Goal: Task Accomplishment & Management: Complete application form

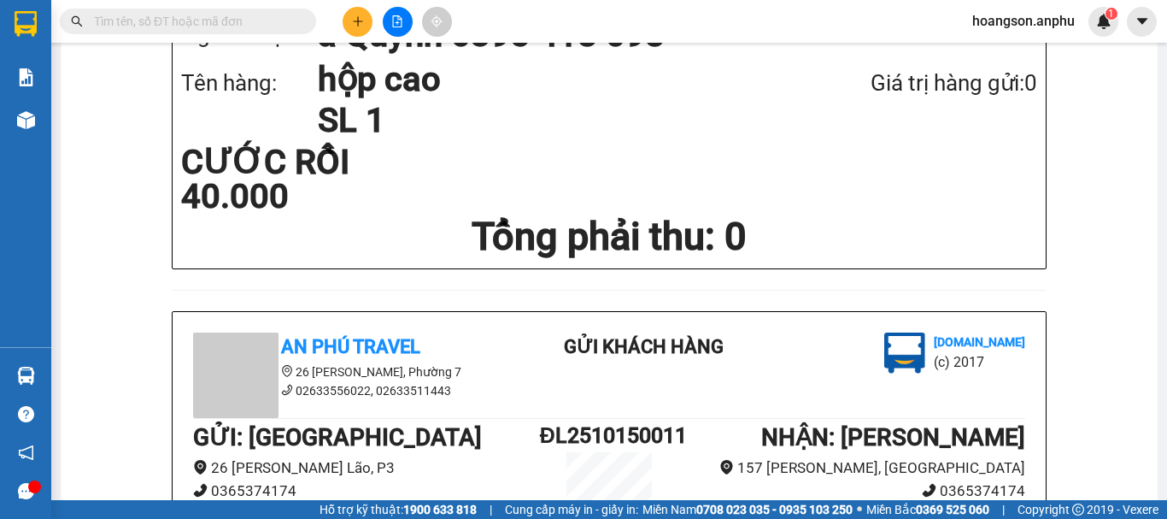
scroll to position [256, 0]
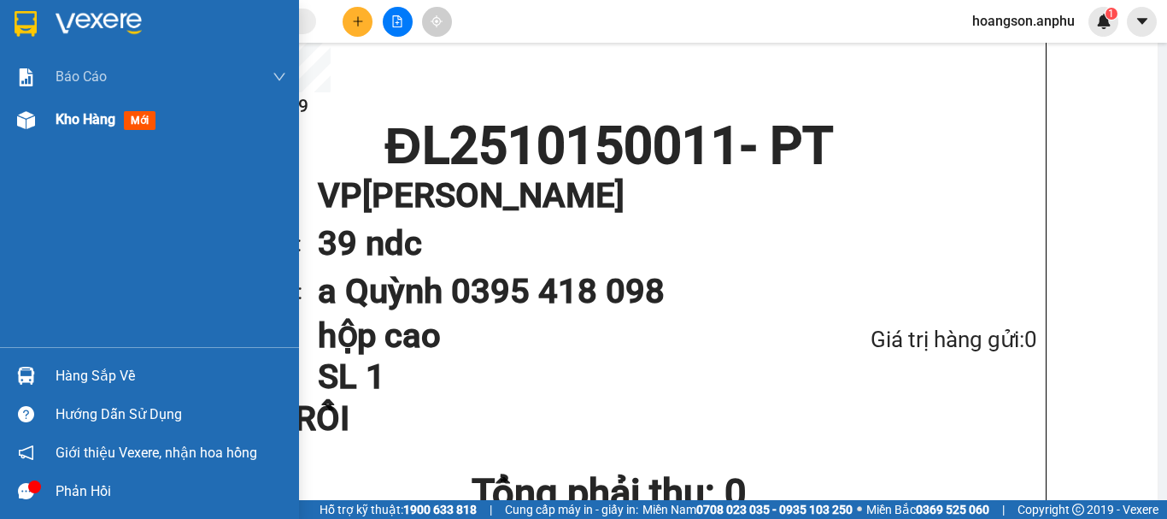
click at [32, 123] on img at bounding box center [26, 120] width 18 height 18
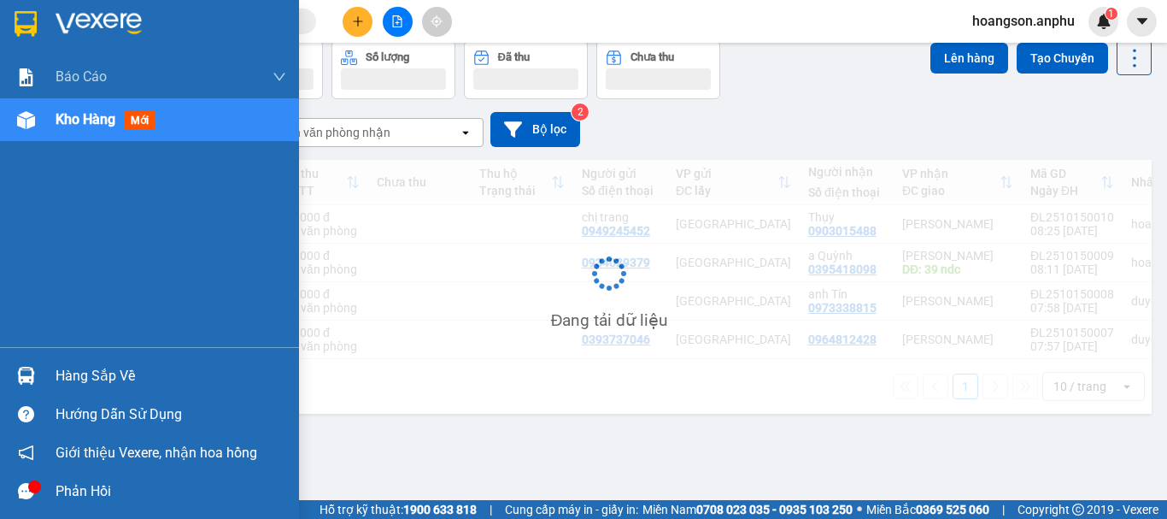
scroll to position [79, 0]
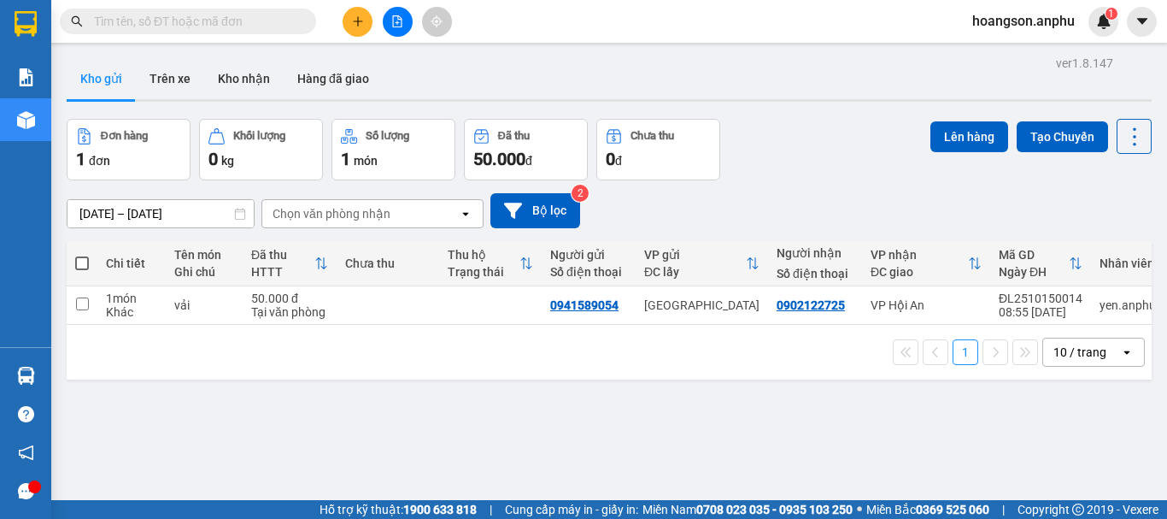
scroll to position [0, 16]
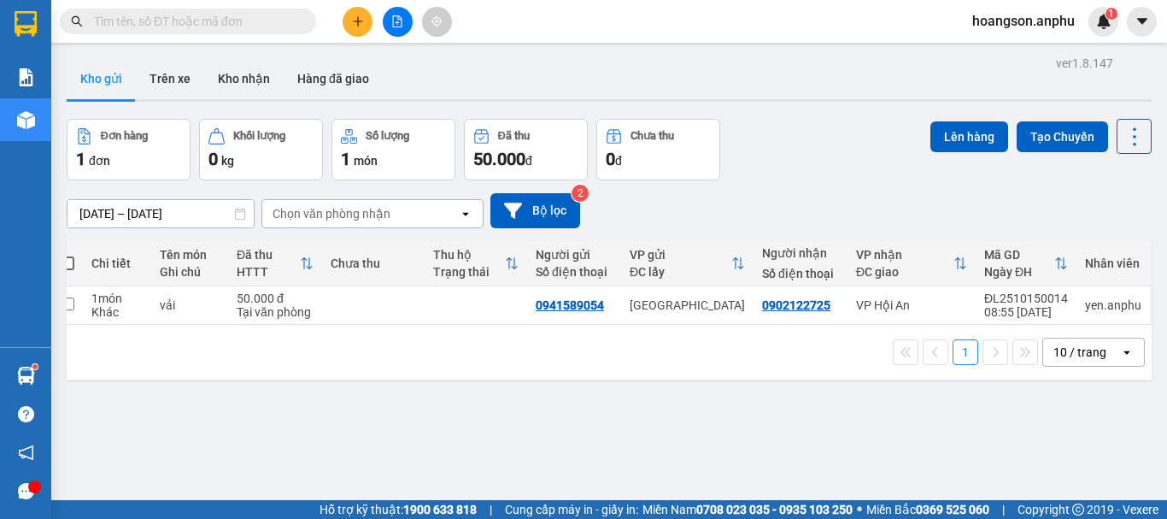
click at [345, 19] on button at bounding box center [358, 22] width 30 height 30
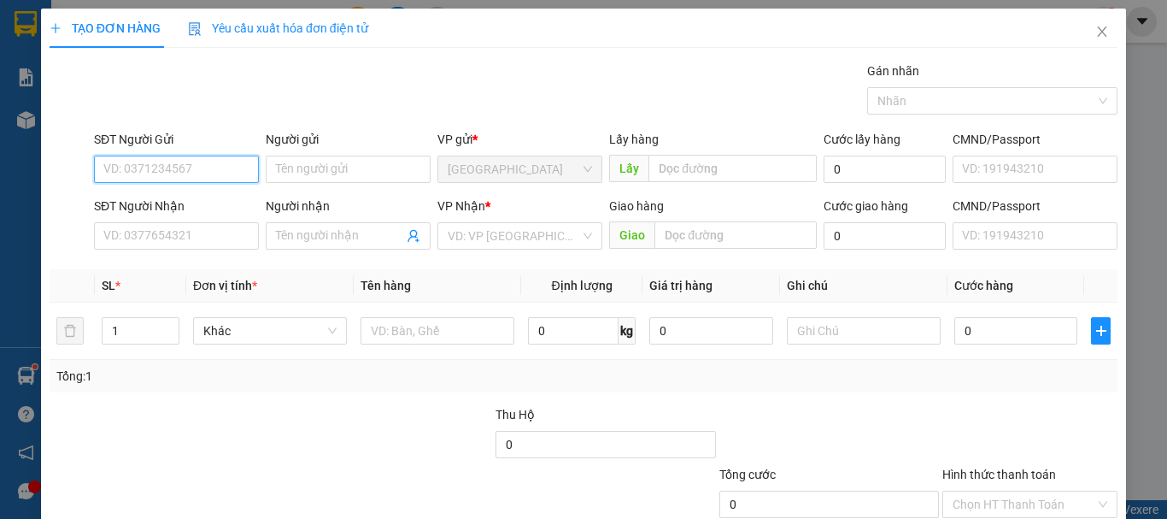
click at [196, 162] on input "SĐT Người Gửi" at bounding box center [176, 168] width 165 height 27
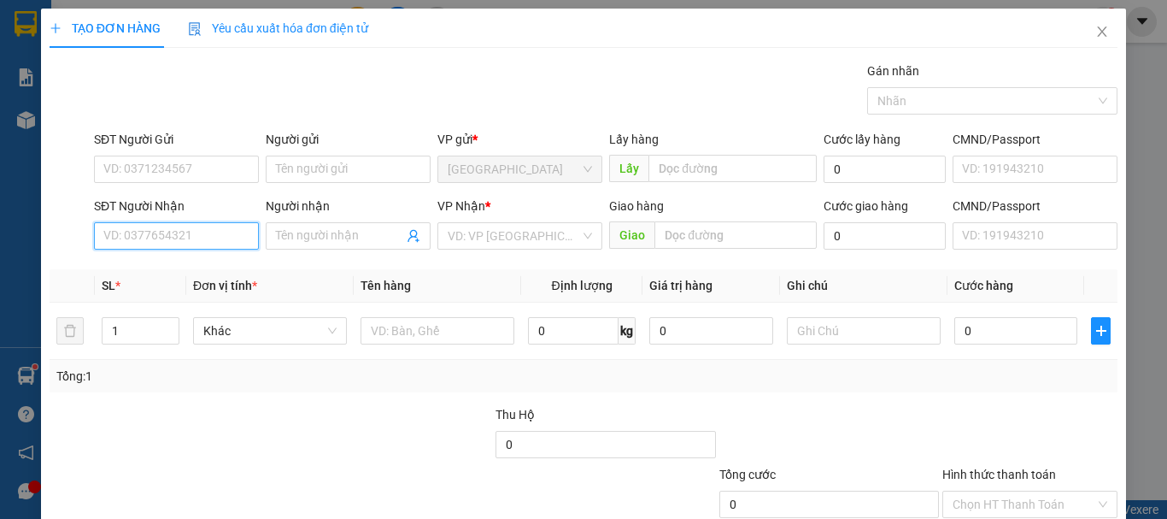
click at [185, 246] on input "SĐT Người Nhận" at bounding box center [176, 235] width 165 height 27
type input "0859500068"
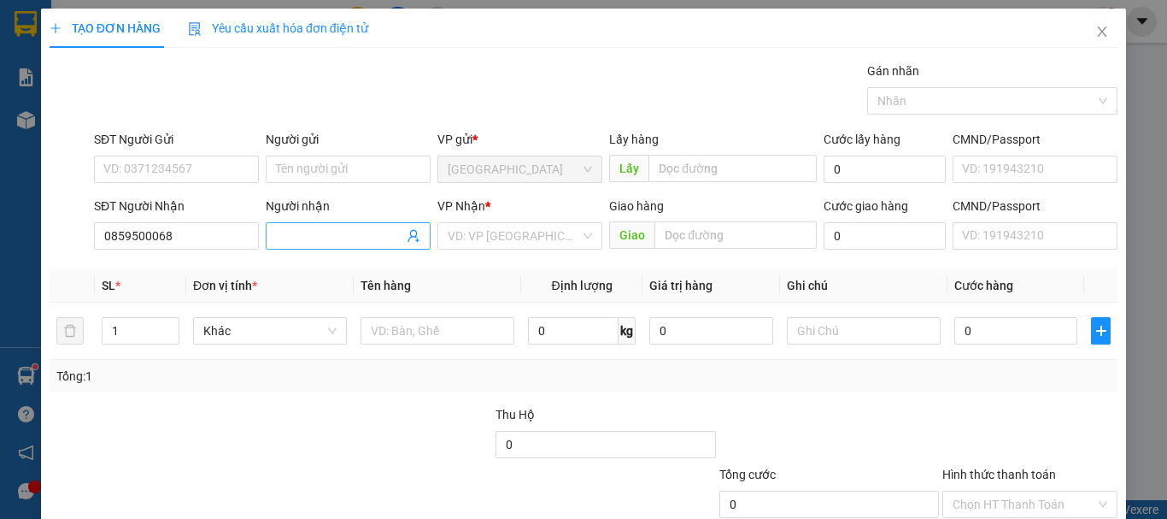
click at [337, 241] on input "Người nhận" at bounding box center [339, 235] width 127 height 19
click at [550, 241] on input "search" at bounding box center [514, 236] width 132 height 26
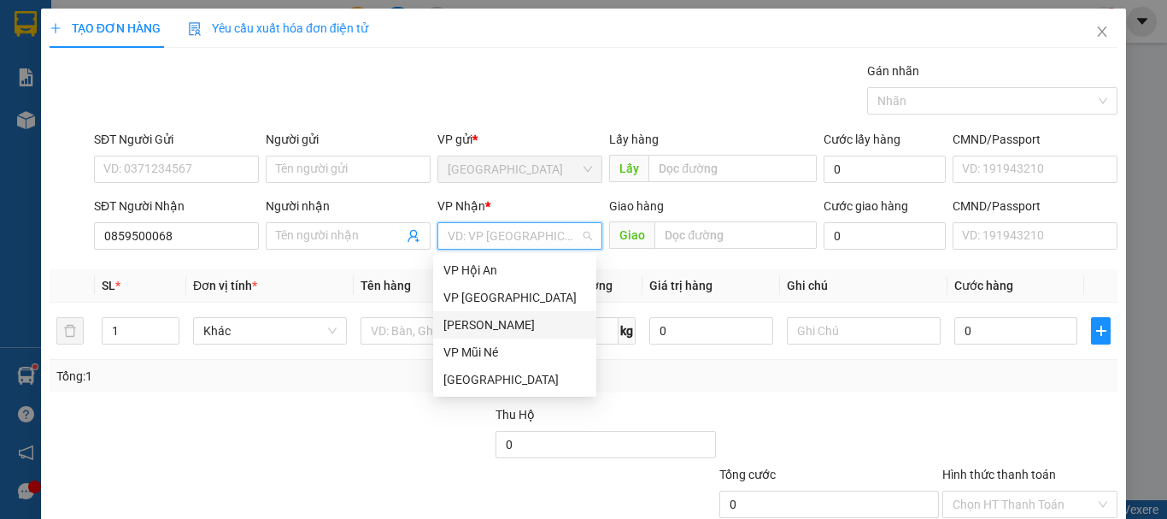
click at [477, 322] on div "[PERSON_NAME]" at bounding box center [514, 324] width 143 height 19
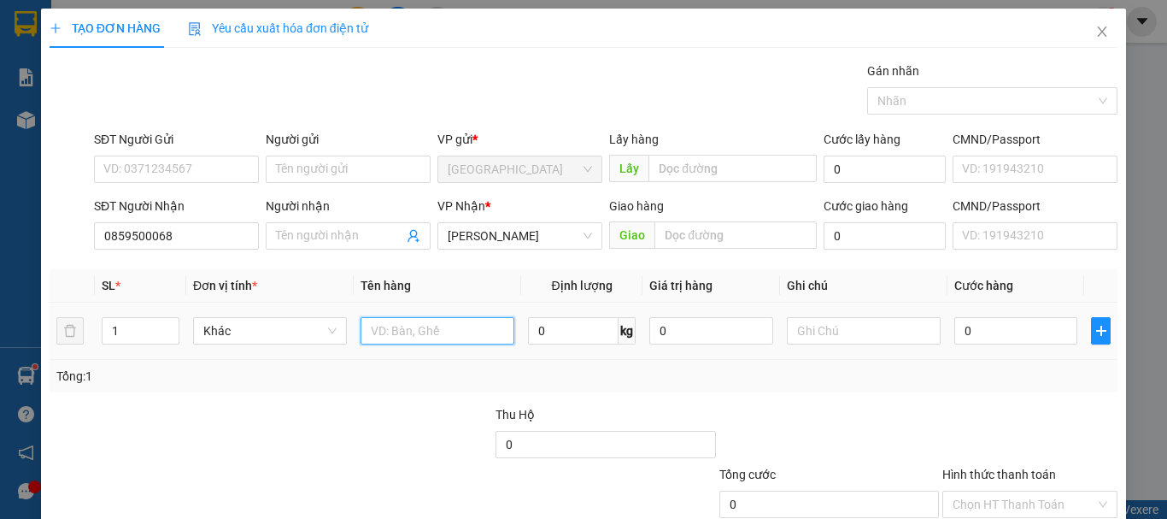
click at [442, 337] on input "text" at bounding box center [438, 330] width 154 height 27
type input "1t + 1 bao"
click at [978, 335] on input "0" at bounding box center [1015, 330] width 123 height 27
type input "8"
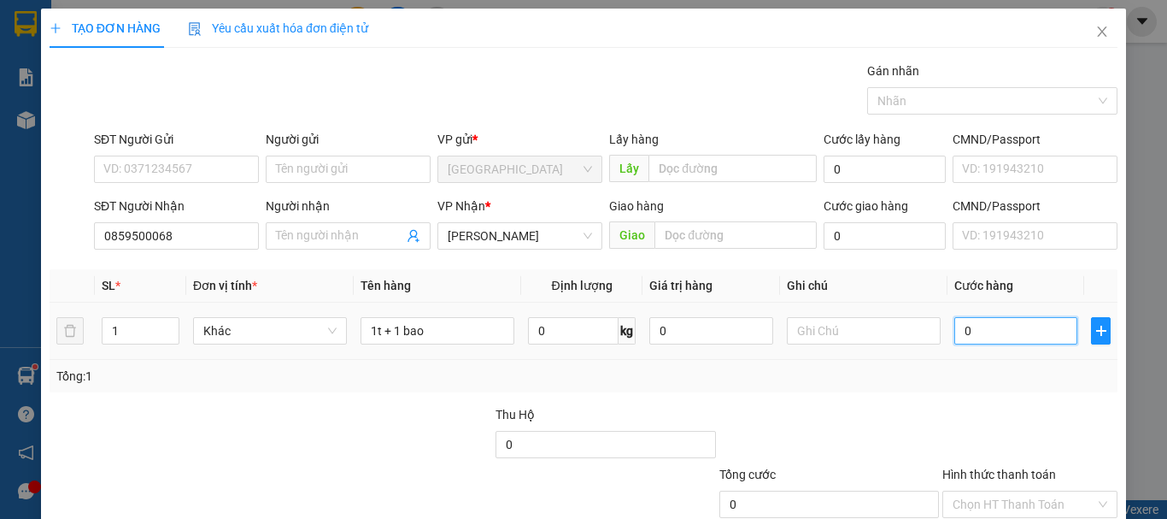
type input "8"
type input "80"
type input "80.000"
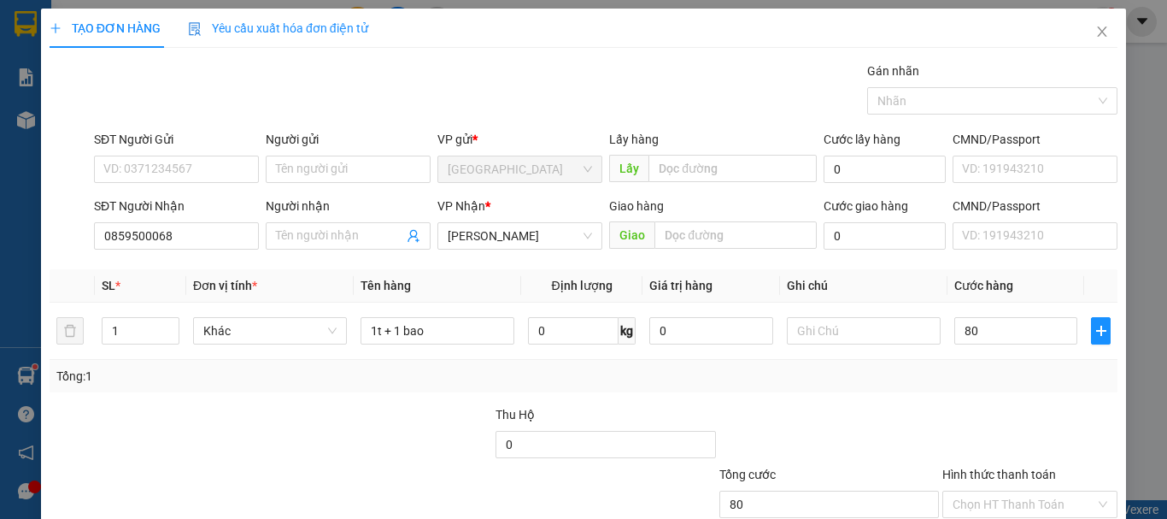
type input "80.000"
click at [957, 367] on div "Tổng: 1" at bounding box center [583, 375] width 1054 height 19
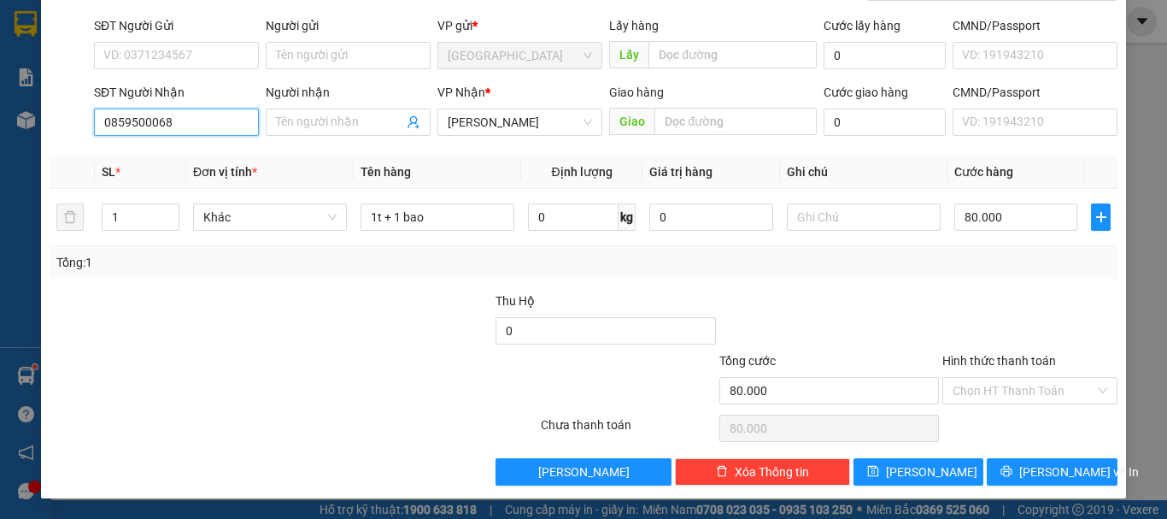
drag, startPoint x: 188, startPoint y: 124, endPoint x: 98, endPoint y: 125, distance: 89.7
click at [98, 125] on input "0859500068" at bounding box center [176, 121] width 165 height 27
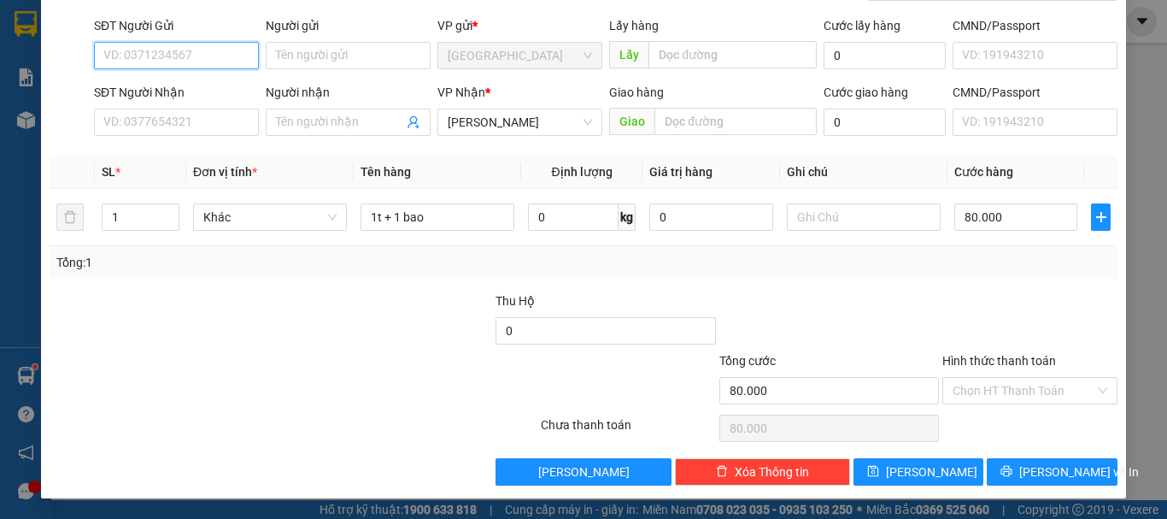
click at [159, 58] on input "SĐT Người Gửi" at bounding box center [176, 55] width 165 height 27
paste input "0859500068"
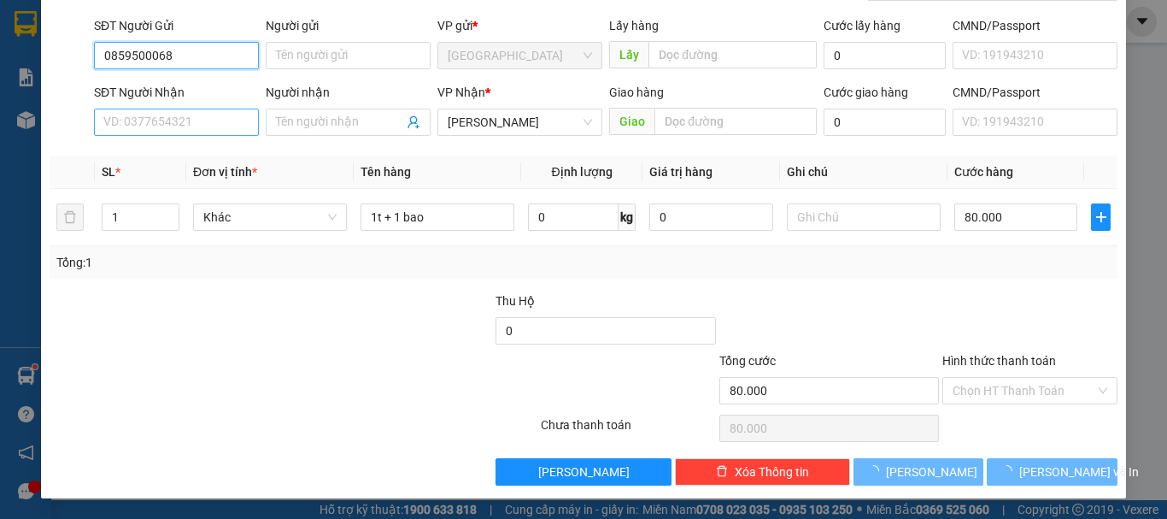
type input "0859500068"
click at [164, 124] on input "SĐT Người Nhận" at bounding box center [176, 121] width 165 height 27
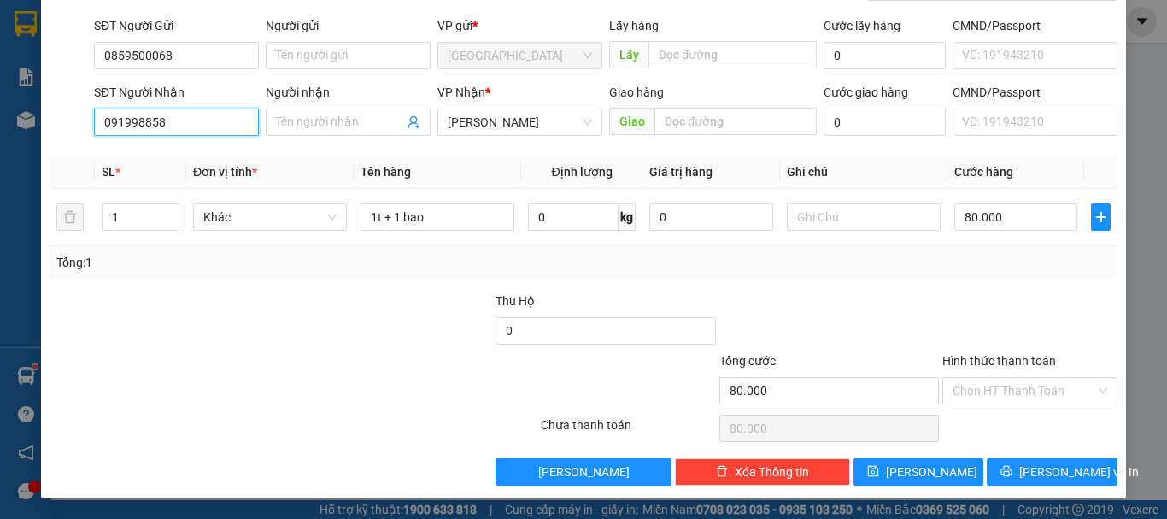
type input "0919988585"
click at [165, 158] on div "0919988585 - hà" at bounding box center [199, 156] width 192 height 19
type input "hà"
type input "40.000"
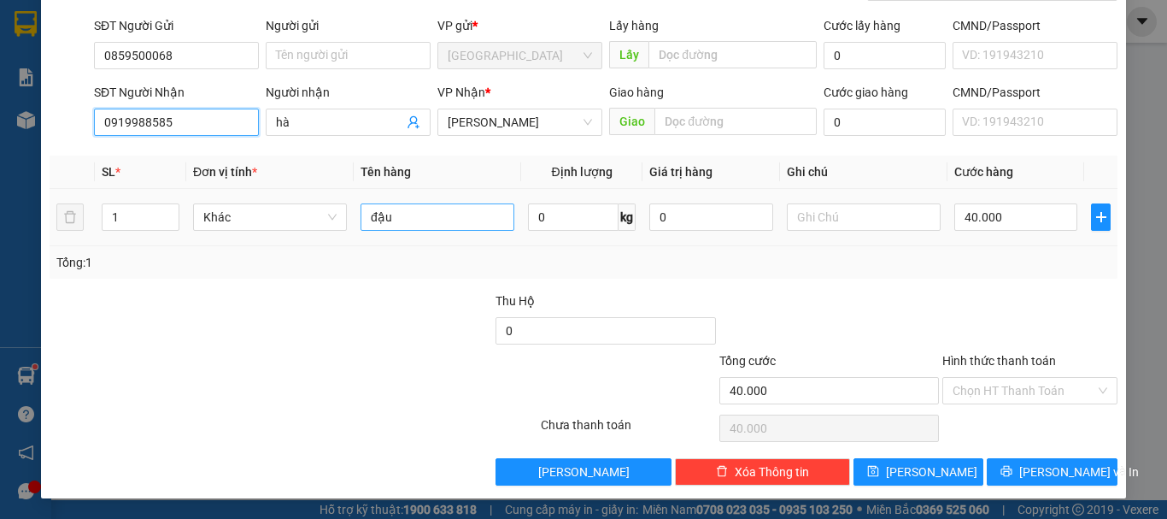
type input "0919988585"
drag, startPoint x: 425, startPoint y: 215, endPoint x: 270, endPoint y: 221, distance: 155.6
click at [270, 221] on tr "1 Khác đậu 0 kg 0 40.000" at bounding box center [584, 217] width 1068 height 57
type input "1t +1 bao"
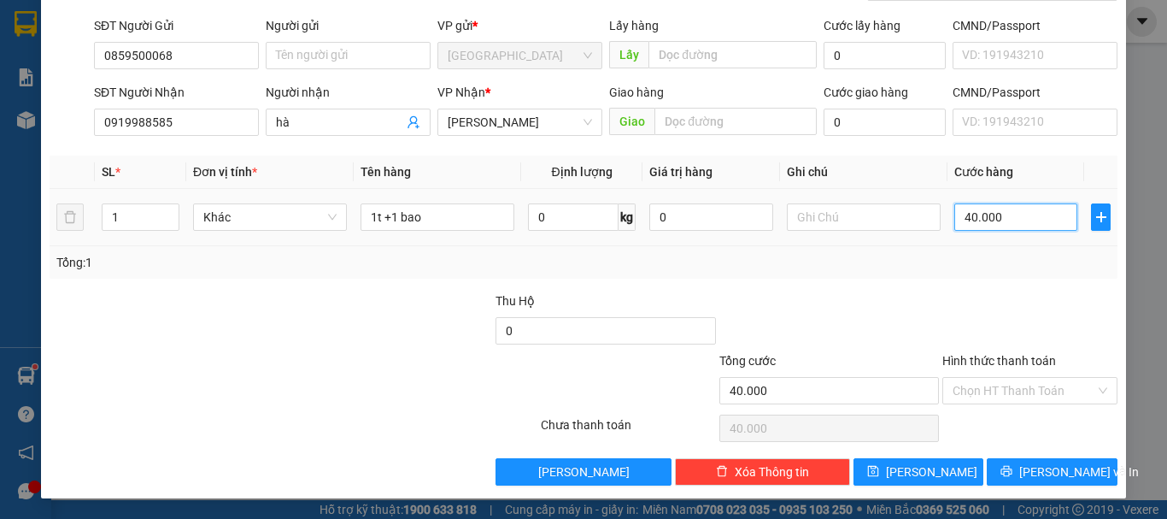
click at [994, 216] on input "40.000" at bounding box center [1015, 216] width 123 height 27
drag, startPoint x: 994, startPoint y: 216, endPoint x: 970, endPoint y: 219, distance: 24.1
click at [970, 219] on input "40.000" at bounding box center [1015, 216] width 123 height 27
drag, startPoint x: 1012, startPoint y: 216, endPoint x: 904, endPoint y: 220, distance: 108.5
click at [904, 220] on tr "1 Khác 1t +1 bao 0 kg 0 40.000" at bounding box center [584, 217] width 1068 height 57
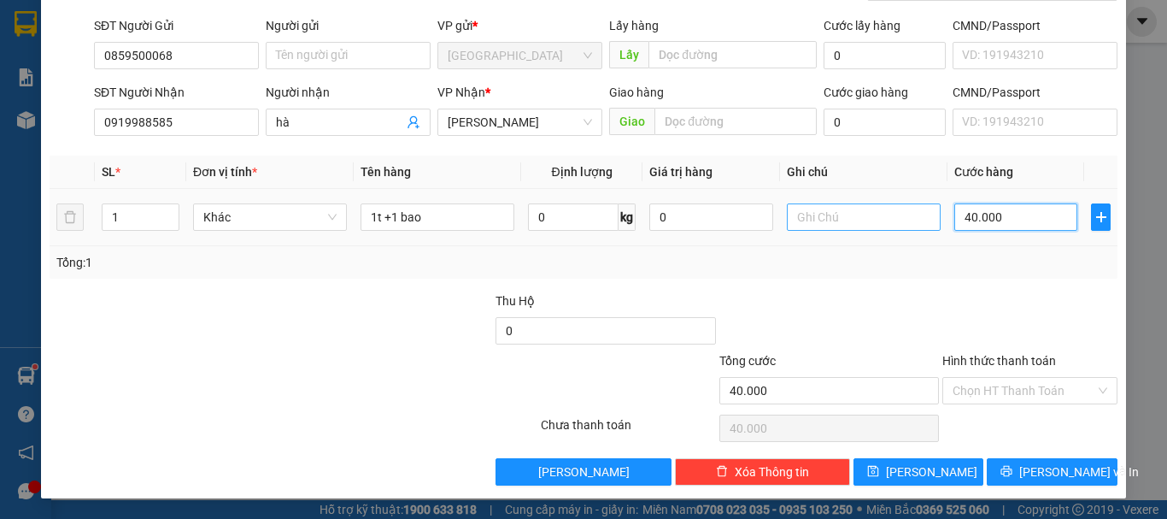
type input "8"
type input "80"
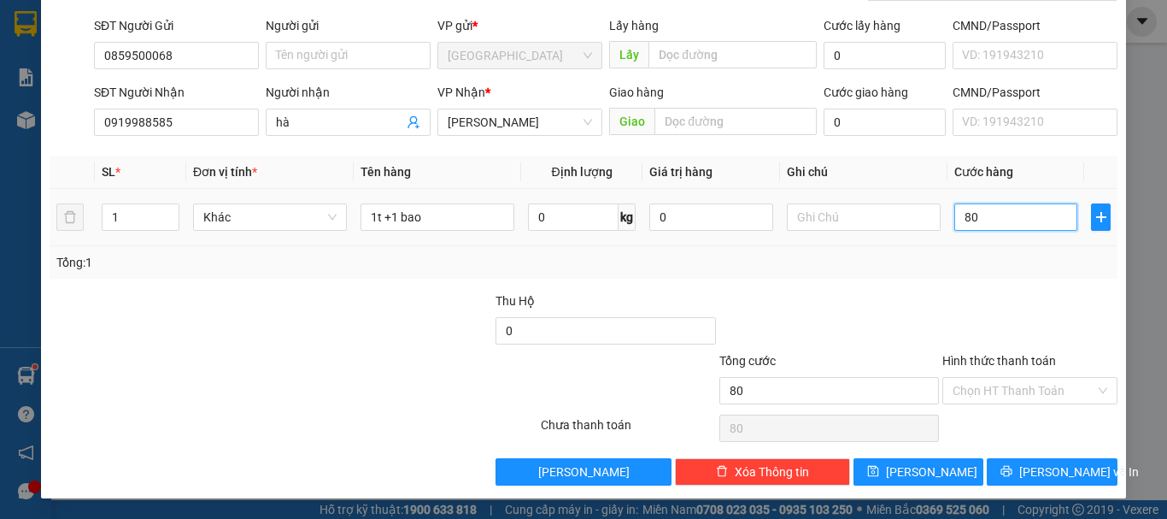
type input "80"
type input "80.000"
click at [984, 272] on div "Tổng: 1" at bounding box center [584, 262] width 1068 height 32
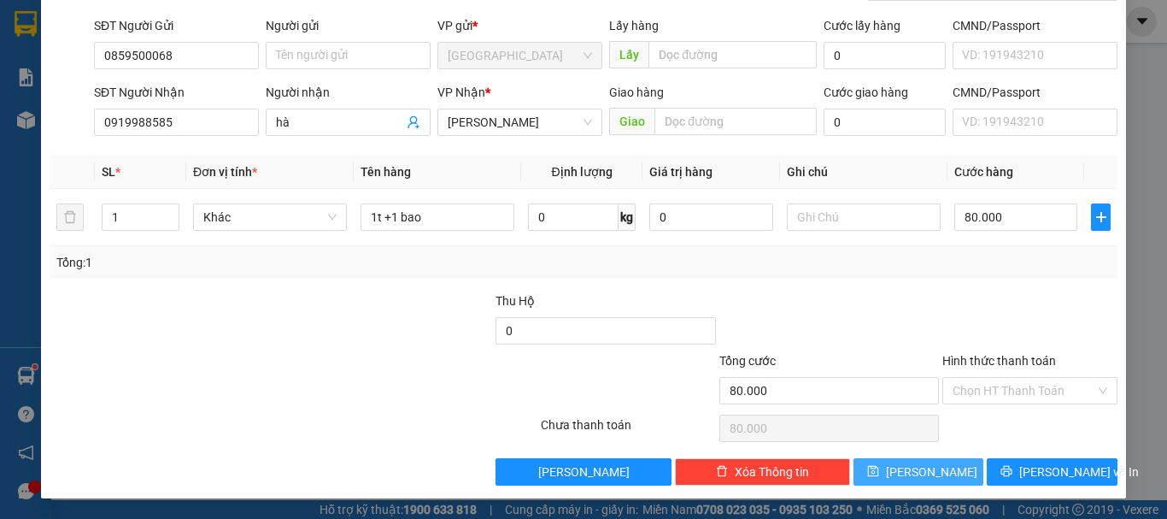
click at [928, 466] on button "[PERSON_NAME]" at bounding box center [918, 471] width 131 height 27
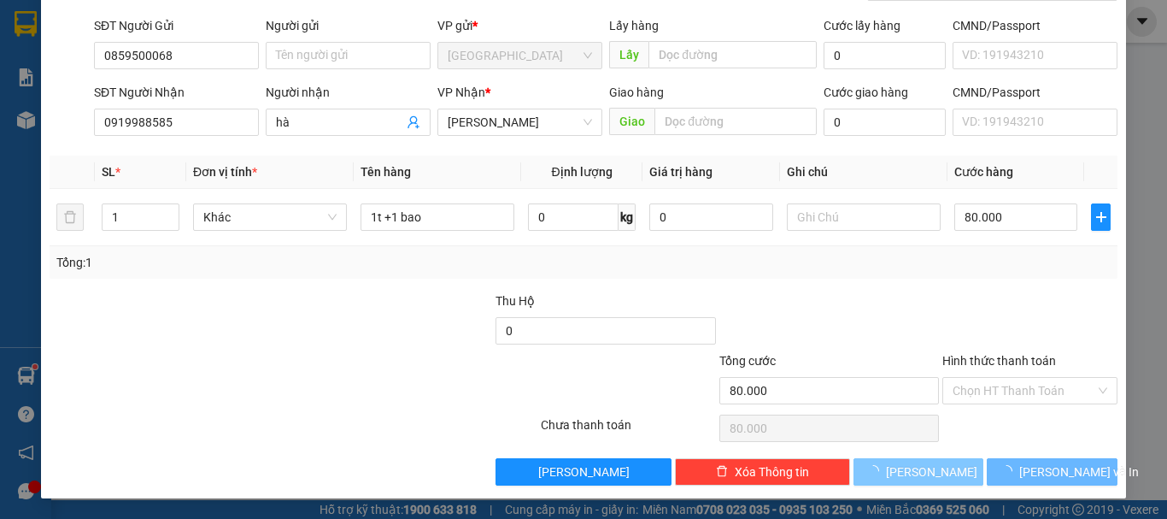
type input "0"
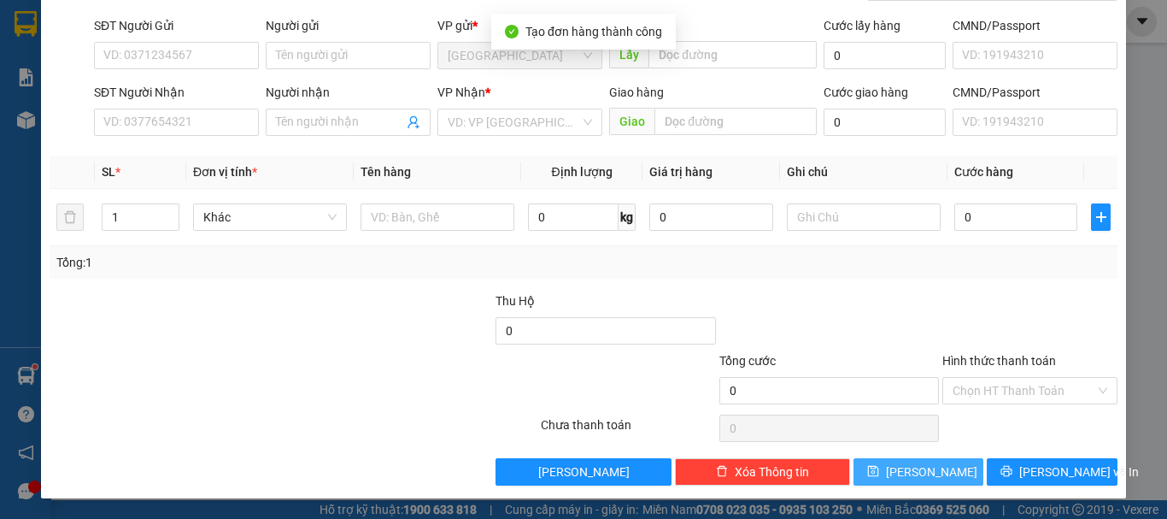
scroll to position [0, 0]
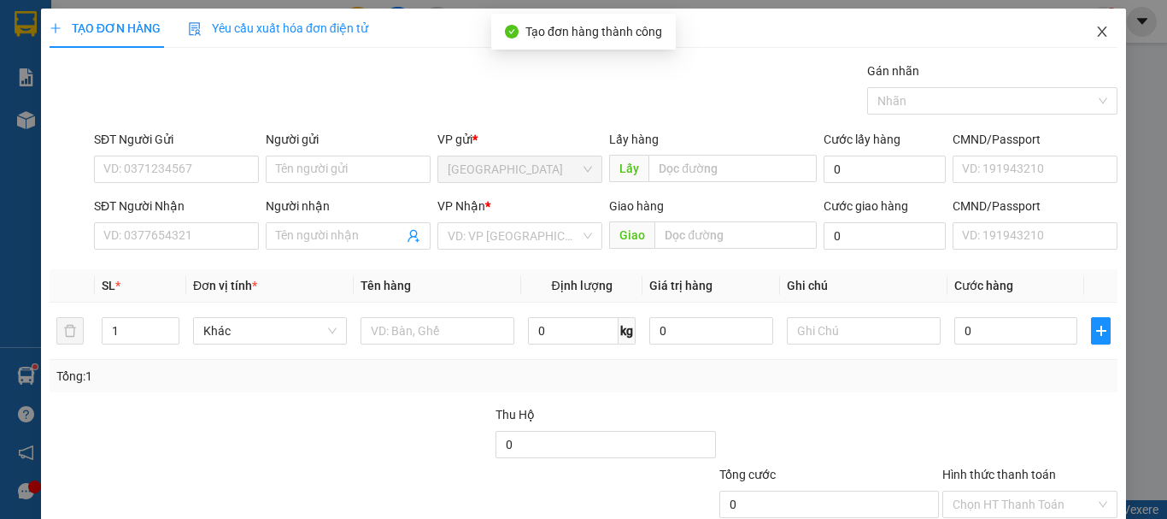
click at [1100, 32] on span "Close" at bounding box center [1102, 33] width 48 height 48
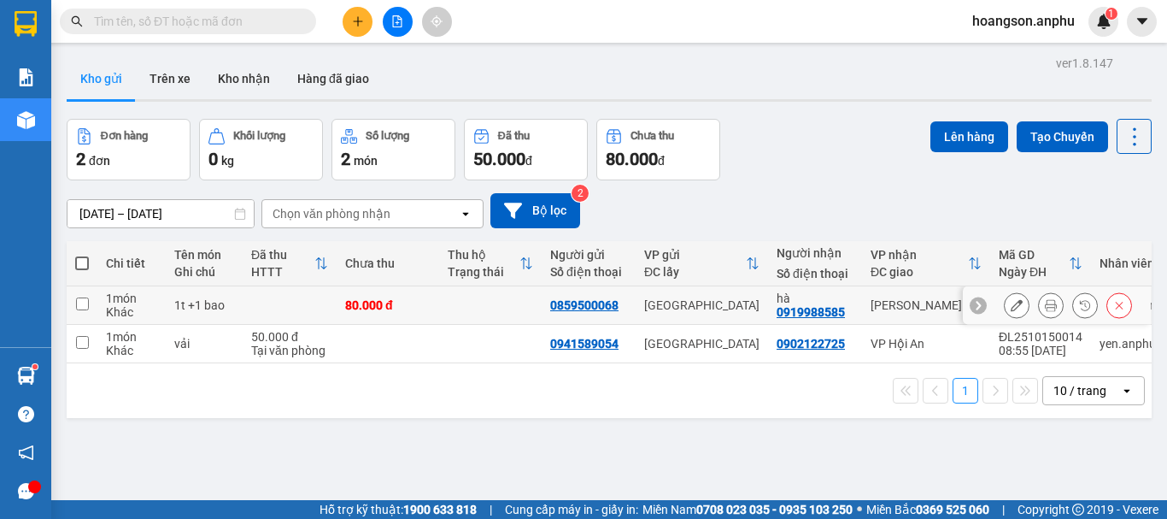
click at [1045, 304] on icon at bounding box center [1051, 305] width 12 height 12
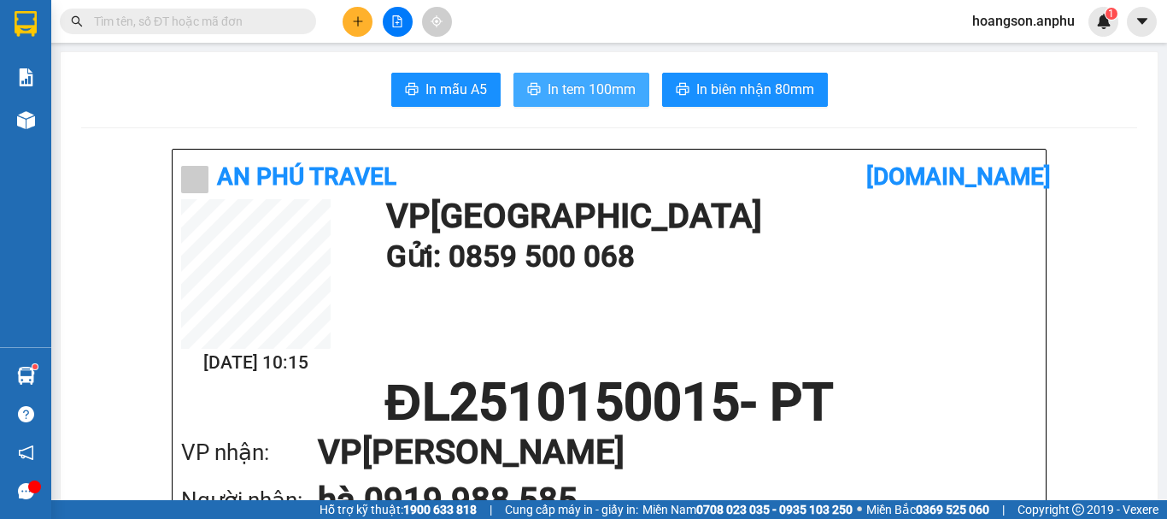
click at [599, 89] on span "In tem 100mm" at bounding box center [592, 89] width 88 height 21
click at [121, 12] on input "text" at bounding box center [195, 21] width 202 height 19
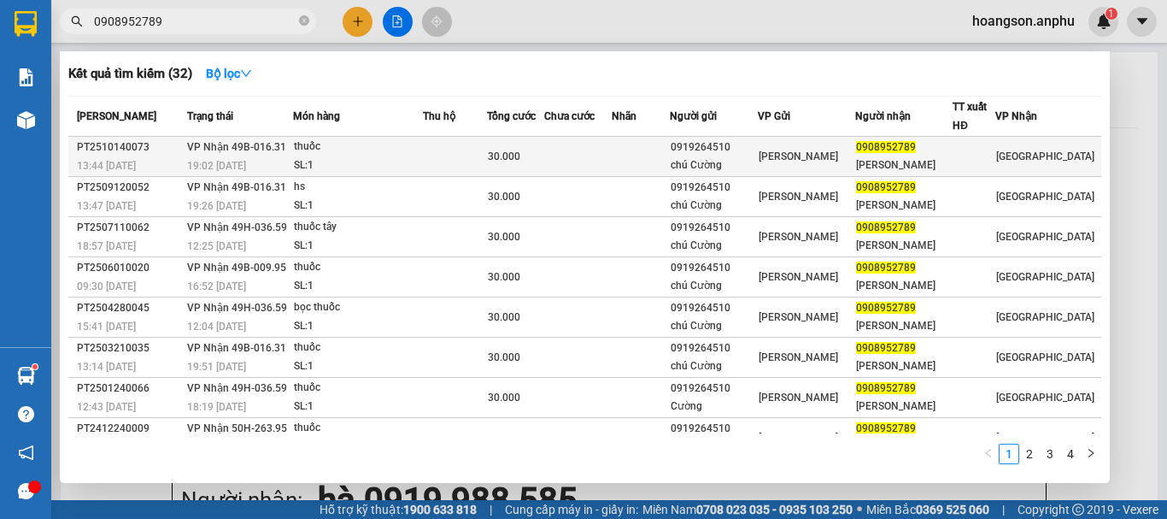
type input "0908952789"
click at [705, 150] on div "0919264510" at bounding box center [714, 147] width 86 height 18
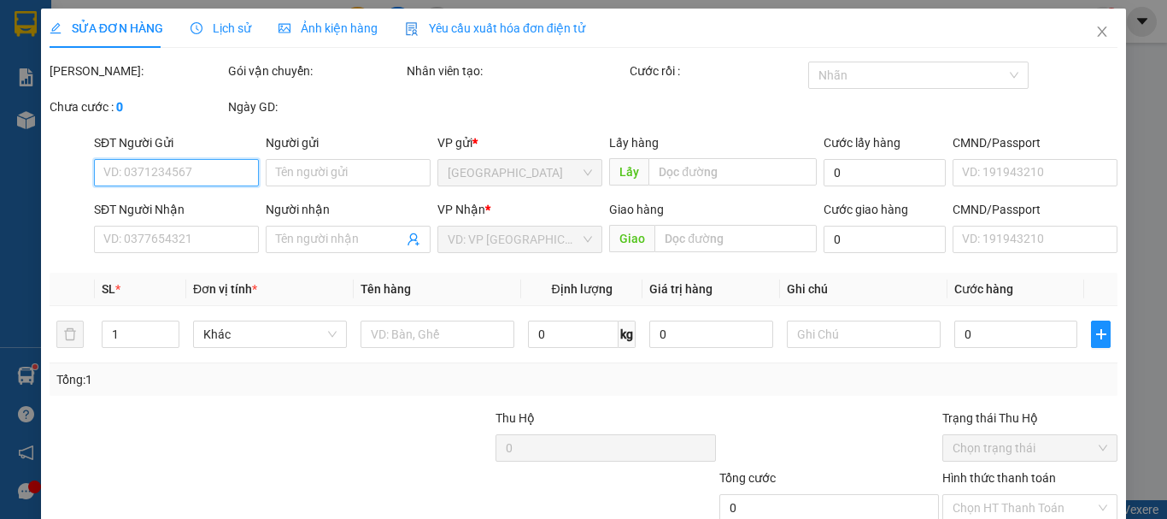
type input "0919264510"
type input "chú Cường"
type input "0908952789"
type input "thanh Xuân"
type input "30.000"
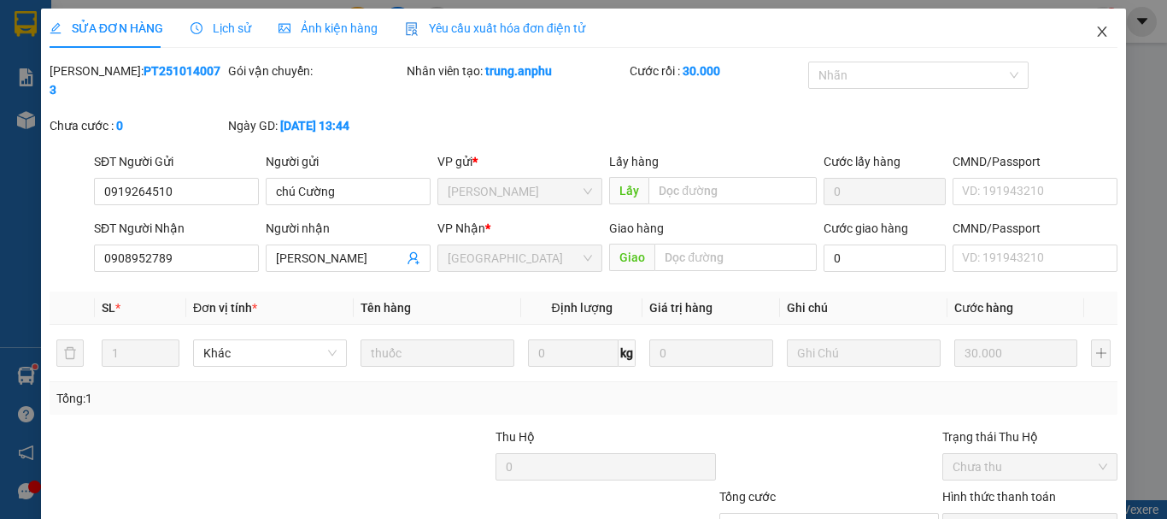
click at [1095, 28] on icon "close" at bounding box center [1102, 32] width 14 height 14
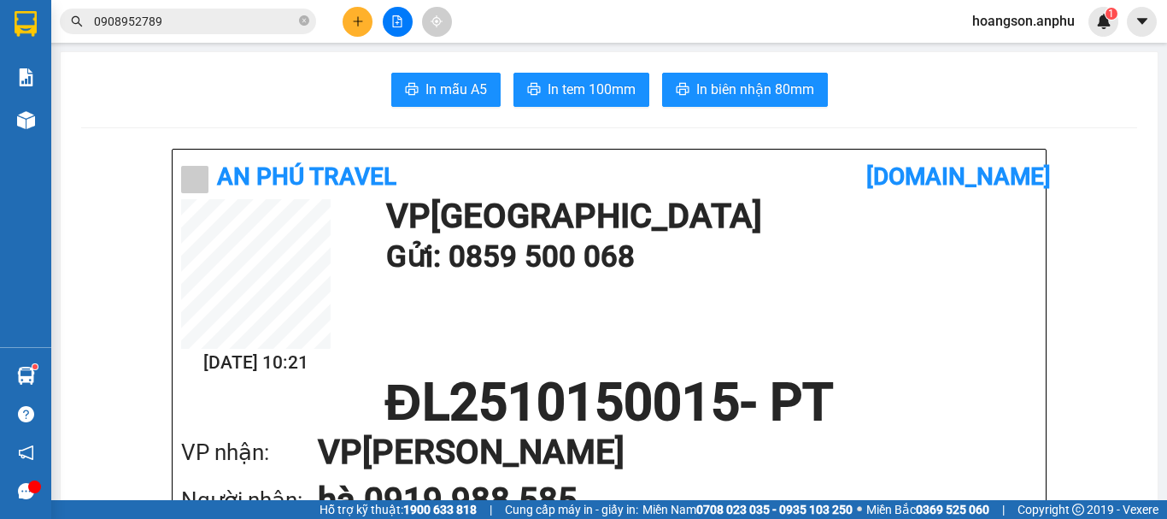
click at [356, 21] on icon "plus" at bounding box center [357, 21] width 9 height 1
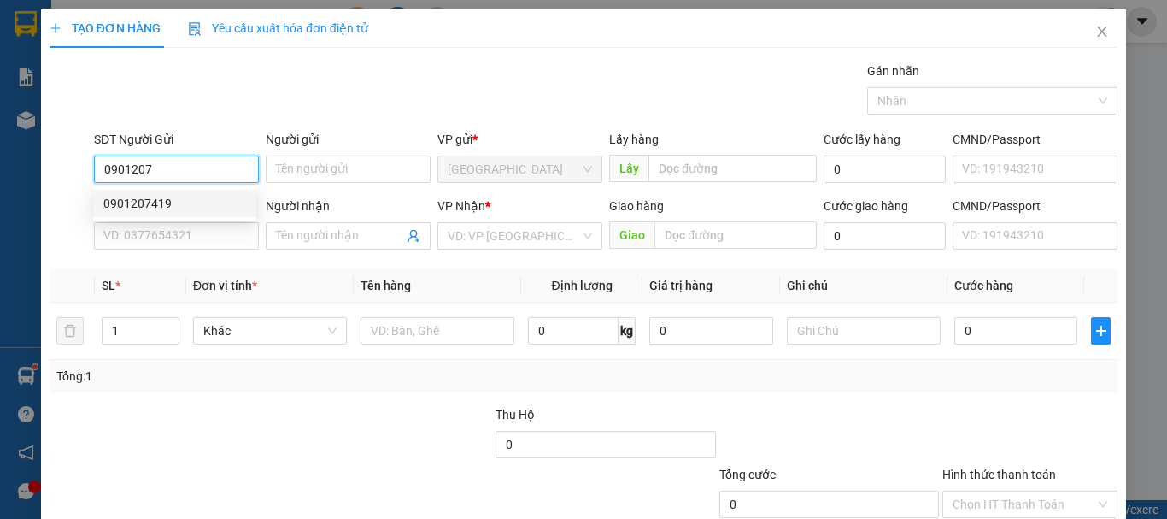
click at [131, 197] on div "0901207419" at bounding box center [174, 203] width 143 height 19
type input "0901207419"
type input "0967605552"
type input "40.000"
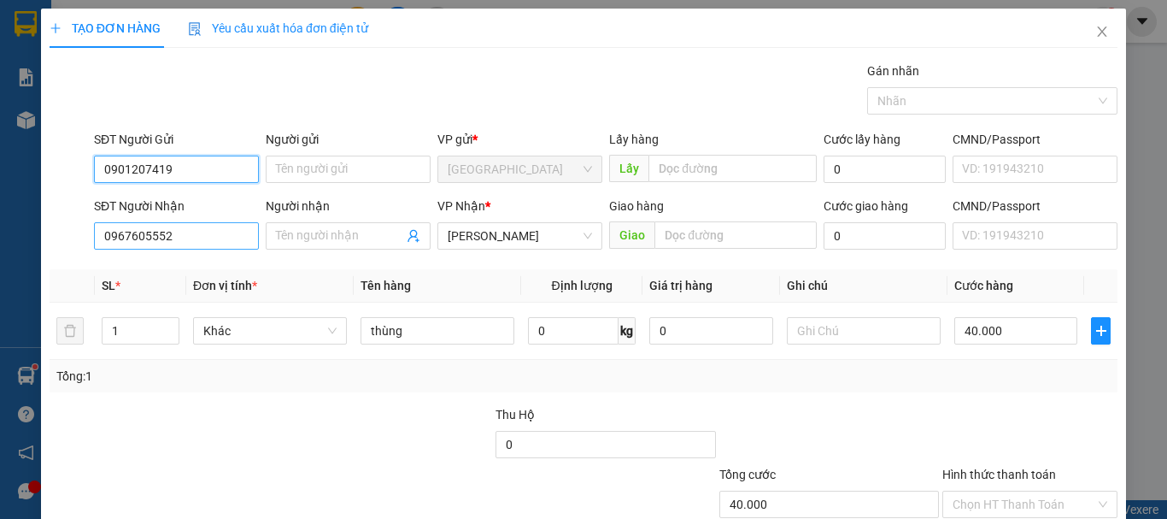
type input "0901207419"
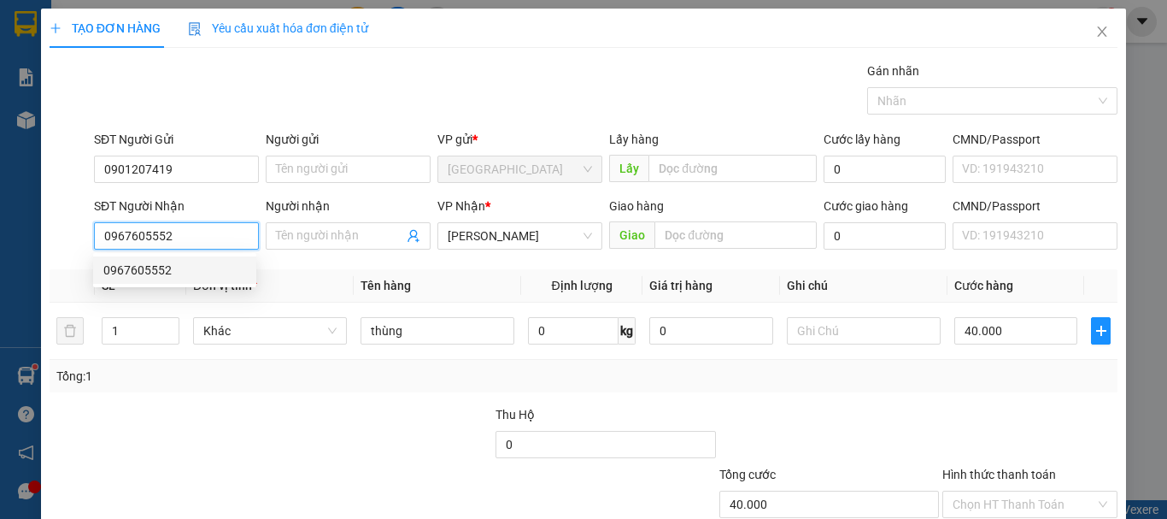
drag, startPoint x: 204, startPoint y: 236, endPoint x: 0, endPoint y: 231, distance: 204.2
click at [0, 231] on div "TẠO ĐƠN HÀNG Yêu cầu xuất hóa đơn điện tử Transit Pickup Surcharge Ids Transit …" at bounding box center [583, 259] width 1167 height 519
type input "0947016212"
click at [208, 277] on div "0947016212 - hồng" at bounding box center [174, 270] width 143 height 19
type input "hồng"
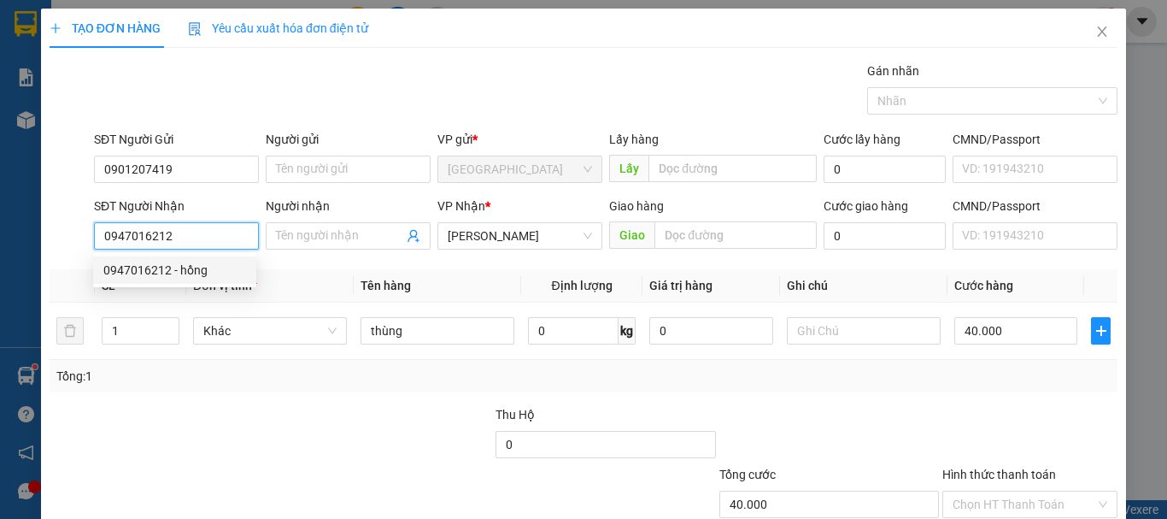
type input "193 HTK"
type input "50.000"
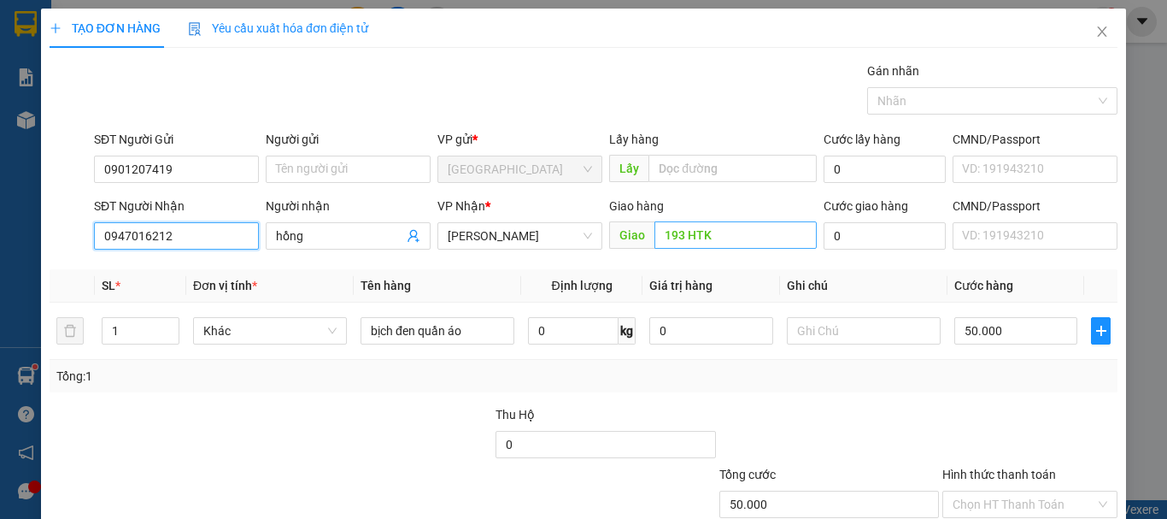
type input "0947016212"
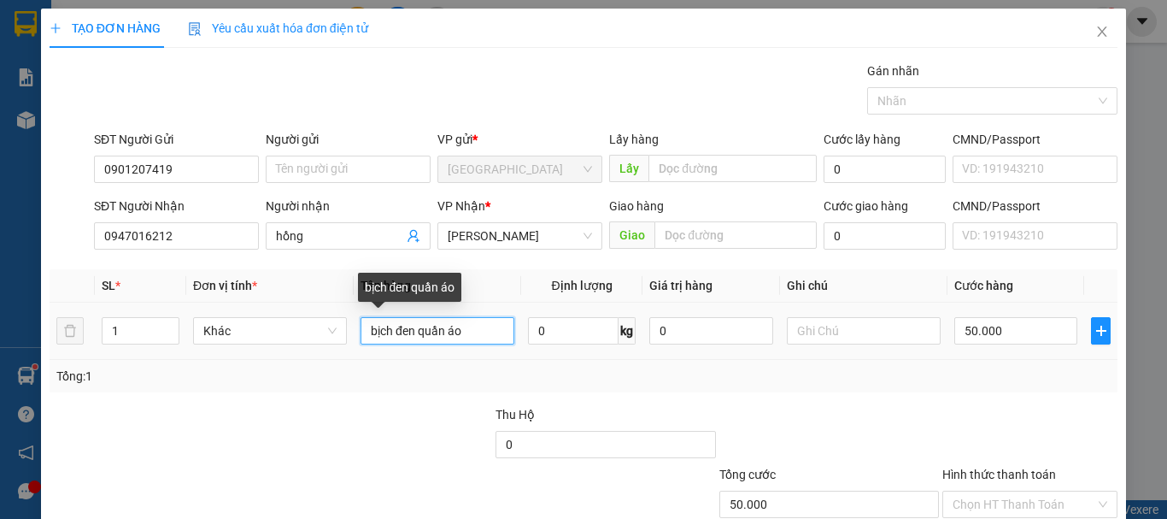
drag, startPoint x: 473, startPoint y: 331, endPoint x: 355, endPoint y: 329, distance: 117.9
click at [355, 329] on td "bịch đen quần áo" at bounding box center [437, 330] width 167 height 57
type input "d"
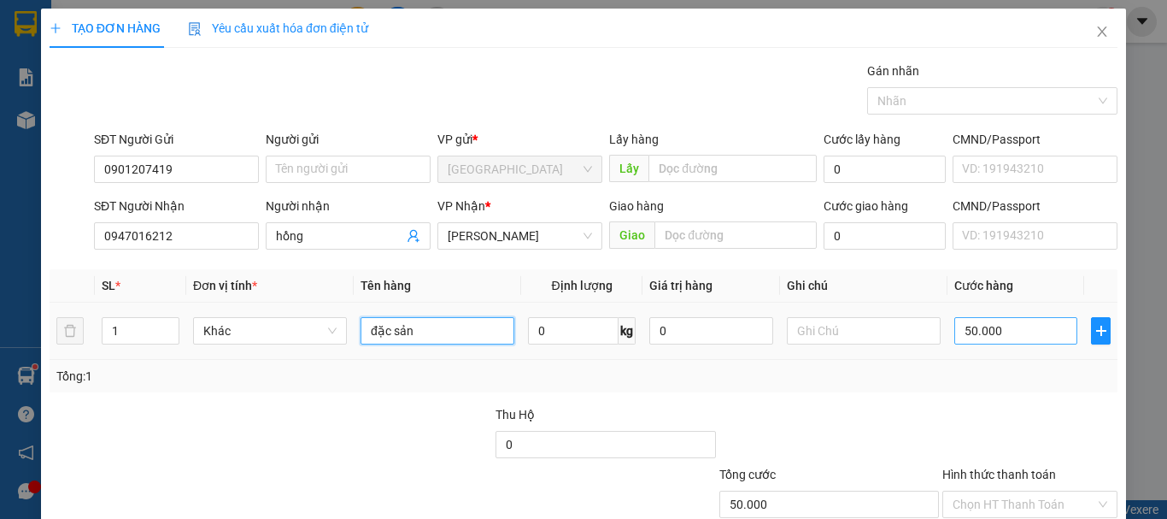
type input "đặc sản"
click at [1026, 333] on input "50.000" at bounding box center [1015, 330] width 123 height 27
type input "0"
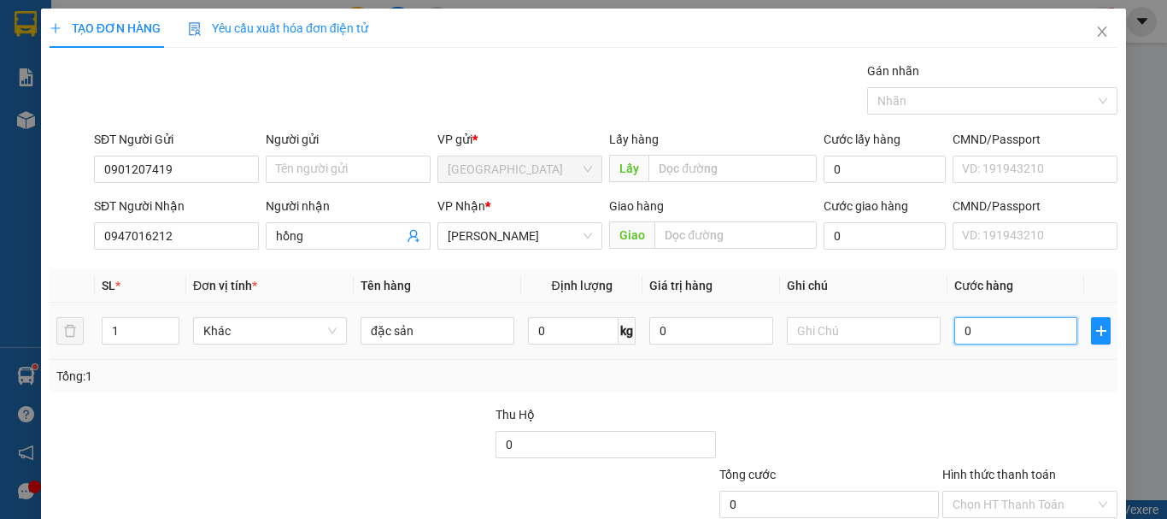
type input "40"
click at [976, 385] on div "Tổng: 1" at bounding box center [584, 376] width 1068 height 32
type input "40.000"
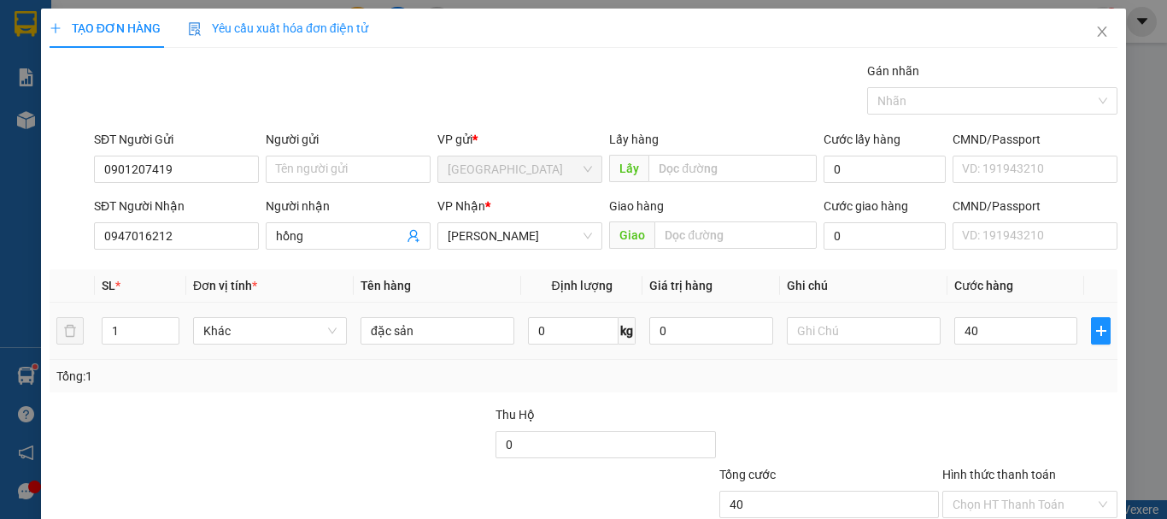
type input "40.000"
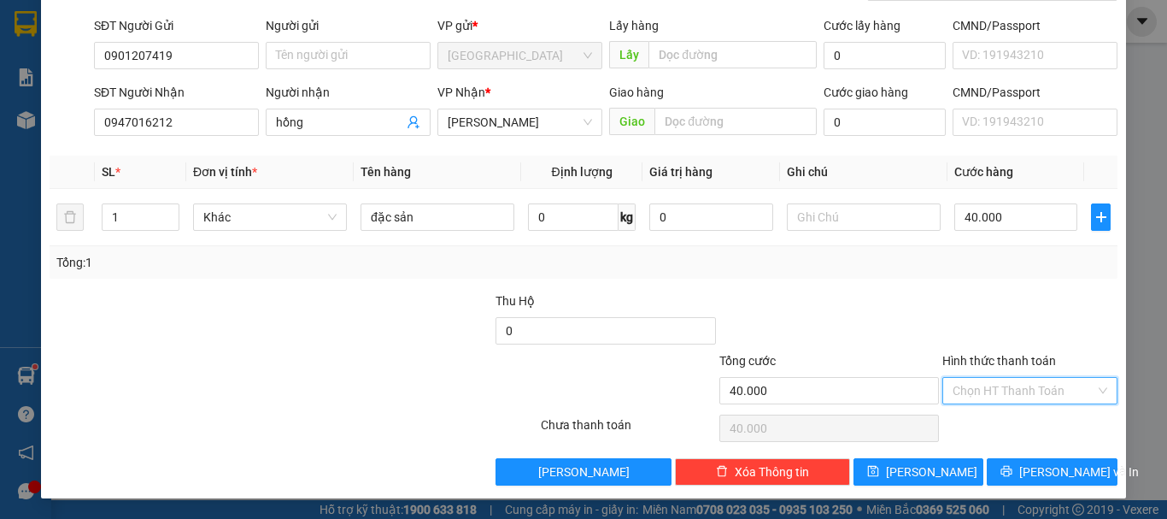
click at [999, 385] on input "Hình thức thanh toán" at bounding box center [1024, 391] width 143 height 26
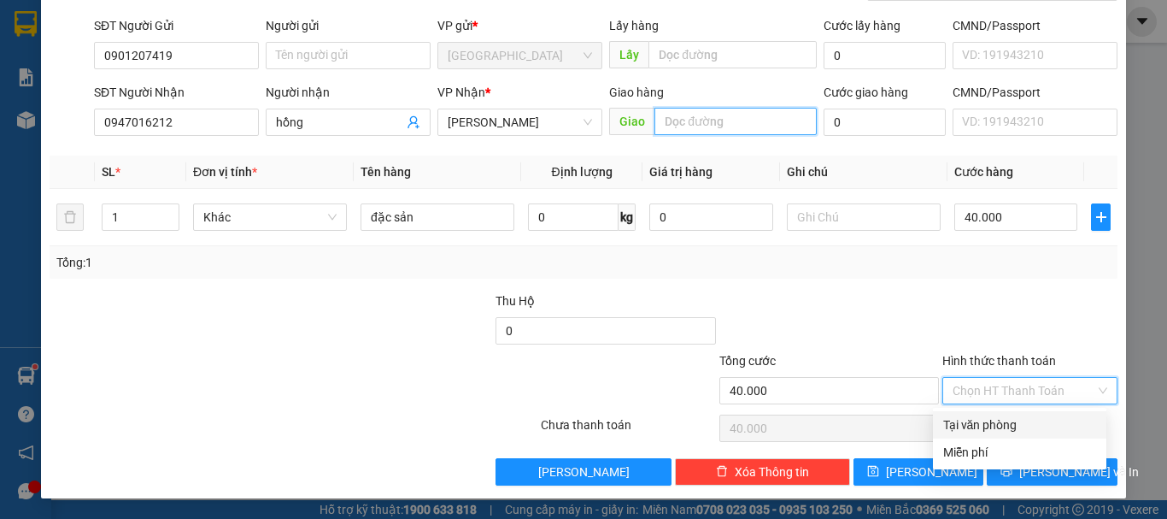
click at [709, 130] on input "text" at bounding box center [735, 121] width 162 height 27
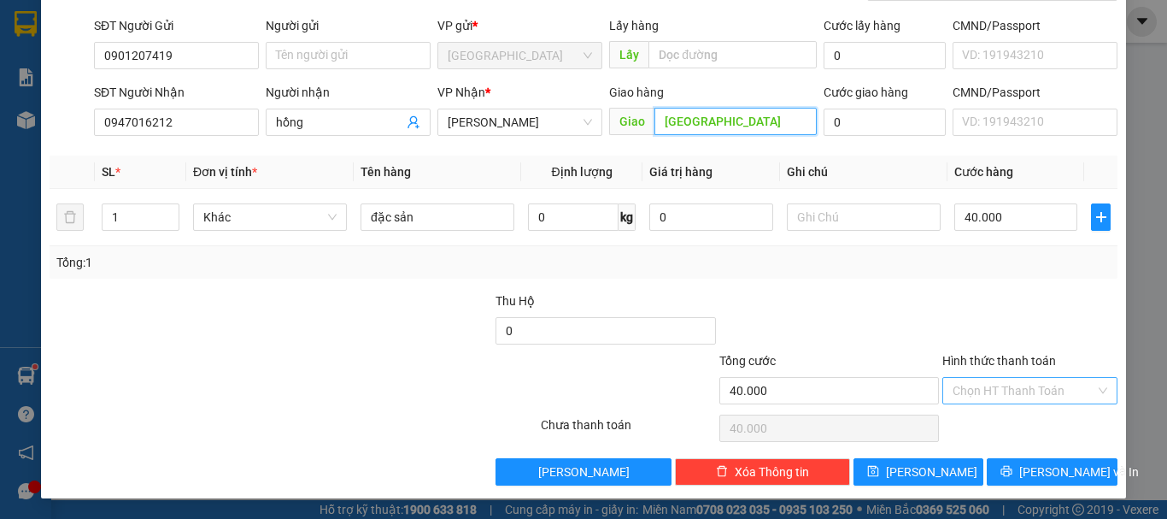
type input "chợ MN"
click at [986, 384] on input "Hình thức thanh toán" at bounding box center [1024, 391] width 143 height 26
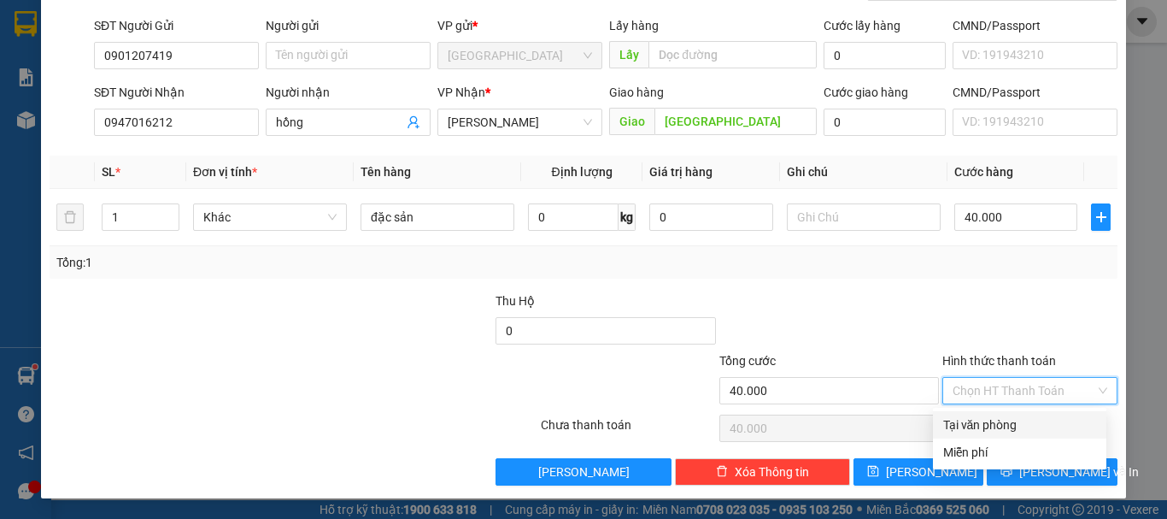
click at [967, 424] on div "Tại văn phòng" at bounding box center [1019, 424] width 153 height 19
type input "0"
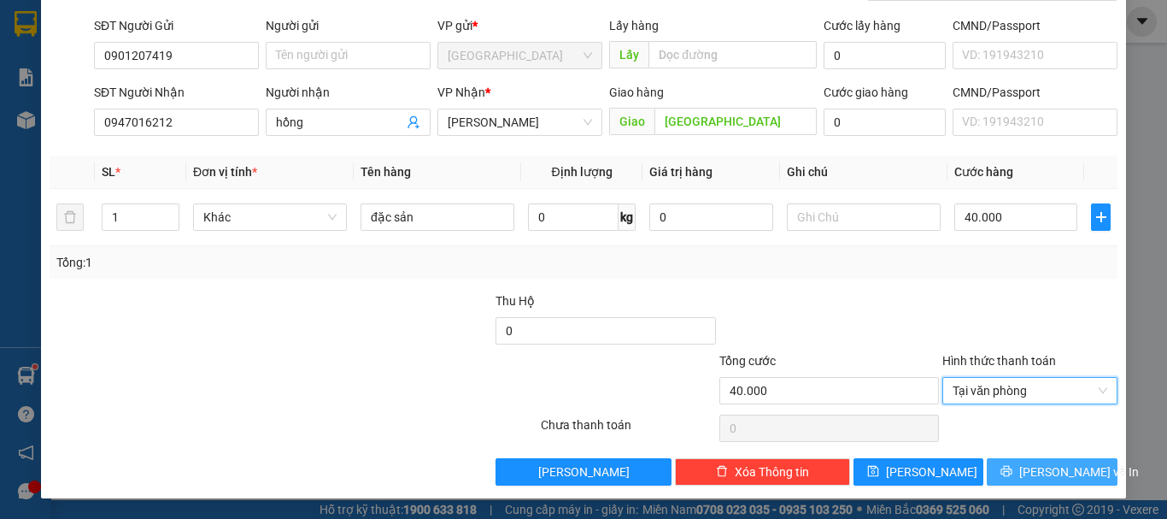
click at [1029, 466] on span "[PERSON_NAME] và In" at bounding box center [1079, 471] width 120 height 19
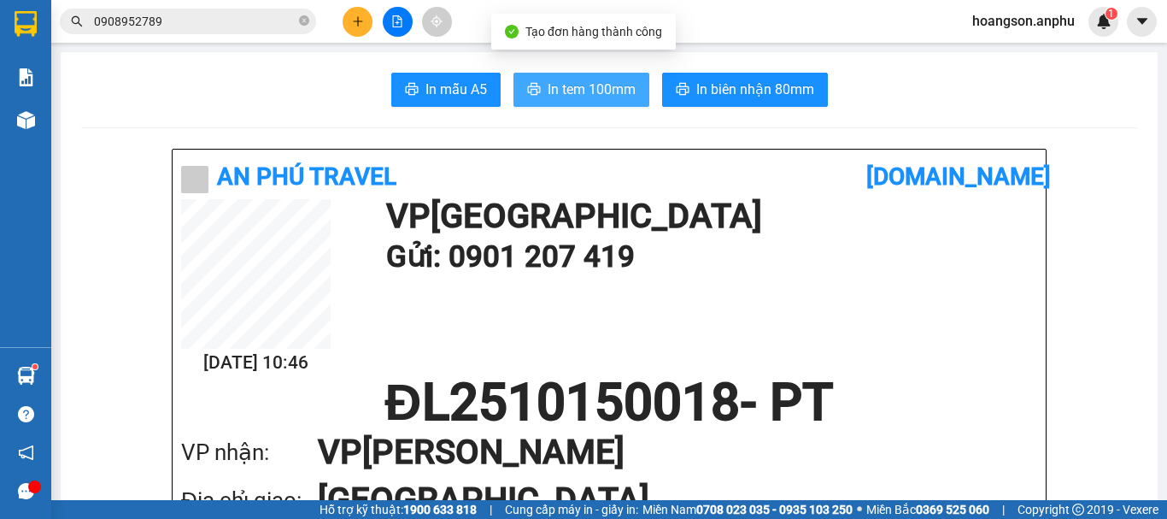
click at [587, 91] on span "In tem 100mm" at bounding box center [592, 89] width 88 height 21
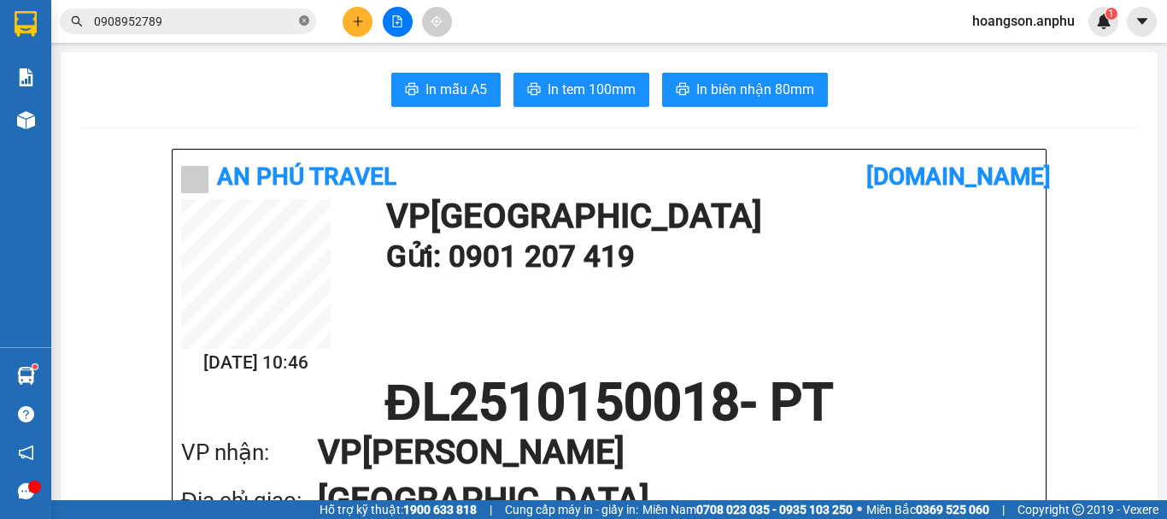
click at [308, 21] on icon "close-circle" at bounding box center [304, 20] width 10 height 10
click at [349, 21] on button at bounding box center [358, 22] width 30 height 30
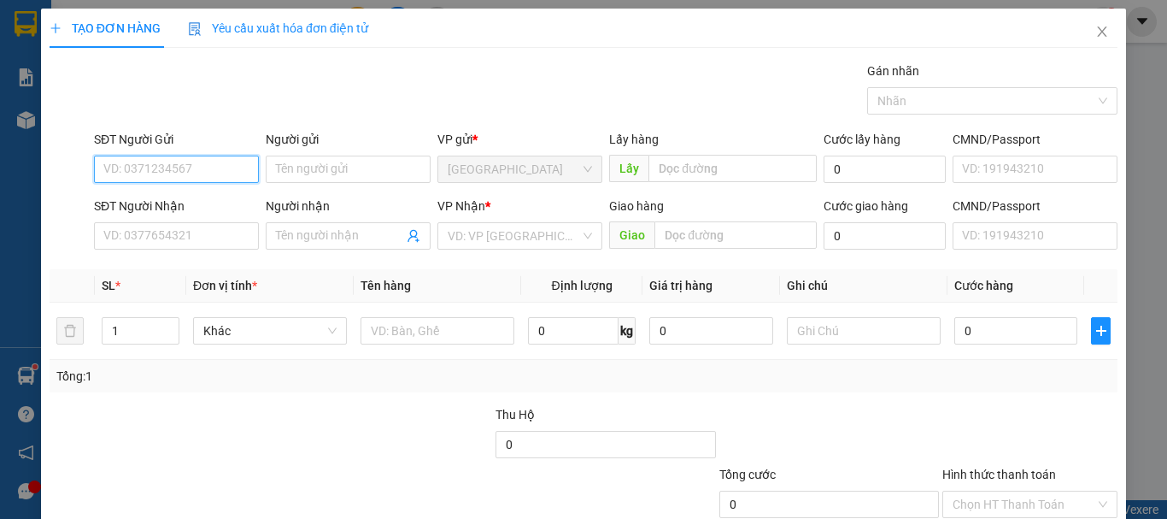
click at [187, 173] on input "SĐT Người Gửi" at bounding box center [176, 168] width 165 height 27
click at [175, 202] on div "0917743479" at bounding box center [174, 203] width 143 height 19
type input "0917743479"
type input "đức trọng"
type input "0917743479"
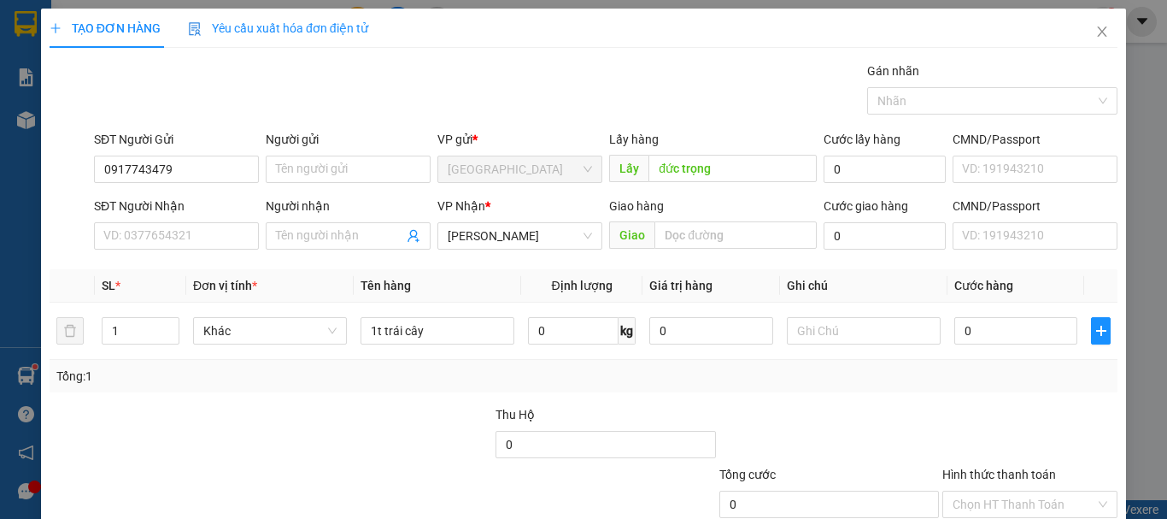
click at [184, 196] on form "SĐT Người Gửi 0917743479 0917743479 Người gửi Tên người gửi VP gửi * Đà Lạt Lấy…" at bounding box center [584, 193] width 1068 height 126
click at [648, 166] on input "đức trọng" at bounding box center [732, 168] width 168 height 27
click at [654, 161] on input "đức trọng" at bounding box center [732, 168] width 168 height 27
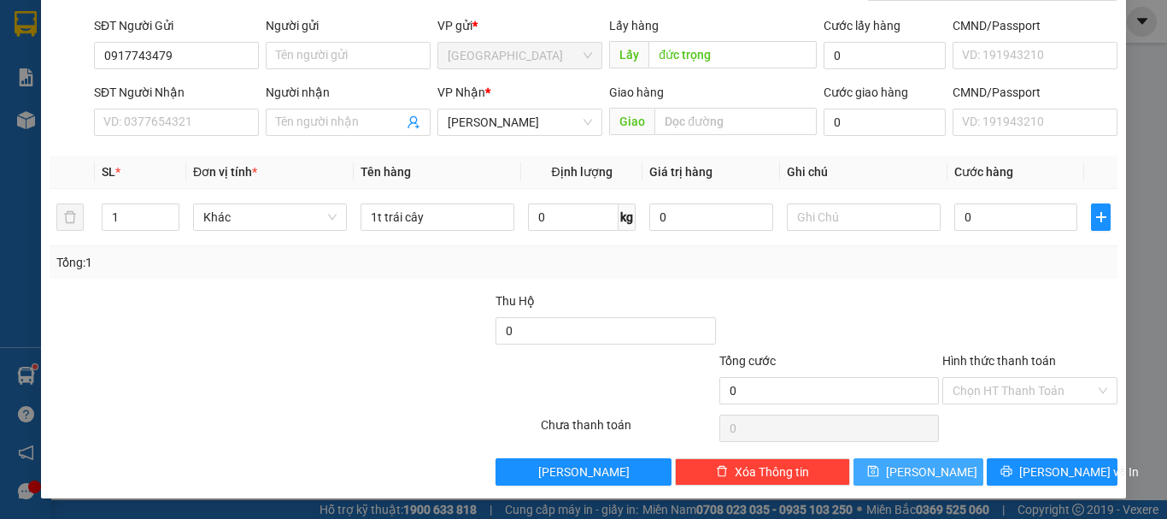
click at [942, 481] on button "[PERSON_NAME]" at bounding box center [918, 471] width 131 height 27
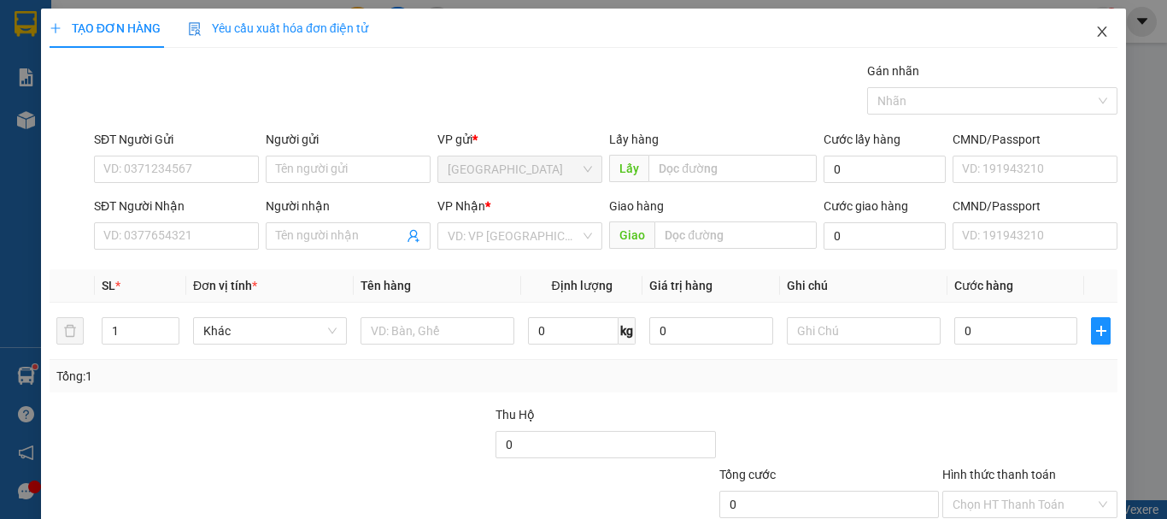
click at [1098, 34] on span "Close" at bounding box center [1102, 33] width 48 height 48
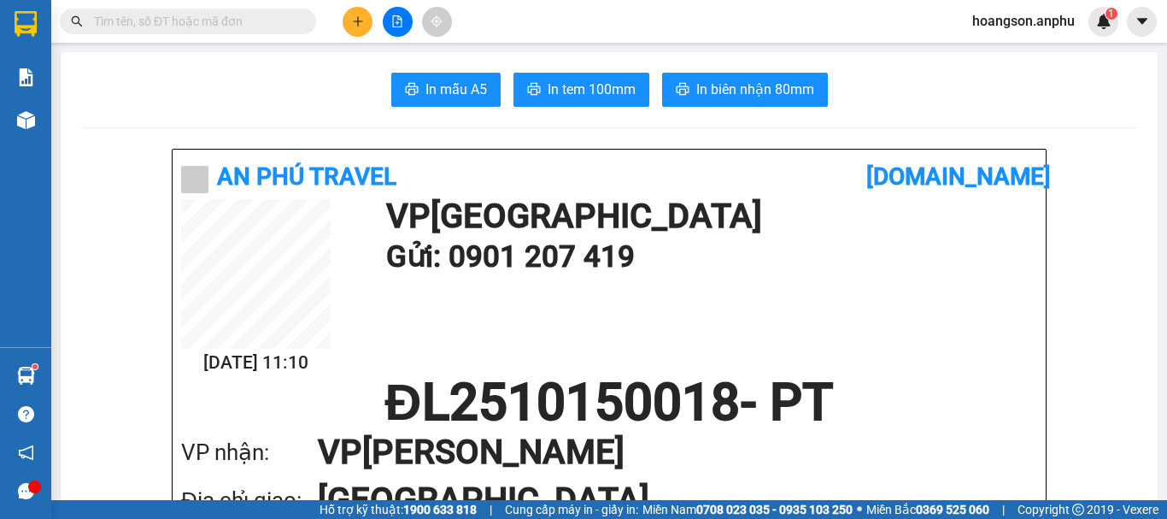
click at [361, 21] on icon "plus" at bounding box center [357, 21] width 9 height 1
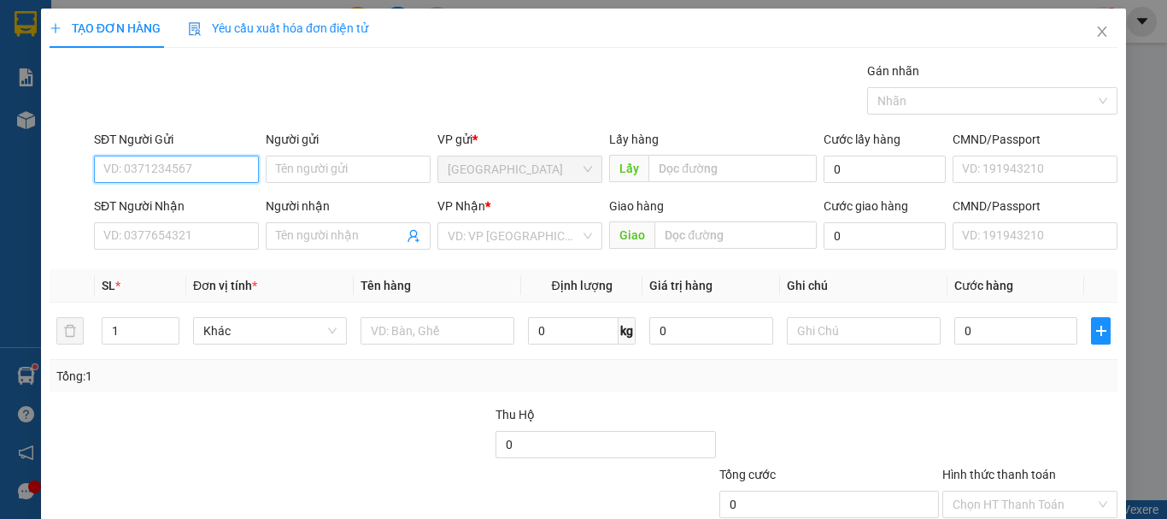
click at [179, 161] on input "SĐT Người Gửi" at bounding box center [176, 168] width 165 height 27
click at [179, 198] on div "0908500881 - AN" at bounding box center [174, 203] width 143 height 19
type input "0908500881"
type input "AN"
type input "0945446773"
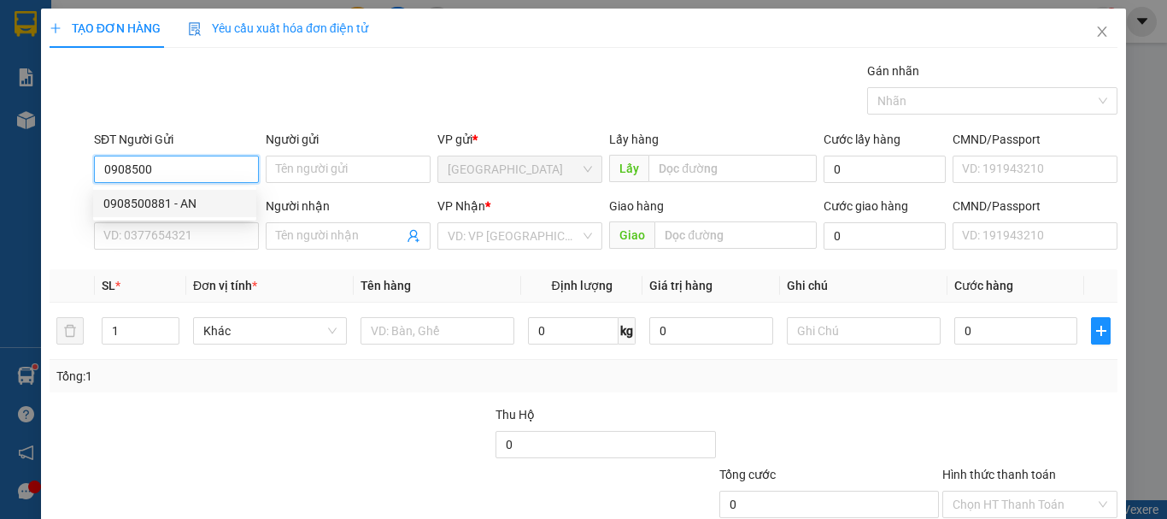
type input "hà"
type input "60.000"
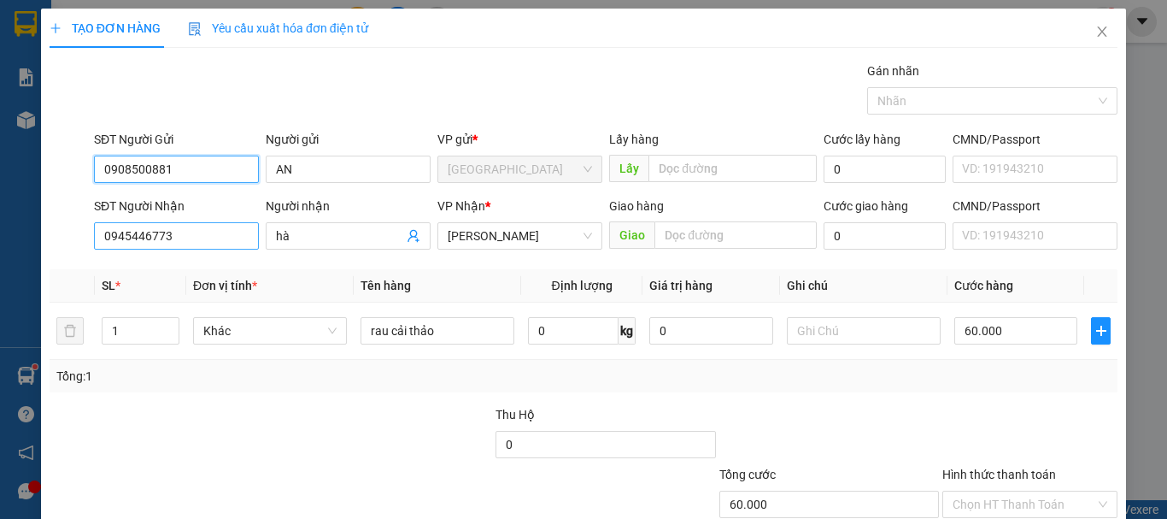
type input "0908500881"
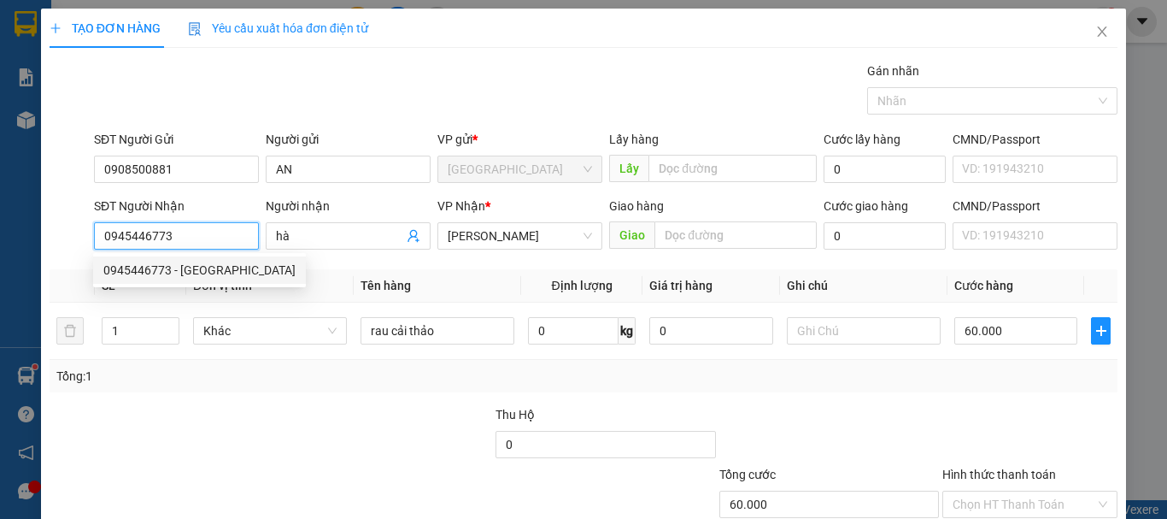
drag, startPoint x: 201, startPoint y: 236, endPoint x: 85, endPoint y: 234, distance: 116.2
click at [85, 234] on div "SĐT Người Nhận 0945446773 Người nhận hà VP Nhận * Phan Thiết Giao hàng Giao Cướ…" at bounding box center [583, 226] width 1071 height 60
click at [71, 215] on div at bounding box center [70, 226] width 44 height 60
drag, startPoint x: 184, startPoint y: 234, endPoint x: 101, endPoint y: 236, distance: 82.9
click at [101, 236] on input "0945446773" at bounding box center [176, 235] width 165 height 27
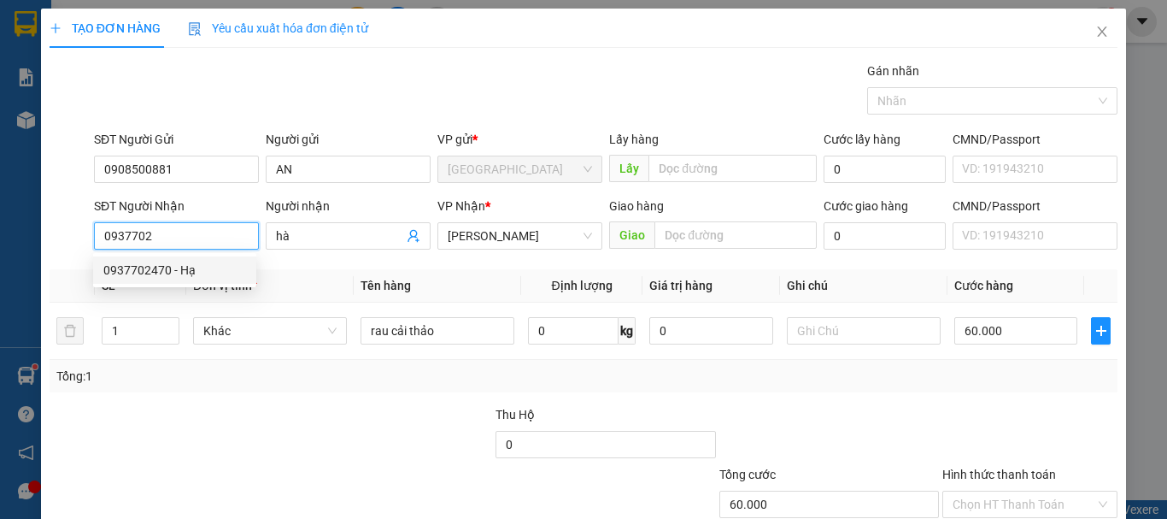
click at [164, 267] on div "0937702470 - Hạ" at bounding box center [174, 270] width 143 height 19
type input "0937702470"
type input "Hạ"
type input "50.000"
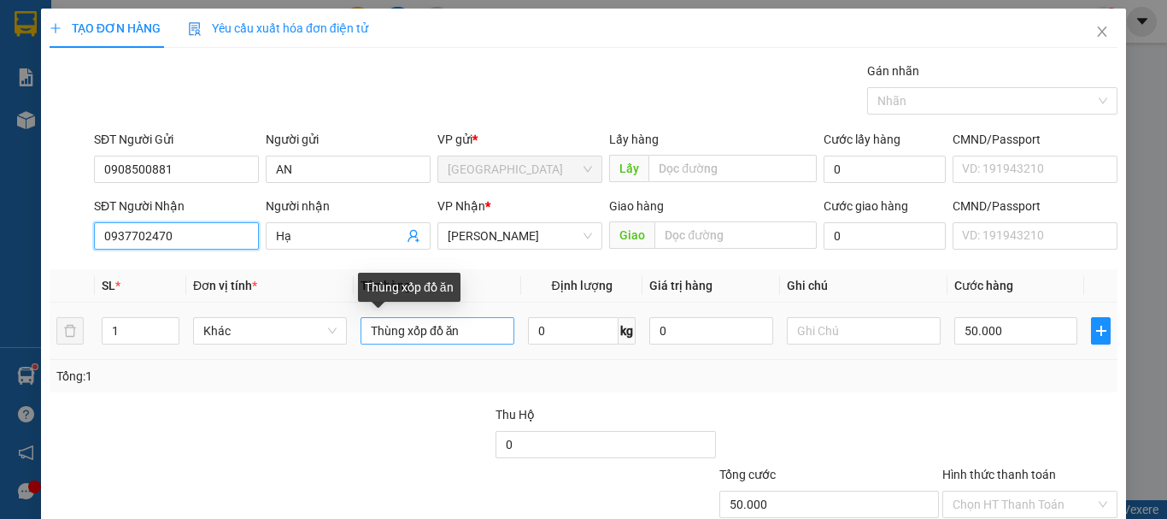
type input "0937702470"
drag, startPoint x: 489, startPoint y: 331, endPoint x: 313, endPoint y: 333, distance: 176.0
click at [313, 333] on tr "1 Khác Thùng xốp đồ ăn 0 kg 0 50.000" at bounding box center [584, 330] width 1068 height 57
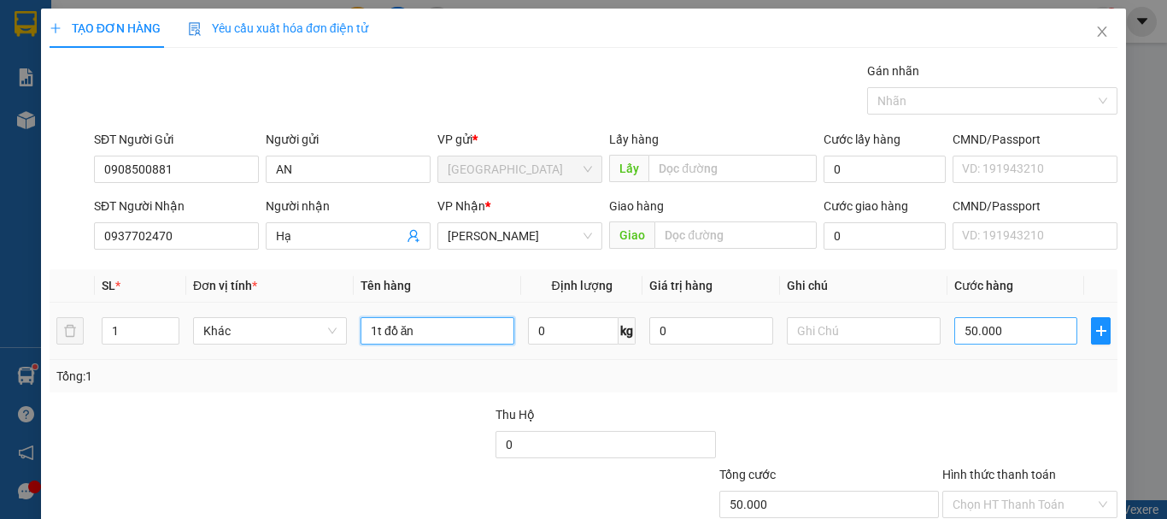
type input "1t đồ ăn"
click at [992, 334] on input "50.000" at bounding box center [1015, 330] width 123 height 27
type input "0"
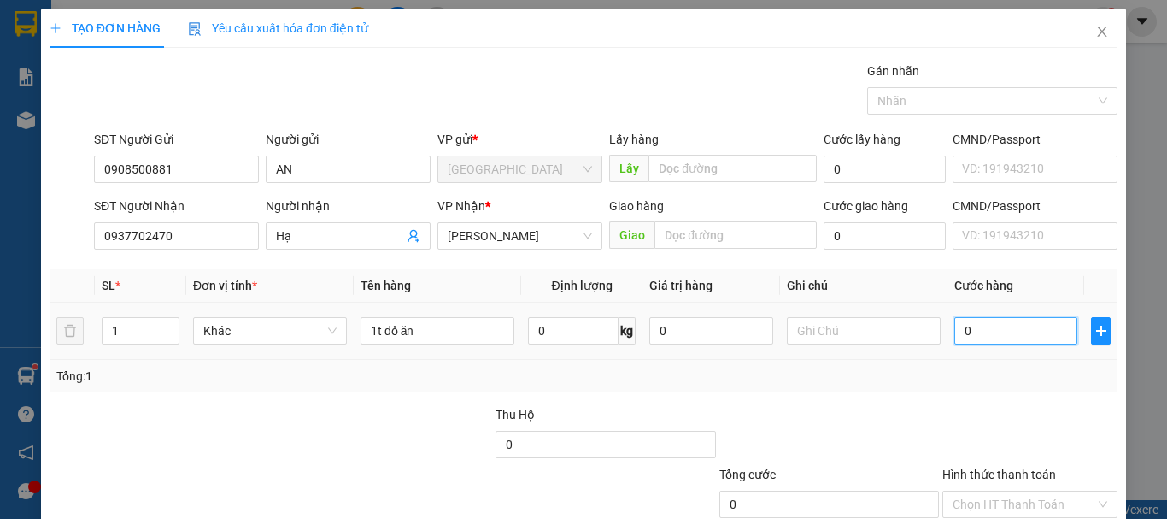
type input "40"
type input "40.000"
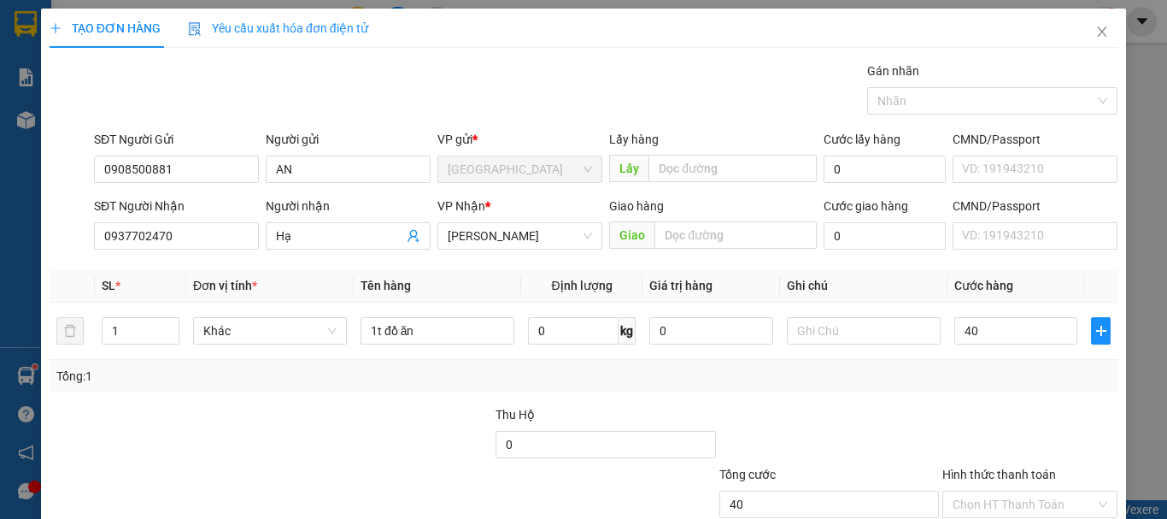
type input "40.000"
click at [918, 445] on div at bounding box center [829, 435] width 223 height 60
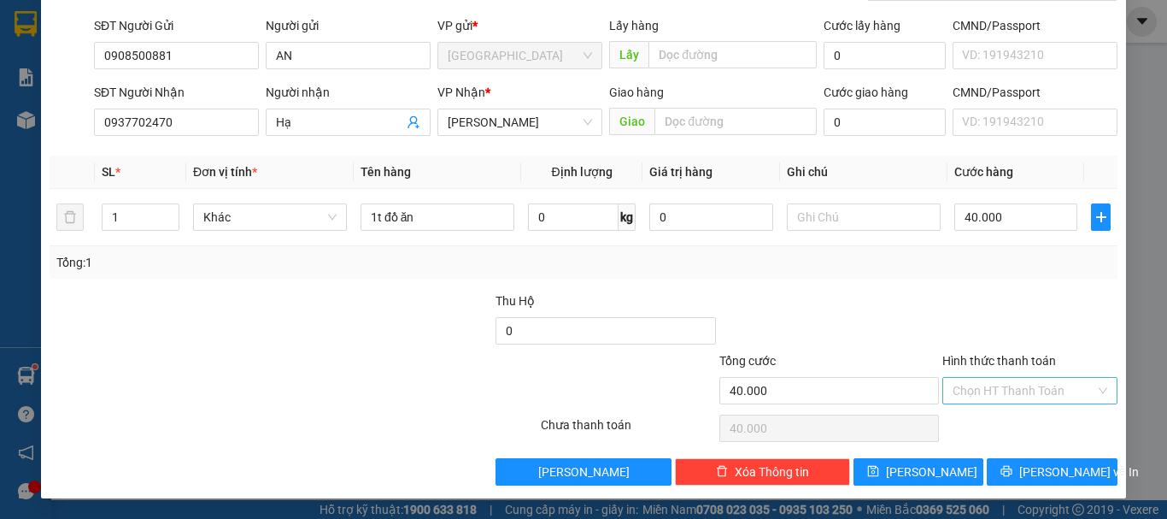
click at [1000, 395] on input "Hình thức thanh toán" at bounding box center [1024, 391] width 143 height 26
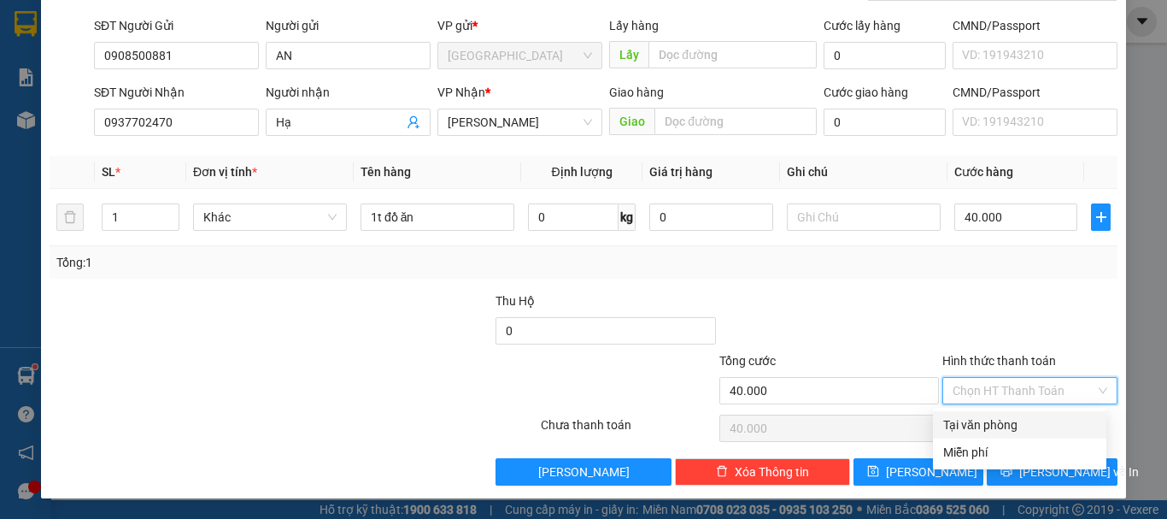
click at [977, 425] on div "Tại văn phòng" at bounding box center [1019, 424] width 153 height 19
type input "0"
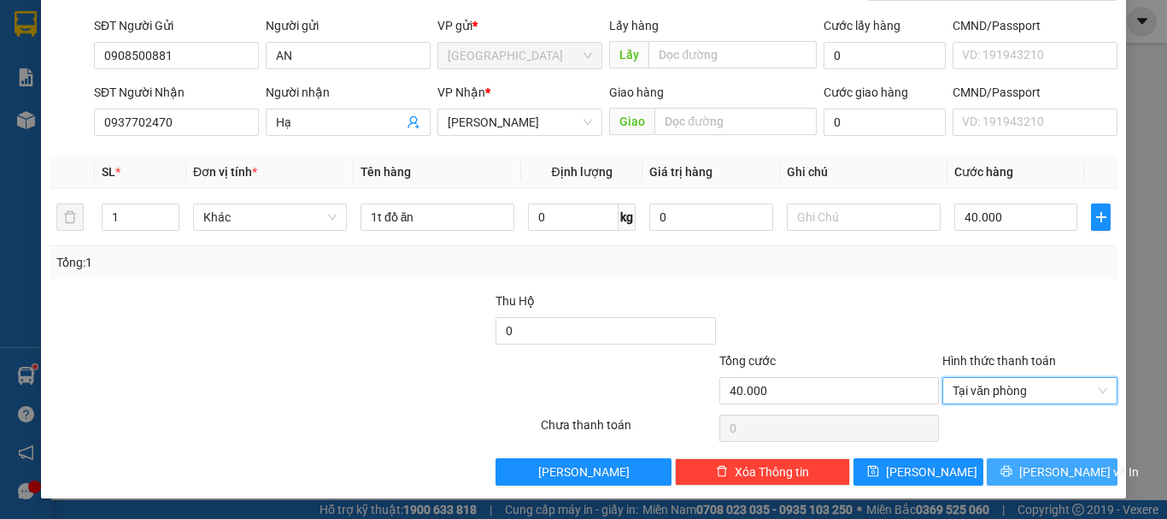
click at [1029, 468] on span "[PERSON_NAME] và In" at bounding box center [1079, 471] width 120 height 19
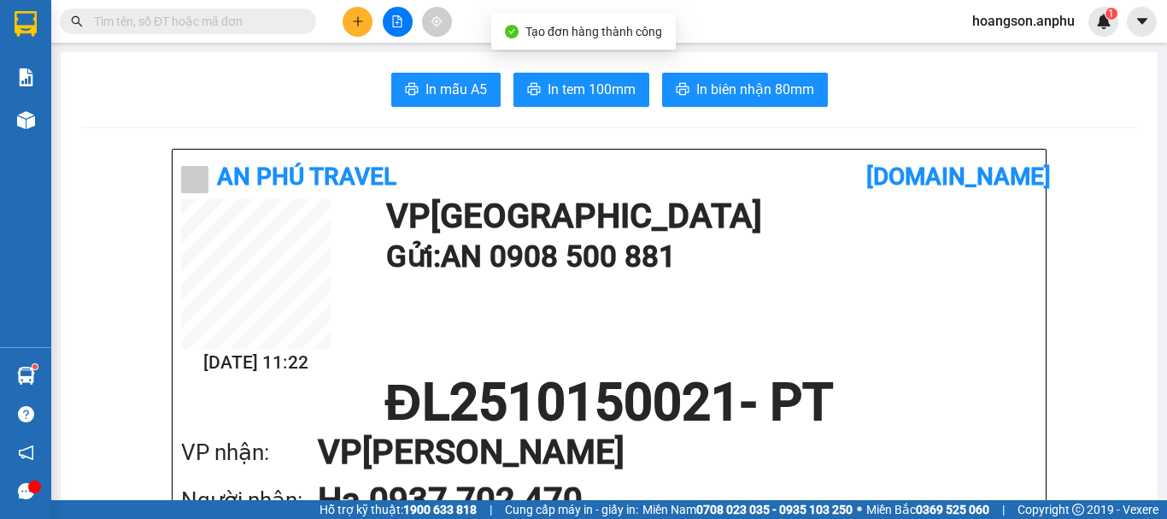
click at [610, 92] on span "In tem 100mm" at bounding box center [592, 89] width 88 height 21
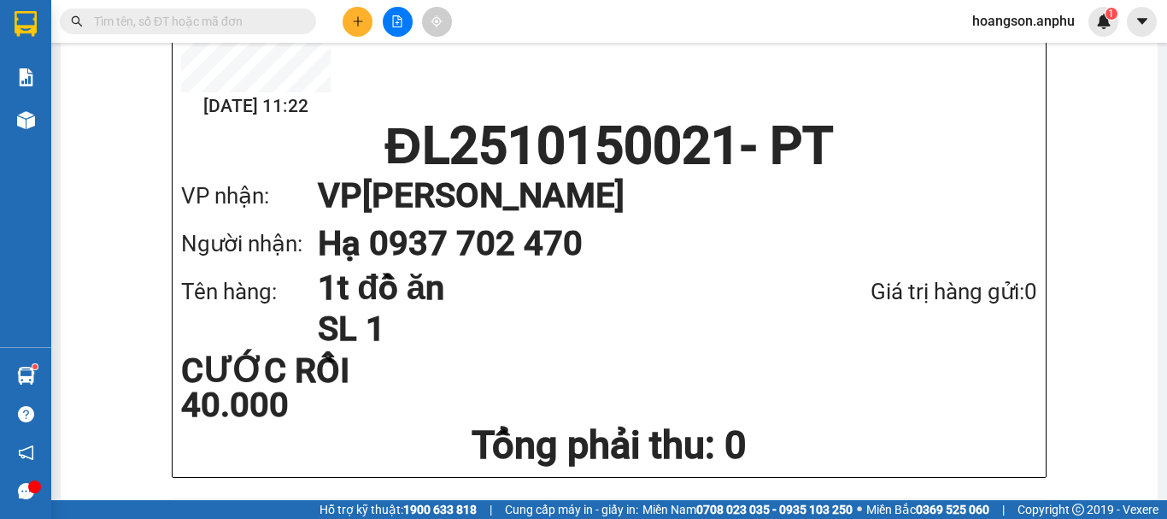
click at [173, 17] on input "text" at bounding box center [195, 21] width 202 height 19
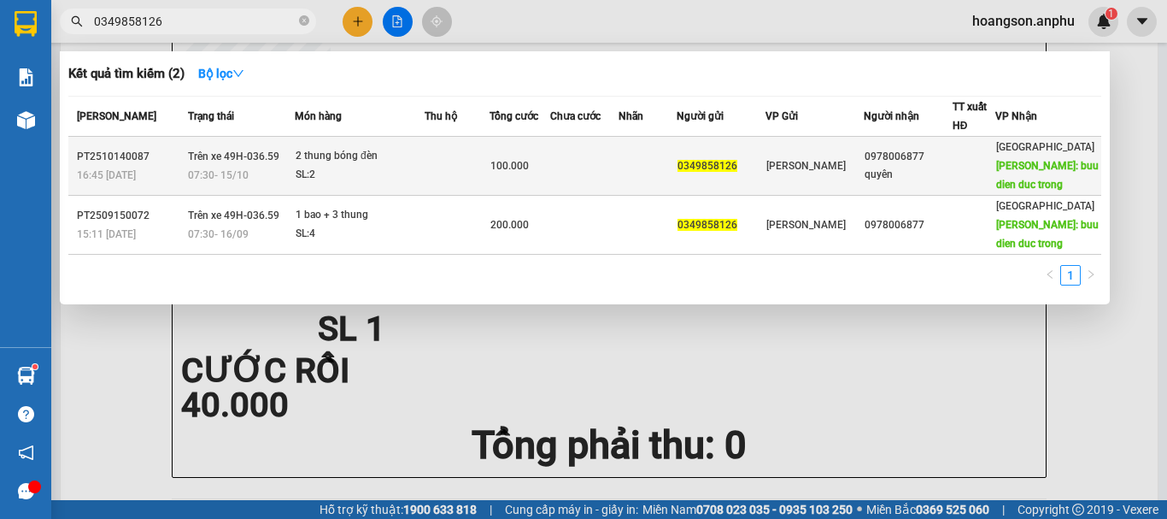
type input "0349858126"
click at [169, 164] on div "PT2510140087" at bounding box center [130, 157] width 106 height 18
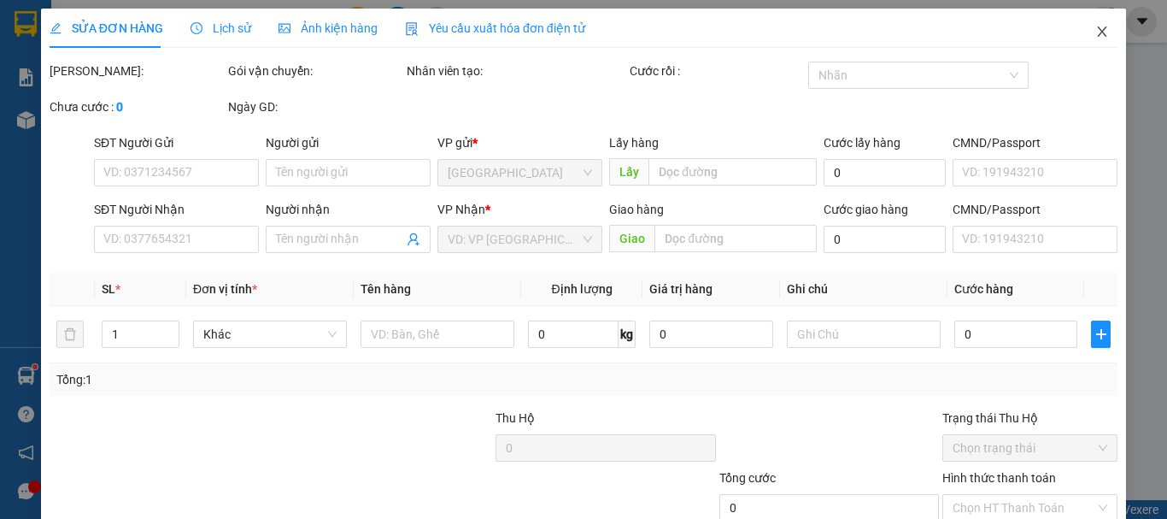
click at [1086, 39] on span "Close" at bounding box center [1102, 33] width 48 height 48
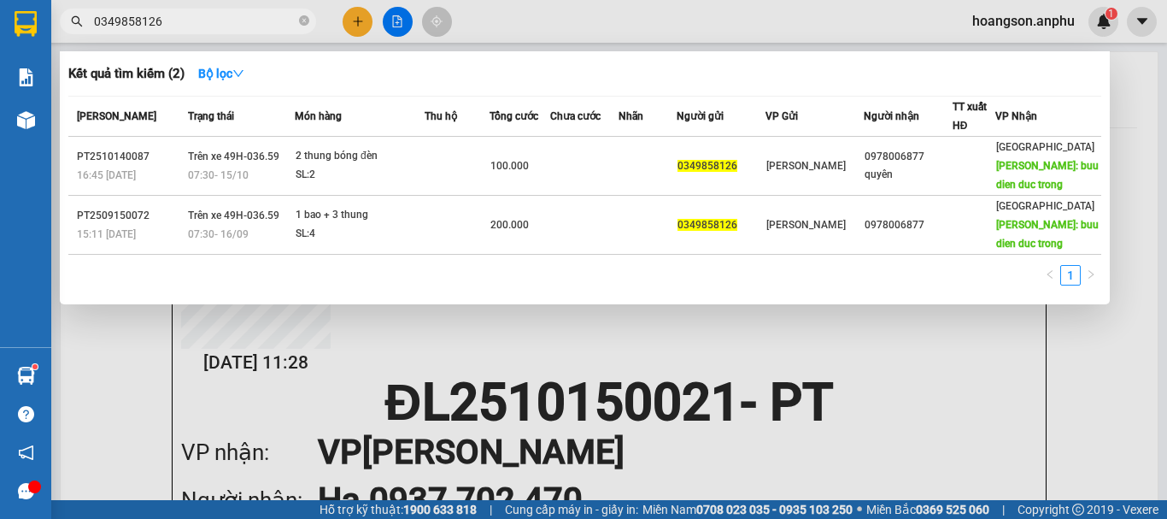
click at [217, 27] on input "0349858126" at bounding box center [195, 21] width 202 height 19
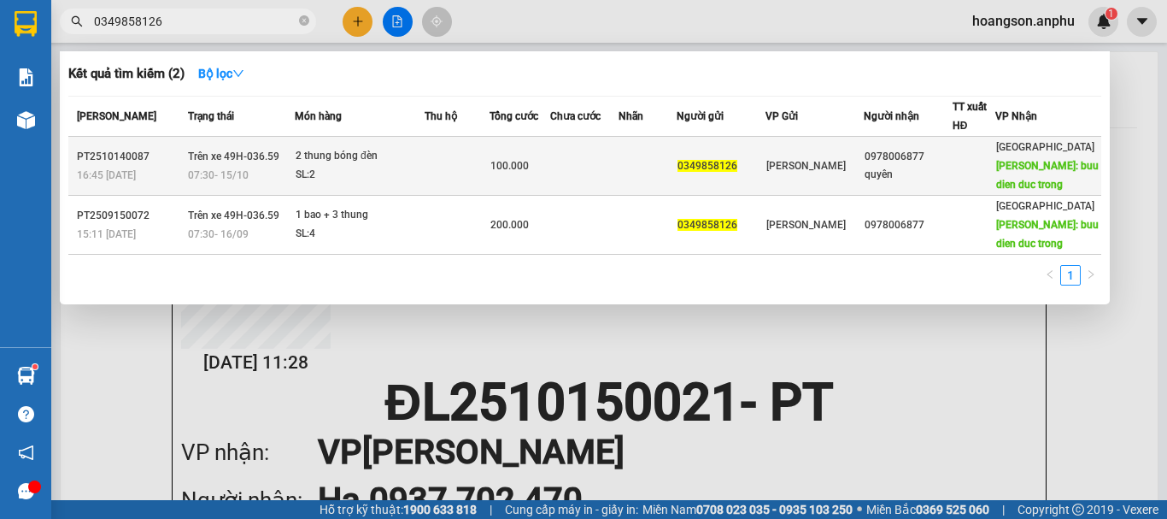
click at [619, 160] on td at bounding box center [584, 166] width 68 height 59
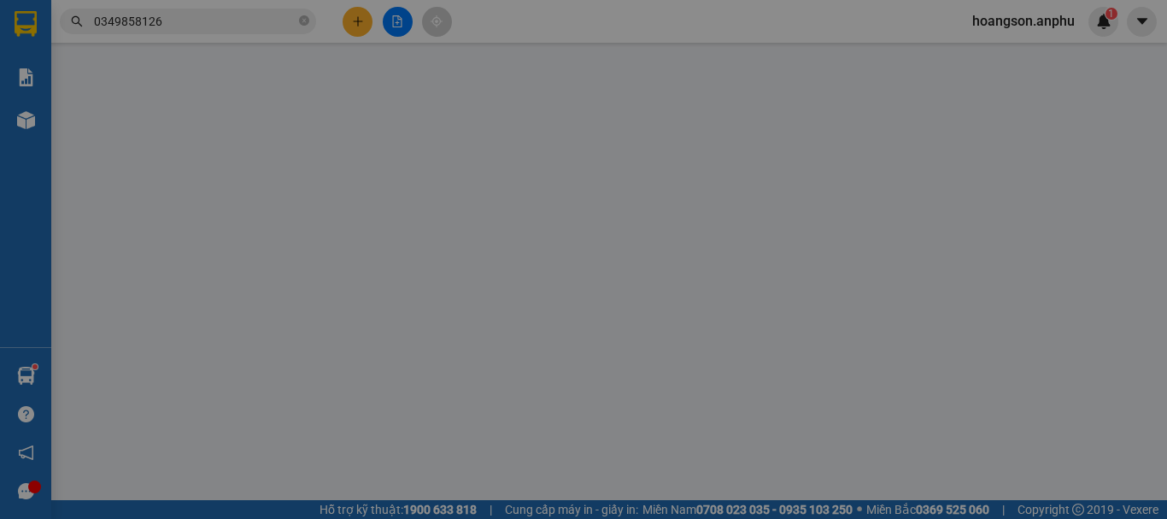
type input "0349858126"
type input "0978006877"
type input "quyên"
type input "buu dien duc trong"
type input "100.000"
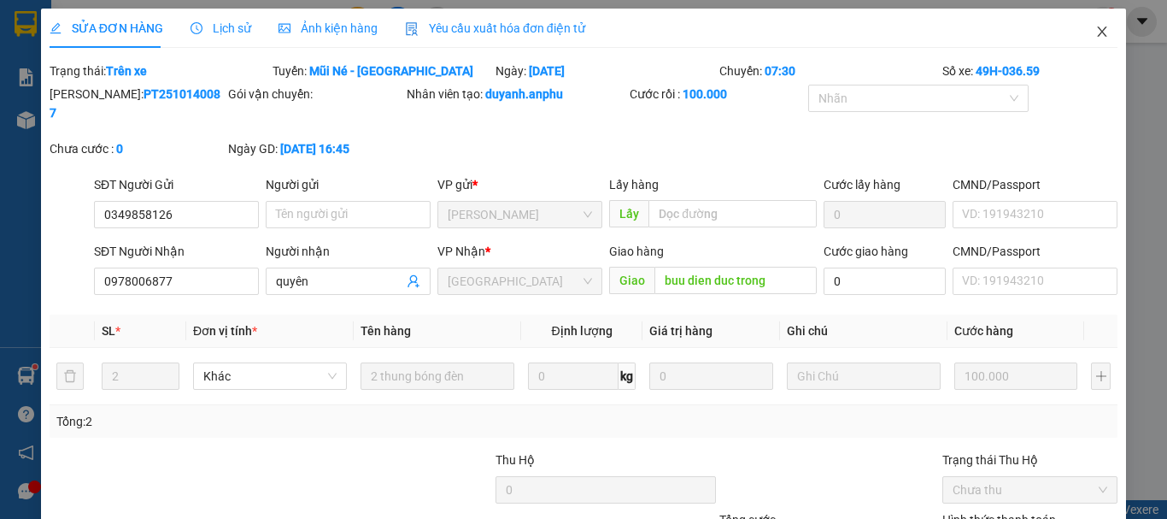
click at [1095, 34] on icon "close" at bounding box center [1102, 32] width 14 height 14
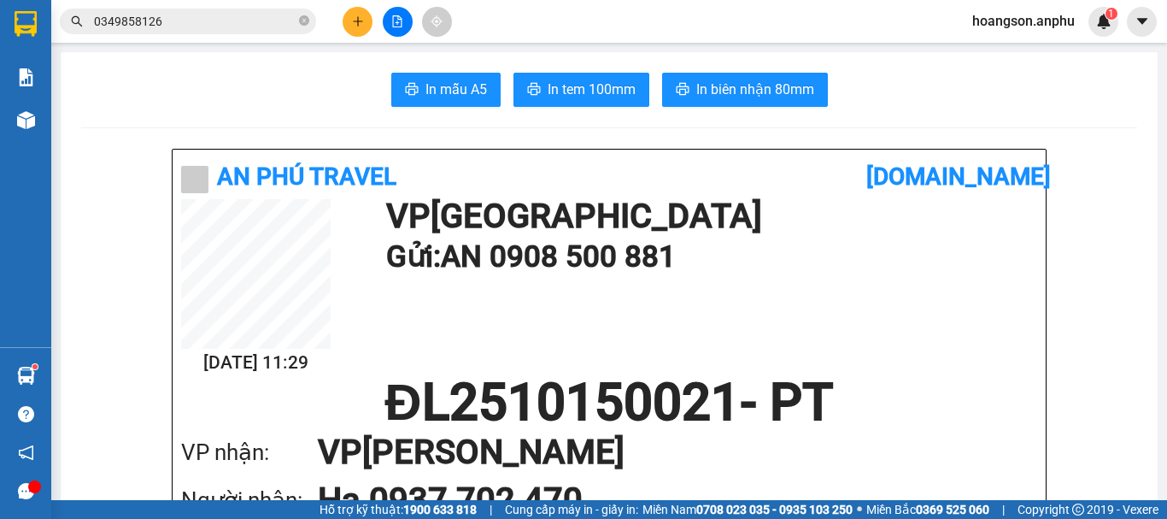
click at [176, 22] on input "0349858126" at bounding box center [195, 21] width 202 height 19
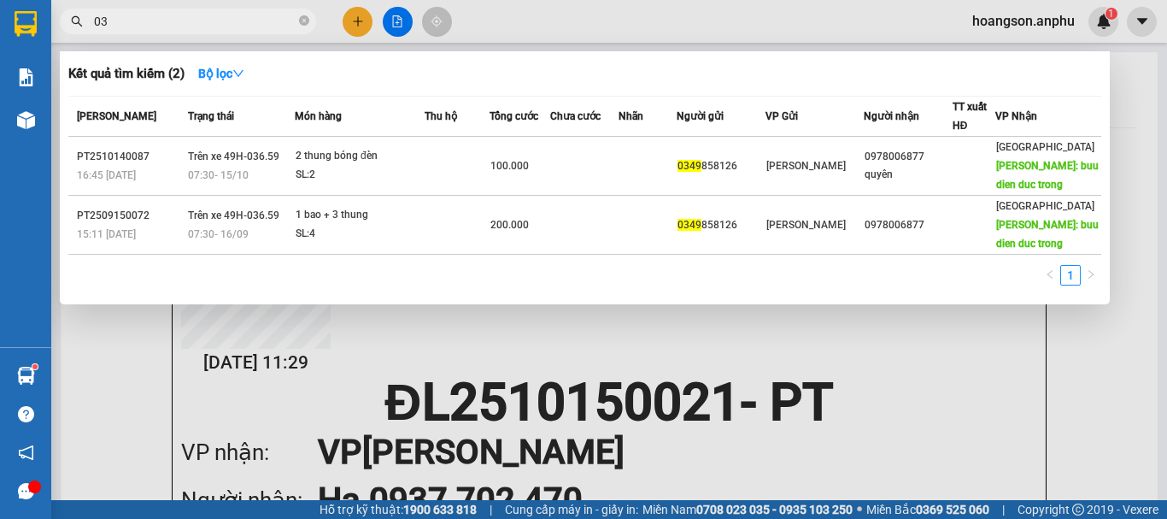
type input "0"
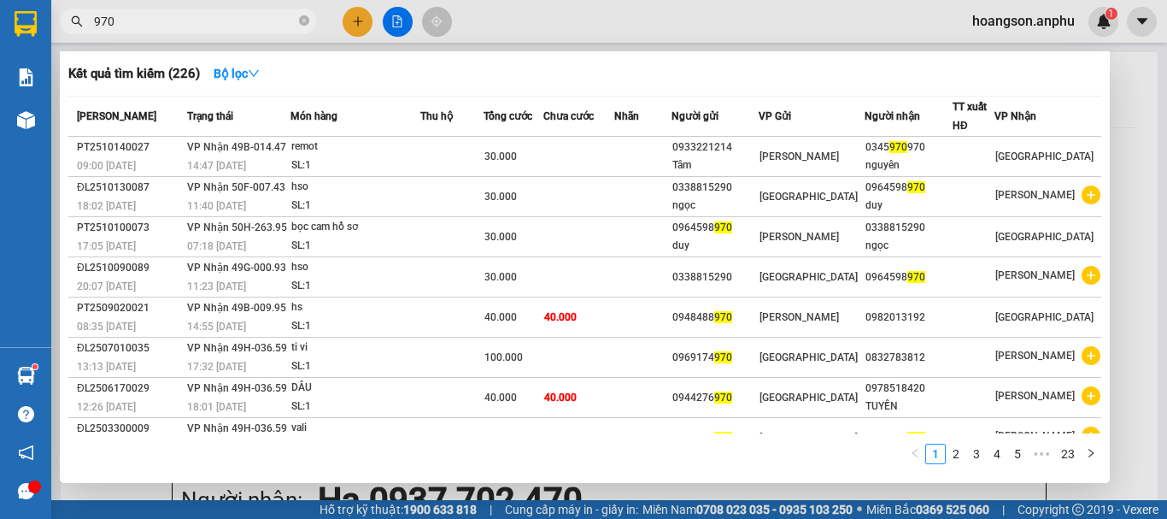
type input "970"
click at [356, 26] on div at bounding box center [583, 259] width 1167 height 519
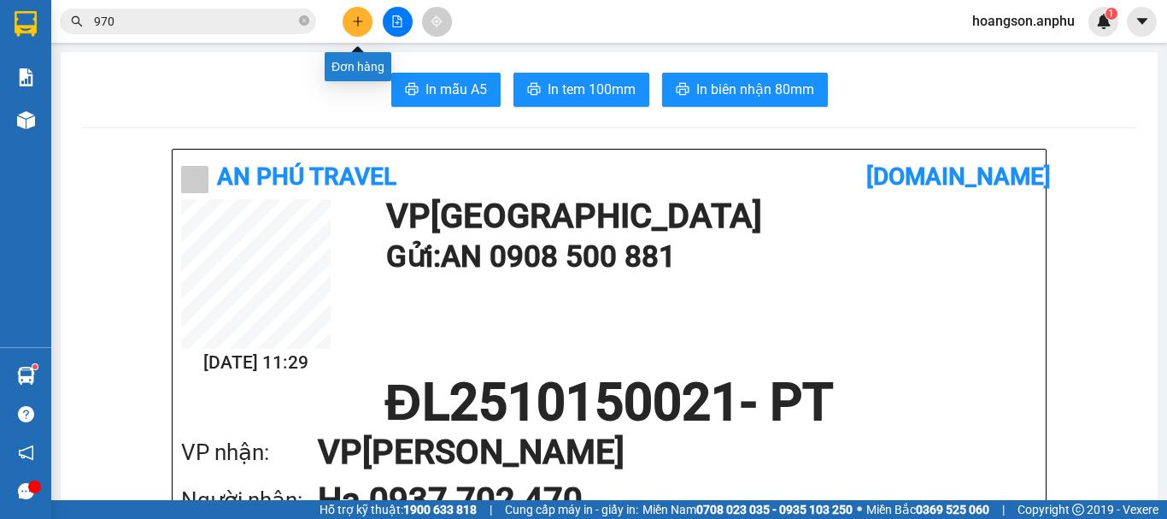
click at [361, 24] on icon "plus" at bounding box center [358, 21] width 12 height 12
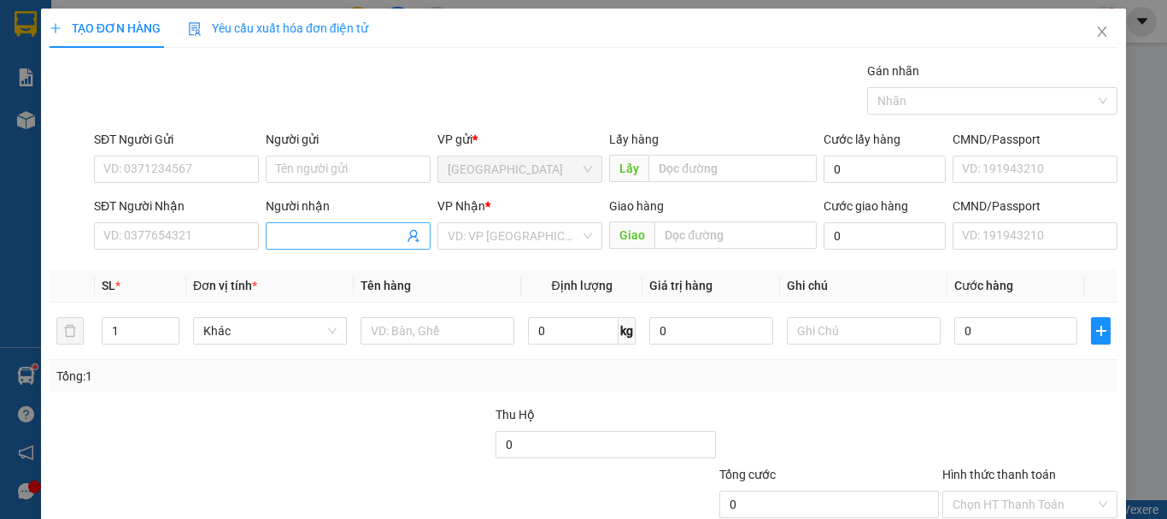
click at [304, 243] on input "Người nhận" at bounding box center [339, 235] width 127 height 19
type input "tùng"
click at [501, 244] on input "search" at bounding box center [514, 236] width 132 height 26
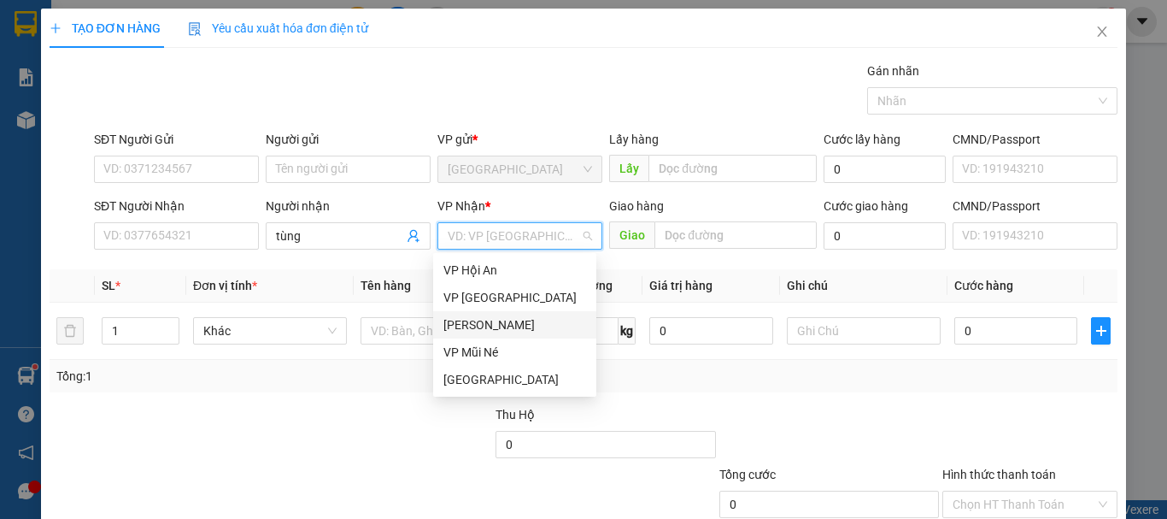
click at [486, 317] on div "[PERSON_NAME]" at bounding box center [514, 324] width 143 height 19
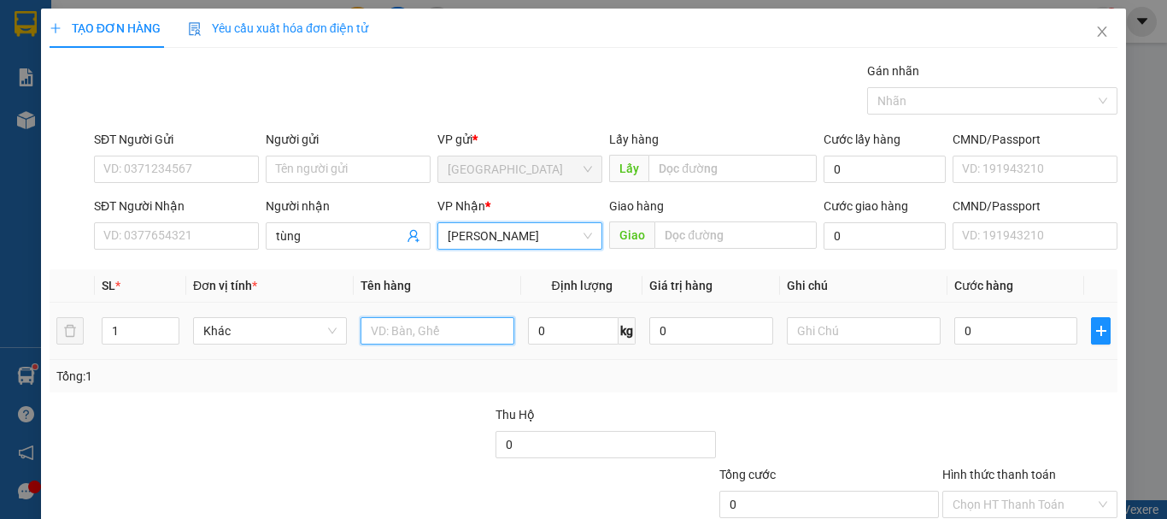
click at [428, 334] on input "text" at bounding box center [438, 330] width 154 height 27
type input "hồng 20kg"
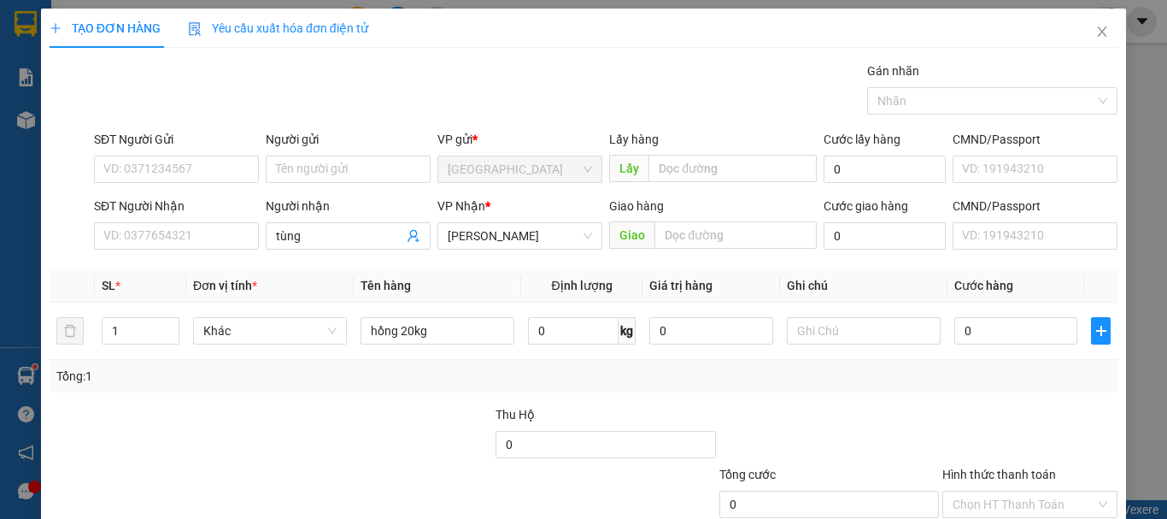
click at [446, 398] on div "Transit Pickup Surcharge Ids Transit Deliver Surcharge Ids Transit Deliver Surc…" at bounding box center [584, 330] width 1068 height 537
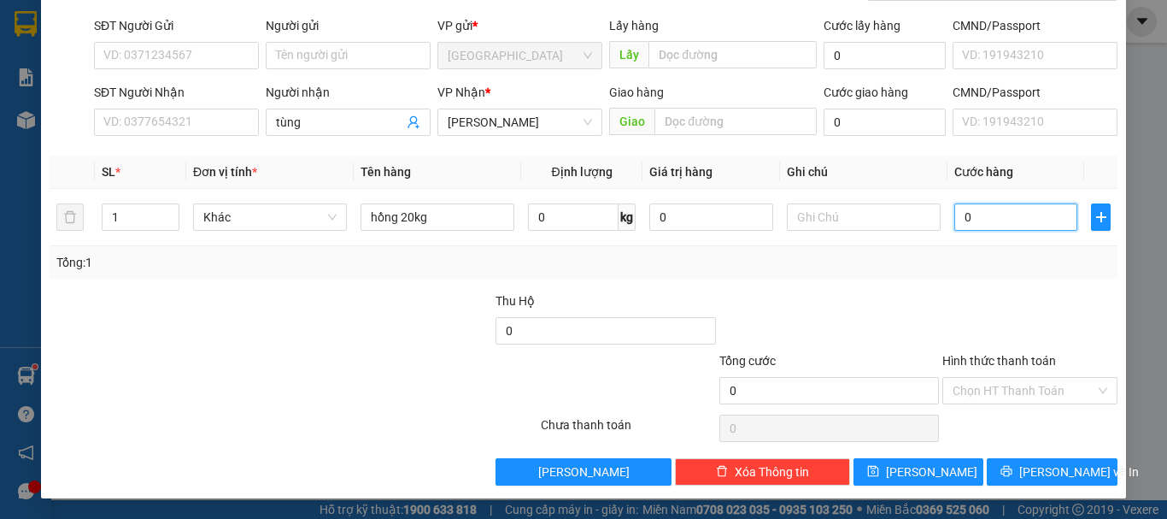
type input "6"
type input "60"
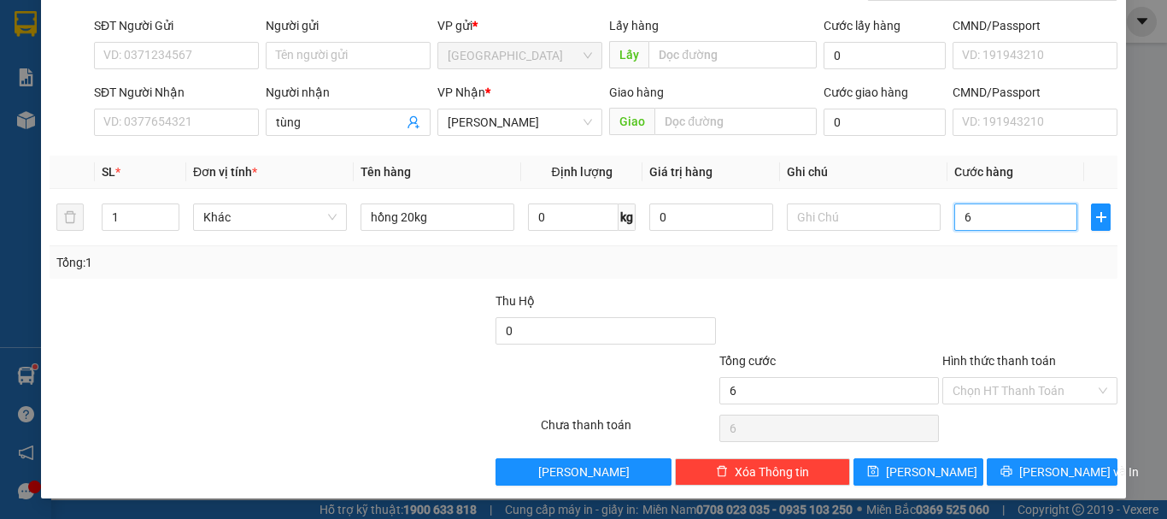
type input "60"
click at [929, 468] on button "[PERSON_NAME]" at bounding box center [918, 471] width 131 height 27
type input "60.000"
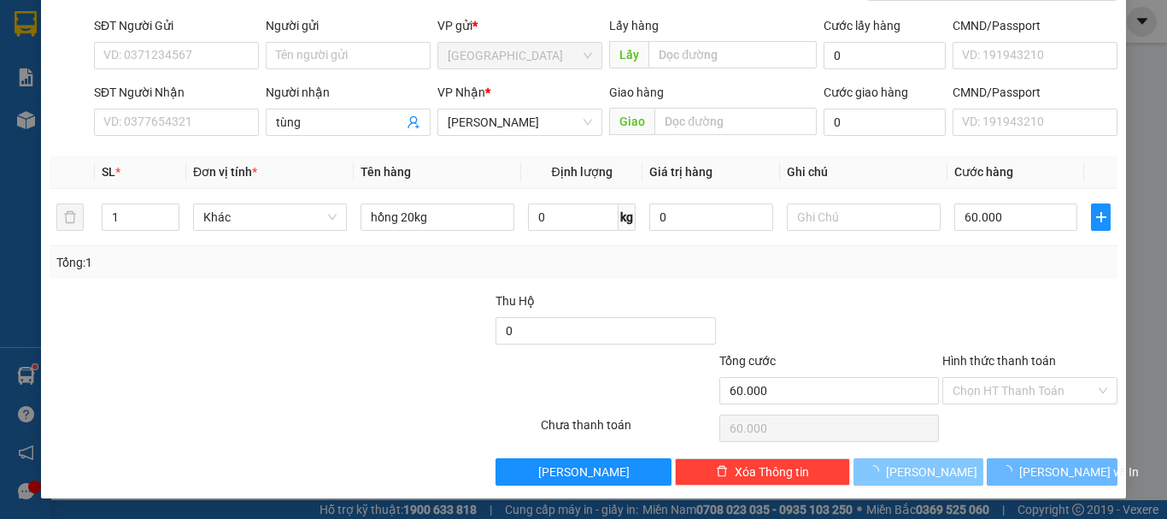
type input "0"
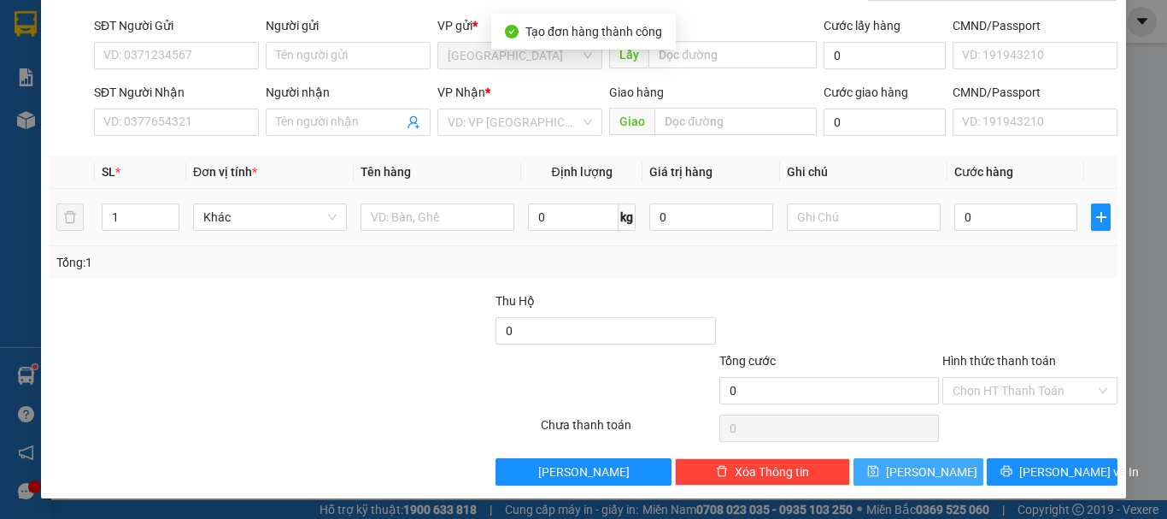
scroll to position [0, 0]
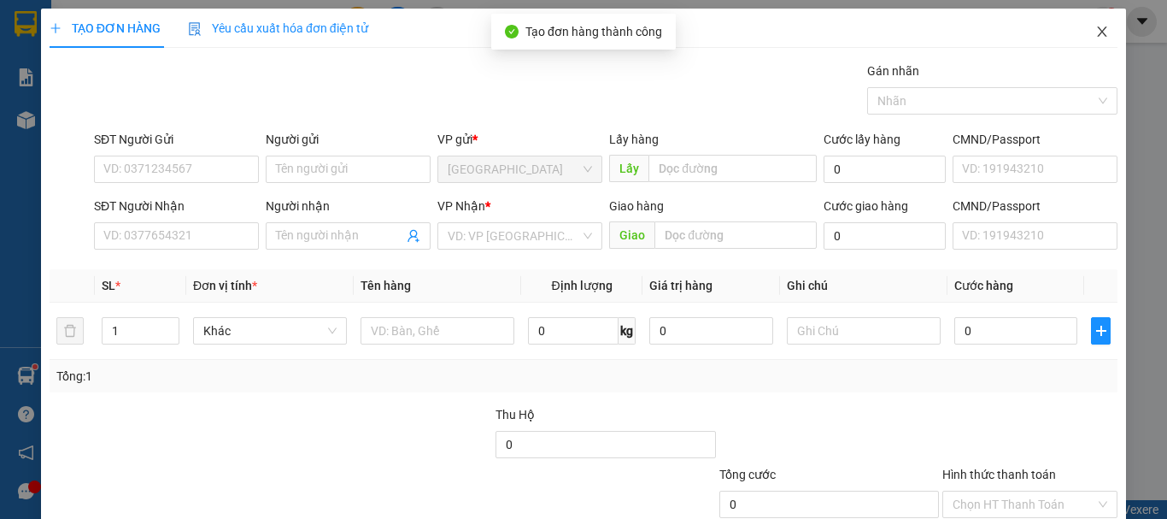
click at [1095, 28] on icon "close" at bounding box center [1102, 32] width 14 height 14
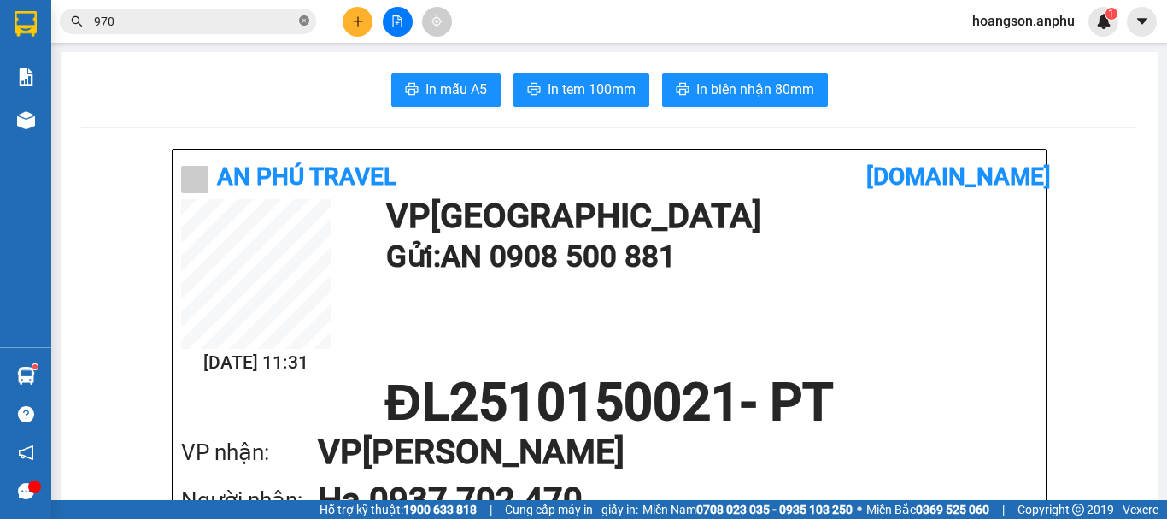
click at [303, 26] on icon "close-circle" at bounding box center [304, 20] width 10 height 10
click at [368, 21] on button at bounding box center [358, 22] width 30 height 30
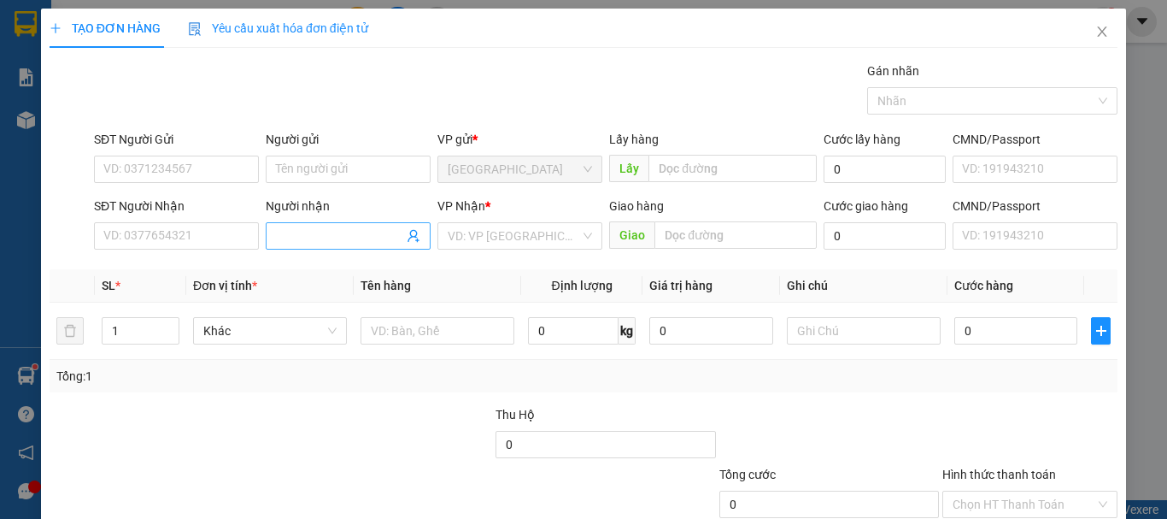
click at [361, 240] on input "Người nhận" at bounding box center [339, 235] width 127 height 19
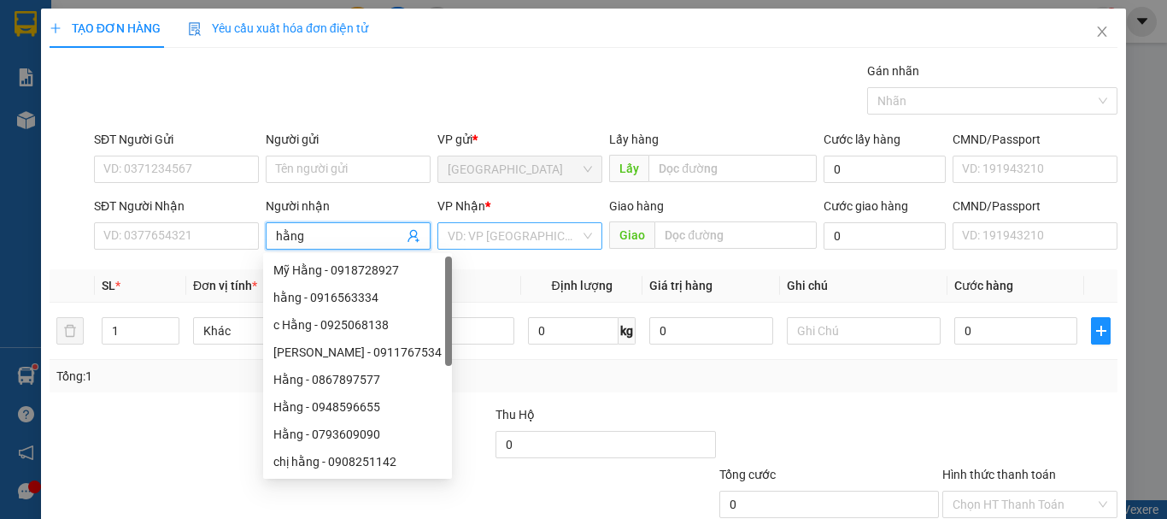
type input "hằng"
click at [507, 240] on input "search" at bounding box center [514, 236] width 132 height 26
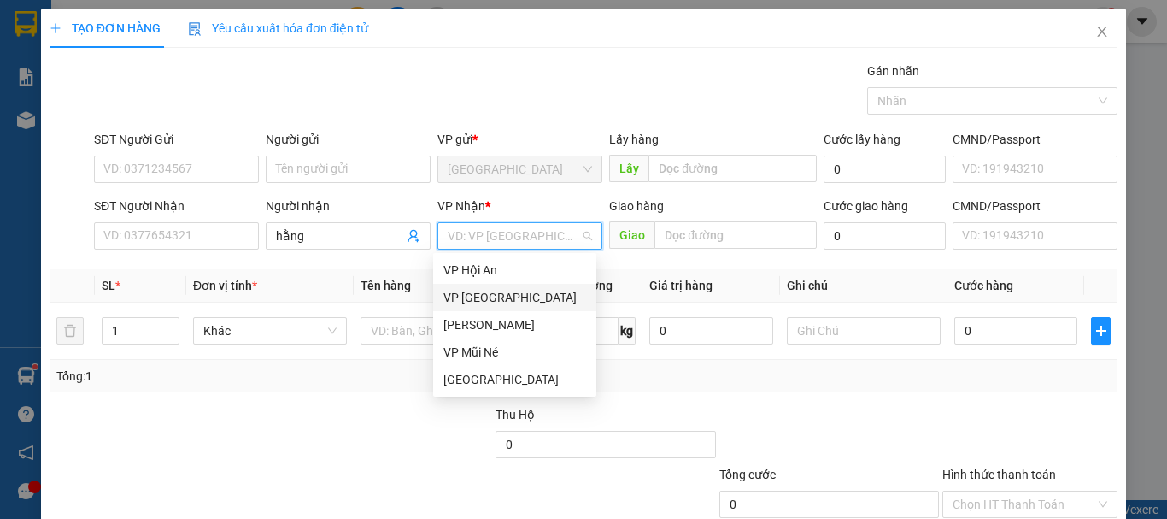
click at [475, 329] on div "[PERSON_NAME]" at bounding box center [514, 324] width 143 height 19
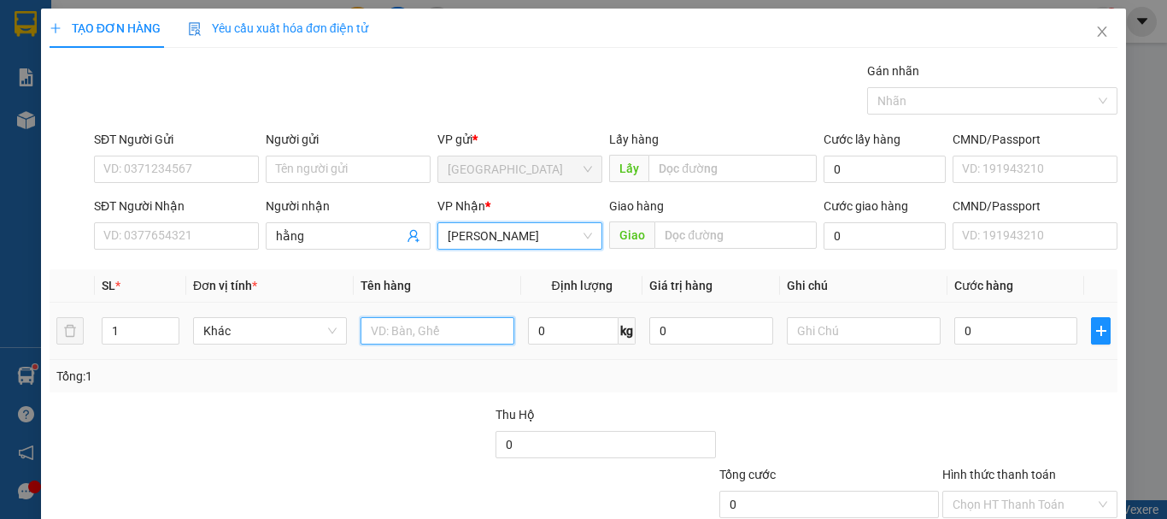
click at [426, 340] on input "text" at bounding box center [438, 330] width 154 height 27
type input "4 hộp"
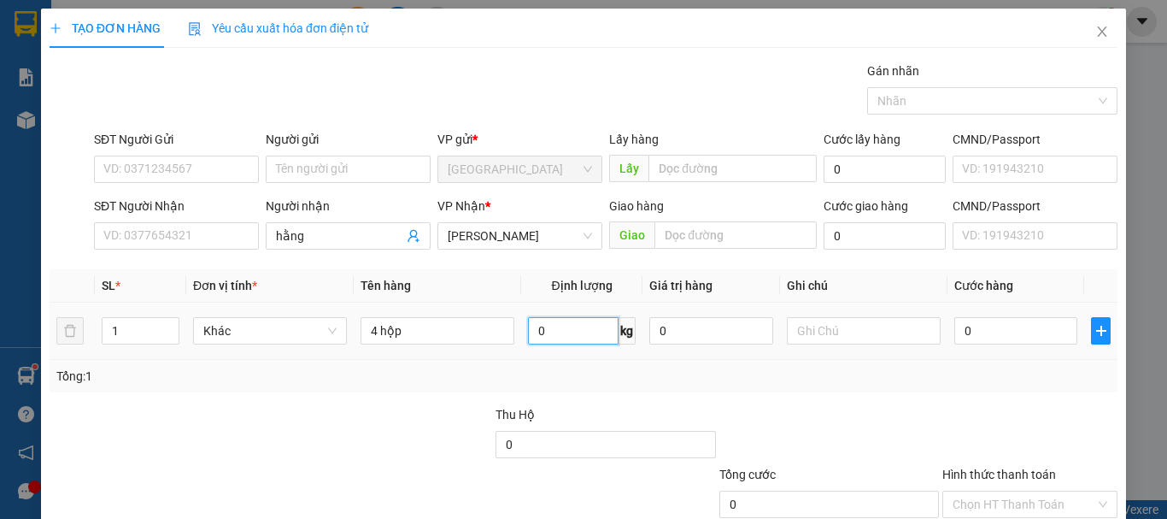
click at [602, 338] on input "0" at bounding box center [573, 330] width 91 height 27
type input "12"
click at [898, 356] on td at bounding box center [863, 330] width 167 height 57
click at [990, 336] on input "0" at bounding box center [1015, 330] width 123 height 27
type input "3"
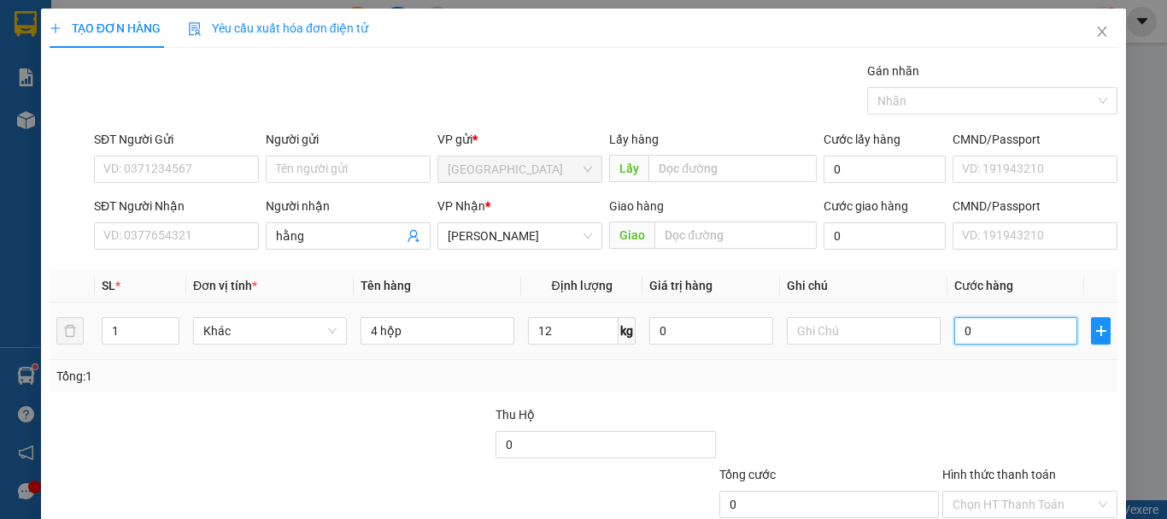
type input "3"
type input "36"
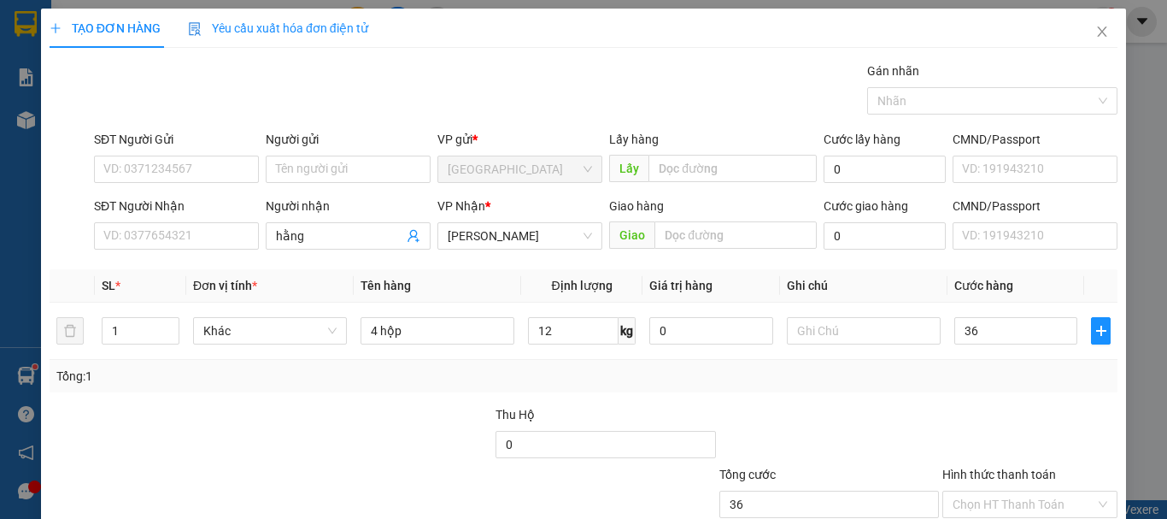
type input "36.000"
click at [951, 382] on div "Tổng: 1" at bounding box center [583, 375] width 1054 height 19
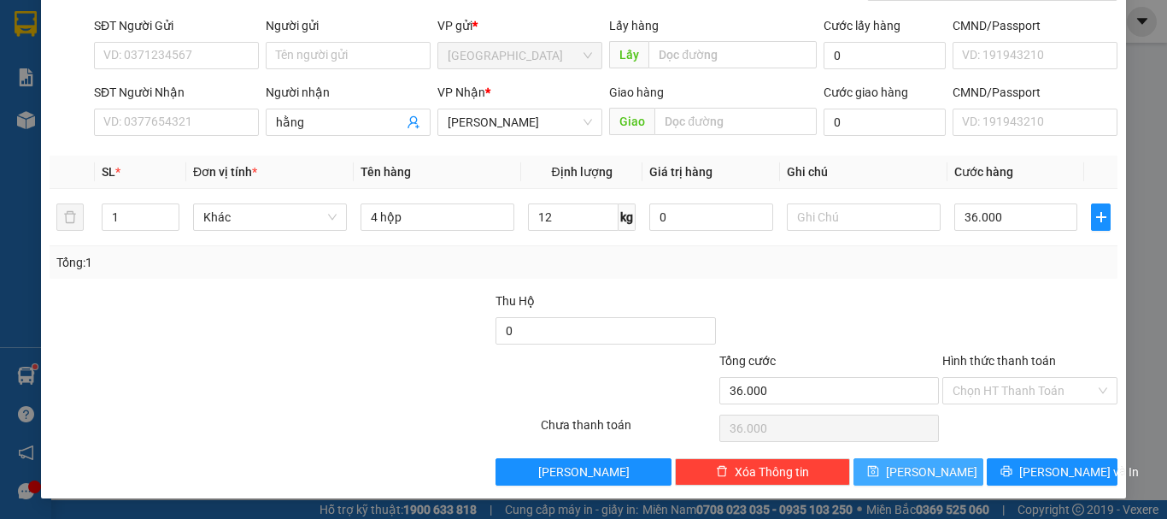
click at [936, 466] on button "[PERSON_NAME]" at bounding box center [918, 471] width 131 height 27
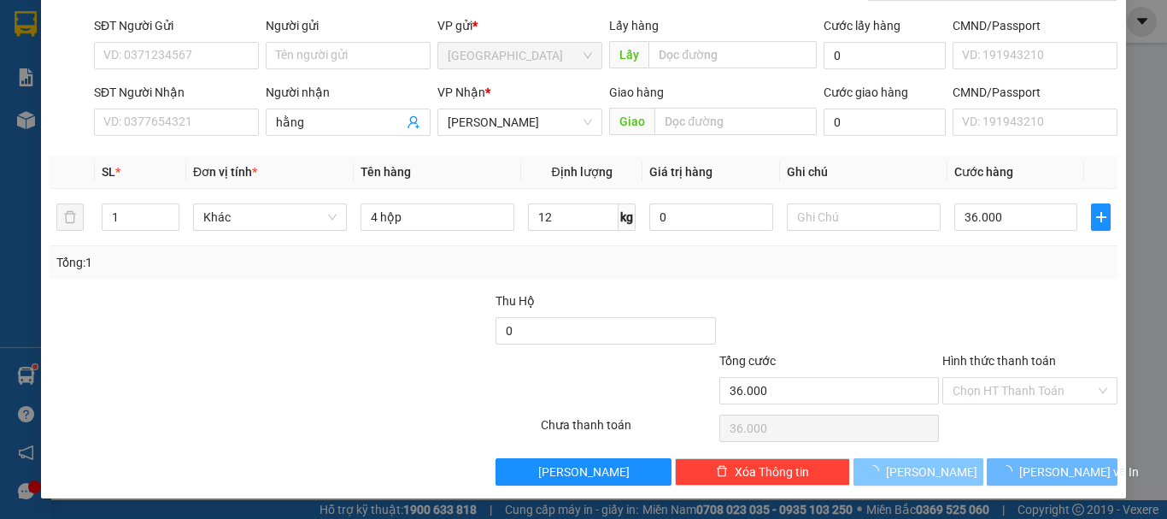
type input "0"
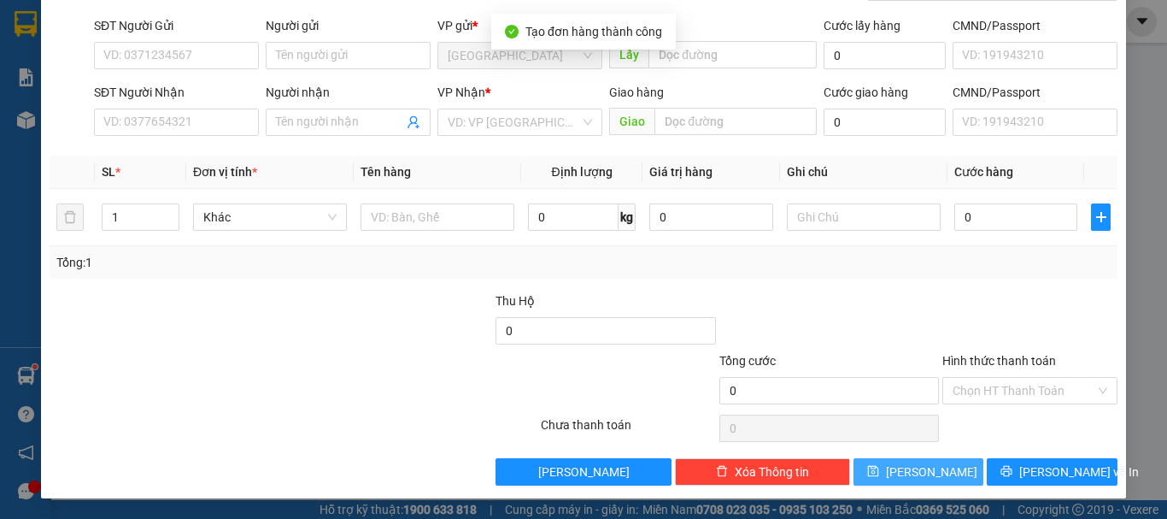
scroll to position [0, 0]
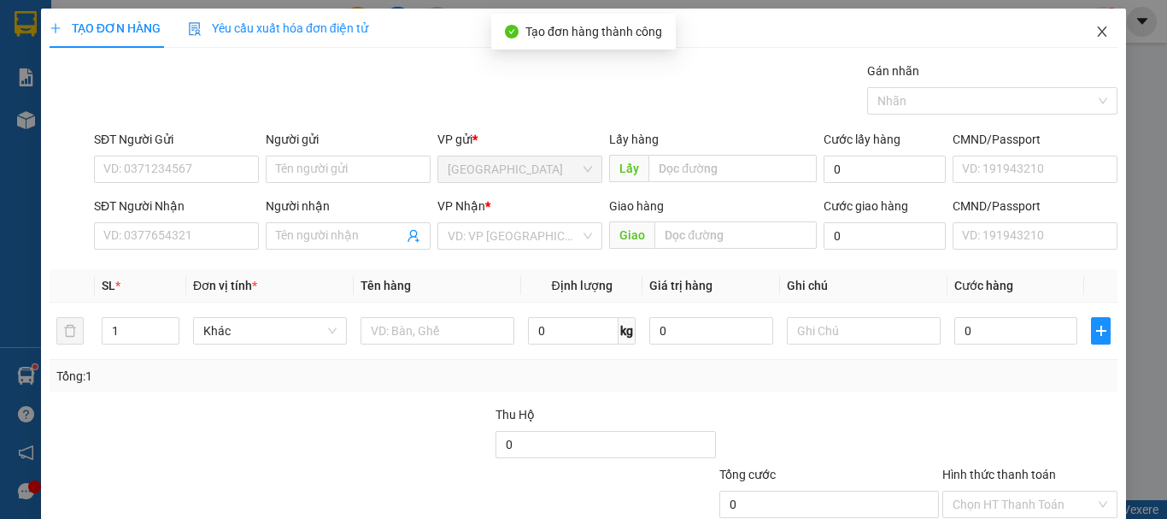
click at [1095, 38] on icon "close" at bounding box center [1102, 32] width 14 height 14
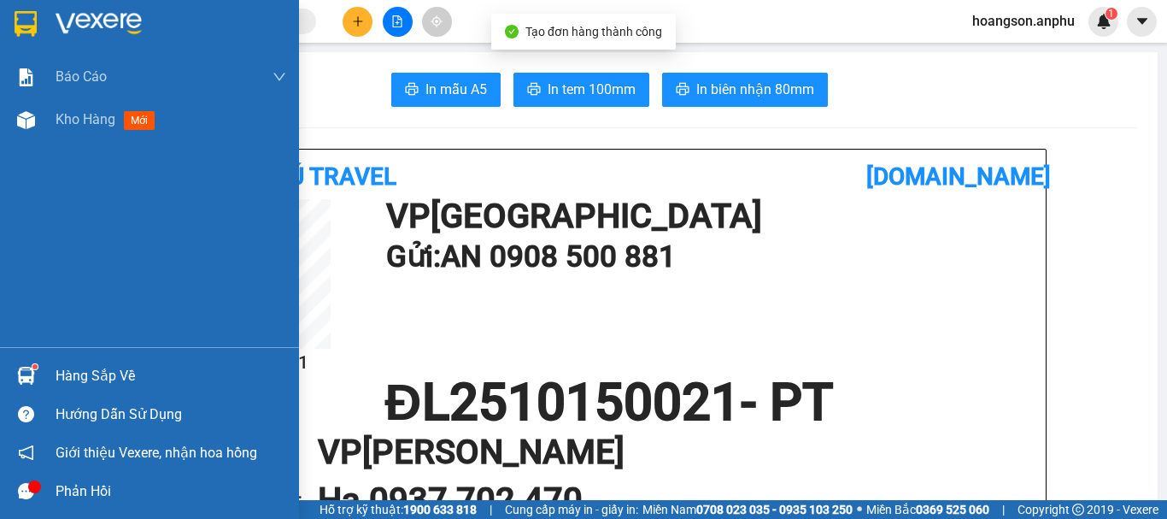
click at [19, 127] on img at bounding box center [26, 120] width 18 height 18
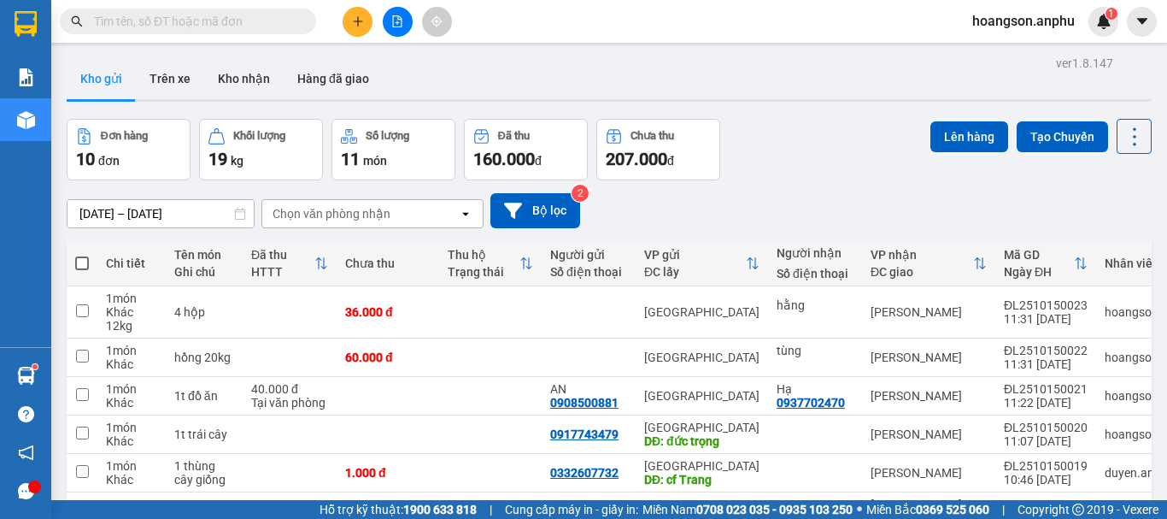
click at [363, 18] on icon "plus" at bounding box center [358, 21] width 12 height 12
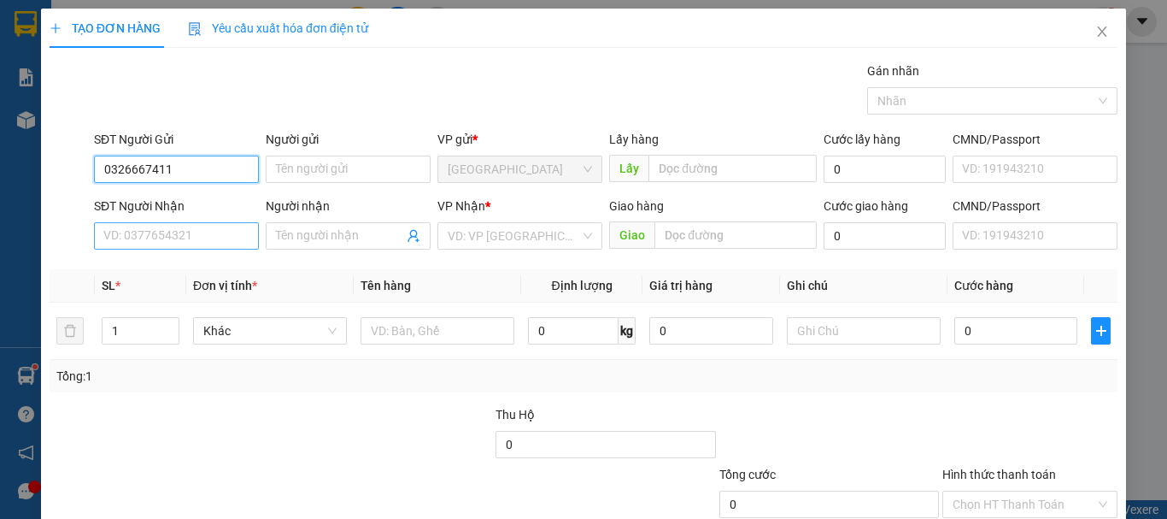
type input "0326667411"
click at [207, 235] on input "SĐT Người Nhận" at bounding box center [176, 235] width 165 height 27
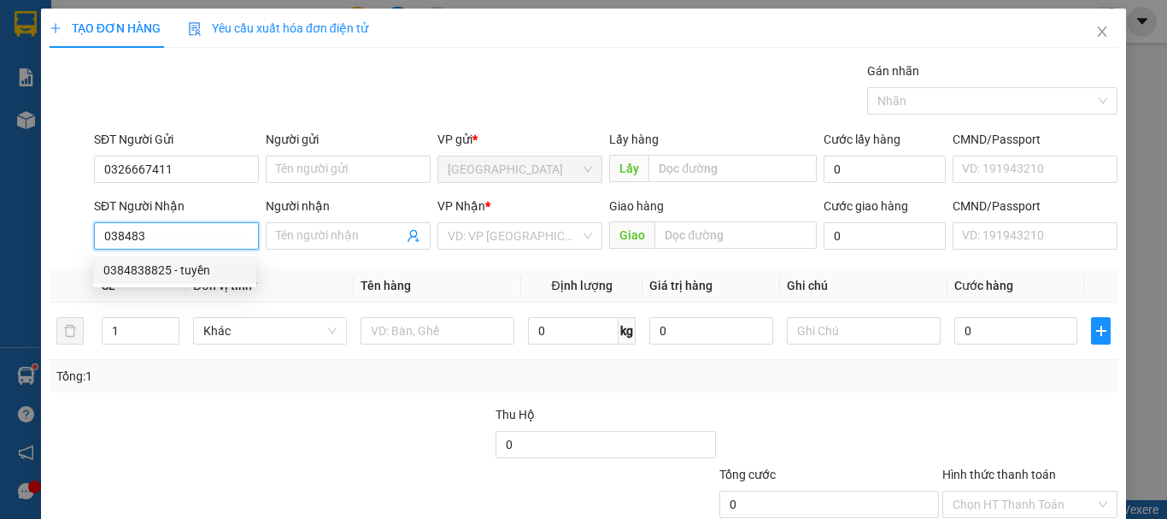
click at [156, 266] on div "0384838825 - tuyền" at bounding box center [174, 270] width 143 height 19
type input "0384838825"
type input "tuyền"
type input "400.000"
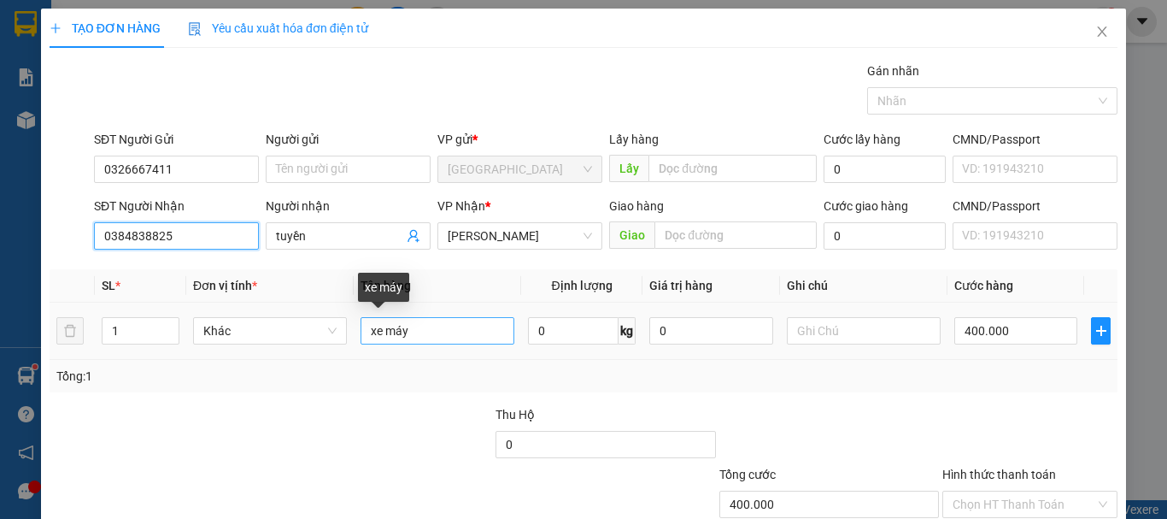
type input "0384838825"
drag, startPoint x: 450, startPoint y: 334, endPoint x: 294, endPoint y: 336, distance: 156.3
click at [294, 336] on tr "1 Khác xe máy 0 kg 0 400.000" at bounding box center [584, 330] width 1068 height 57
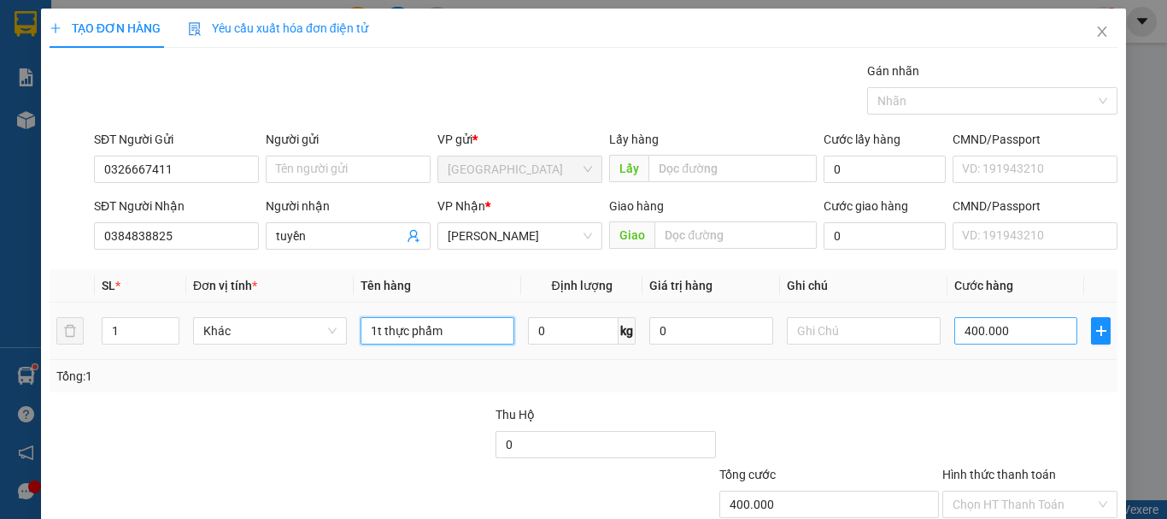
type input "1t thực phẩm"
click at [1028, 331] on input "400.000" at bounding box center [1015, 330] width 123 height 27
type input "0"
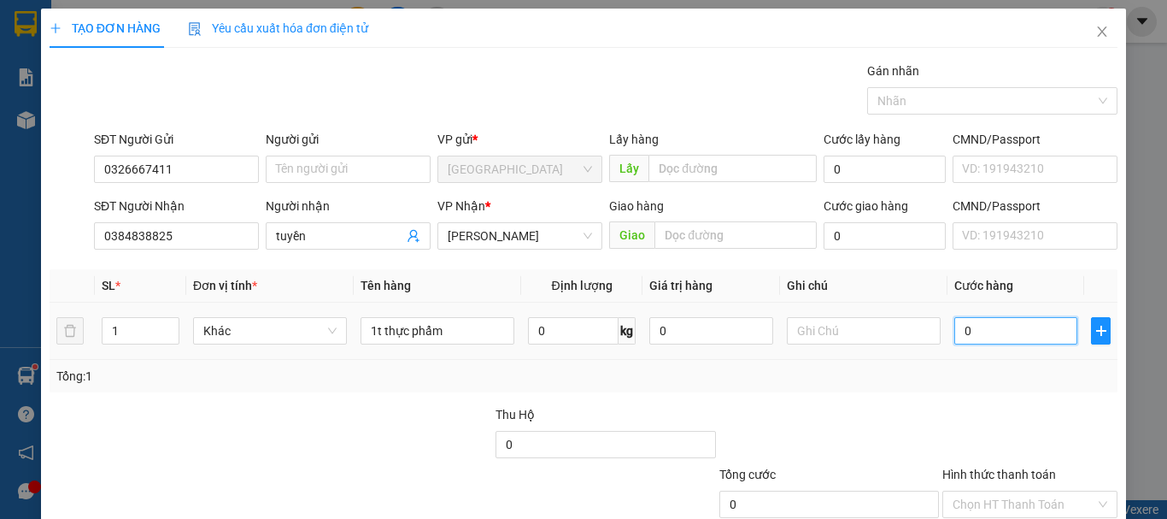
type input "40"
type input "40.000"
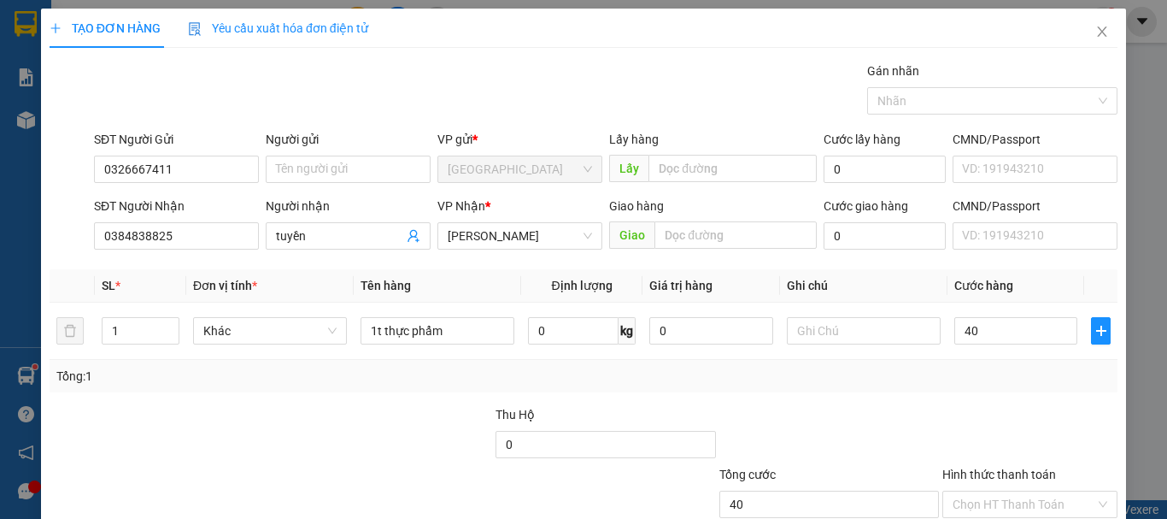
type input "40.000"
click at [975, 417] on div at bounding box center [1030, 435] width 179 height 60
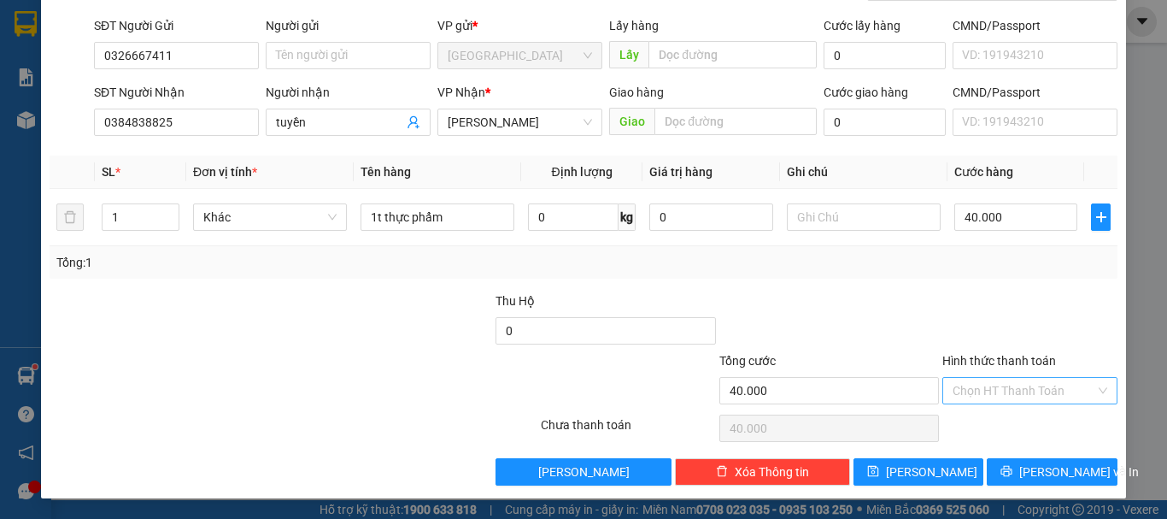
click at [1013, 389] on input "Hình thức thanh toán" at bounding box center [1024, 391] width 143 height 26
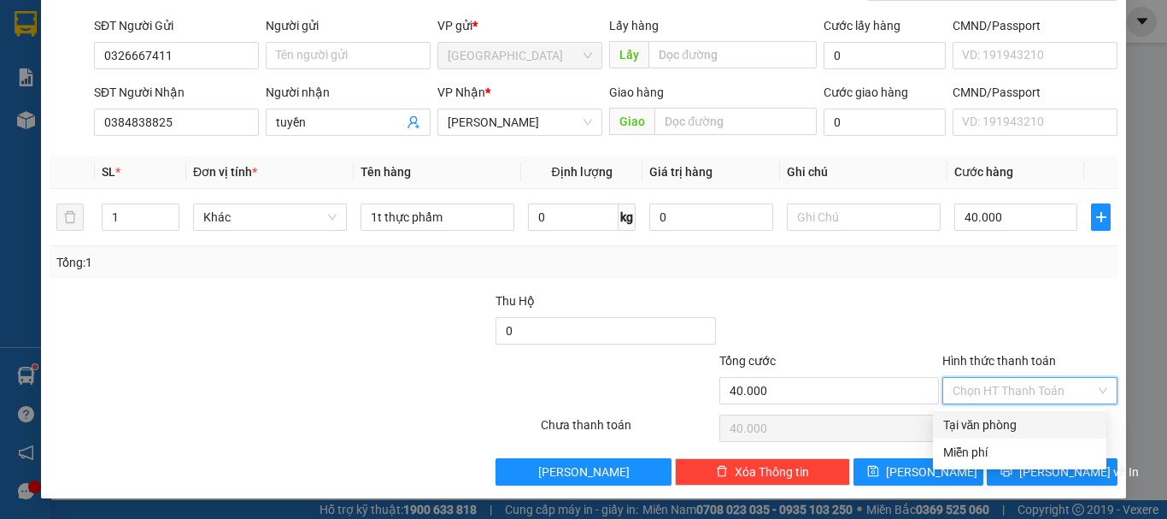
click at [970, 425] on div "Tại văn phòng" at bounding box center [1019, 424] width 153 height 19
type input "0"
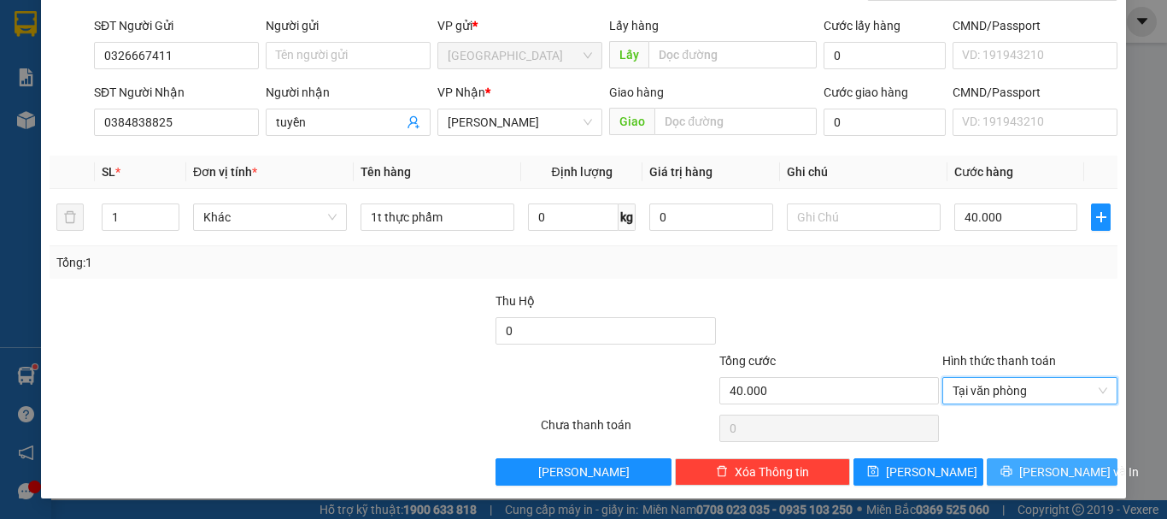
click at [1031, 465] on span "[PERSON_NAME] và In" at bounding box center [1079, 471] width 120 height 19
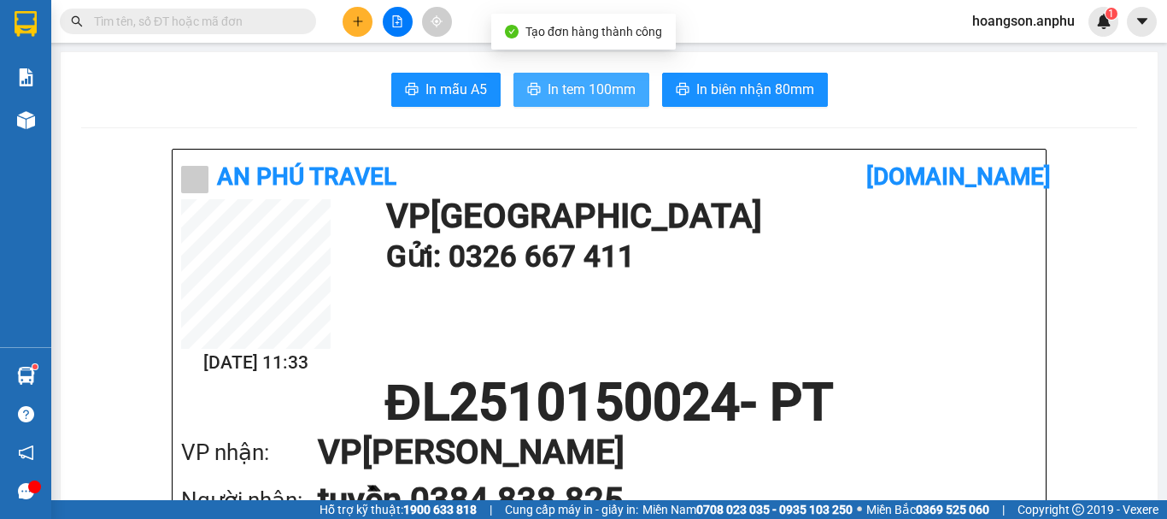
click at [628, 90] on span "In tem 100mm" at bounding box center [592, 89] width 88 height 21
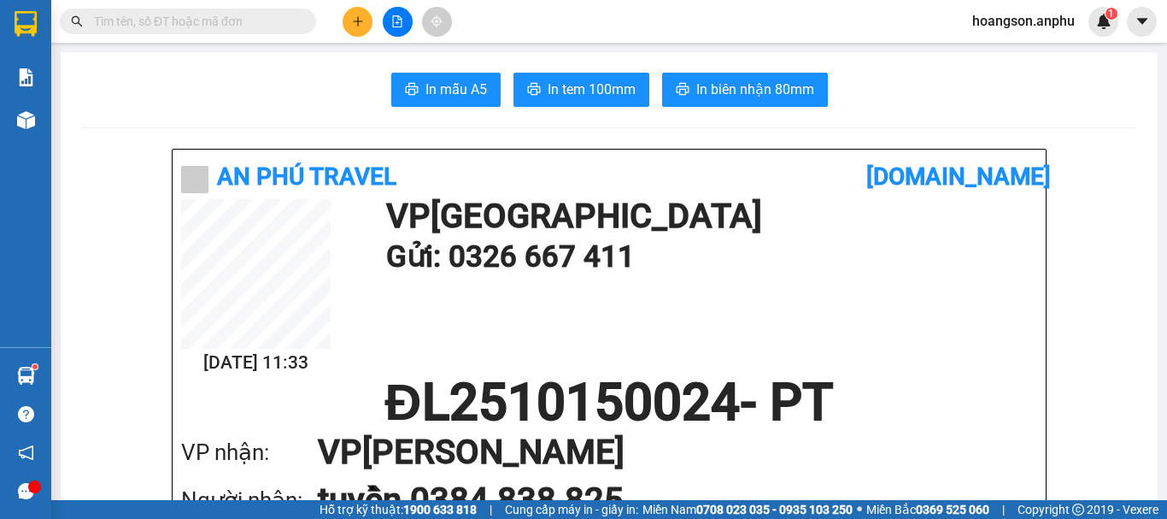
click at [240, 26] on input "text" at bounding box center [195, 21] width 202 height 19
click at [362, 15] on button at bounding box center [358, 22] width 30 height 30
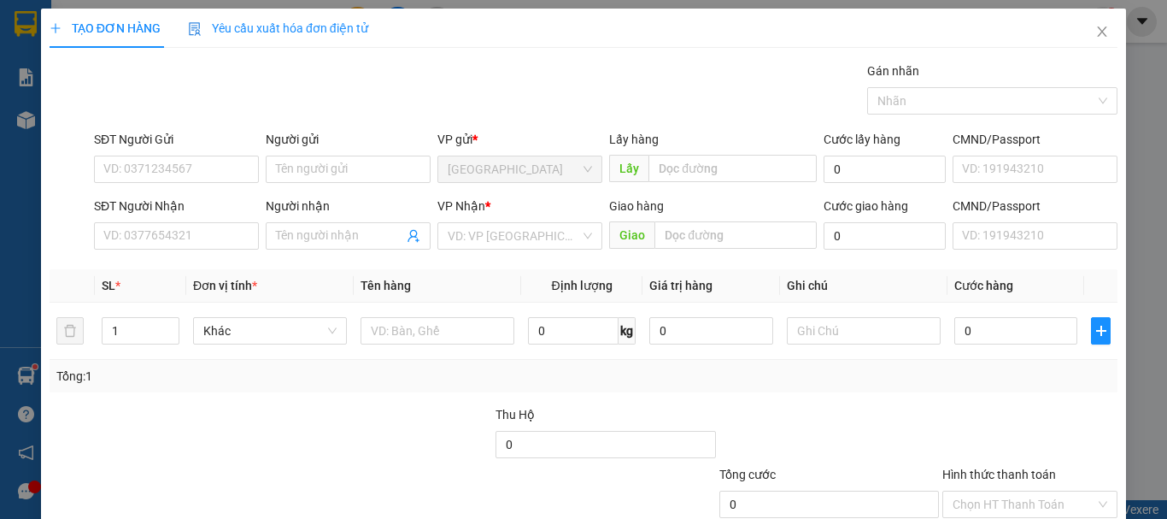
click at [422, 114] on div "Gán nhãn Nhãn" at bounding box center [606, 92] width 1030 height 60
click at [176, 166] on input "SĐT Người Gửi" at bounding box center [176, 168] width 165 height 27
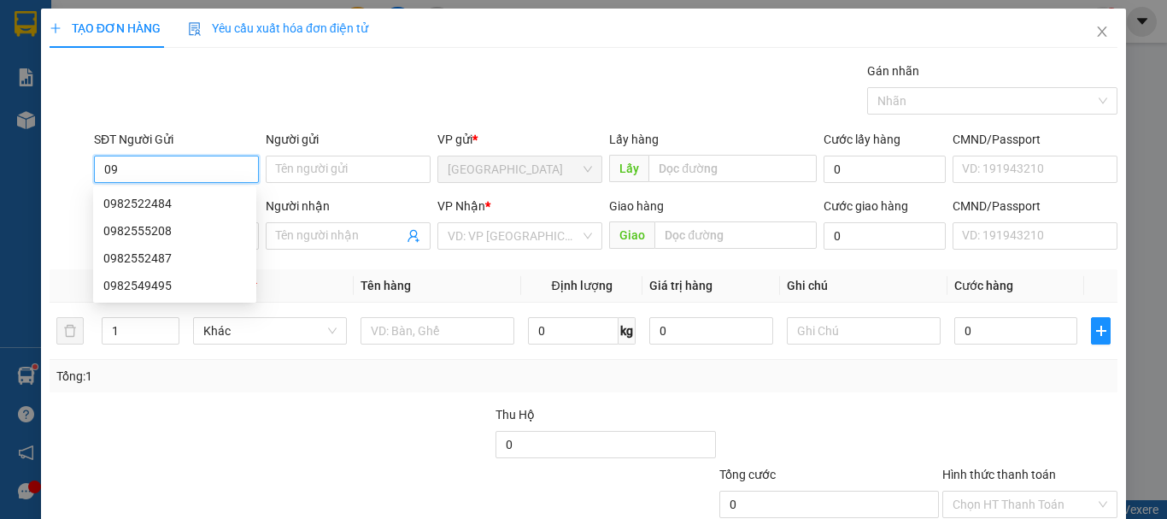
type input "0"
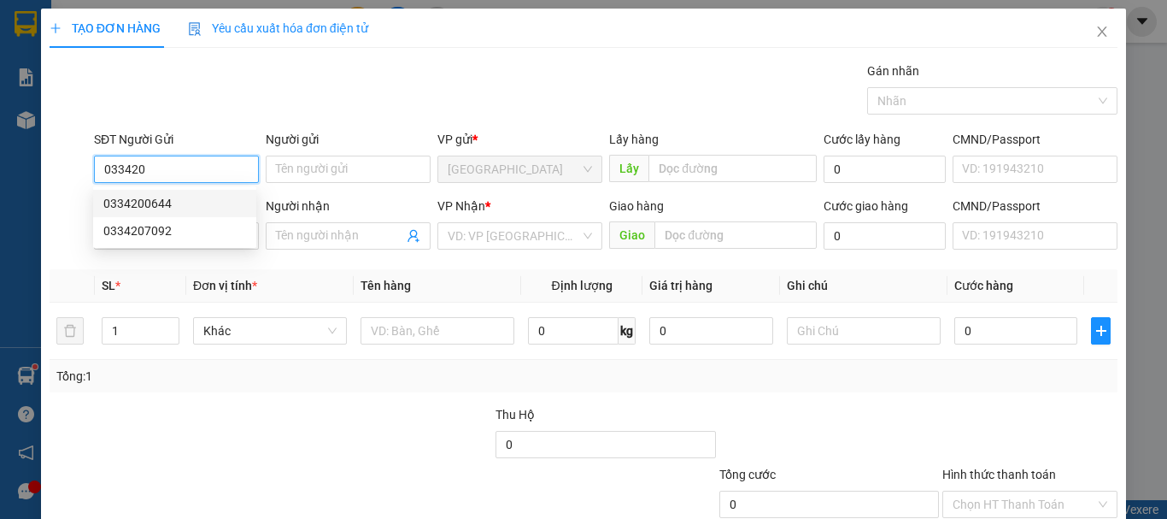
click at [174, 198] on div "0334200644" at bounding box center [174, 203] width 143 height 19
type input "0334200644"
type input "0982591067"
type input "HTTL"
type input "30.000"
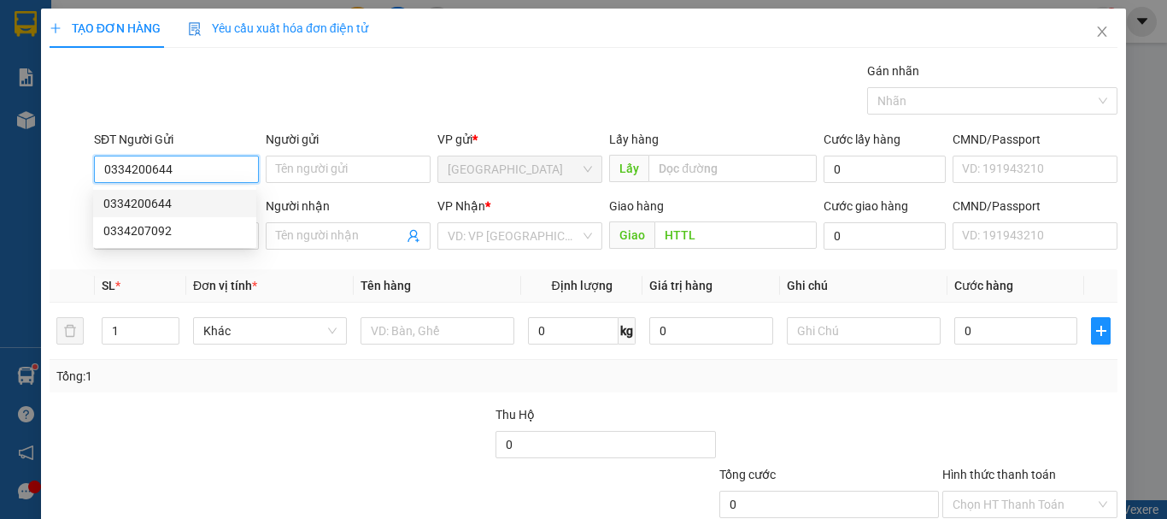
type input "30.000"
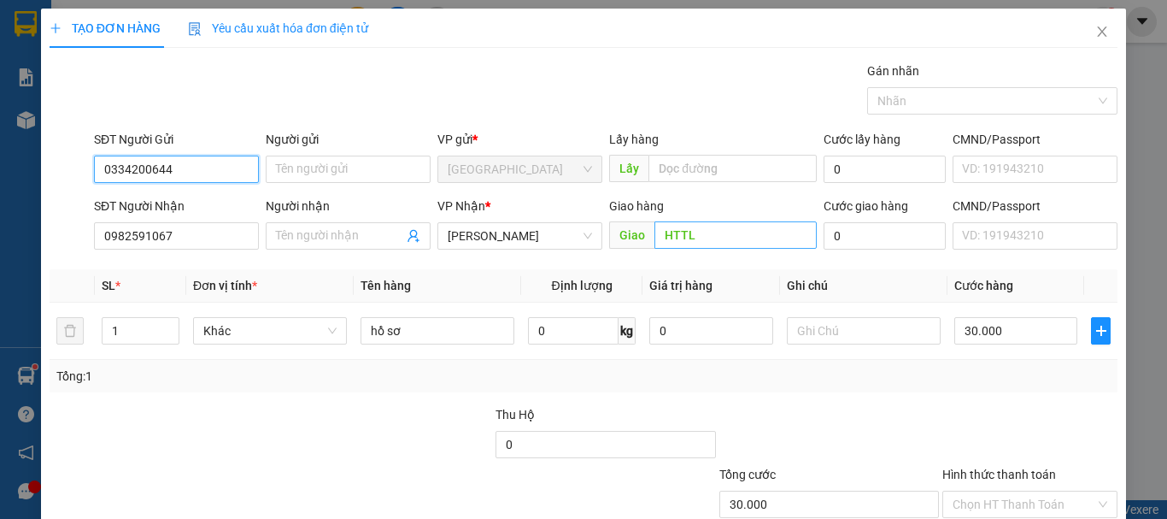
type input "0334200644"
click at [525, 270] on th "Định lượng" at bounding box center [581, 285] width 121 height 33
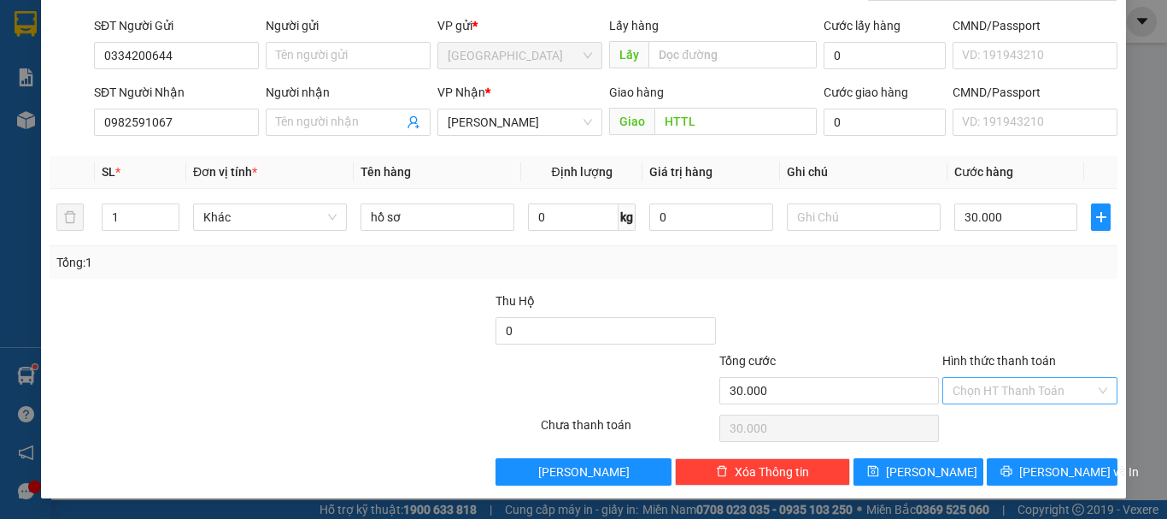
click at [998, 387] on input "Hình thức thanh toán" at bounding box center [1024, 391] width 143 height 26
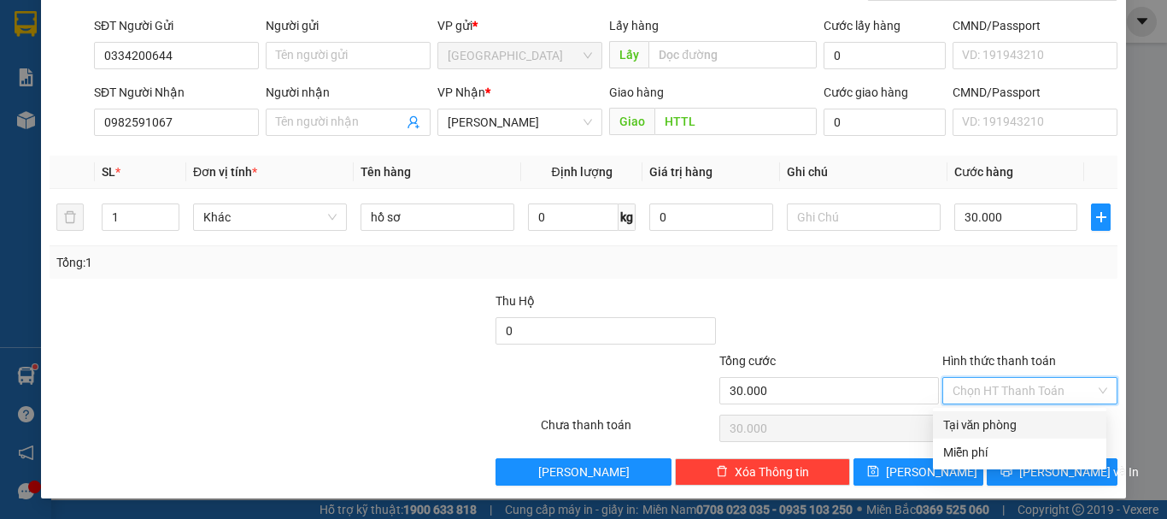
click at [984, 425] on div "Tại văn phòng" at bounding box center [1019, 424] width 153 height 19
type input "0"
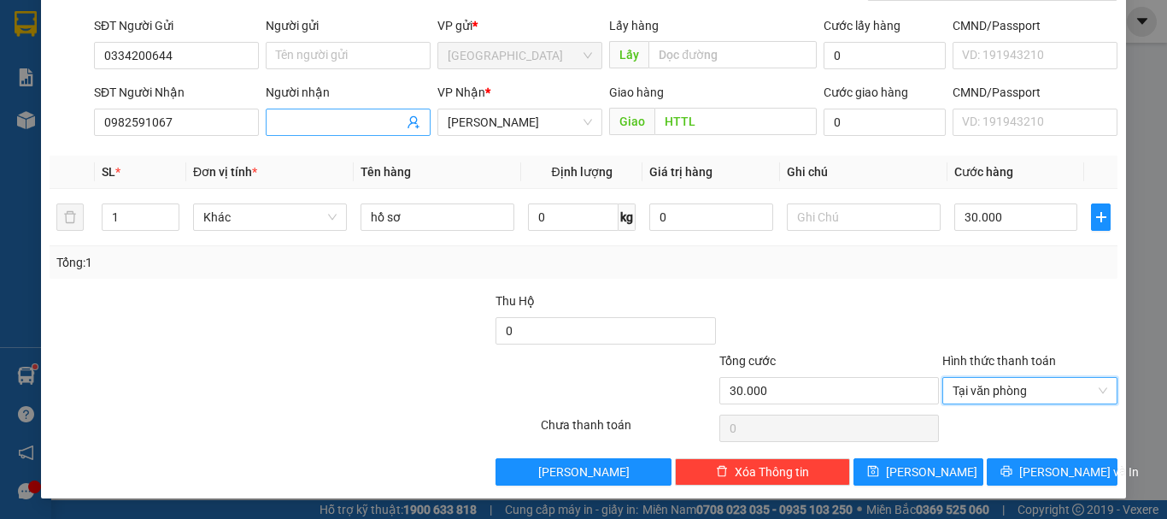
click at [323, 116] on input "Người nhận" at bounding box center [339, 122] width 127 height 19
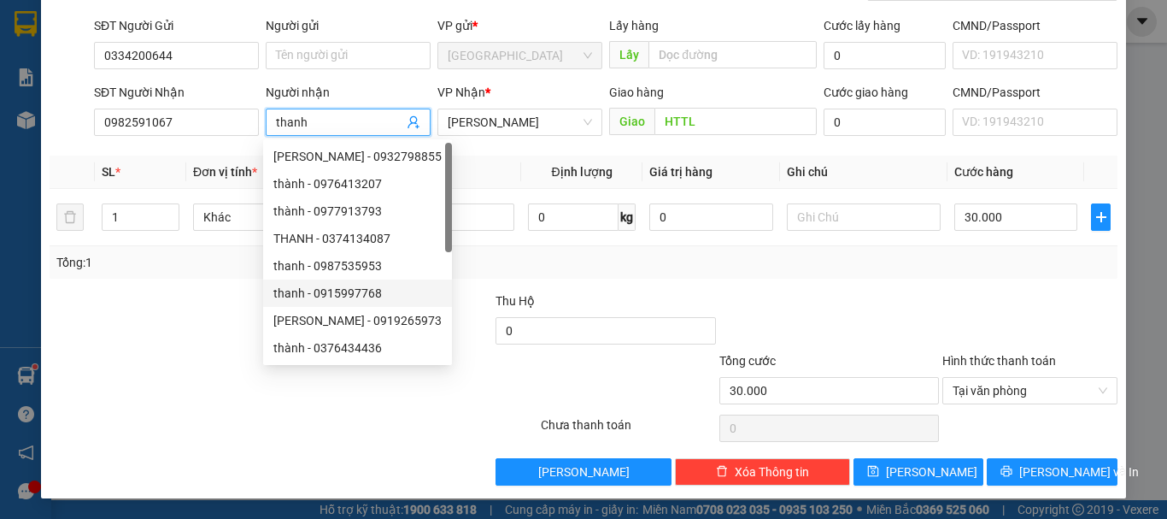
type input "thanh"
click at [670, 266] on div "Tổng: 1" at bounding box center [583, 262] width 1054 height 19
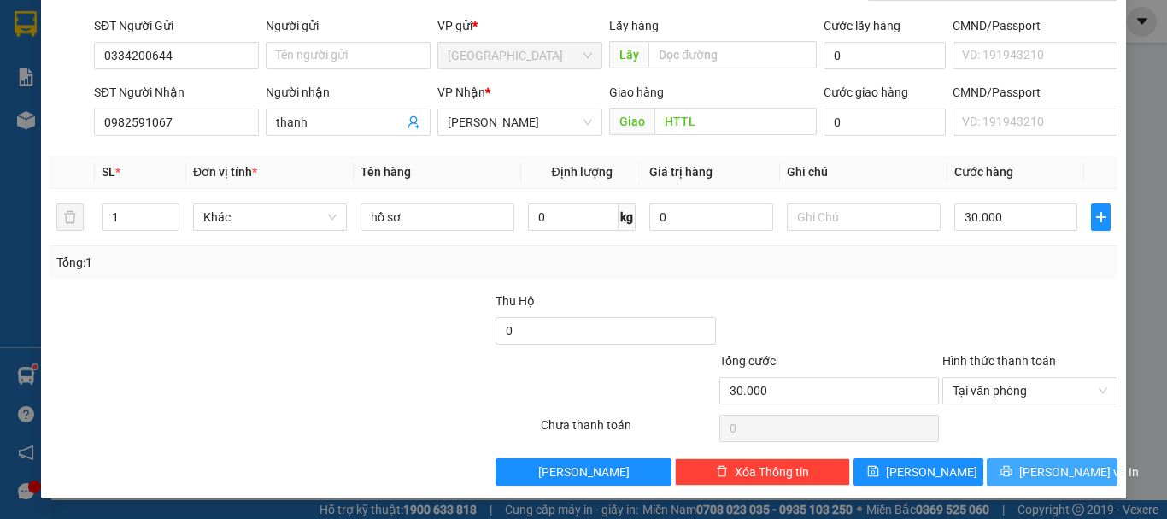
click at [1047, 474] on span "[PERSON_NAME] và In" at bounding box center [1079, 471] width 120 height 19
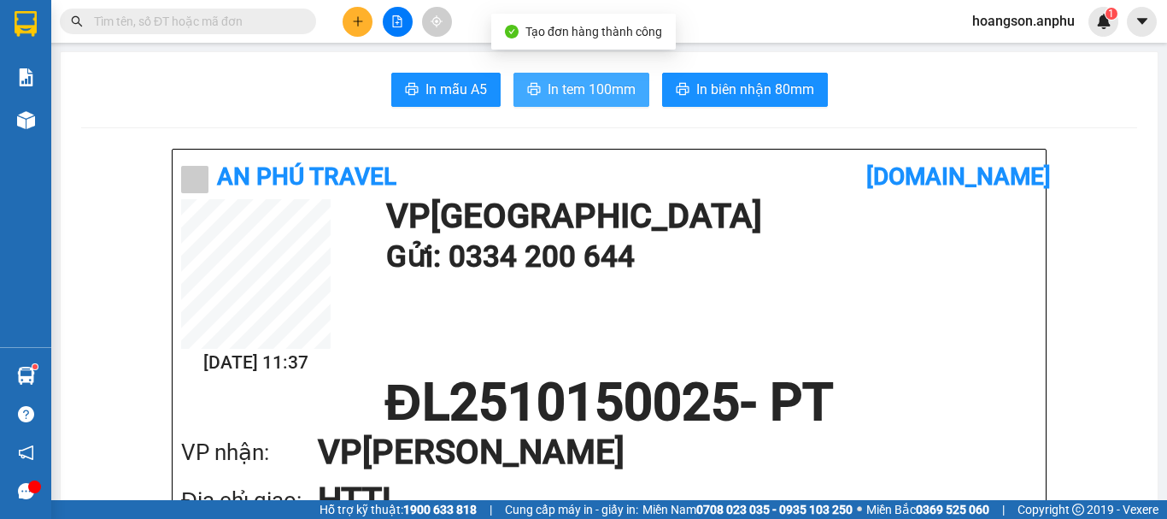
click at [582, 91] on span "In tem 100mm" at bounding box center [592, 89] width 88 height 21
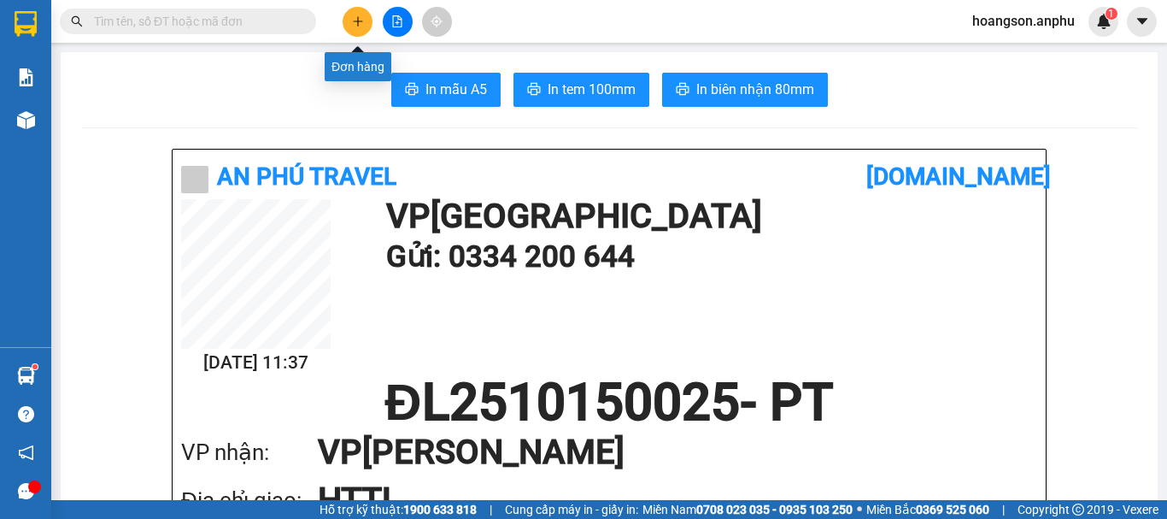
click at [351, 12] on button at bounding box center [358, 22] width 30 height 30
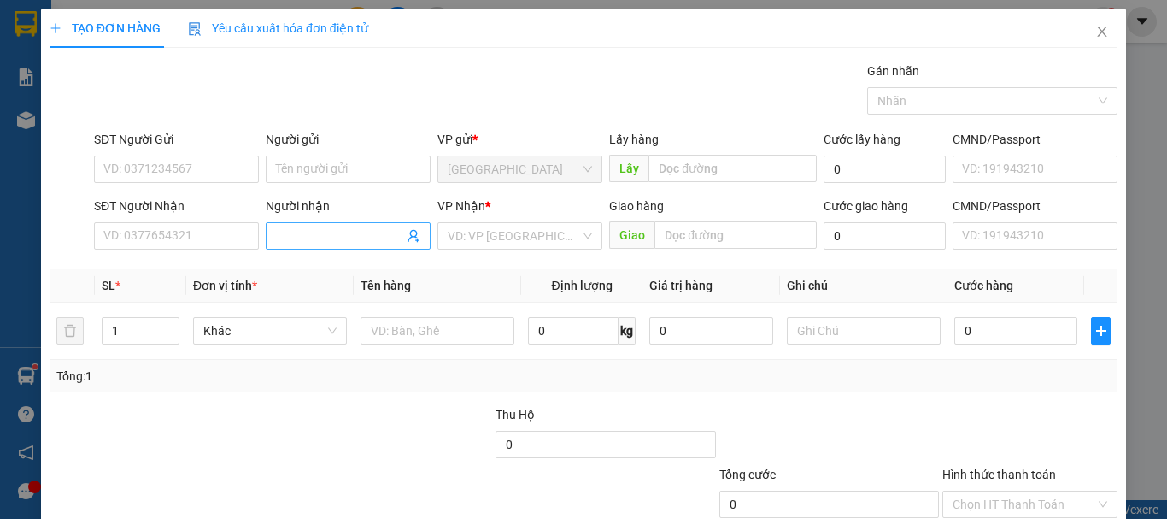
click at [309, 237] on input "Người nhận" at bounding box center [339, 235] width 127 height 19
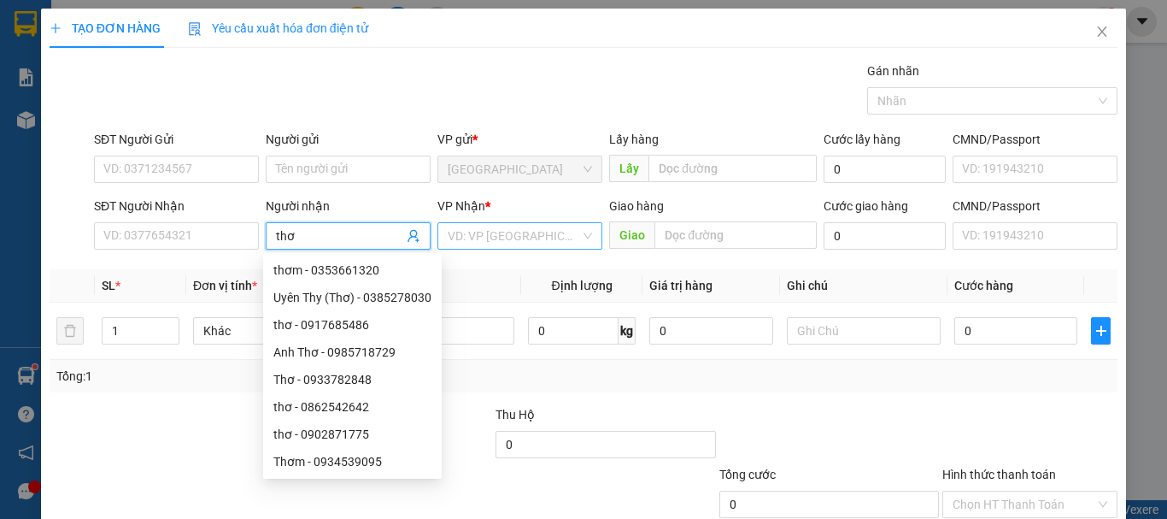
type input "thơ"
click at [526, 231] on input "search" at bounding box center [514, 236] width 132 height 26
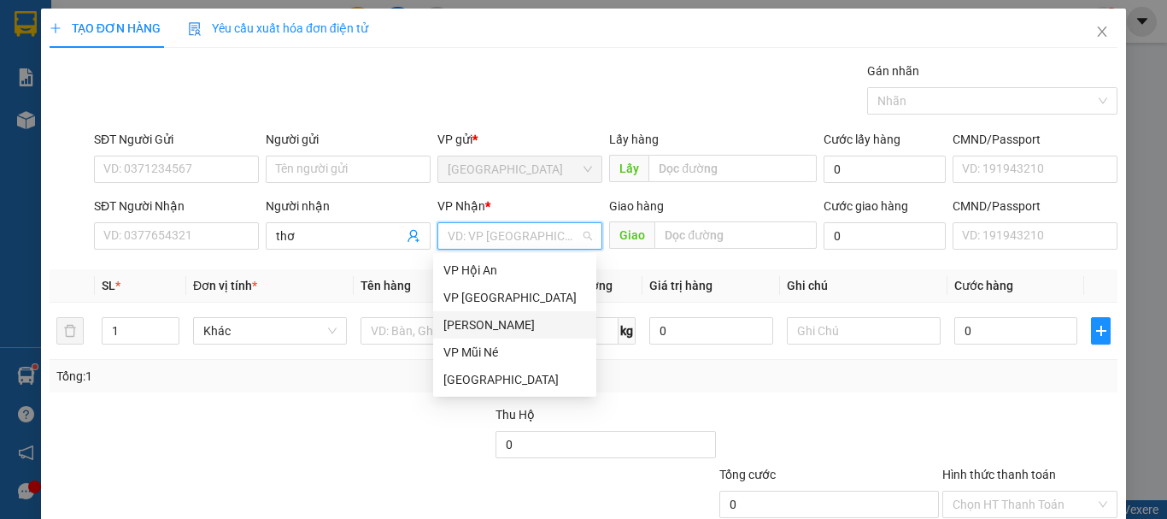
click at [495, 329] on div "[PERSON_NAME]" at bounding box center [514, 324] width 143 height 19
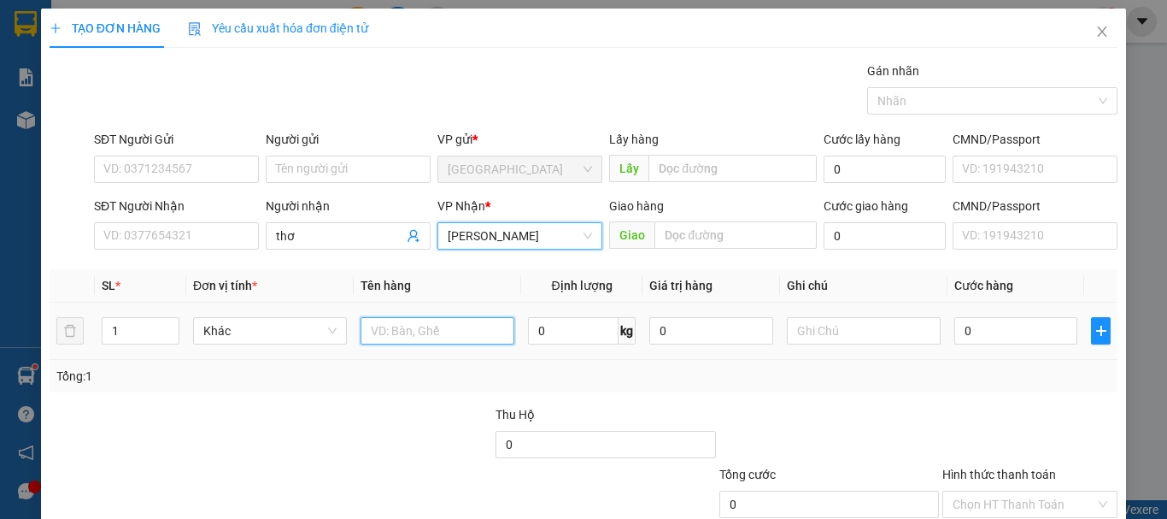
click at [431, 337] on input "text" at bounding box center [438, 330] width 154 height 27
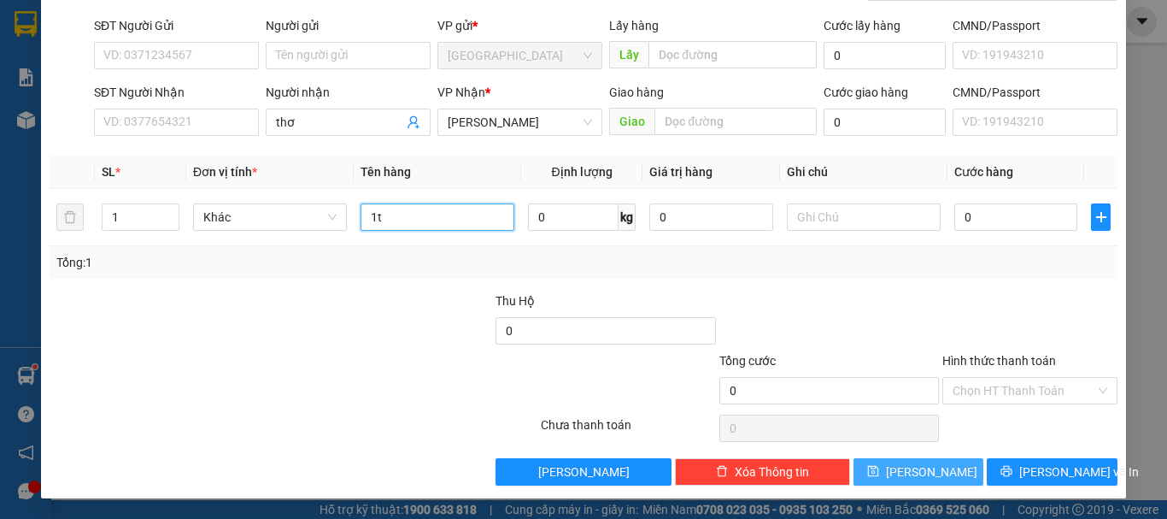
type input "1t"
click at [934, 467] on button "[PERSON_NAME]" at bounding box center [918, 471] width 131 height 27
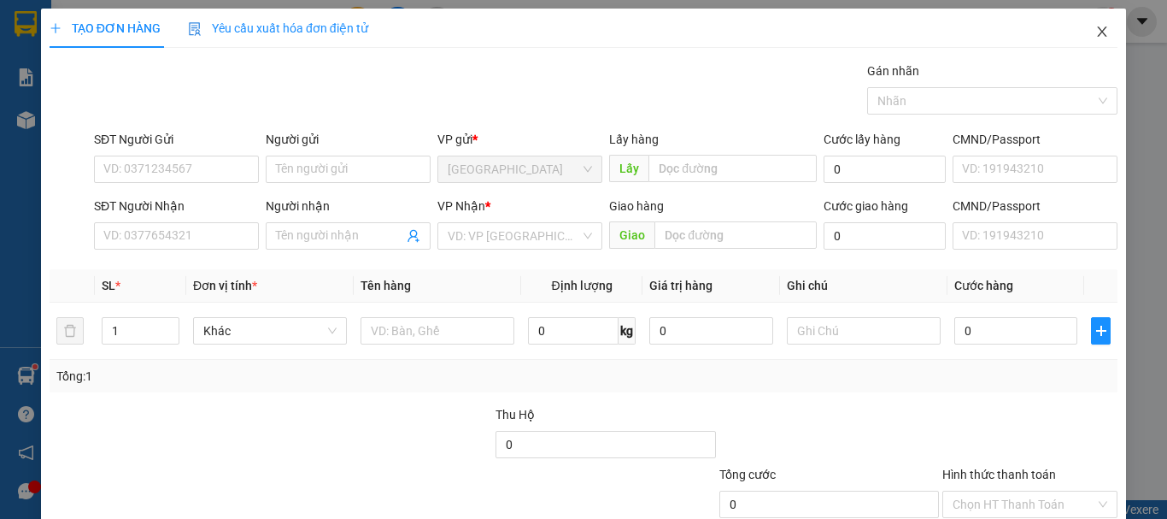
click at [1095, 38] on icon "close" at bounding box center [1102, 32] width 14 height 14
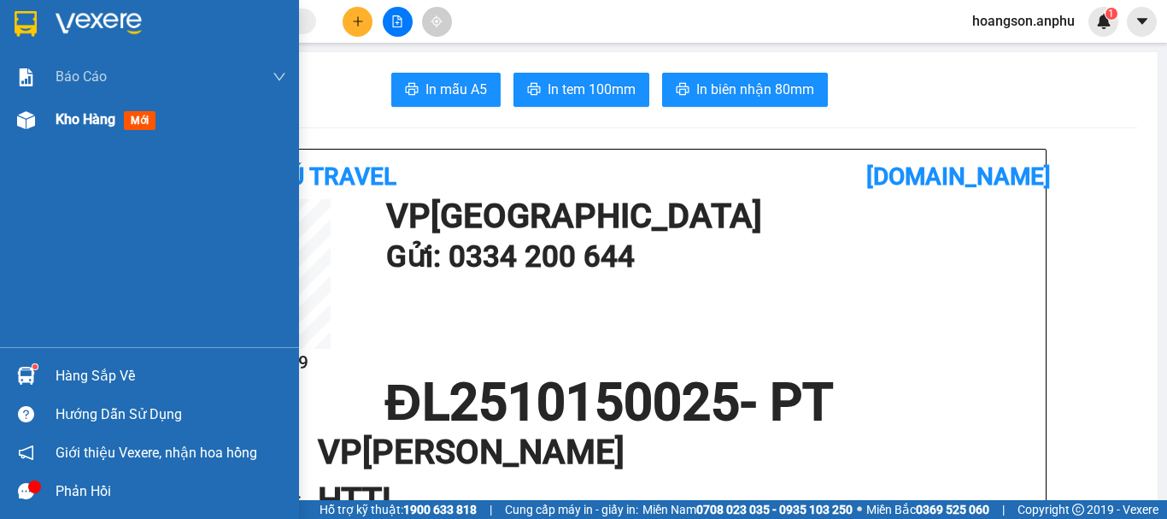
click at [44, 135] on div "Kho hàng mới" at bounding box center [149, 119] width 299 height 43
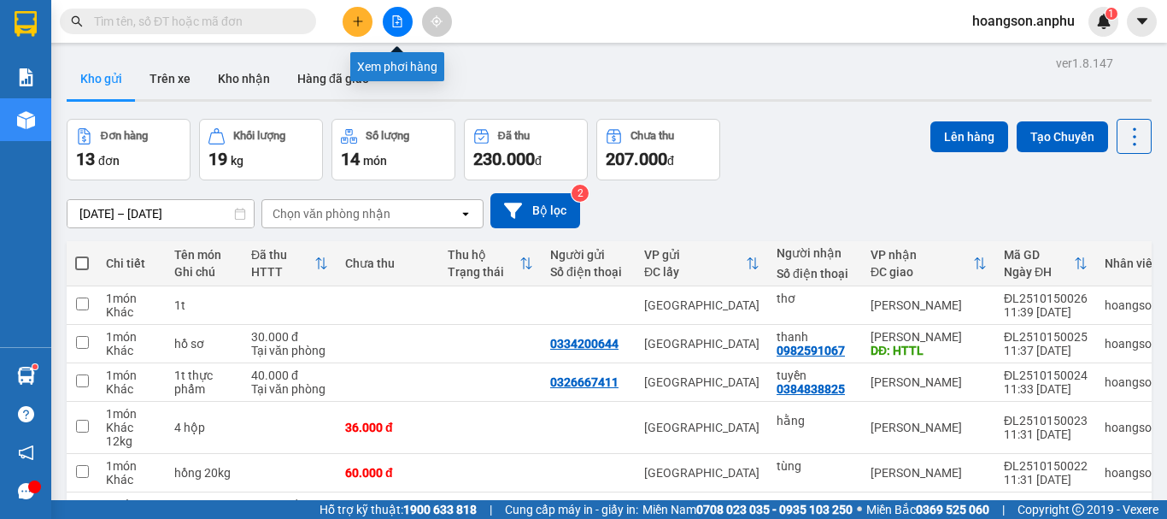
click at [386, 21] on button at bounding box center [398, 22] width 30 height 30
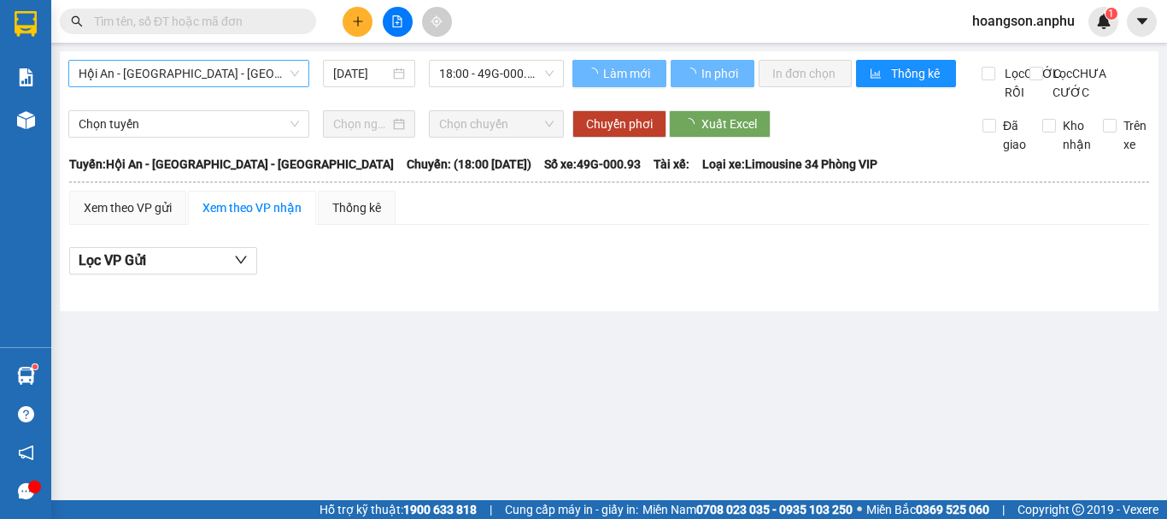
click at [221, 76] on span "Hội An - Nha Trang - Đà Lạt" at bounding box center [189, 74] width 220 height 26
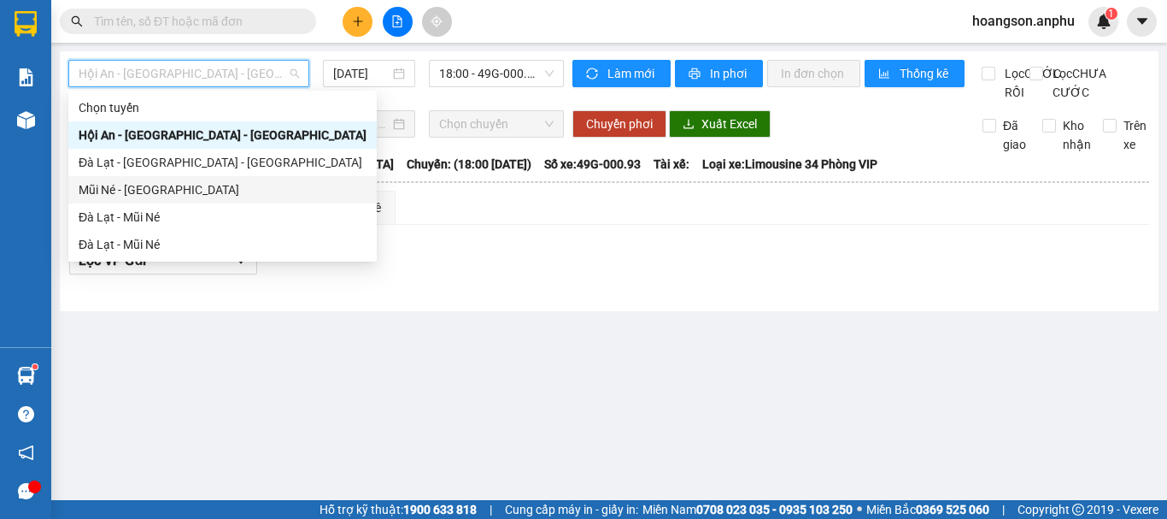
click at [153, 189] on div "Mũi Né - Đà Lạt" at bounding box center [223, 189] width 288 height 19
type input "15/10/2025"
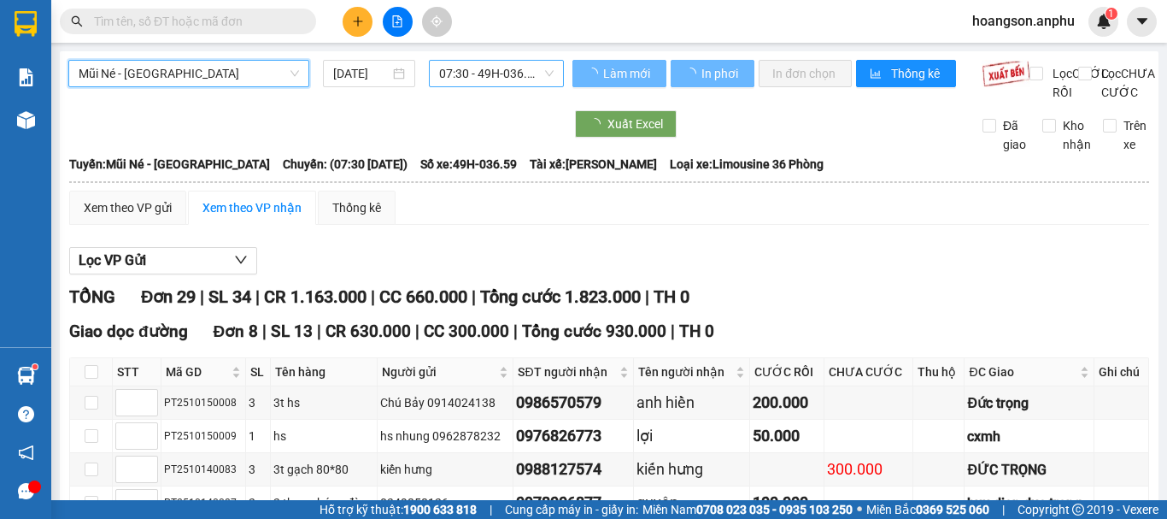
click at [473, 79] on span "07:30 - 49H-036.59" at bounding box center [496, 74] width 114 height 26
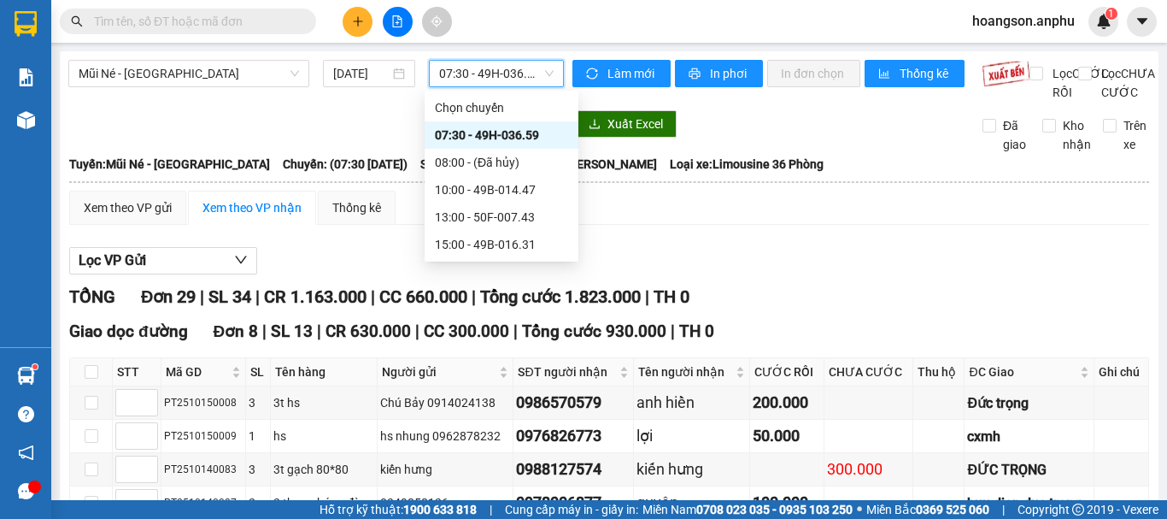
click at [473, 79] on span "07:30 - 49H-036.59" at bounding box center [496, 74] width 114 height 26
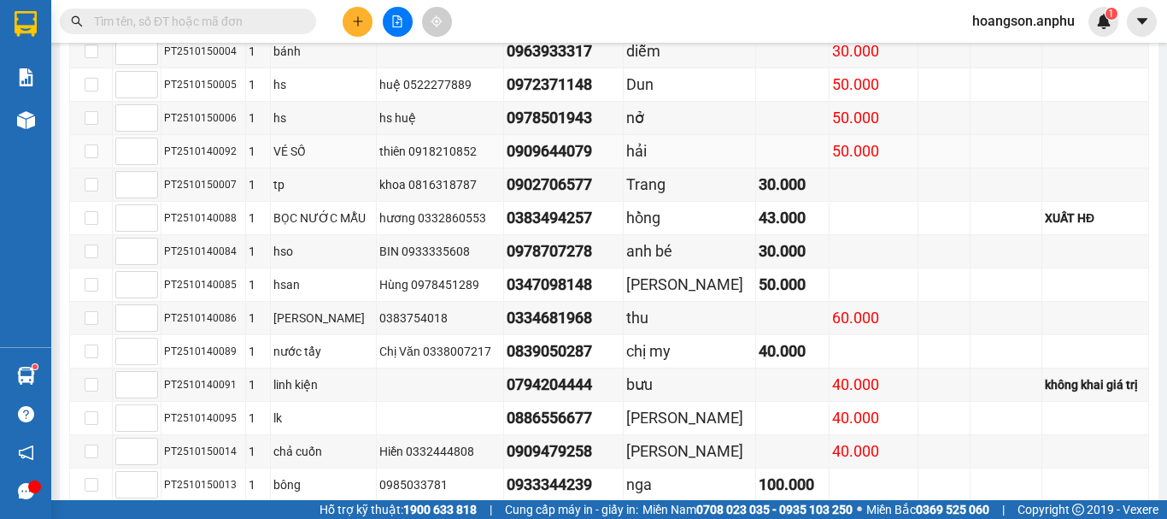
scroll to position [576, 0]
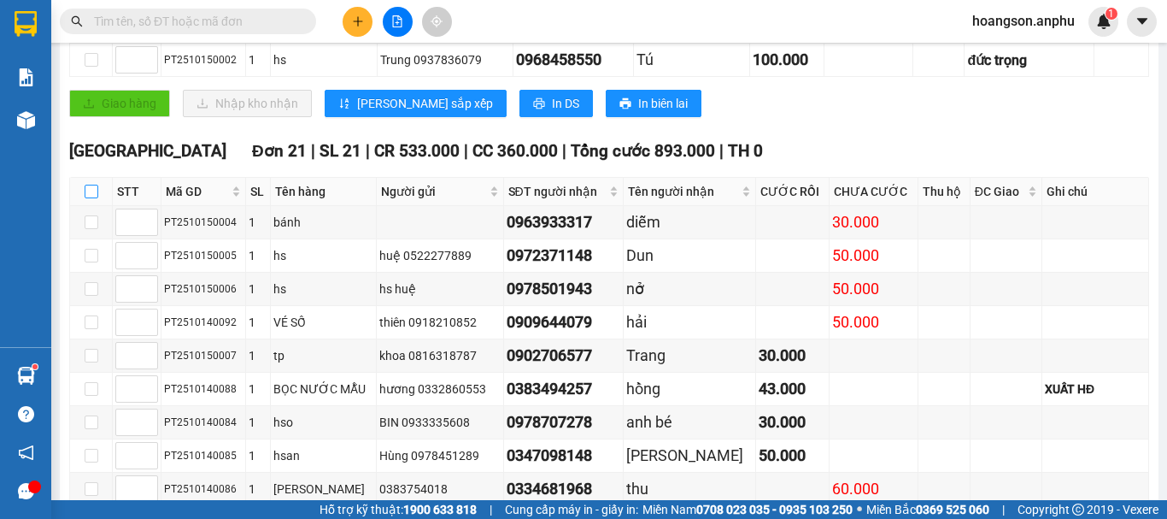
click at [90, 198] on input "checkbox" at bounding box center [92, 192] width 14 height 14
checkbox input "true"
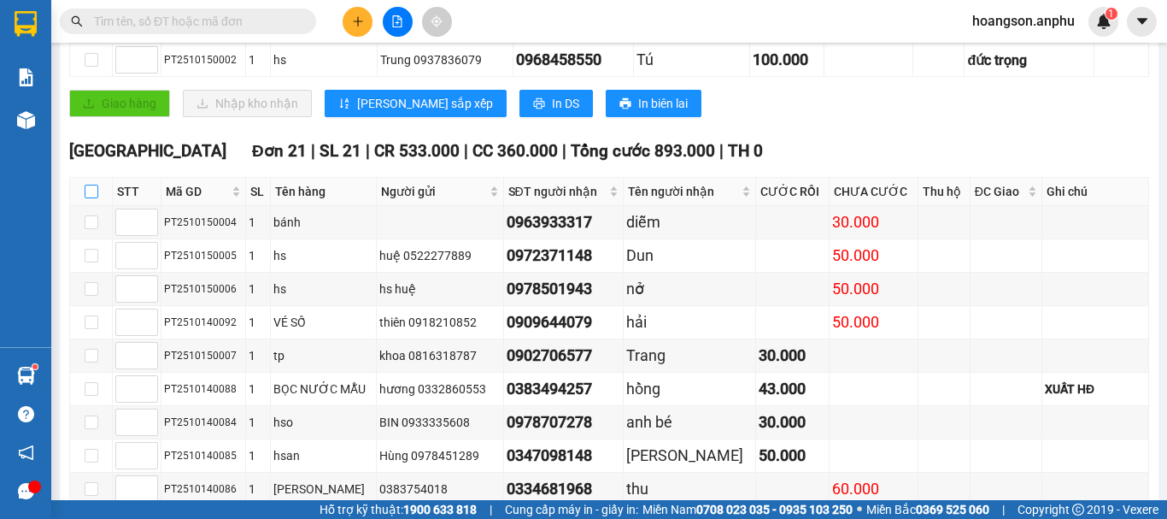
checkbox input "true"
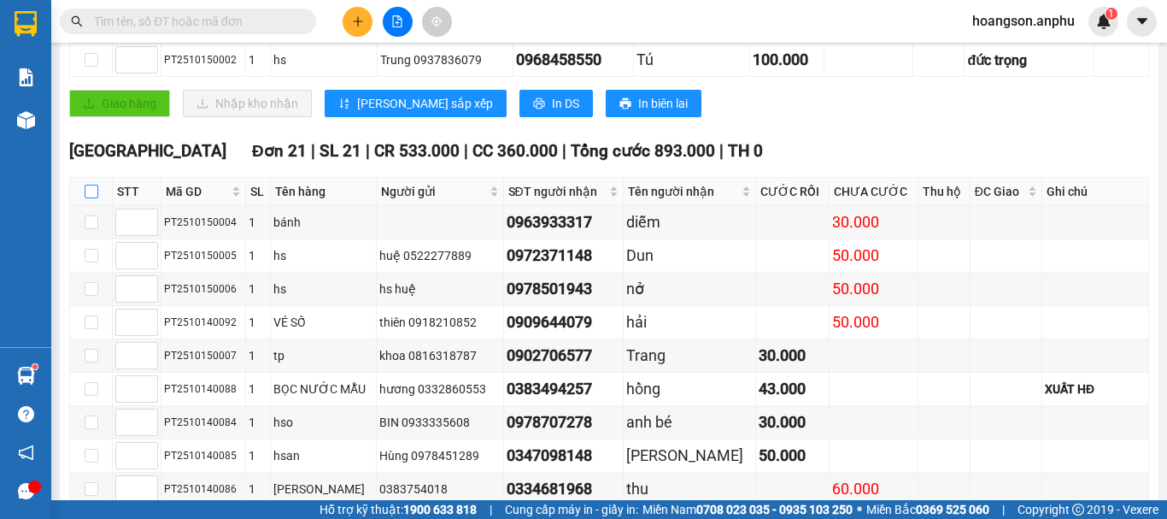
checkbox input "true"
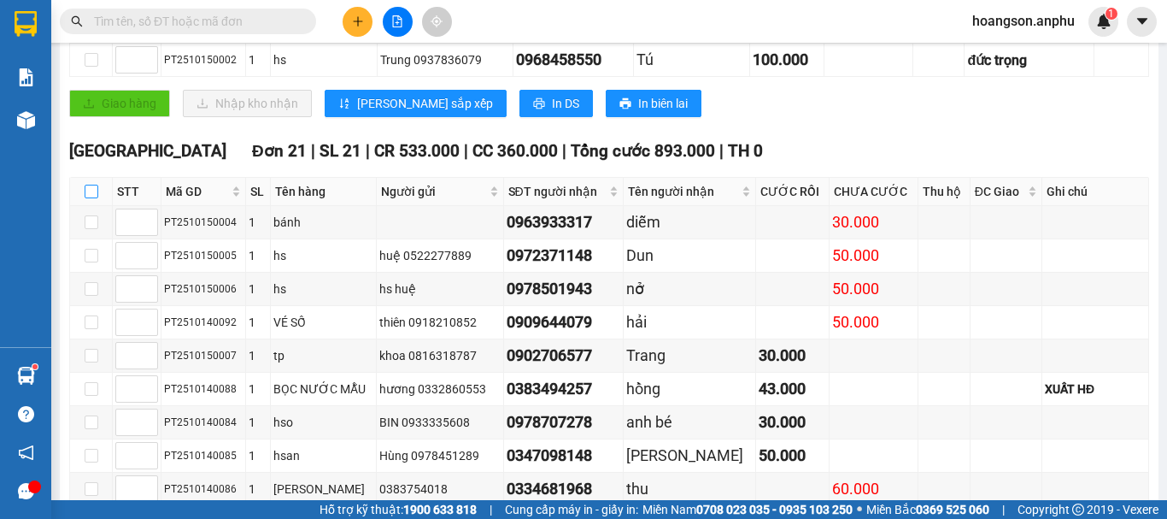
checkbox input "true"
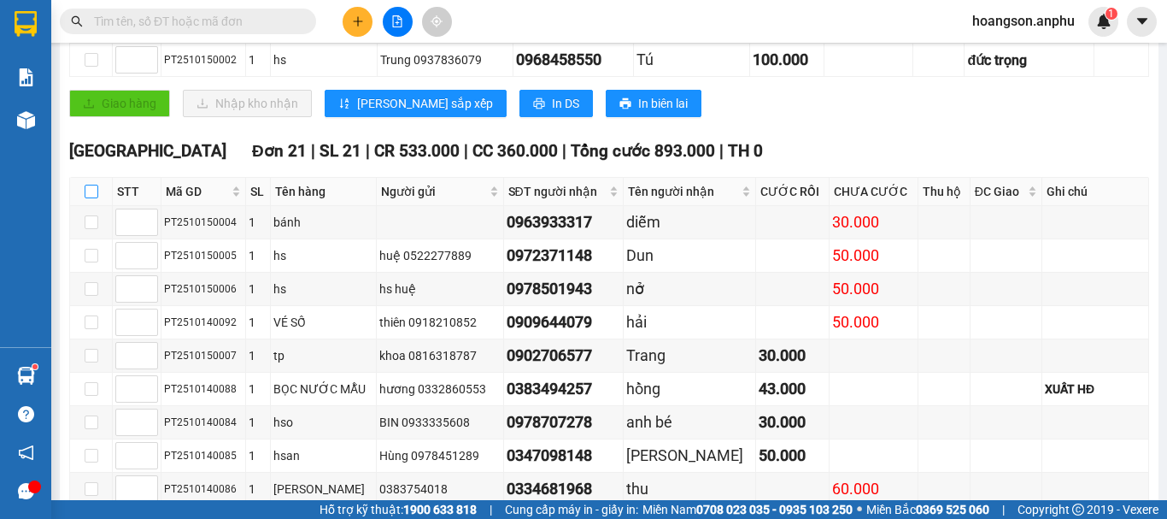
checkbox input "true"
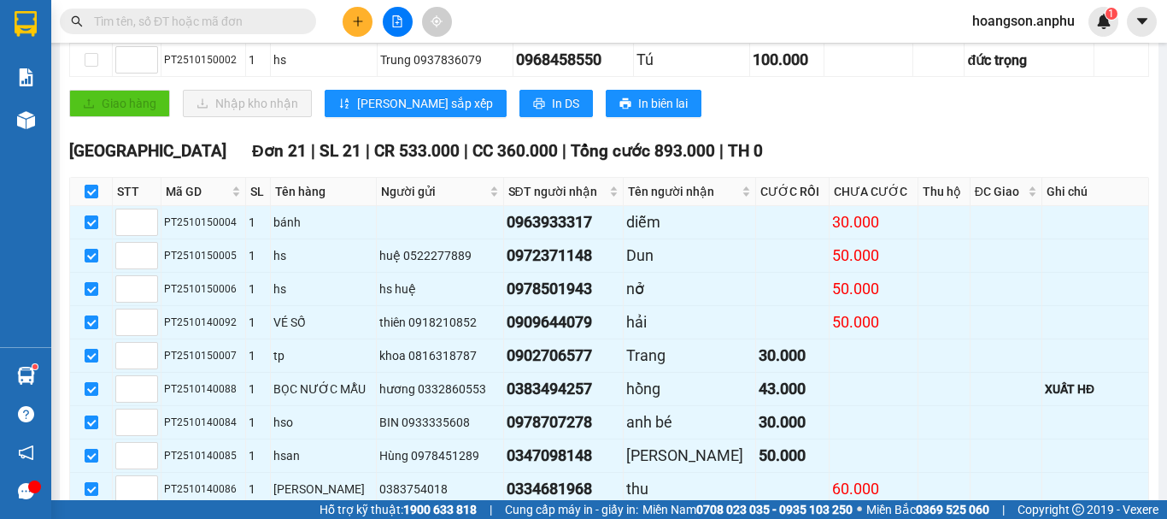
scroll to position [1088, 0]
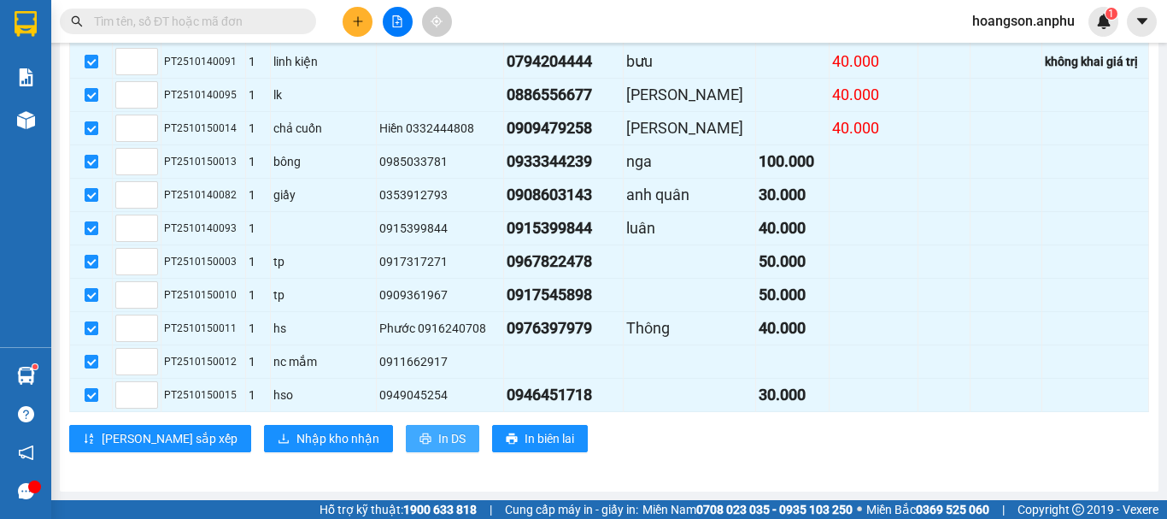
click at [438, 446] on span "In DS" at bounding box center [451, 438] width 27 height 19
click at [220, 9] on span at bounding box center [188, 22] width 256 height 26
click at [221, 21] on input "text" at bounding box center [195, 21] width 202 height 19
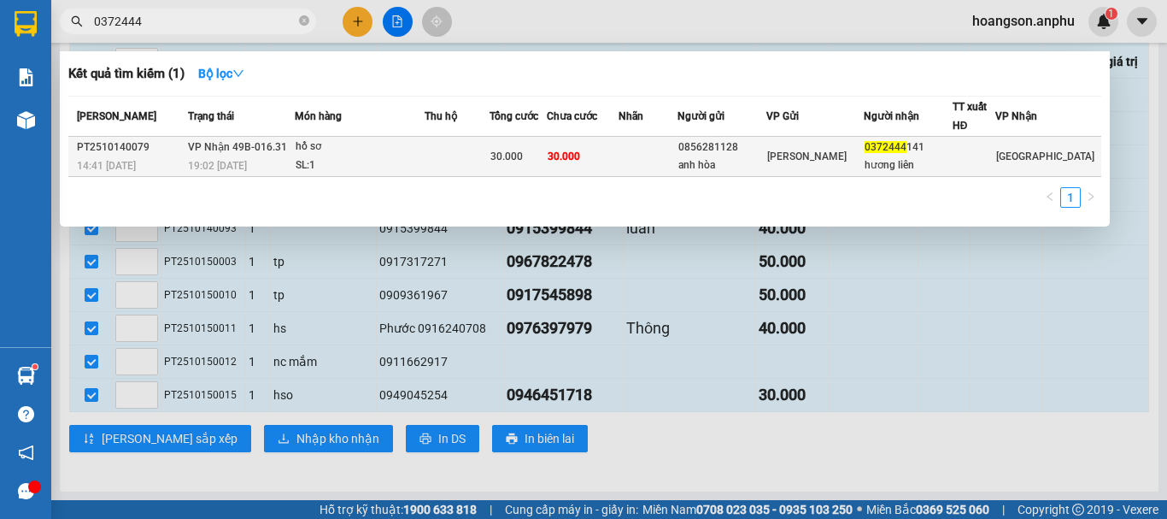
type input "0372444"
click at [574, 162] on span "30.000" at bounding box center [564, 156] width 32 height 12
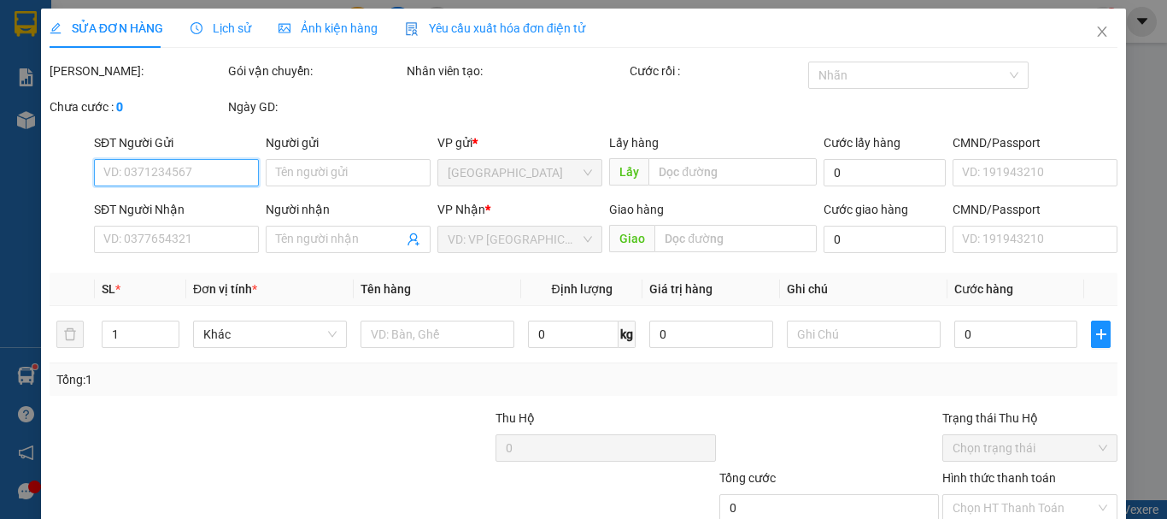
type input "0856281128"
type input "anh hòa"
type input "0372444141"
type input "hương liên"
type input "30.000"
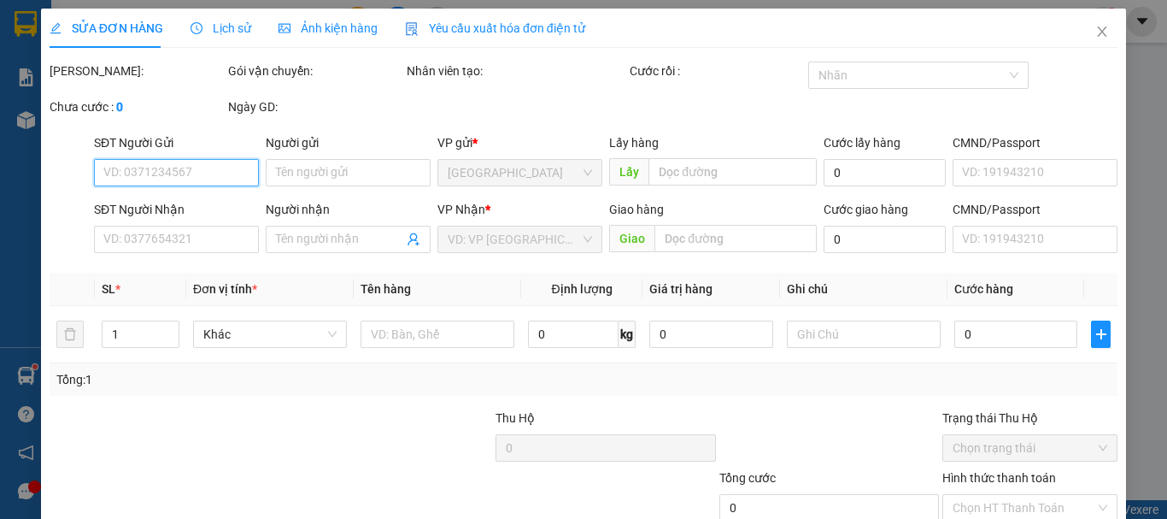
type input "30.000"
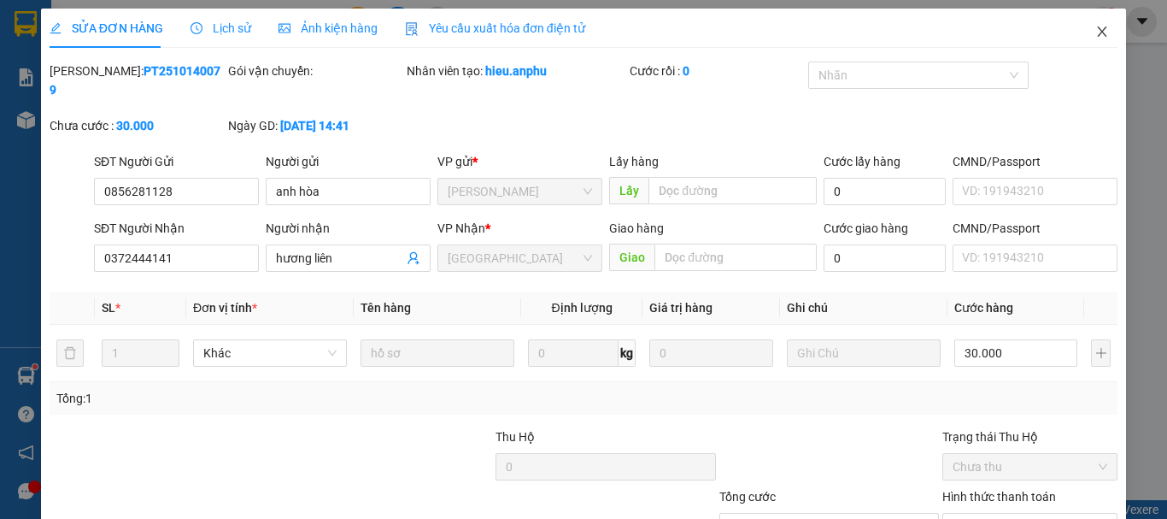
click at [1095, 27] on icon "close" at bounding box center [1102, 32] width 14 height 14
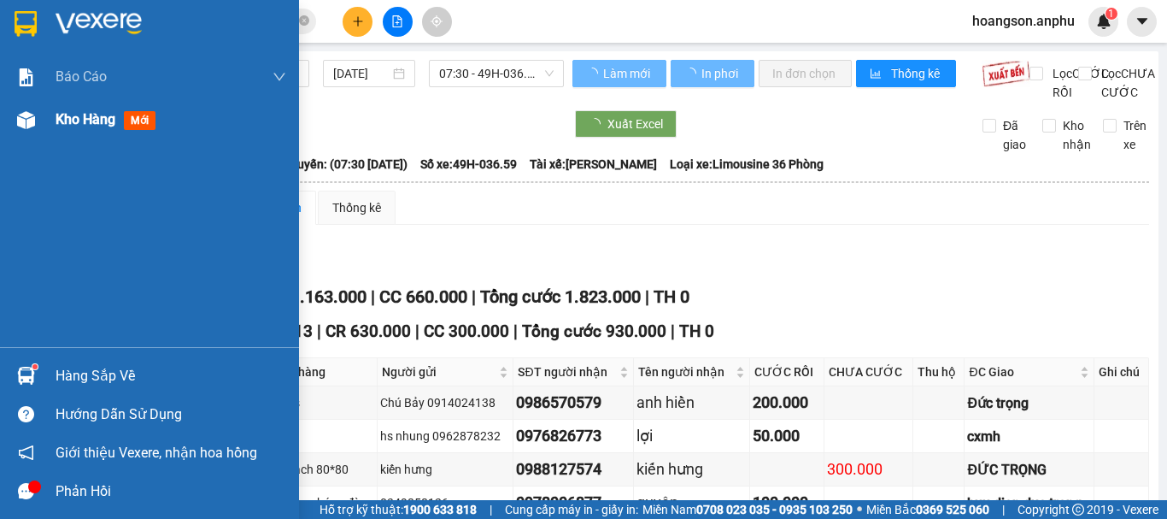
click at [73, 122] on span "Kho hàng" at bounding box center [86, 119] width 60 height 16
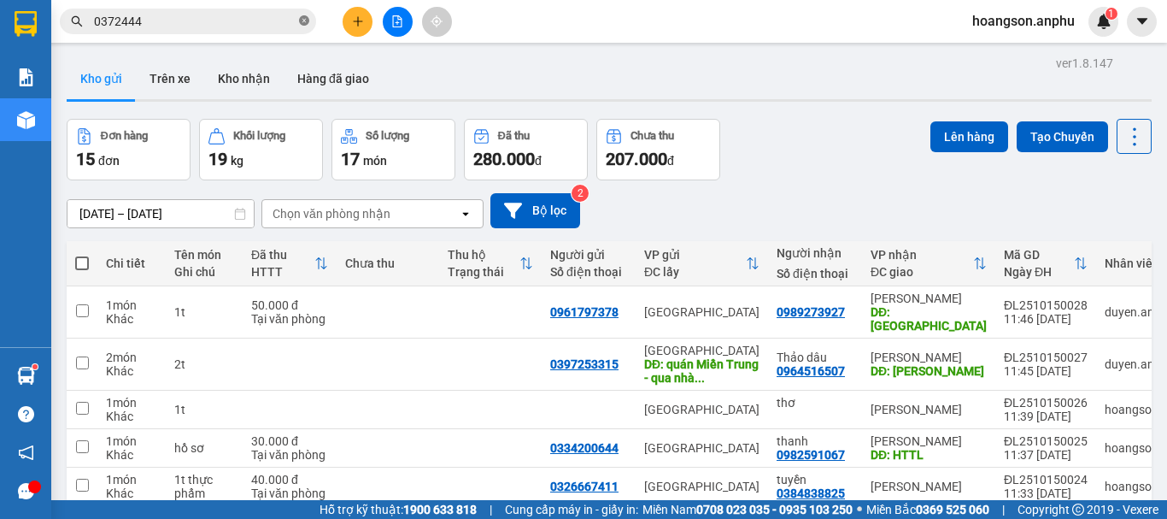
click at [306, 21] on icon "close-circle" at bounding box center [304, 20] width 10 height 10
click at [348, 18] on button at bounding box center [358, 22] width 30 height 30
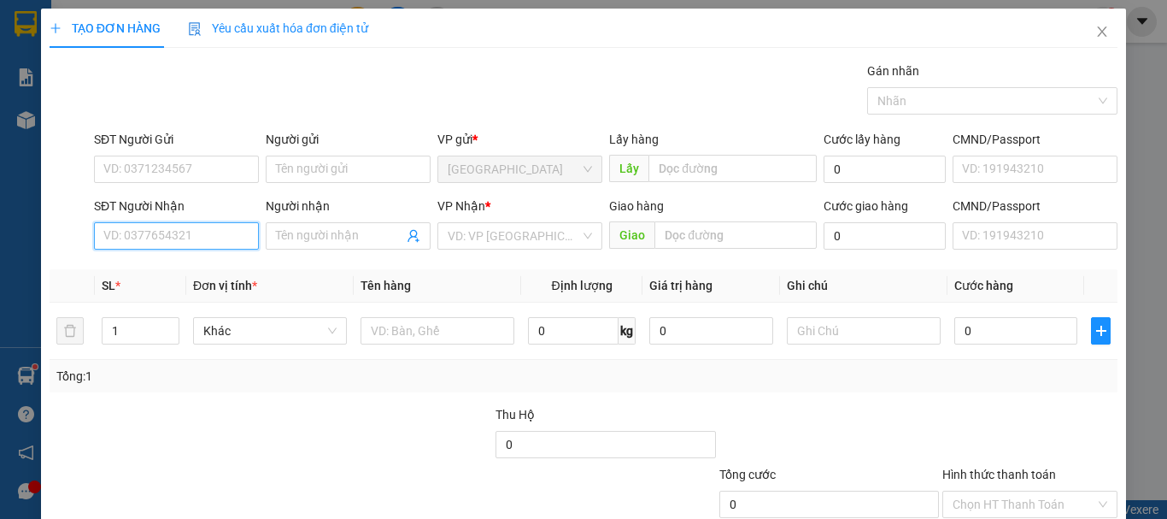
click at [193, 237] on input "SĐT Người Nhận" at bounding box center [176, 235] width 165 height 27
drag, startPoint x: 1085, startPoint y: 35, endPoint x: 619, endPoint y: 4, distance: 466.6
click at [1095, 35] on icon "close" at bounding box center [1102, 32] width 14 height 14
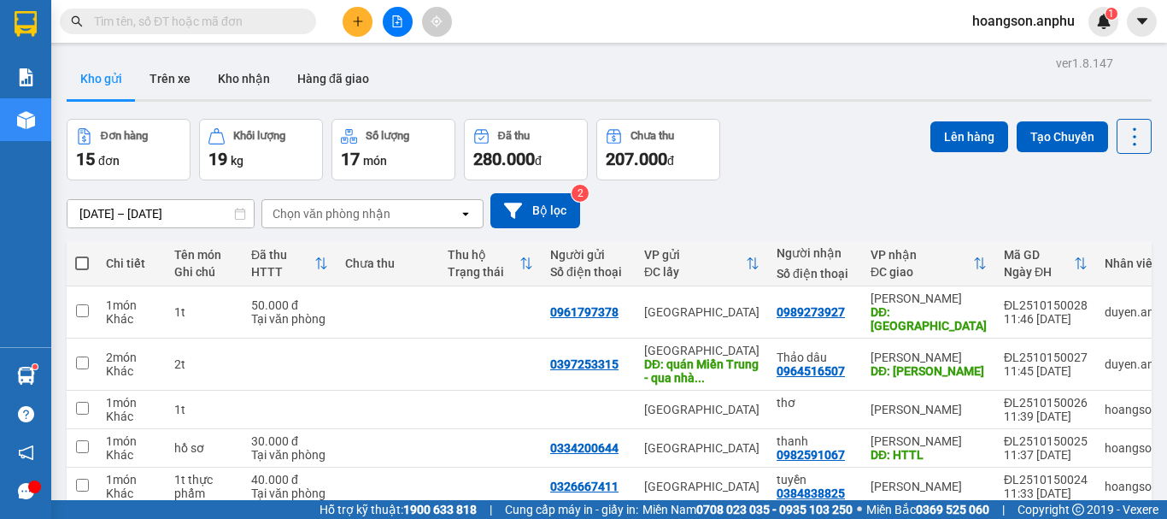
click at [161, 21] on input "text" at bounding box center [195, 21] width 202 height 19
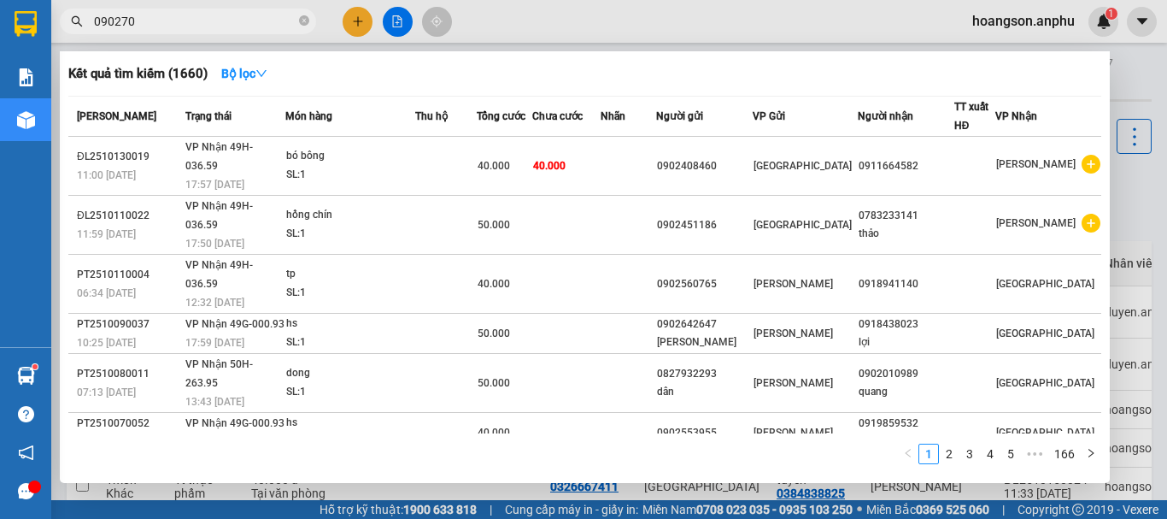
type input "0902706"
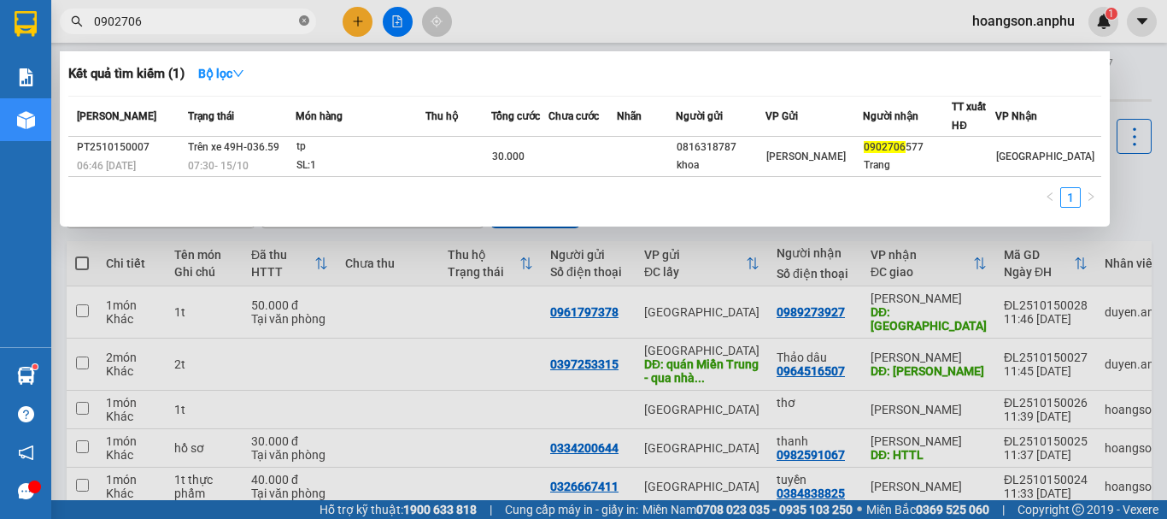
click at [302, 20] on icon "close-circle" at bounding box center [304, 20] width 10 height 10
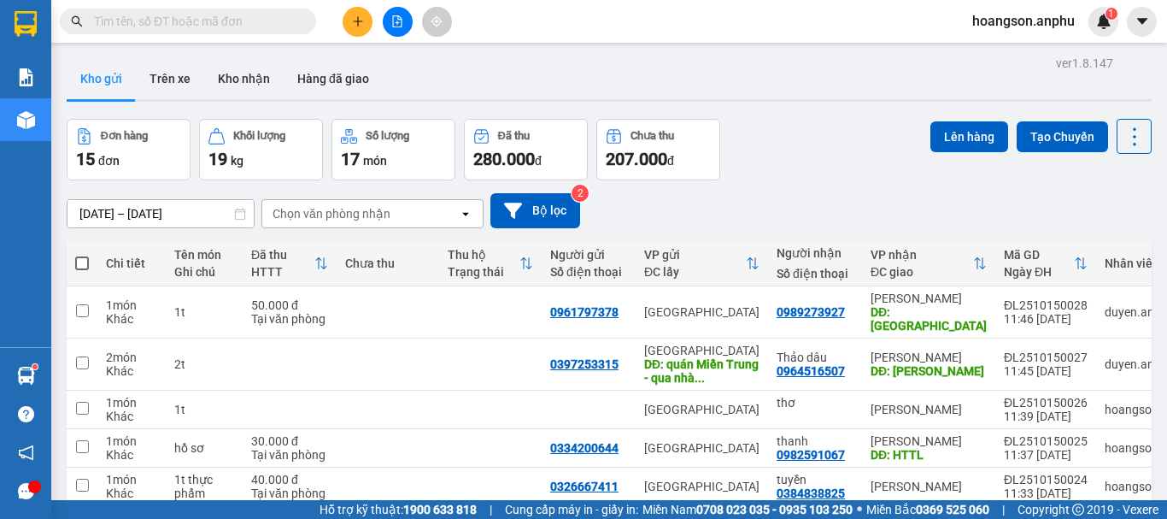
click at [277, 26] on input "text" at bounding box center [195, 21] width 202 height 19
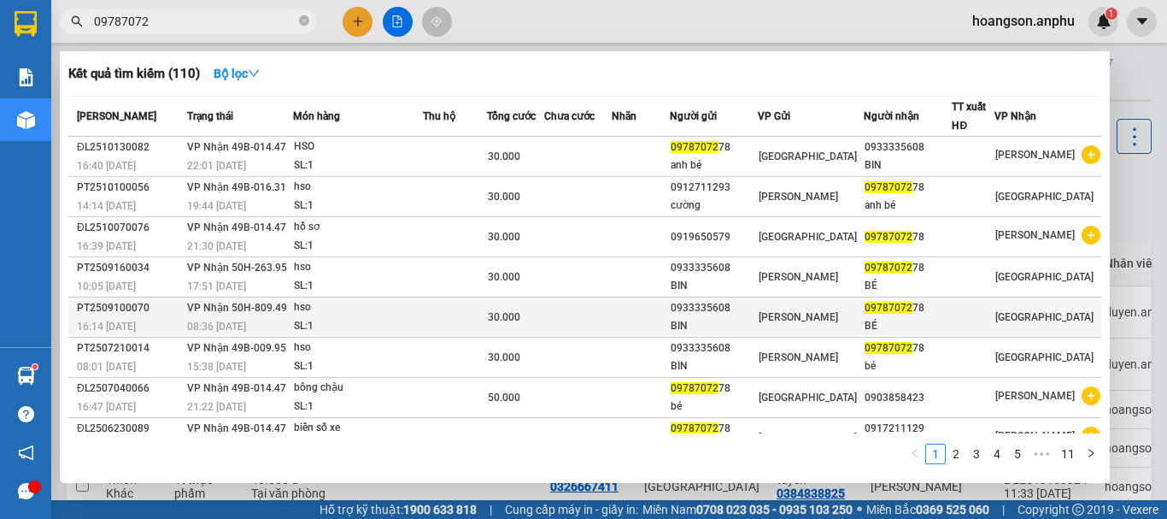
scroll to position [105, 0]
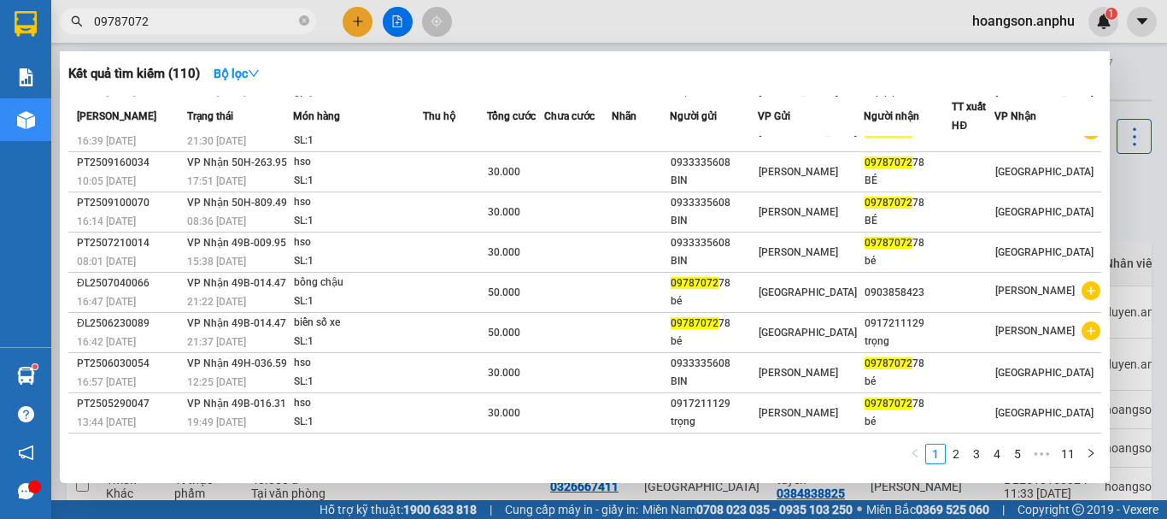
click at [228, 12] on input "09787072" at bounding box center [195, 21] width 202 height 19
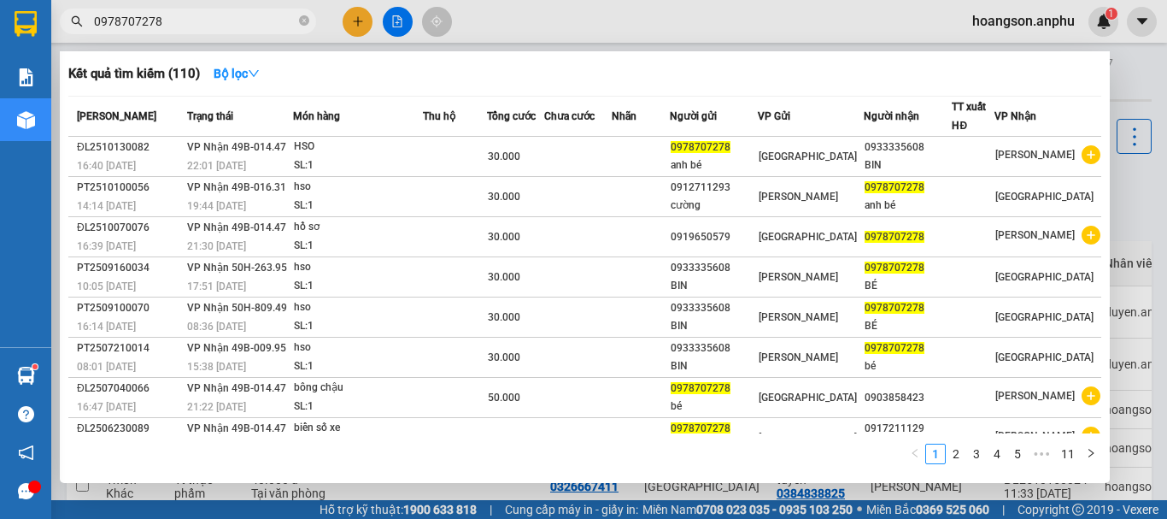
type input "0978707278"
click at [394, 14] on div at bounding box center [583, 259] width 1167 height 519
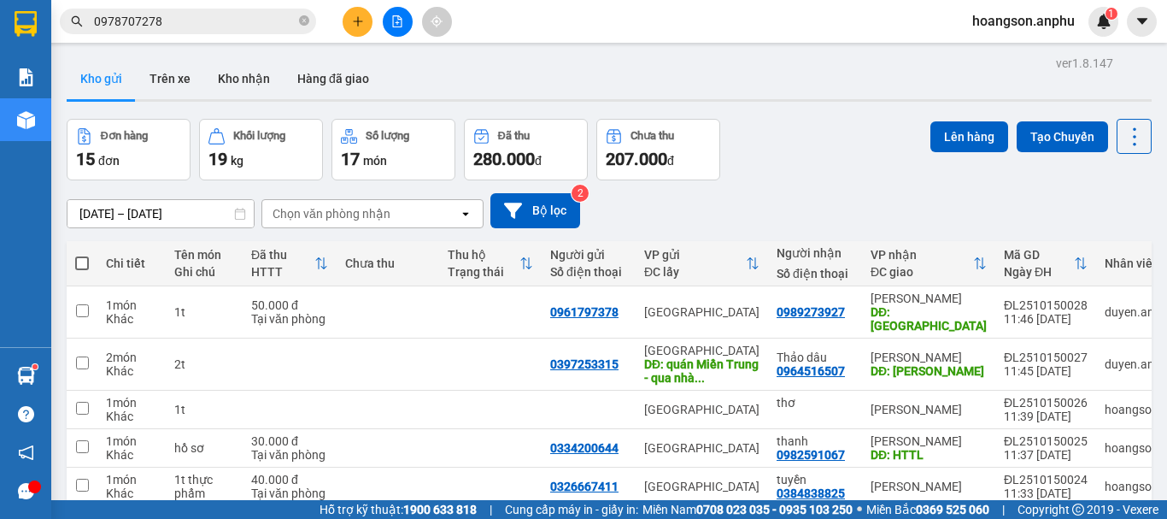
click at [384, 25] on button at bounding box center [398, 22] width 30 height 30
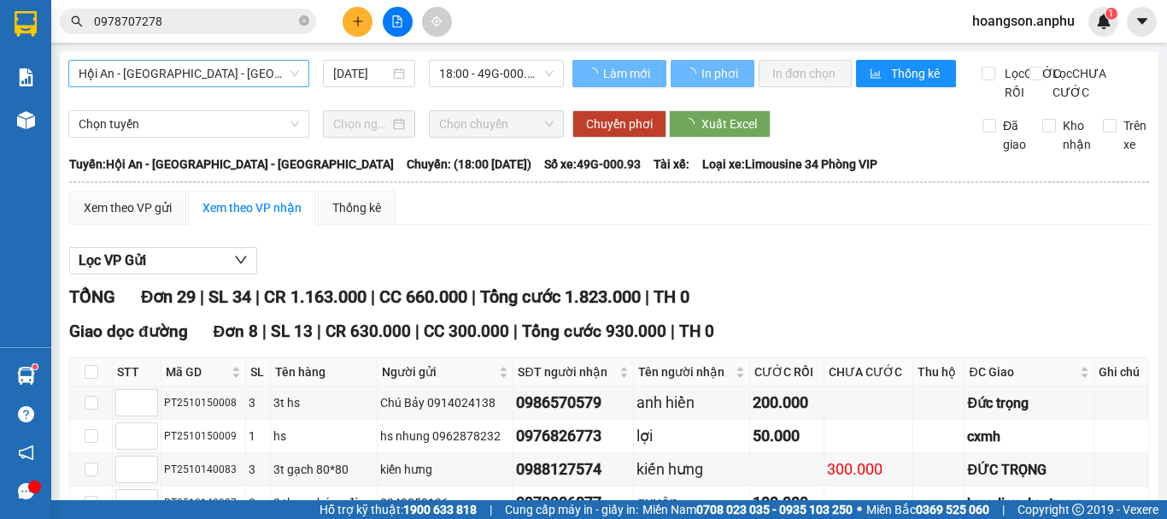
click at [204, 74] on span "Hội An - [GEOGRAPHIC_DATA] - [GEOGRAPHIC_DATA]" at bounding box center [189, 74] width 220 height 26
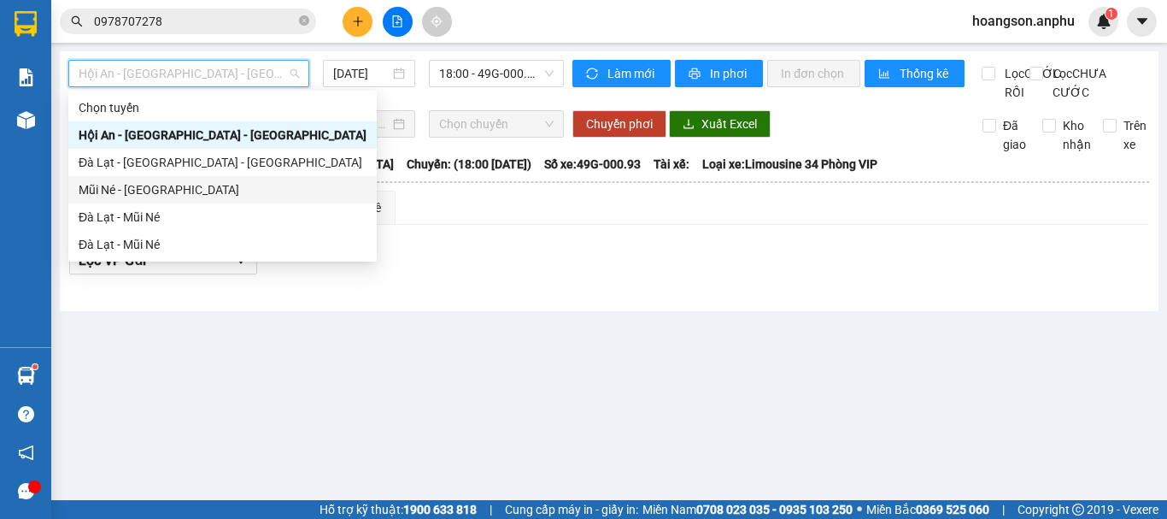
click at [132, 188] on div "Mũi Né - [GEOGRAPHIC_DATA]" at bounding box center [223, 189] width 288 height 19
type input "[DATE]"
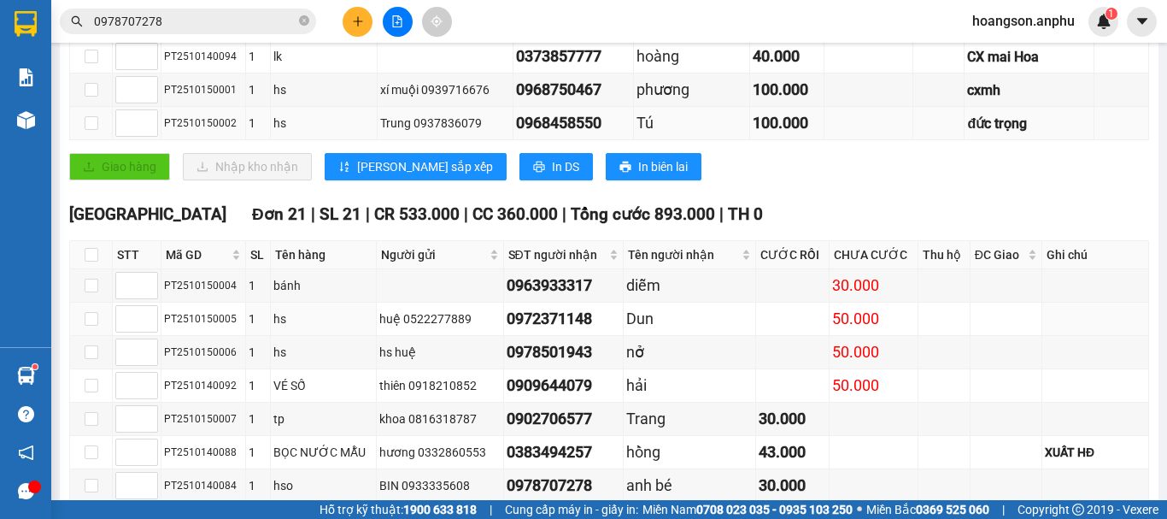
scroll to position [427, 0]
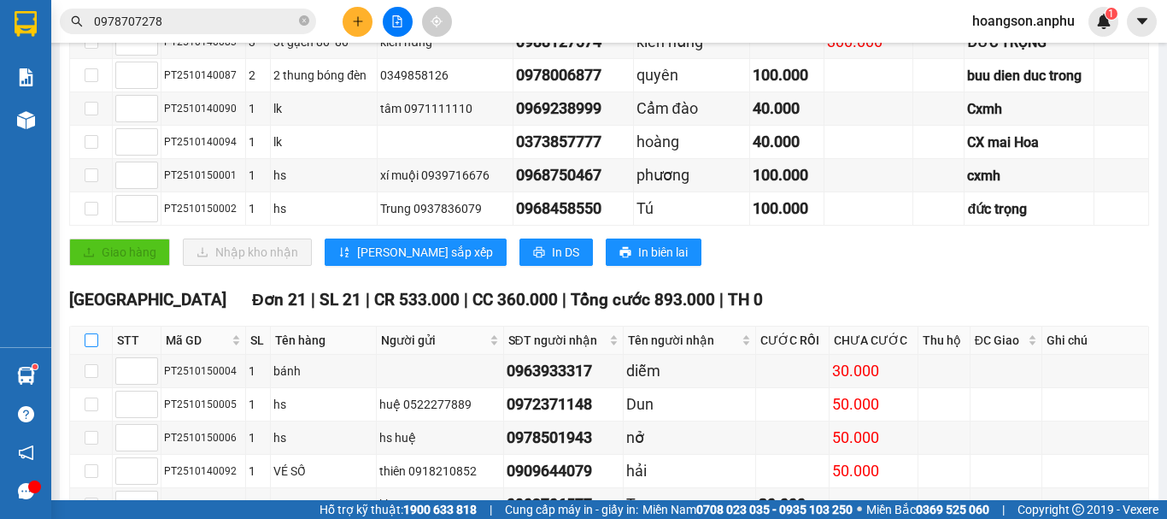
click at [91, 347] on input "checkbox" at bounding box center [92, 340] width 14 height 14
checkbox input "true"
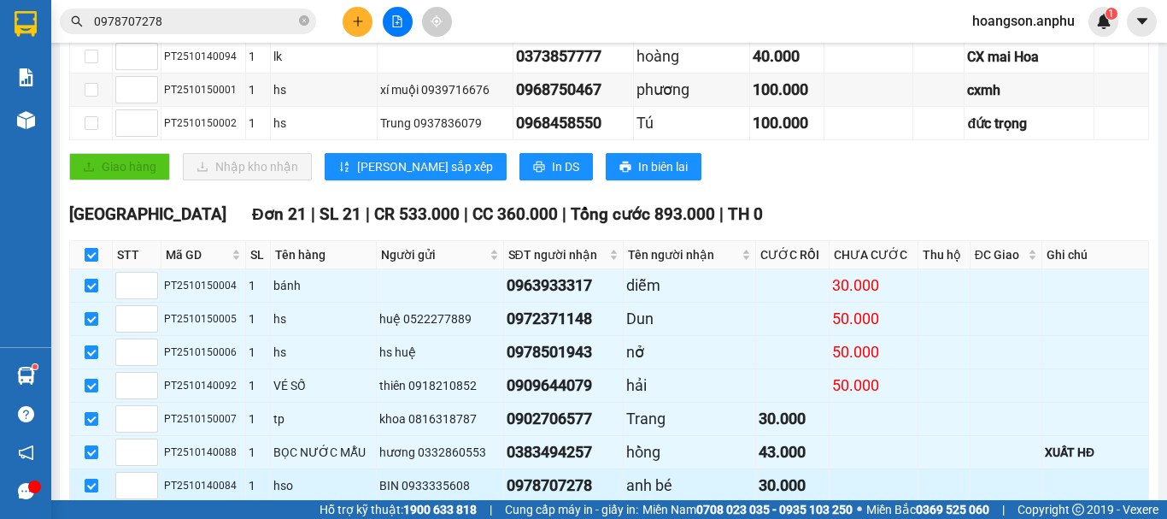
scroll to position [769, 0]
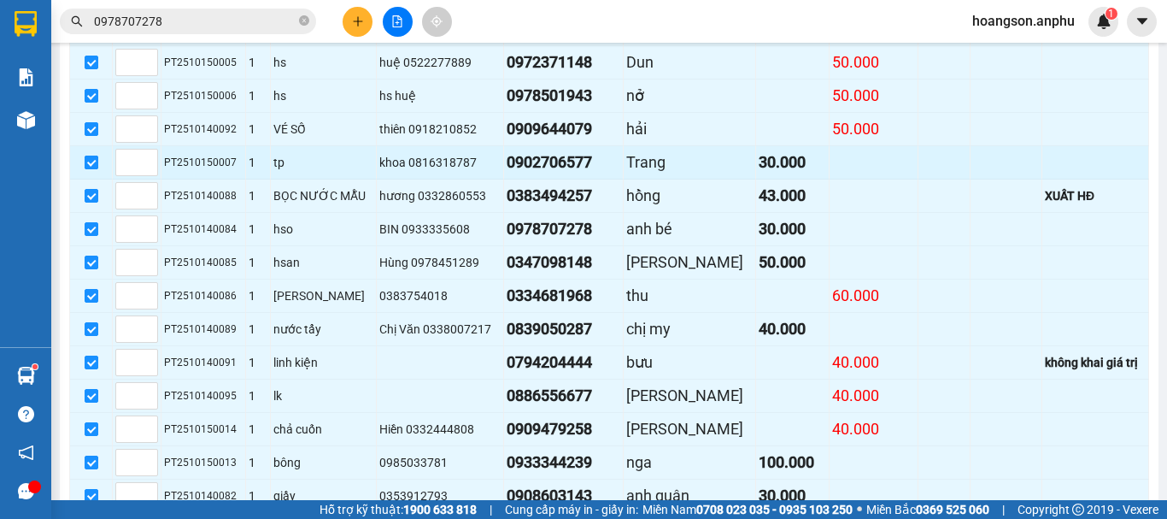
click at [93, 169] on input "checkbox" at bounding box center [92, 162] width 14 height 14
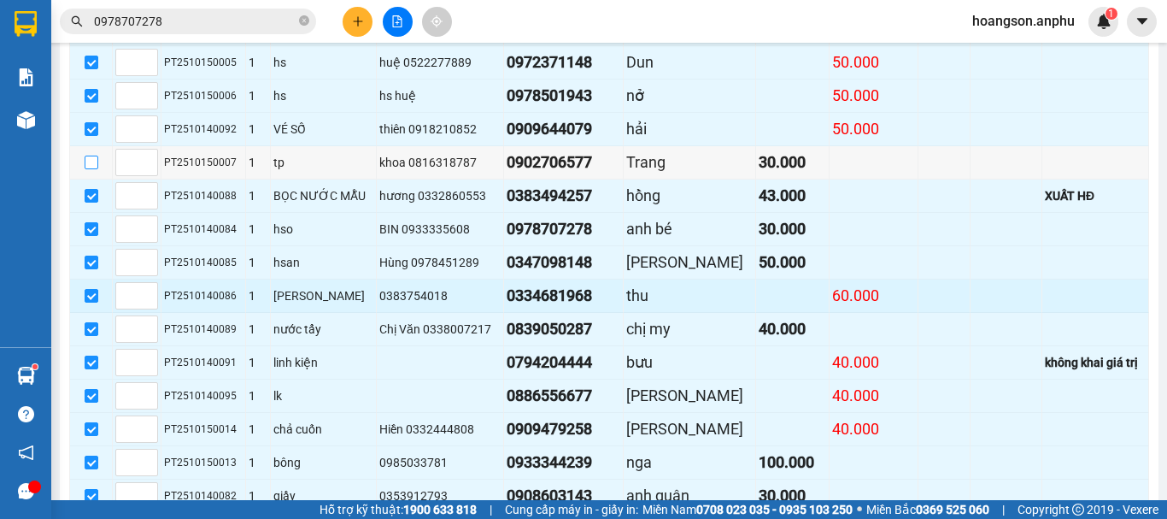
scroll to position [854, 0]
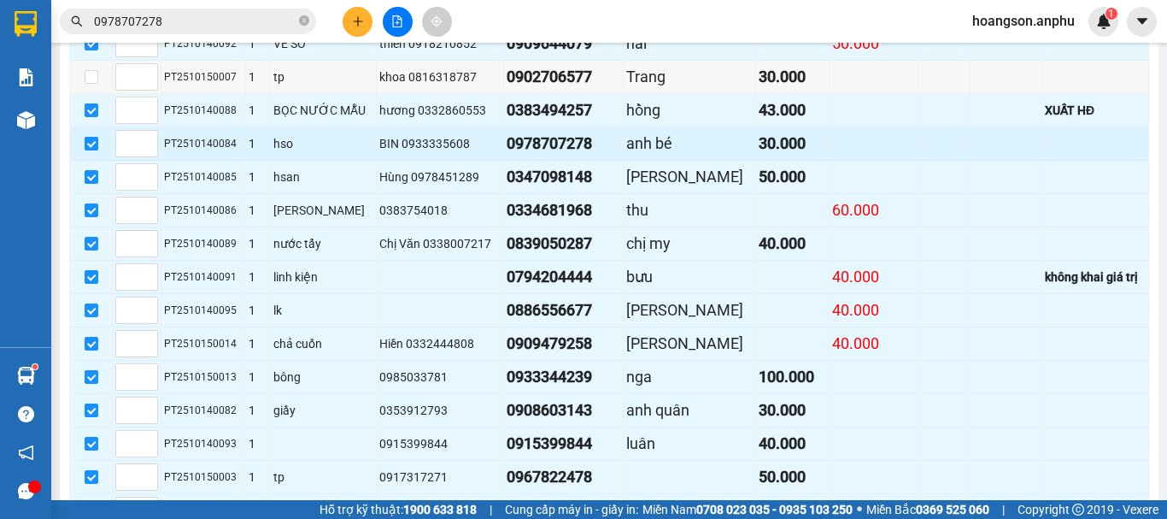
click at [97, 150] on input "checkbox" at bounding box center [92, 144] width 14 height 14
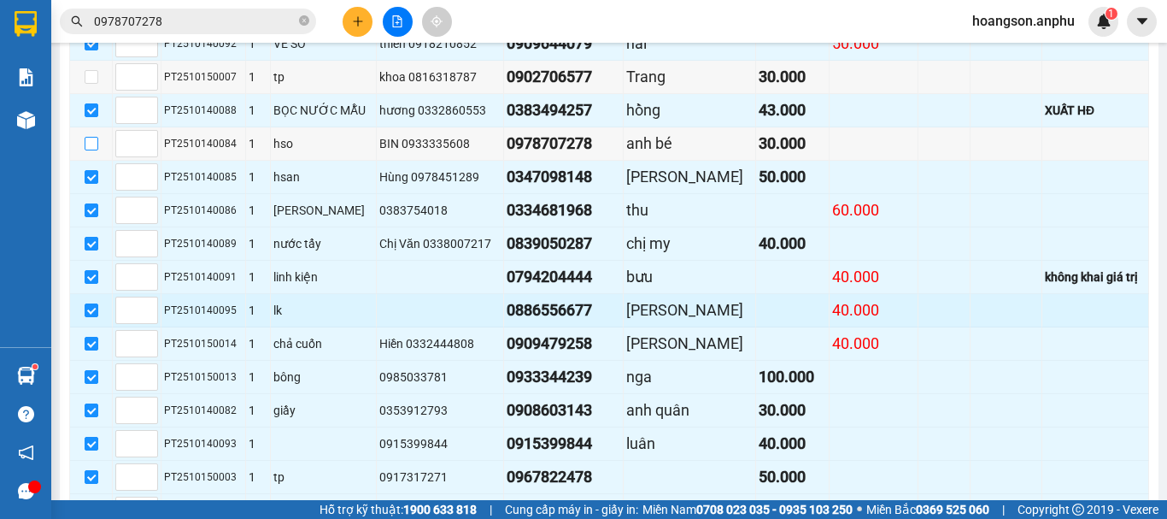
scroll to position [1088, 0]
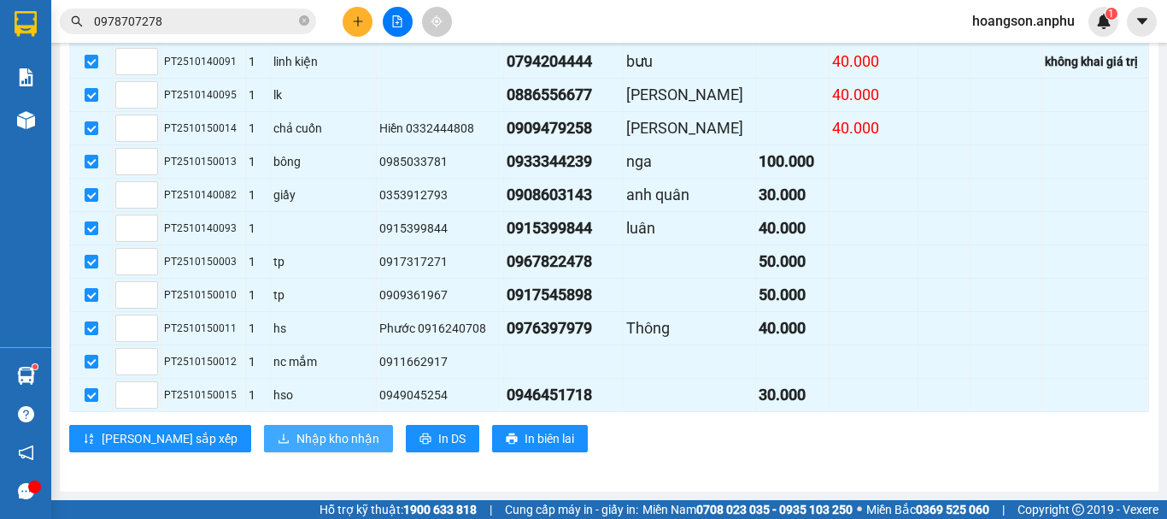
click at [296, 441] on span "Nhập kho nhận" at bounding box center [337, 438] width 83 height 19
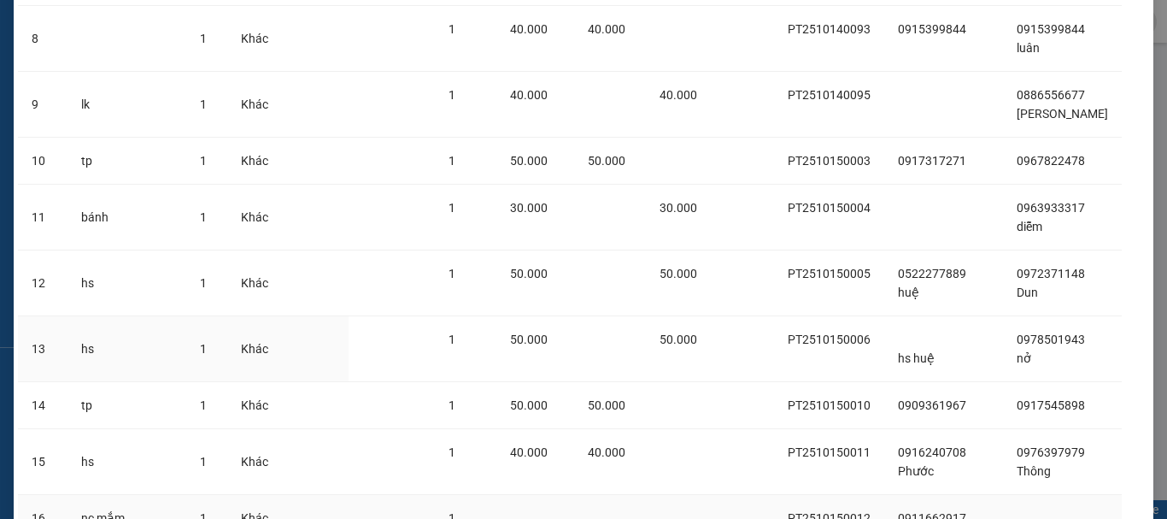
scroll to position [924, 0]
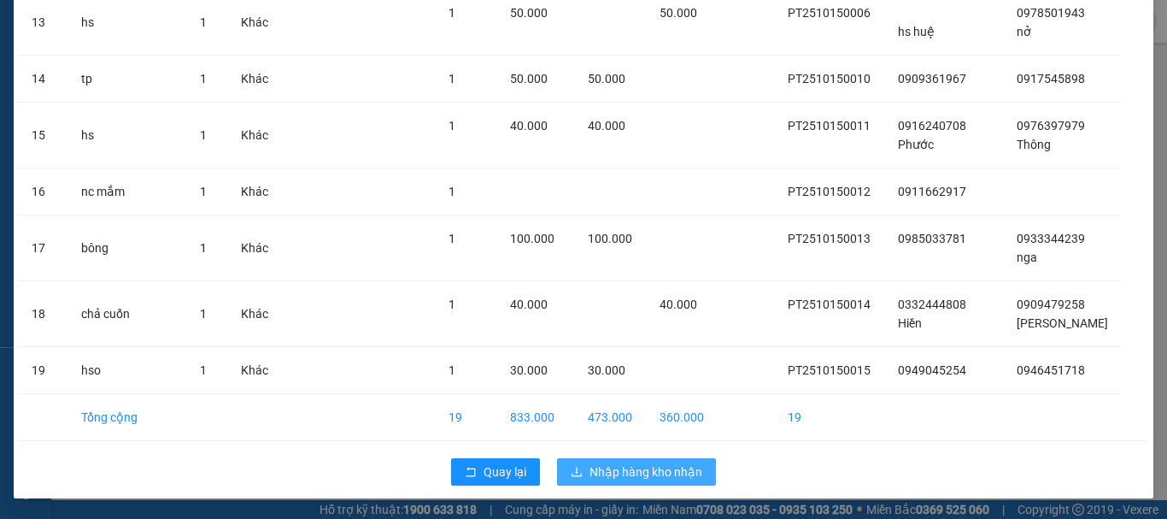
click at [655, 469] on span "Nhập hàng kho nhận" at bounding box center [645, 471] width 113 height 19
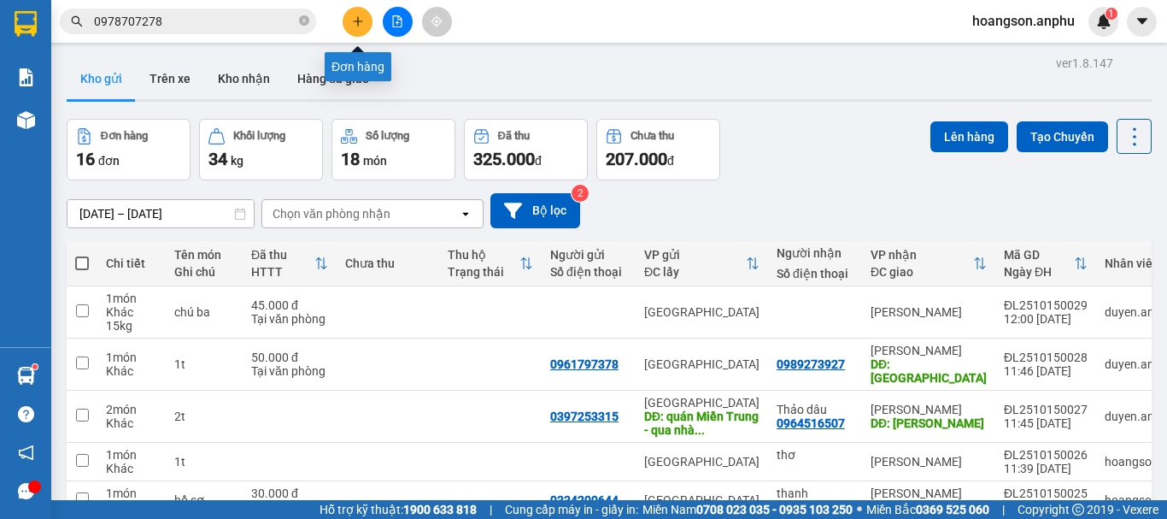
click at [352, 16] on icon "plus" at bounding box center [358, 21] width 12 height 12
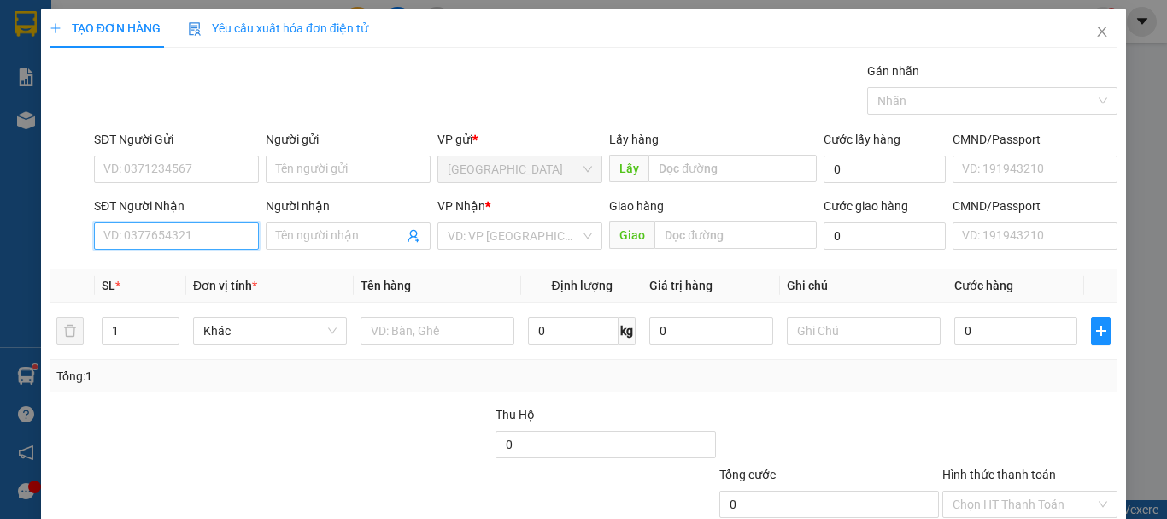
click at [196, 229] on input "SĐT Người Nhận" at bounding box center [176, 235] width 165 height 27
click at [181, 271] on div "0528609715 - Uyên" at bounding box center [174, 270] width 143 height 19
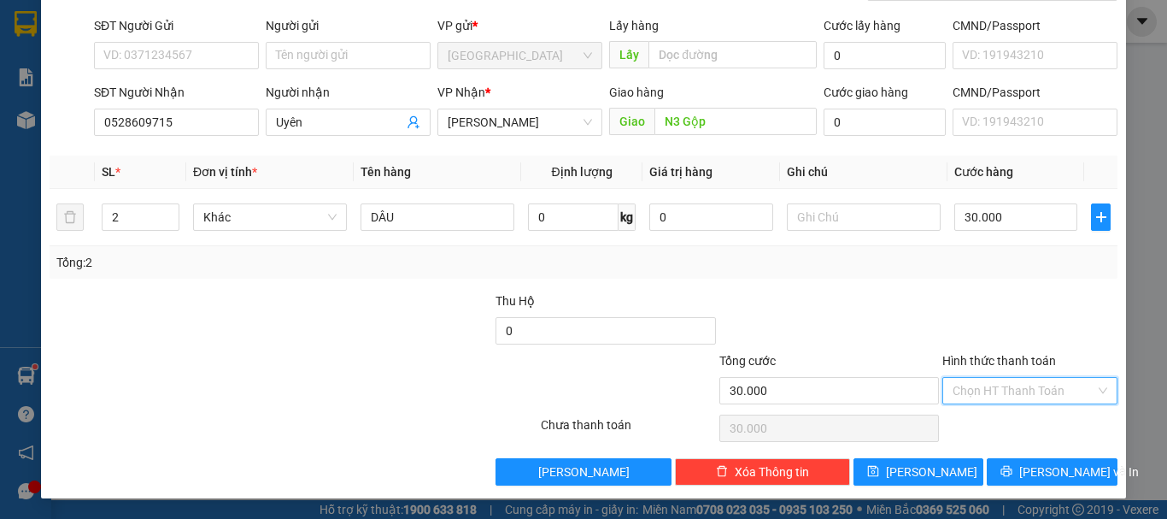
click at [1006, 394] on input "Hình thức thanh toán" at bounding box center [1024, 391] width 143 height 26
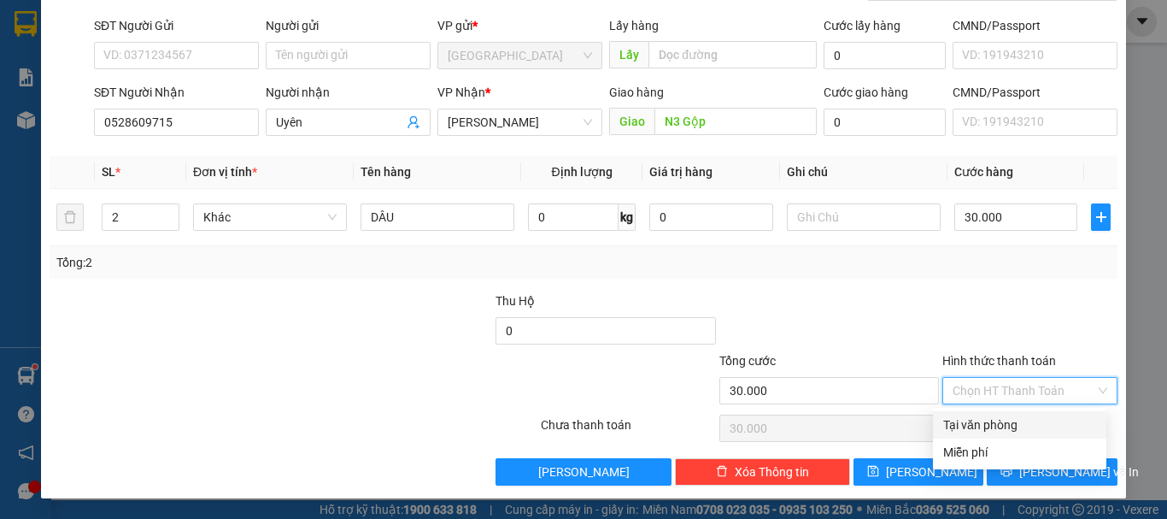
click at [994, 425] on div "Tại văn phòng" at bounding box center [1019, 424] width 153 height 19
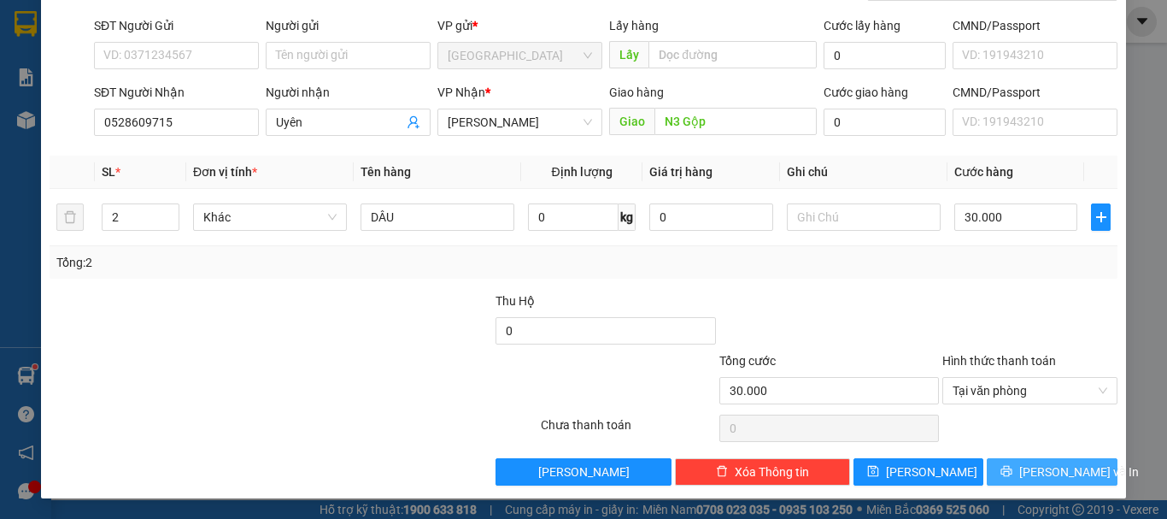
click at [1040, 472] on span "[PERSON_NAME] và In" at bounding box center [1079, 471] width 120 height 19
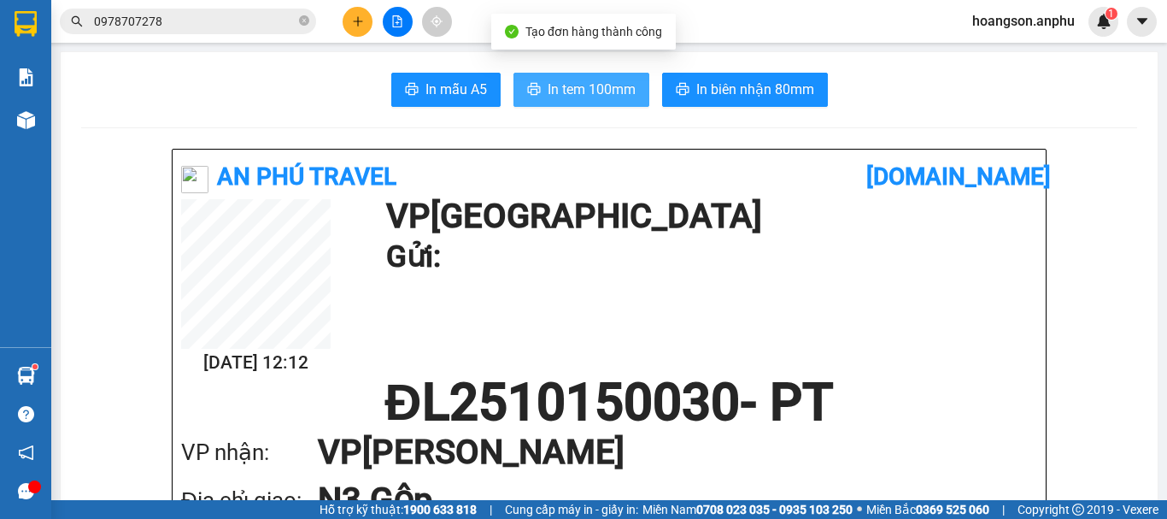
click at [588, 77] on button "In tem 100mm" at bounding box center [581, 90] width 136 height 34
click at [589, 91] on span "In tem 100mm" at bounding box center [592, 89] width 88 height 21
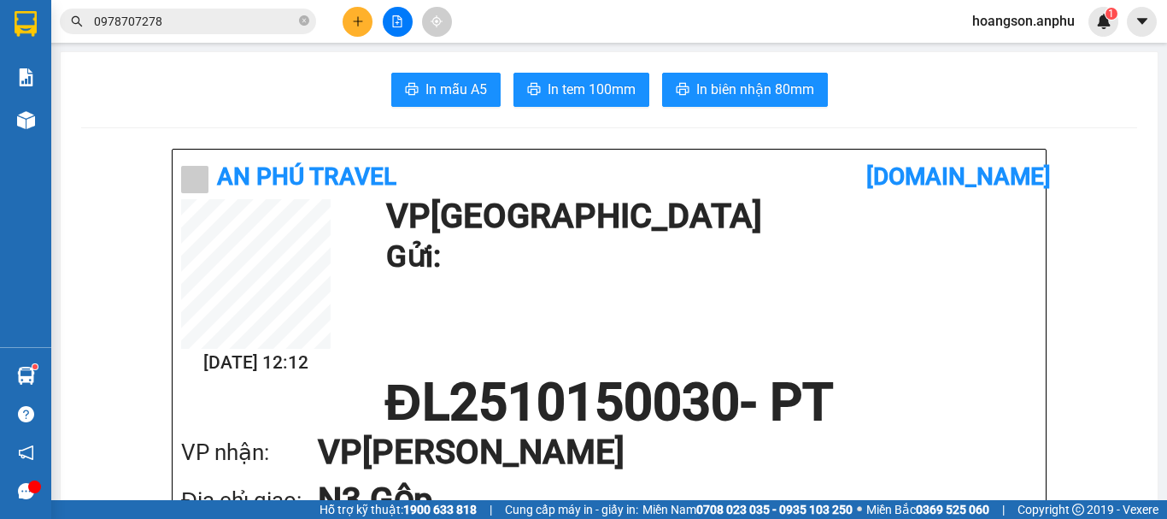
click at [359, 21] on icon "plus" at bounding box center [357, 21] width 9 height 1
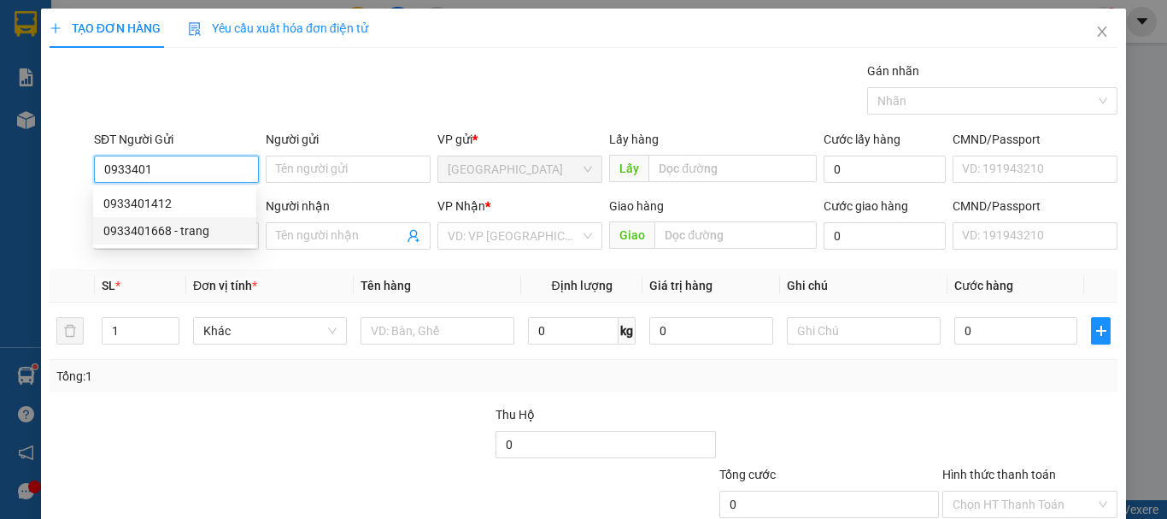
click at [196, 232] on div "0933401668 - trang" at bounding box center [174, 230] width 143 height 19
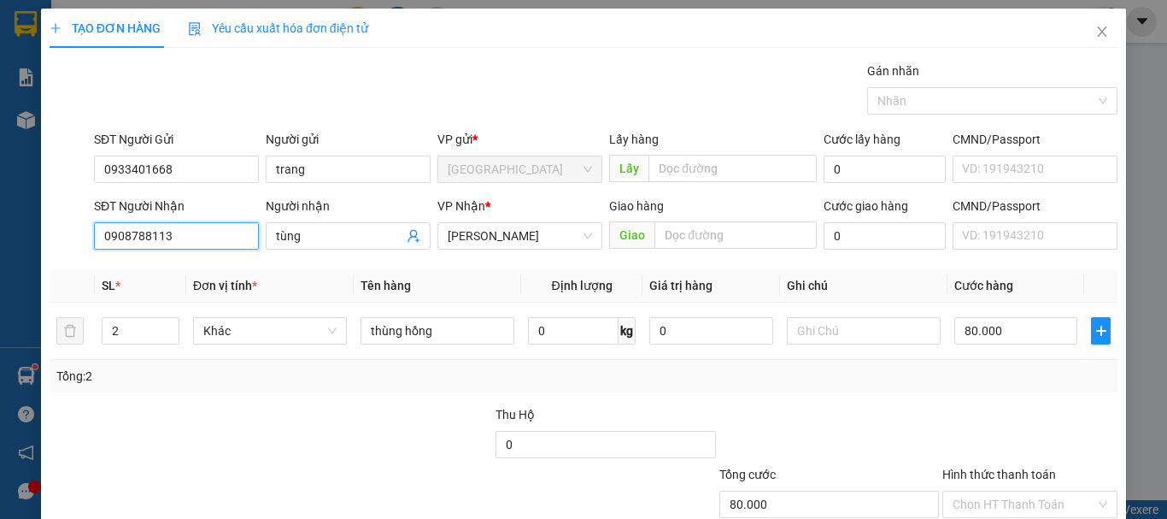
drag, startPoint x: 202, startPoint y: 236, endPoint x: 0, endPoint y: 238, distance: 201.6
click at [0, 238] on div "TẠO ĐƠN HÀNG Yêu cầu xuất hóa đơn điện tử Transit Pickup Surcharge Ids Transit …" at bounding box center [583, 259] width 1167 height 519
click at [168, 277] on div "0941714717 - Hồng" at bounding box center [187, 270] width 168 height 19
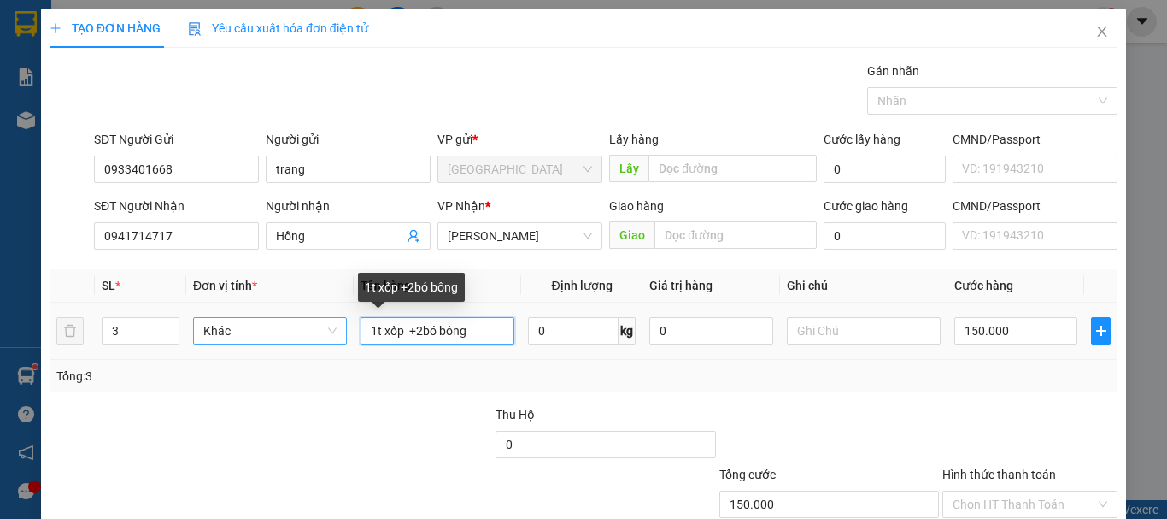
drag, startPoint x: 489, startPoint y: 338, endPoint x: 325, endPoint y: 335, distance: 164.1
click at [325, 335] on tr "3 Khác 1t xốp +2bó bông 0 kg 0 150.000" at bounding box center [584, 330] width 1068 height 57
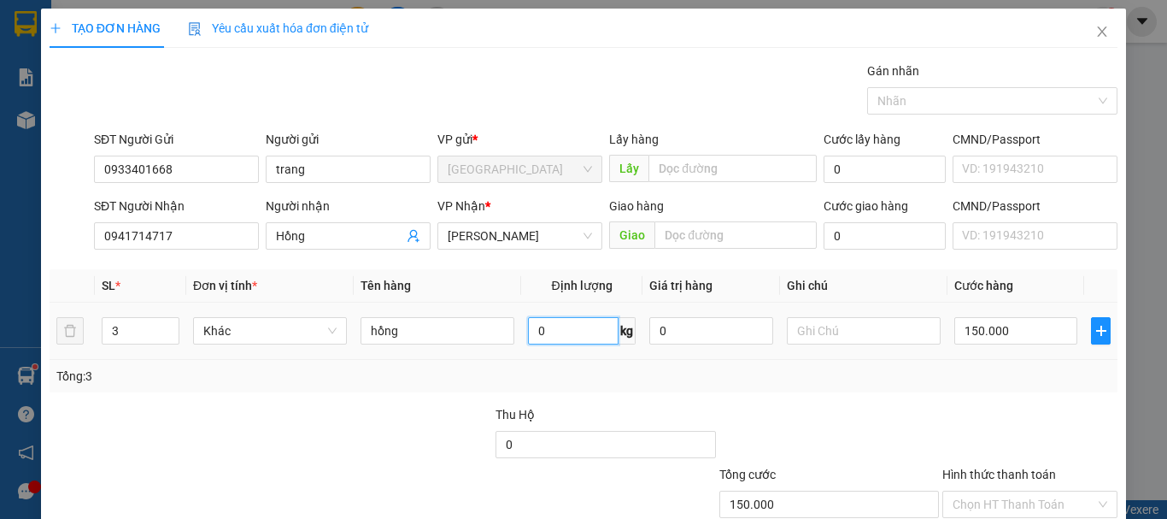
click at [589, 326] on input "0" at bounding box center [573, 330] width 91 height 27
click at [1026, 324] on input "150.000" at bounding box center [1015, 330] width 123 height 27
click at [1018, 390] on div "Tổng: 3" at bounding box center [584, 376] width 1068 height 32
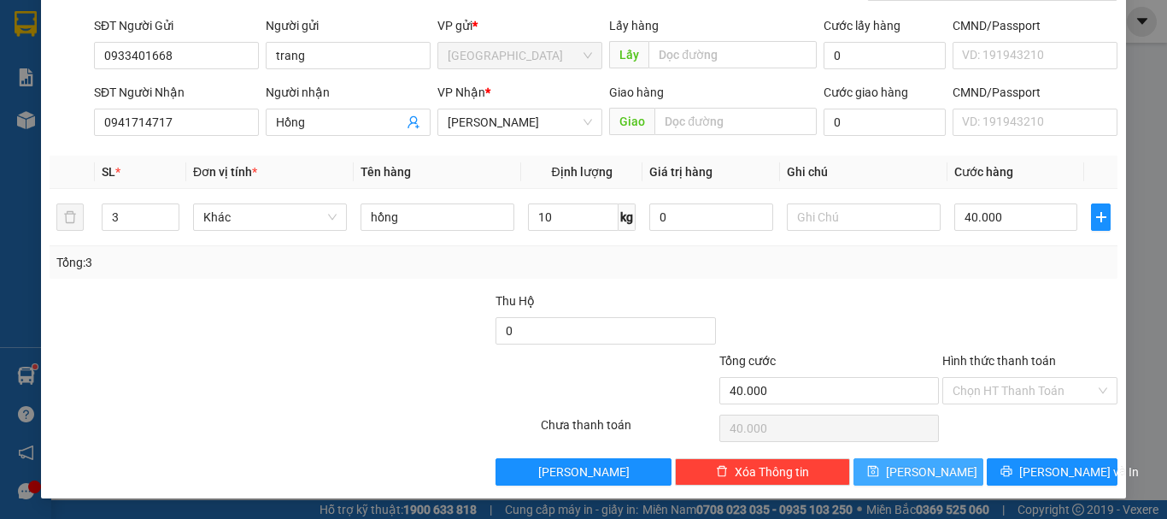
click at [924, 473] on span "[PERSON_NAME]" at bounding box center [931, 471] width 91 height 19
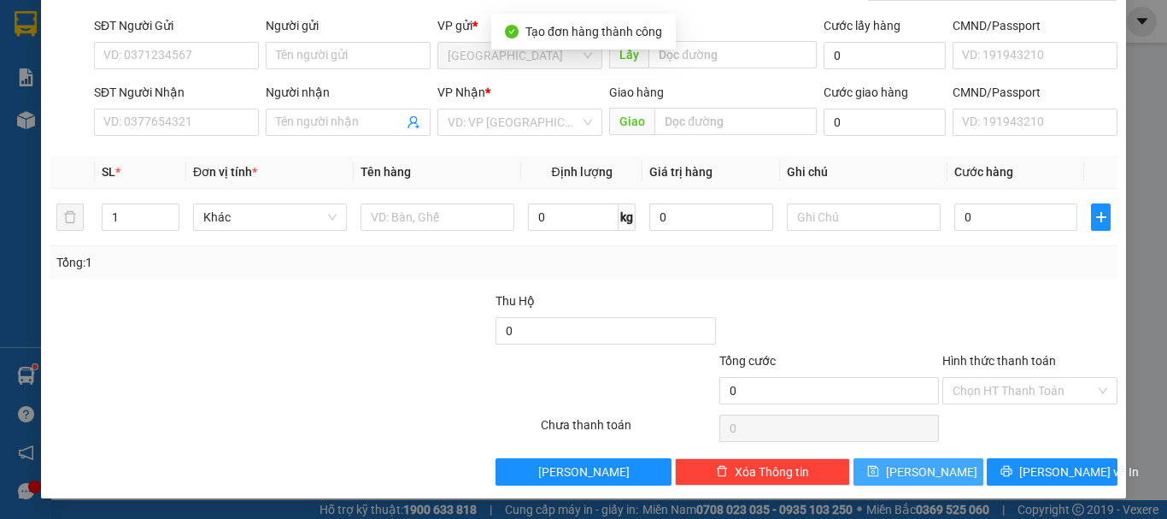
scroll to position [0, 0]
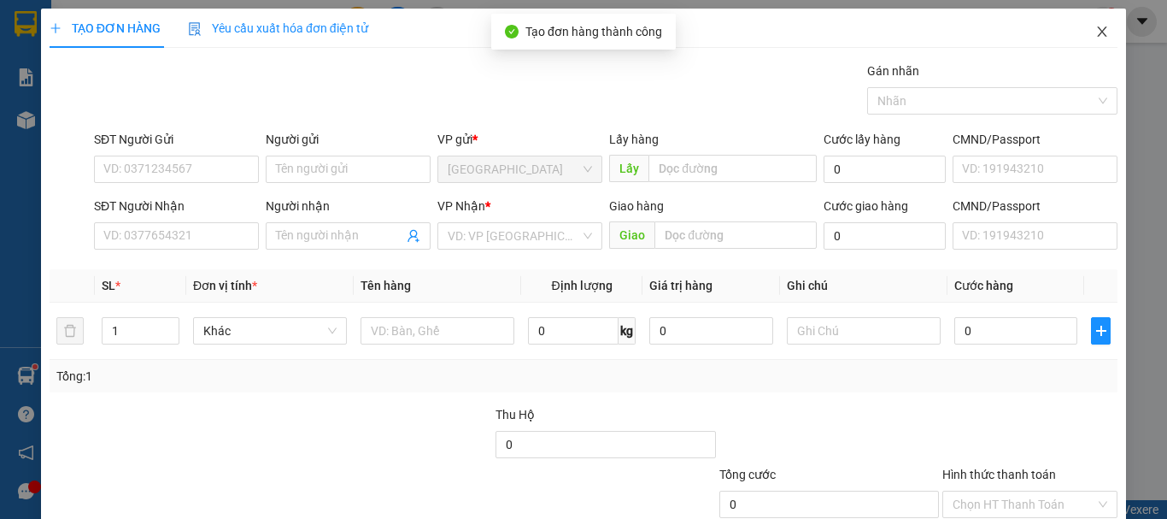
click at [1095, 27] on icon "close" at bounding box center [1102, 32] width 14 height 14
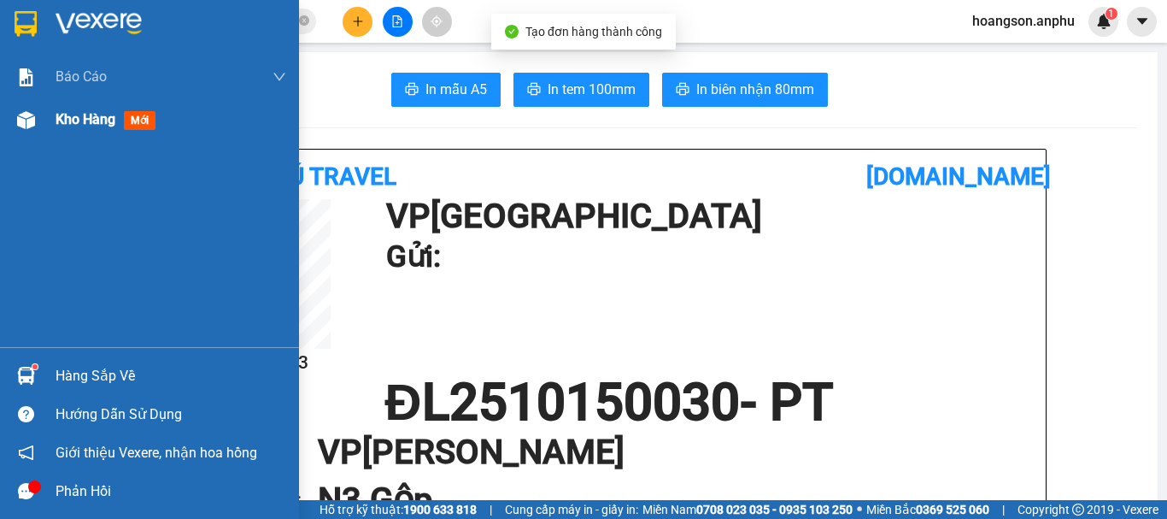
click at [53, 128] on div "Kho hàng mới" at bounding box center [149, 119] width 299 height 43
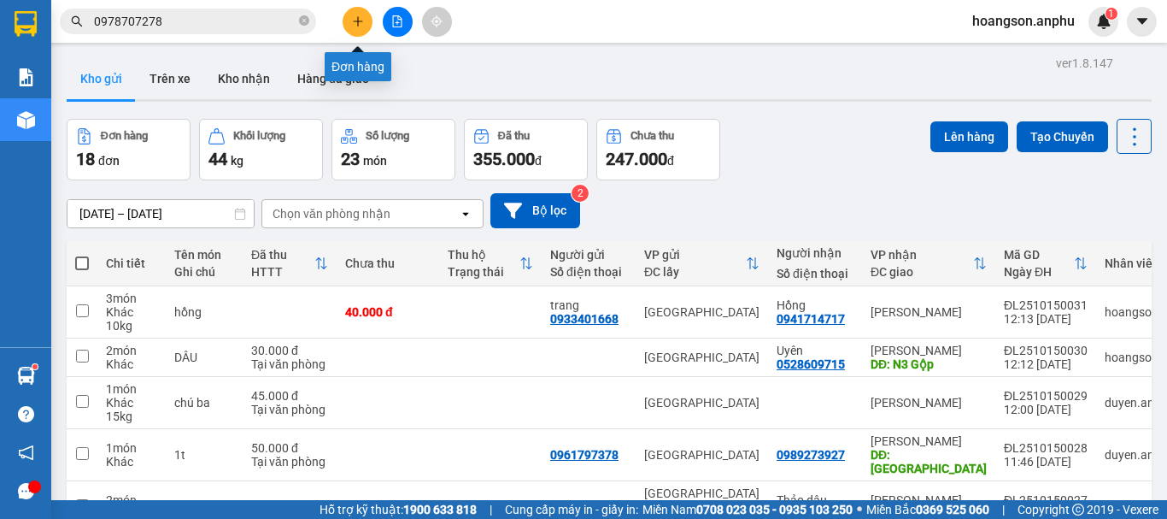
click at [360, 32] on button at bounding box center [358, 22] width 30 height 30
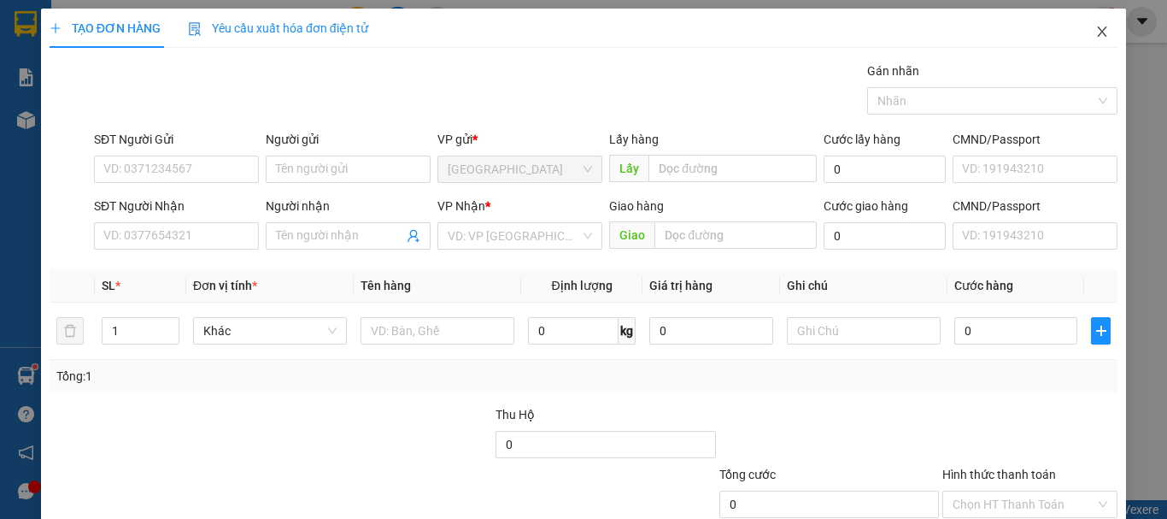
click at [1095, 38] on icon "close" at bounding box center [1102, 32] width 14 height 14
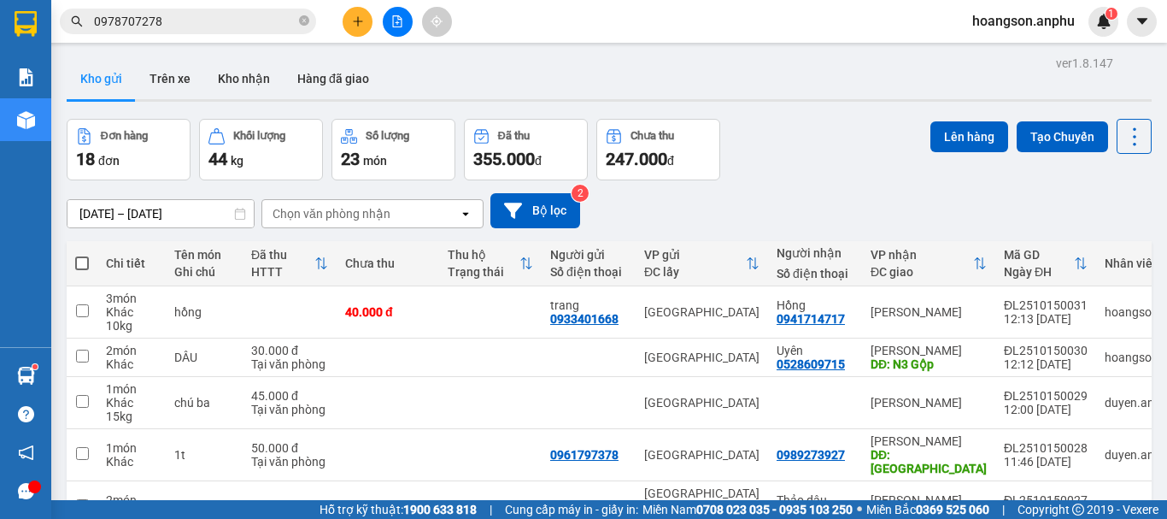
click at [361, 23] on icon "plus" at bounding box center [358, 21] width 12 height 12
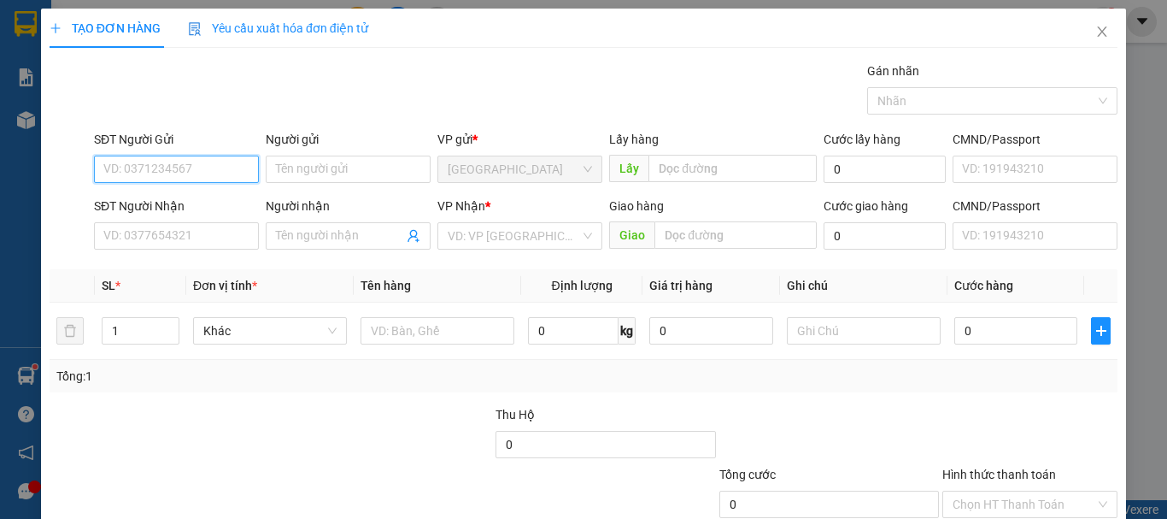
click at [167, 169] on input "SĐT Người Gửi" at bounding box center [176, 168] width 165 height 27
click at [173, 203] on div "0933992579" at bounding box center [174, 203] width 143 height 19
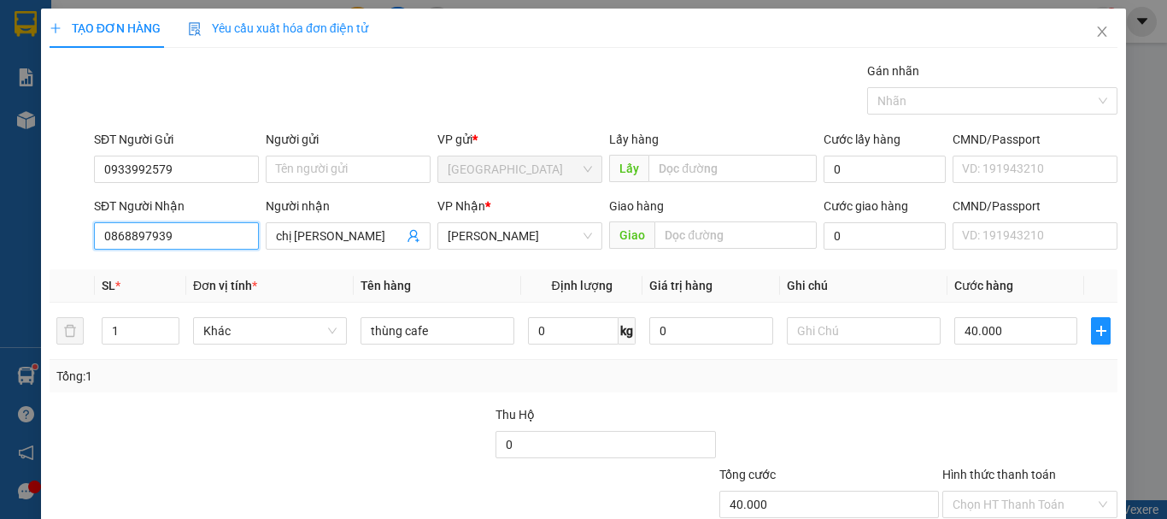
click at [124, 243] on input "0868897939" at bounding box center [176, 235] width 165 height 27
click at [192, 237] on input "0868897939" at bounding box center [176, 235] width 165 height 27
click at [185, 237] on input "0868897939" at bounding box center [176, 235] width 165 height 27
drag, startPoint x: 185, startPoint y: 261, endPoint x: 212, endPoint y: 258, distance: 27.5
click at [185, 261] on div "0976922142 - Hòa" at bounding box center [174, 270] width 143 height 19
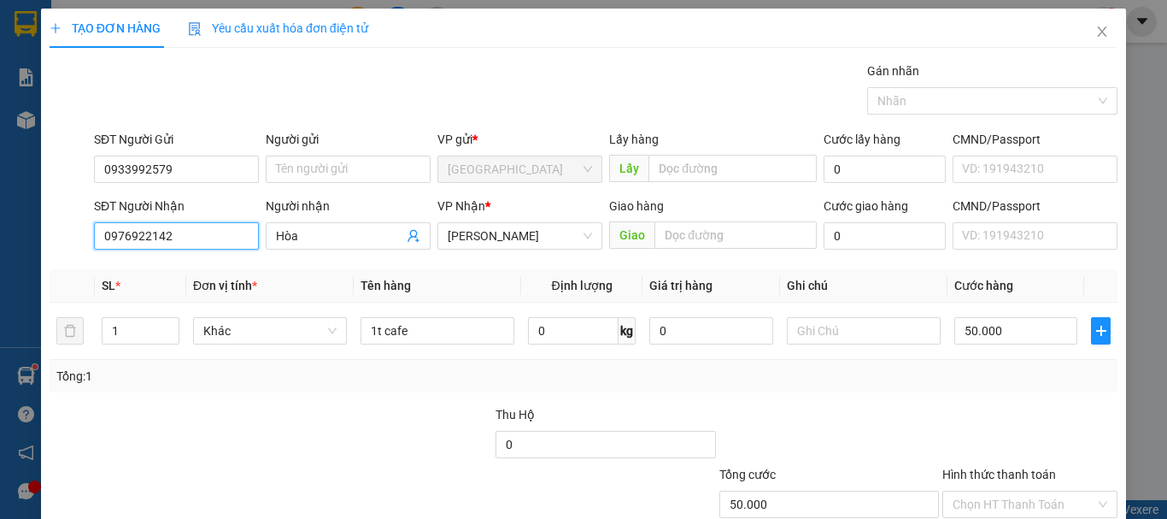
scroll to position [114, 0]
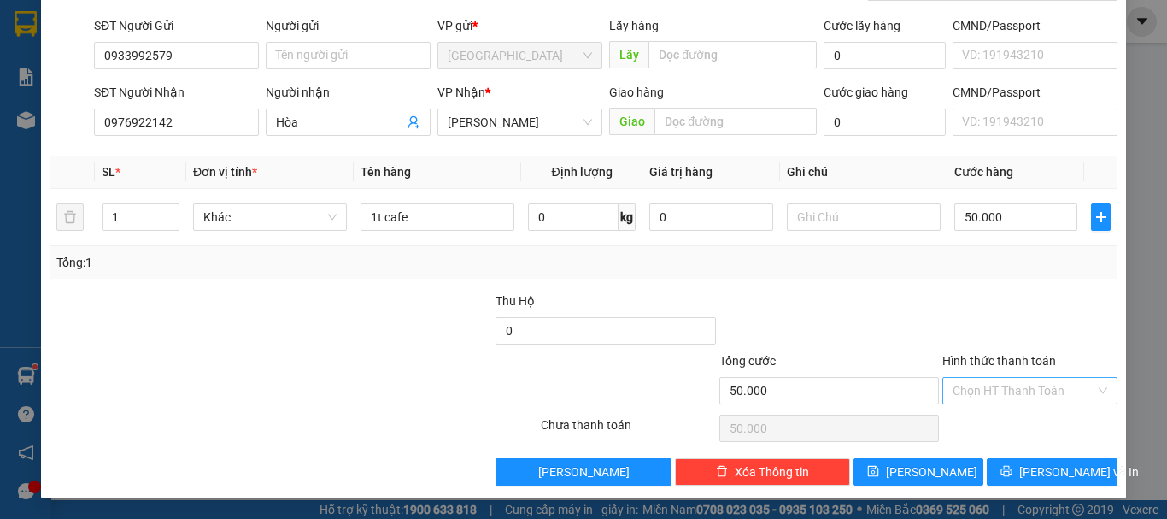
click at [995, 400] on input "Hình thức thanh toán" at bounding box center [1024, 391] width 143 height 26
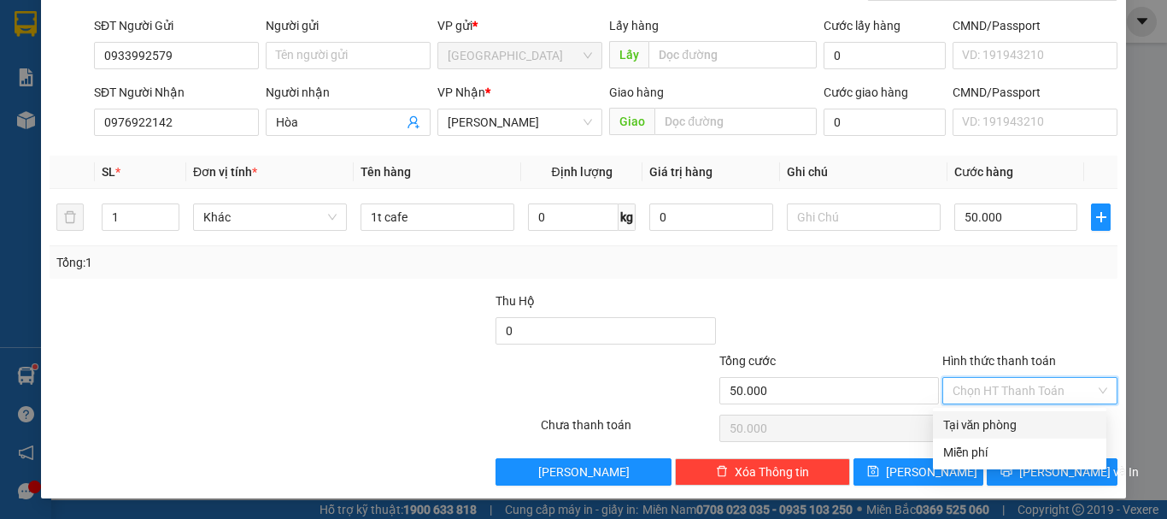
click at [973, 425] on div "Tại văn phòng" at bounding box center [1019, 424] width 153 height 19
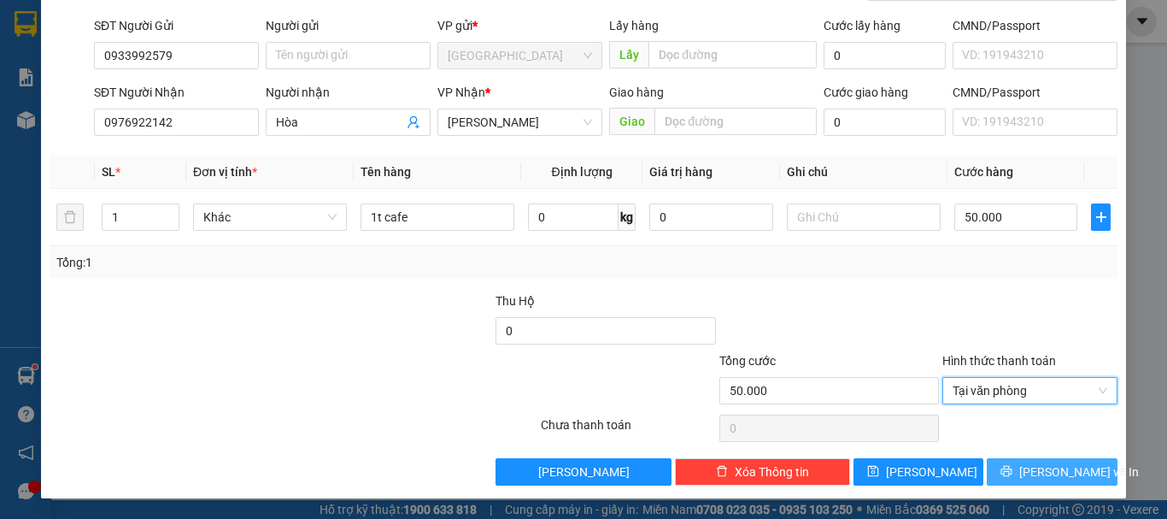
click at [1024, 469] on button "[PERSON_NAME] và In" at bounding box center [1052, 471] width 131 height 27
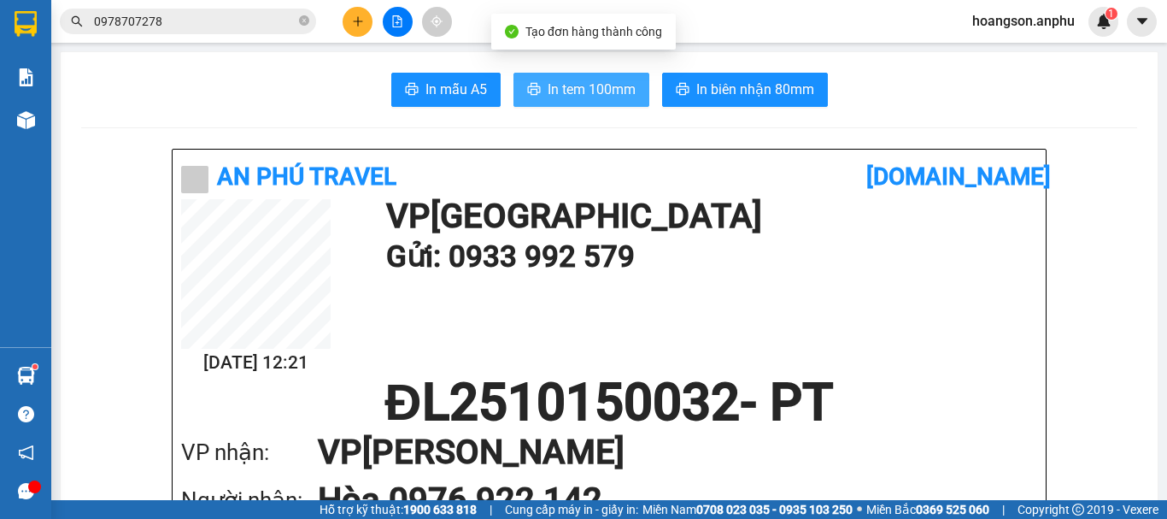
click at [582, 91] on span "In tem 100mm" at bounding box center [592, 89] width 88 height 21
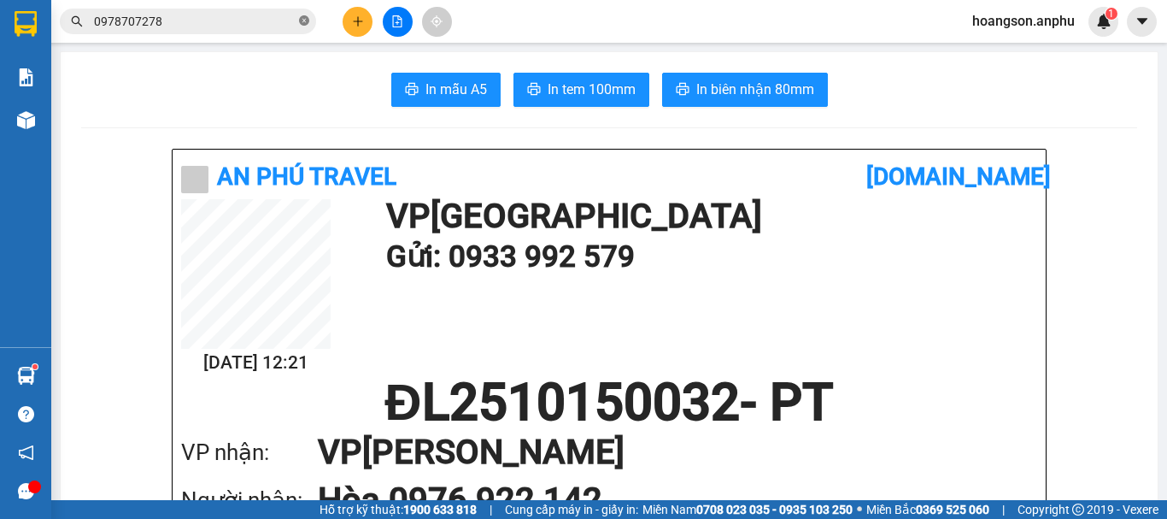
click at [304, 18] on icon "close-circle" at bounding box center [304, 20] width 10 height 10
click at [356, 23] on icon "plus" at bounding box center [358, 21] width 12 height 12
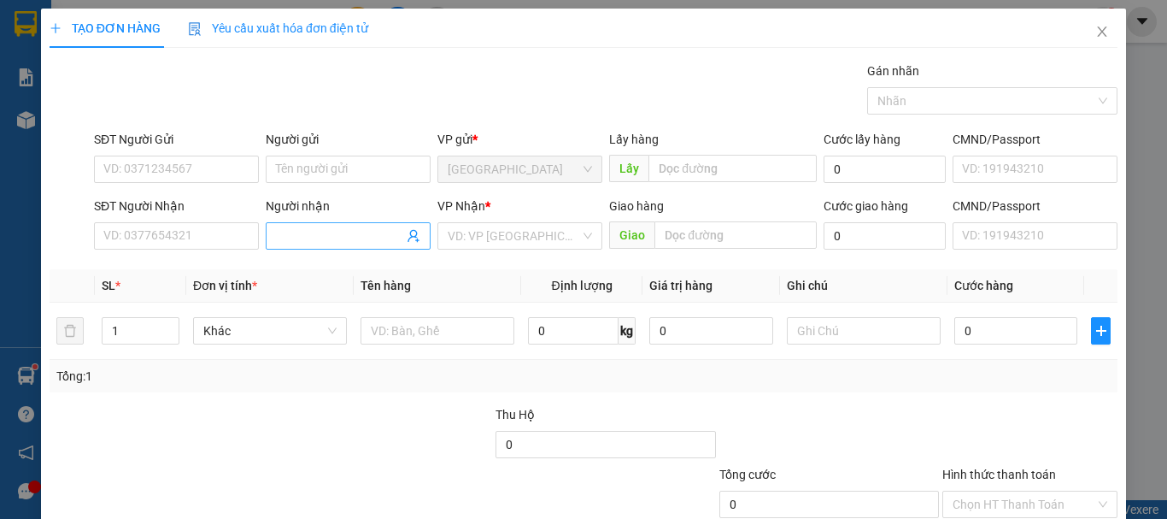
click at [341, 231] on input "Người nhận" at bounding box center [339, 235] width 127 height 19
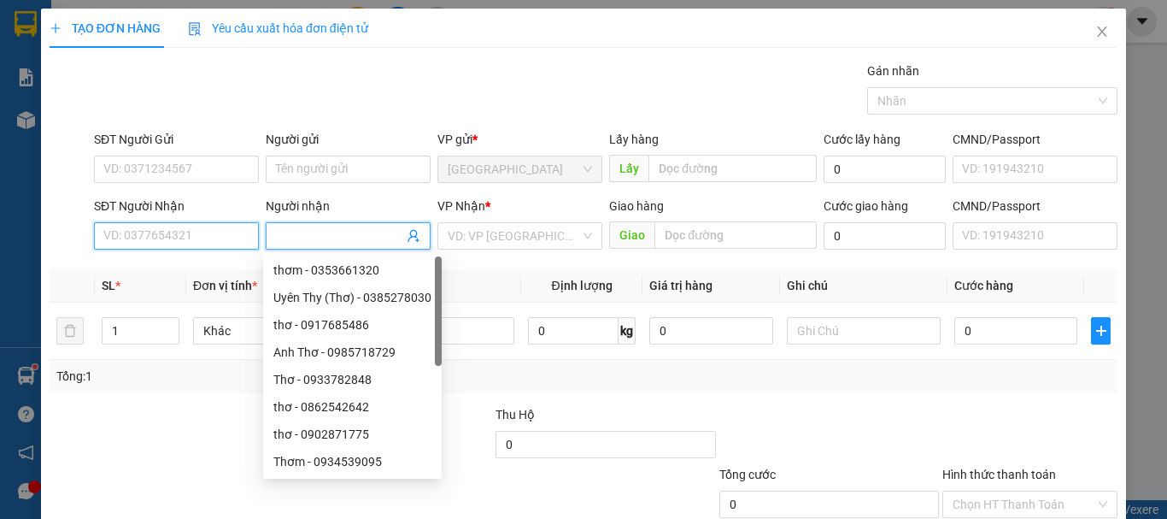
click at [214, 239] on input "SĐT Người Nhận" at bounding box center [176, 235] width 165 height 27
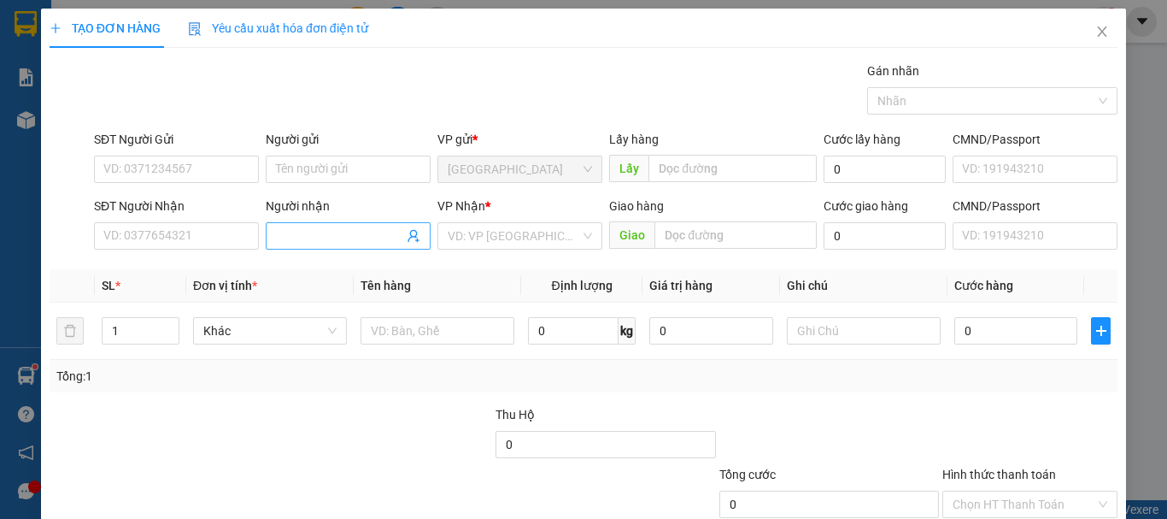
click at [338, 242] on input "Người nhận" at bounding box center [339, 235] width 127 height 19
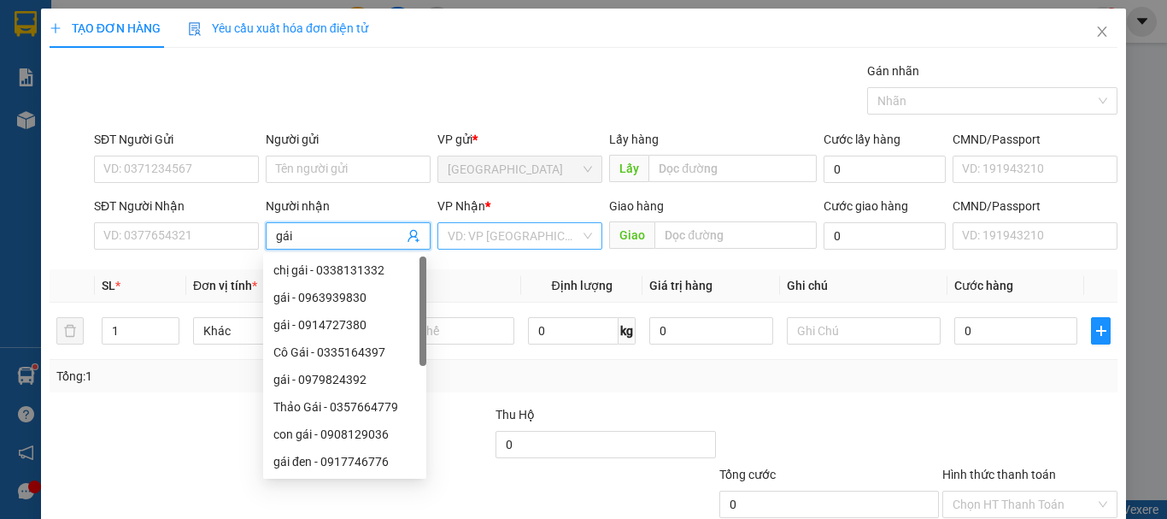
click at [555, 232] on input "search" at bounding box center [514, 236] width 132 height 26
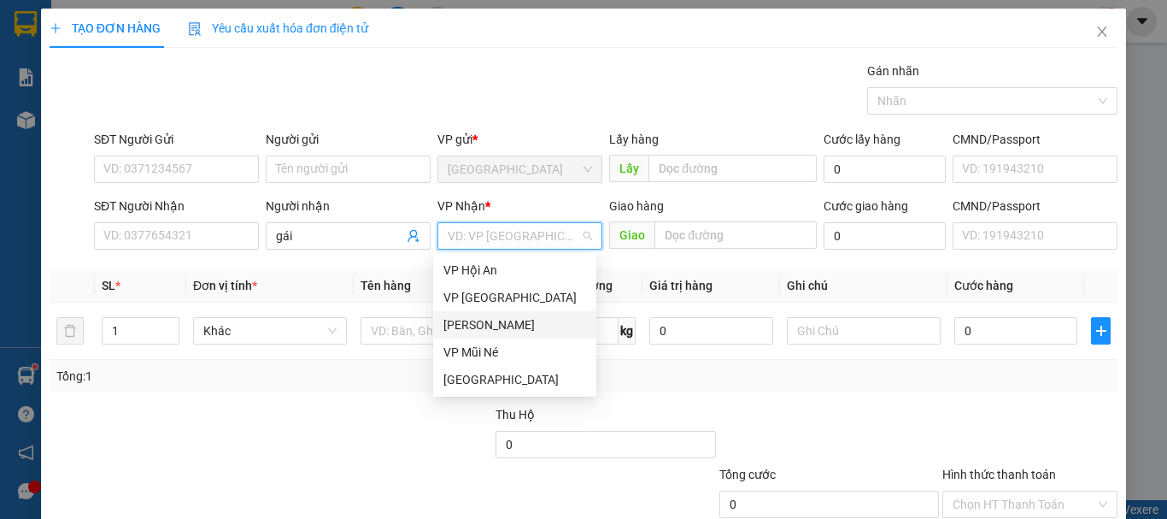
click at [483, 325] on div "[PERSON_NAME]" at bounding box center [514, 324] width 143 height 19
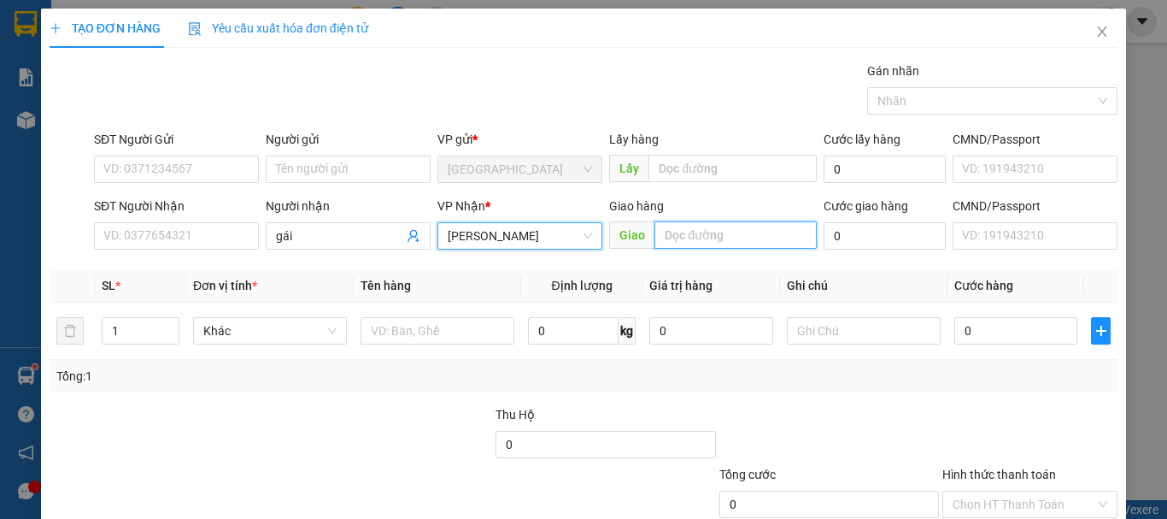
click at [681, 240] on input "text" at bounding box center [735, 234] width 162 height 27
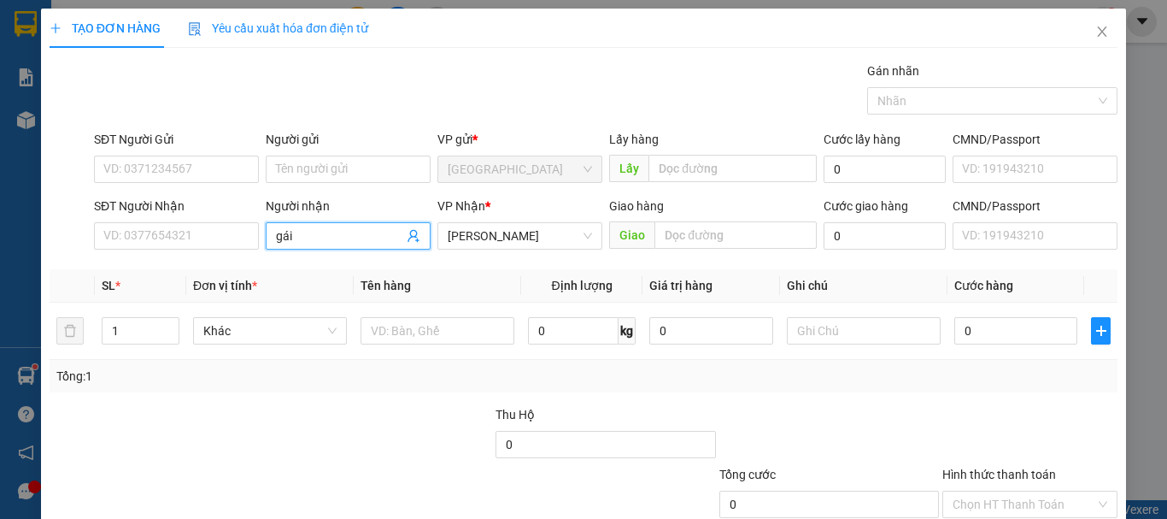
click at [321, 237] on input "gái" at bounding box center [339, 235] width 127 height 19
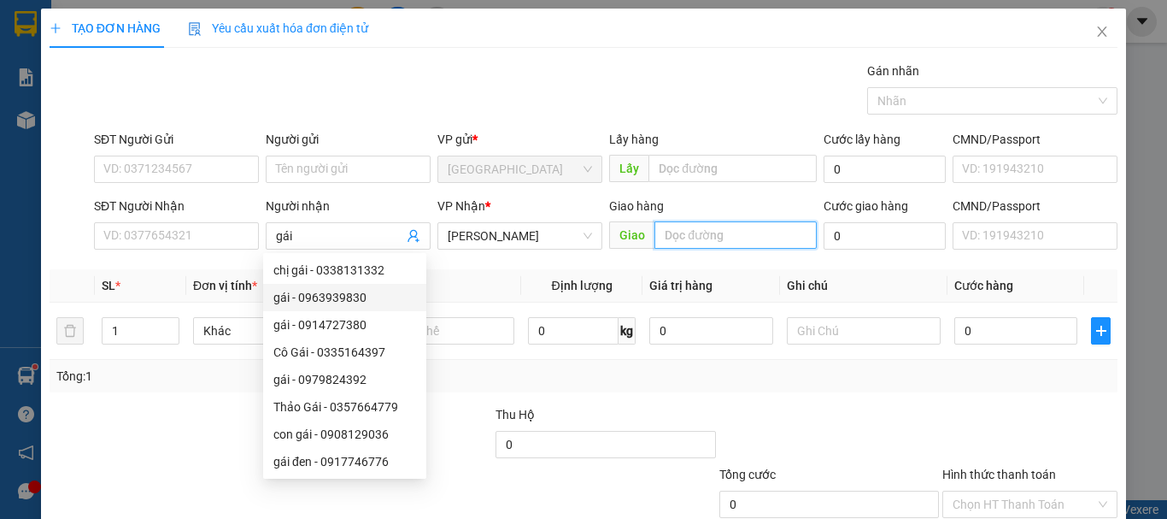
click at [694, 243] on input "text" at bounding box center [735, 234] width 162 height 27
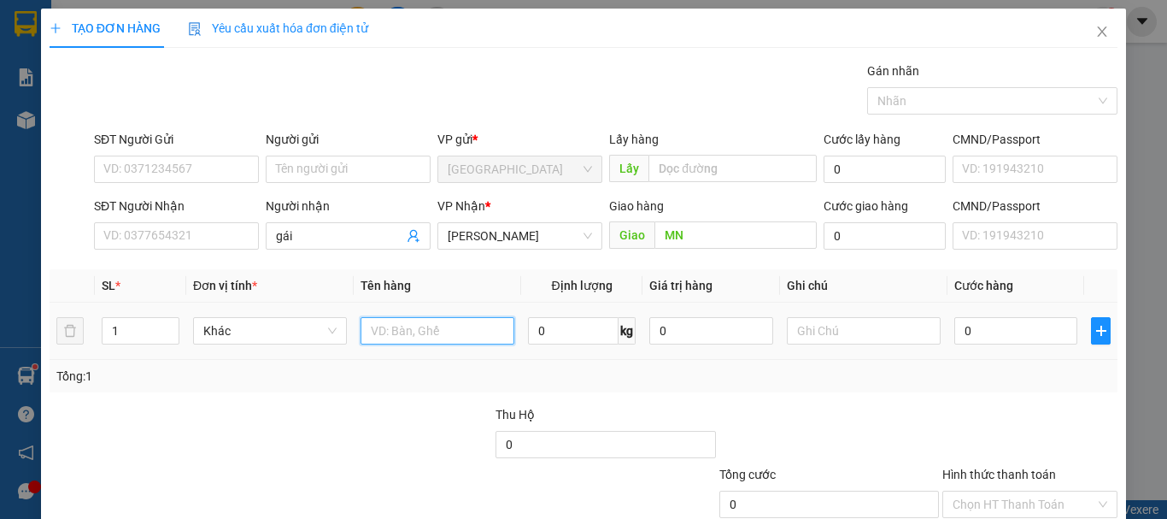
click at [460, 326] on input "text" at bounding box center [438, 330] width 154 height 27
click at [997, 333] on input "0" at bounding box center [1015, 330] width 123 height 27
click at [949, 398] on div "Transit Pickup Surcharge Ids Transit Deliver Surcharge Ids Transit Deliver Surc…" at bounding box center [584, 330] width 1068 height 537
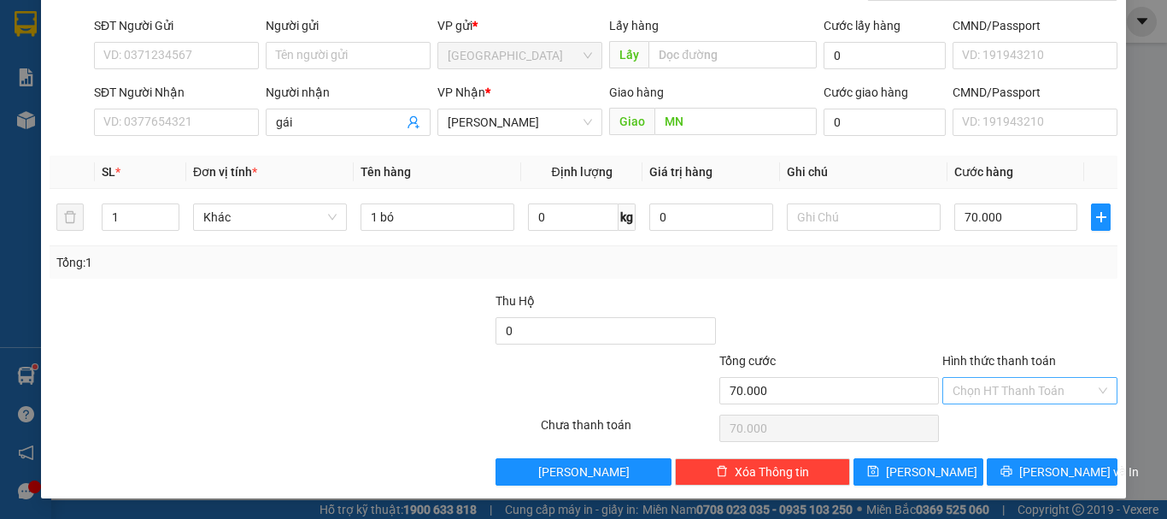
click at [984, 384] on input "Hình thức thanh toán" at bounding box center [1024, 391] width 143 height 26
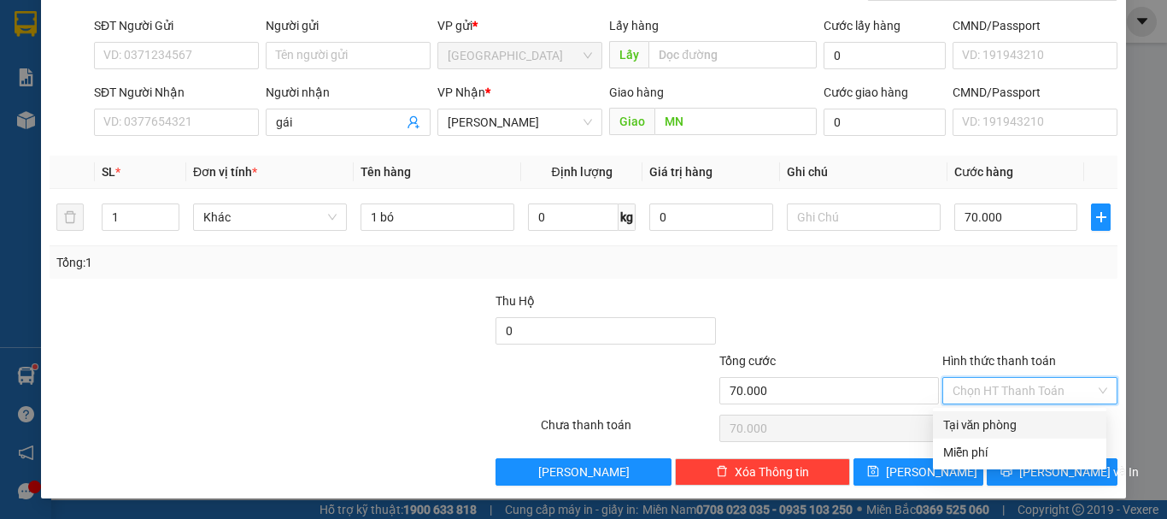
click at [994, 346] on div at bounding box center [1030, 321] width 179 height 60
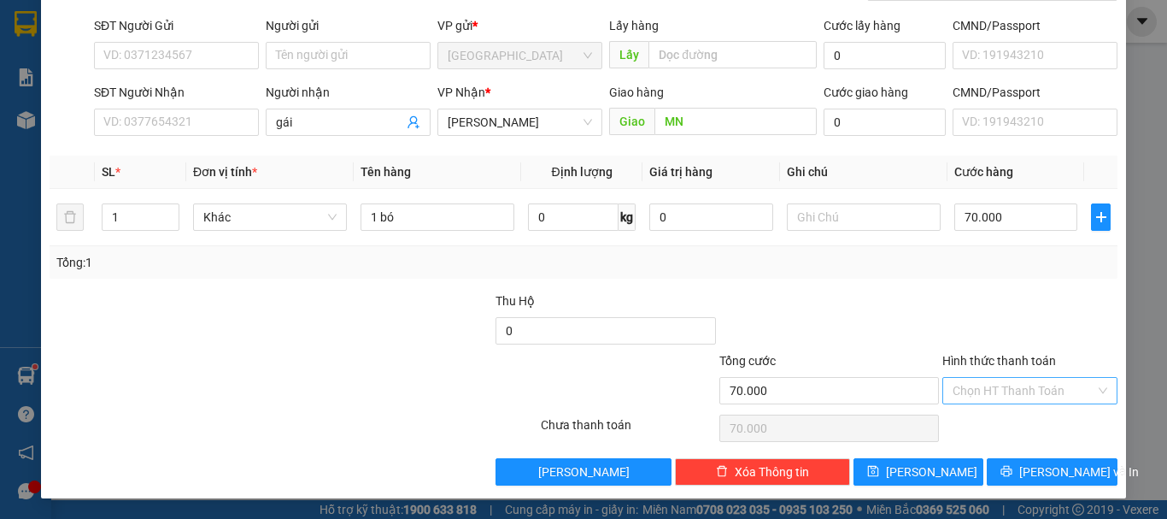
click at [1005, 390] on input "Hình thức thanh toán" at bounding box center [1024, 391] width 143 height 26
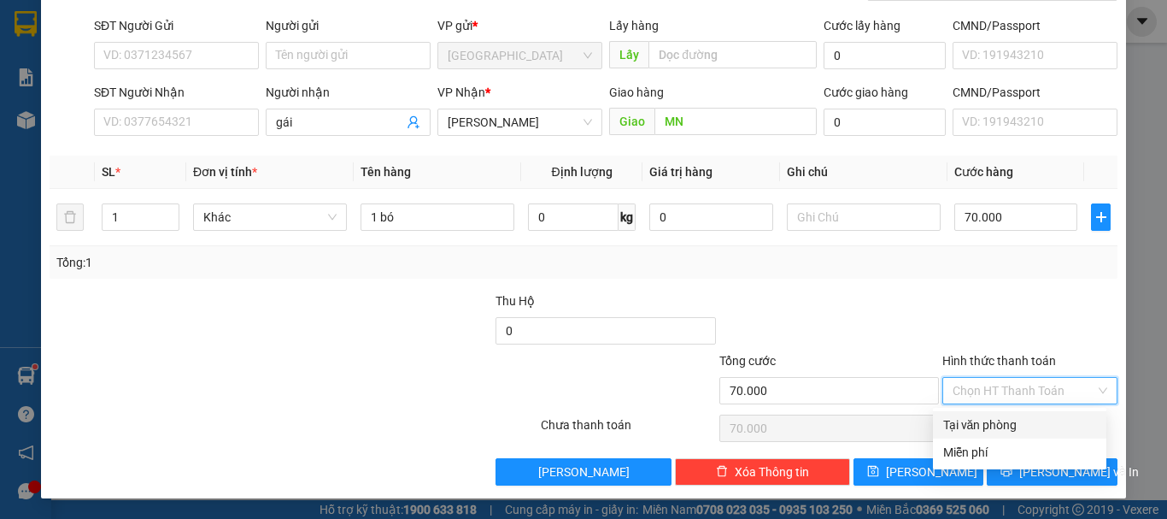
click at [976, 428] on div "Tại văn phòng" at bounding box center [1019, 424] width 153 height 19
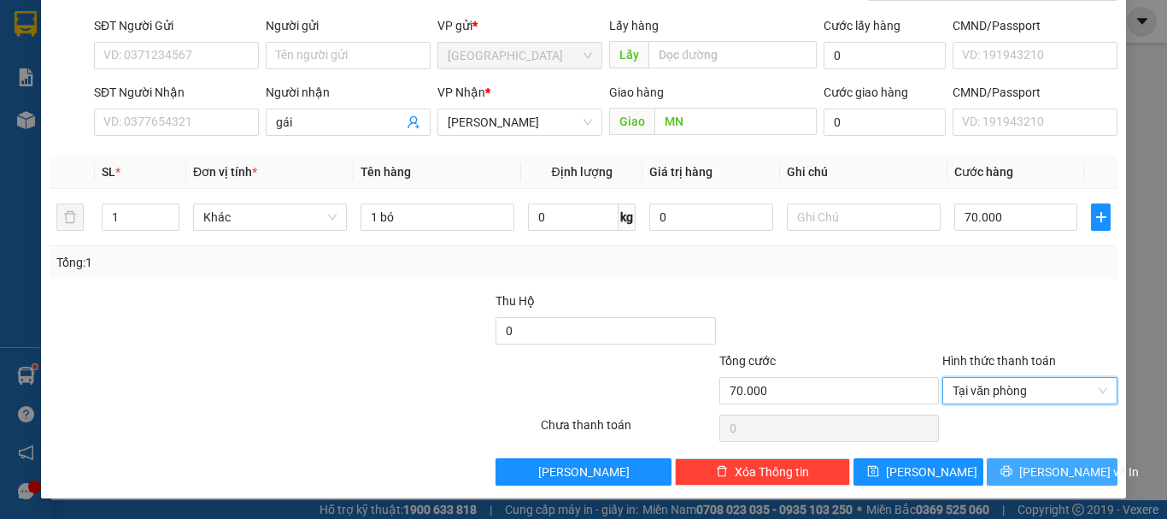
click at [1064, 472] on span "[PERSON_NAME] và In" at bounding box center [1079, 471] width 120 height 19
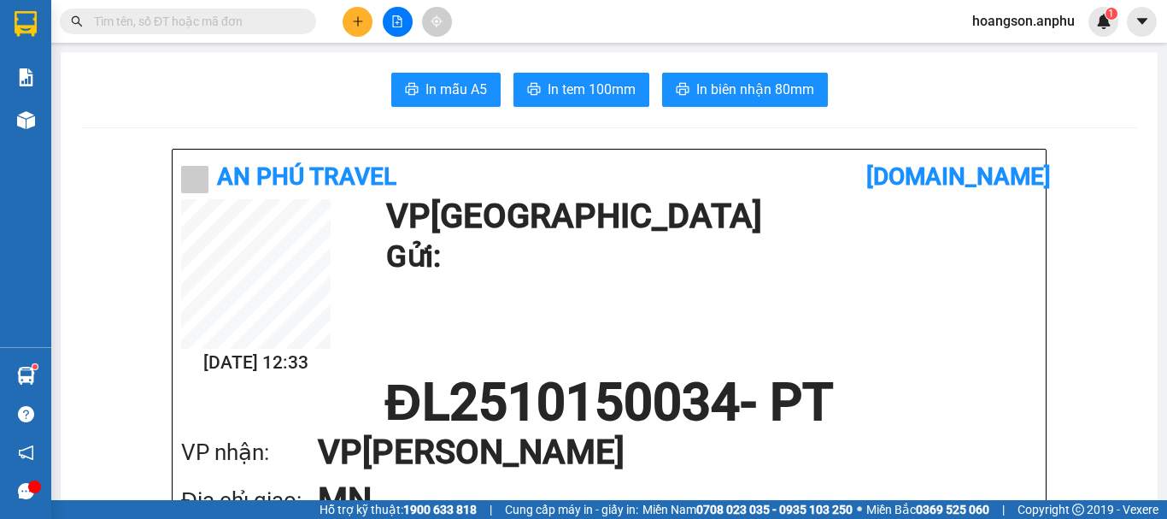
click at [40, 118] on div at bounding box center [26, 120] width 30 height 30
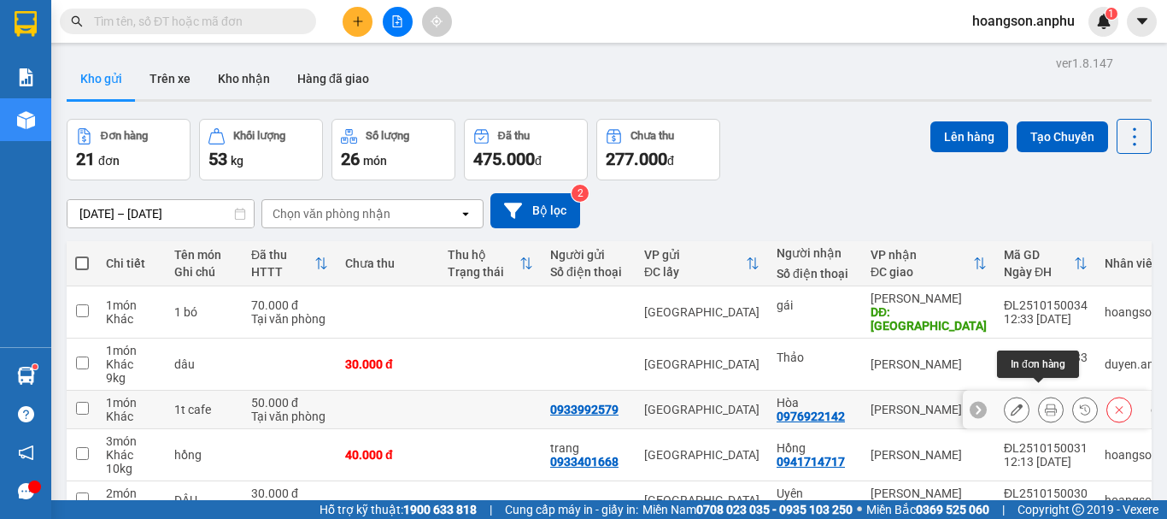
click at [1045, 403] on icon at bounding box center [1051, 409] width 12 height 12
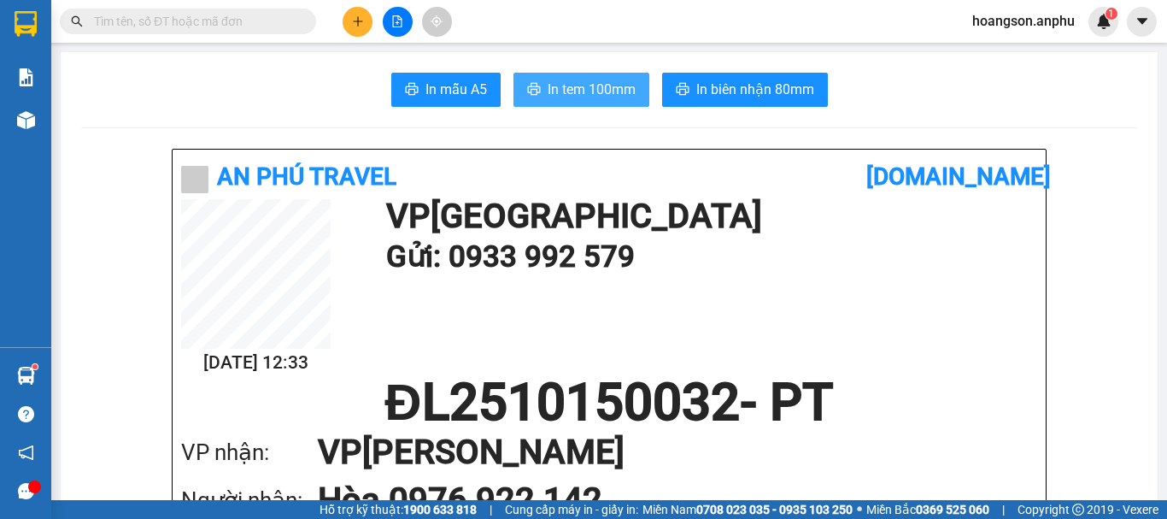
click at [584, 73] on button "In tem 100mm" at bounding box center [581, 90] width 136 height 34
click at [361, 25] on icon "plus" at bounding box center [358, 21] width 12 height 12
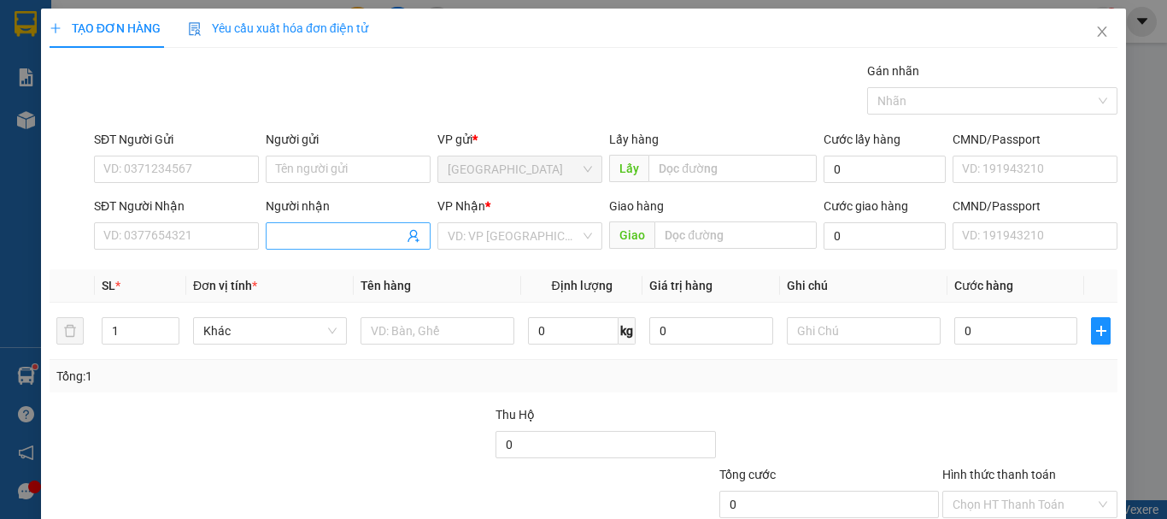
click at [325, 245] on span at bounding box center [348, 235] width 165 height 27
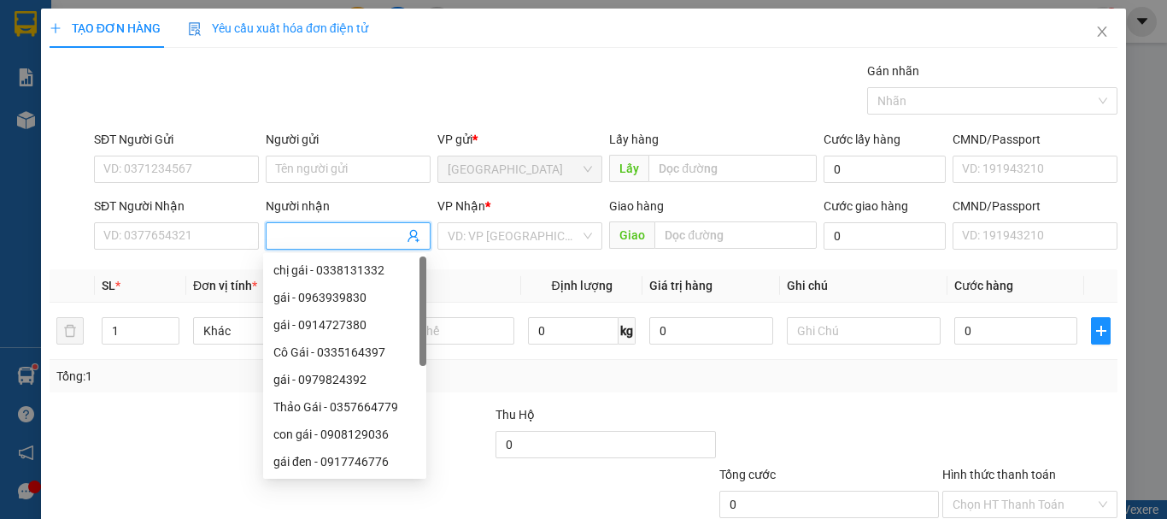
click at [328, 238] on input "Người nhận" at bounding box center [339, 235] width 127 height 19
click at [511, 227] on input "search" at bounding box center [514, 236] width 132 height 26
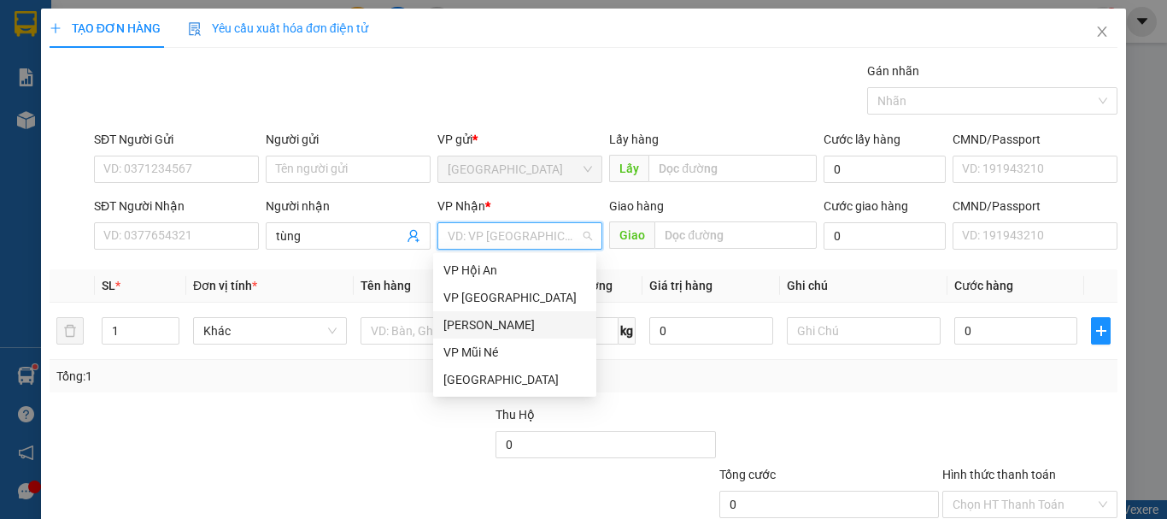
click at [476, 327] on div "[PERSON_NAME]" at bounding box center [514, 324] width 143 height 19
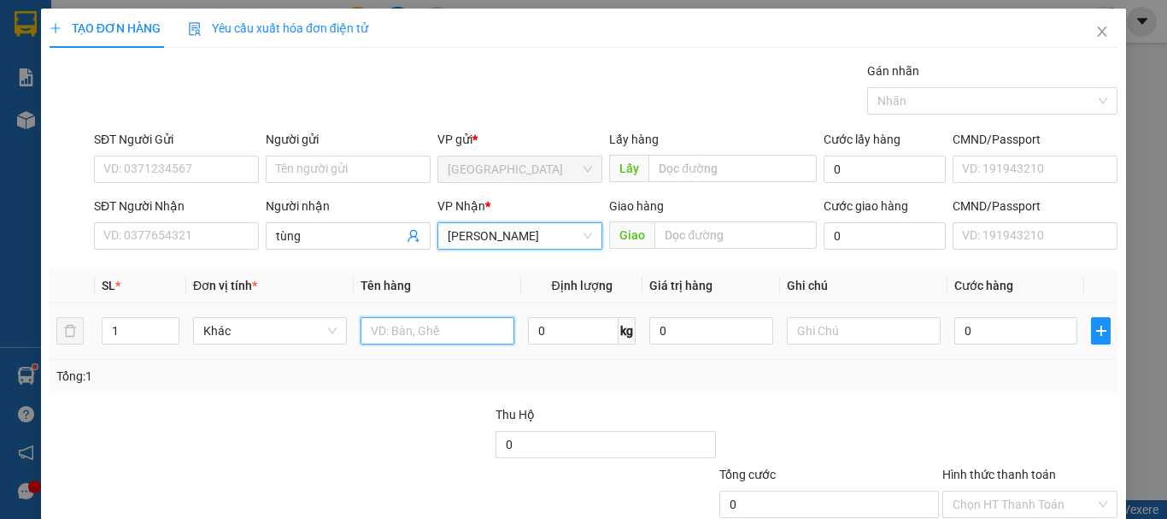
click at [396, 341] on input "text" at bounding box center [438, 330] width 154 height 27
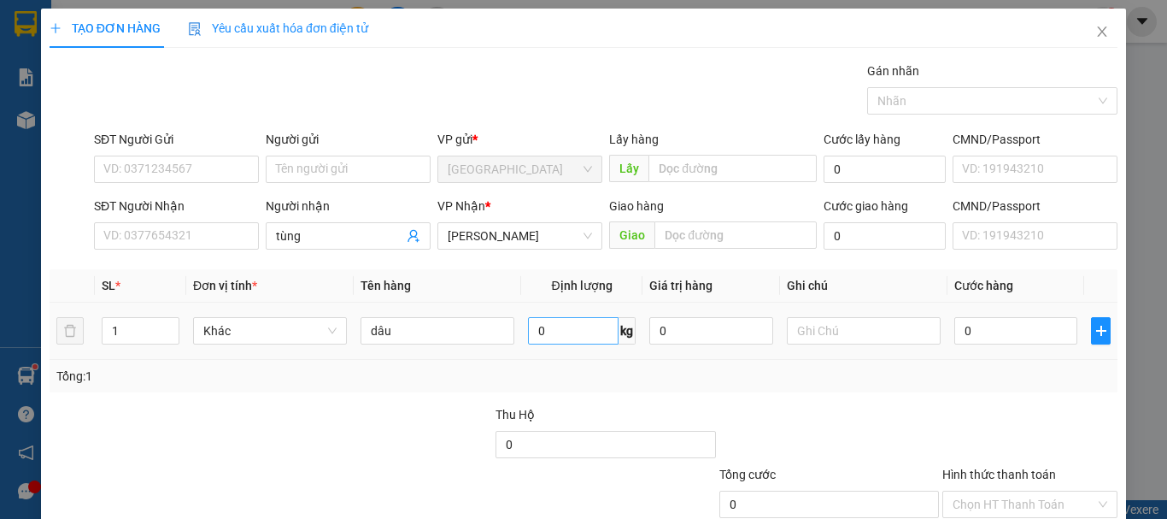
click at [597, 346] on div "0 kg" at bounding box center [582, 331] width 108 height 34
click at [558, 313] on td "0 kg" at bounding box center [581, 330] width 121 height 57
click at [568, 322] on input "0" at bounding box center [573, 330] width 91 height 27
click at [991, 337] on input "0" at bounding box center [1015, 330] width 123 height 27
drag, startPoint x: 929, startPoint y: 372, endPoint x: 906, endPoint y: 403, distance: 39.6
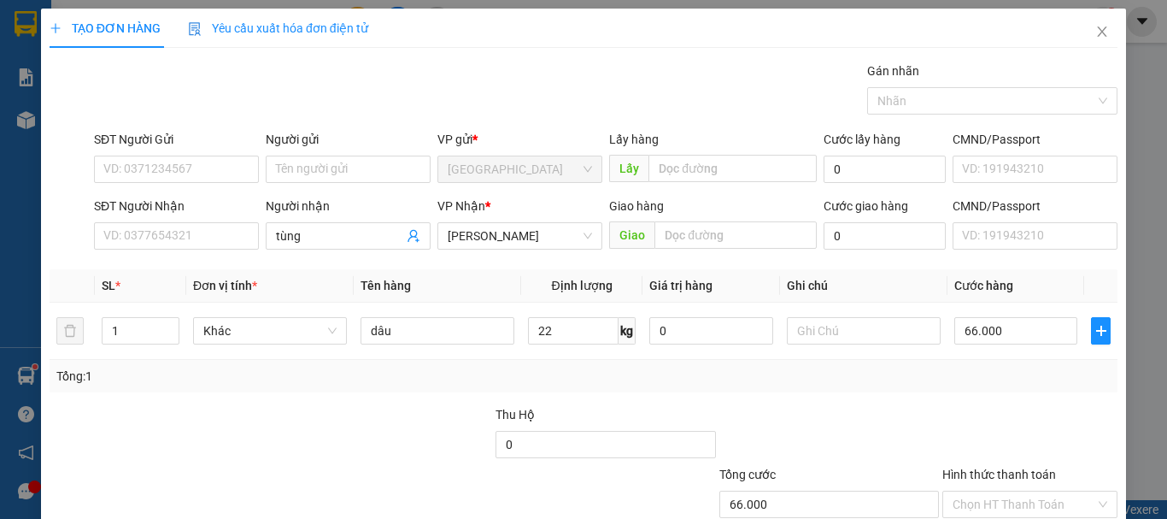
click at [929, 372] on div "Tổng: 1" at bounding box center [583, 375] width 1054 height 19
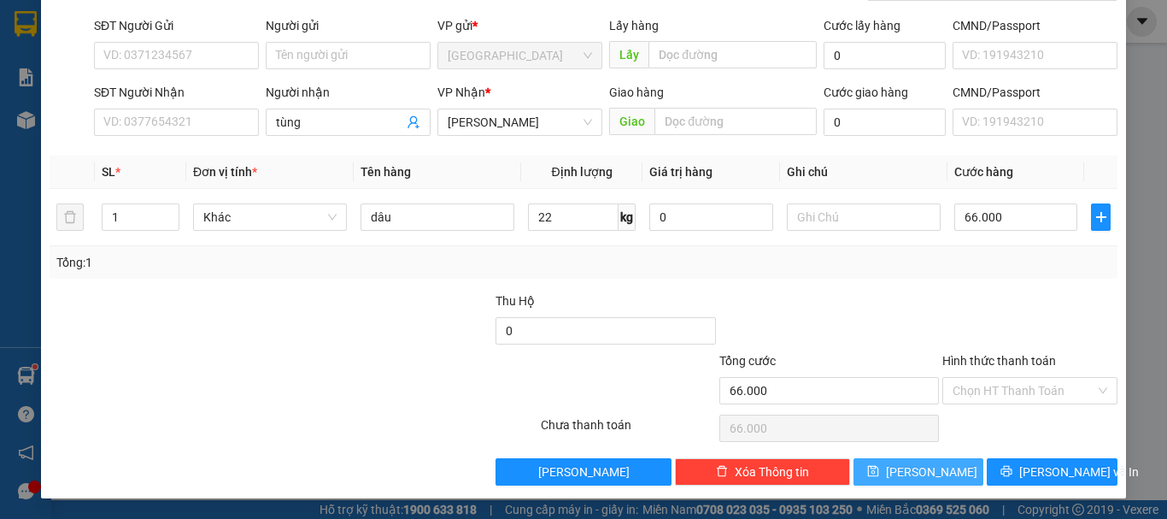
click at [926, 466] on span "[PERSON_NAME]" at bounding box center [931, 471] width 91 height 19
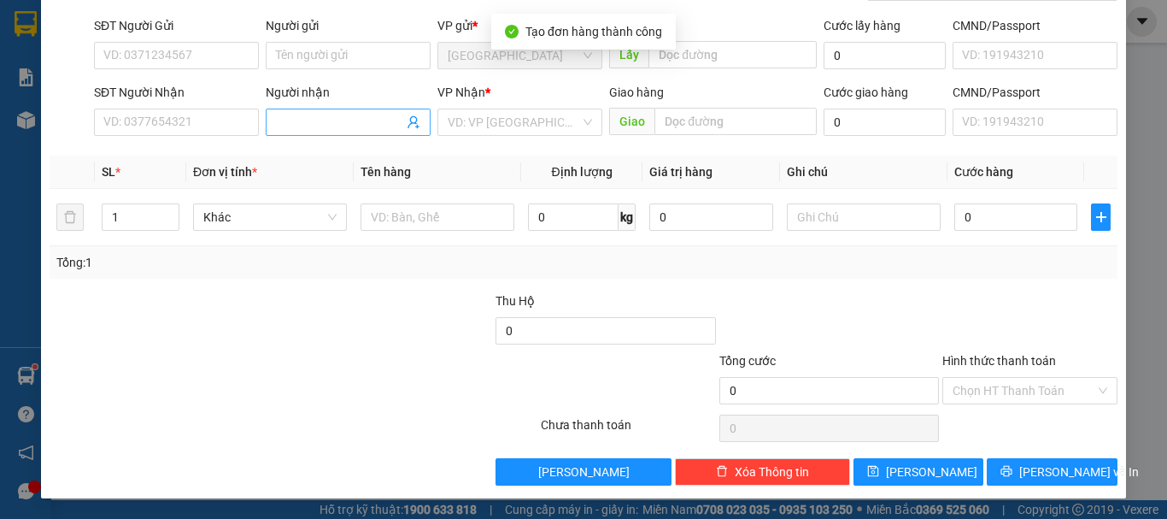
click at [336, 128] on input "Người nhận" at bounding box center [339, 122] width 127 height 19
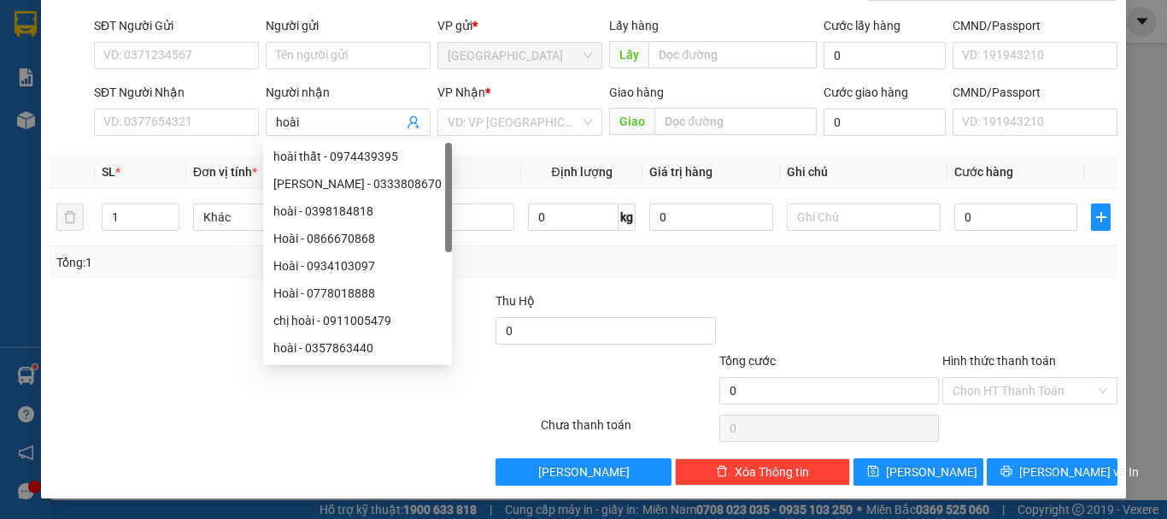
click at [504, 108] on div "VP Nhận *" at bounding box center [519, 96] width 165 height 26
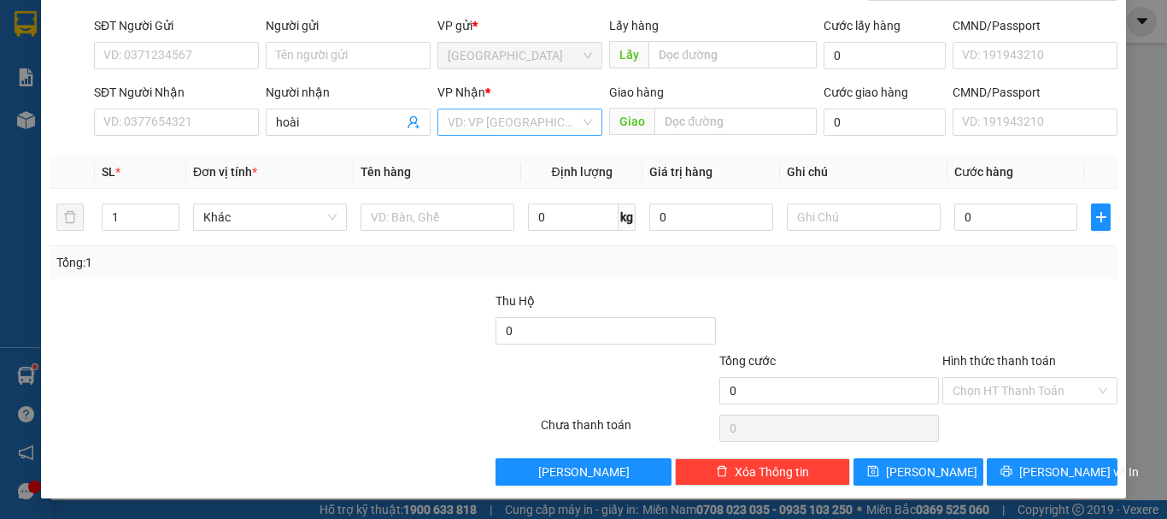
click at [519, 108] on div "VP Nhận * VD: VP Sài Gòn" at bounding box center [519, 113] width 165 height 60
click at [518, 116] on input "search" at bounding box center [514, 122] width 132 height 26
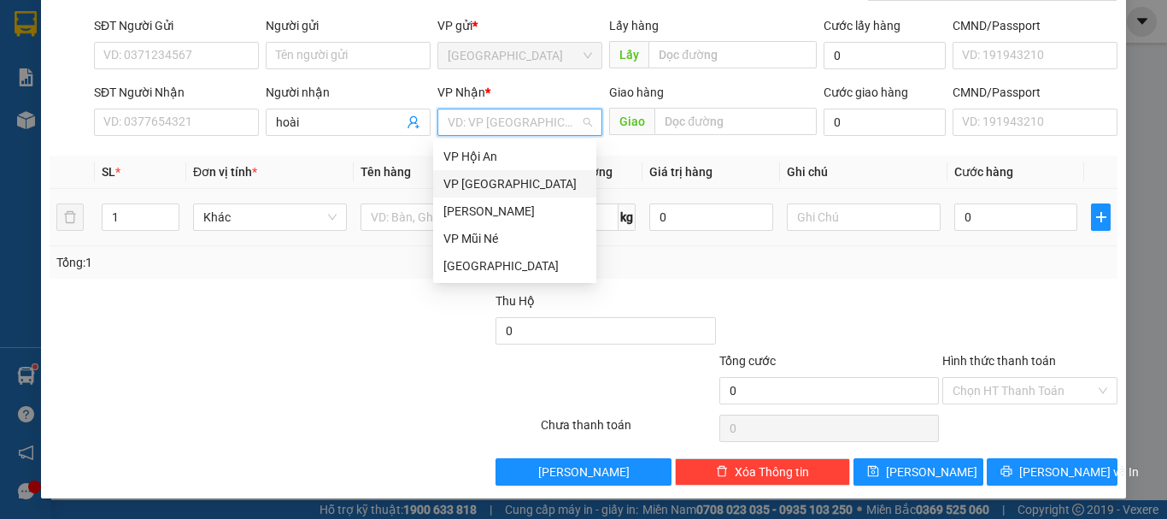
drag, startPoint x: 490, startPoint y: 187, endPoint x: 481, endPoint y: 197, distance: 13.3
click at [490, 187] on div "VP Nha Trang" at bounding box center [514, 183] width 143 height 19
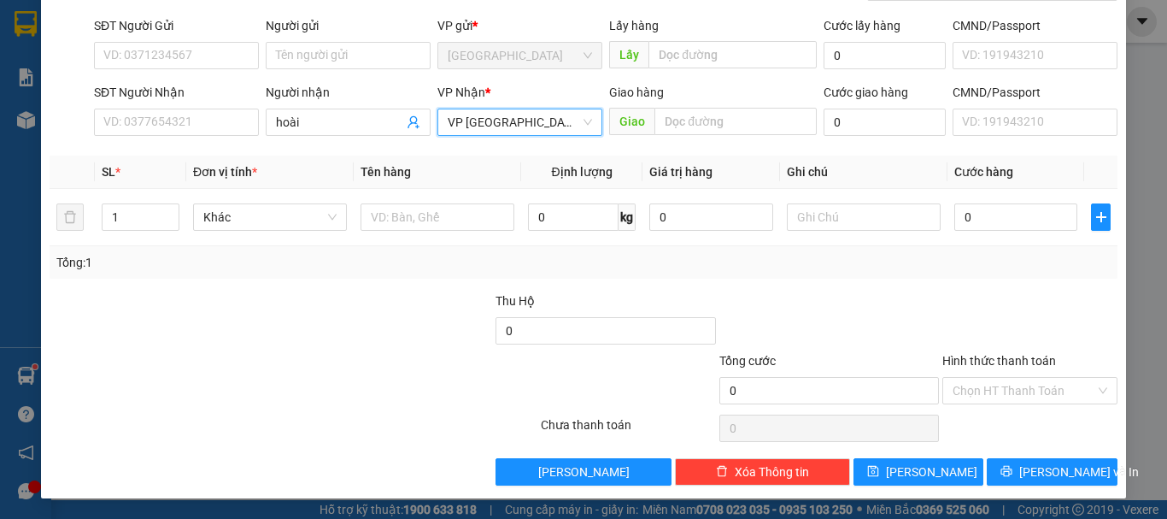
click at [484, 131] on span "VP Nha Trang" at bounding box center [520, 122] width 144 height 26
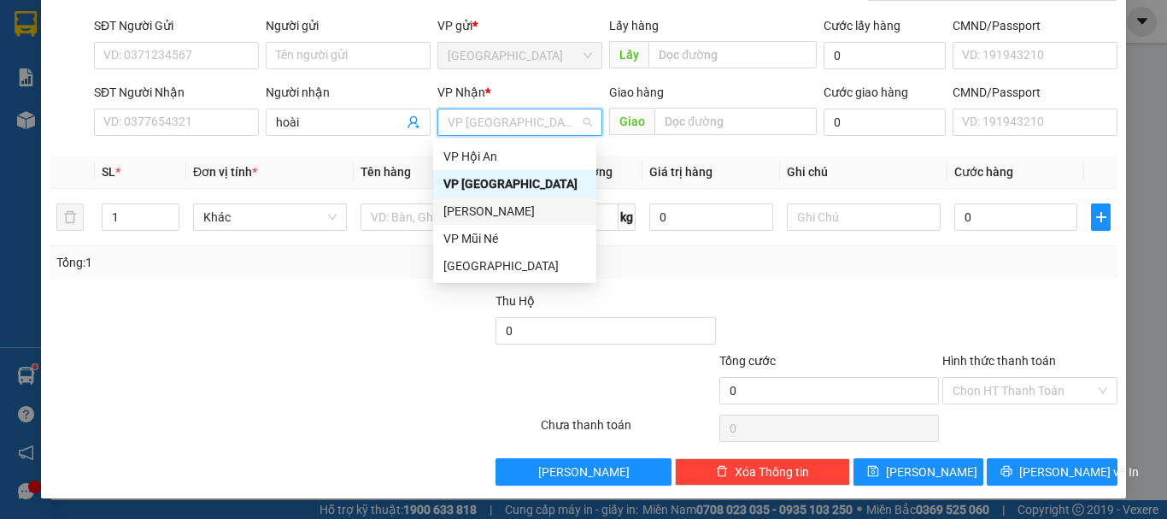
click at [472, 218] on div "[PERSON_NAME]" at bounding box center [514, 211] width 143 height 19
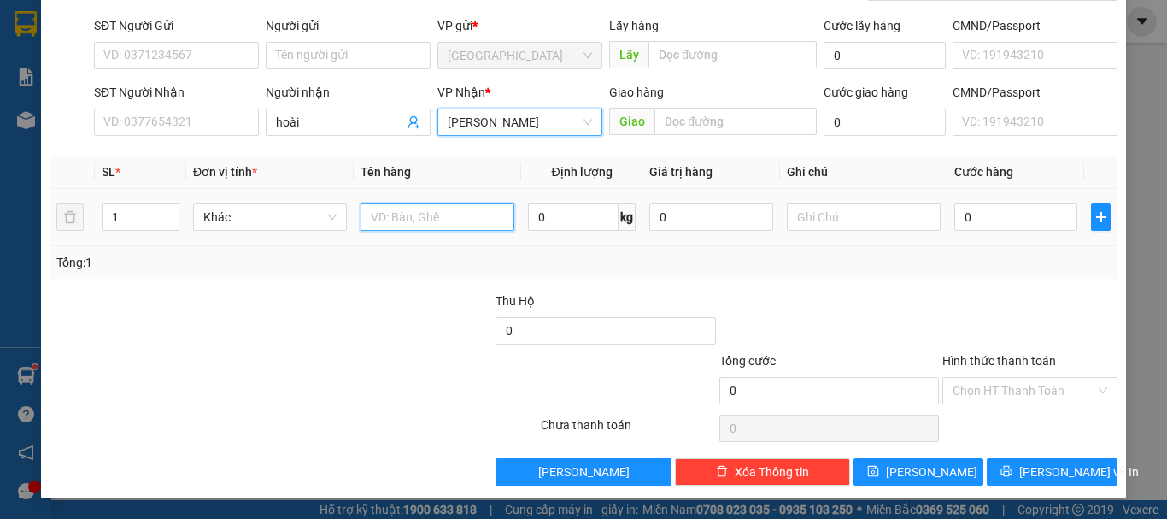
click at [397, 223] on input "text" at bounding box center [438, 216] width 154 height 27
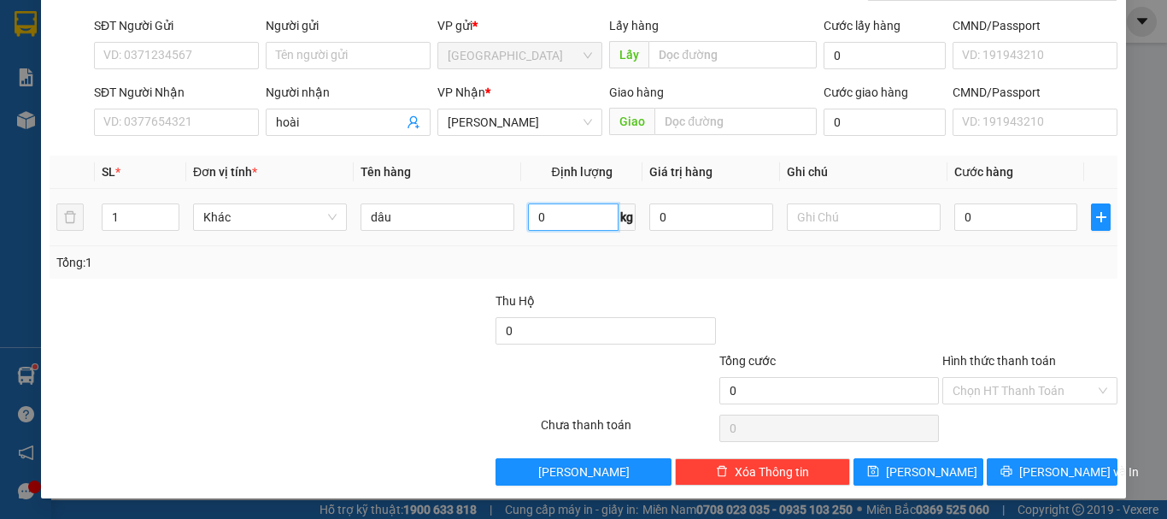
click at [536, 214] on input "0" at bounding box center [573, 216] width 91 height 27
click at [988, 216] on input "0" at bounding box center [1015, 216] width 123 height 27
click at [997, 276] on div "Tổng: 1" at bounding box center [584, 262] width 1068 height 32
click at [929, 454] on div "Transit Pickup Surcharge Ids Transit Deliver Surcharge Ids Transit Deliver Surc…" at bounding box center [584, 216] width 1068 height 537
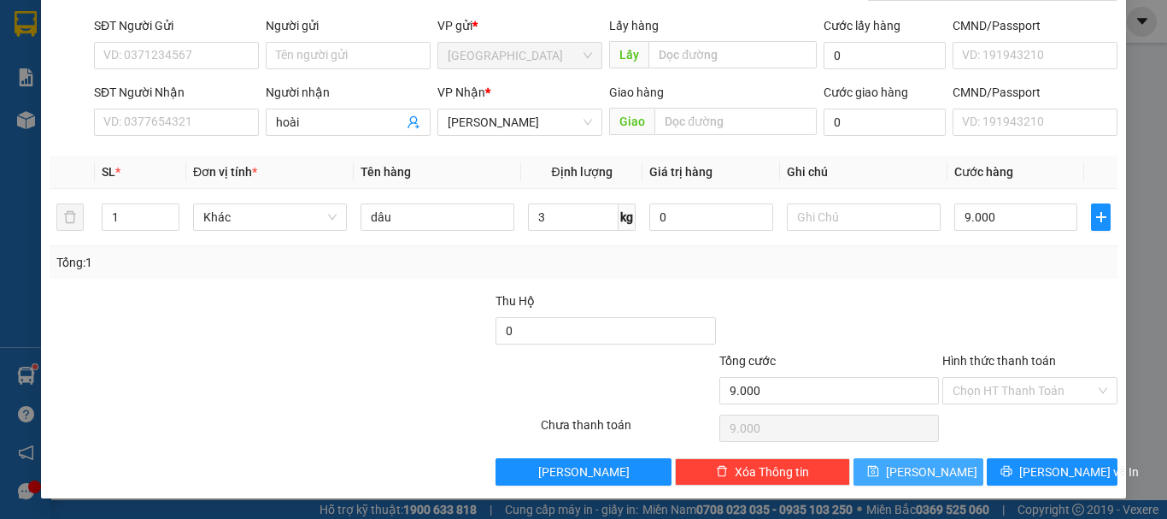
click at [934, 471] on button "[PERSON_NAME]" at bounding box center [918, 471] width 131 height 27
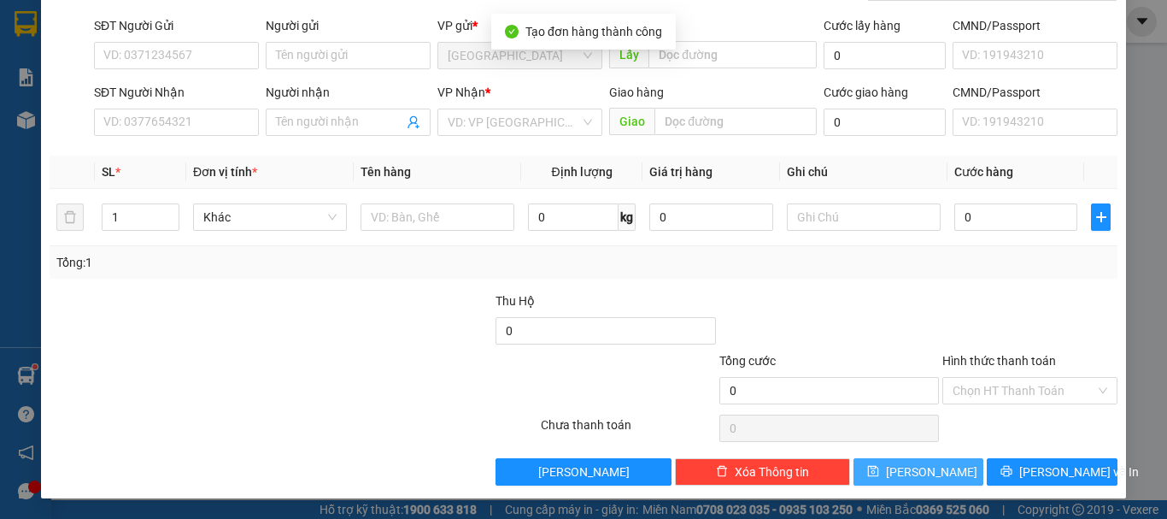
scroll to position [0, 0]
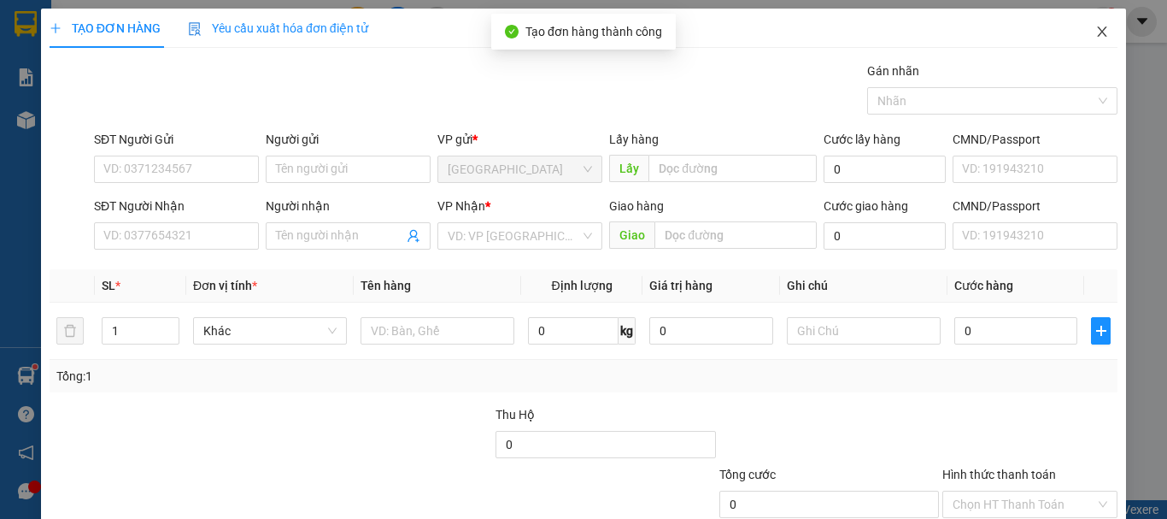
click at [1098, 37] on icon "close" at bounding box center [1102, 31] width 9 height 10
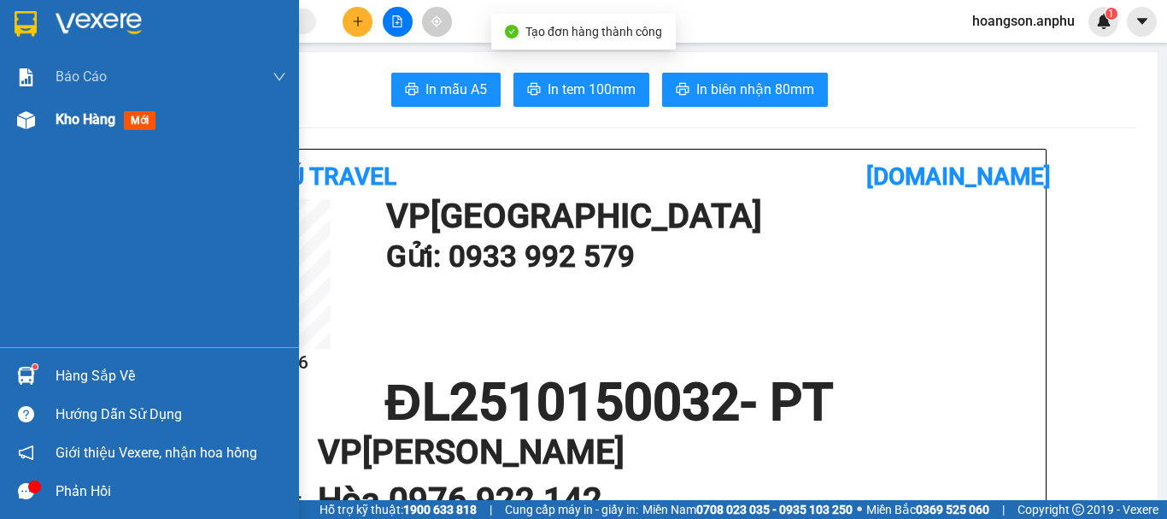
click at [55, 126] on div "Kho hàng mới" at bounding box center [149, 119] width 299 height 43
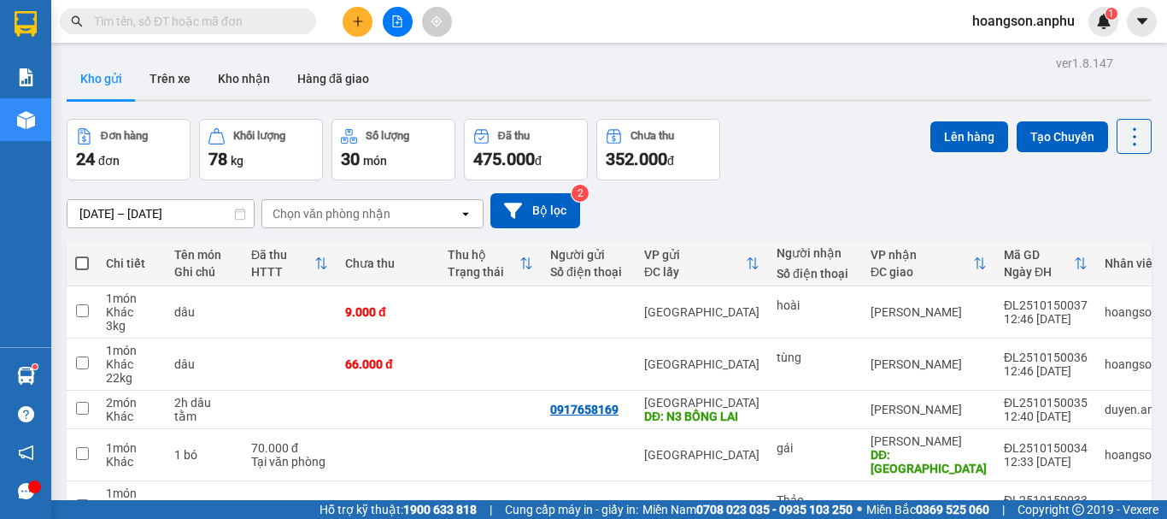
click at [365, 30] on button at bounding box center [358, 22] width 30 height 30
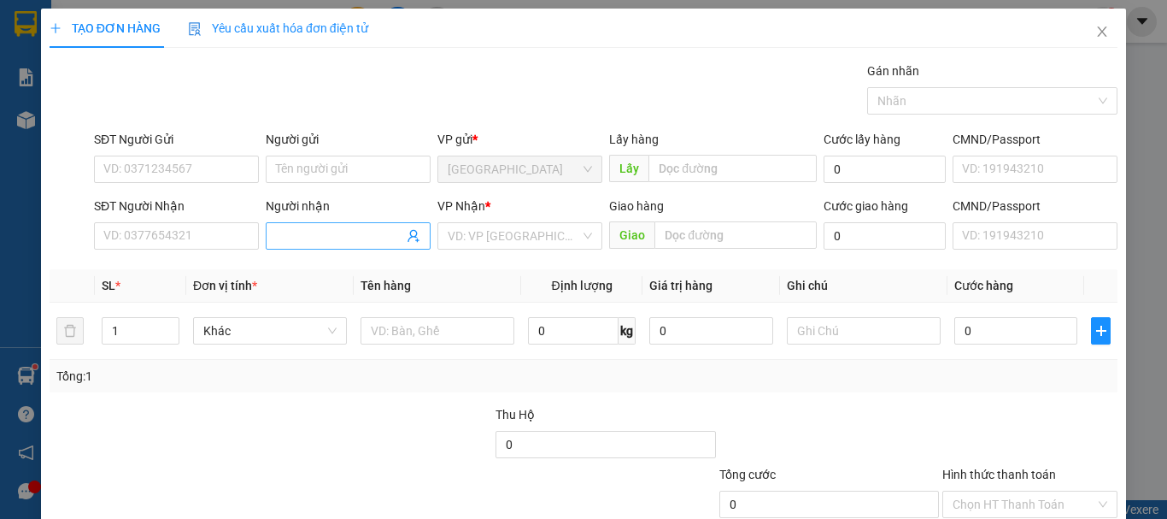
click at [314, 229] on input "Người nhận" at bounding box center [339, 235] width 127 height 19
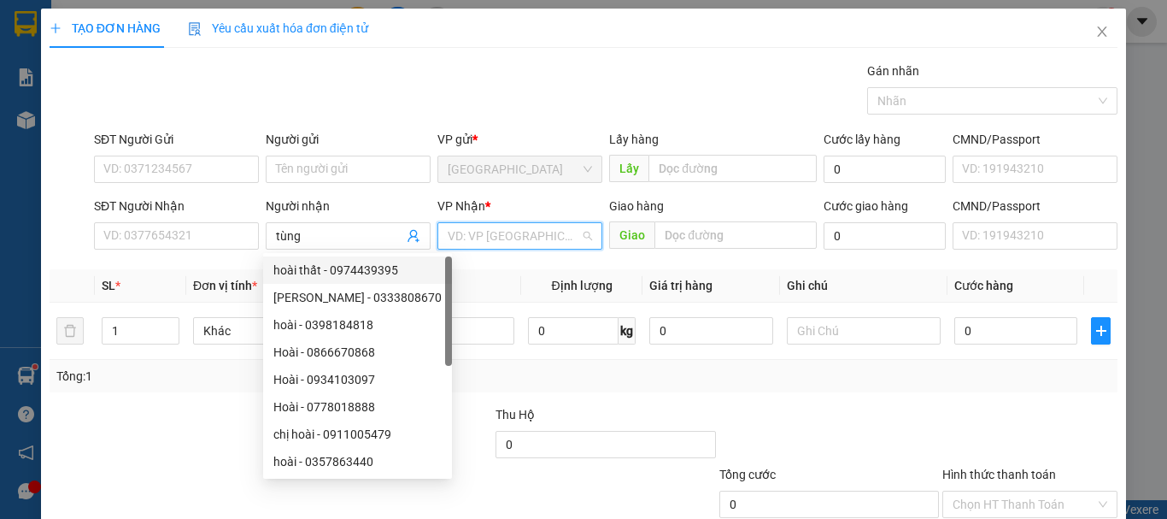
click at [542, 244] on input "search" at bounding box center [514, 236] width 132 height 26
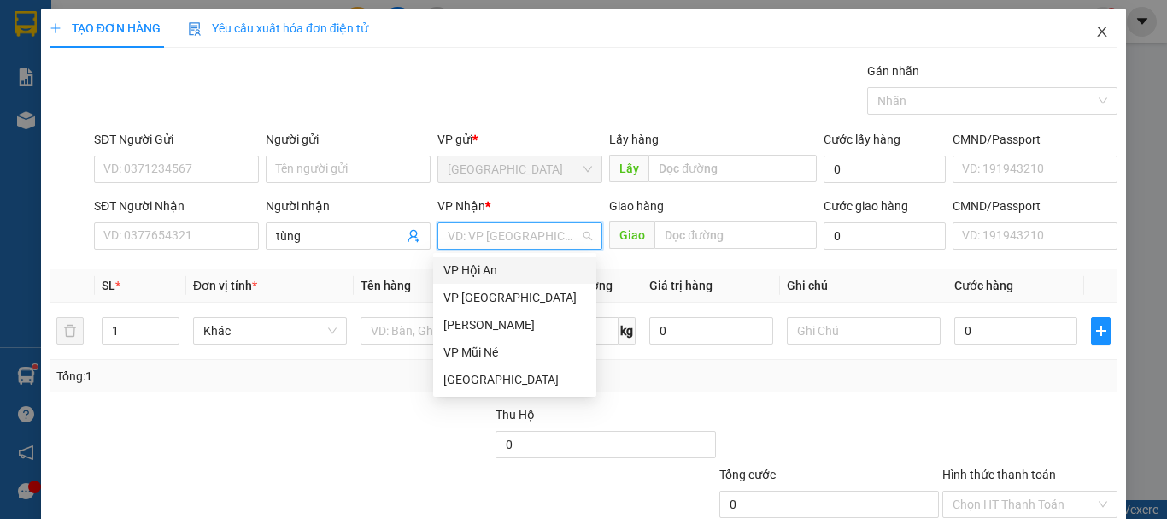
click at [1095, 33] on icon "close" at bounding box center [1102, 32] width 14 height 14
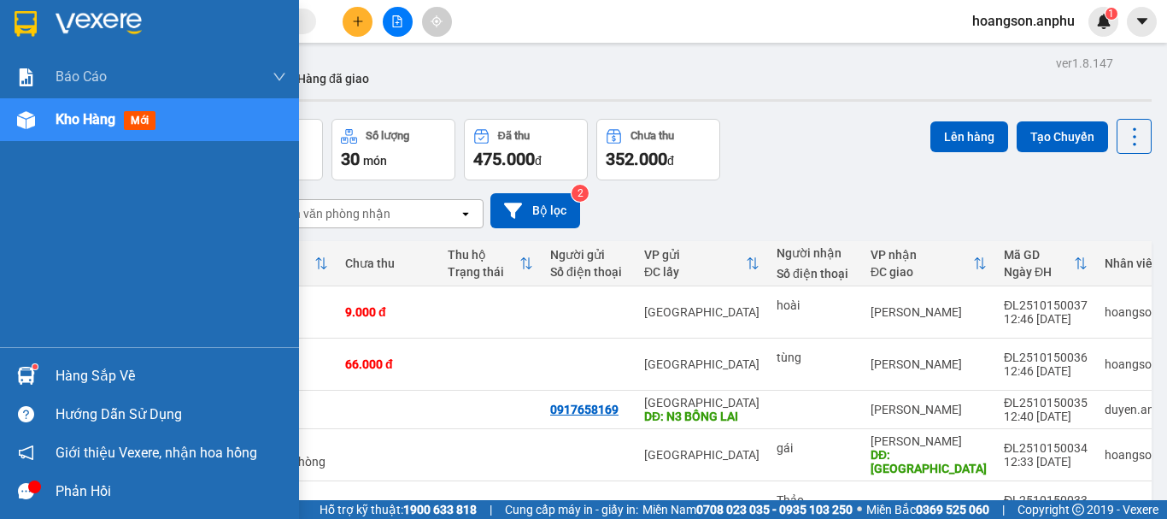
click at [36, 117] on div at bounding box center [26, 120] width 30 height 30
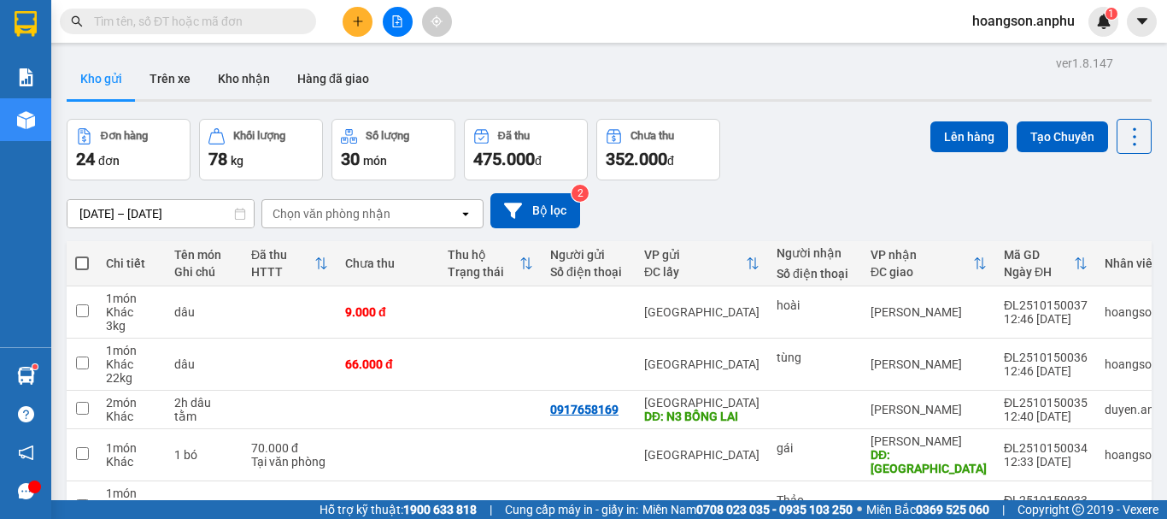
click at [391, 30] on button at bounding box center [398, 22] width 30 height 30
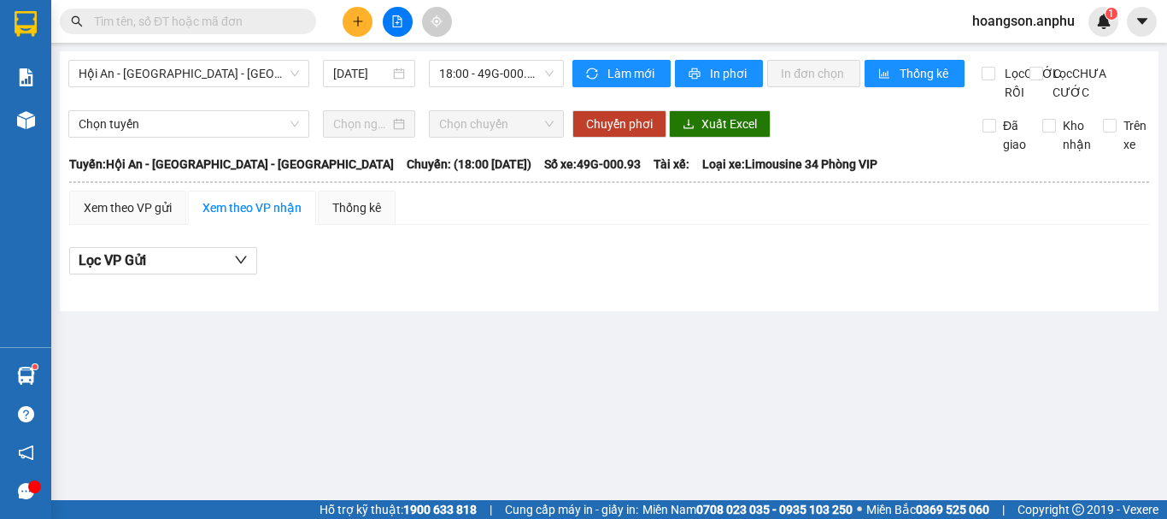
click at [178, 91] on div "Hội An - [GEOGRAPHIC_DATA] - [GEOGRAPHIC_DATA] [DATE] 18:00 - 49G-000.93" at bounding box center [315, 81] width 495 height 42
click at [181, 75] on span "Hội An - [GEOGRAPHIC_DATA] - [GEOGRAPHIC_DATA]" at bounding box center [189, 74] width 220 height 26
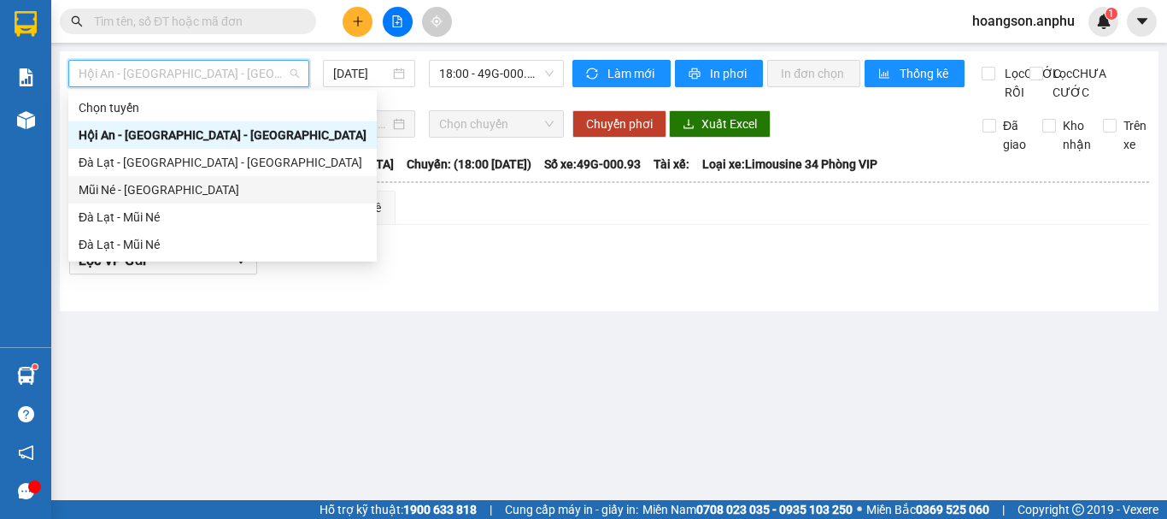
click at [155, 189] on div "Mũi Né - [GEOGRAPHIC_DATA]" at bounding box center [223, 189] width 288 height 19
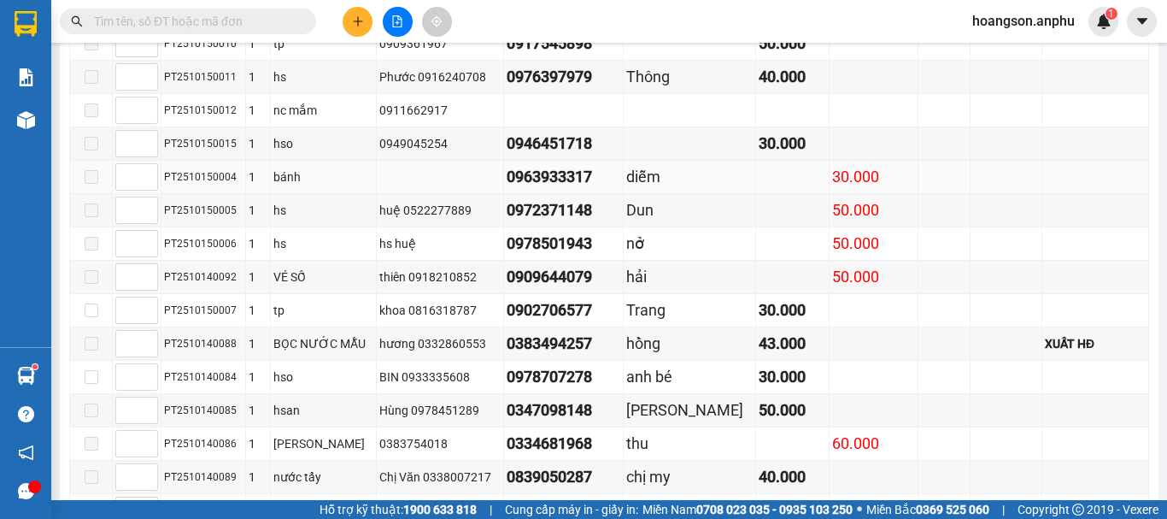
scroll to position [940, 0]
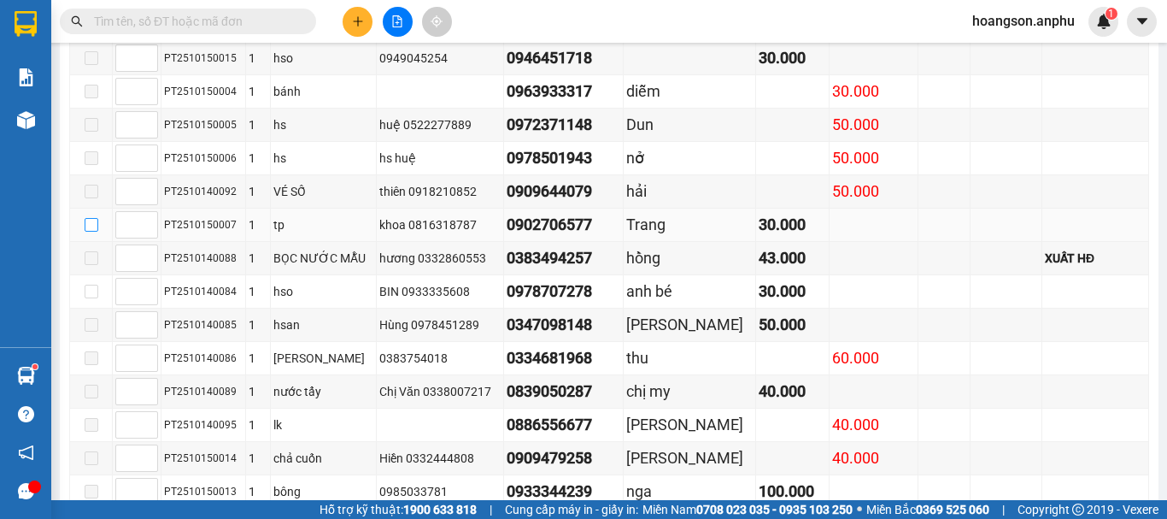
click at [91, 232] on input "checkbox" at bounding box center [92, 225] width 14 height 14
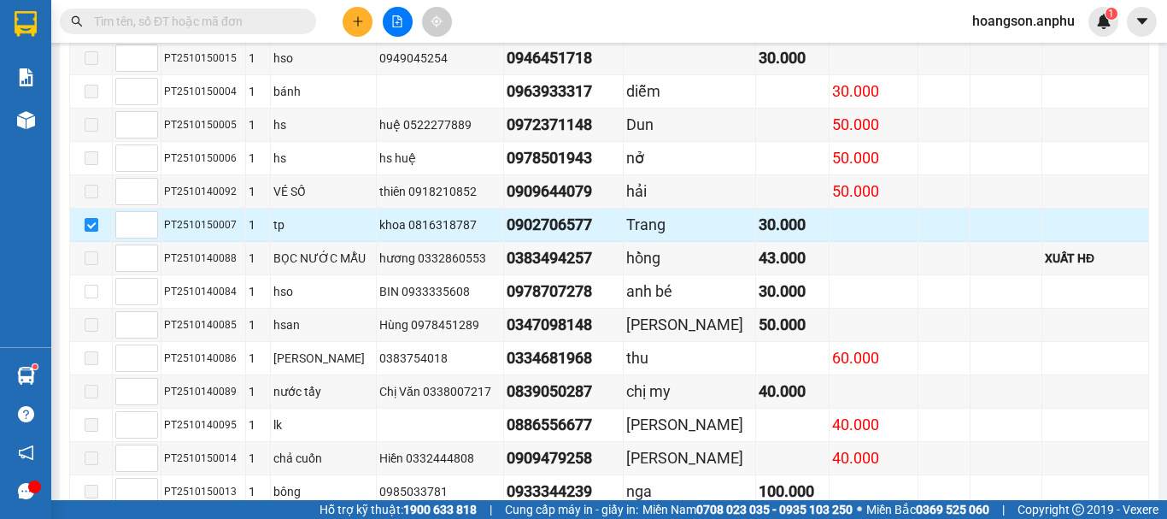
scroll to position [1088, 0]
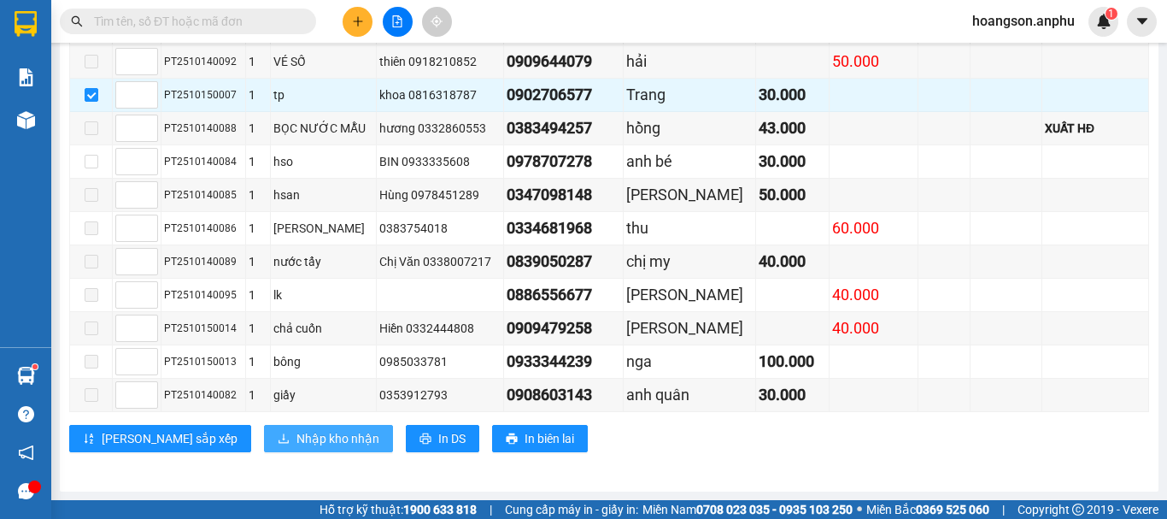
click at [296, 437] on span "Nhập kho nhận" at bounding box center [337, 438] width 83 height 19
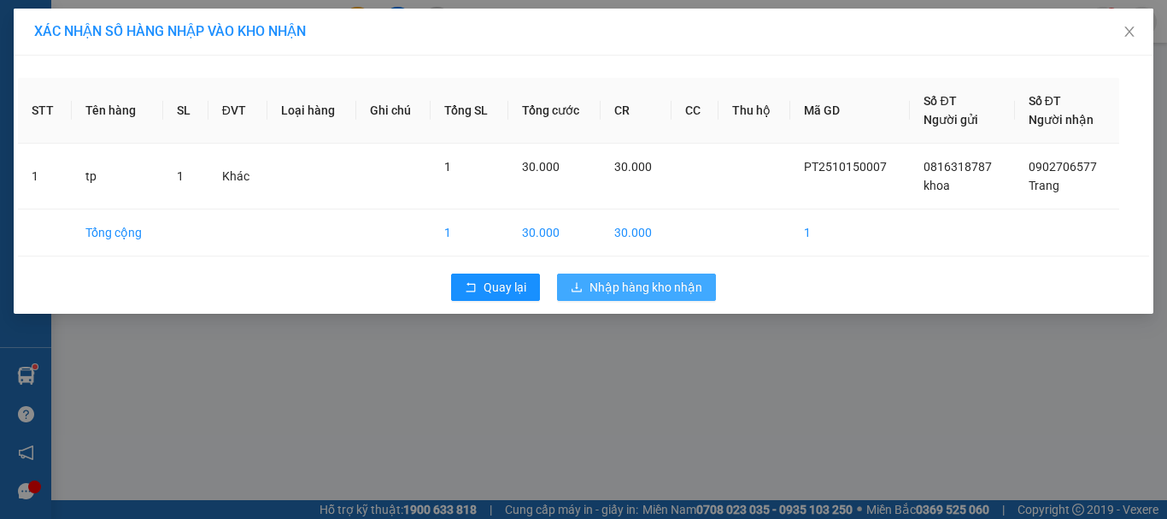
click at [652, 297] on button "Nhập hàng kho nhận" at bounding box center [636, 286] width 159 height 27
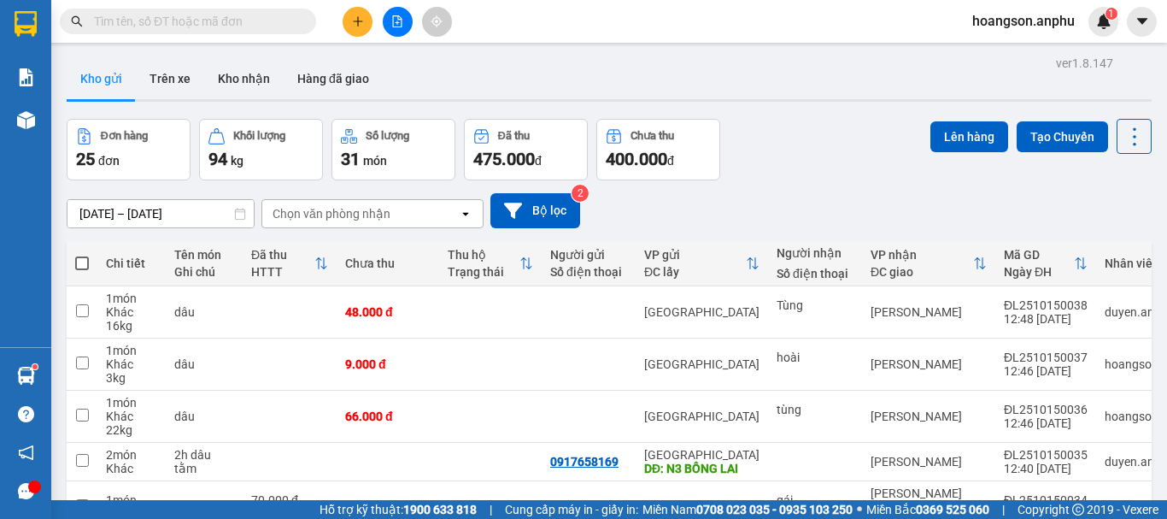
click at [354, 25] on icon "plus" at bounding box center [358, 21] width 12 height 12
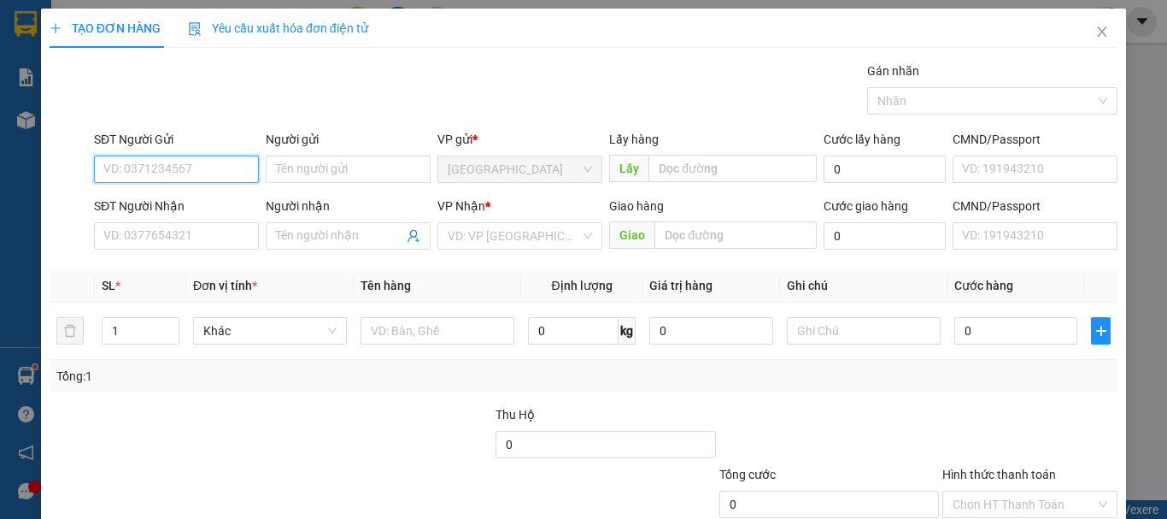
click at [154, 170] on input "SĐT Người Gửi" at bounding box center [176, 168] width 165 height 27
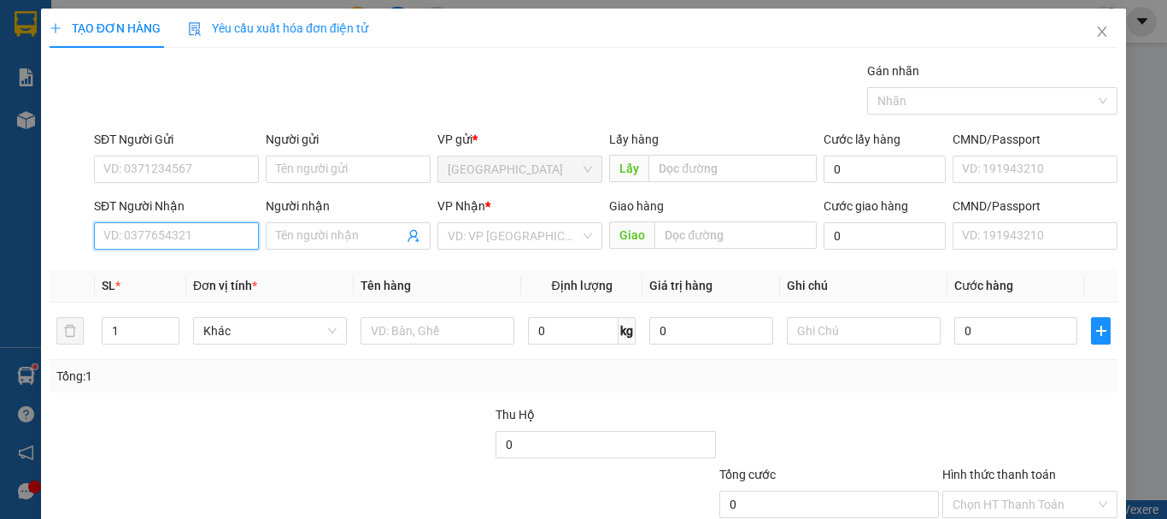
click at [211, 239] on input "SĐT Người Nhận" at bounding box center [176, 235] width 165 height 27
click at [139, 267] on div "0983052174 - tâm" at bounding box center [174, 270] width 143 height 19
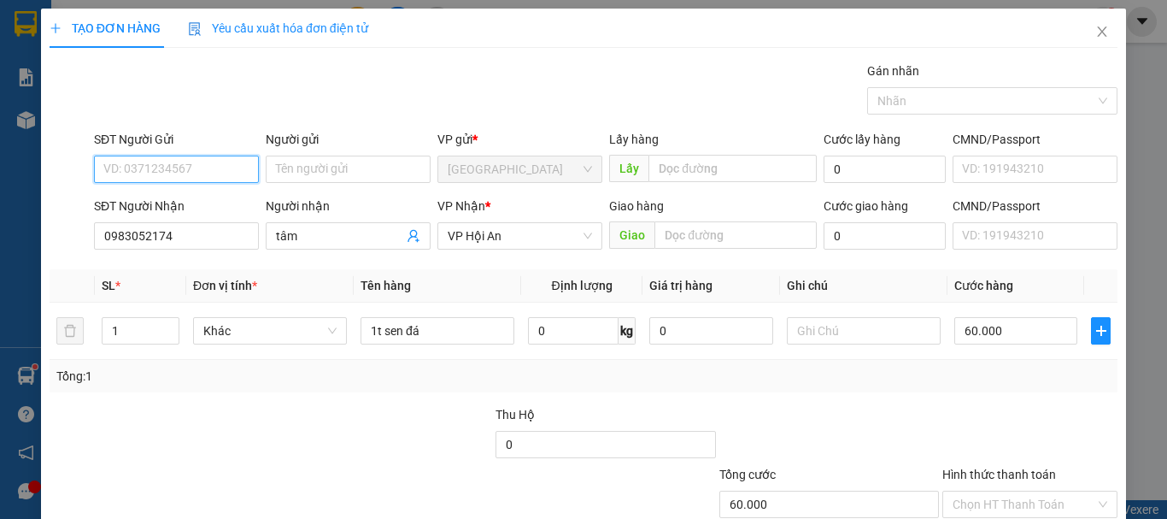
click at [161, 162] on input "SĐT Người Gửi" at bounding box center [176, 168] width 165 height 27
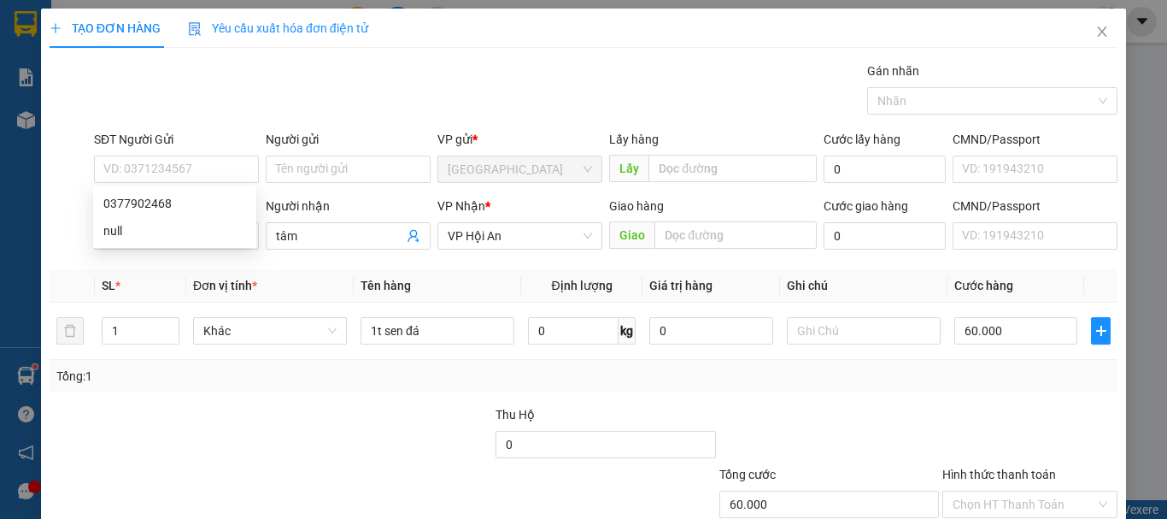
click at [374, 87] on div "Gán nhãn Nhãn" at bounding box center [606, 92] width 1030 height 60
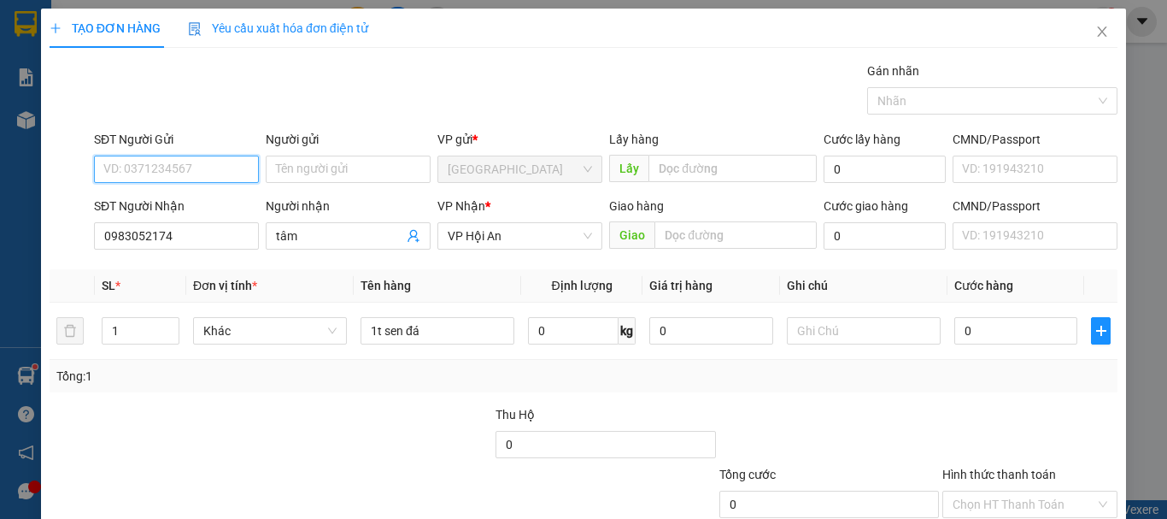
click at [134, 168] on input "SĐT Người Gửi" at bounding box center [176, 168] width 165 height 27
click at [185, 209] on div "0377902468" at bounding box center [174, 203] width 143 height 19
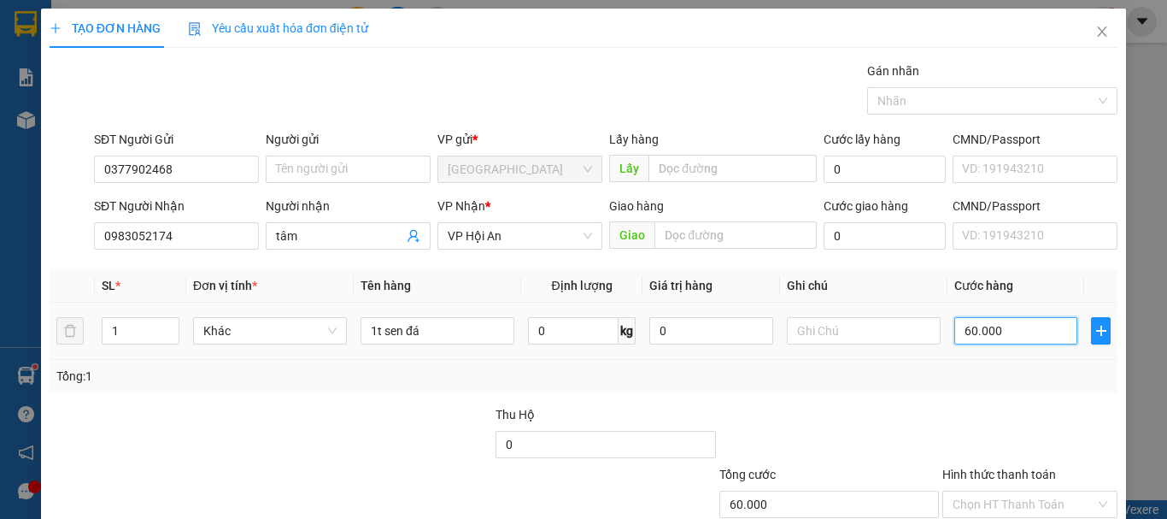
click at [1010, 331] on input "60.000" at bounding box center [1015, 330] width 123 height 27
click at [927, 413] on div at bounding box center [829, 435] width 223 height 60
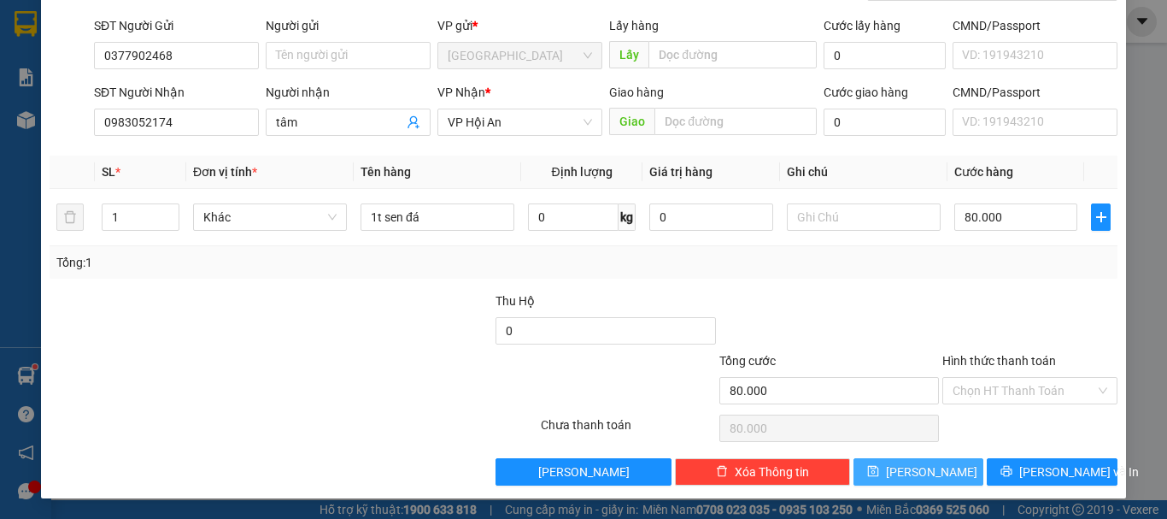
click at [937, 471] on button "[PERSON_NAME]" at bounding box center [918, 471] width 131 height 27
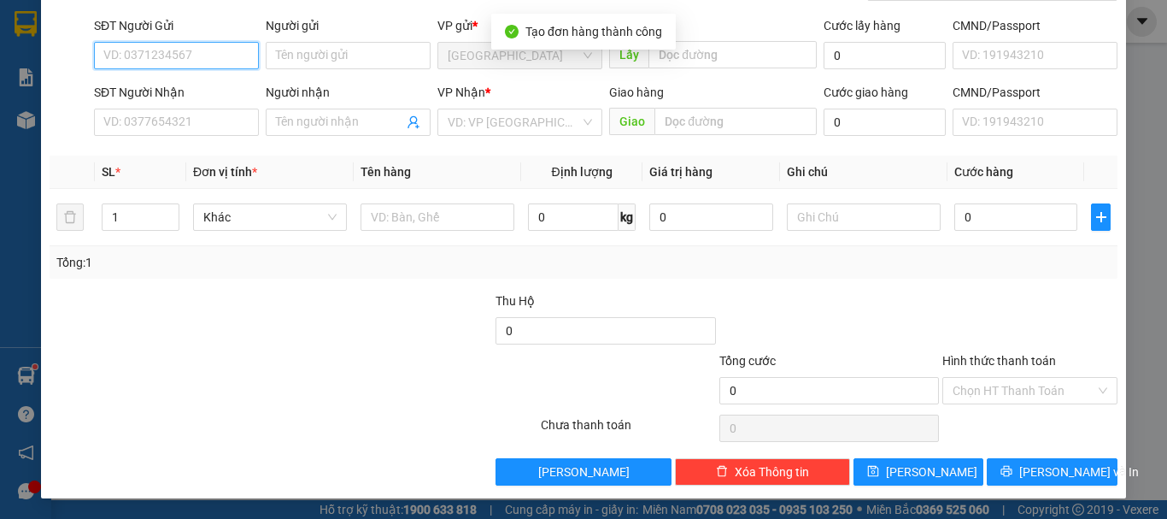
click at [184, 52] on input "SĐT Người Gửi" at bounding box center [176, 55] width 165 height 27
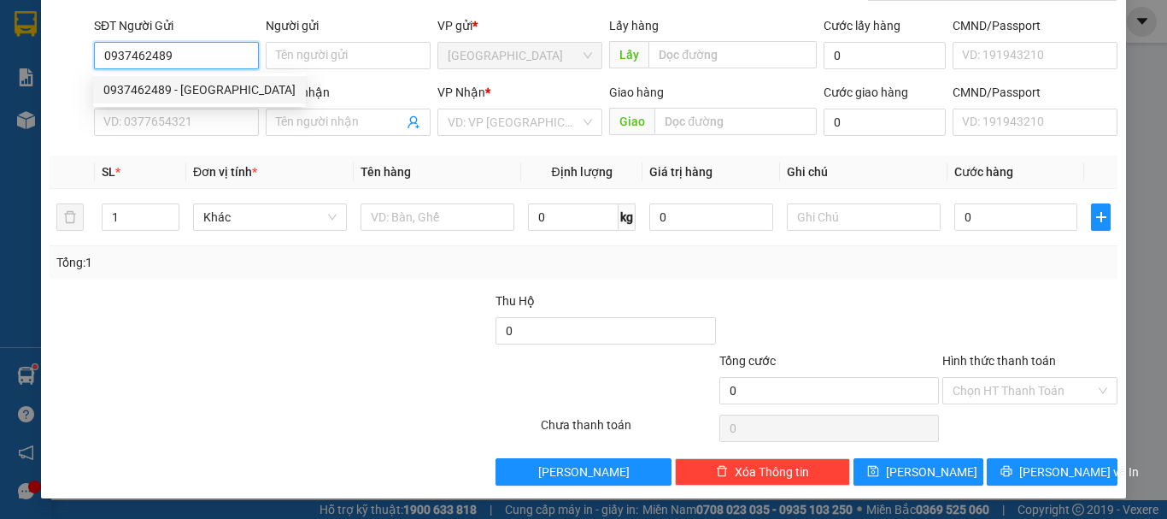
click at [215, 90] on div "0937462489 - Anh quốc" at bounding box center [199, 89] width 192 height 19
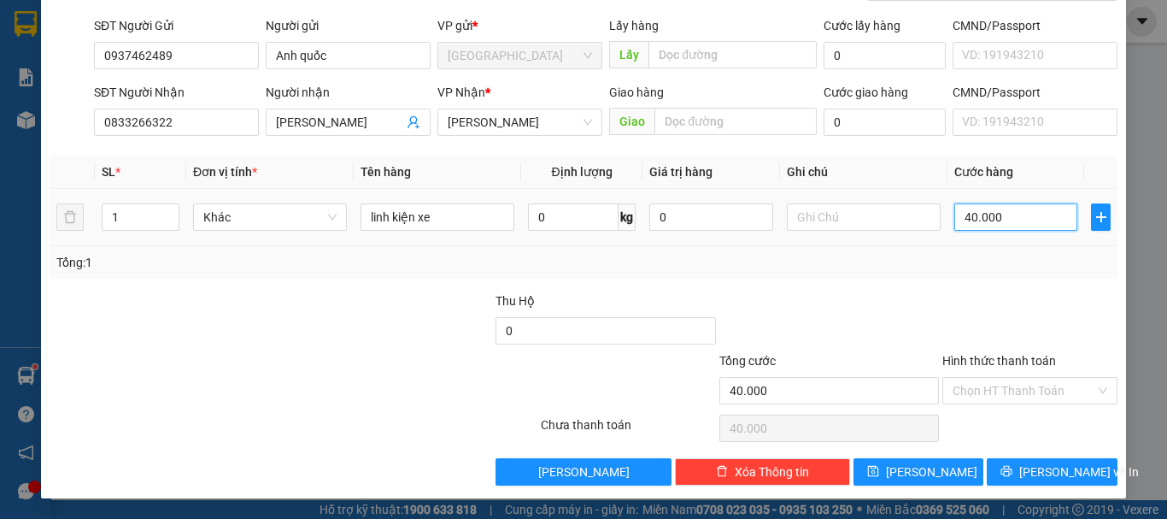
click at [1001, 213] on input "40.000" at bounding box center [1015, 216] width 123 height 27
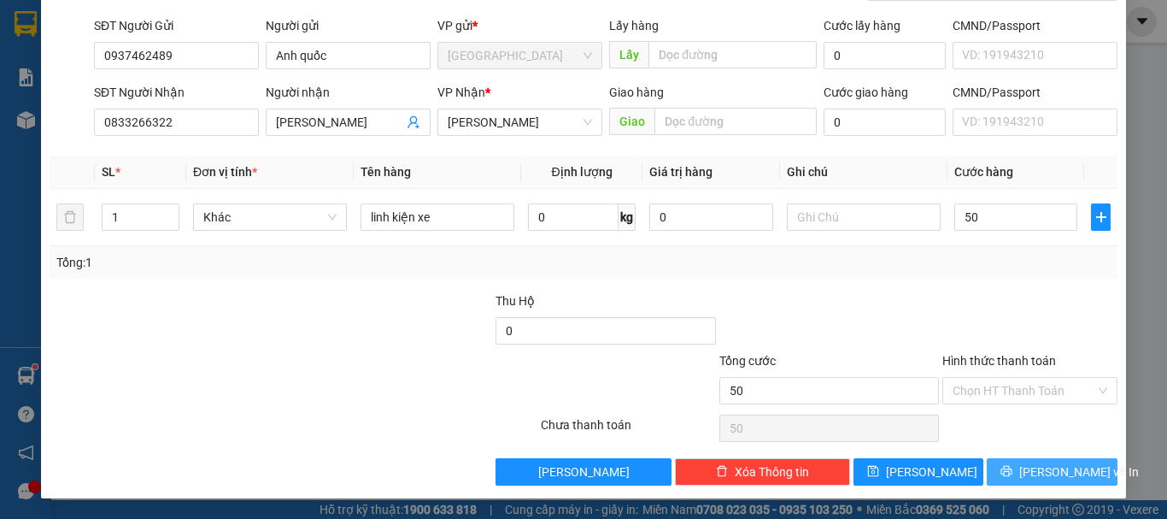
click at [1032, 474] on span "[PERSON_NAME] và In" at bounding box center [1079, 471] width 120 height 19
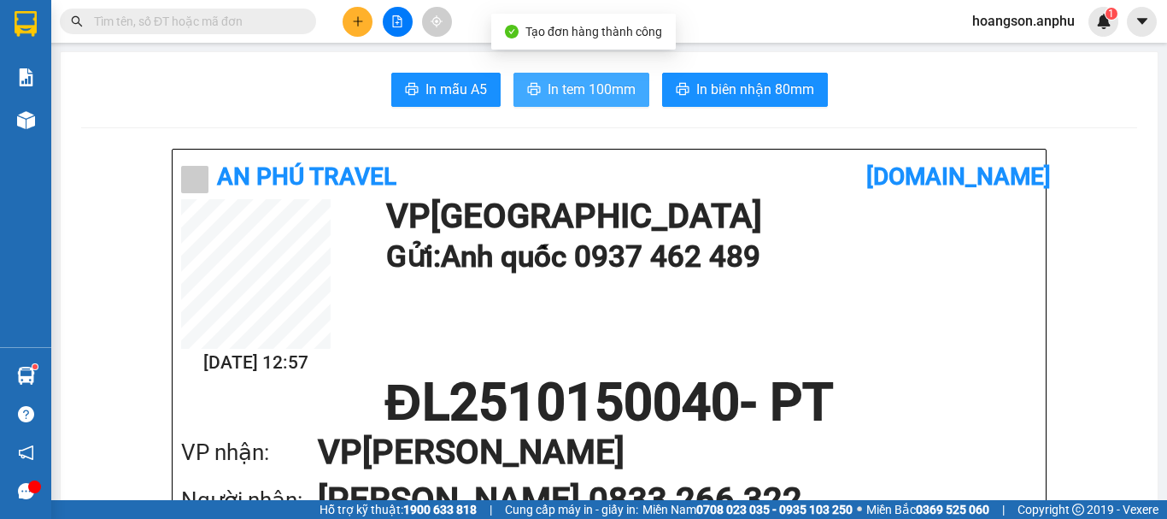
click at [532, 81] on button "In tem 100mm" at bounding box center [581, 90] width 136 height 34
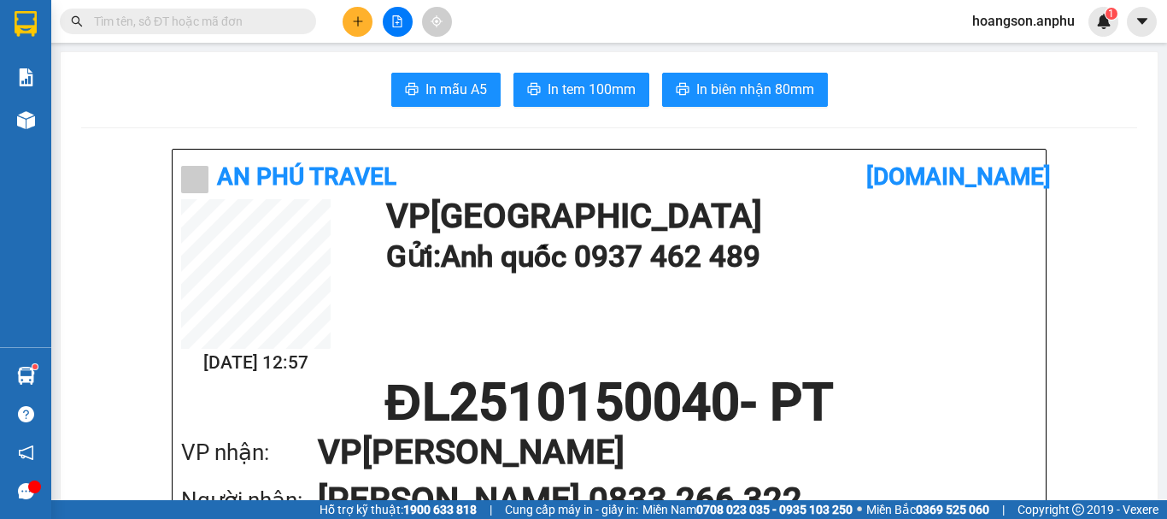
click at [34, 120] on img at bounding box center [26, 120] width 18 height 18
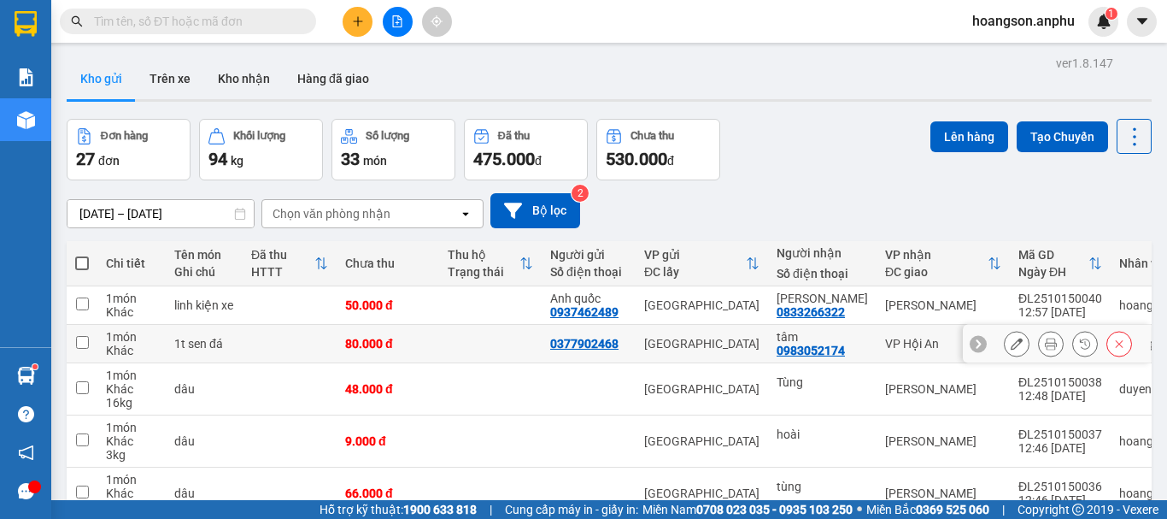
click at [1045, 343] on icon at bounding box center [1051, 343] width 12 height 12
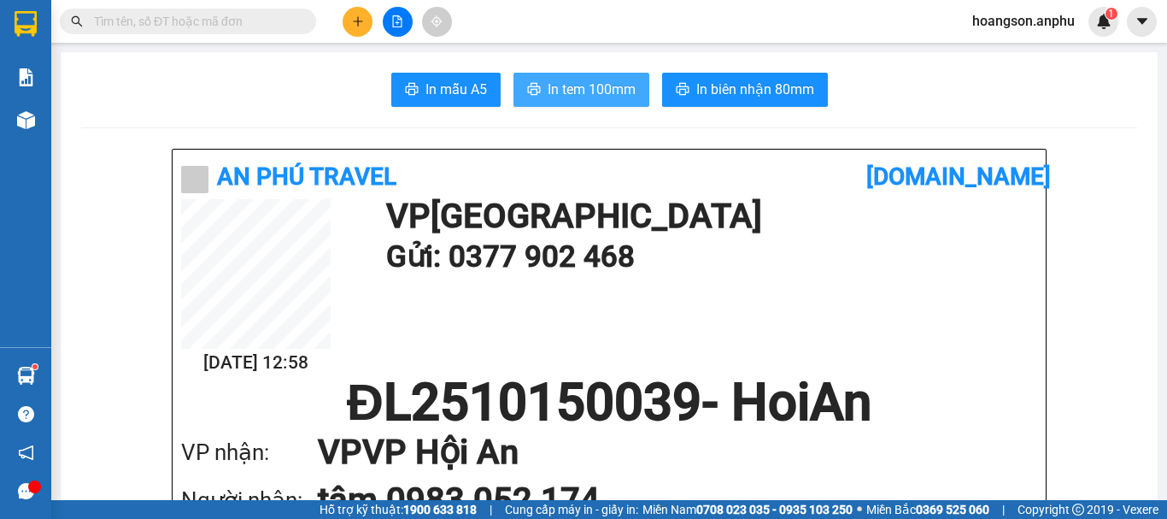
click at [607, 91] on span "In tem 100mm" at bounding box center [592, 89] width 88 height 21
click at [57, 120] on main "In mẫu A5 In tem 100mm In biên nhận 80mm An Phú Travel vexere.com 15/10 12:58 V…" at bounding box center [583, 250] width 1167 height 500
click at [20, 121] on img at bounding box center [26, 120] width 18 height 18
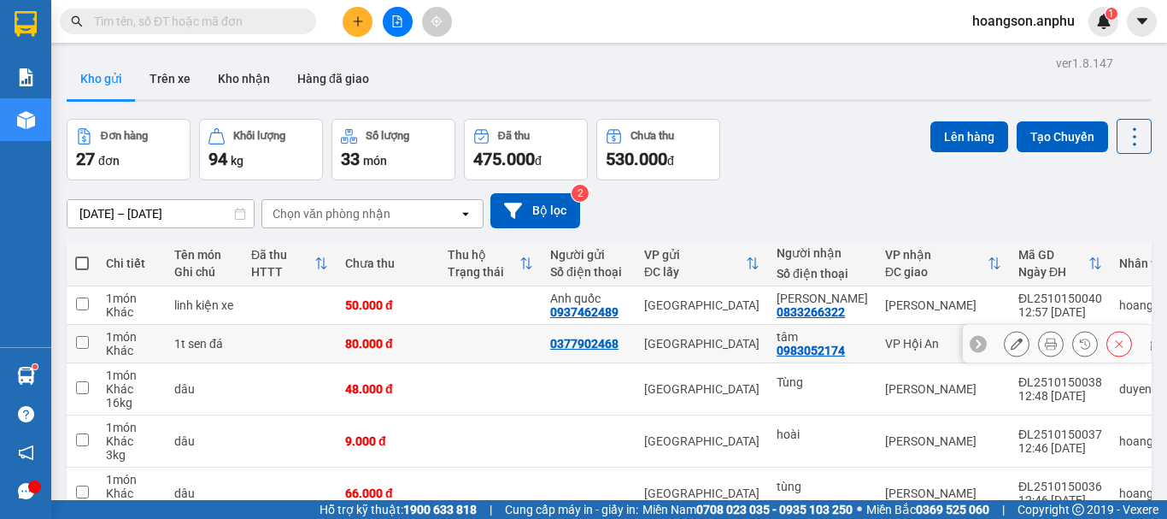
click at [1011, 337] on icon at bounding box center [1017, 343] width 12 height 12
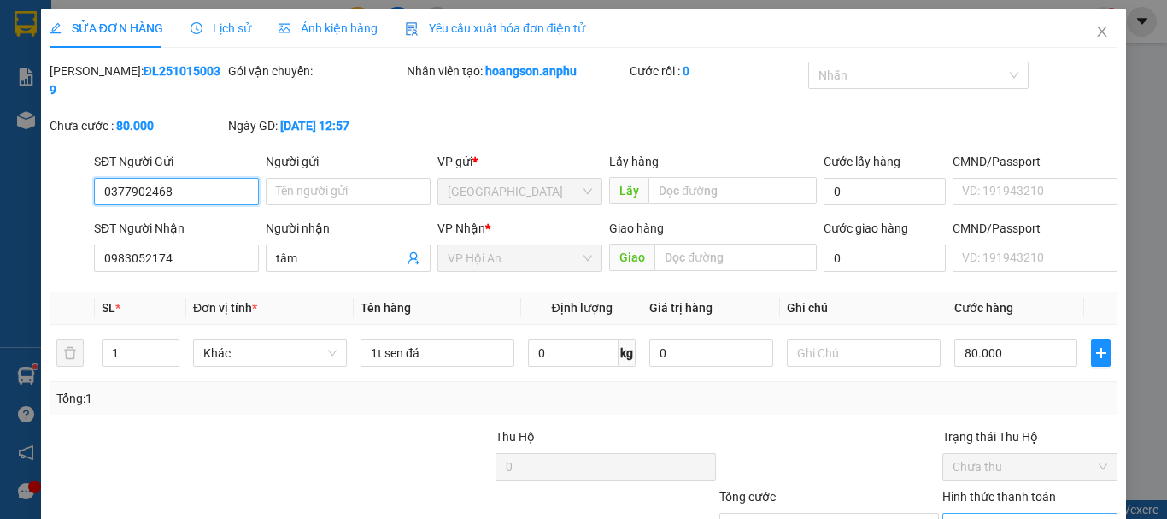
click at [997, 513] on span "Chọn HT Thanh Toán" at bounding box center [1030, 526] width 155 height 26
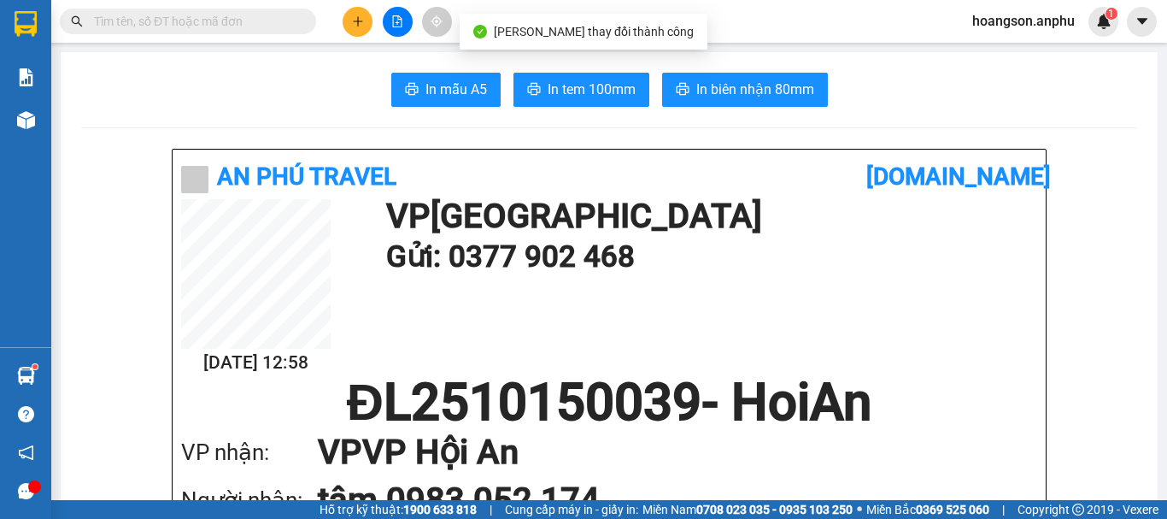
click at [579, 97] on span "In tem 100mm" at bounding box center [592, 89] width 88 height 21
click at [139, 24] on input "text" at bounding box center [195, 21] width 202 height 19
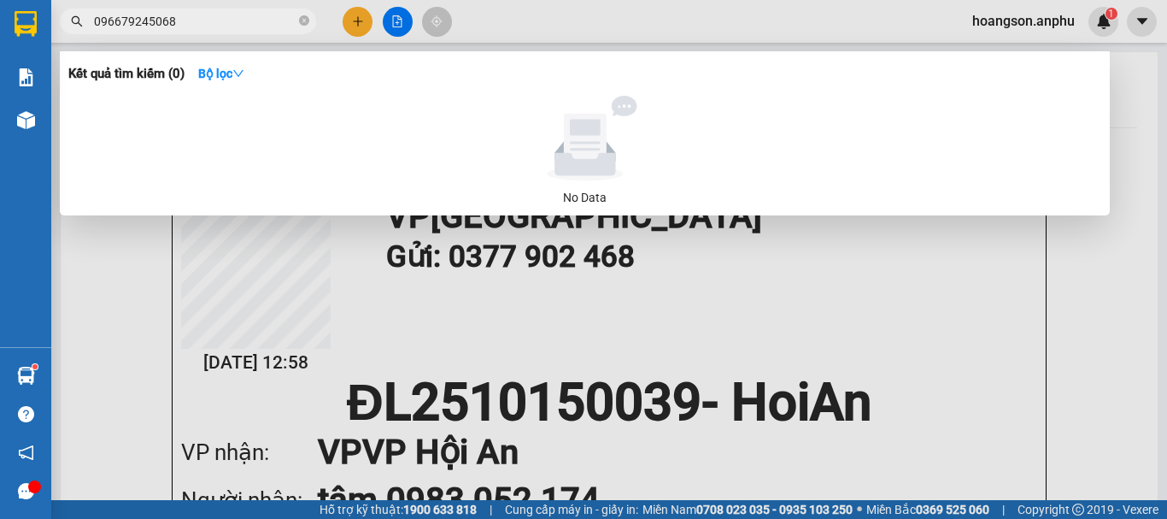
drag, startPoint x: 202, startPoint y: 12, endPoint x: 79, endPoint y: 28, distance: 124.1
click at [79, 28] on span "096679245068" at bounding box center [188, 22] width 256 height 26
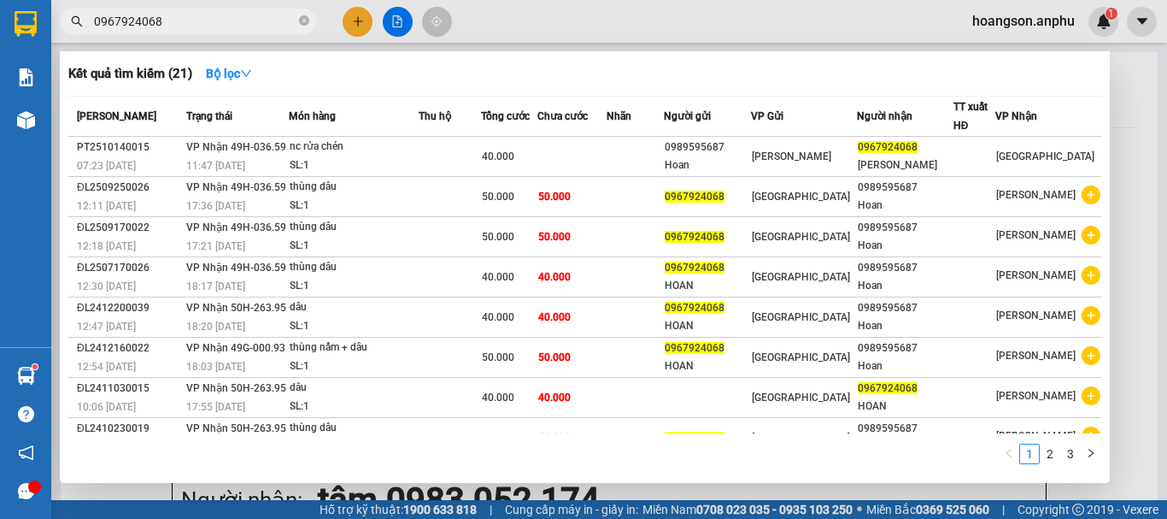
drag, startPoint x: 304, startPoint y: 21, endPoint x: 325, endPoint y: 21, distance: 20.5
click at [304, 21] on icon "close-circle" at bounding box center [304, 20] width 10 height 10
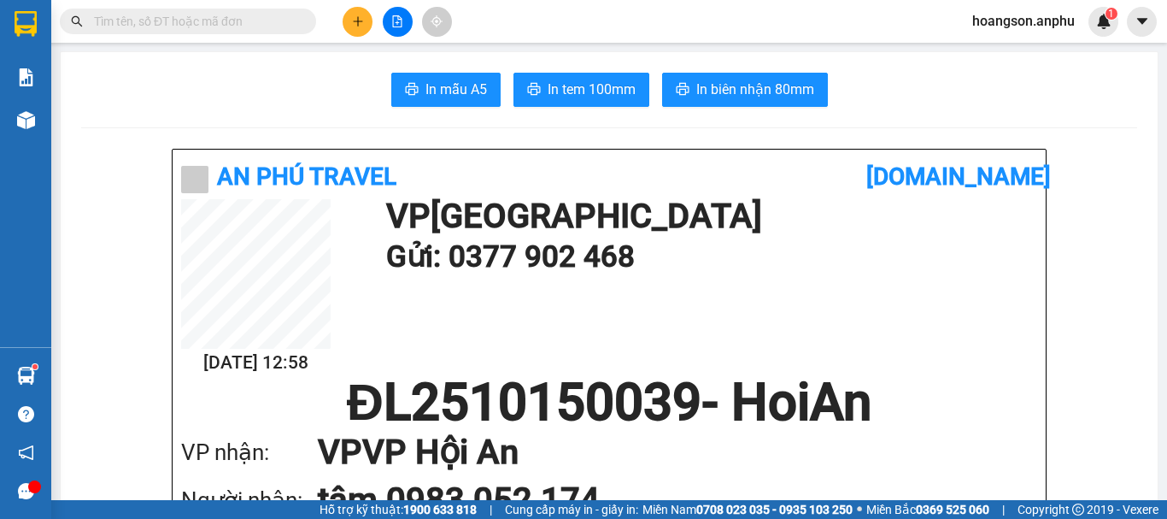
click at [349, 23] on button at bounding box center [358, 22] width 30 height 30
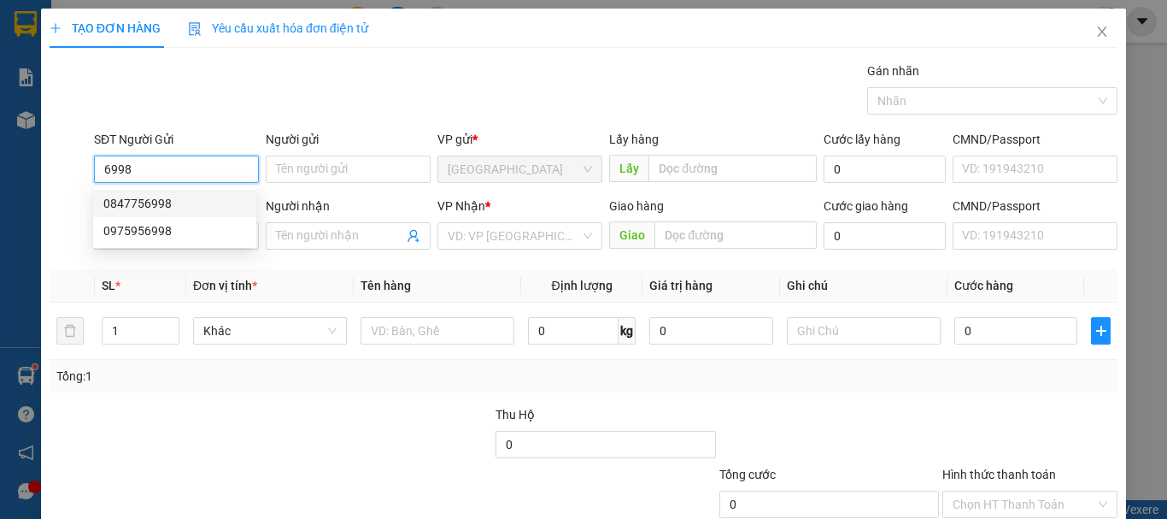
click at [152, 194] on div "0847756998" at bounding box center [174, 203] width 143 height 19
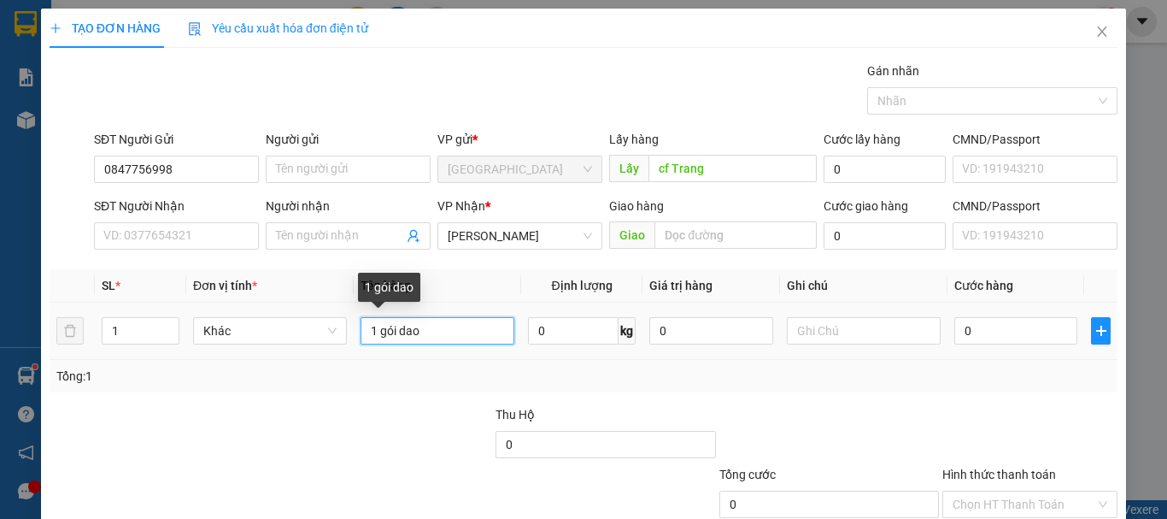
drag, startPoint x: 470, startPoint y: 244, endPoint x: 454, endPoint y: 244, distance: 15.4
click at [454, 317] on input "1 gói dao" at bounding box center [438, 330] width 154 height 27
drag, startPoint x: 453, startPoint y: 244, endPoint x: 378, endPoint y: 249, distance: 75.3
click at [378, 317] on input "1 gói dao" at bounding box center [438, 330] width 154 height 27
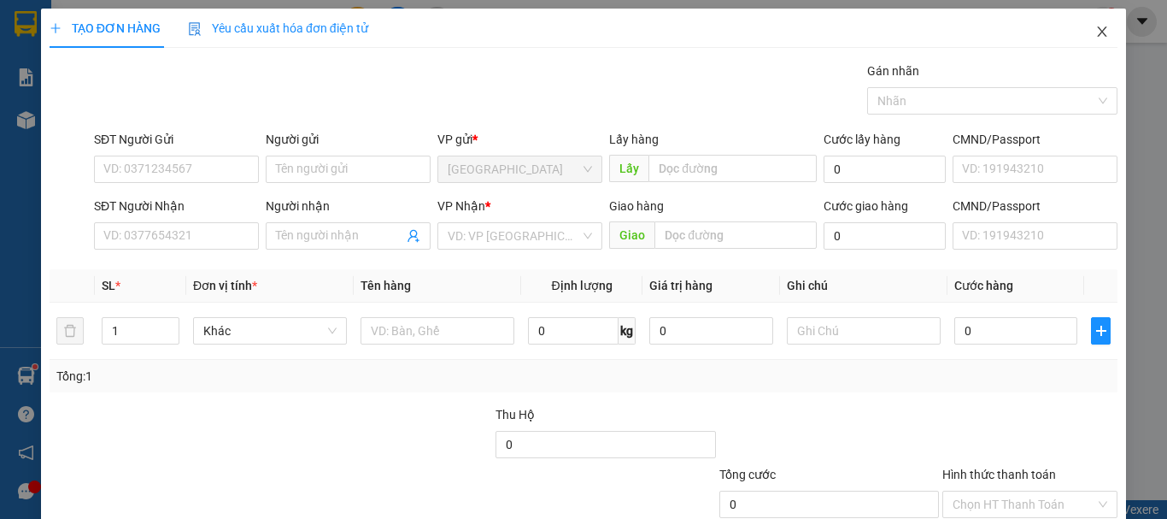
click at [1095, 33] on icon "close" at bounding box center [1102, 32] width 14 height 14
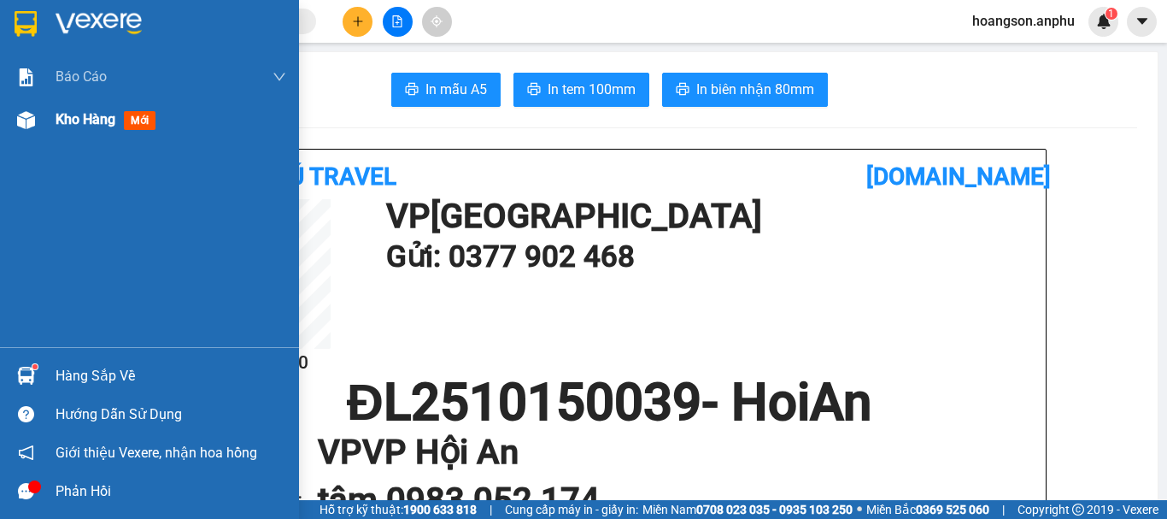
click at [70, 126] on span "Kho hàng" at bounding box center [86, 119] width 60 height 16
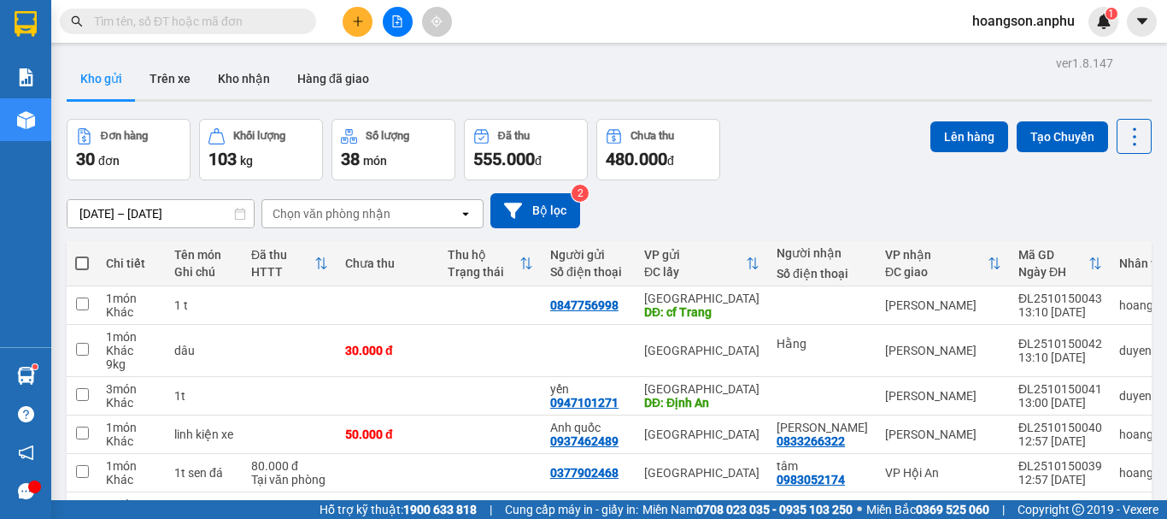
click at [351, 29] on button at bounding box center [358, 22] width 30 height 30
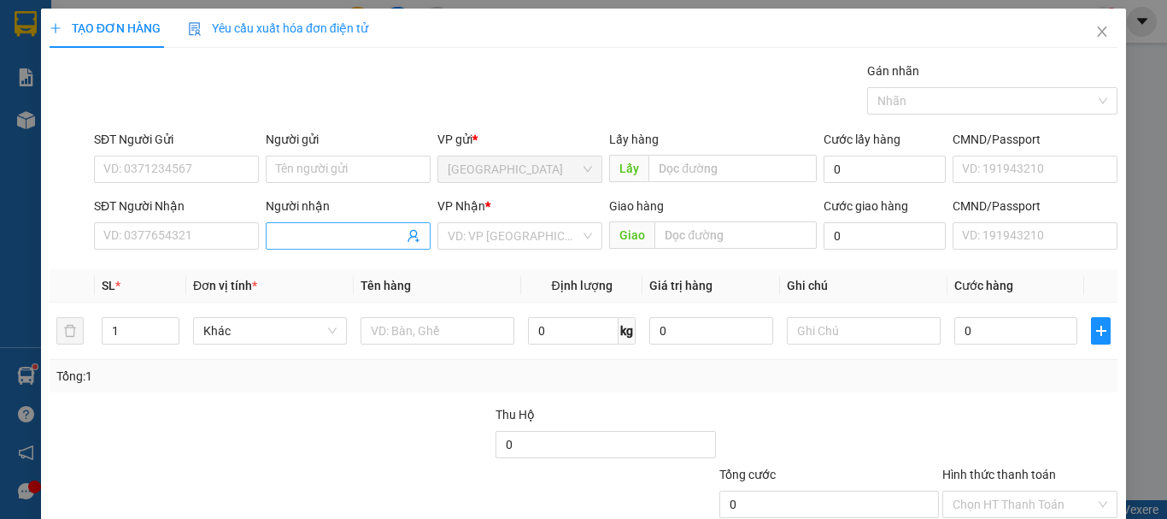
click at [351, 237] on input "Người nhận" at bounding box center [339, 235] width 127 height 19
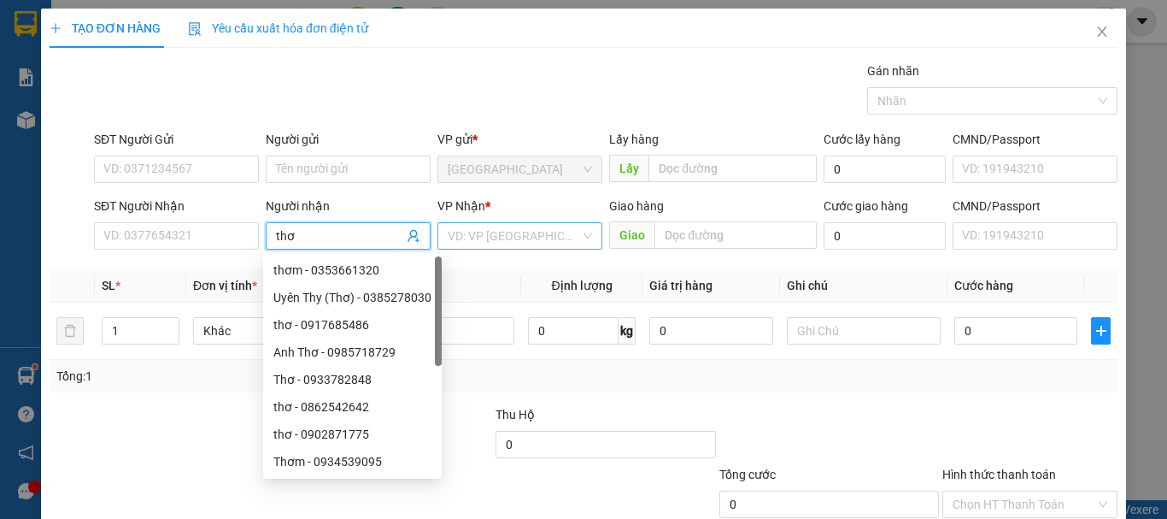
click at [529, 236] on input "search" at bounding box center [514, 236] width 132 height 26
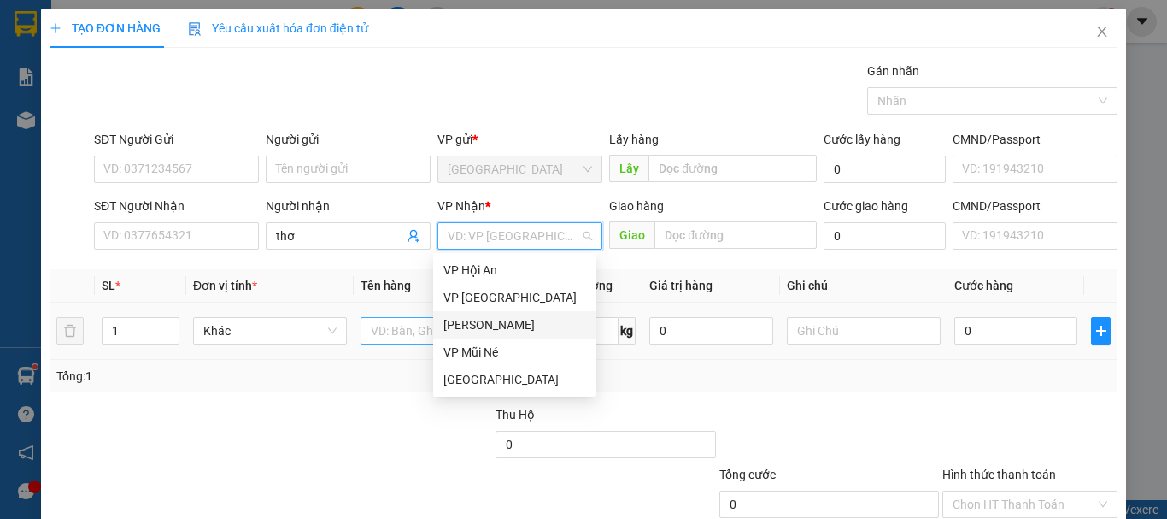
click at [481, 325] on div "[PERSON_NAME]" at bounding box center [514, 324] width 143 height 19
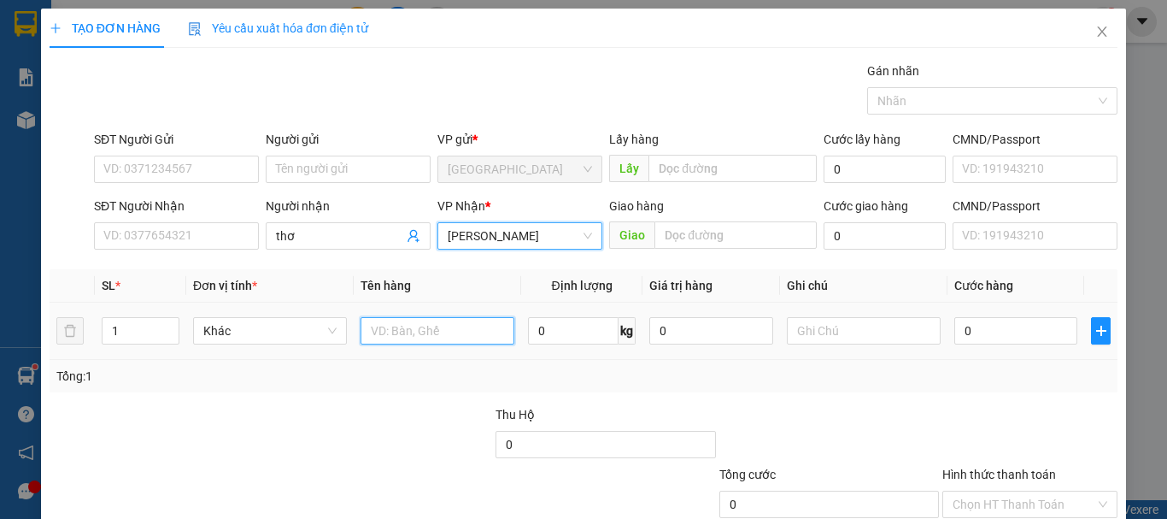
click at [415, 329] on input "text" at bounding box center [438, 330] width 154 height 27
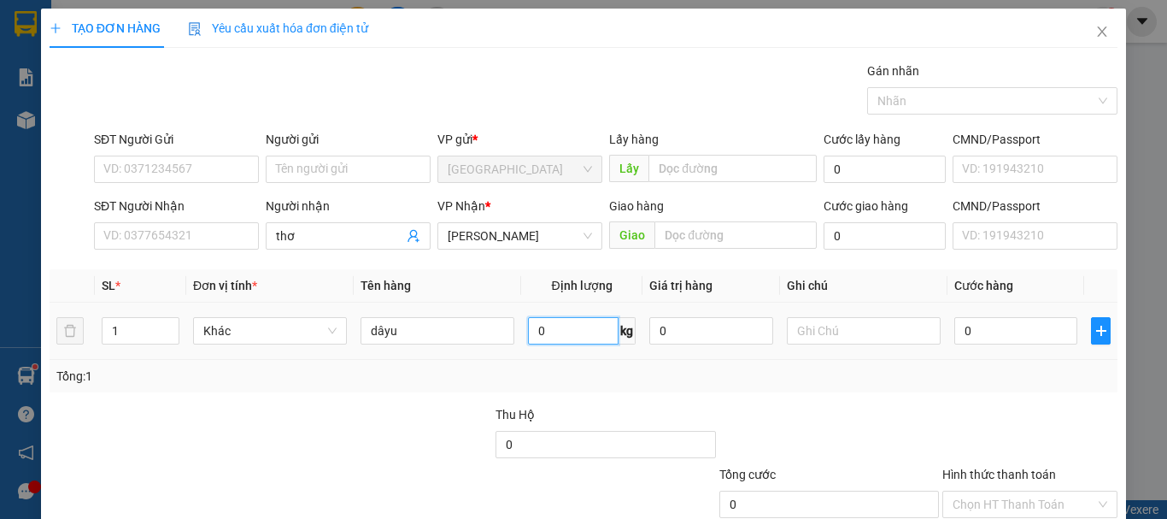
click at [579, 334] on input "0" at bounding box center [573, 330] width 91 height 27
click at [977, 330] on input "0" at bounding box center [1015, 330] width 123 height 27
click at [984, 402] on div "Transit Pickup Surcharge Ids Transit Deliver Surcharge Ids Transit Deliver Surc…" at bounding box center [584, 330] width 1068 height 537
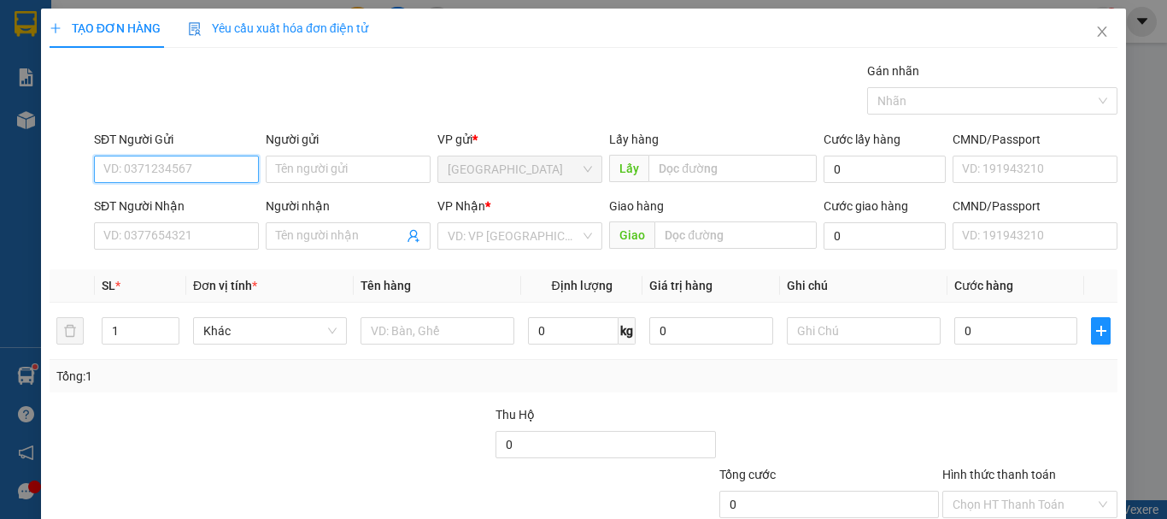
click at [208, 173] on input "SĐT Người Gửi" at bounding box center [176, 168] width 165 height 27
click at [205, 202] on div "0962337495" at bounding box center [174, 203] width 143 height 19
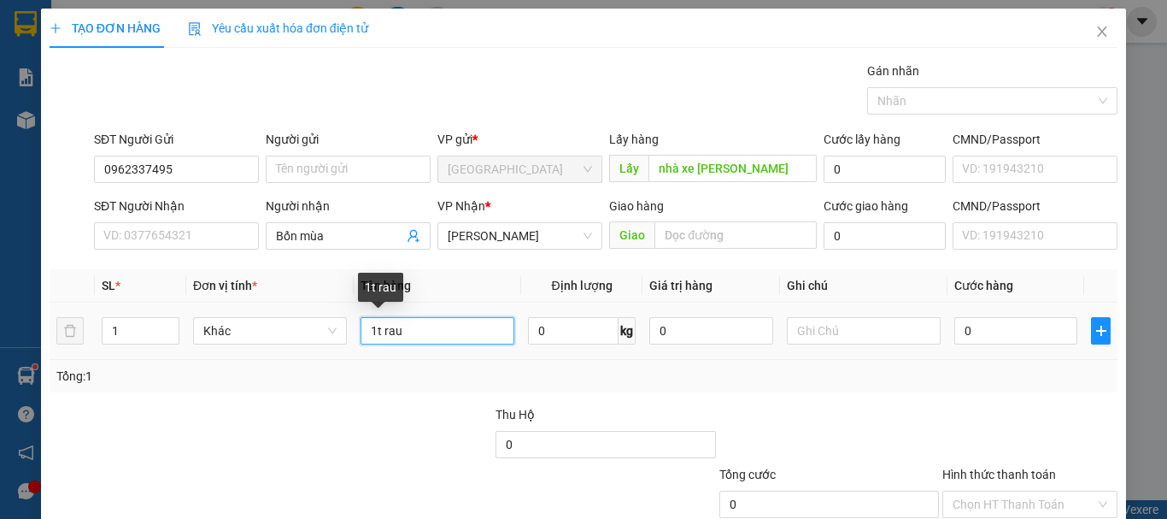
click at [474, 317] on input "1t rau" at bounding box center [438, 330] width 154 height 27
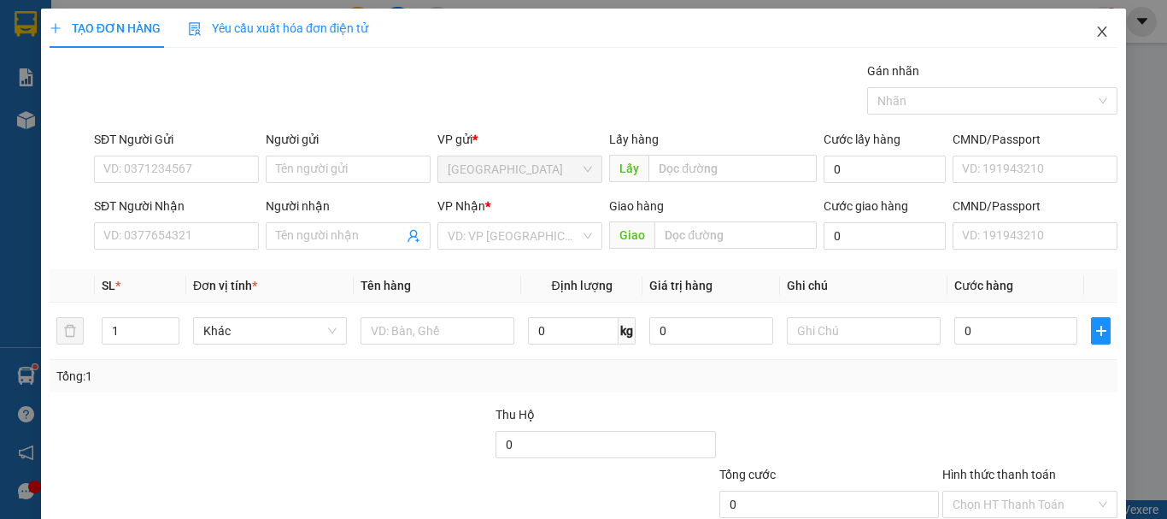
click at [1095, 31] on icon "close" at bounding box center [1102, 32] width 14 height 14
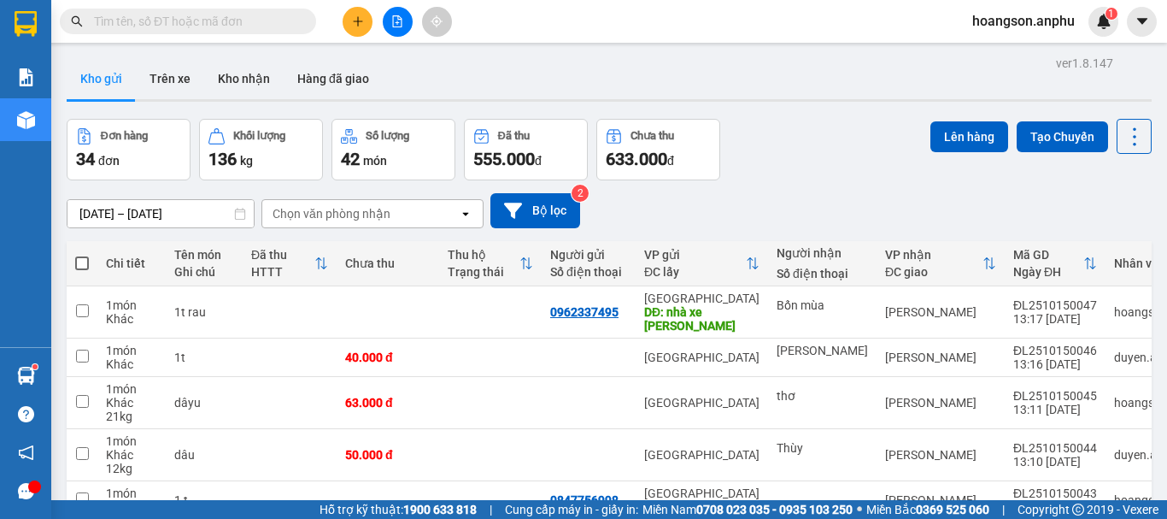
click at [355, 24] on icon "plus" at bounding box center [358, 21] width 12 height 12
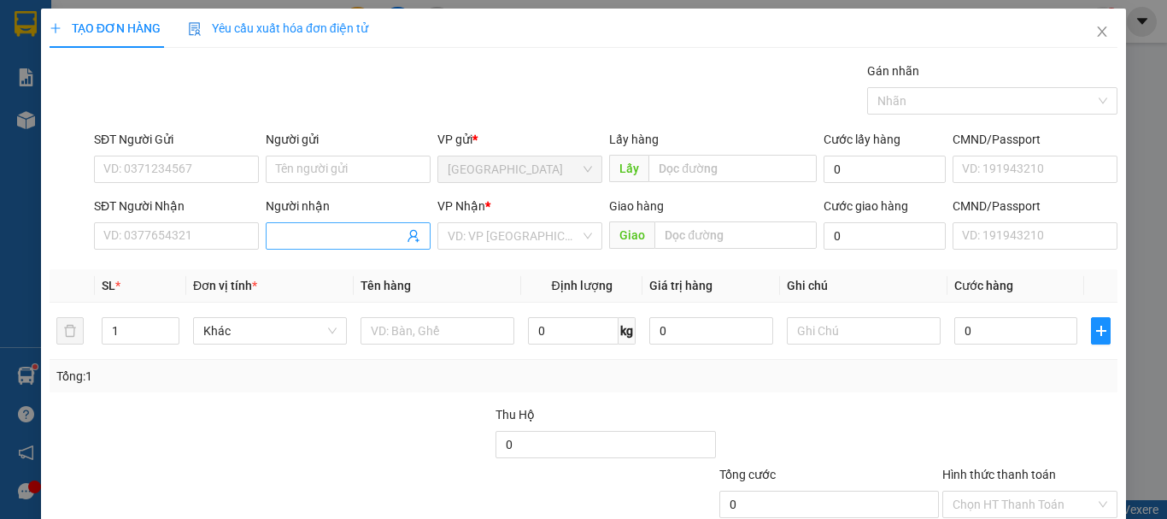
click at [332, 232] on input "Người nhận" at bounding box center [339, 235] width 127 height 19
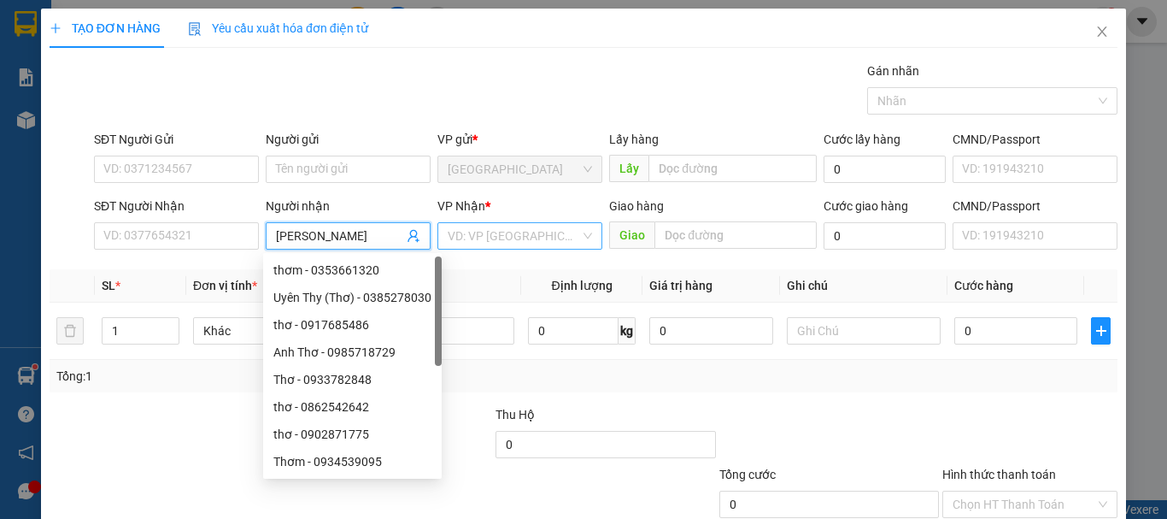
click at [499, 237] on input "search" at bounding box center [514, 236] width 132 height 26
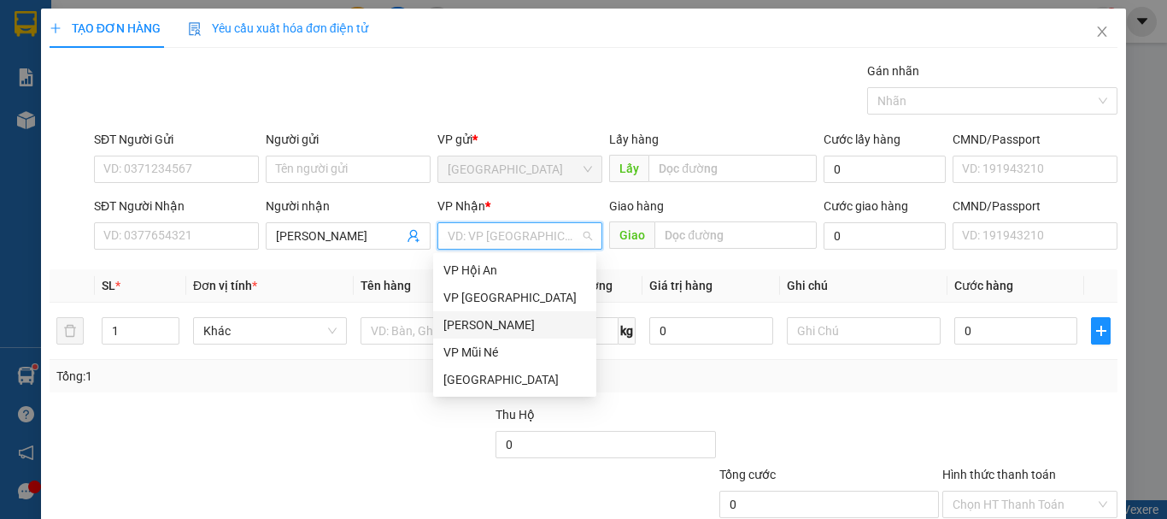
click at [490, 323] on div "[PERSON_NAME]" at bounding box center [514, 324] width 143 height 19
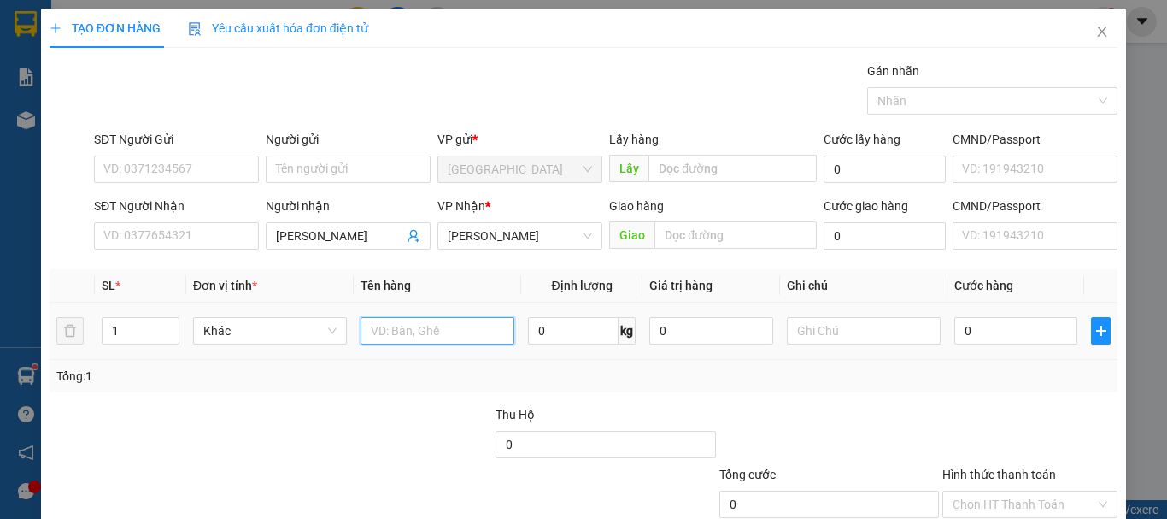
click at [424, 331] on input "text" at bounding box center [438, 330] width 154 height 27
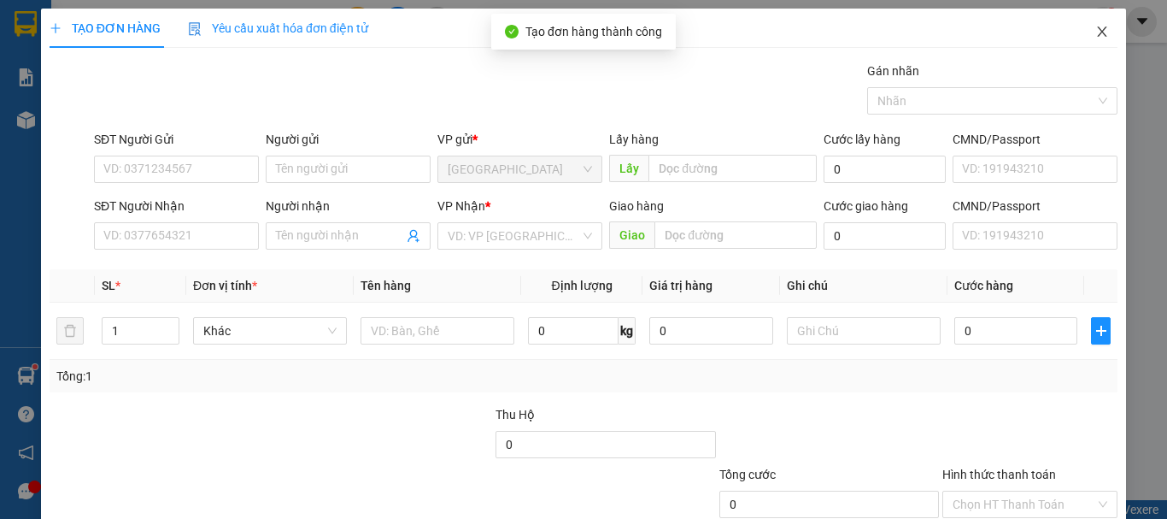
click at [1095, 38] on icon "close" at bounding box center [1102, 32] width 14 height 14
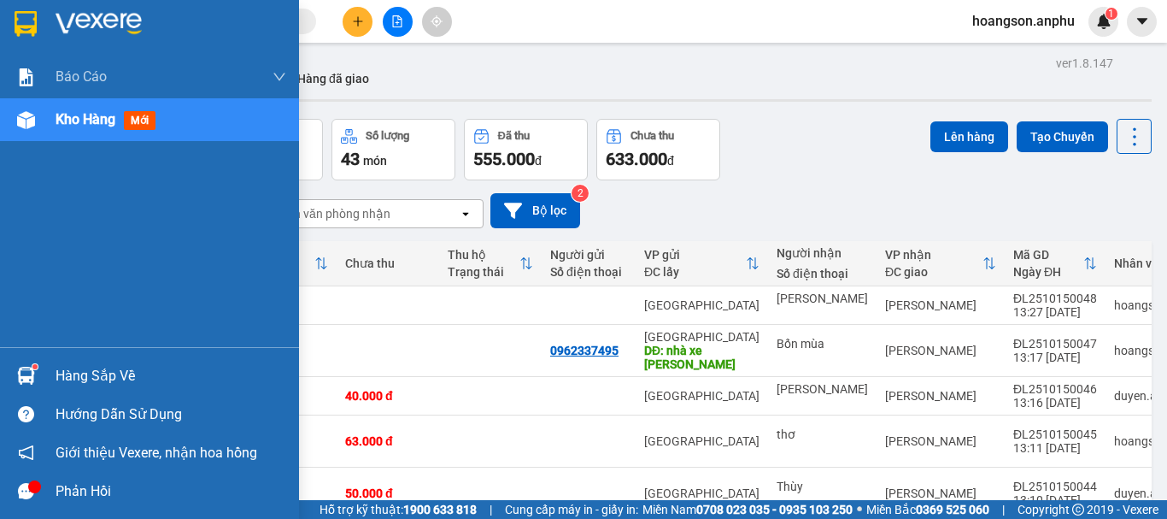
click at [17, 121] on img at bounding box center [26, 120] width 18 height 18
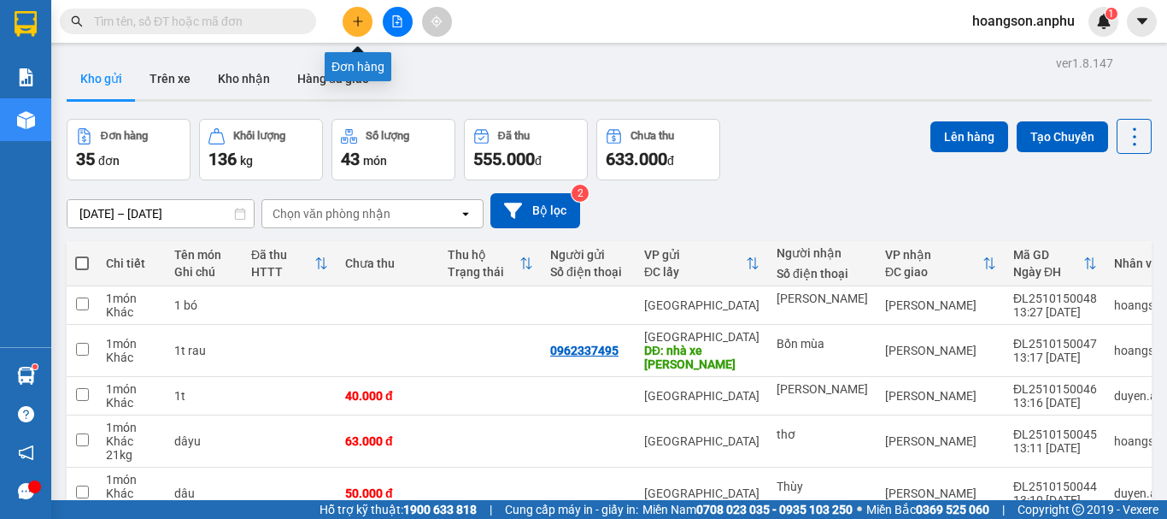
click at [355, 28] on button at bounding box center [358, 22] width 30 height 30
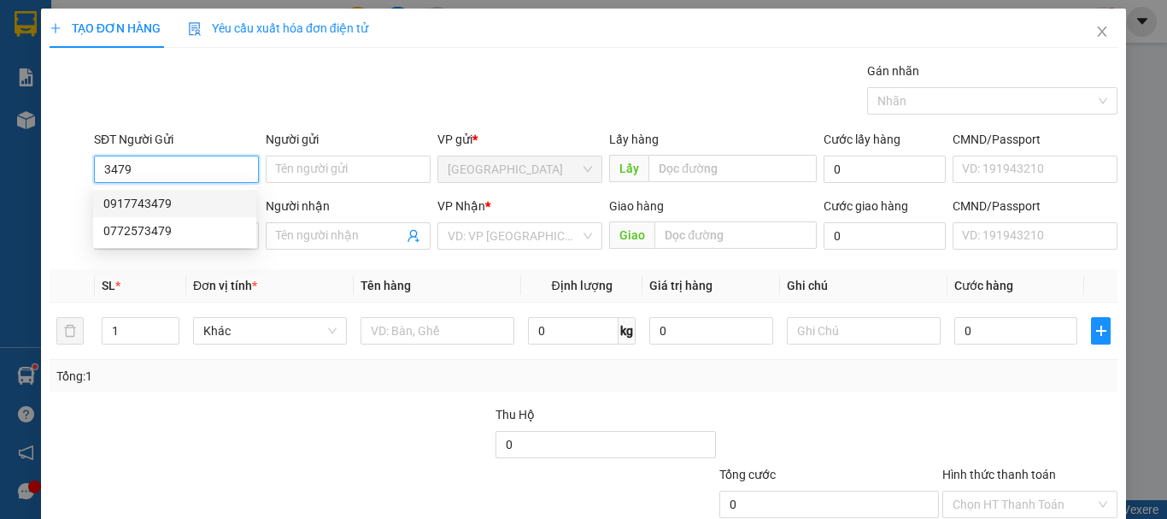
click at [185, 204] on div "0917743479" at bounding box center [174, 203] width 143 height 19
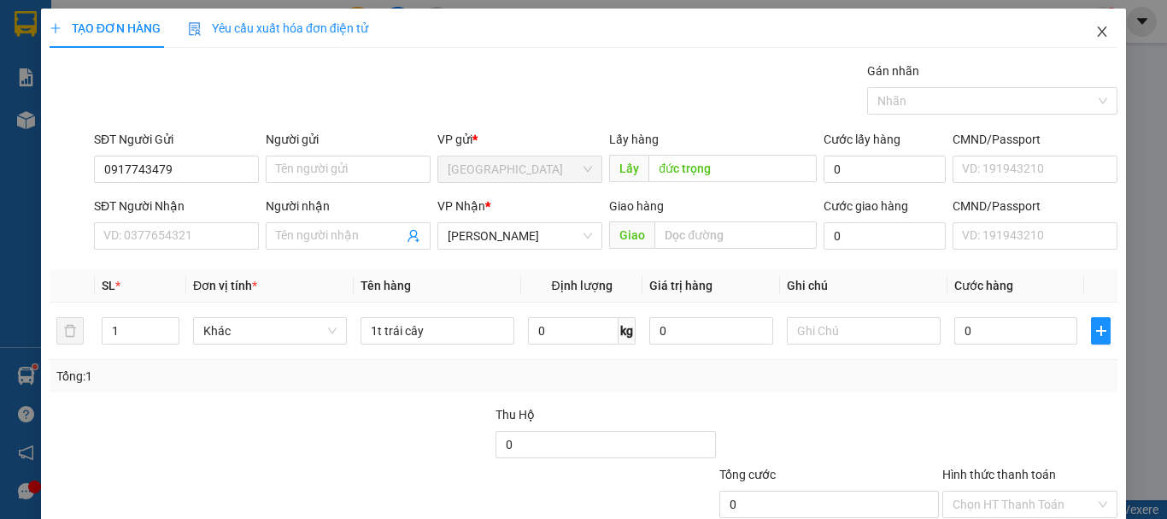
click at [1095, 34] on icon "close" at bounding box center [1102, 32] width 14 height 14
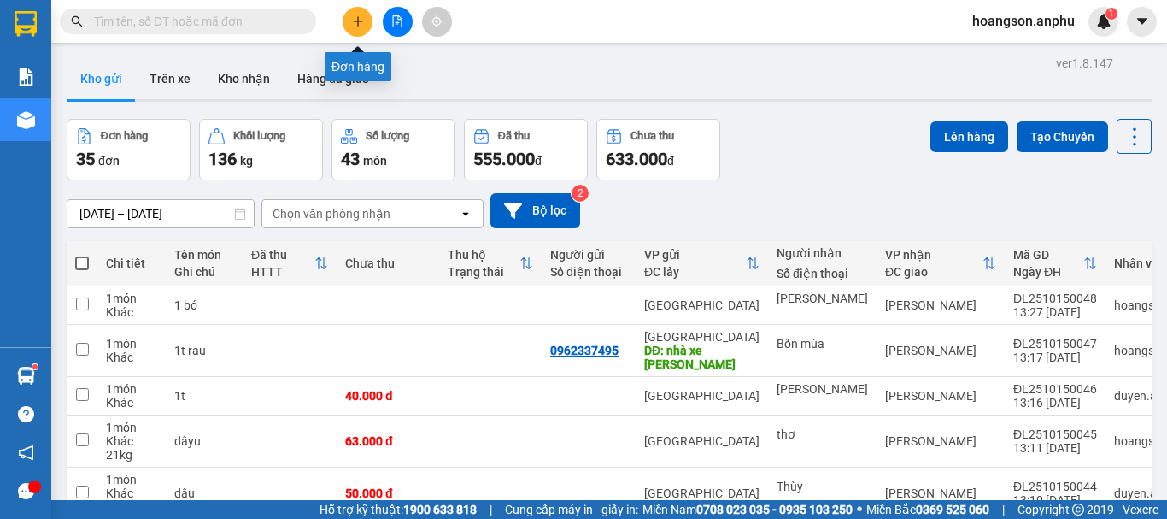
click at [349, 21] on button at bounding box center [358, 22] width 30 height 30
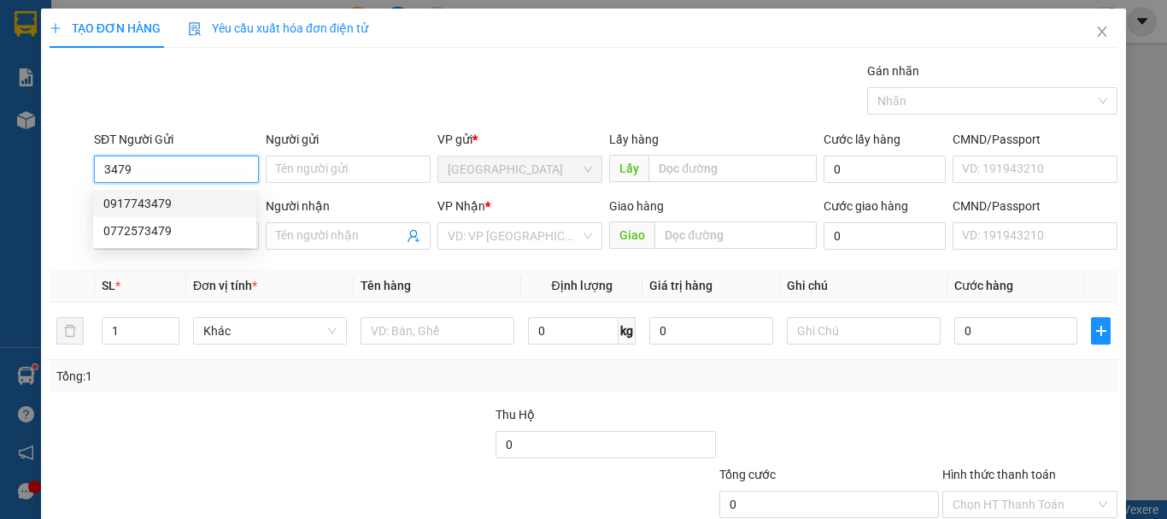
click at [176, 204] on div "0917743479" at bounding box center [174, 203] width 143 height 19
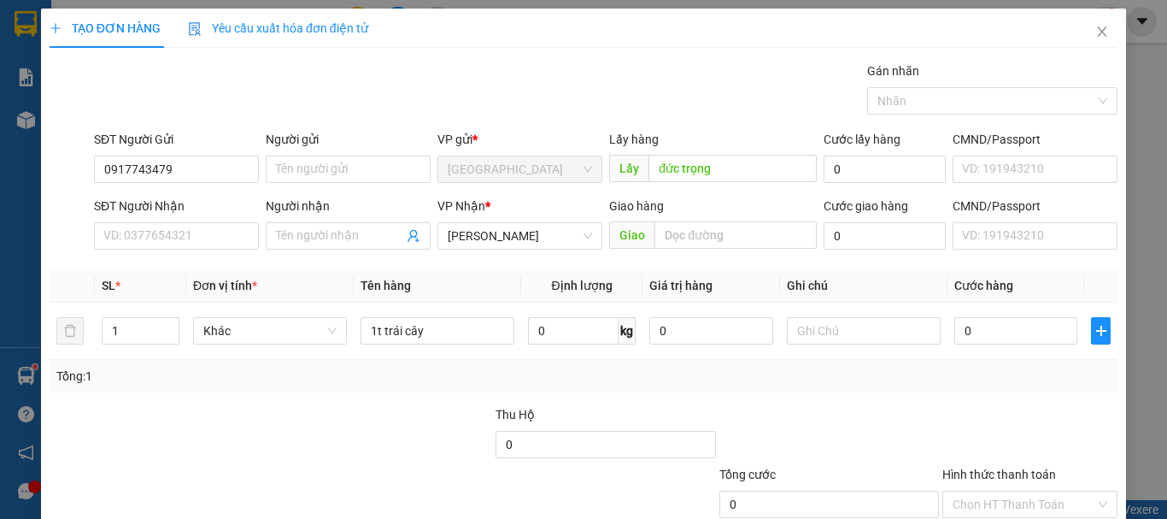
click at [1095, 35] on icon "close" at bounding box center [1102, 32] width 14 height 14
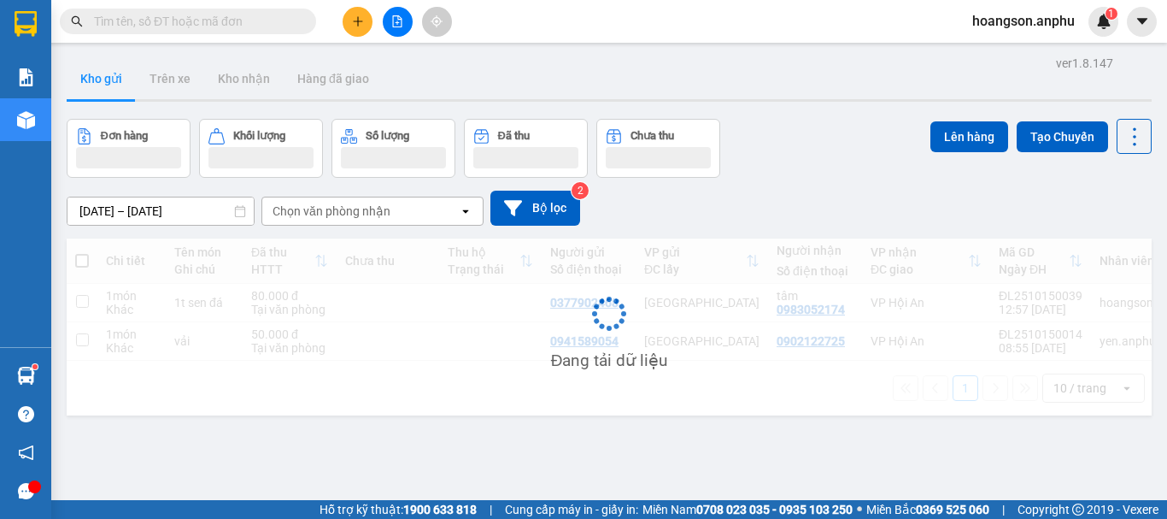
click at [191, 26] on input "text" at bounding box center [195, 21] width 202 height 19
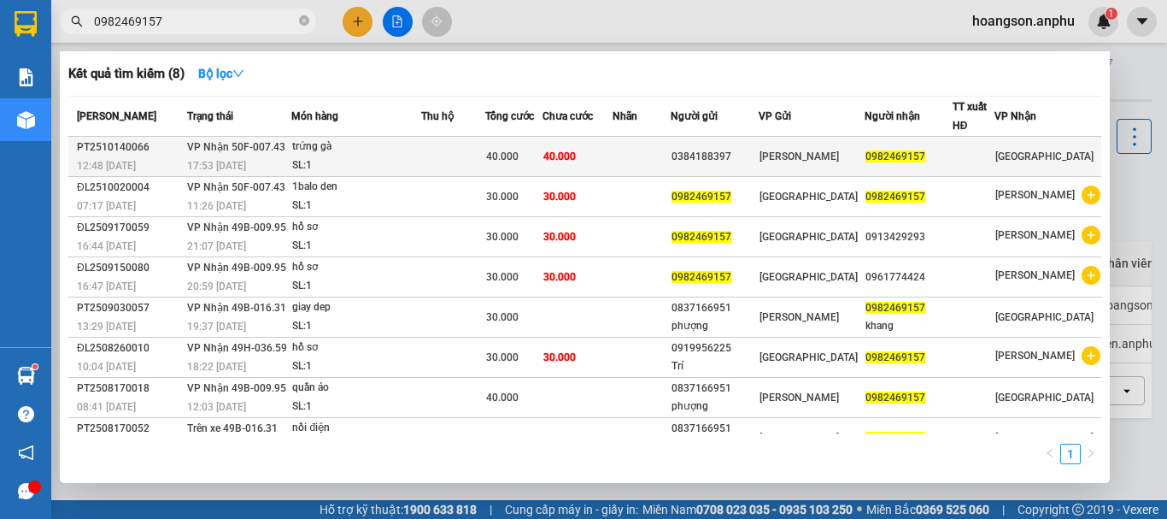
type input "0982469157"
click at [352, 155] on div "trứng gà" at bounding box center [356, 147] width 128 height 19
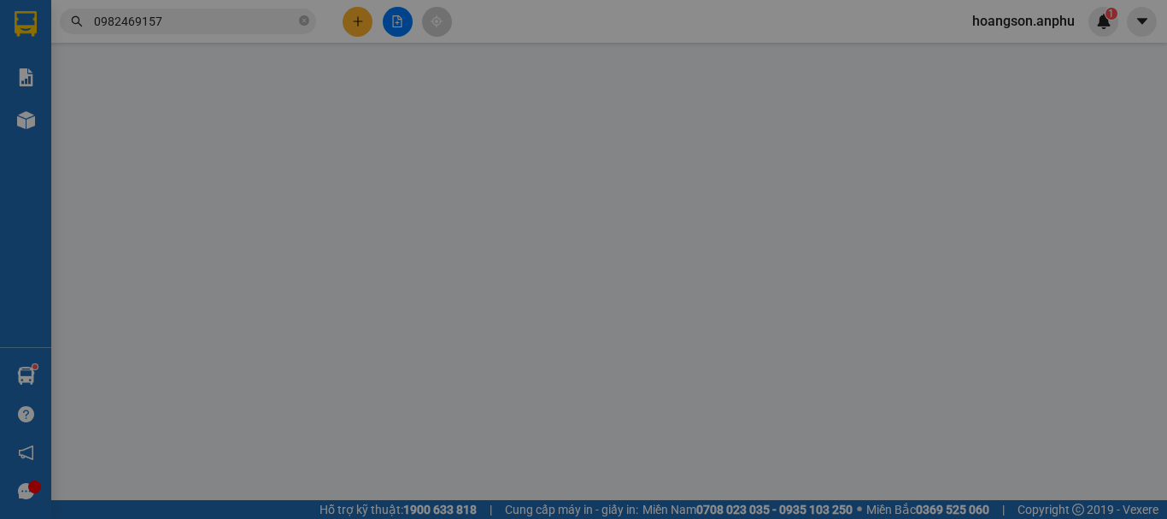
type input "0384188397"
type input "0982469157"
type input "40.000"
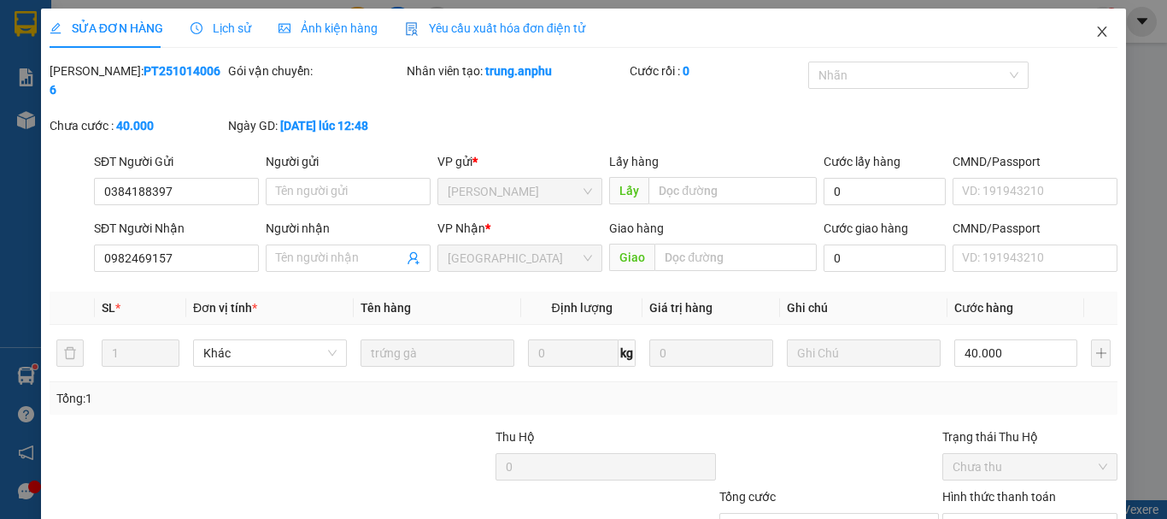
click at [1095, 29] on icon "close" at bounding box center [1102, 32] width 14 height 14
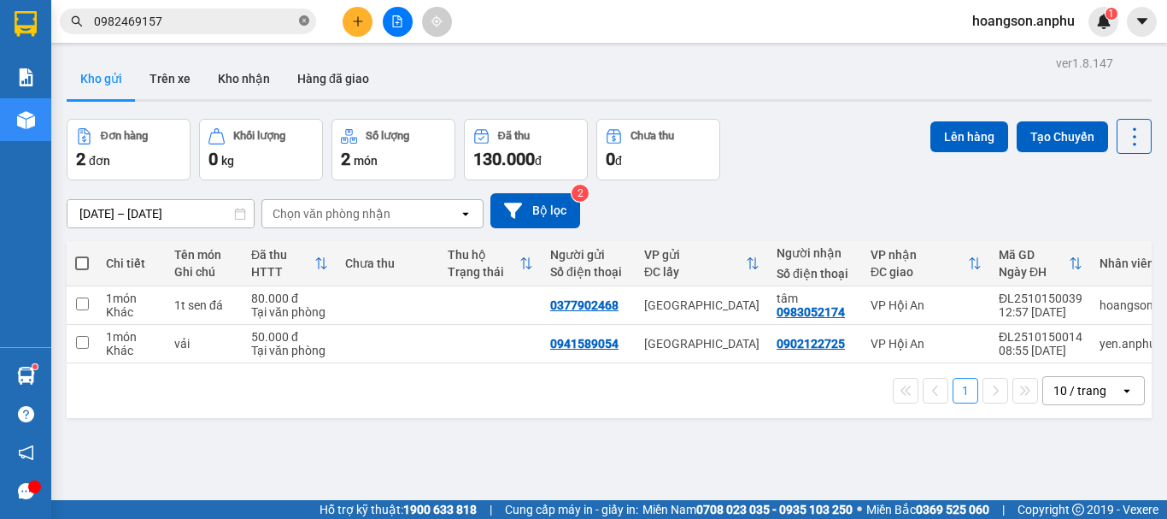
click at [301, 26] on icon "close-circle" at bounding box center [304, 20] width 10 height 10
click at [234, 34] on div "Kết quả tìm kiếm ( 8 ) Bộ lọc Mã ĐH Trạng thái Món hàng Thu hộ Tổng cước Chưa c…" at bounding box center [166, 22] width 333 height 30
click at [243, 27] on input "text" at bounding box center [195, 21] width 202 height 19
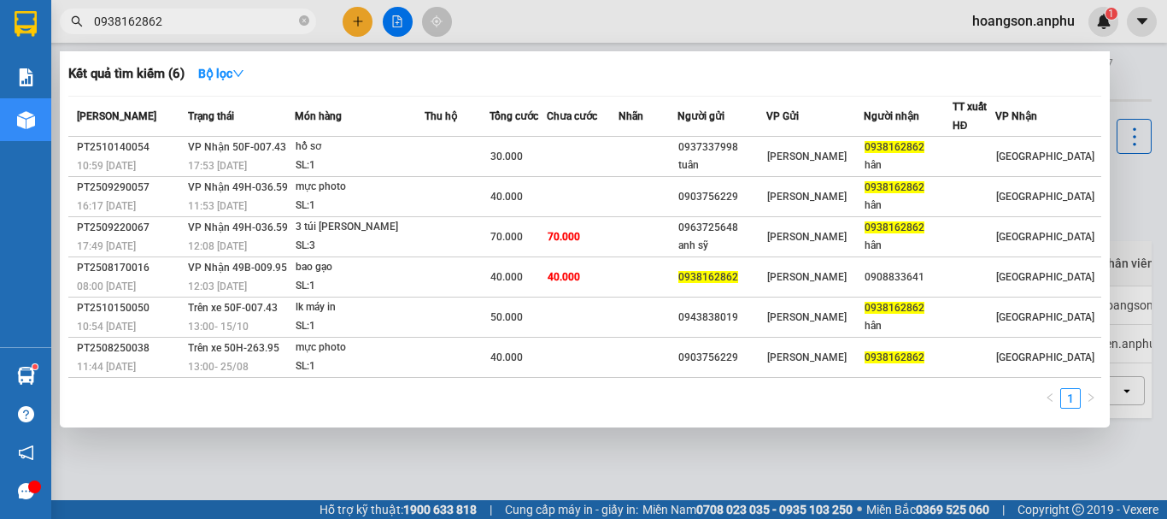
type input "0938162862"
click at [357, 28] on div at bounding box center [583, 259] width 1167 height 519
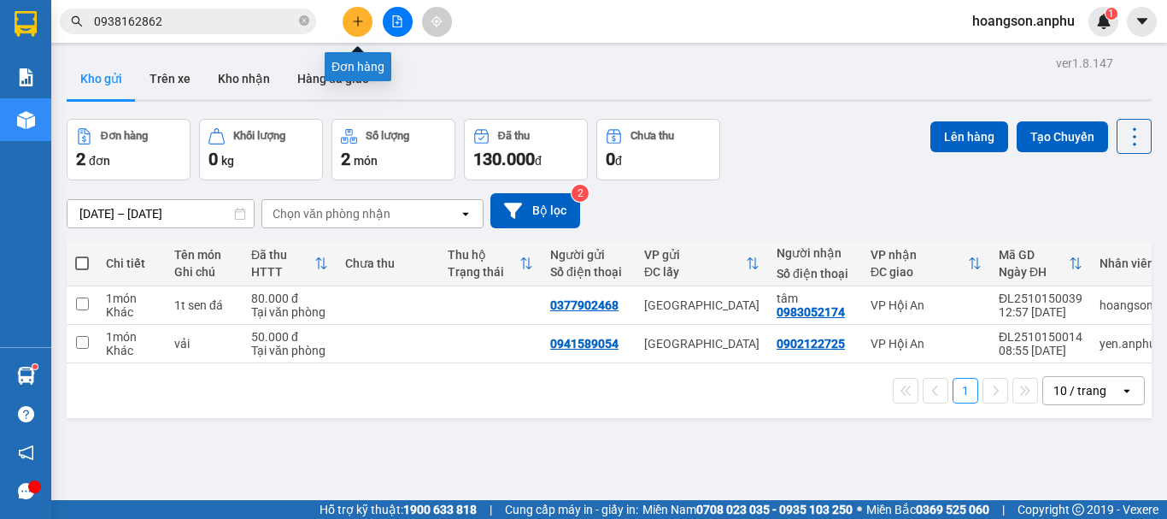
click at [357, 28] on button at bounding box center [358, 22] width 30 height 30
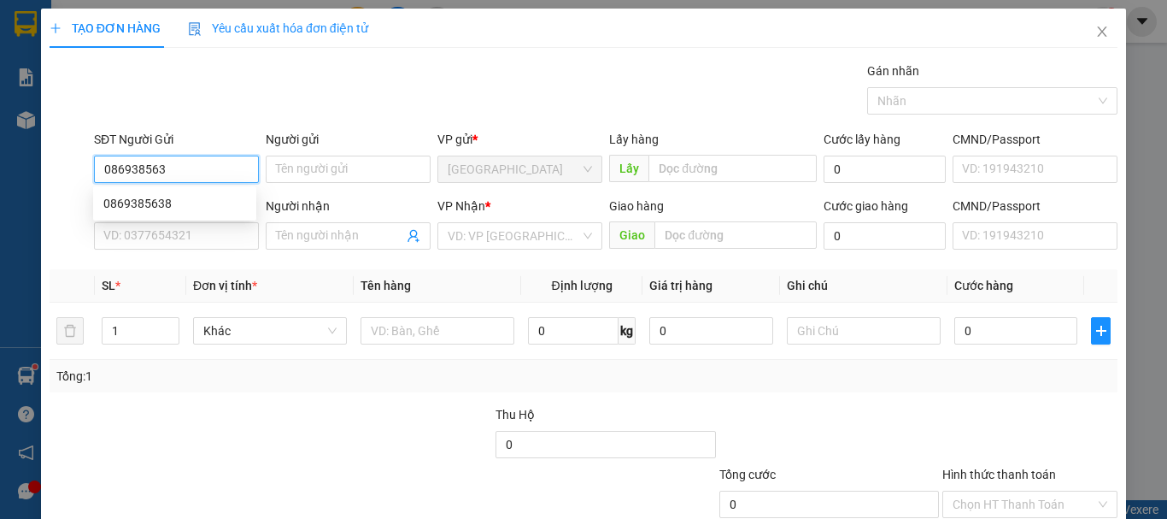
type input "0869385638"
click at [175, 204] on div "0869385638" at bounding box center [174, 203] width 143 height 19
type input "0933934999"
type input "nga"
type input "60.000"
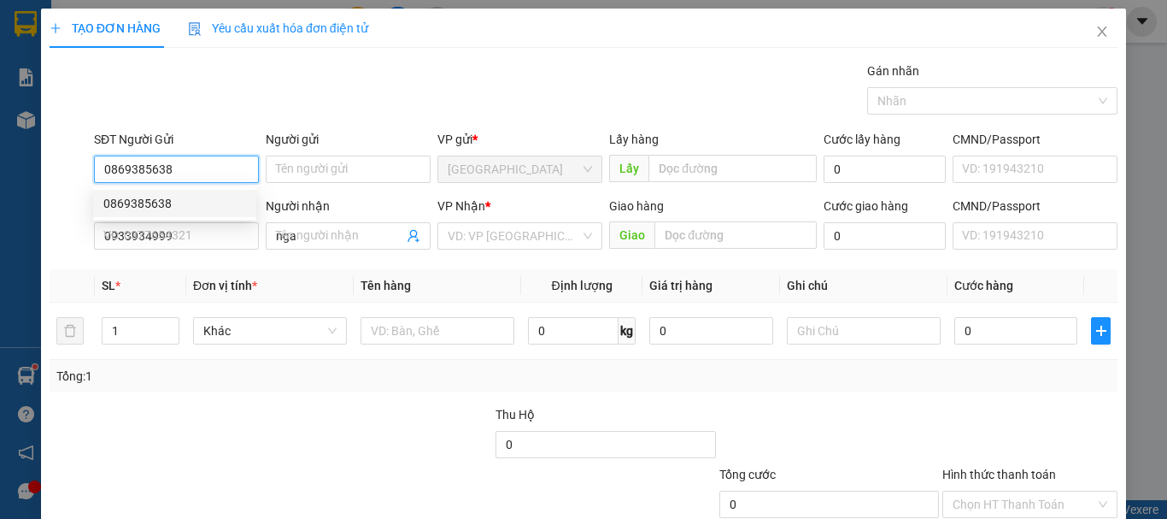
type input "60.000"
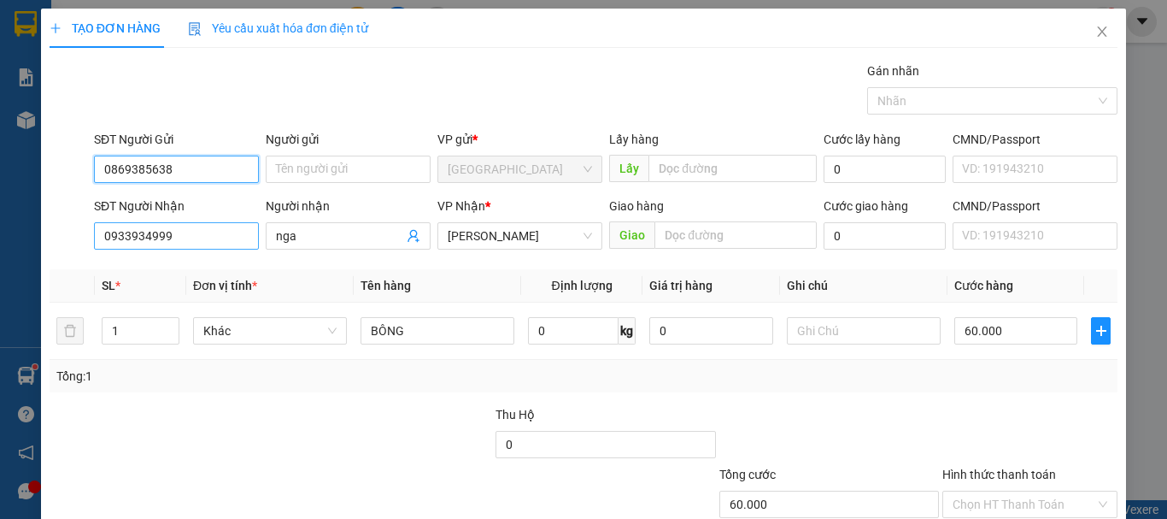
type input "0869385638"
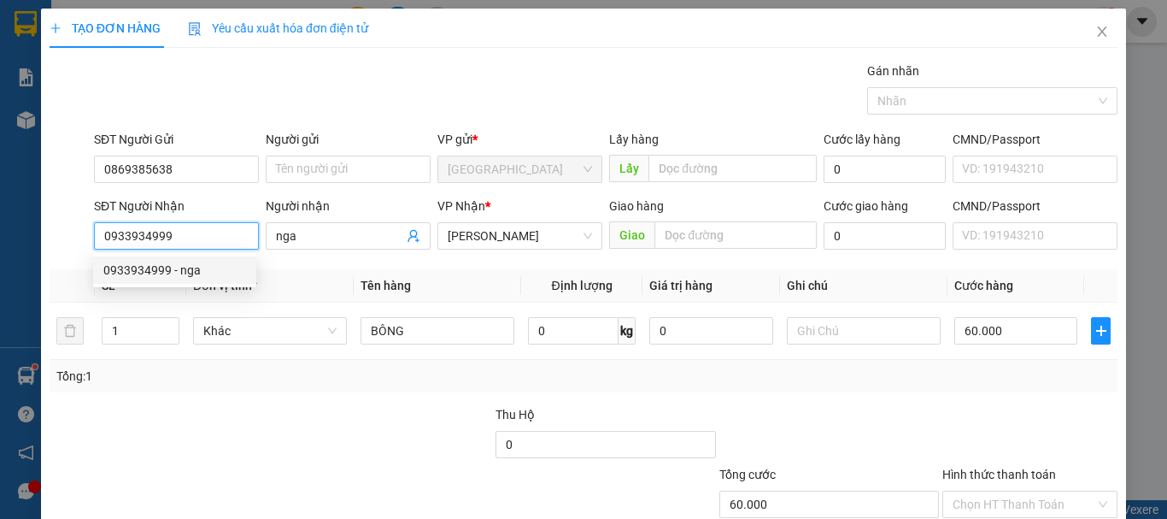
drag, startPoint x: 204, startPoint y: 231, endPoint x: 78, endPoint y: 240, distance: 126.8
click at [78, 240] on div "SĐT Người Nhận 0933934999 Người nhận nga VP Nhận * Phan Thiết Giao hàng Giao Cư…" at bounding box center [583, 226] width 1071 height 60
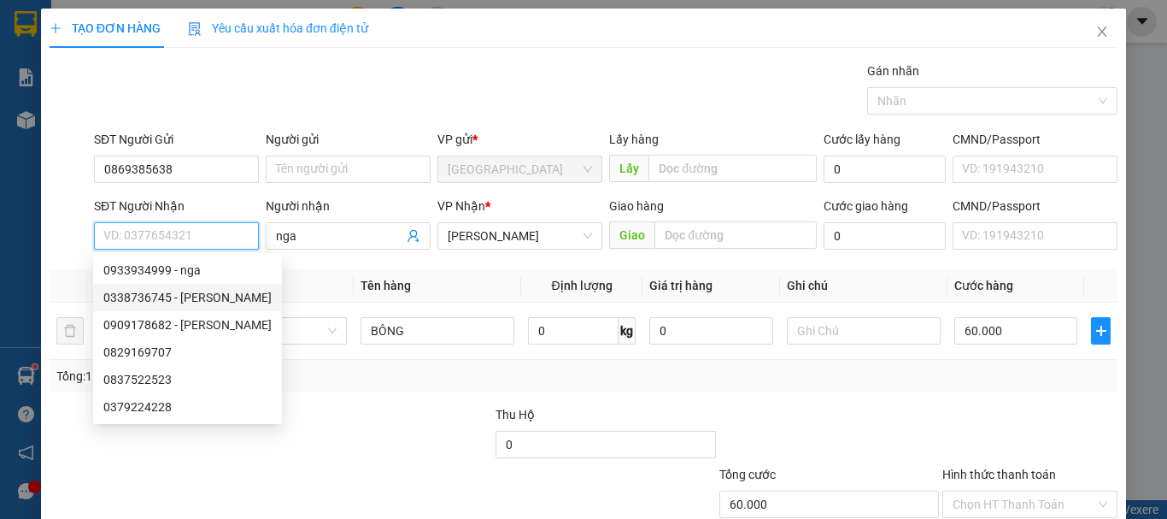
click at [154, 294] on div "0338736745 - Đoàn Huệ" at bounding box center [187, 297] width 168 height 19
type input "0338736745"
type input "[PERSON_NAME]"
type input "19A HTK"
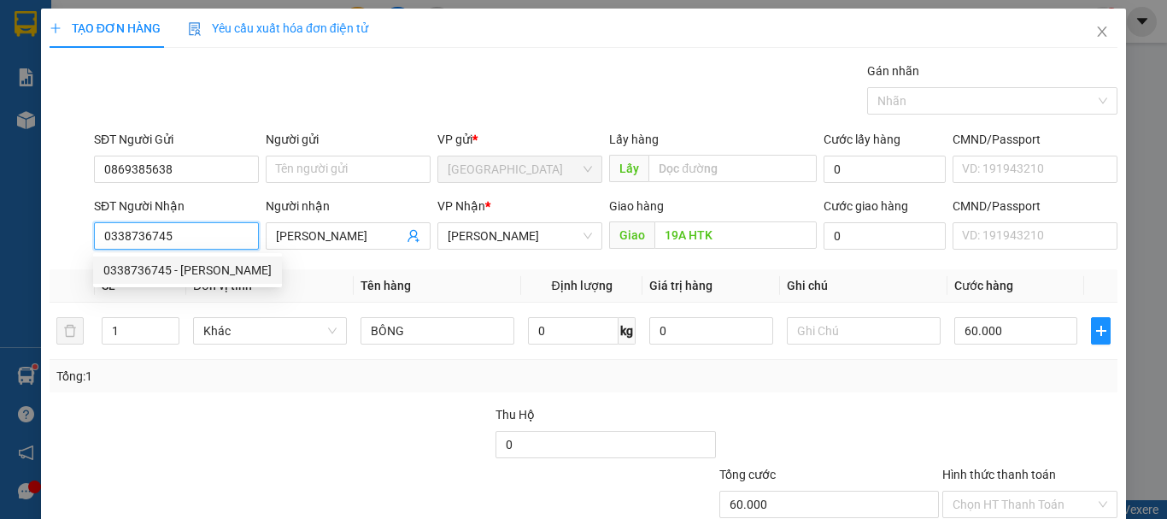
type input "50.000"
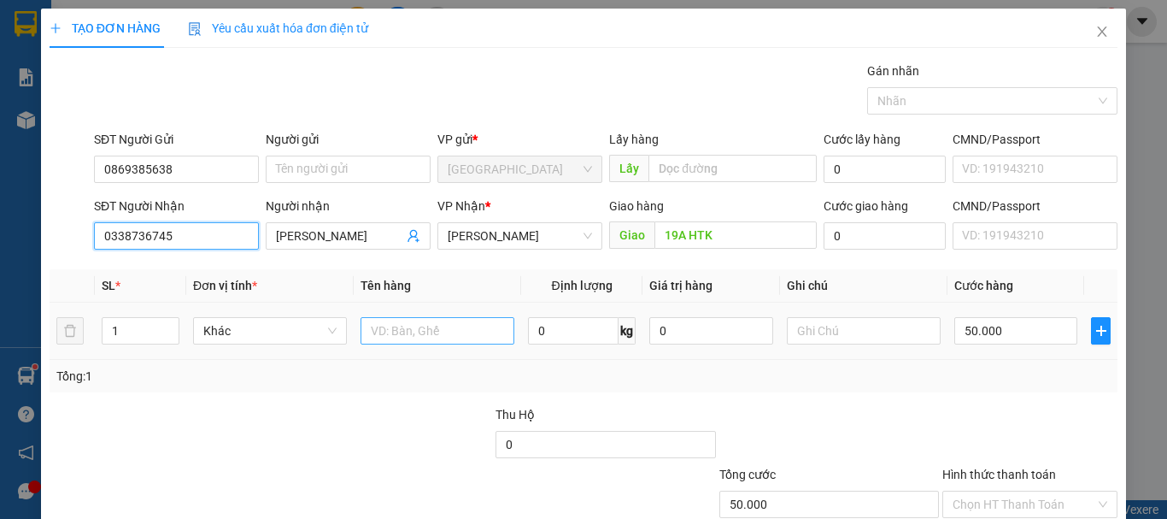
type input "0338736745"
click at [419, 319] on input "text" at bounding box center [438, 330] width 154 height 27
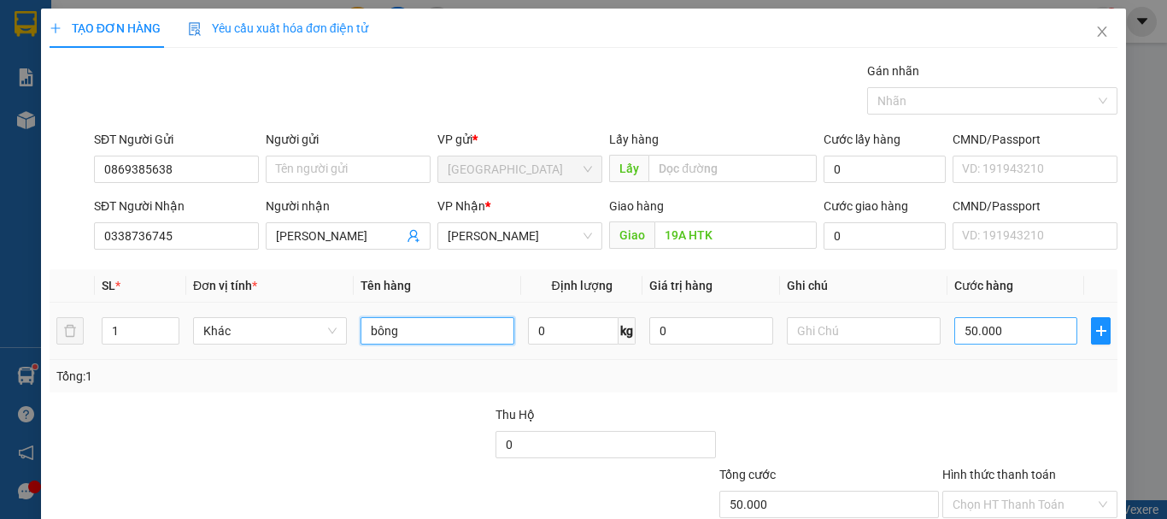
type input "bông"
click at [998, 331] on input "50.000" at bounding box center [1015, 330] width 123 height 27
click at [782, 377] on div "Tổng: 1" at bounding box center [583, 375] width 1054 height 19
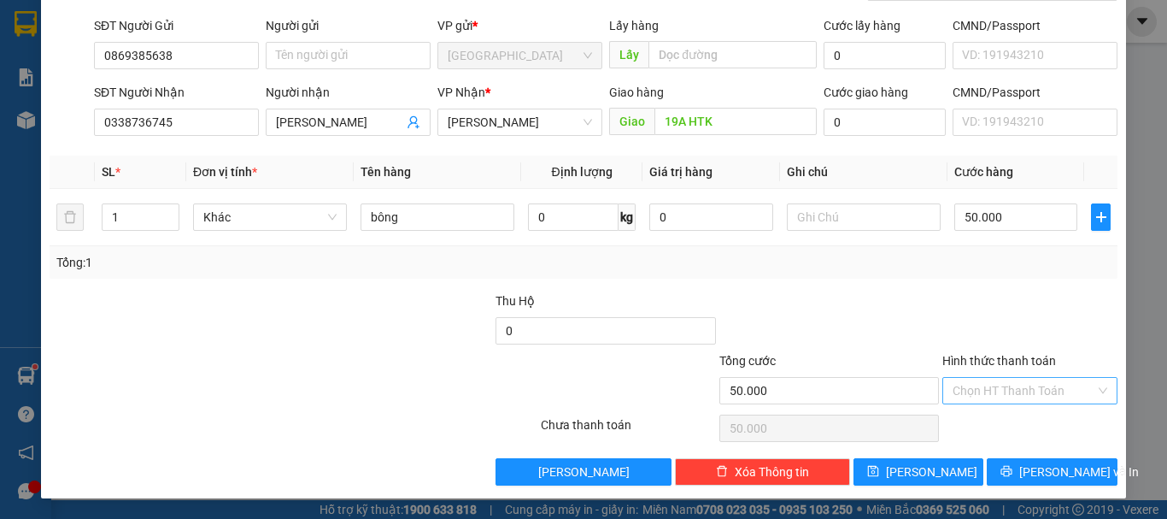
click at [980, 377] on div "Chọn HT Thanh Toán" at bounding box center [1029, 390] width 175 height 27
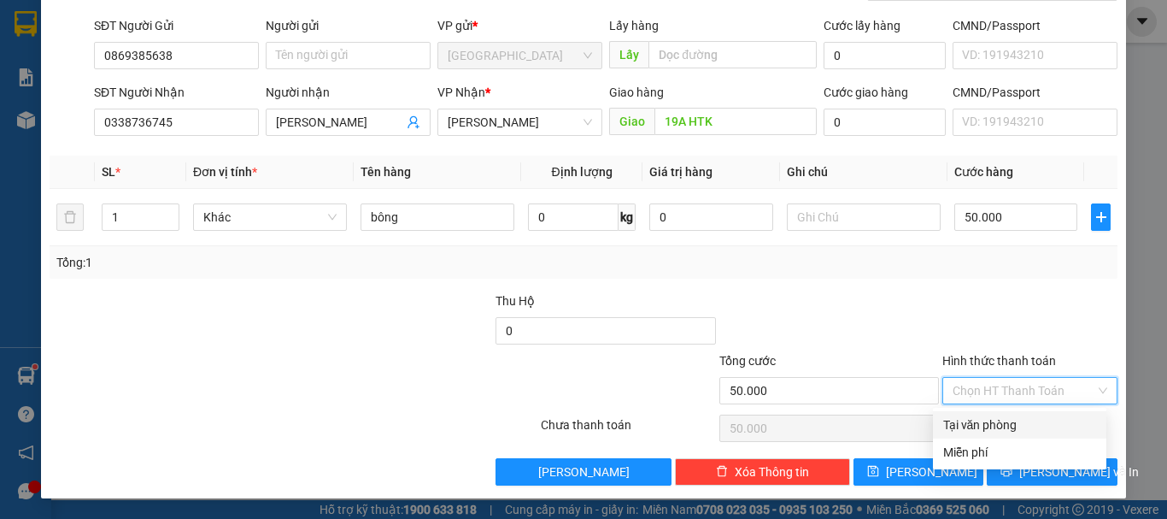
click at [982, 420] on div "Tại văn phòng" at bounding box center [1019, 424] width 153 height 19
type input "0"
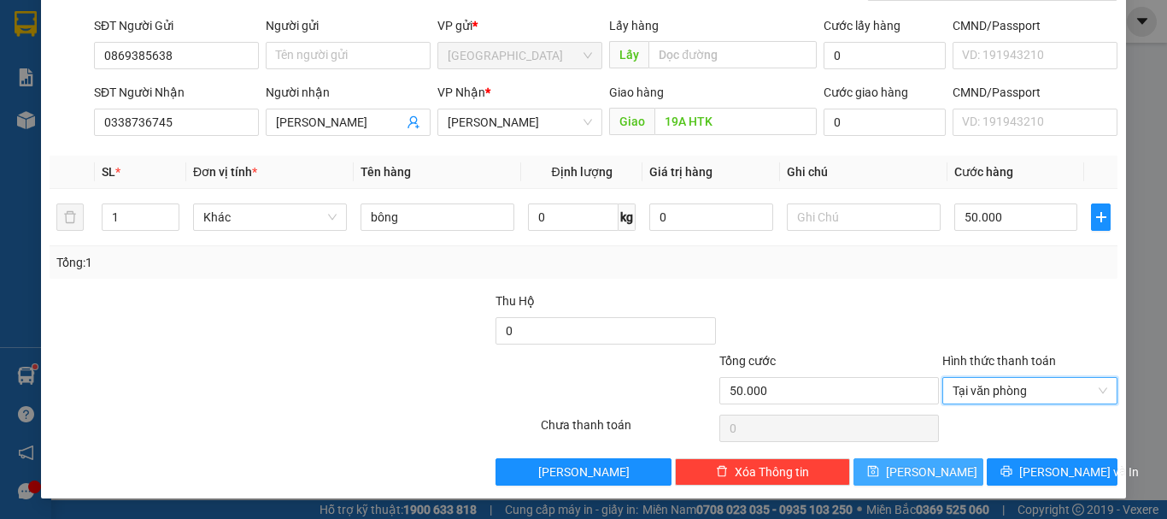
click at [922, 476] on span "[PERSON_NAME]" at bounding box center [931, 471] width 91 height 19
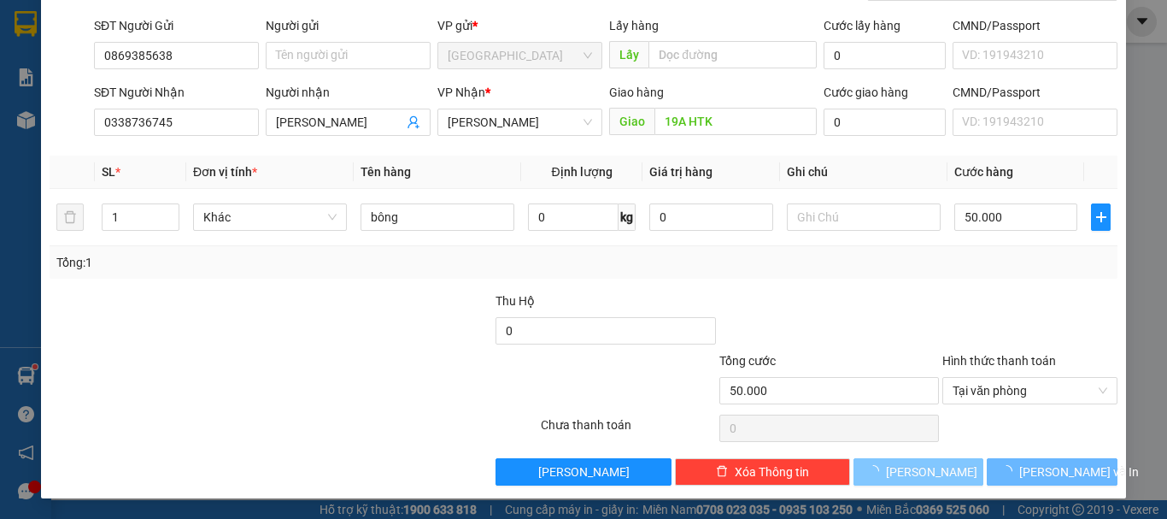
type input "0"
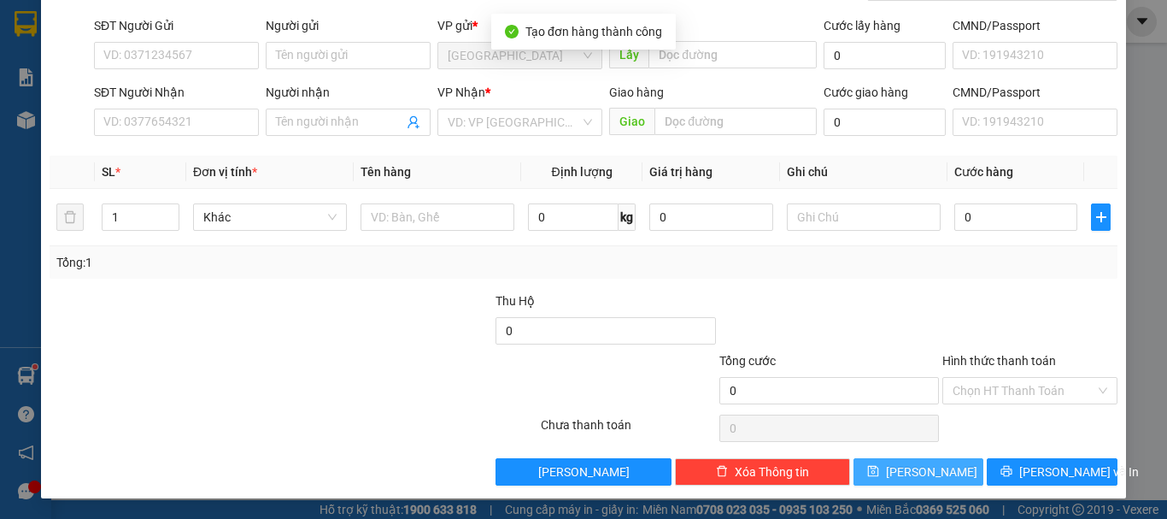
scroll to position [0, 0]
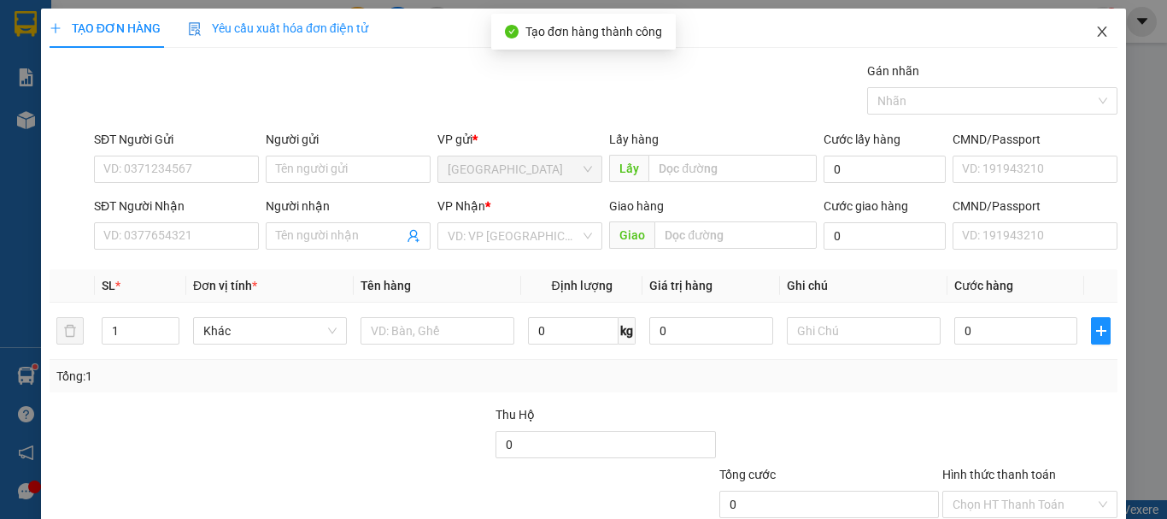
click at [1095, 32] on icon "close" at bounding box center [1102, 32] width 14 height 14
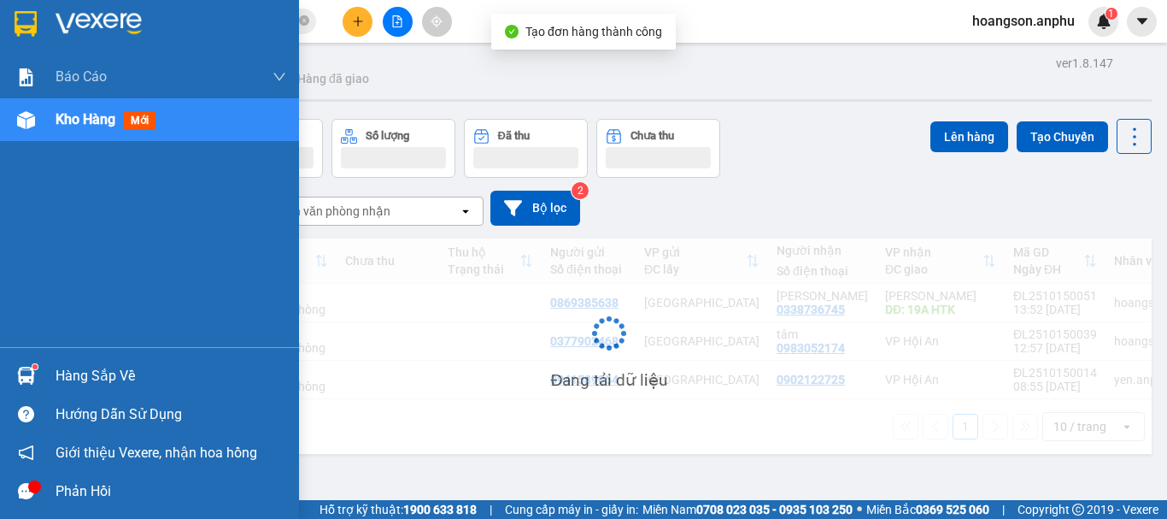
click at [0, 124] on div "Kho hàng mới" at bounding box center [149, 119] width 299 height 43
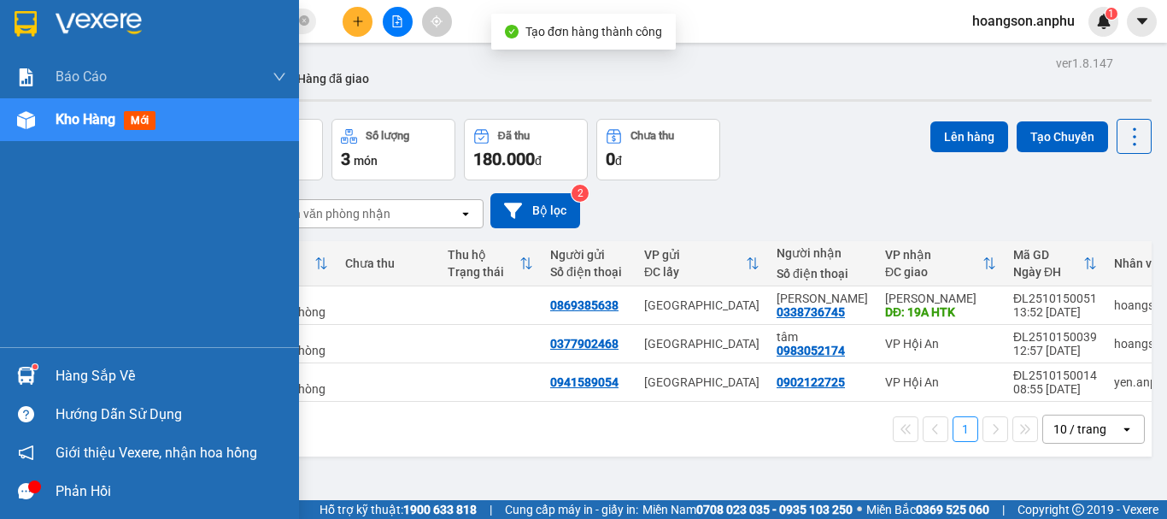
click at [7, 119] on div "Kho hàng mới" at bounding box center [149, 119] width 299 height 43
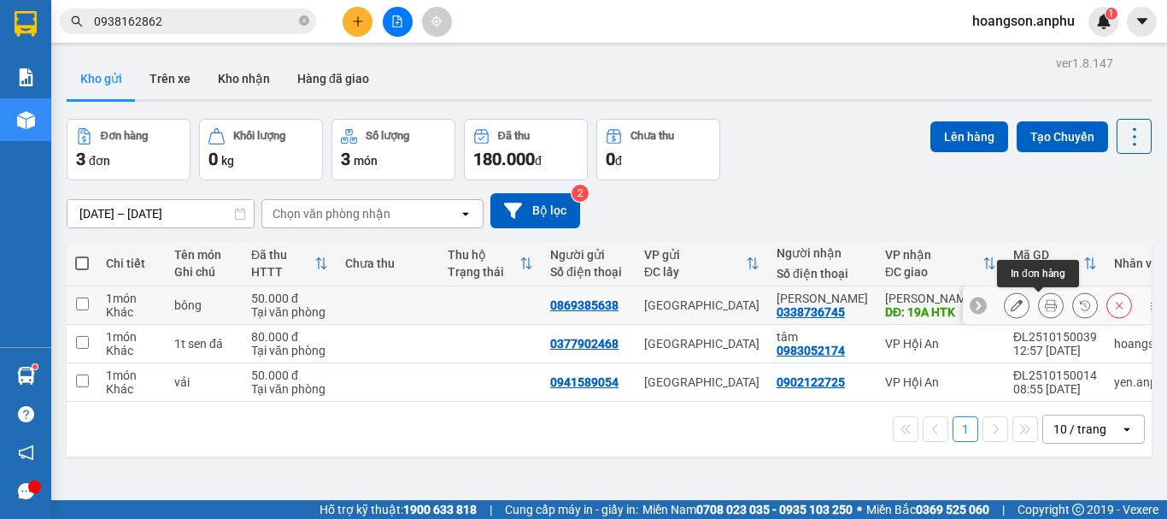
click at [1011, 302] on icon at bounding box center [1017, 305] width 12 height 12
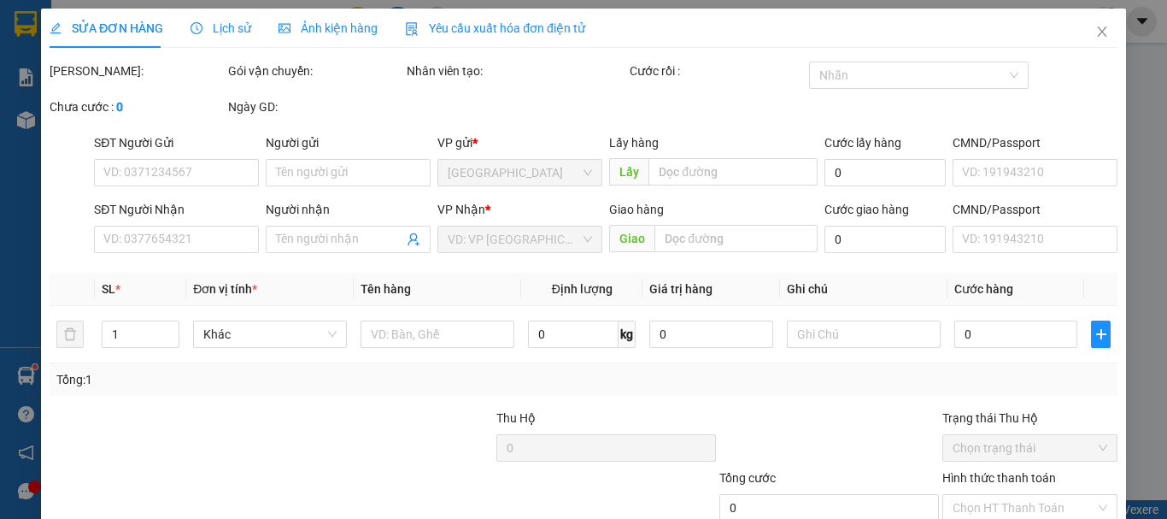
type input "0869385638"
type input "0338736745"
type input "[PERSON_NAME]"
type input "19A HTK"
type input "50.000"
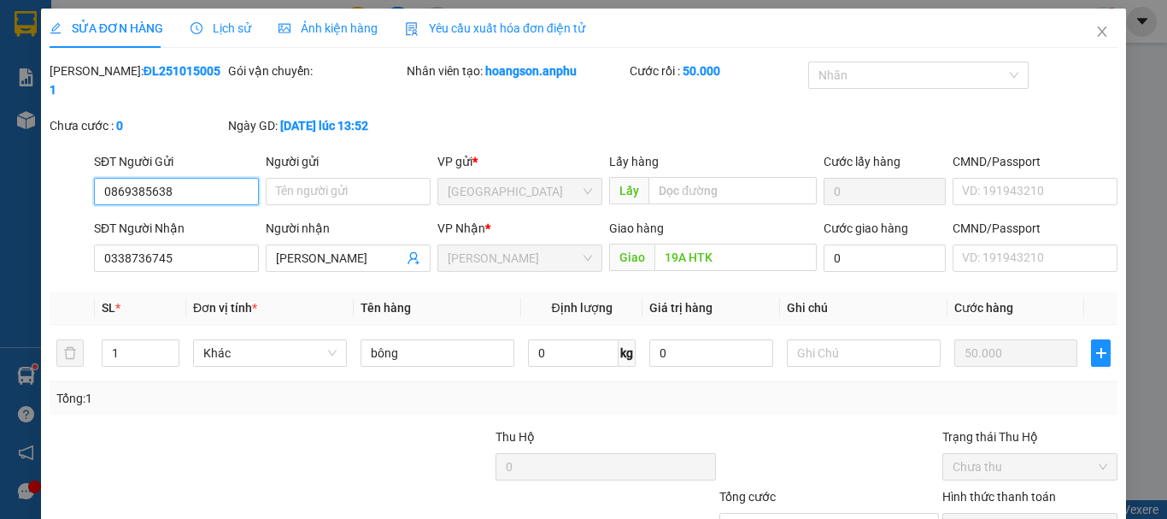
scroll to position [117, 0]
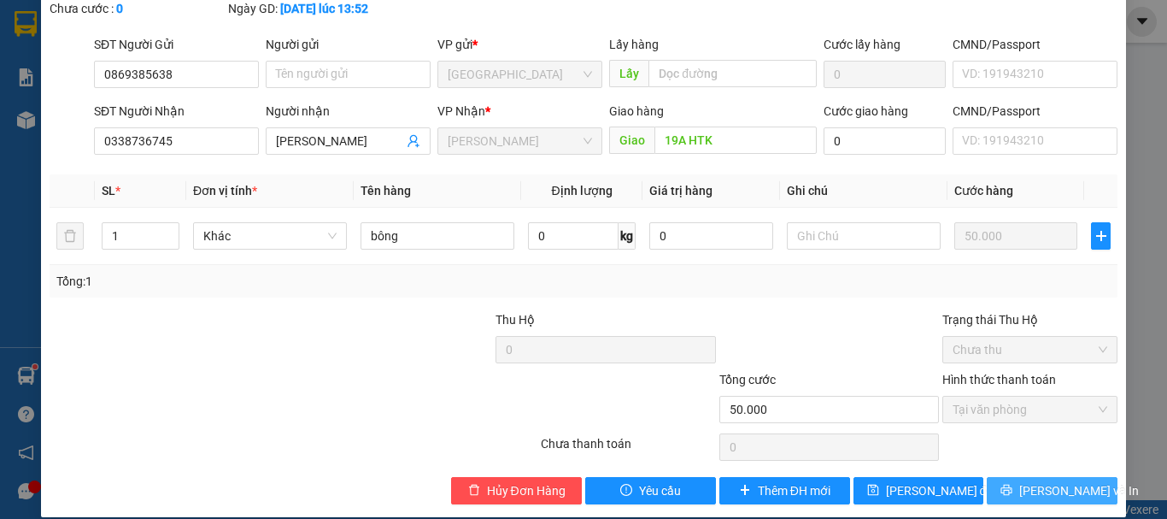
click at [1028, 481] on span "[PERSON_NAME] và In" at bounding box center [1079, 490] width 120 height 19
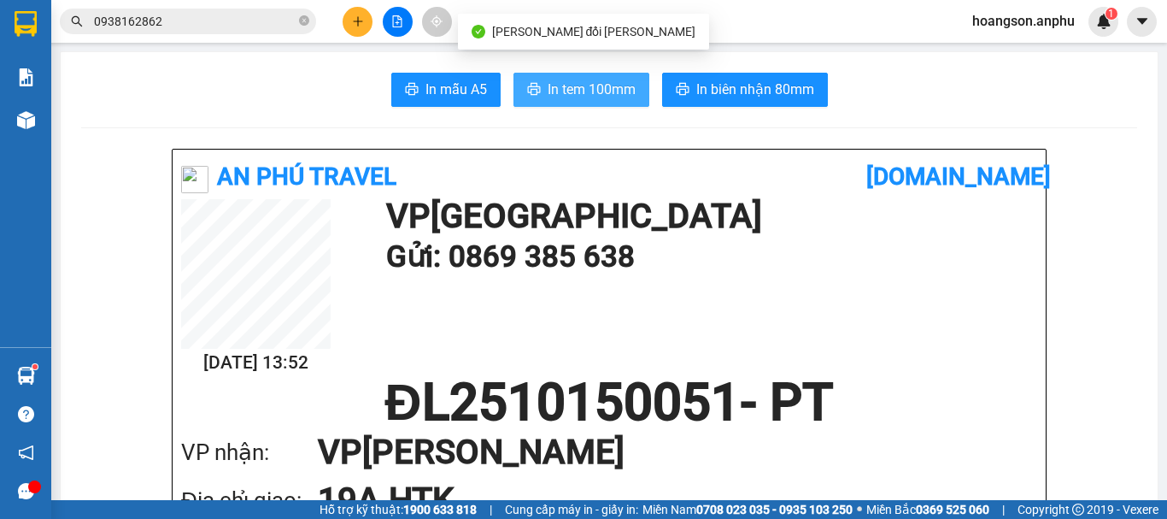
click at [575, 88] on span "In tem 100mm" at bounding box center [592, 89] width 88 height 21
click at [589, 90] on span "In tem 100mm" at bounding box center [592, 89] width 88 height 21
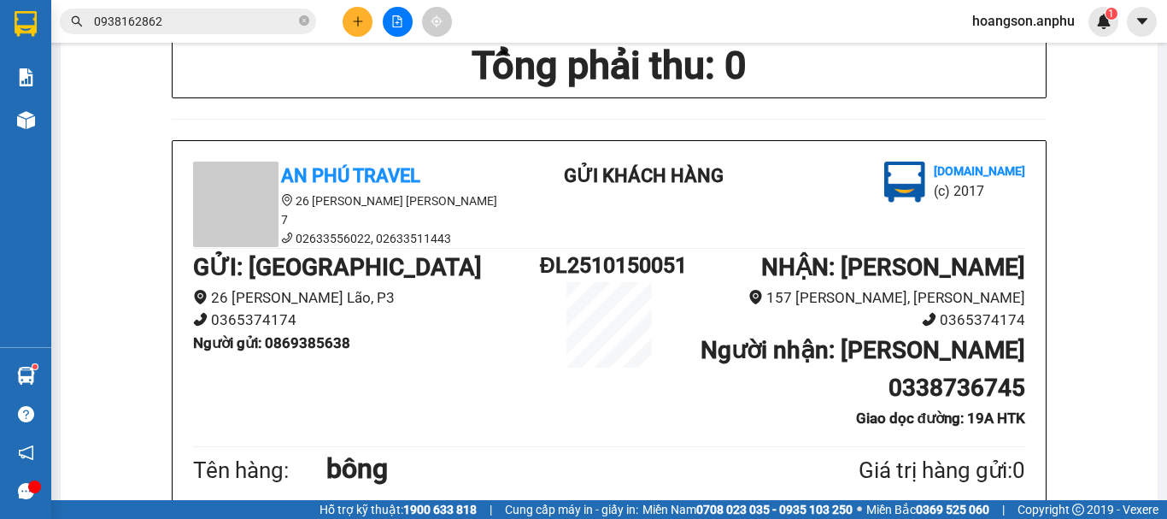
scroll to position [598, 0]
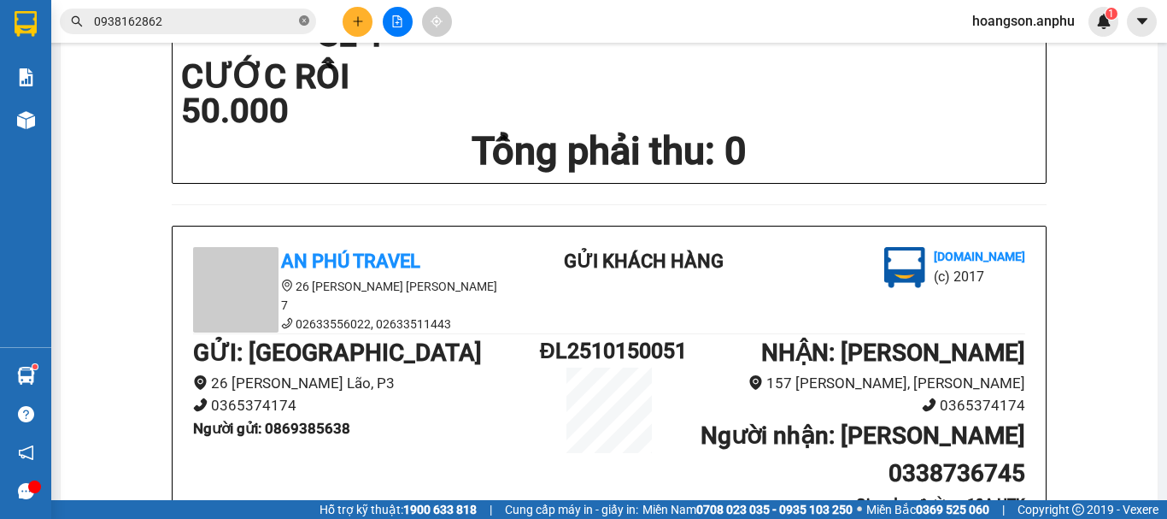
click at [308, 26] on icon "close-circle" at bounding box center [304, 20] width 10 height 10
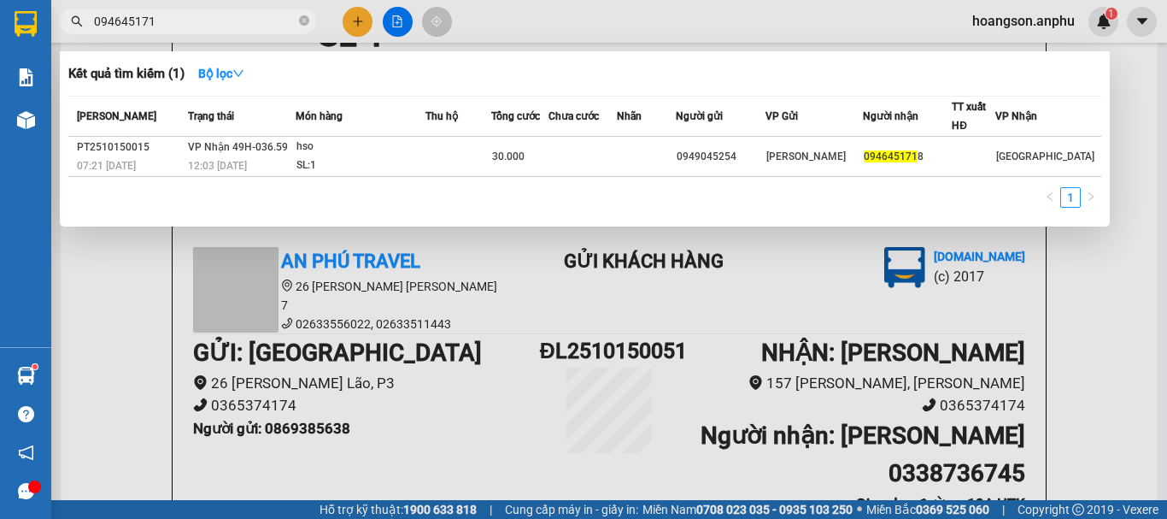
type input "0946451718"
click at [302, 26] on icon "close-circle" at bounding box center [304, 20] width 10 height 10
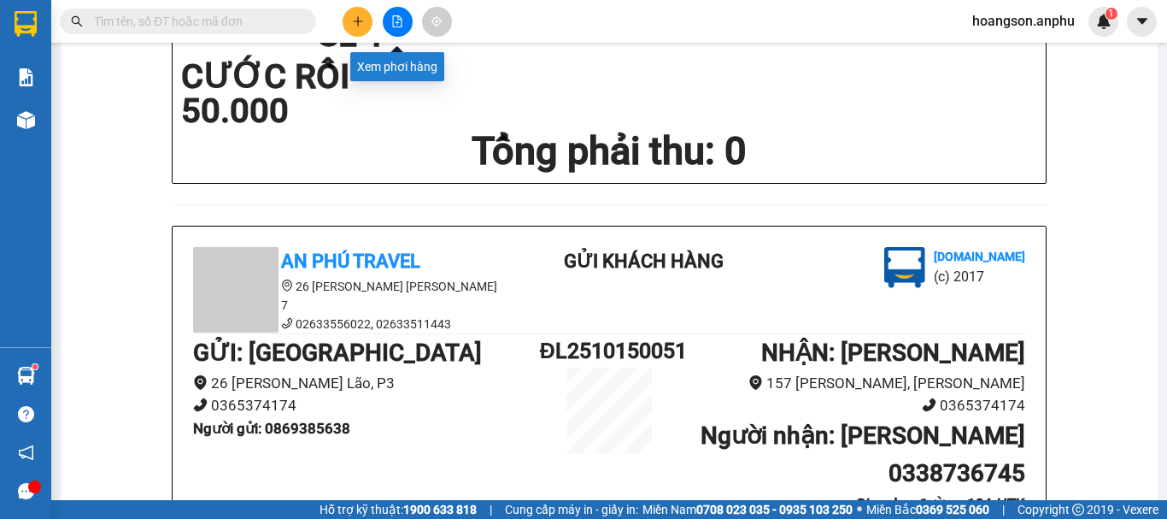
click at [404, 13] on button at bounding box center [398, 22] width 30 height 30
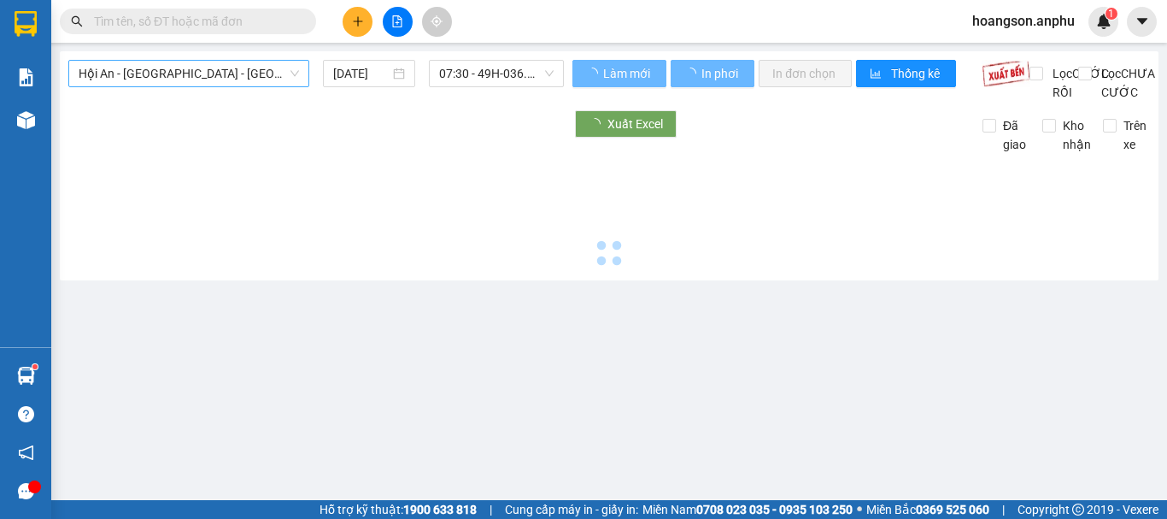
click at [200, 74] on span "Hội An - Nha Trang - Đà Lạt" at bounding box center [189, 74] width 220 height 26
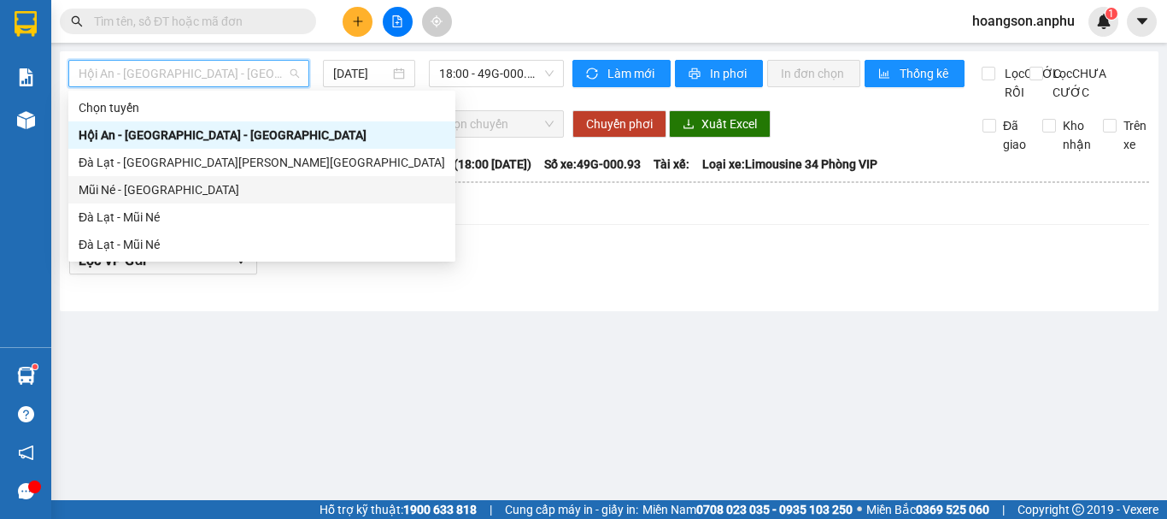
click at [150, 191] on div "Mũi Né - Đà Lạt" at bounding box center [262, 189] width 366 height 19
type input "15/10/2025"
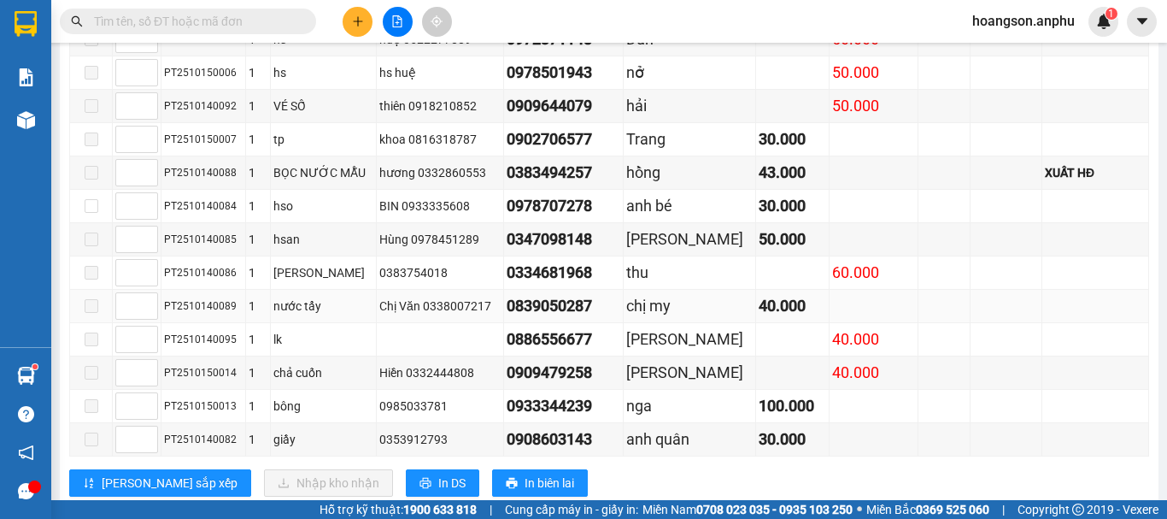
scroll to position [427, 0]
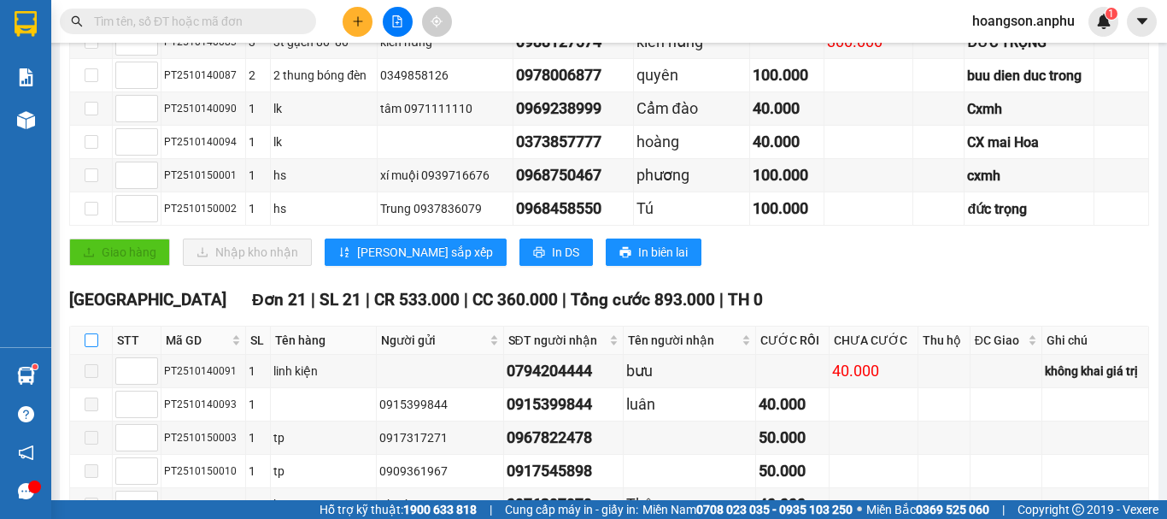
click at [96, 347] on input "checkbox" at bounding box center [92, 340] width 14 height 14
checkbox input "true"
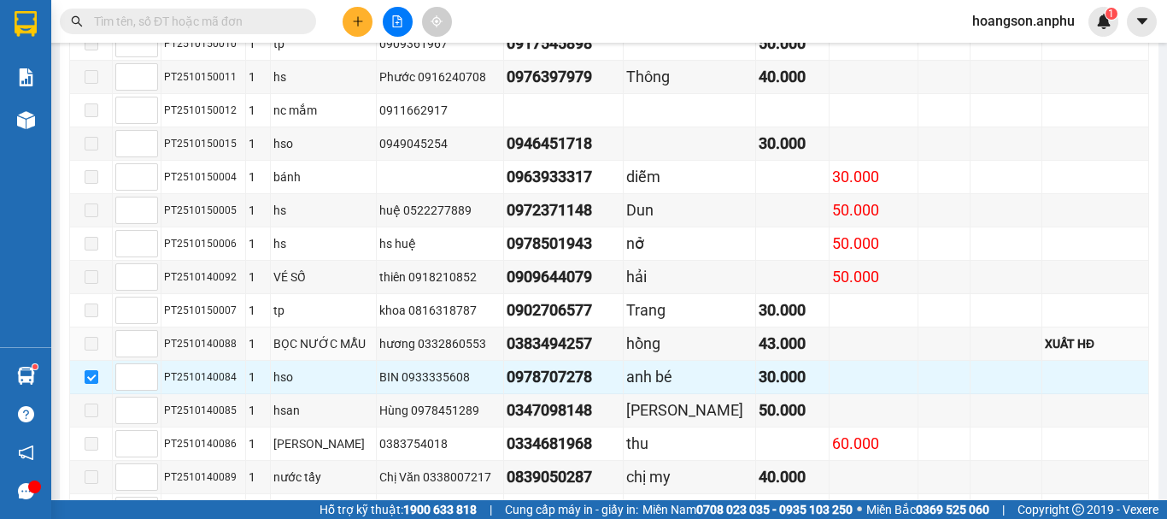
scroll to position [1088, 0]
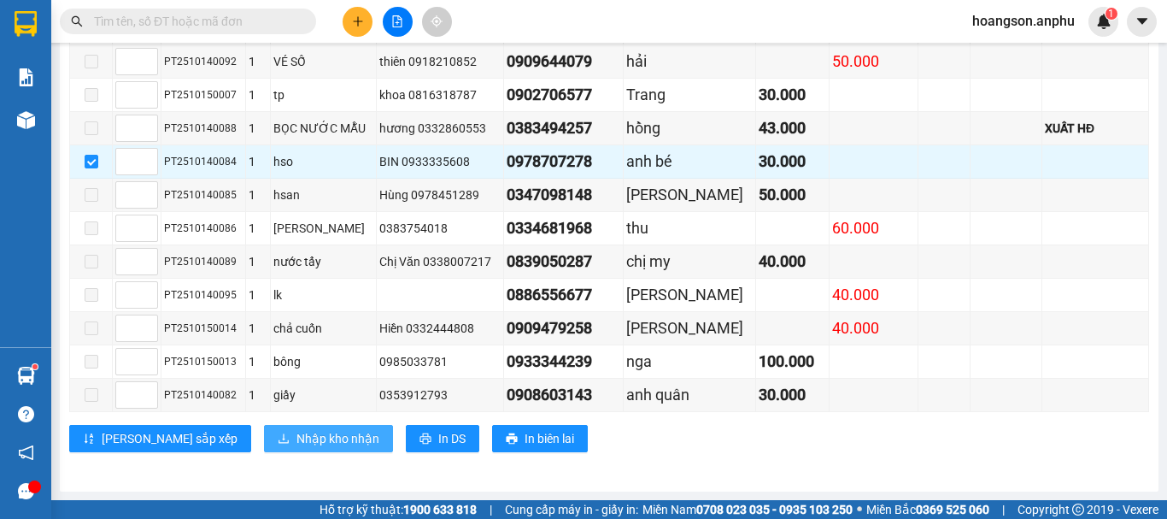
click at [296, 436] on span "Nhập kho nhận" at bounding box center [337, 438] width 83 height 19
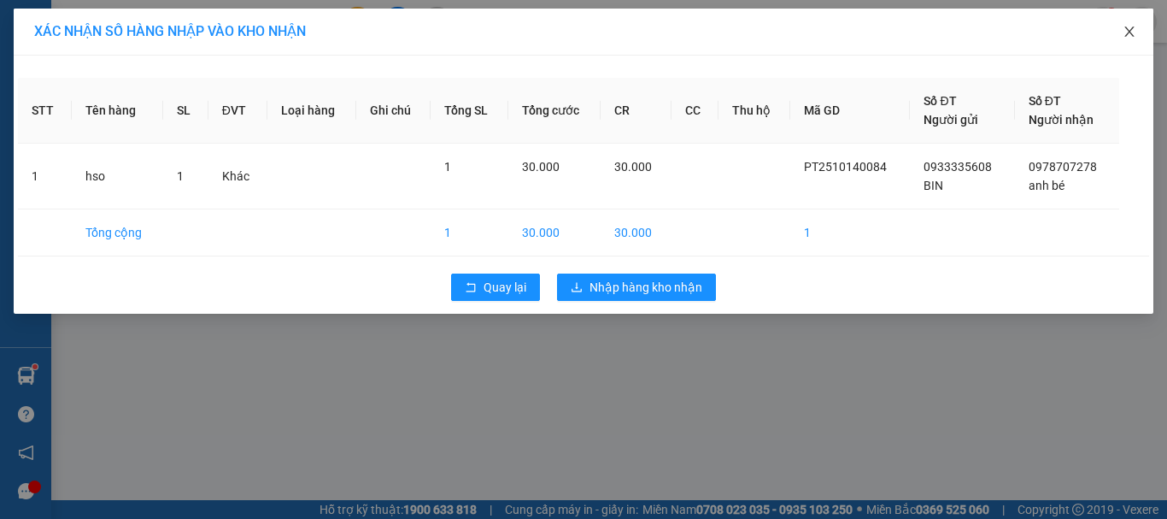
click at [1139, 36] on span "Close" at bounding box center [1129, 33] width 48 height 48
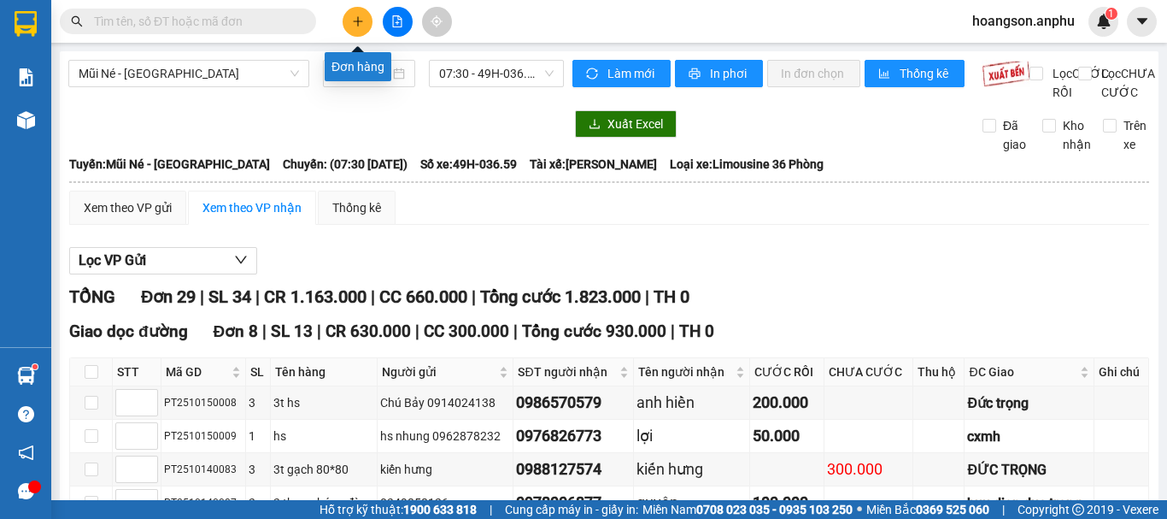
click at [352, 18] on icon "plus" at bounding box center [358, 21] width 12 height 12
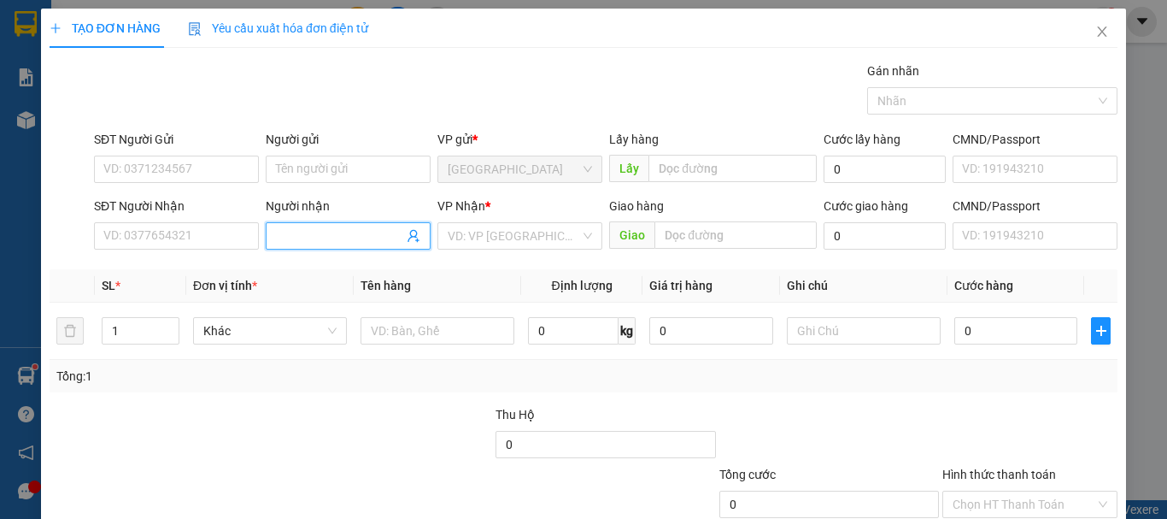
drag, startPoint x: 352, startPoint y: 233, endPoint x: 349, endPoint y: 247, distance: 14.1
click at [352, 235] on input "Người nhận" at bounding box center [339, 235] width 127 height 19
type input "Thơ"
click at [530, 225] on input "search" at bounding box center [514, 236] width 132 height 26
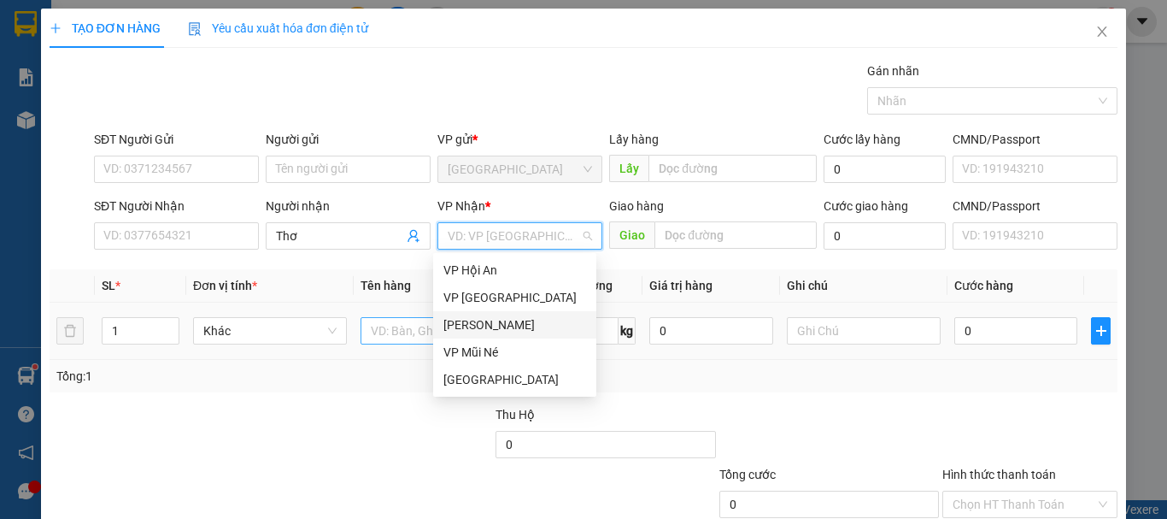
drag, startPoint x: 471, startPoint y: 331, endPoint x: 425, endPoint y: 329, distance: 45.3
click at [471, 331] on div "[PERSON_NAME]" at bounding box center [514, 324] width 143 height 19
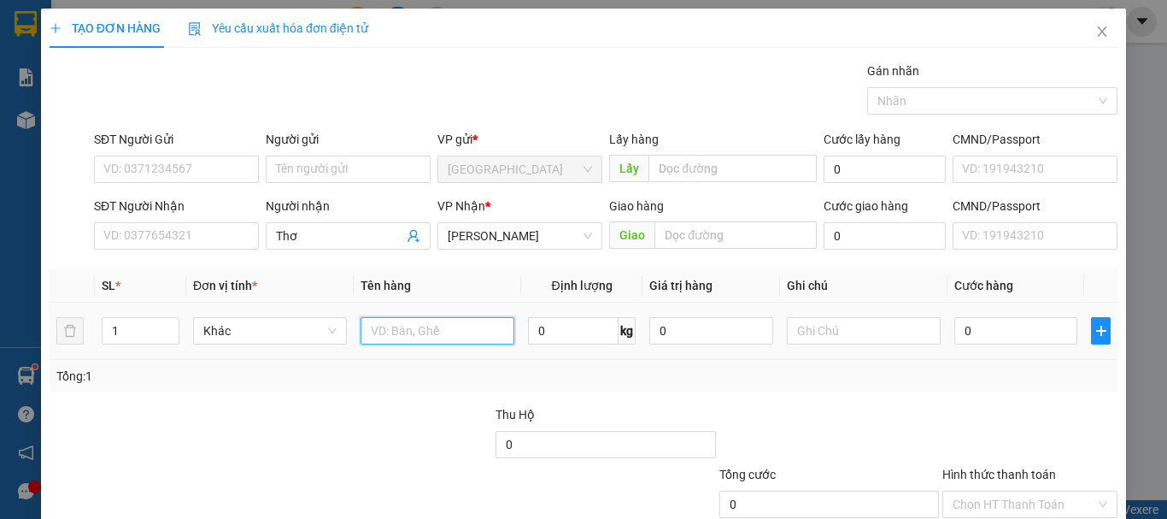
click at [412, 329] on input "text" at bounding box center [438, 330] width 154 height 27
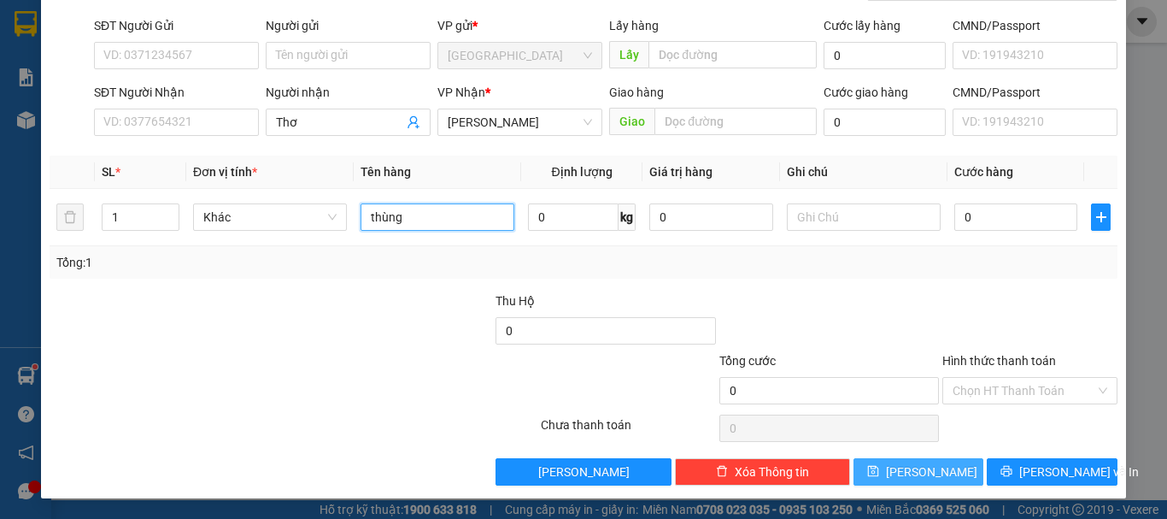
type input "thùng"
click at [912, 475] on span "[PERSON_NAME]" at bounding box center [931, 471] width 91 height 19
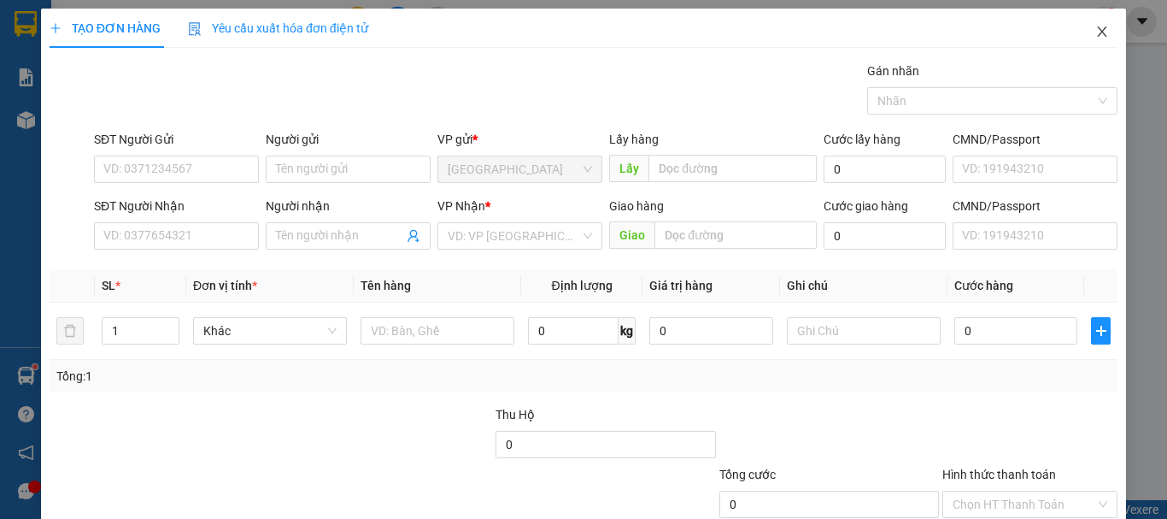
click at [1095, 32] on icon "close" at bounding box center [1102, 32] width 14 height 14
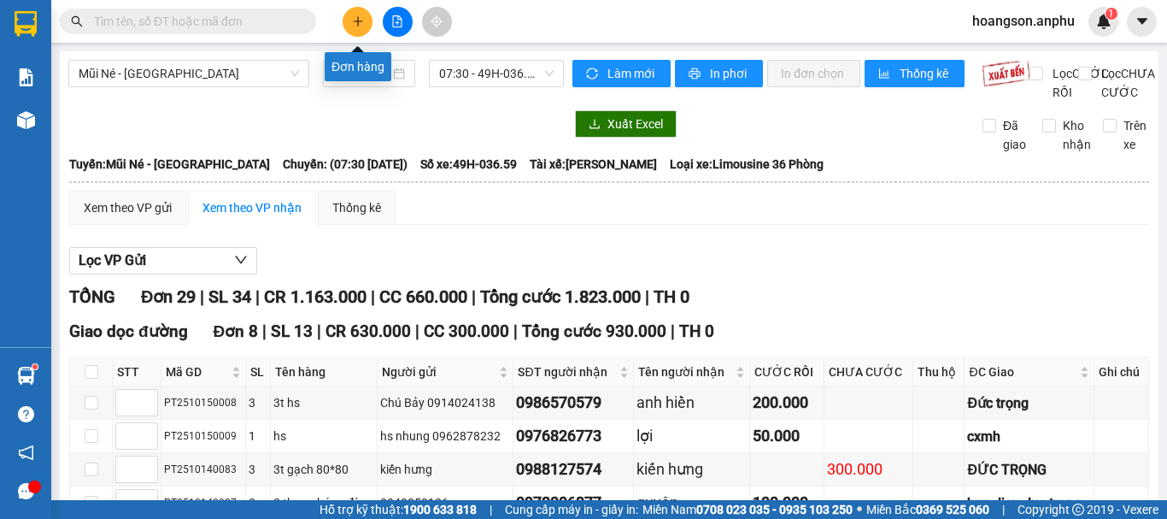
click at [358, 32] on button at bounding box center [358, 22] width 30 height 30
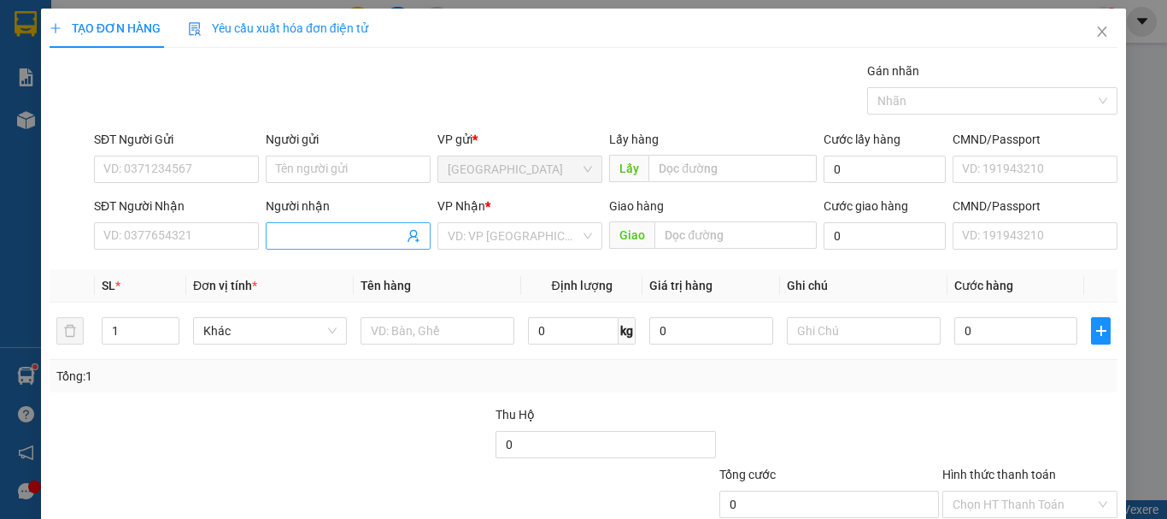
click at [340, 226] on input "Người nhận" at bounding box center [339, 235] width 127 height 19
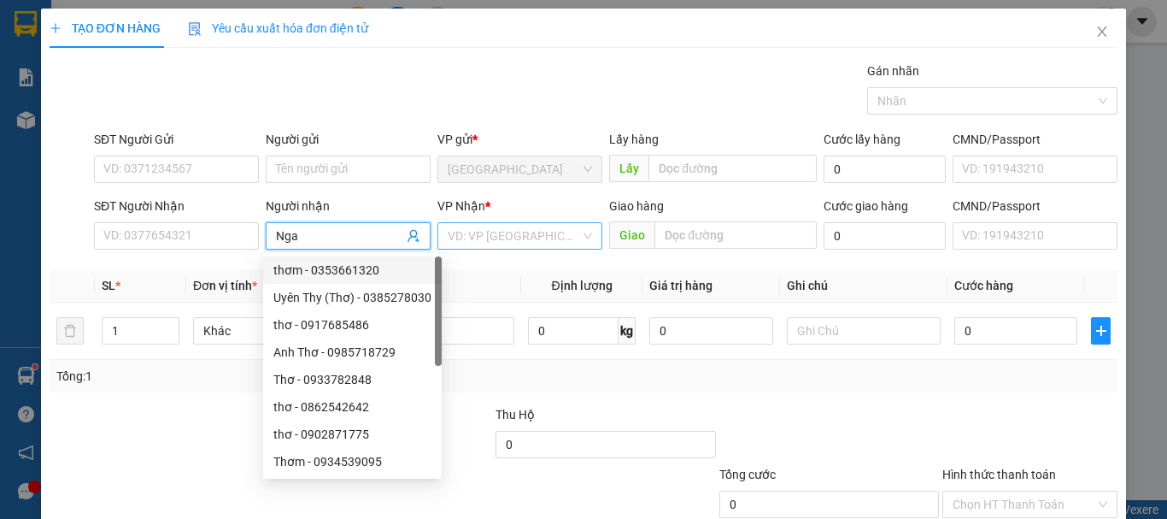
type input "Nga"
drag, startPoint x: 460, startPoint y: 225, endPoint x: 461, endPoint y: 239, distance: 14.6
click at [460, 225] on input "search" at bounding box center [514, 236] width 132 height 26
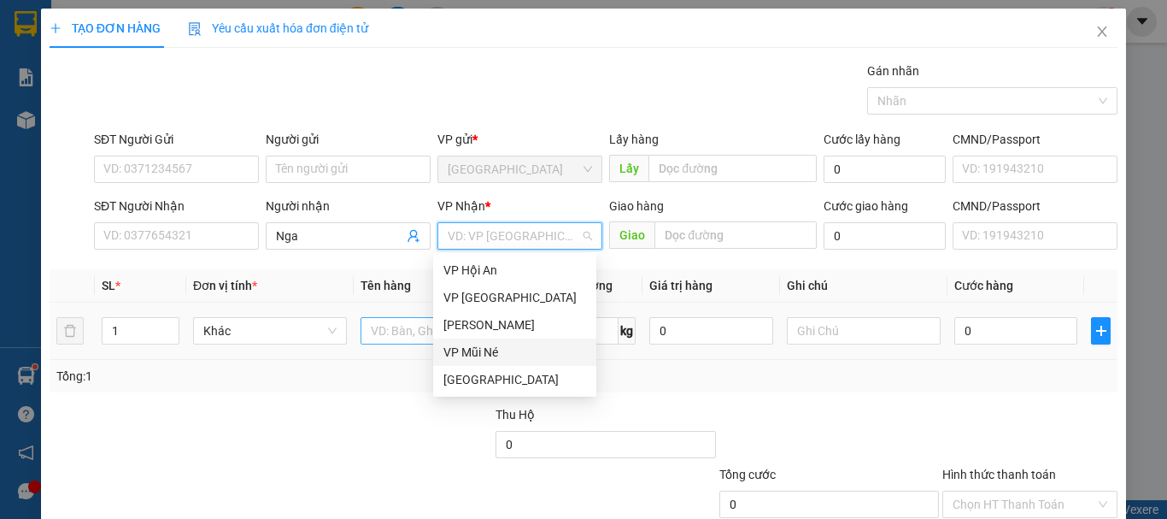
drag, startPoint x: 461, startPoint y: 323, endPoint x: 451, endPoint y: 323, distance: 10.3
click at [461, 323] on div "[PERSON_NAME]" at bounding box center [514, 324] width 143 height 19
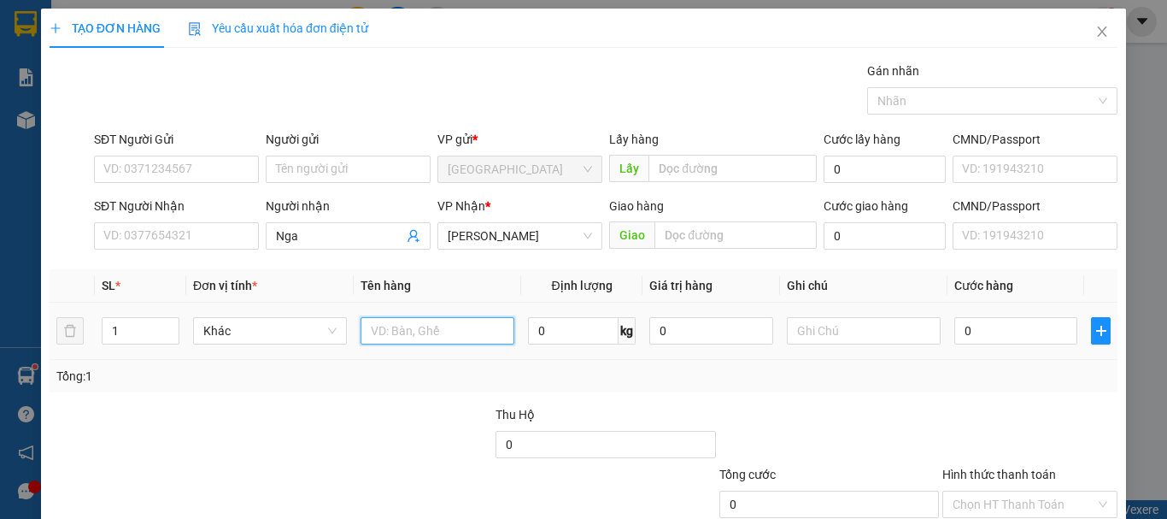
click at [413, 323] on input "text" at bounding box center [438, 330] width 154 height 27
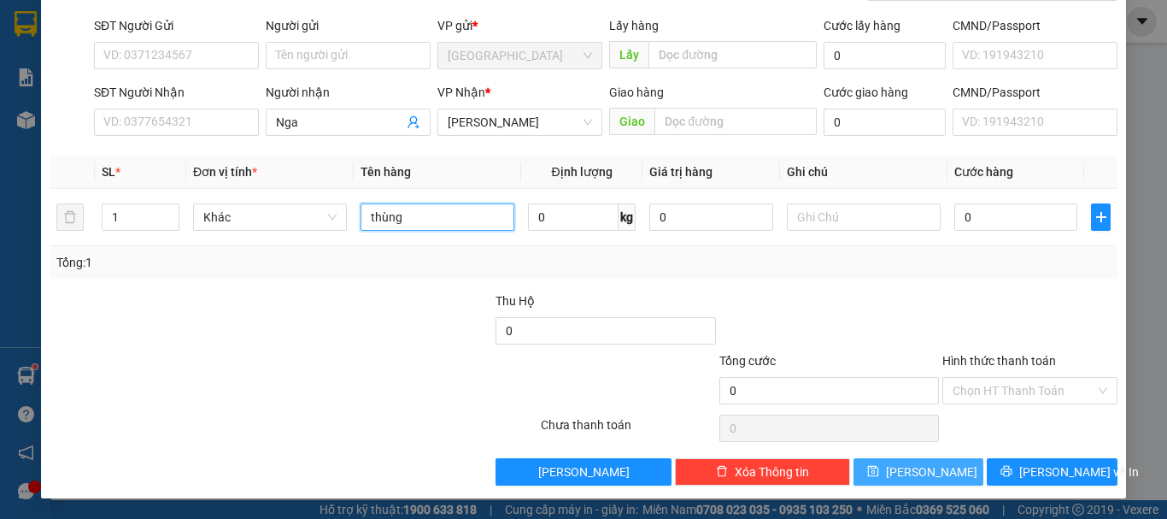
type input "thùng"
click at [880, 472] on button "[PERSON_NAME]" at bounding box center [918, 471] width 131 height 27
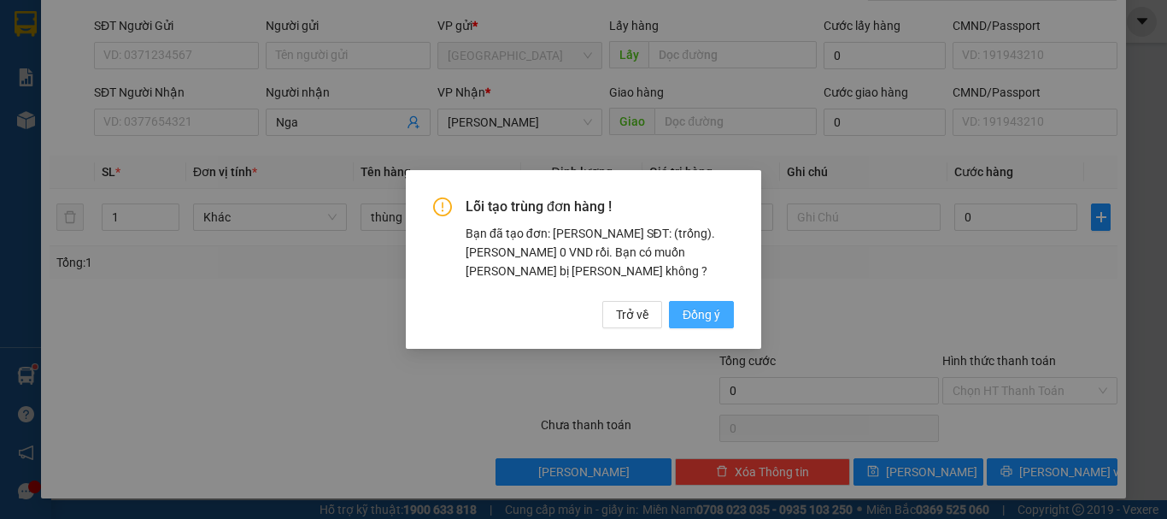
drag, startPoint x: 710, startPoint y: 309, endPoint x: 655, endPoint y: 290, distance: 58.1
click at [710, 309] on span "Đồng ý" at bounding box center [702, 314] width 38 height 19
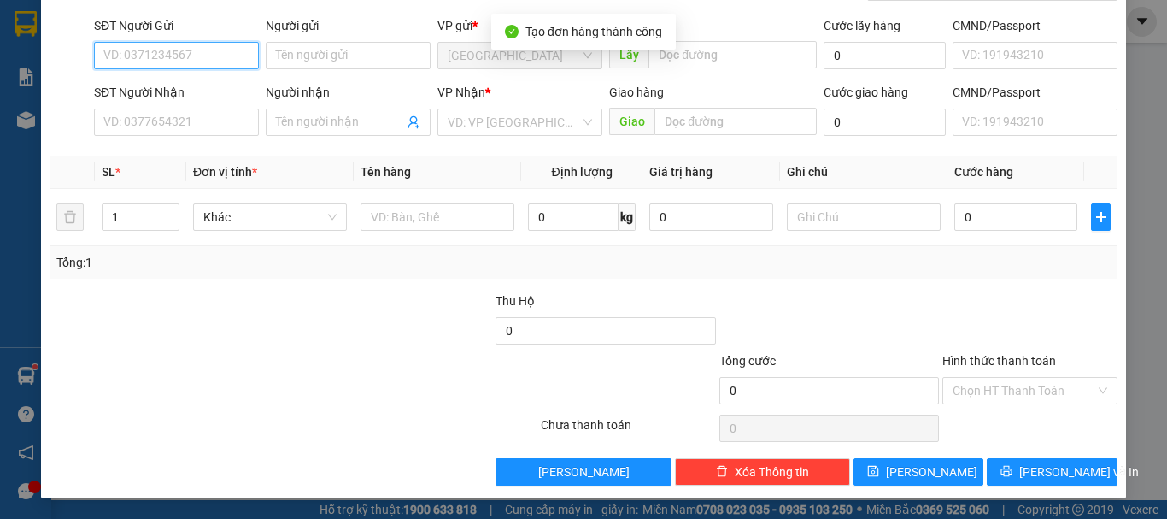
click at [137, 56] on input "SĐT Người Gửi" at bounding box center [176, 55] width 165 height 27
type input "0976630234"
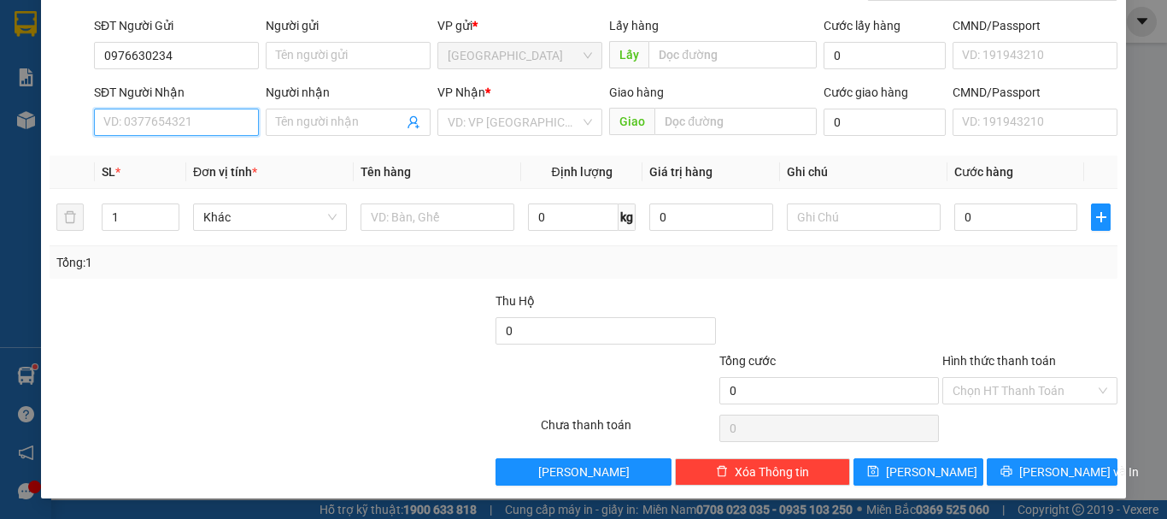
click at [187, 113] on input "SĐT Người Nhận" at bounding box center [176, 121] width 165 height 27
click at [173, 155] on div "0782777882" at bounding box center [174, 156] width 143 height 19
type input "0782777882"
type input "60.000"
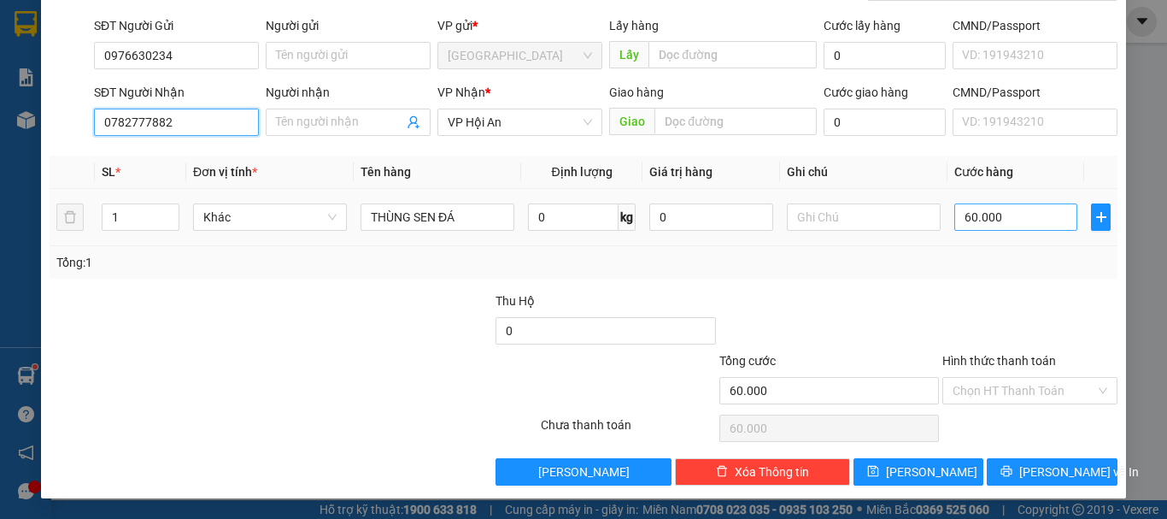
type input "0782777882"
click at [1010, 224] on input "60.000" at bounding box center [1015, 216] width 123 height 27
type input "1"
type input "10"
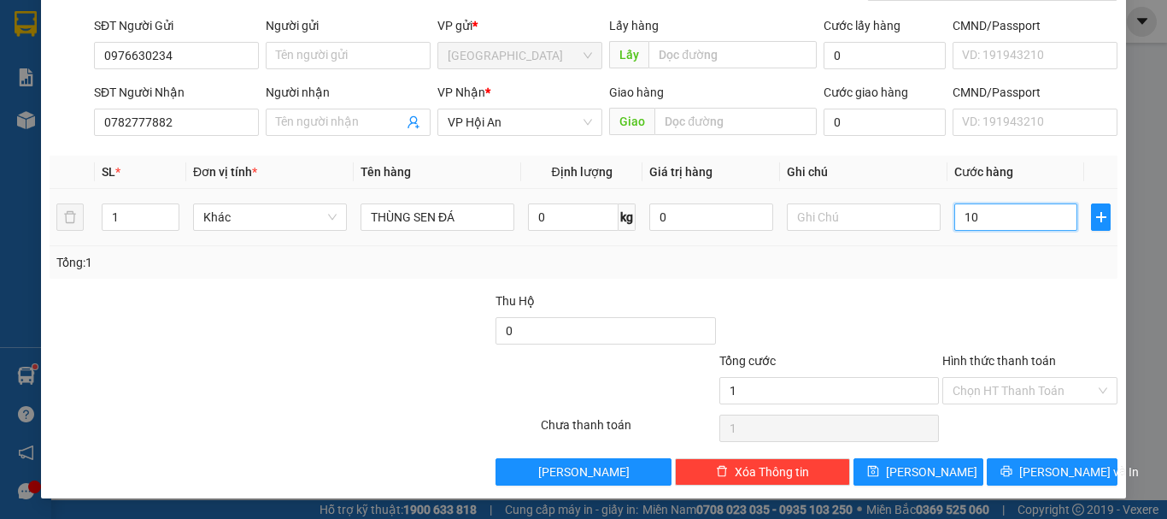
type input "10"
type input "100"
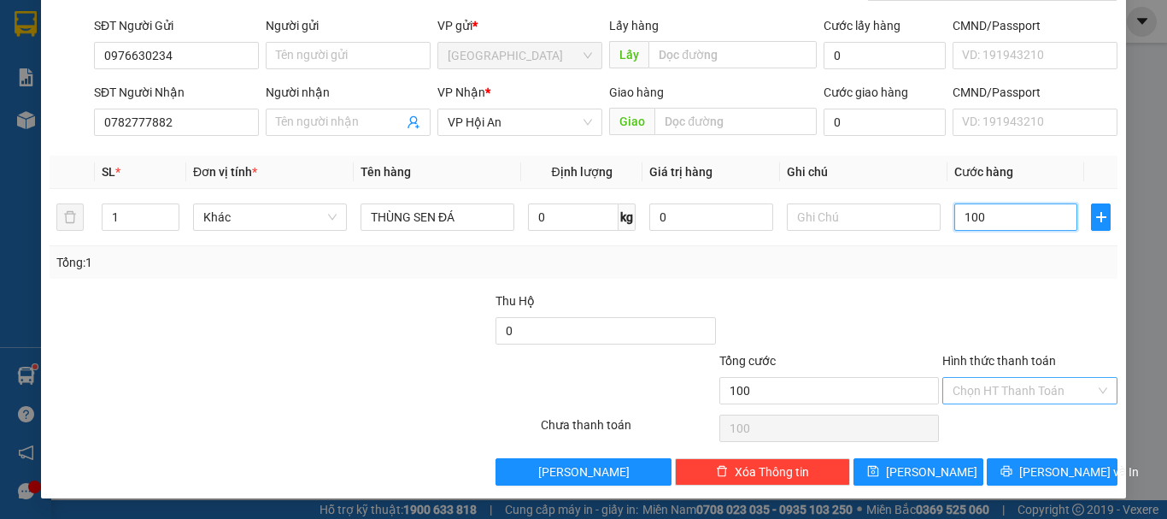
type input "100"
type input "100.000"
click at [959, 384] on input "Hình thức thanh toán" at bounding box center [1024, 391] width 143 height 26
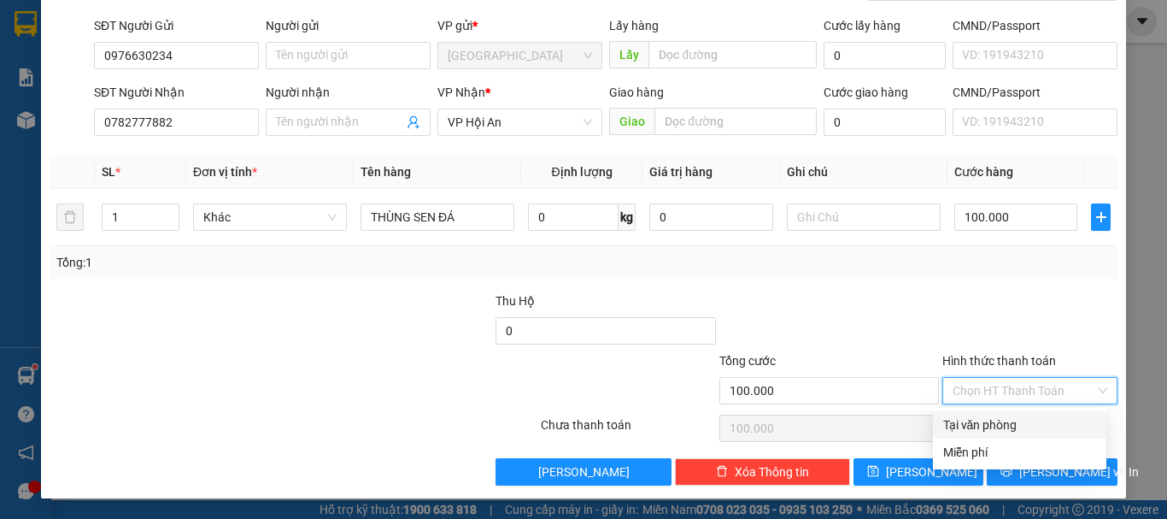
click at [980, 418] on div "Tại văn phòng" at bounding box center [1019, 424] width 153 height 19
type input "0"
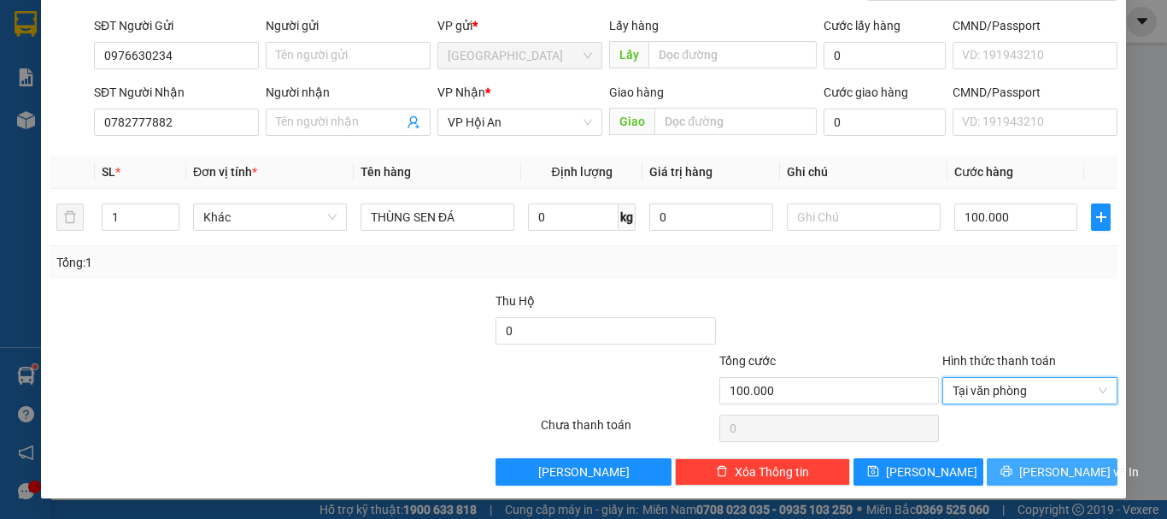
click at [1019, 463] on button "[PERSON_NAME] và In" at bounding box center [1052, 471] width 131 height 27
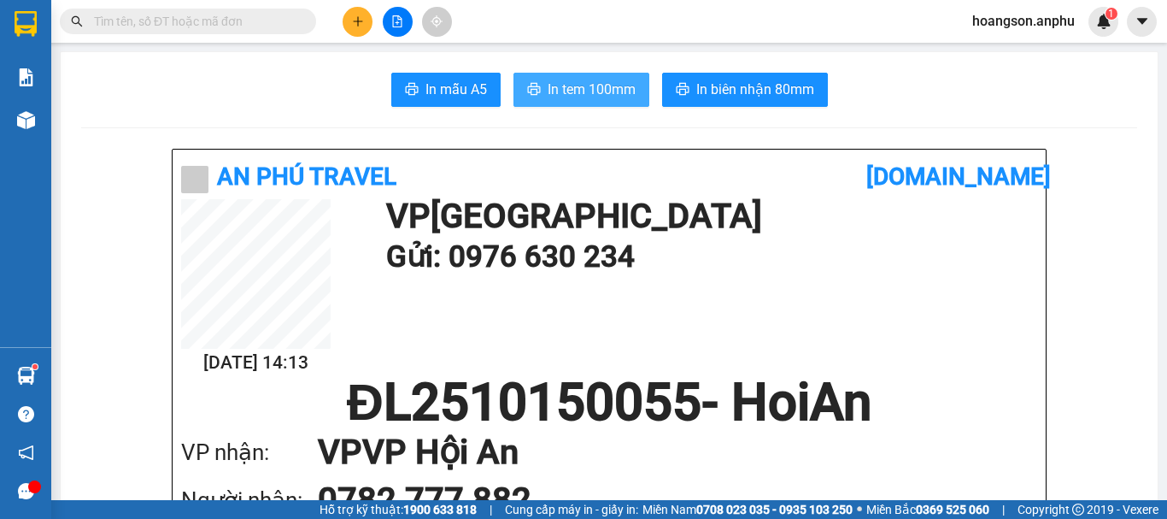
click at [615, 81] on span "In tem 100mm" at bounding box center [592, 89] width 88 height 21
click at [608, 105] on button "In tem 100mm" at bounding box center [581, 90] width 136 height 34
click at [390, 20] on button at bounding box center [398, 22] width 30 height 30
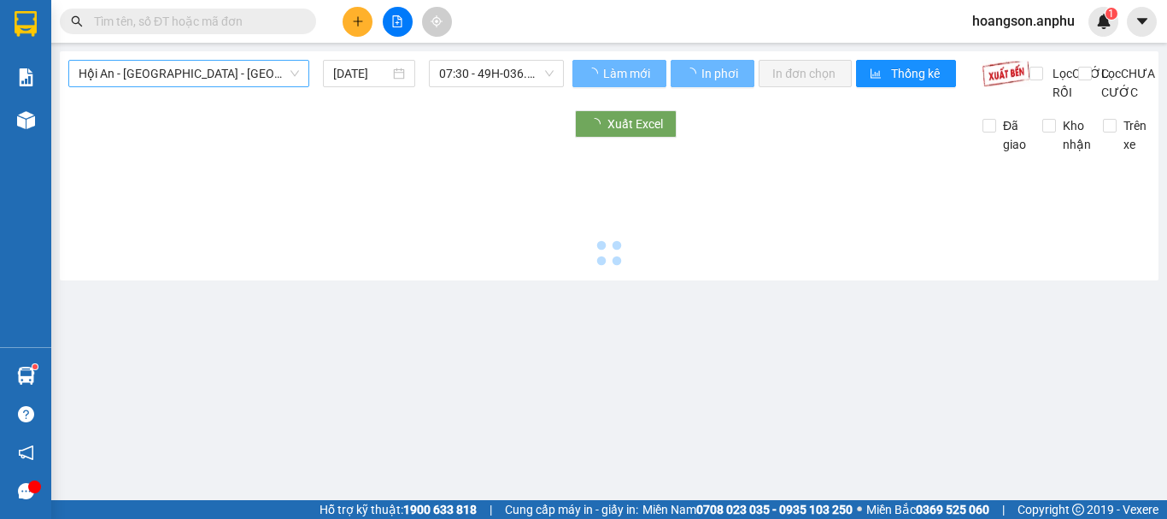
click at [146, 73] on span "Hội An - Nha Trang - Đà Lạt" at bounding box center [189, 74] width 220 height 26
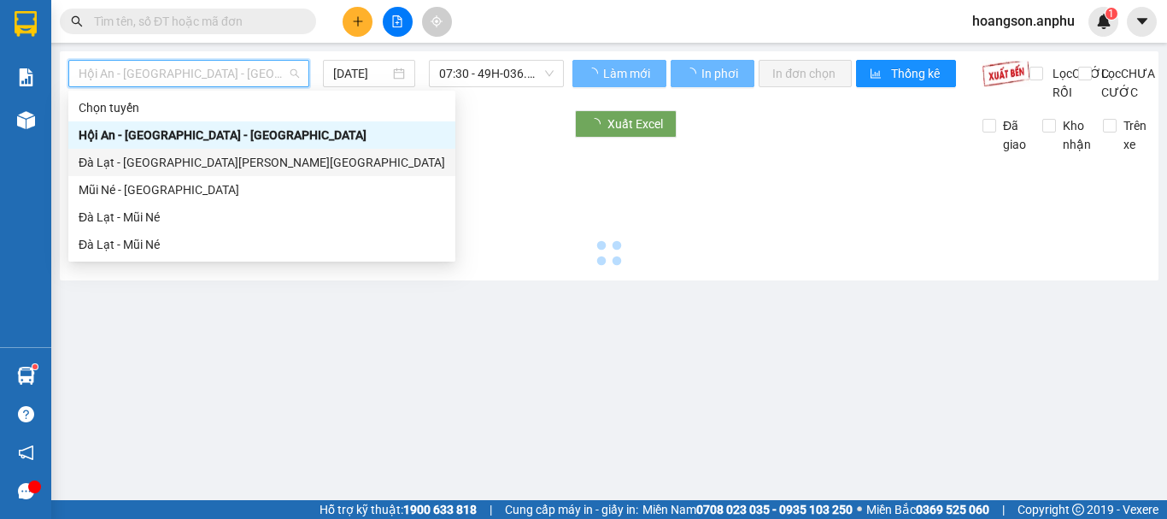
click at [120, 186] on div "Mũi Né - Đà Lạt" at bounding box center [262, 189] width 366 height 19
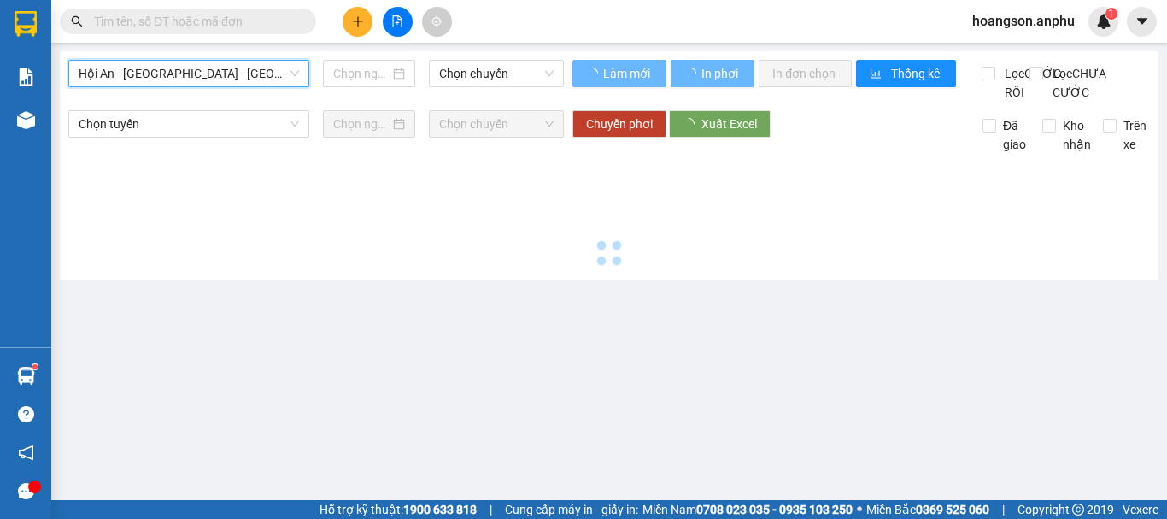
type input "15/10/2025"
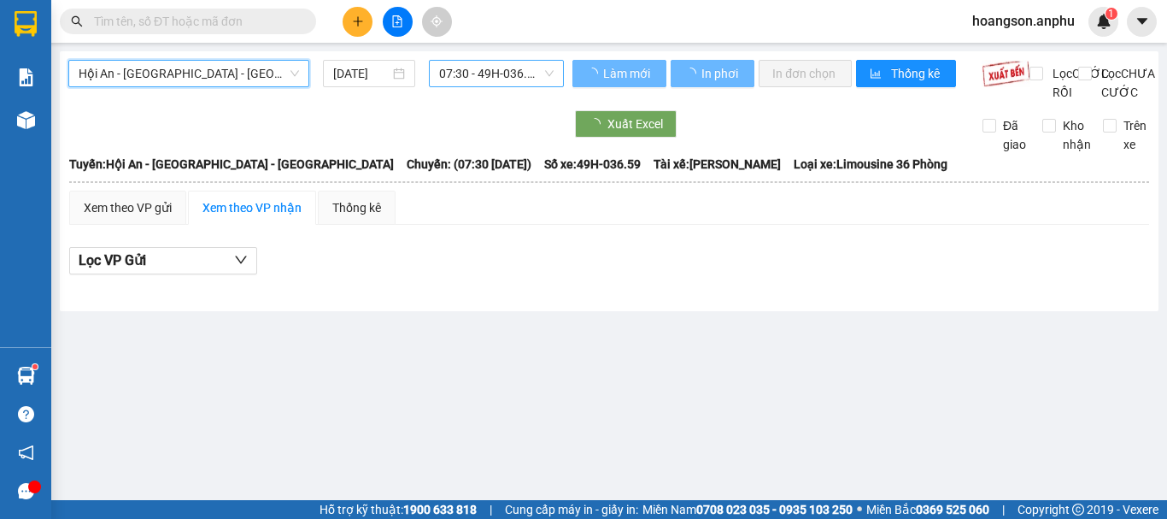
click at [477, 71] on span "07:30 - 49H-036.59" at bounding box center [496, 74] width 114 height 26
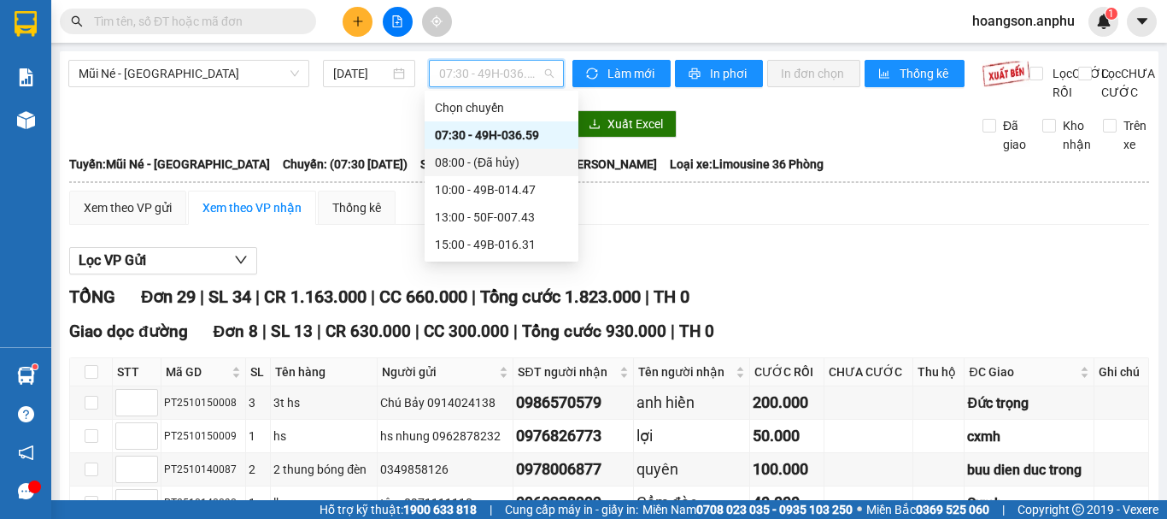
click at [466, 185] on div "10:00 - 49B-014.47" at bounding box center [501, 189] width 133 height 19
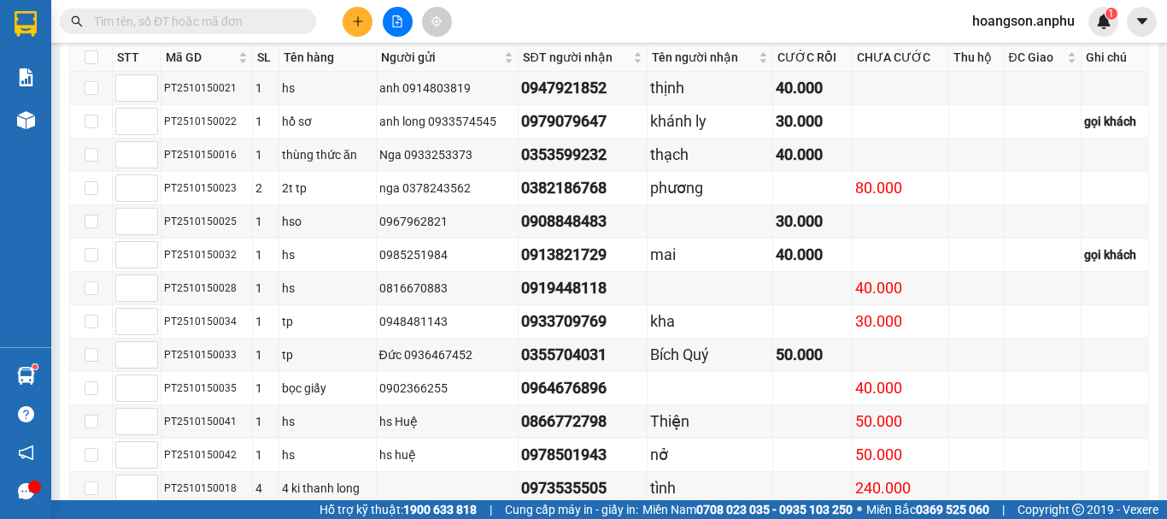
scroll to position [1154, 0]
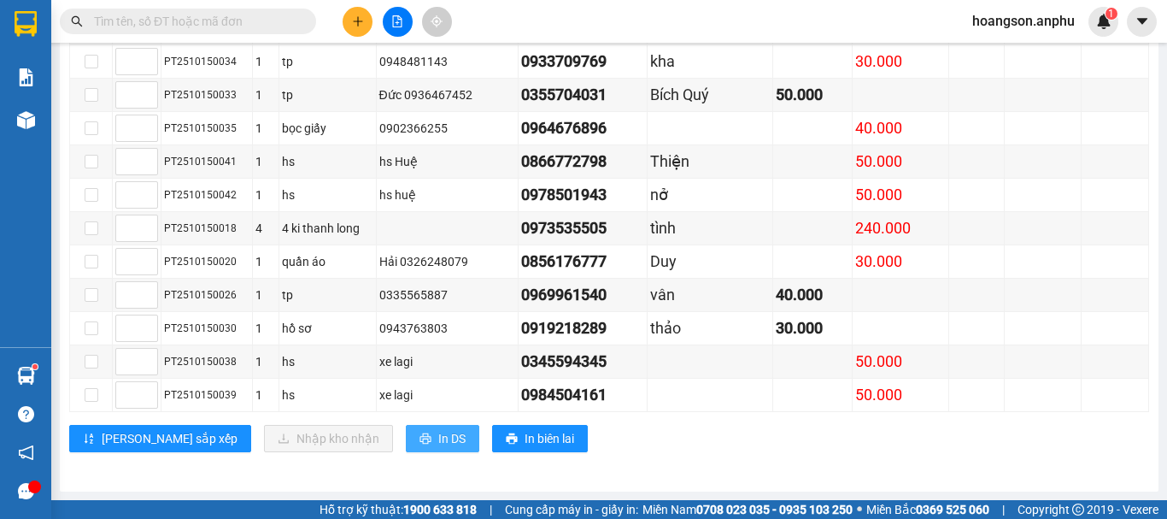
click at [438, 437] on span "In DS" at bounding box center [451, 438] width 27 height 19
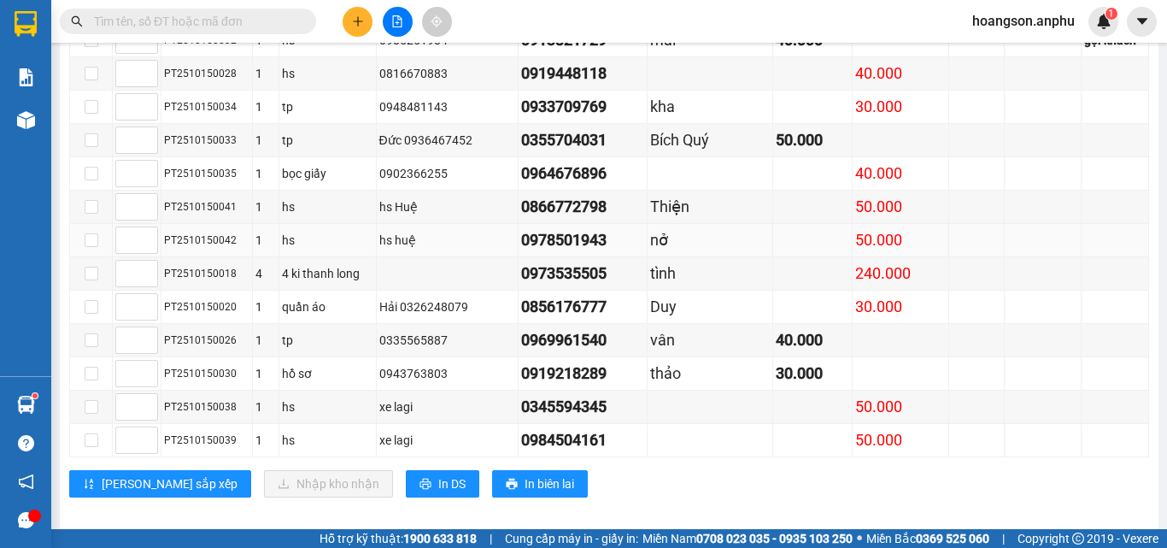
scroll to position [727, 0]
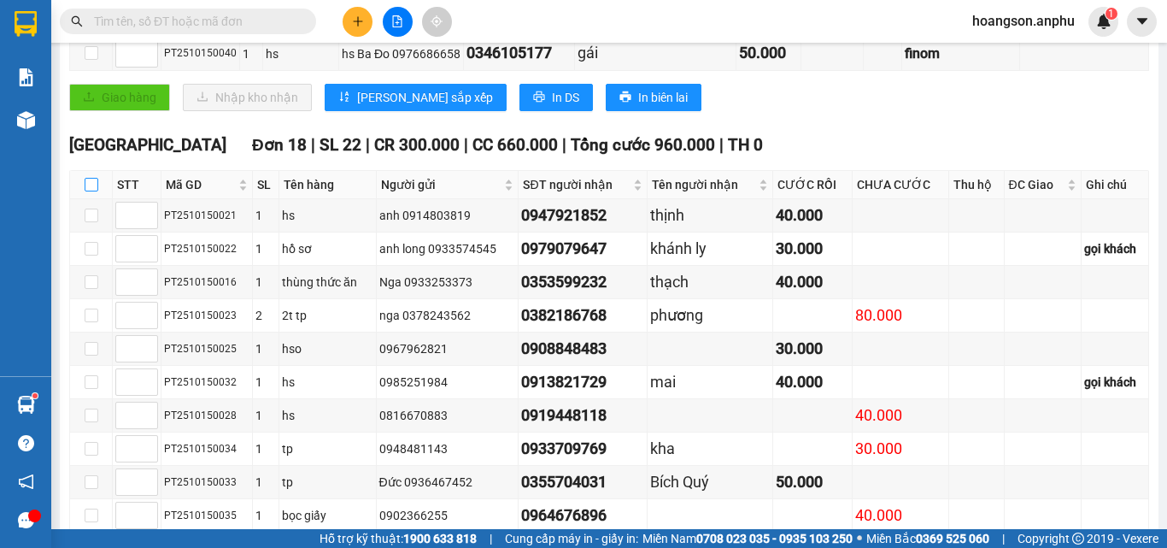
click at [90, 191] on input "checkbox" at bounding box center [92, 185] width 14 height 14
checkbox input "true"
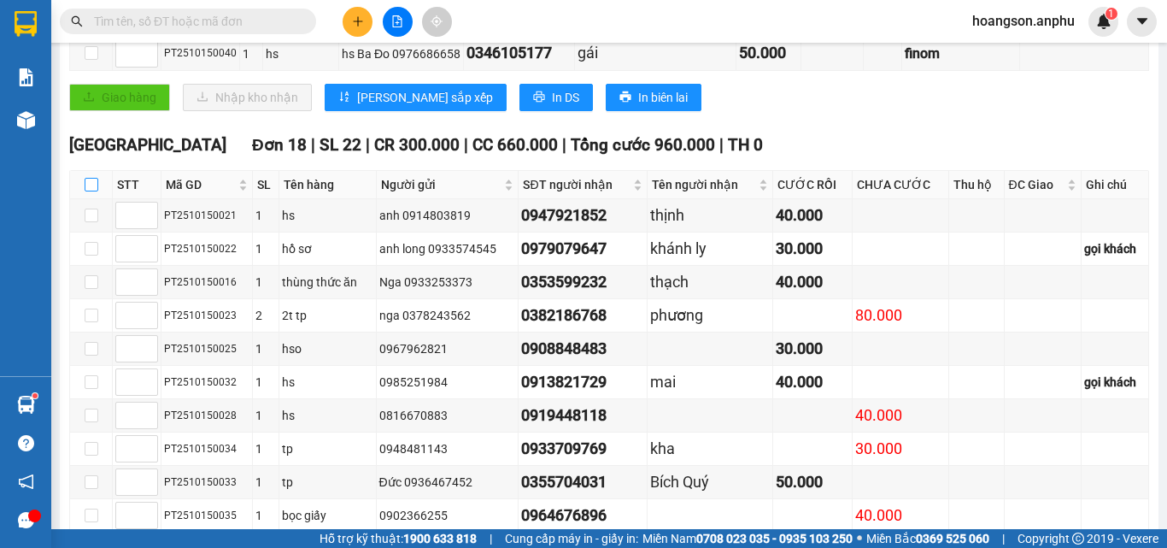
checkbox input "true"
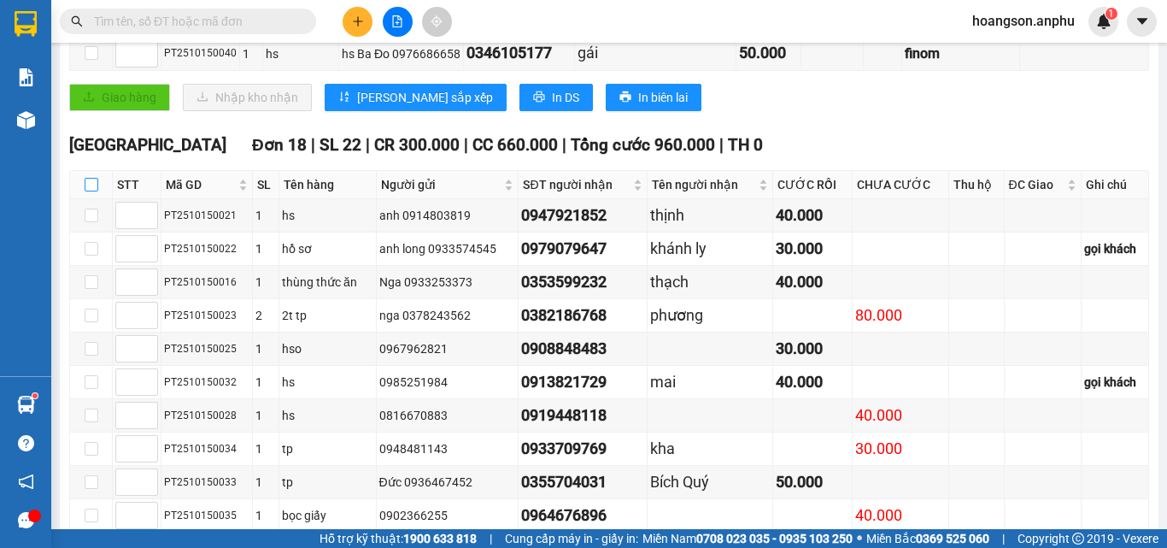
checkbox input "true"
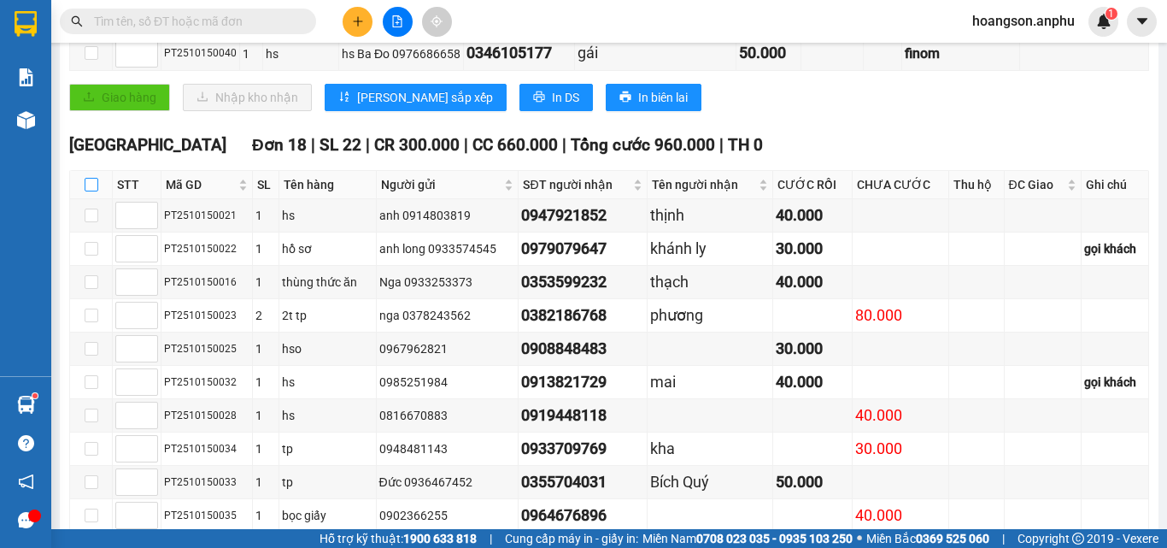
checkbox input "true"
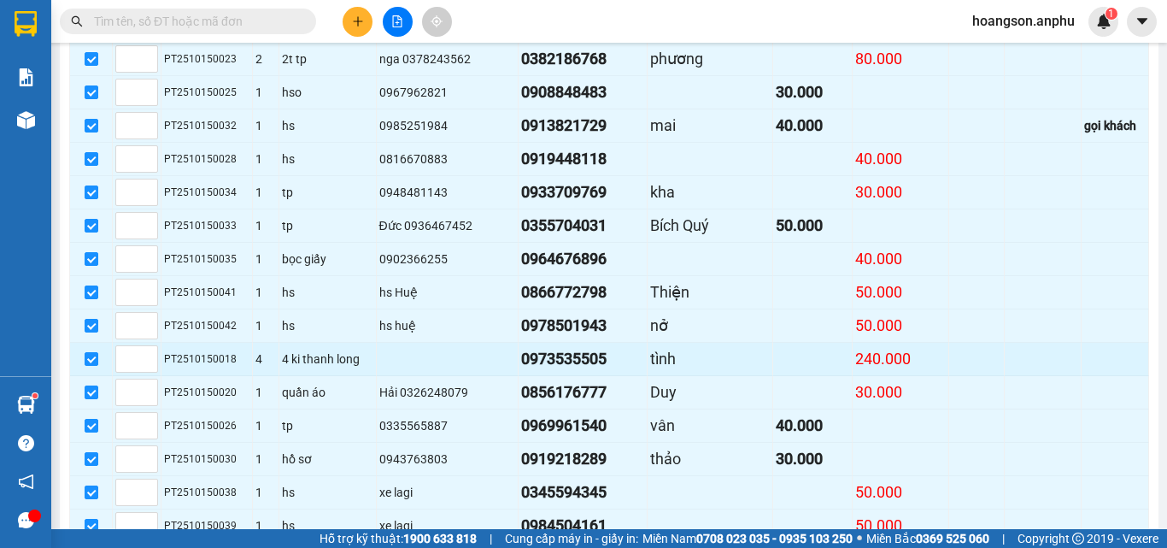
scroll to position [1125, 0]
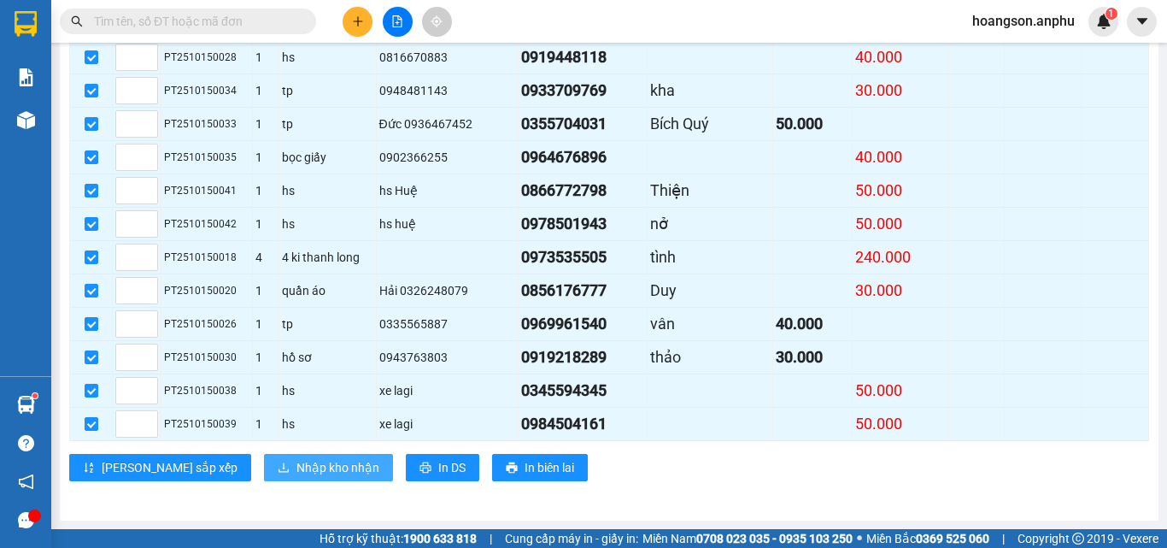
click at [296, 466] on span "Nhập kho nhận" at bounding box center [337, 467] width 83 height 19
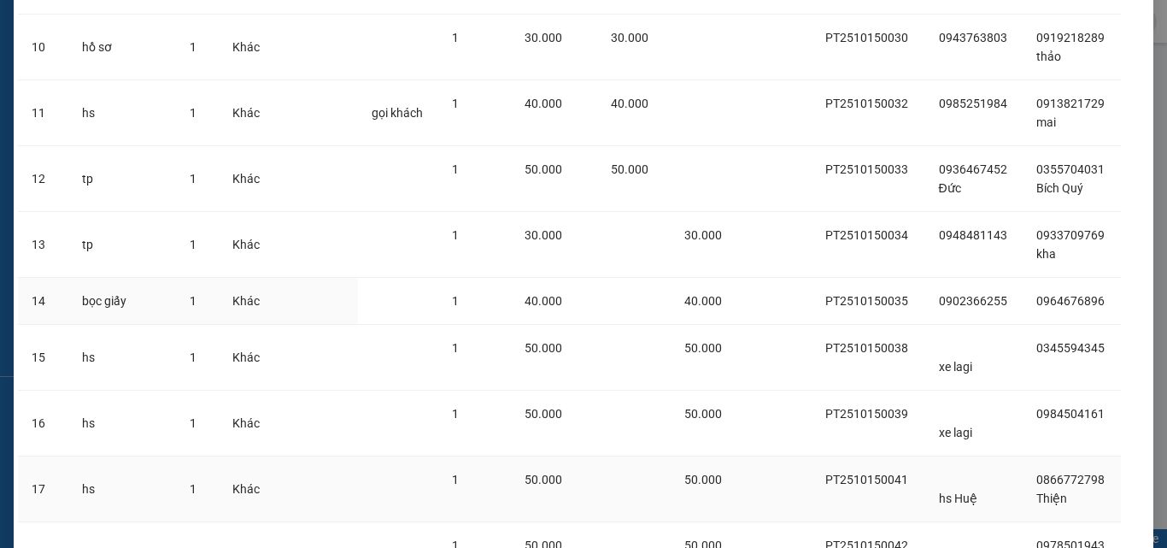
scroll to position [848, 0]
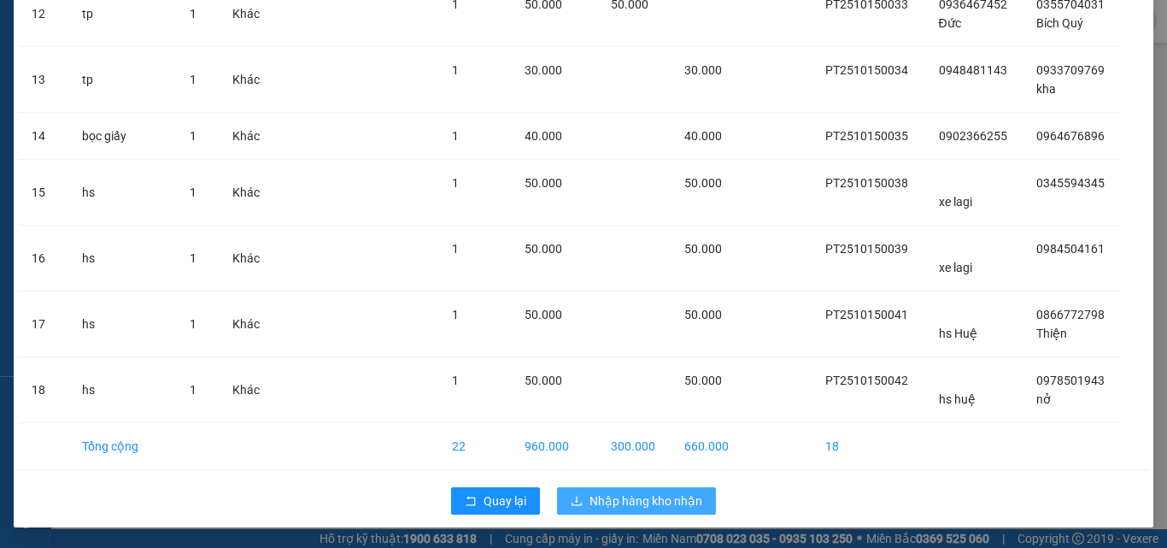
click at [593, 507] on span "Nhập hàng kho nhận" at bounding box center [645, 500] width 113 height 19
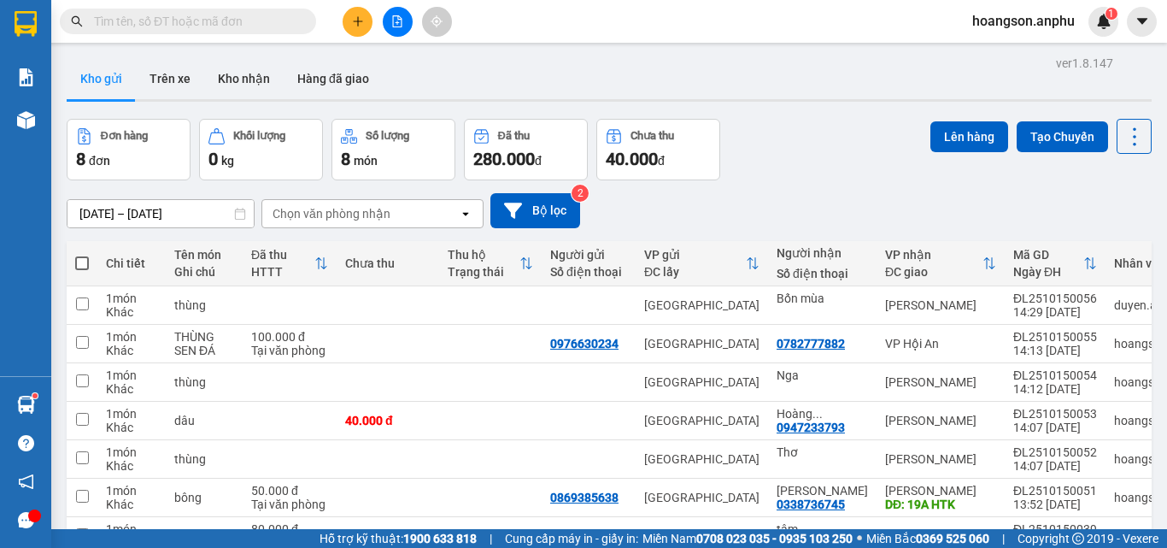
click at [195, 21] on input "text" at bounding box center [195, 21] width 202 height 19
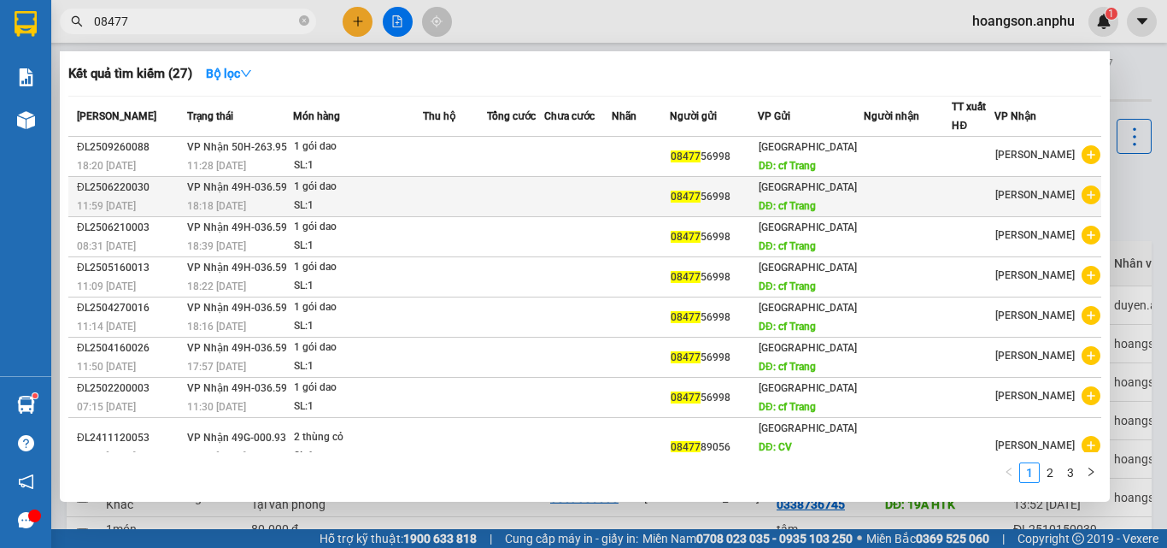
scroll to position [105, 0]
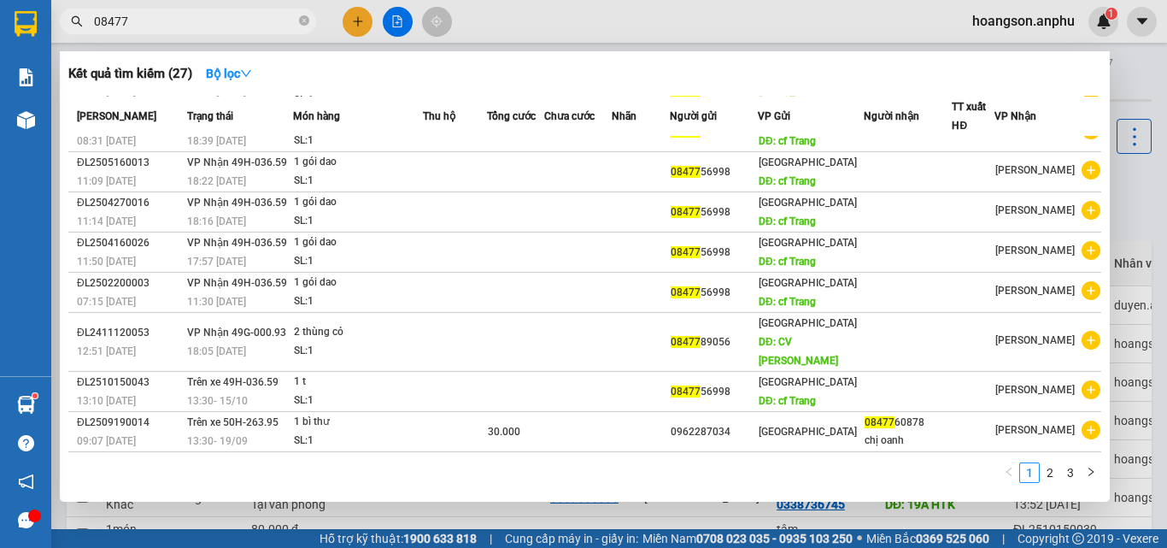
type input "08477"
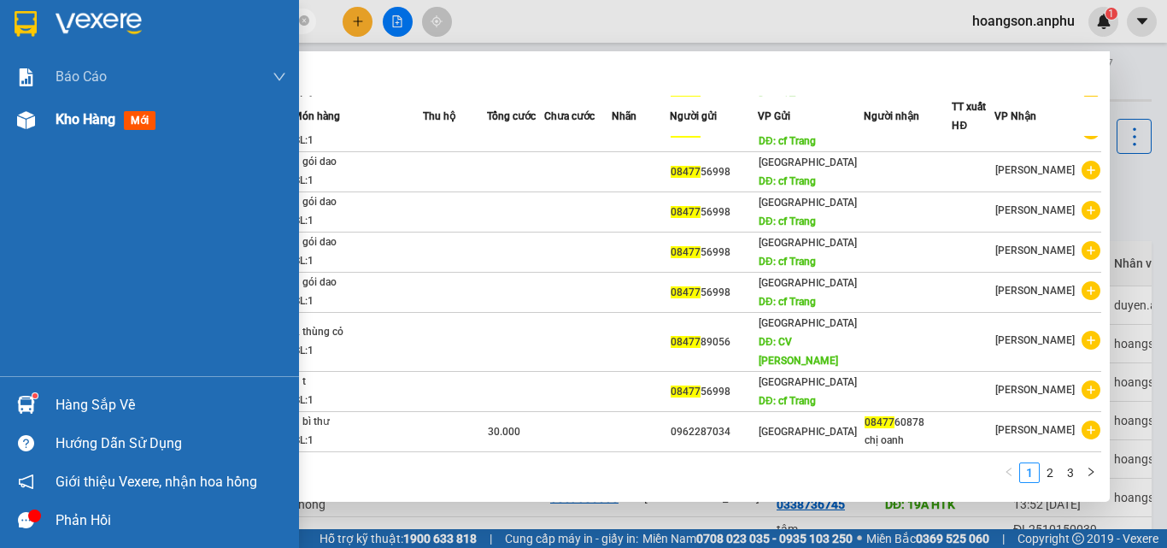
click at [67, 125] on span "Kho hàng" at bounding box center [86, 119] width 60 height 16
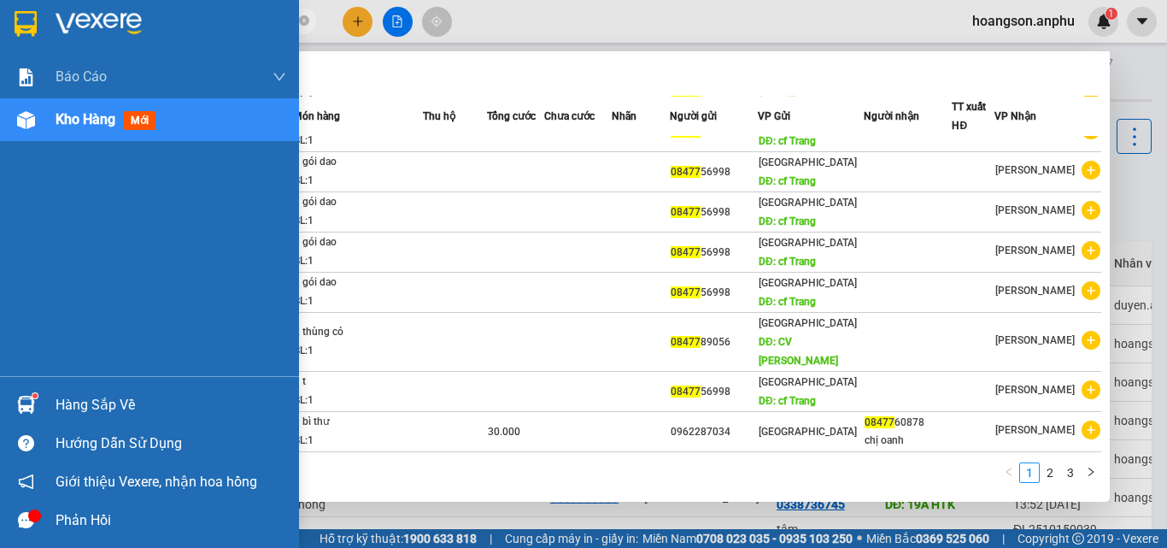
click at [97, 135] on div "Kho hàng mới" at bounding box center [171, 119] width 231 height 43
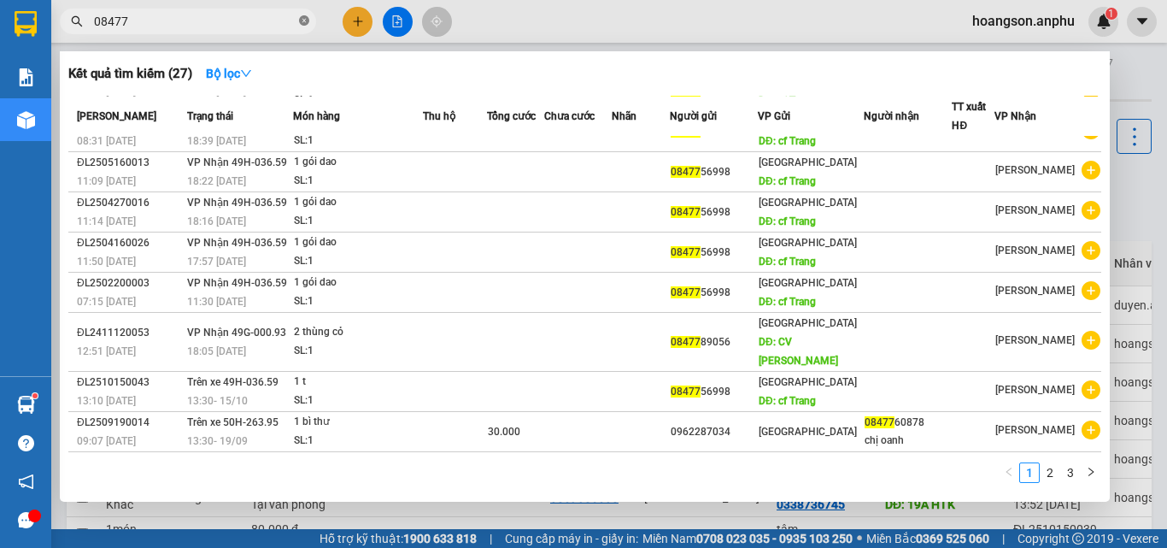
click at [308, 20] on icon "close-circle" at bounding box center [304, 20] width 10 height 10
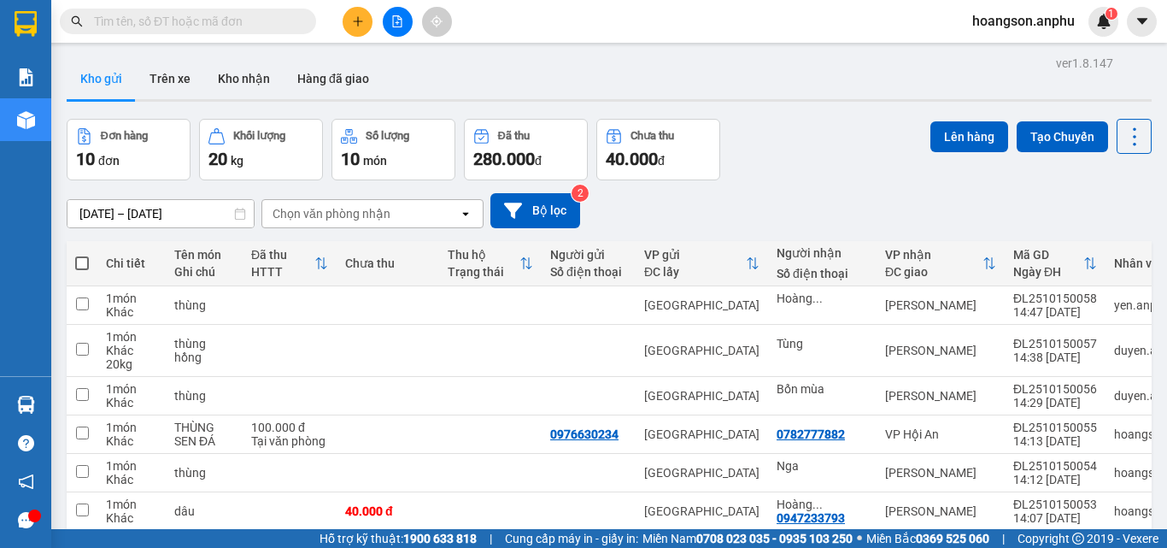
scroll to position [85, 0]
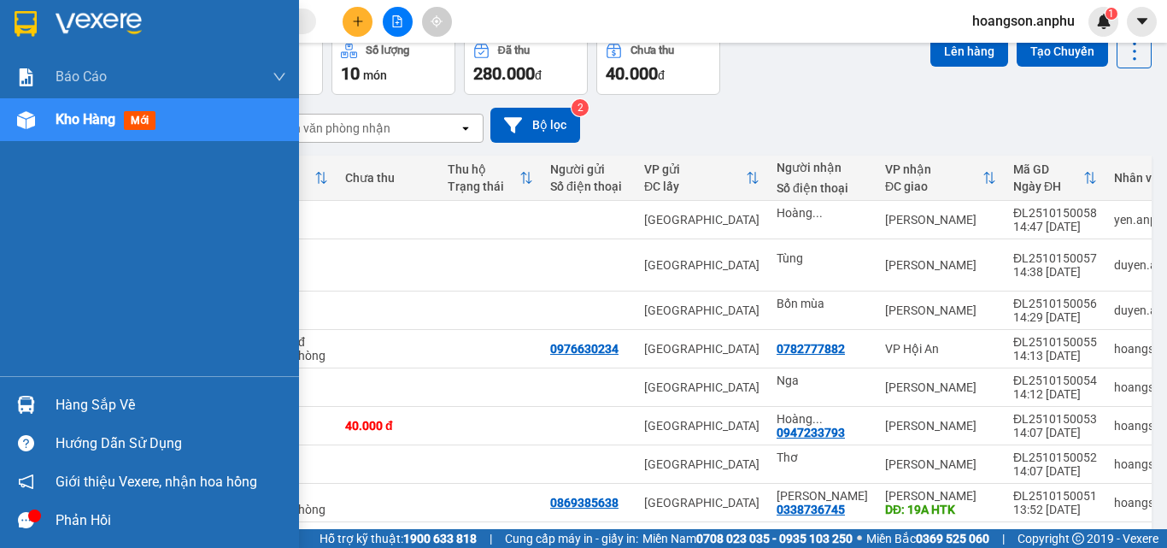
click at [30, 125] on img at bounding box center [26, 120] width 18 height 18
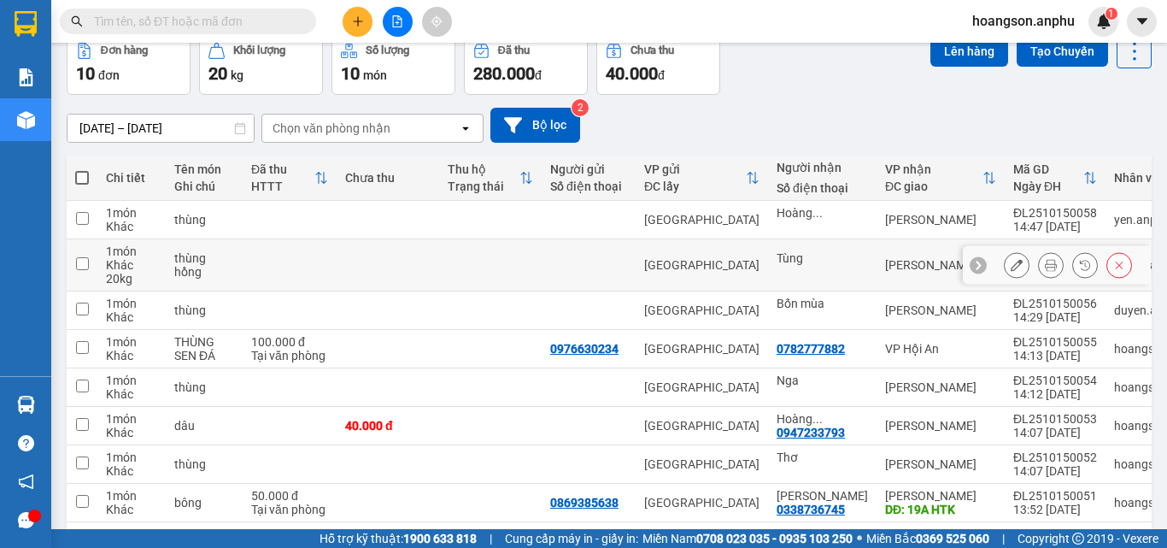
scroll to position [232, 0]
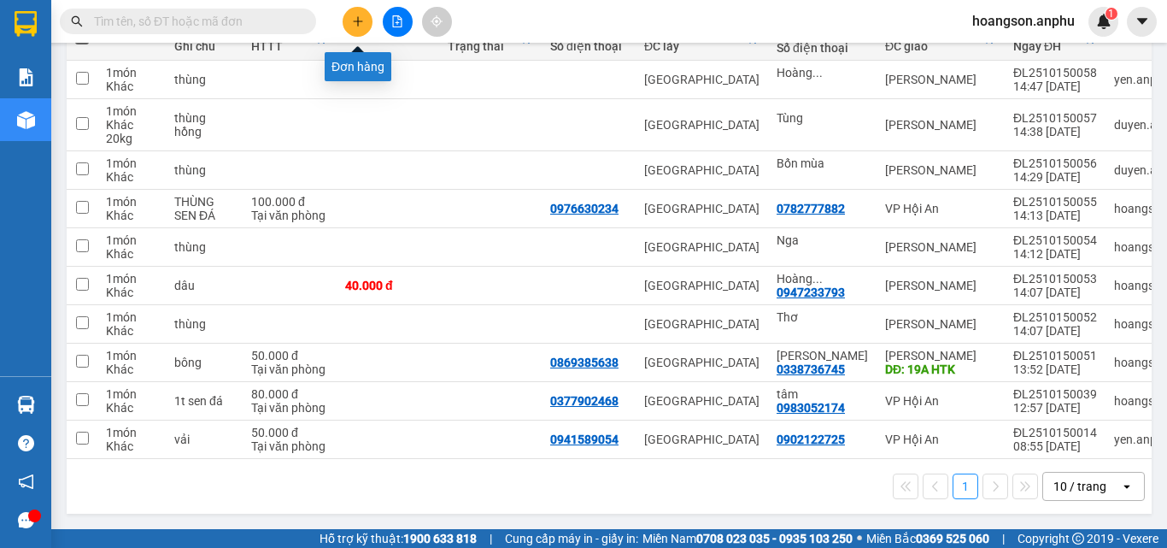
click at [353, 20] on icon "plus" at bounding box center [358, 21] width 12 height 12
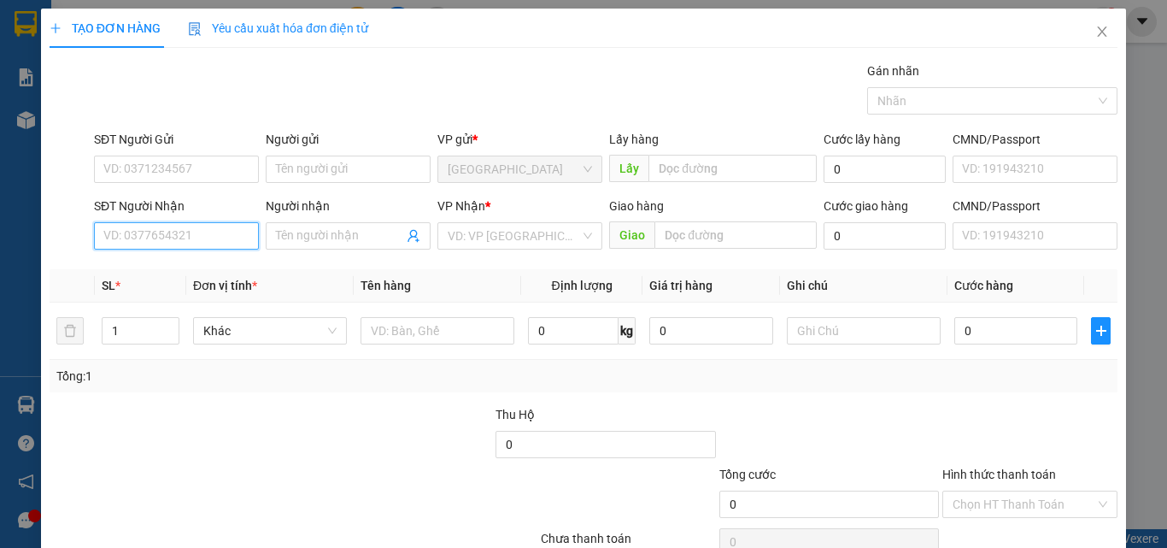
click at [175, 225] on input "SĐT Người Nhận" at bounding box center [176, 235] width 165 height 27
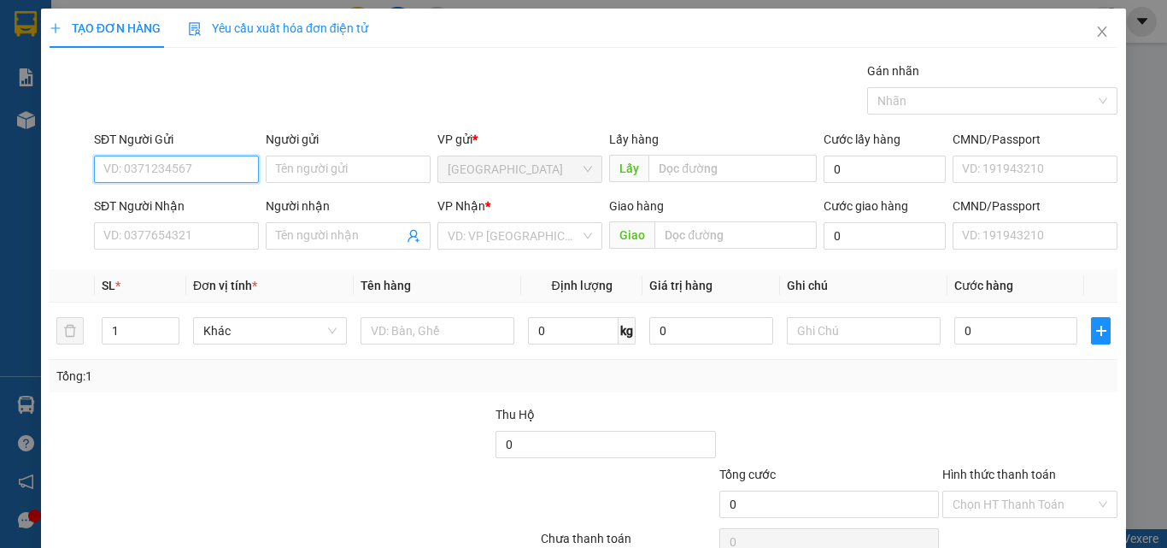
click at [152, 167] on input "SĐT Người Gửi" at bounding box center [176, 168] width 165 height 27
type input "0911366079"
click at [185, 192] on div "0911366079" at bounding box center [174, 203] width 163 height 27
type input "0983052174"
type input "tâm"
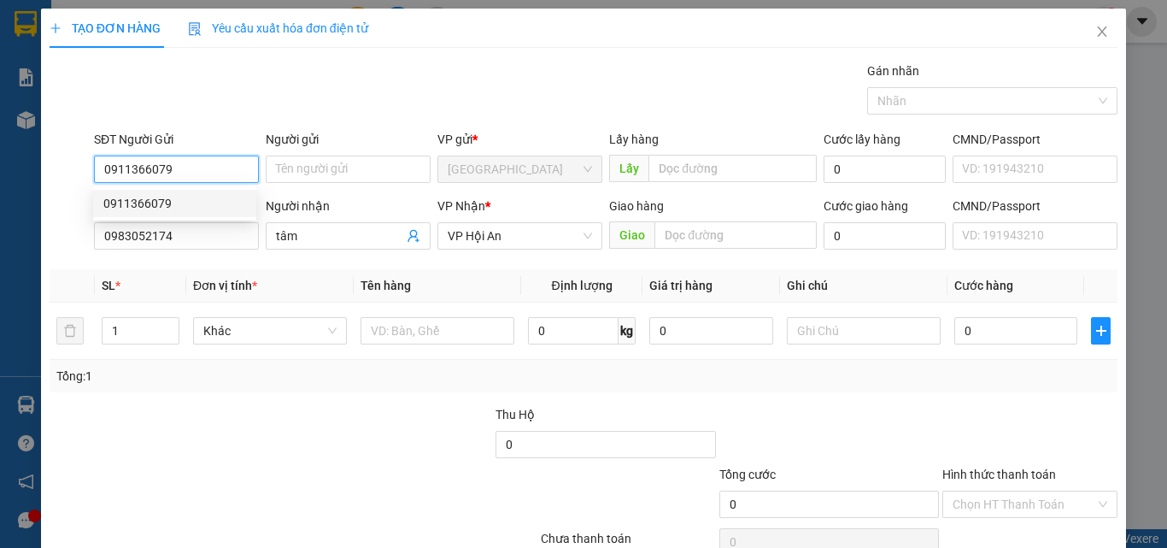
type input "300.000"
type input "0911366079"
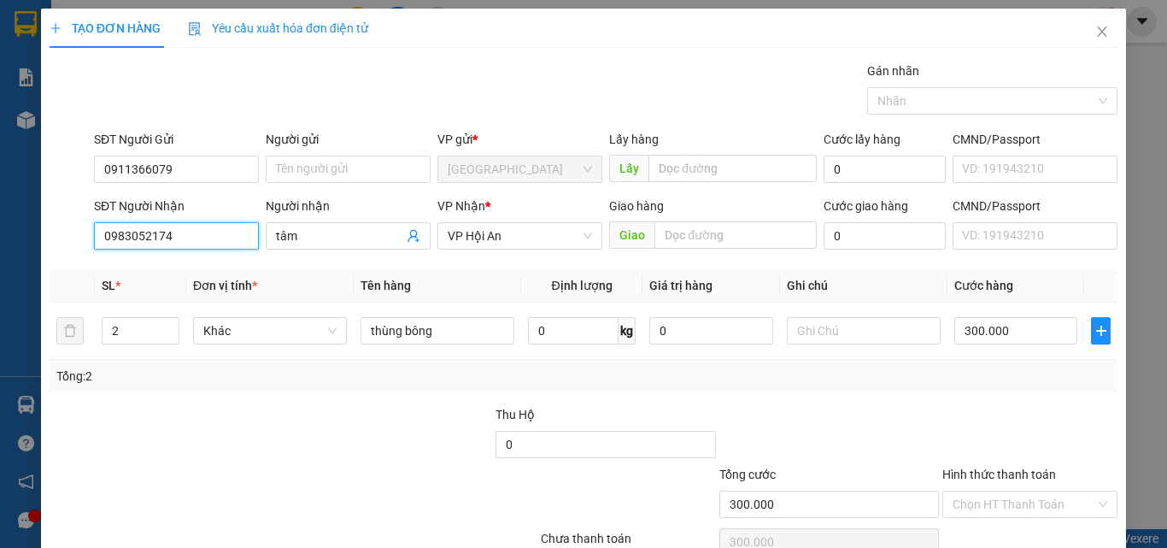
click at [127, 235] on input "0983052174" at bounding box center [176, 235] width 165 height 27
click at [146, 235] on input "0983052174" at bounding box center [176, 235] width 165 height 27
click at [173, 235] on input "0983052174" at bounding box center [176, 235] width 165 height 27
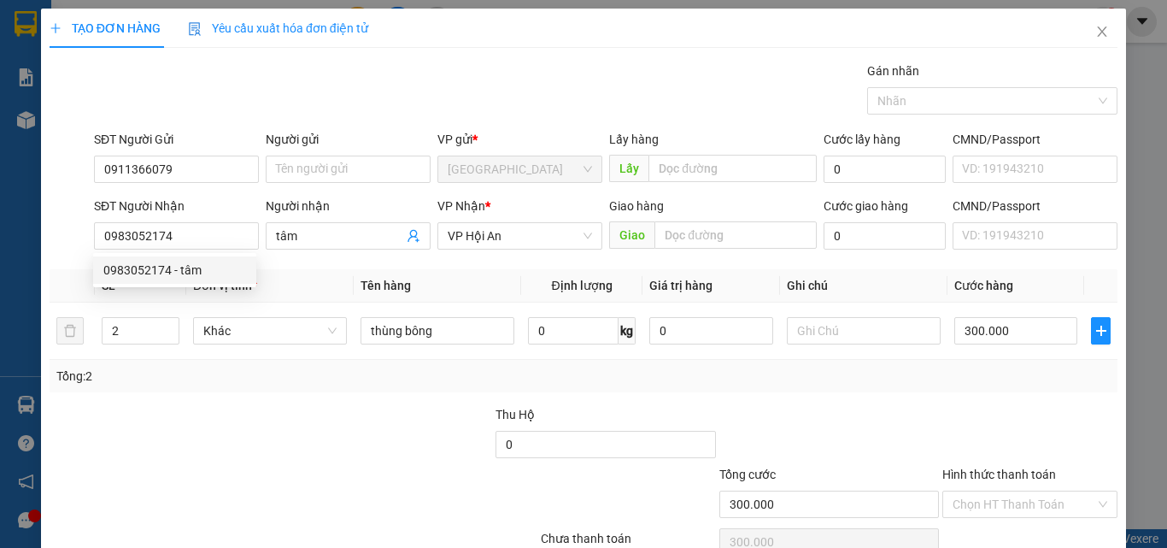
click at [386, 415] on div at bounding box center [382, 435] width 223 height 60
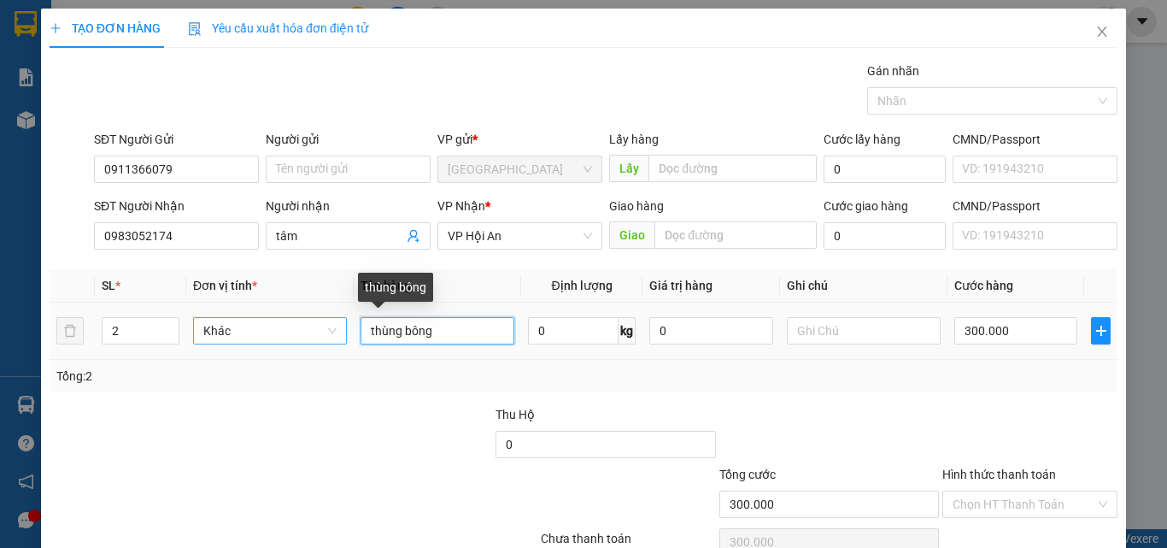
drag, startPoint x: 460, startPoint y: 328, endPoint x: 333, endPoint y: 327, distance: 126.4
click at [333, 327] on tr "2 Khác thùng bông 0 kg 0 300.000" at bounding box center [584, 330] width 1068 height 57
type input "7t"
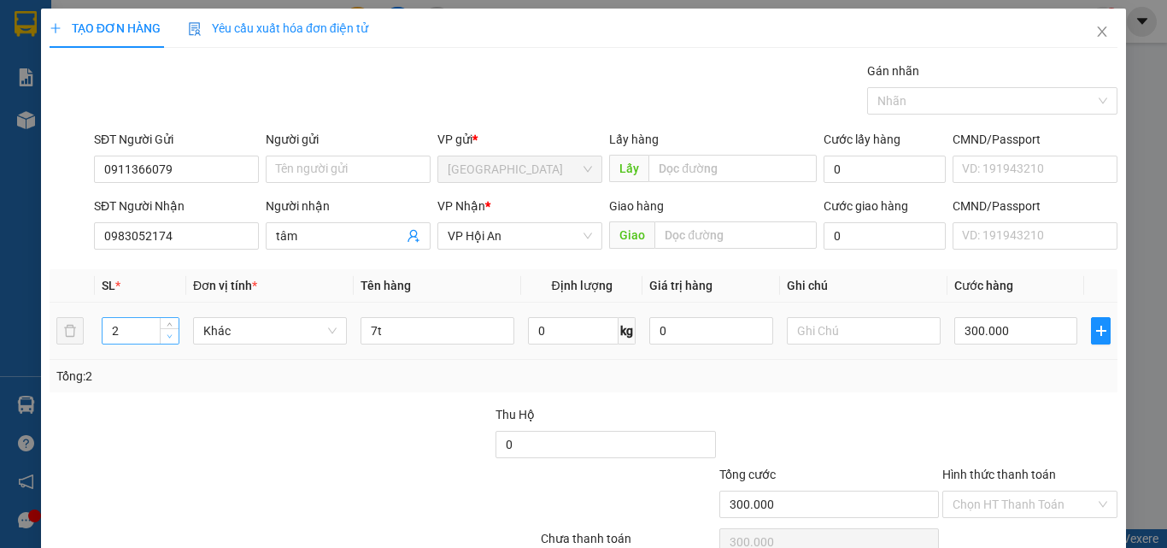
click at [165, 328] on span "Decrease Value" at bounding box center [169, 335] width 19 height 15
click at [167, 328] on span "Decrease Value" at bounding box center [169, 335] width 19 height 15
click at [172, 328] on span "Decrease Value" at bounding box center [169, 335] width 19 height 15
click at [173, 326] on span "up" at bounding box center [170, 326] width 10 height 10
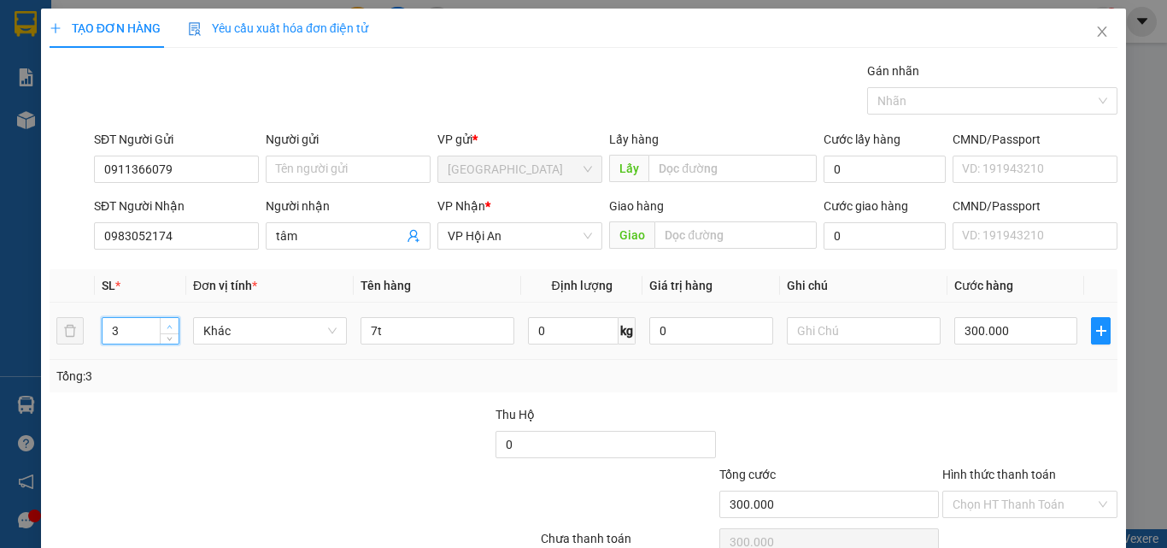
click at [173, 326] on span "up" at bounding box center [170, 326] width 10 height 10
type input "7"
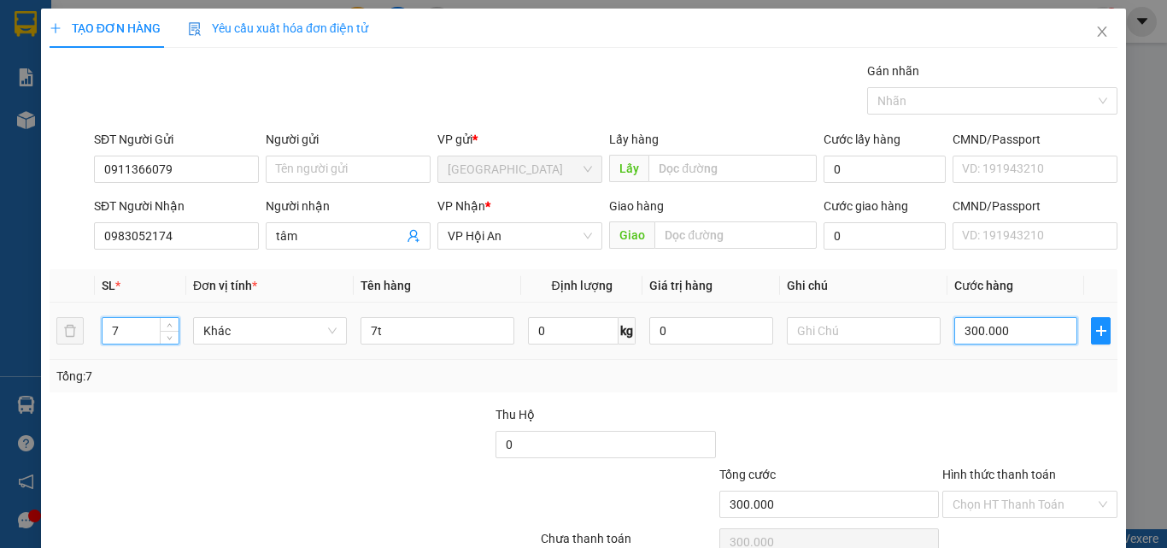
click at [1010, 331] on input "300.000" at bounding box center [1015, 330] width 123 height 27
type input "0"
type input "10"
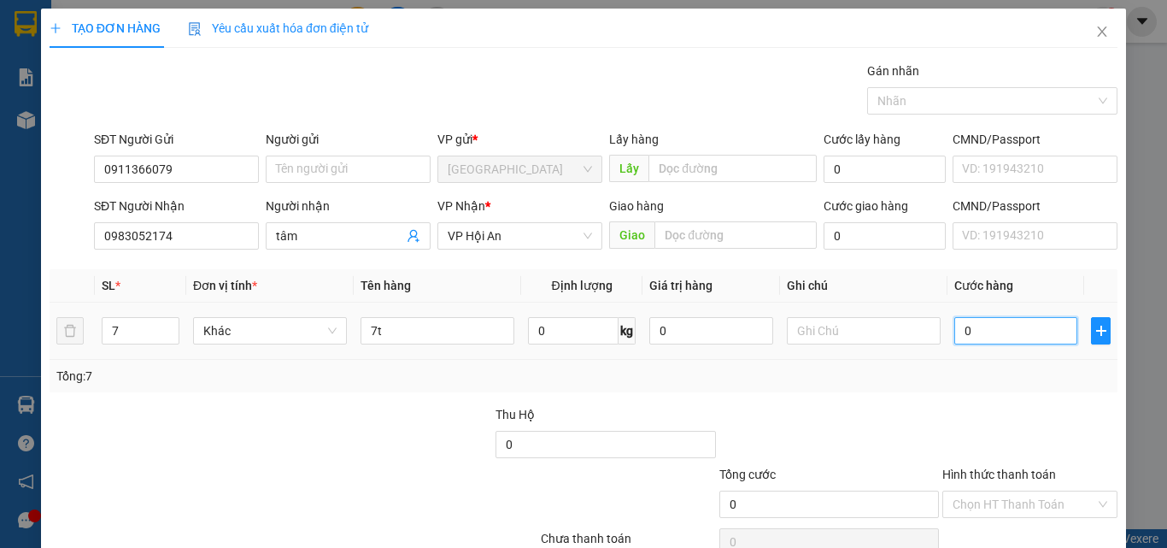
type input "10"
type input "105"
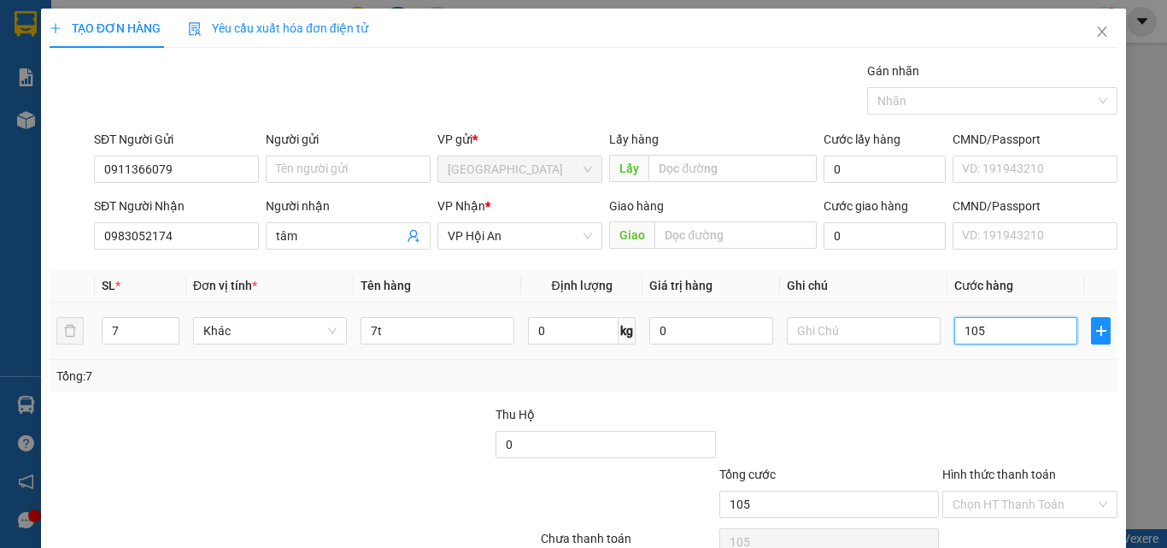
type input "1.050"
click at [974, 417] on div at bounding box center [1030, 435] width 179 height 60
type input "1.050.000"
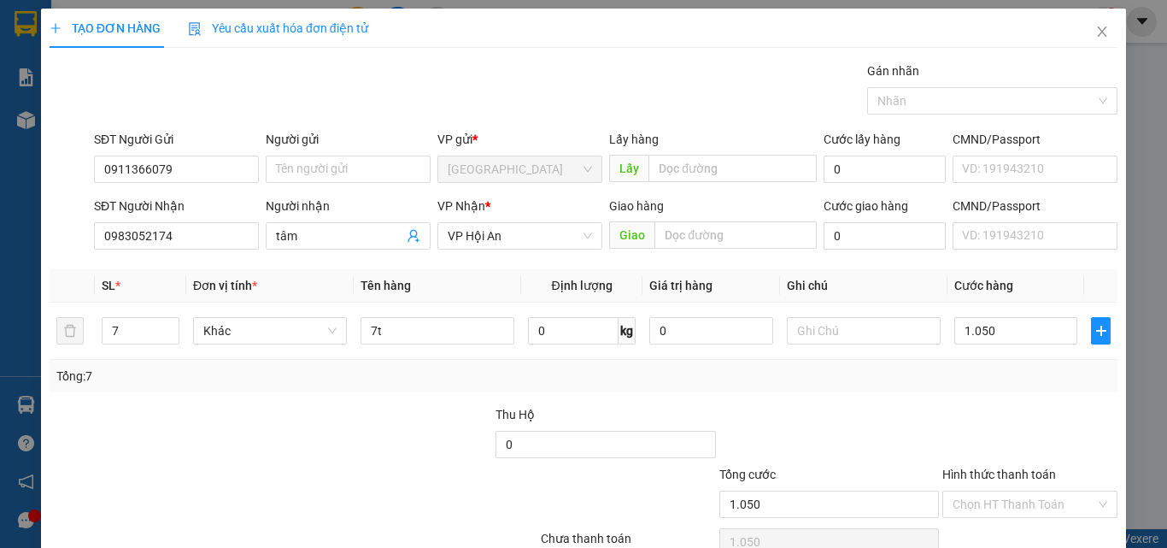
type input "1.050.000"
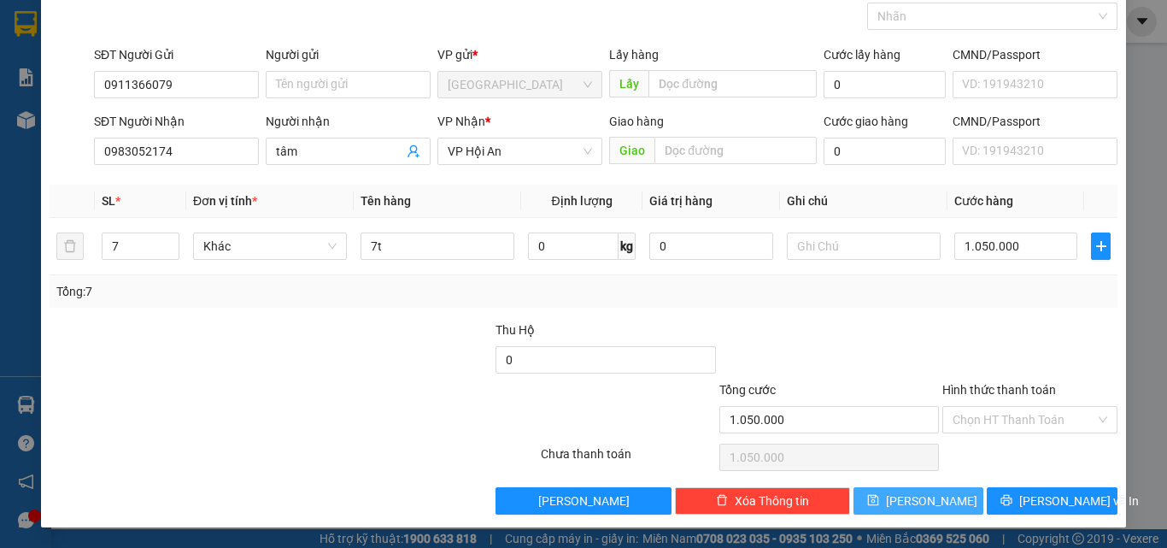
click at [903, 497] on button "[PERSON_NAME]" at bounding box center [918, 500] width 131 height 27
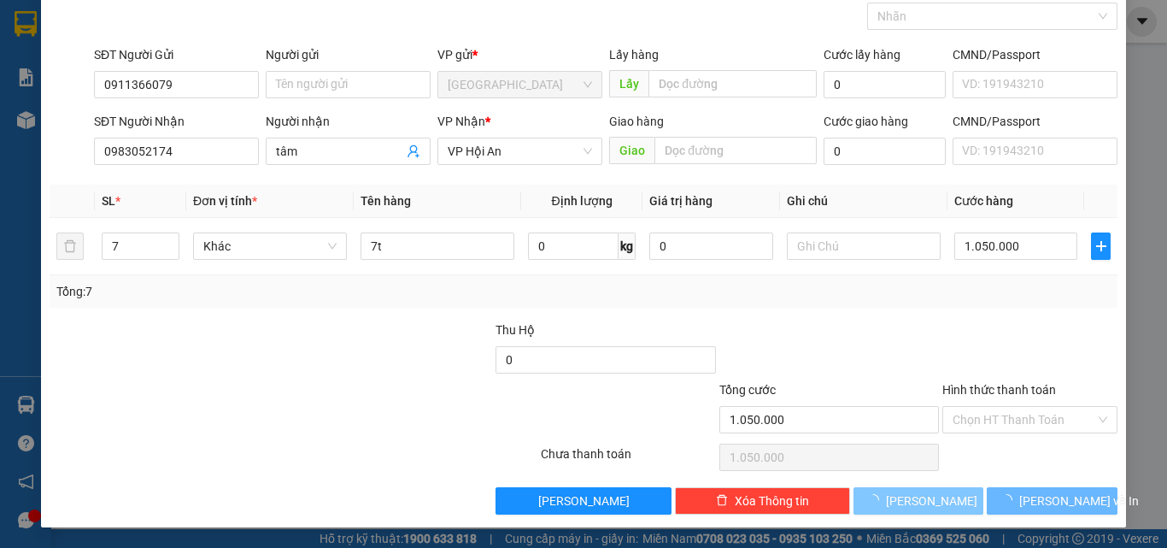
type input "0"
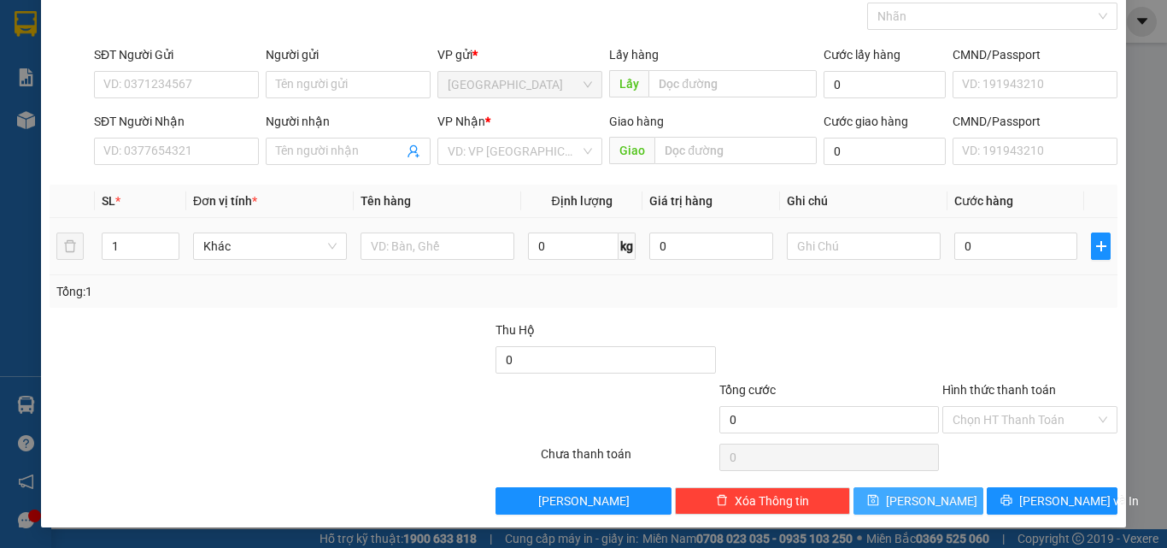
scroll to position [0, 0]
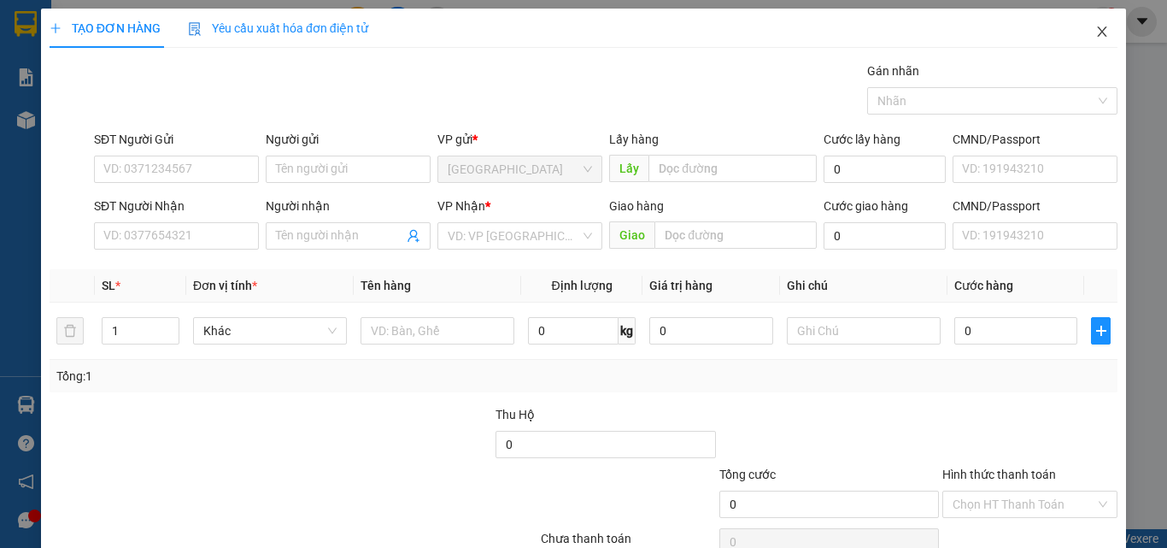
click at [1095, 30] on icon "close" at bounding box center [1102, 32] width 14 height 14
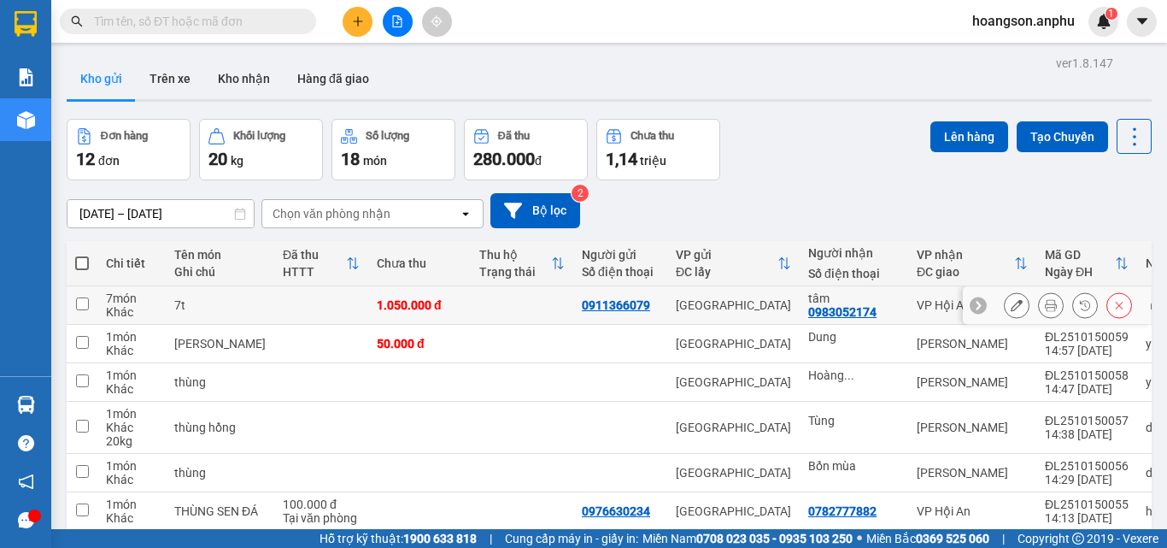
click at [808, 313] on div "0983052174" at bounding box center [842, 312] width 68 height 14
click at [808, 297] on div "tâm" at bounding box center [853, 298] width 91 height 14
checkbox input "true"
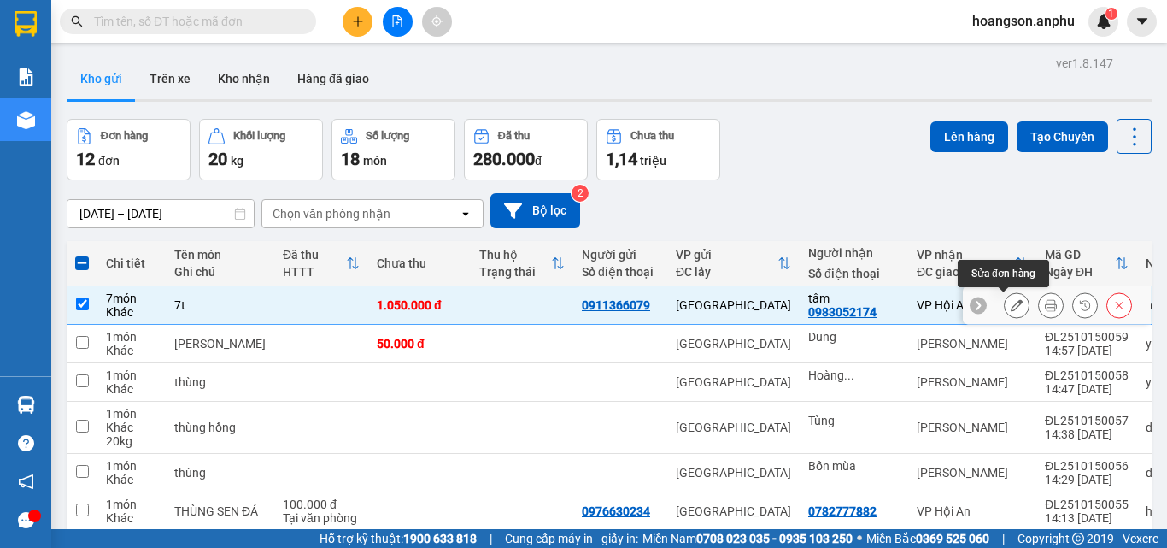
click at [1011, 302] on icon at bounding box center [1017, 305] width 12 height 12
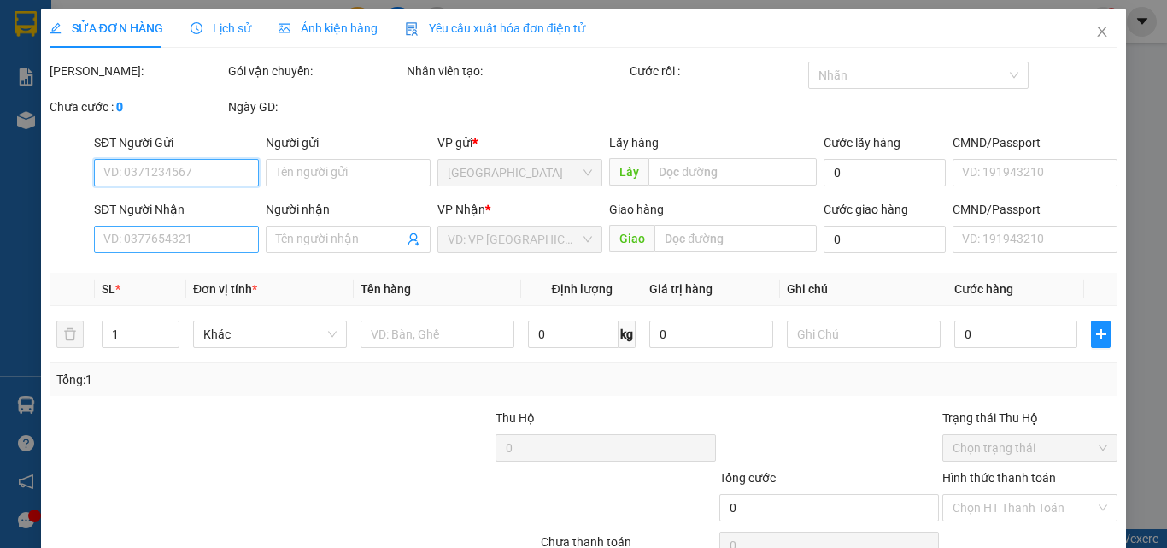
type input "0911366079"
type input "0983052174"
type input "tâm"
type input "1.050.000"
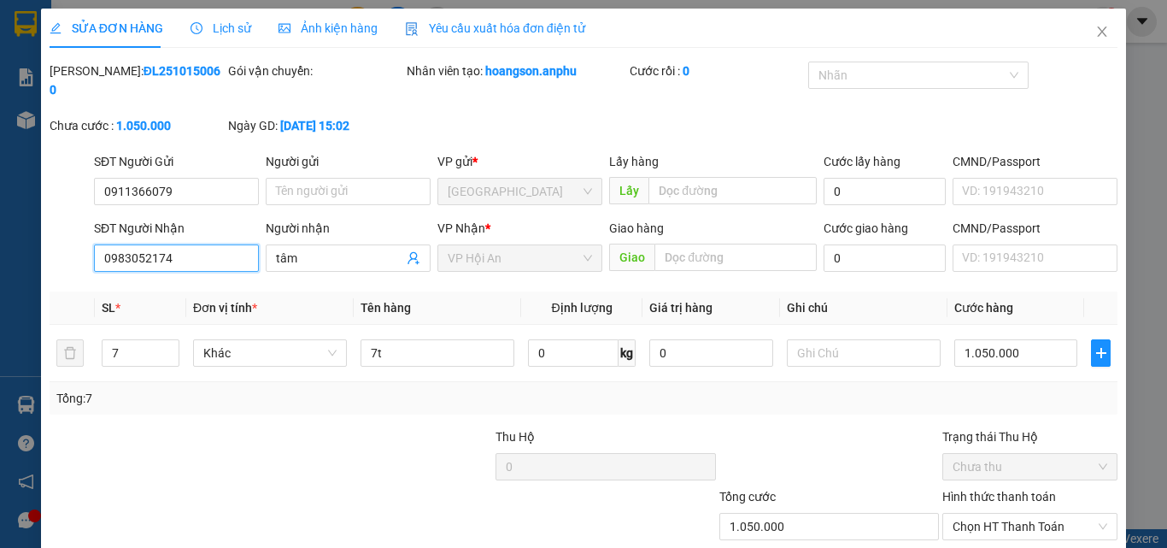
drag, startPoint x: 196, startPoint y: 241, endPoint x: 50, endPoint y: 237, distance: 147.0
click at [50, 237] on div "SĐT Người Nhận 0983052174 0983052174 Người nhận tâm VP Nhận * VP Hội An Giao hà…" at bounding box center [583, 249] width 1071 height 60
click at [1095, 30] on icon "close" at bounding box center [1102, 32] width 14 height 14
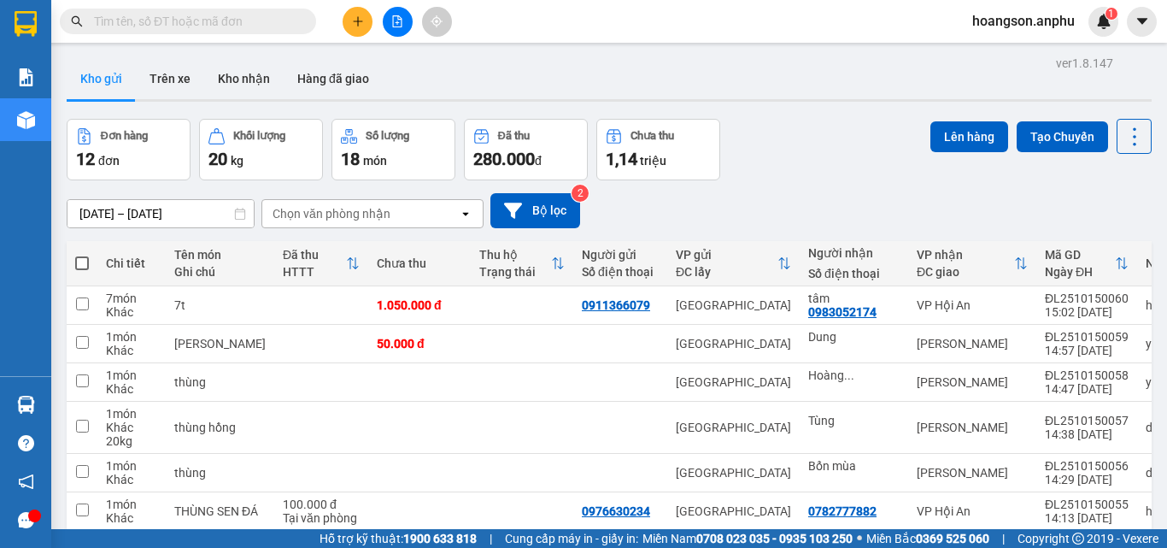
click at [223, 21] on input "text" at bounding box center [195, 21] width 202 height 19
paste input "0983052174"
type input "0983052174"
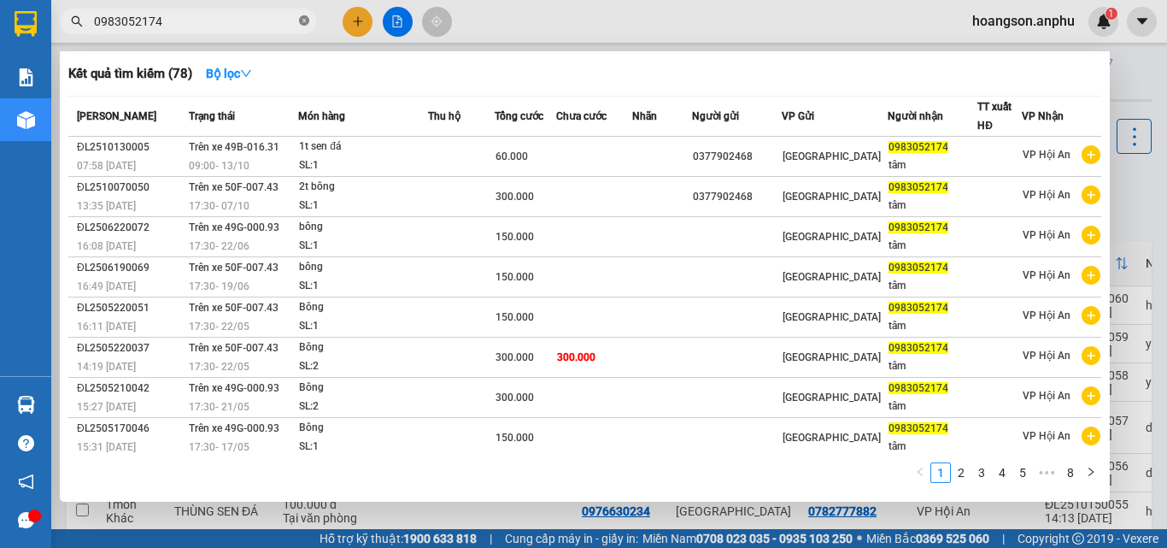
click at [301, 25] on icon "close-circle" at bounding box center [304, 20] width 10 height 10
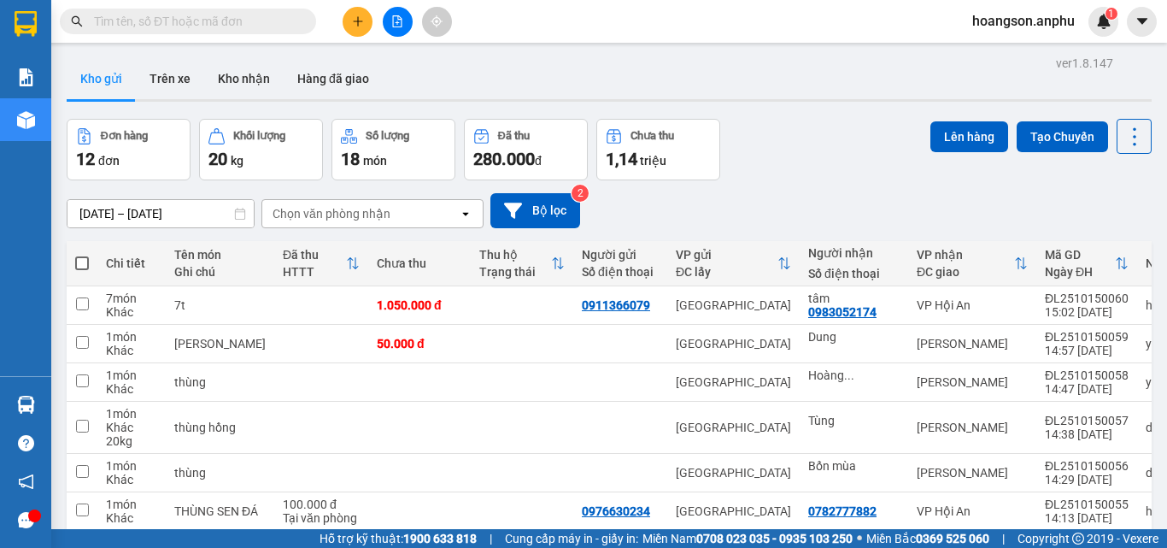
click at [185, 22] on input "text" at bounding box center [195, 21] width 202 height 19
paste input "0983052174"
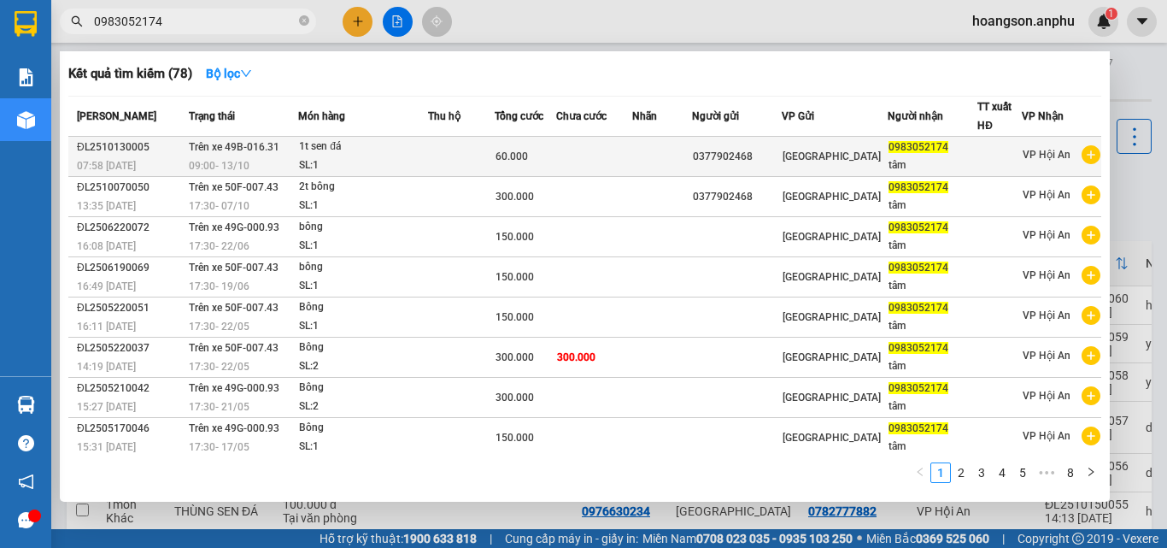
type input "0983052174"
click at [555, 155] on div "60.000" at bounding box center [525, 156] width 60 height 19
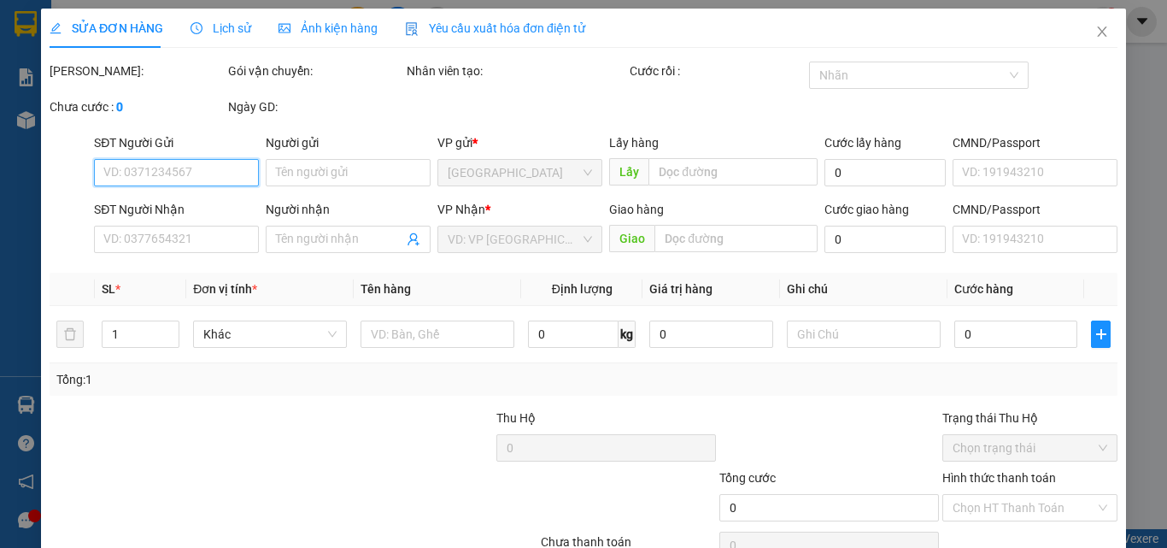
type input "0377902468"
type input "0983052174"
type input "tâm"
type input "60.000"
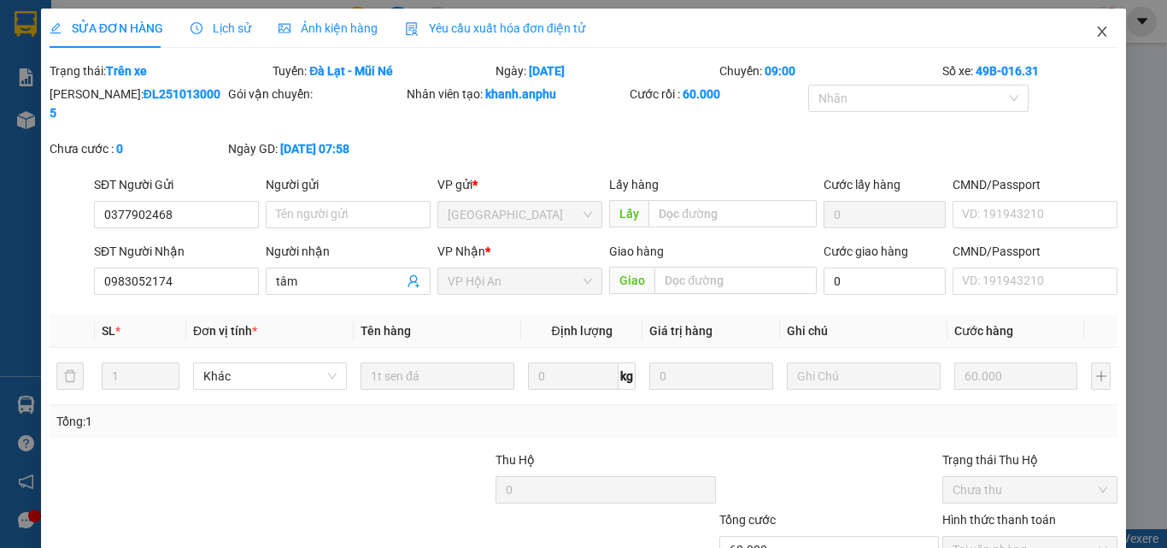
click at [1095, 32] on icon "close" at bounding box center [1102, 32] width 14 height 14
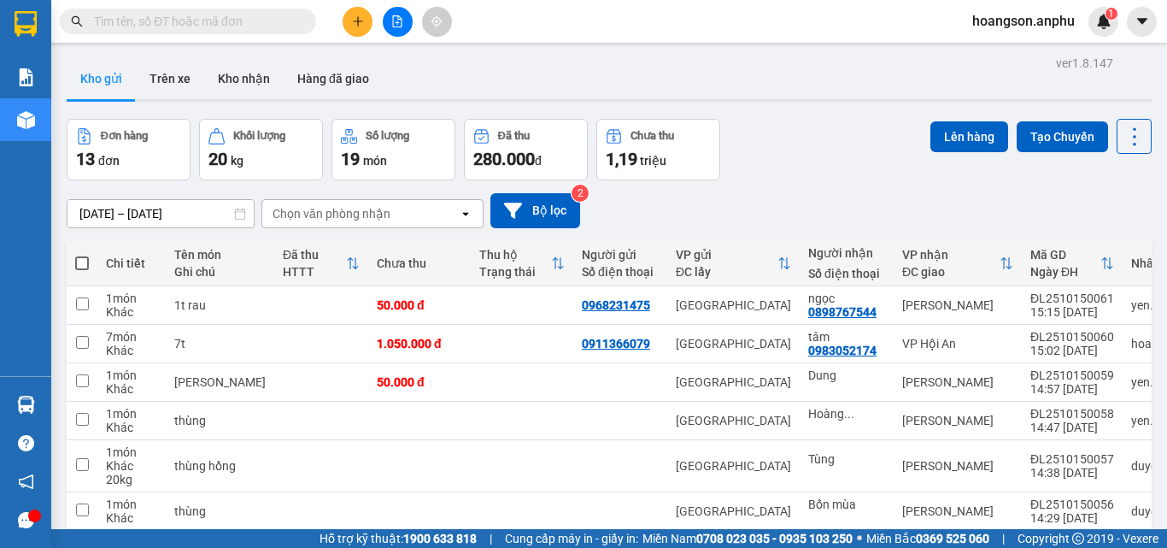
click at [355, 21] on icon "plus" at bounding box center [358, 21] width 12 height 12
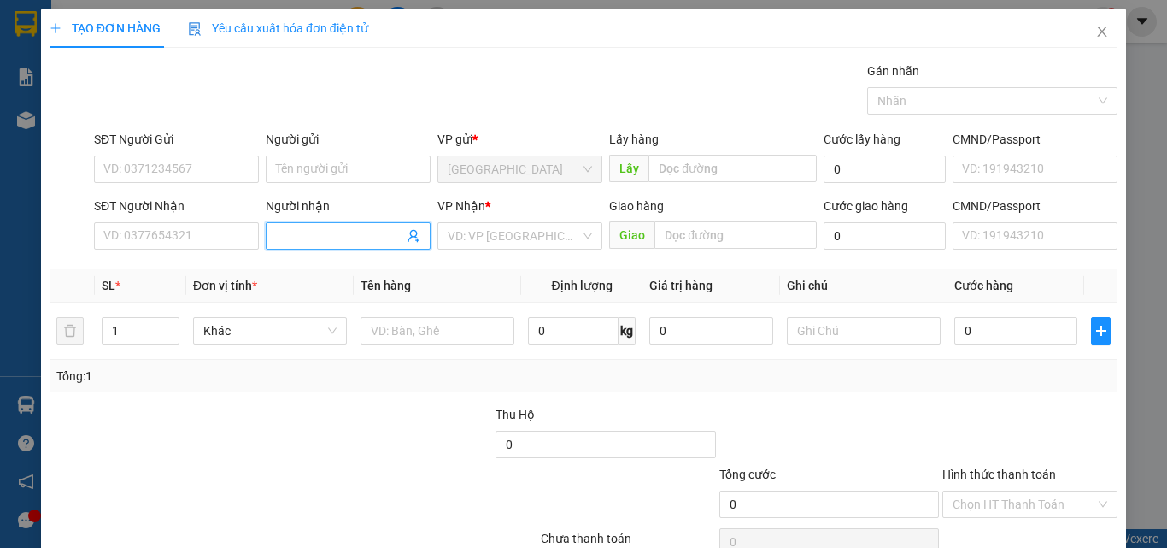
click at [338, 229] on input "Người nhận" at bounding box center [339, 235] width 127 height 19
type input "nga"
click at [510, 246] on input "search" at bounding box center [514, 236] width 132 height 26
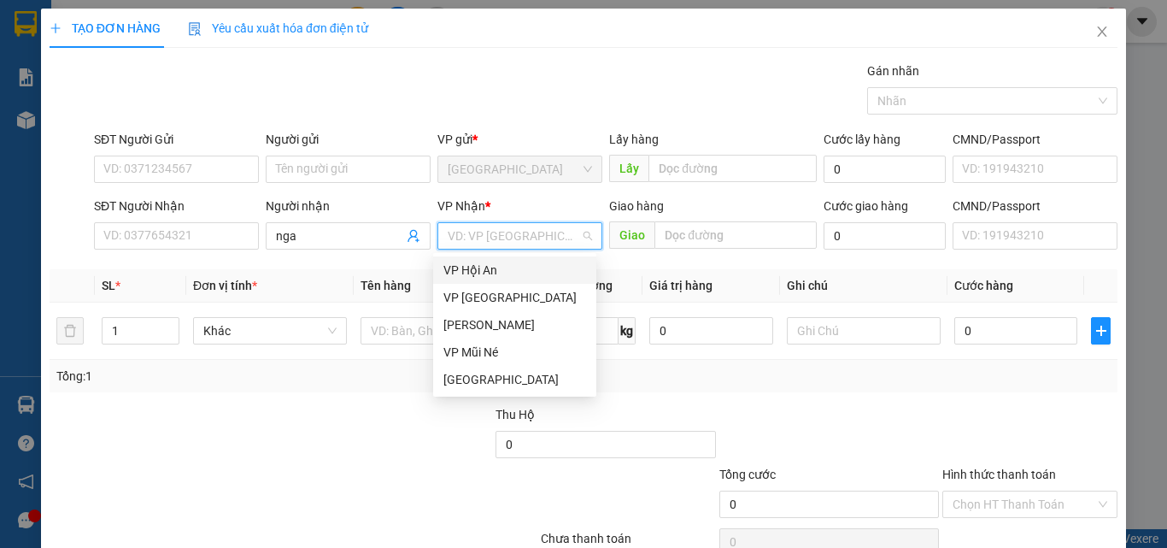
click at [516, 270] on div "VP Hội An" at bounding box center [514, 270] width 143 height 19
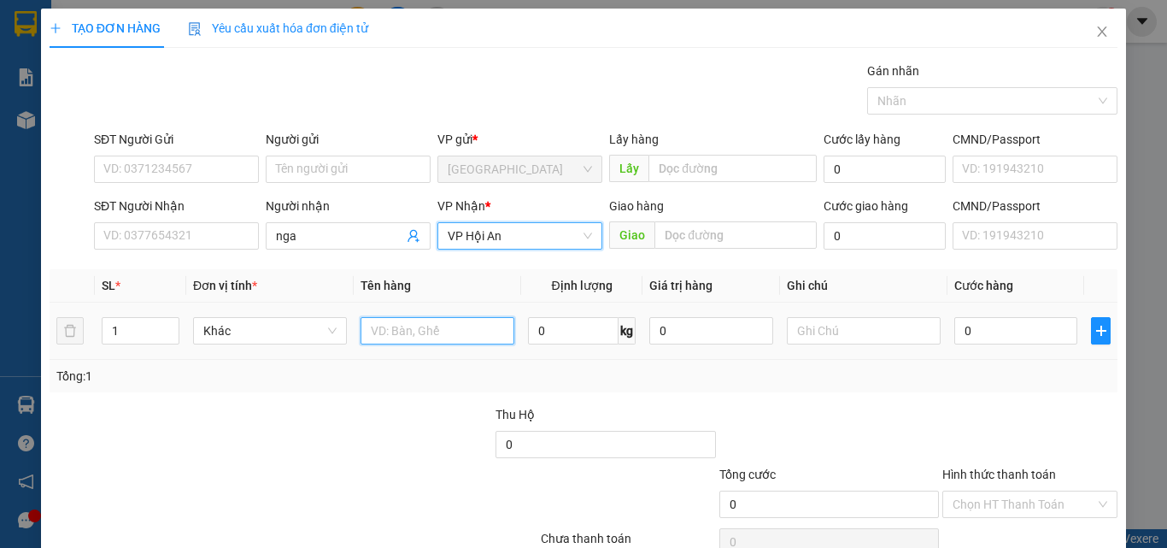
click at [435, 335] on input "text" at bounding box center [438, 330] width 154 height 27
type input "1t bông"
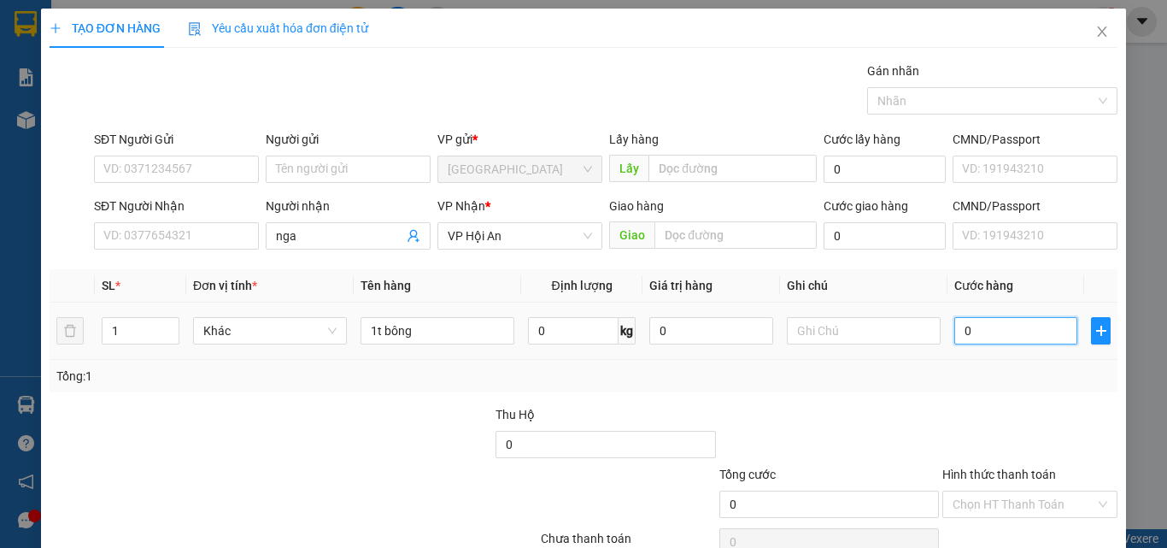
click at [976, 337] on input "0" at bounding box center [1015, 330] width 123 height 27
type input "1"
type input "15"
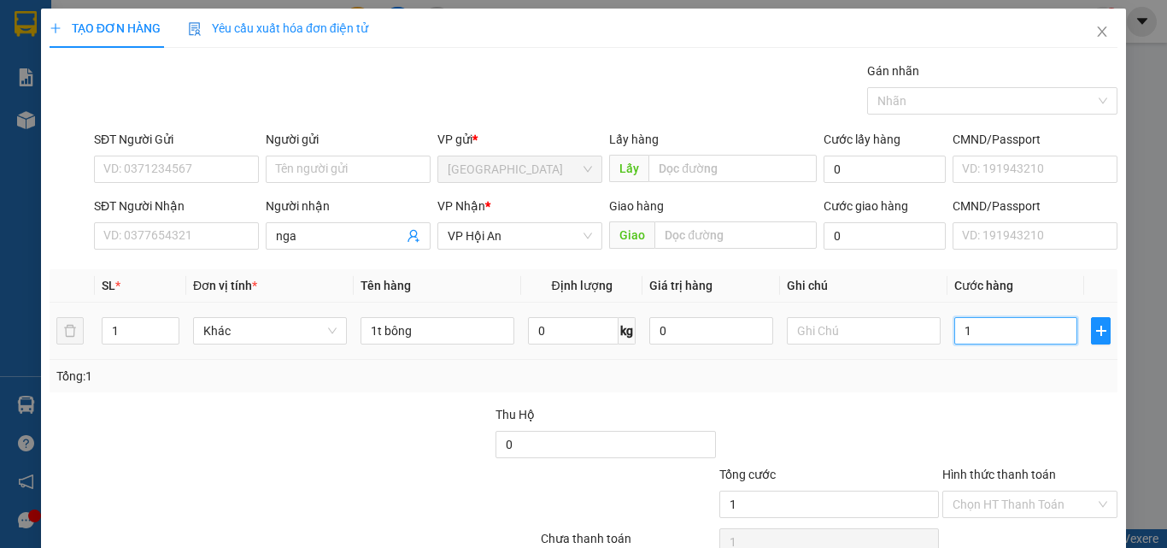
type input "15"
type input "150"
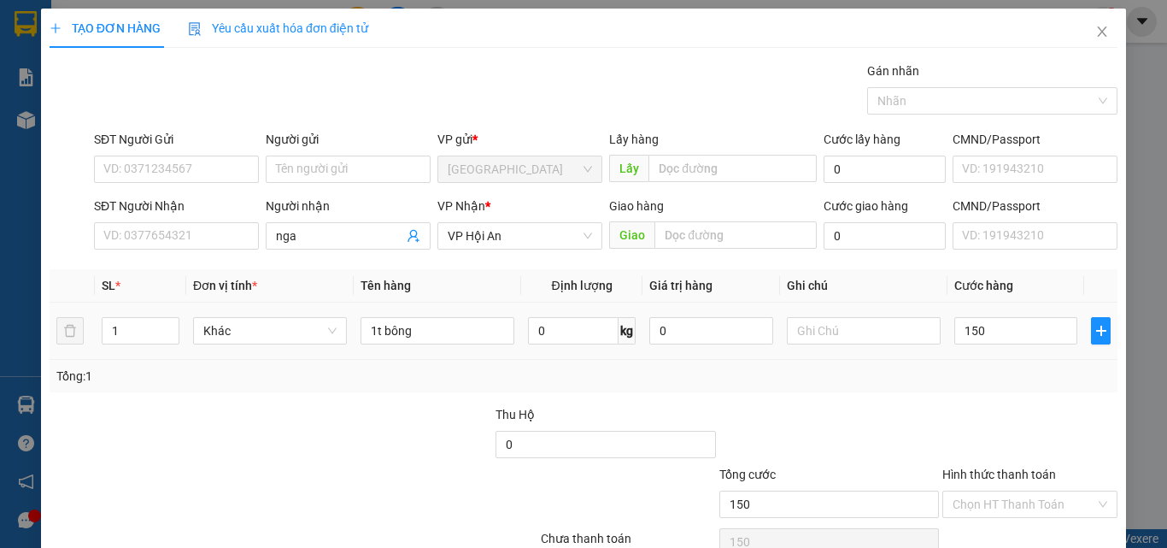
type input "150.000"
click at [953, 402] on div "Transit Pickup Surcharge Ids Transit Deliver Surcharge Ids Transit Deliver Surc…" at bounding box center [584, 330] width 1068 height 537
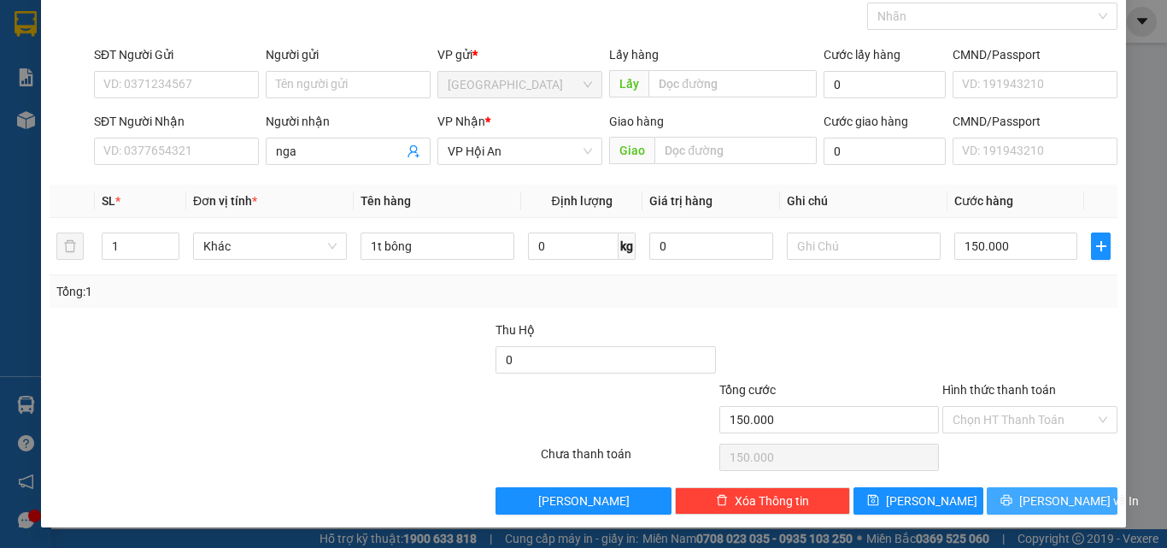
click at [1012, 503] on icon "printer" at bounding box center [1006, 500] width 12 height 12
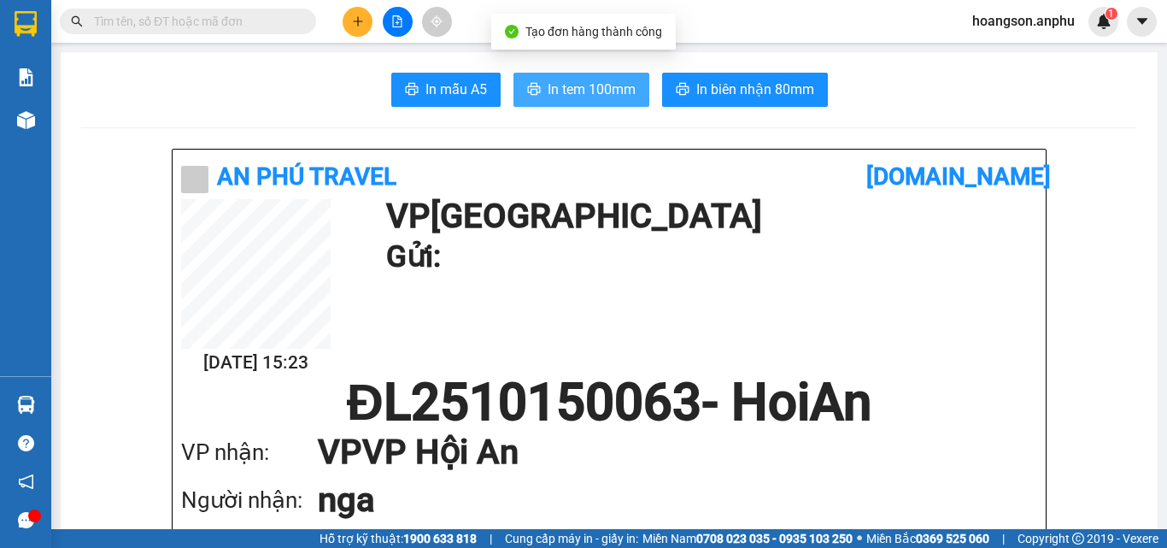
click at [591, 95] on span "In tem 100mm" at bounding box center [592, 89] width 88 height 21
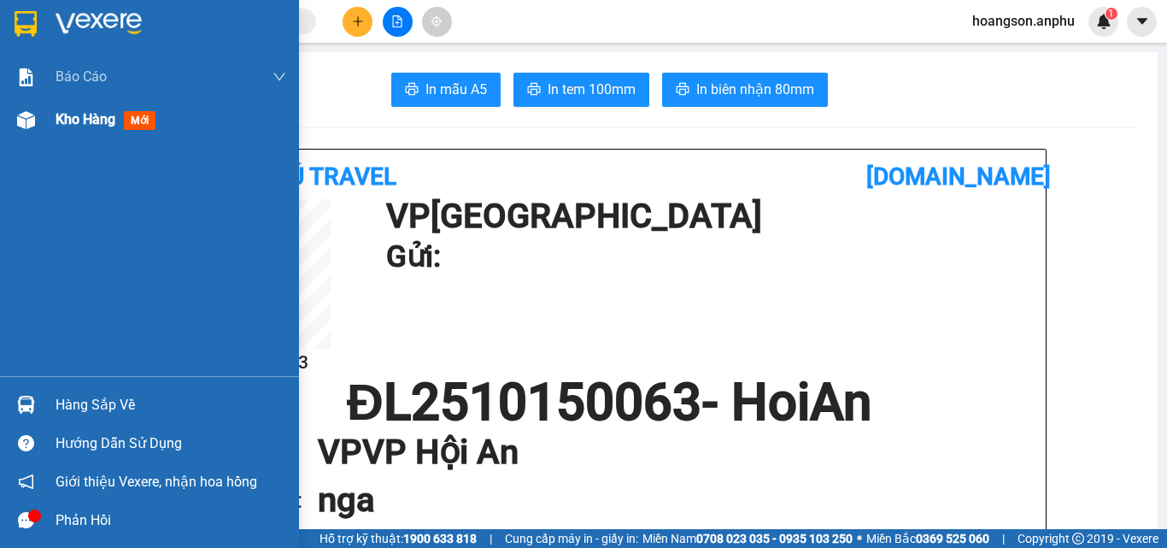
click at [30, 126] on img at bounding box center [26, 120] width 18 height 18
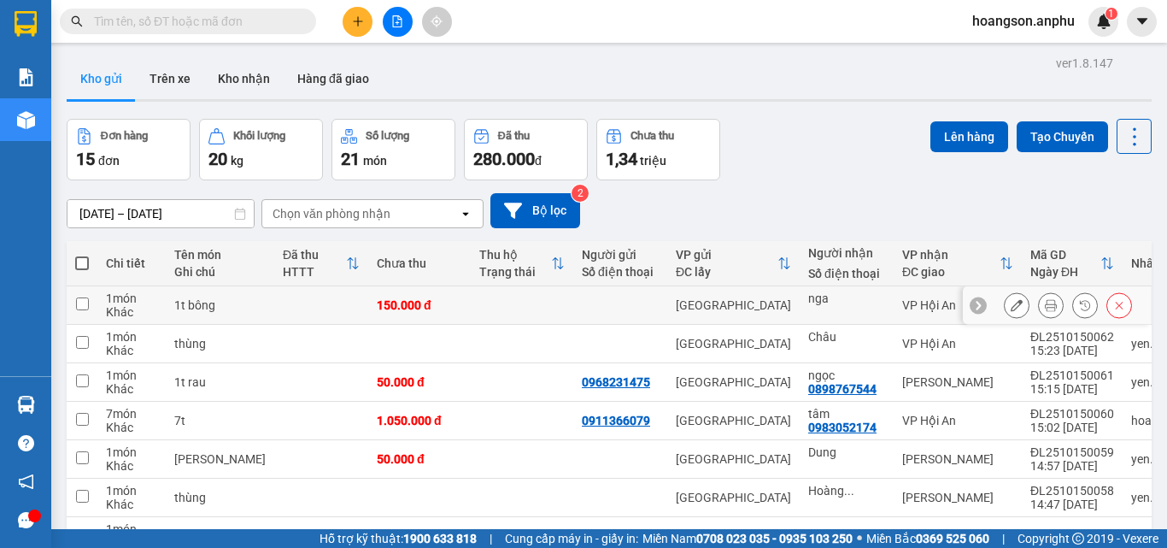
click at [1013, 302] on button at bounding box center [1017, 305] width 24 height 30
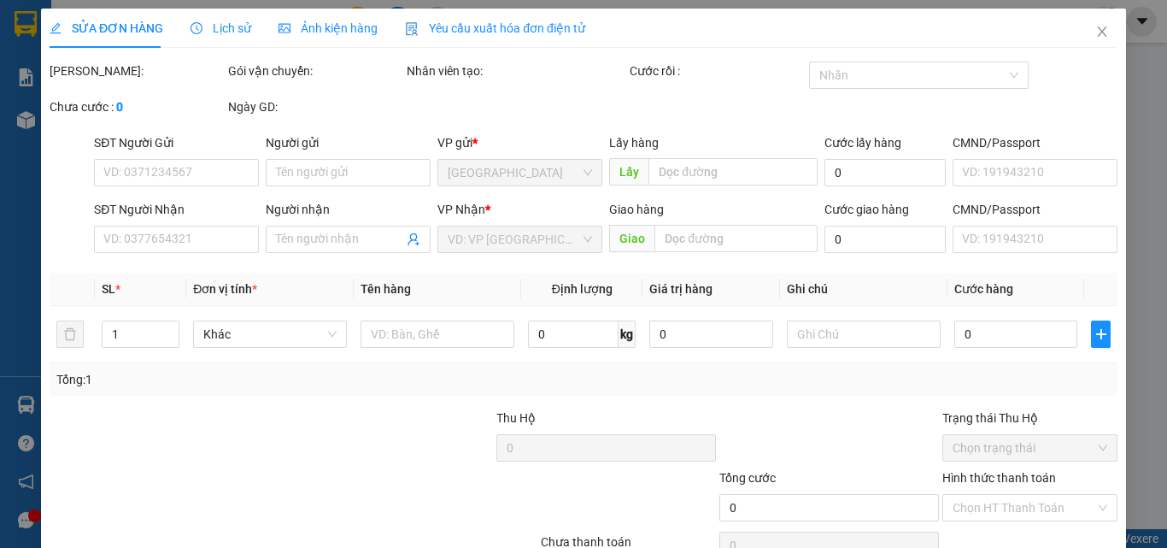
type input "nga"
type input "150.000"
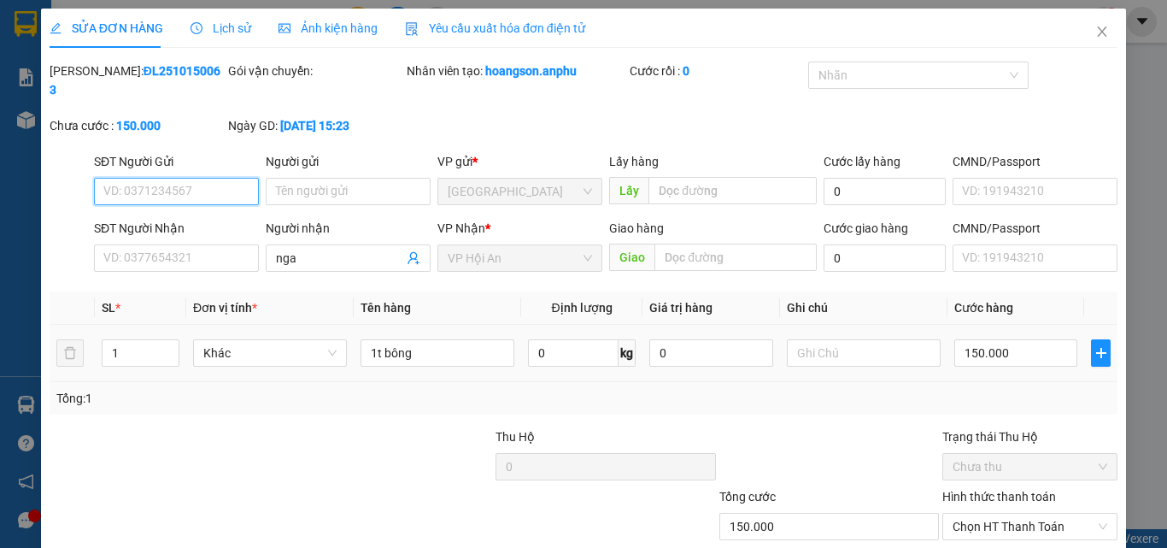
scroll to position [88, 0]
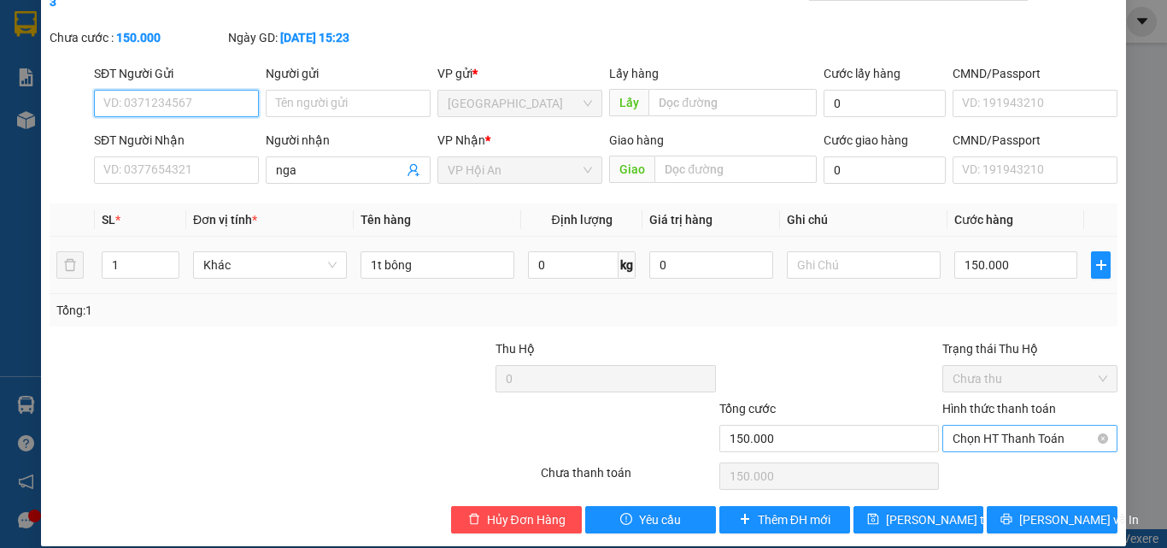
click at [965, 425] on span "Chọn HT Thanh Toán" at bounding box center [1030, 438] width 155 height 26
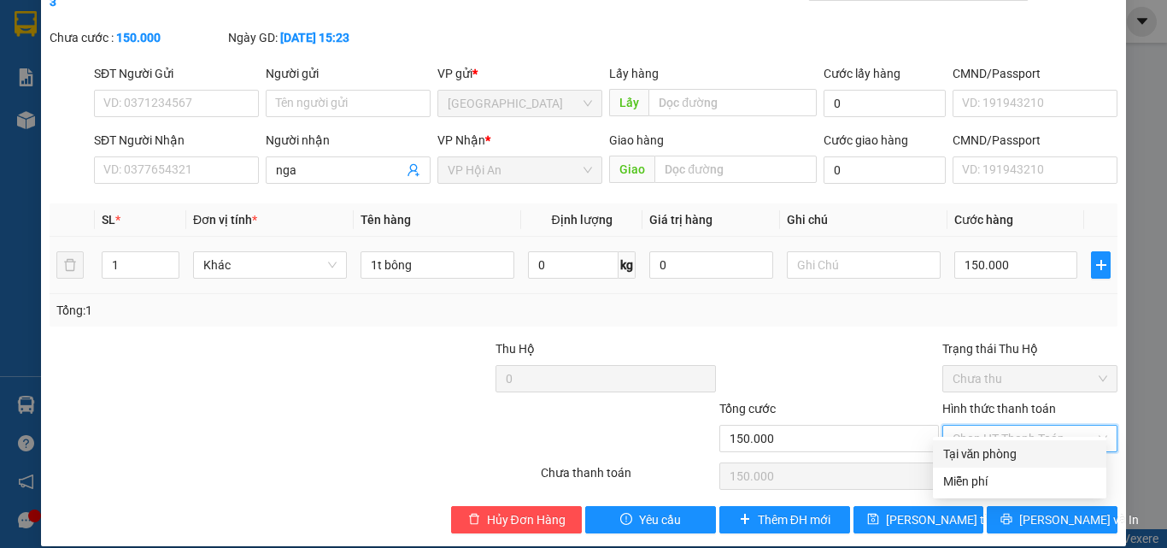
click at [968, 446] on div "Tại văn phòng" at bounding box center [1019, 453] width 153 height 19
type input "0"
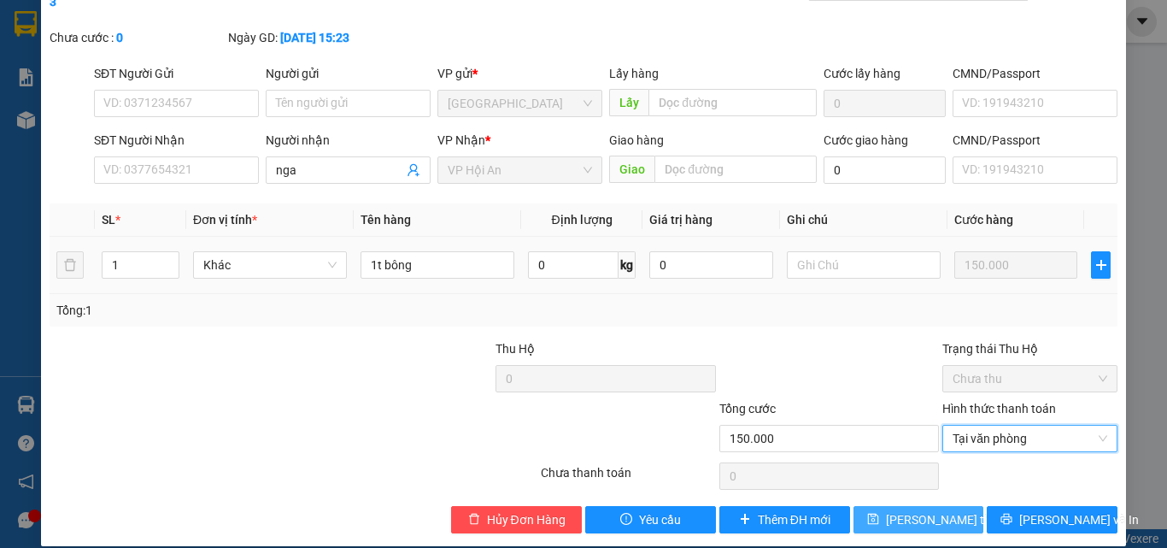
click at [937, 510] on span "[PERSON_NAME] thay đổi" at bounding box center [954, 519] width 137 height 19
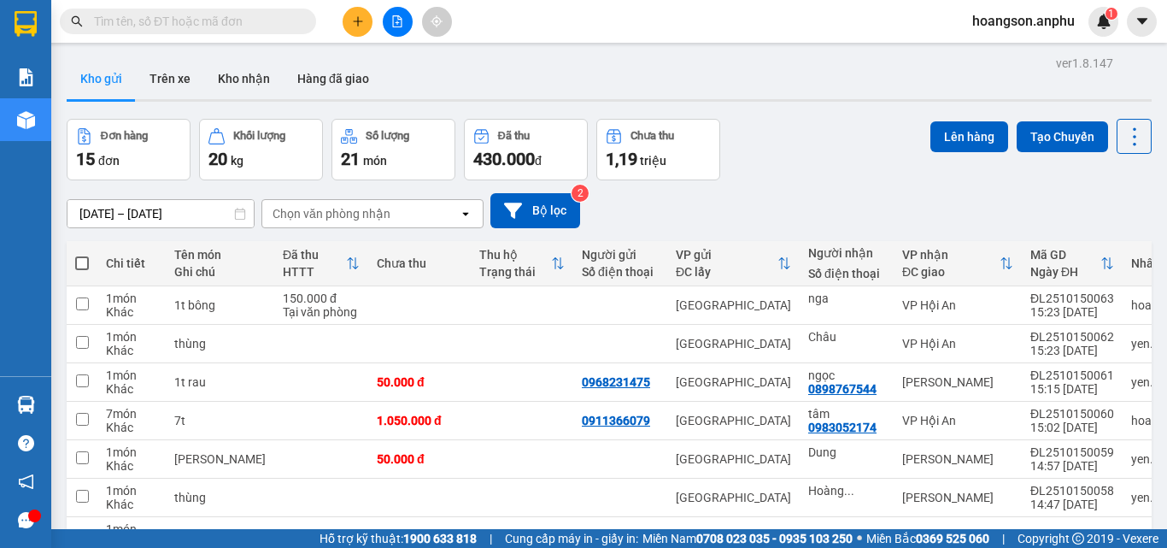
click at [349, 26] on button at bounding box center [358, 22] width 30 height 30
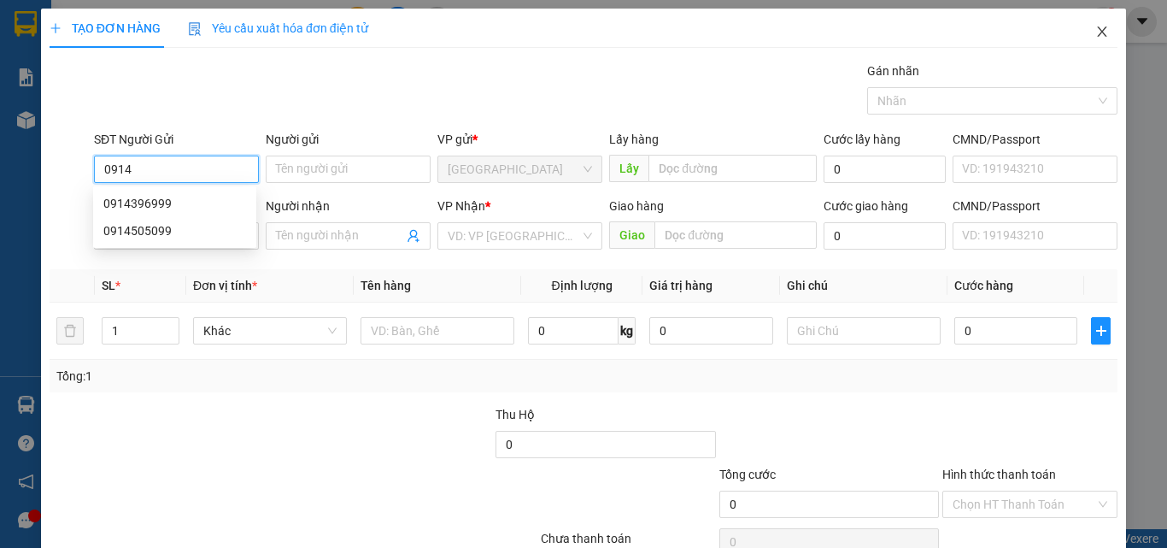
type input "0914"
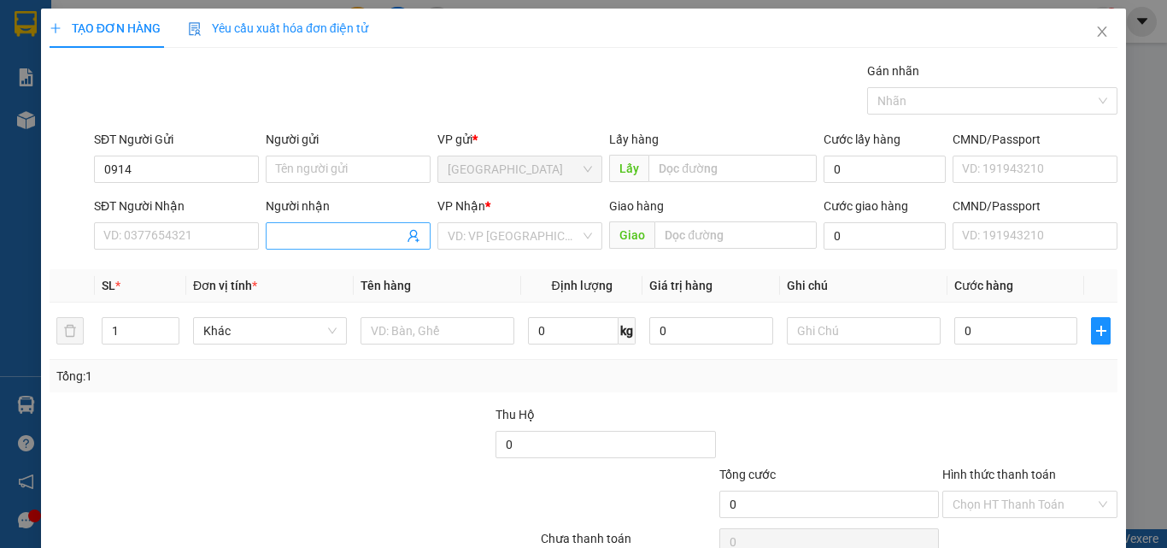
click at [324, 244] on input "Người nhận" at bounding box center [339, 235] width 127 height 19
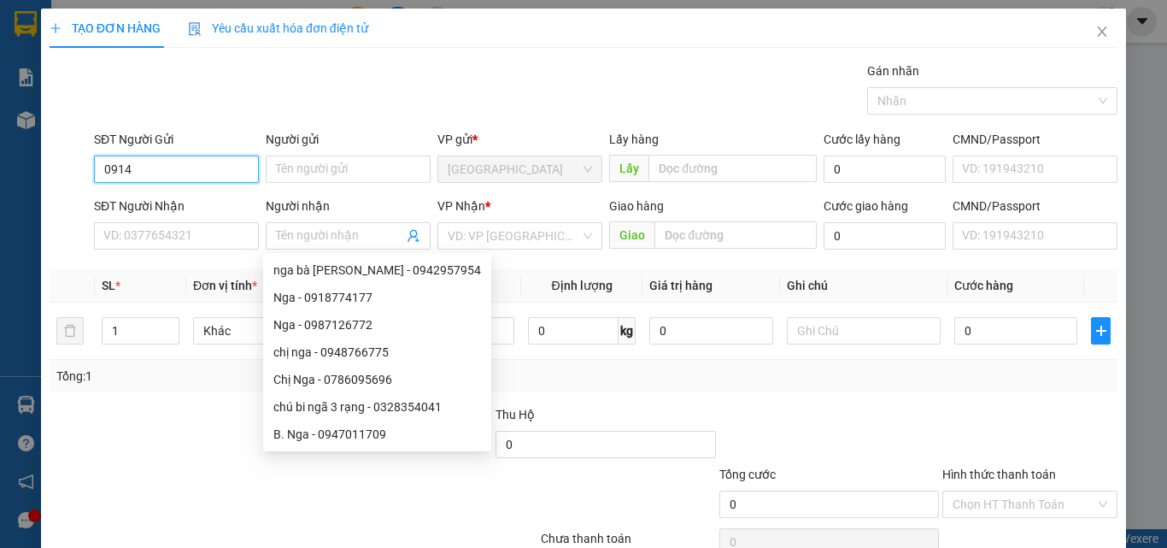
drag, startPoint x: 208, startPoint y: 171, endPoint x: 0, endPoint y: 204, distance: 210.2
click at [0, 203] on div "TẠO ĐƠN HÀNG Yêu cầu xuất hóa đơn điện tử Transit Pickup Surcharge Ids Transit …" at bounding box center [583, 274] width 1167 height 548
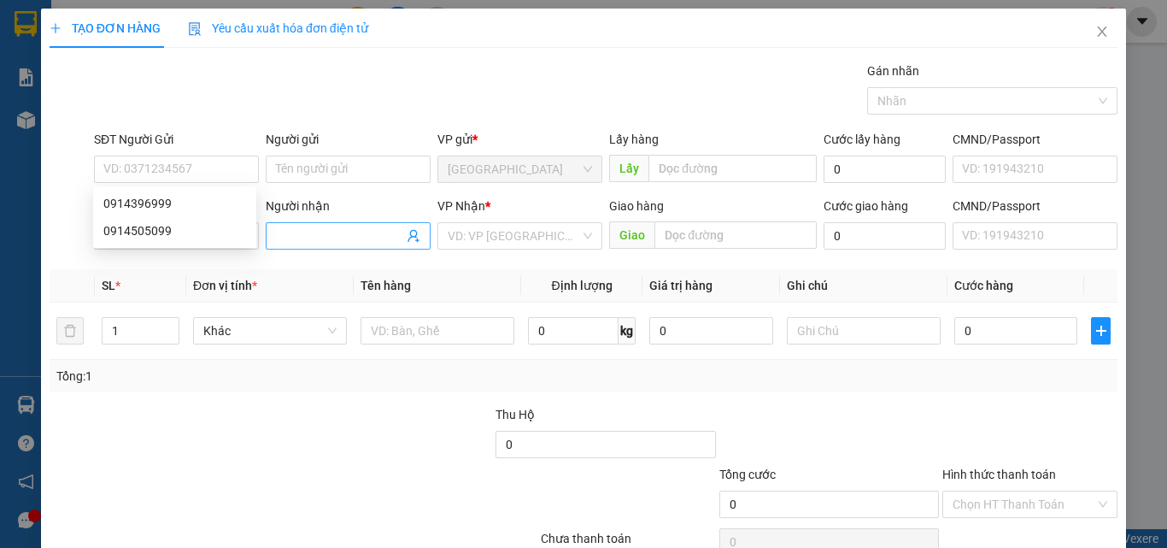
click at [337, 231] on input "Người nhận" at bounding box center [339, 235] width 127 height 19
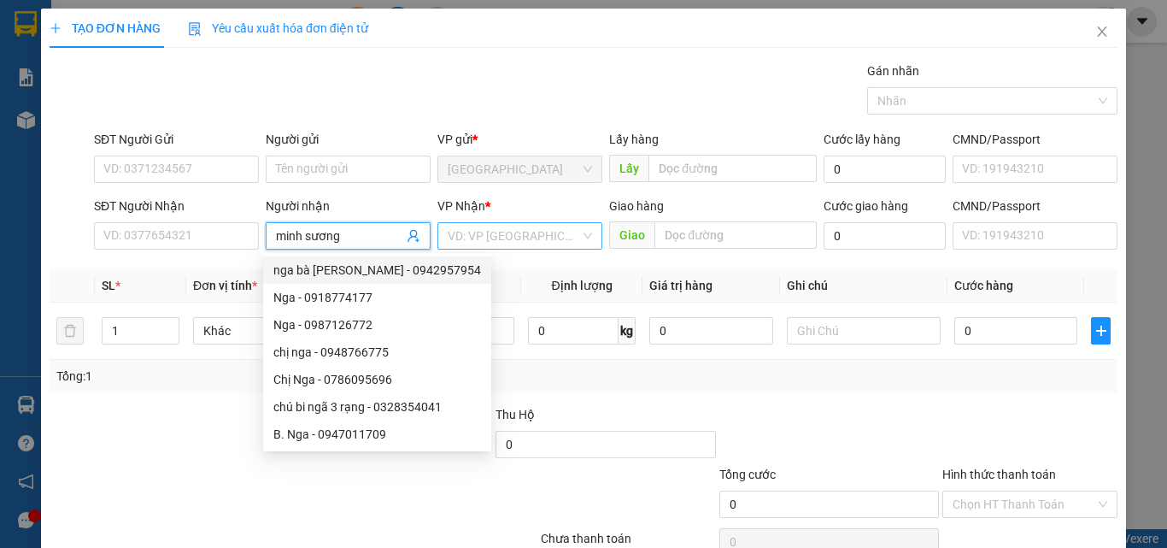
type input "minh sương"
click at [503, 237] on input "search" at bounding box center [514, 236] width 132 height 26
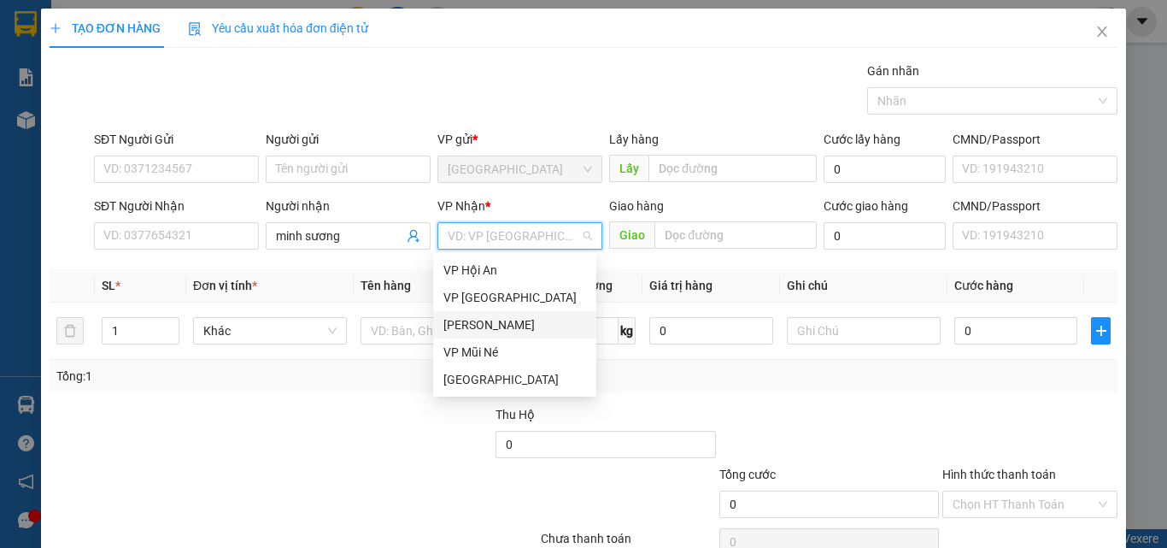
click at [517, 326] on div "[PERSON_NAME]" at bounding box center [514, 324] width 143 height 19
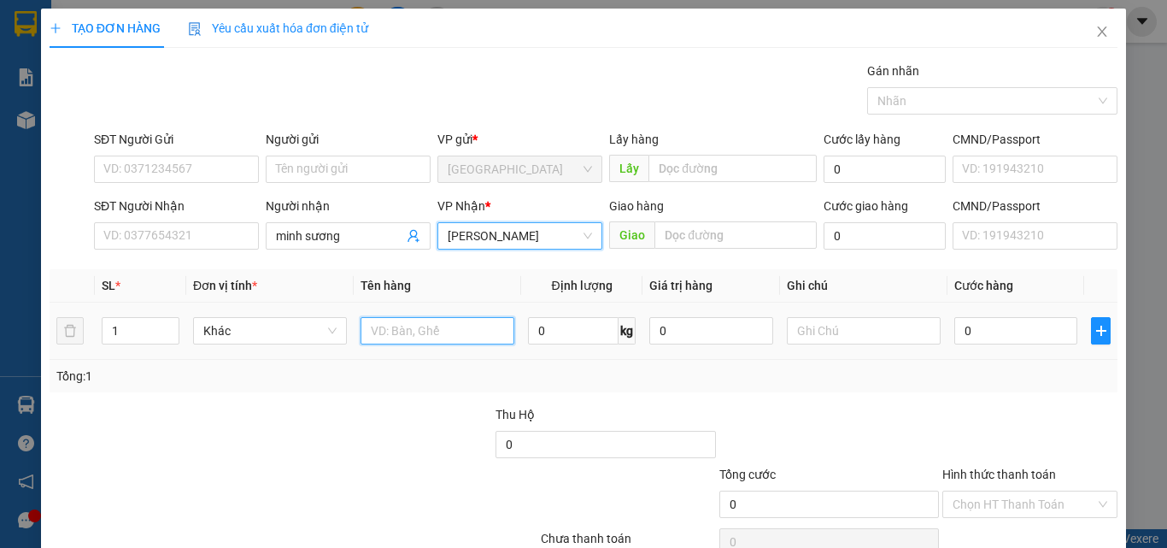
click at [416, 331] on input "text" at bounding box center [438, 330] width 154 height 27
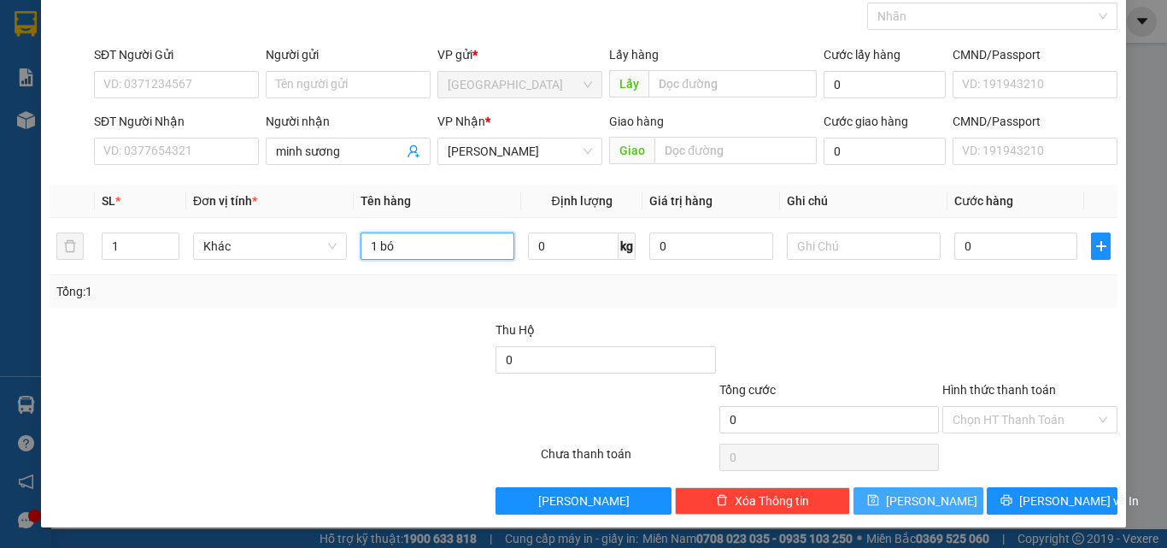
type input "1 bó"
click at [933, 499] on button "[PERSON_NAME]" at bounding box center [918, 500] width 131 height 27
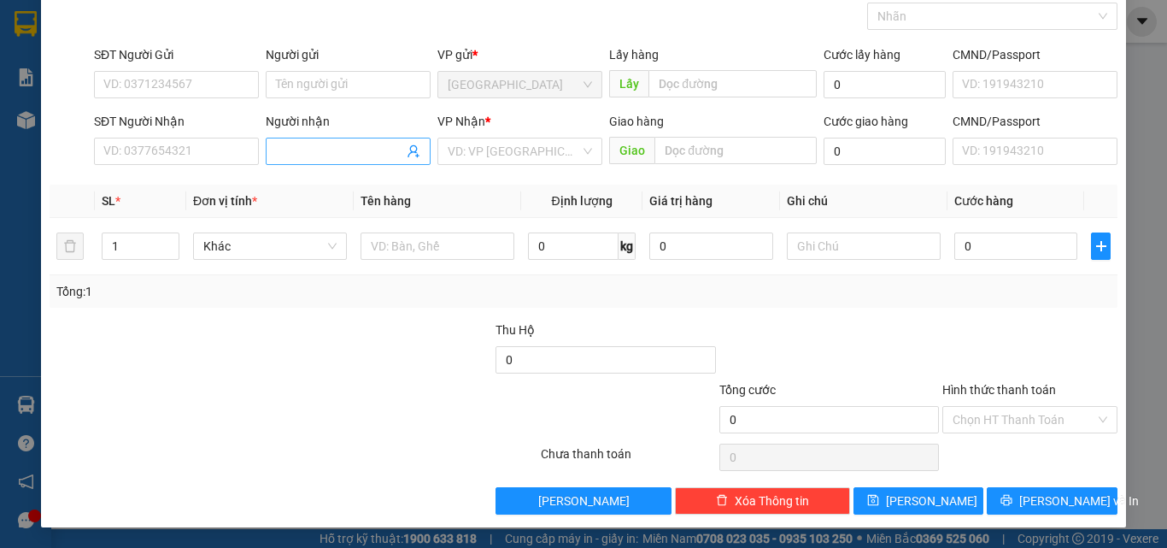
click at [328, 151] on input "Người nhận" at bounding box center [339, 151] width 127 height 19
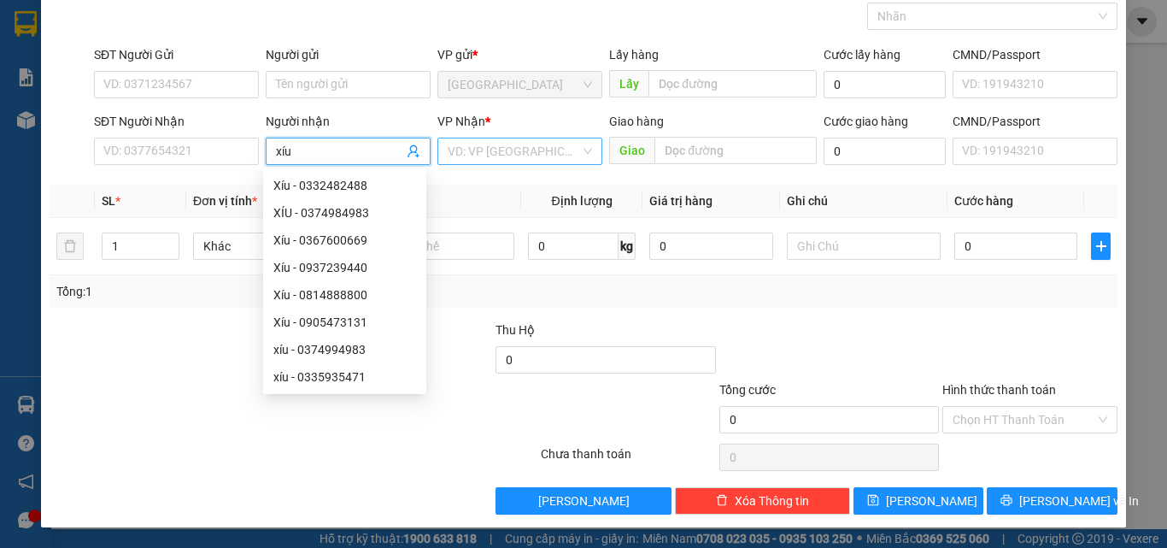
type input "xíu"
click at [458, 150] on input "search" at bounding box center [514, 151] width 132 height 26
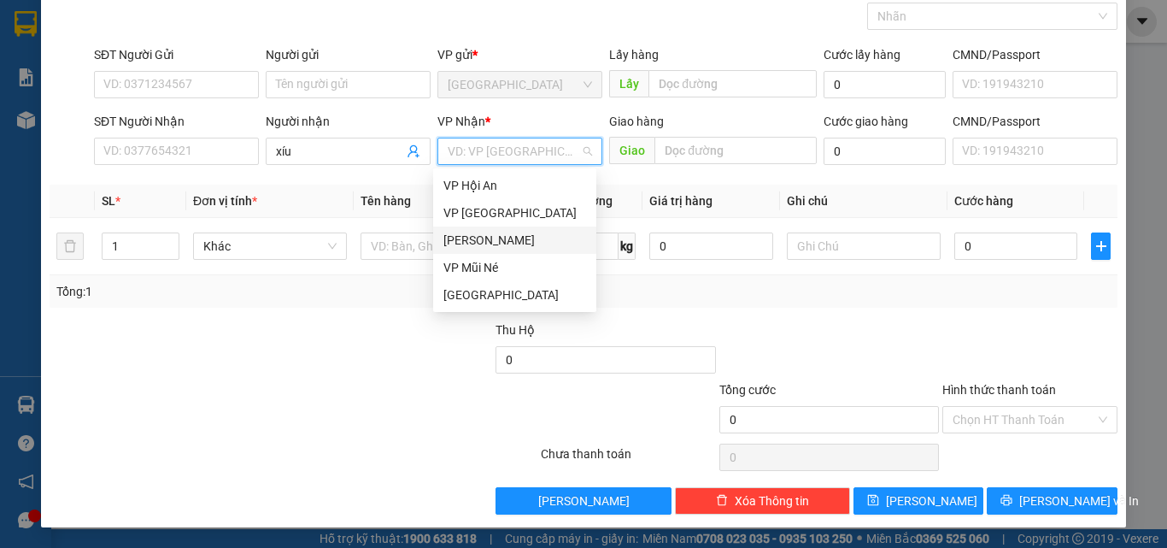
click at [484, 236] on div "[PERSON_NAME]" at bounding box center [514, 240] width 143 height 19
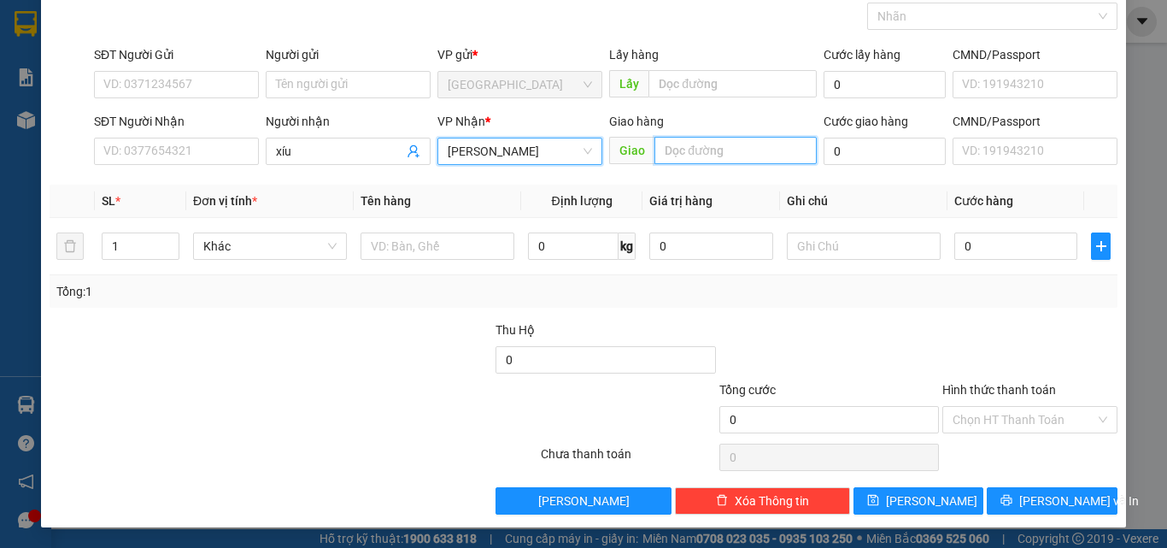
click at [692, 149] on input "text" at bounding box center [735, 150] width 162 height 27
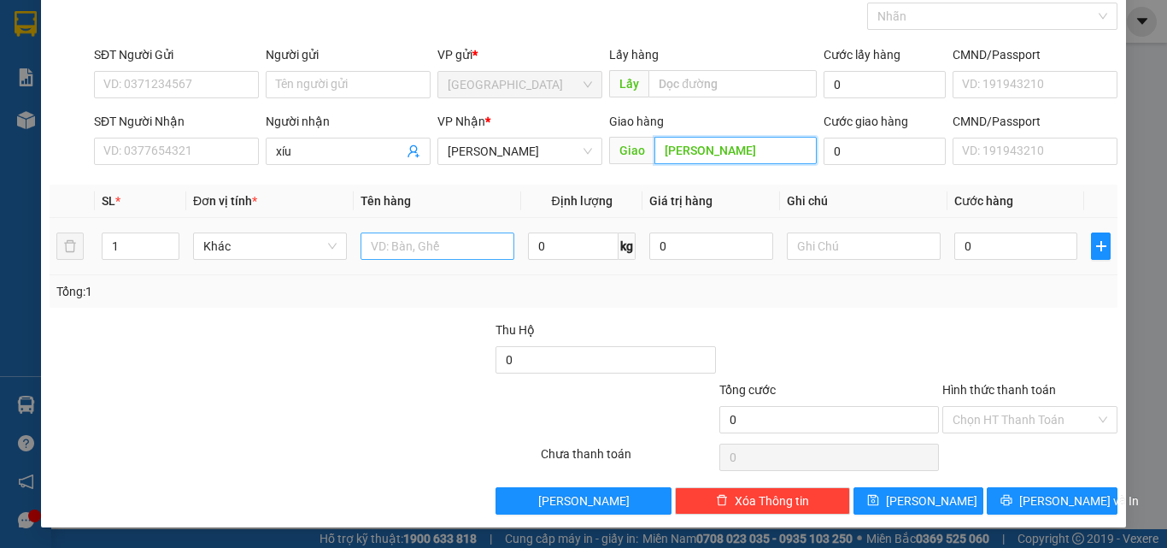
type input "lương sơn"
click at [454, 249] on input "text" at bounding box center [438, 245] width 154 height 27
type input "1t"
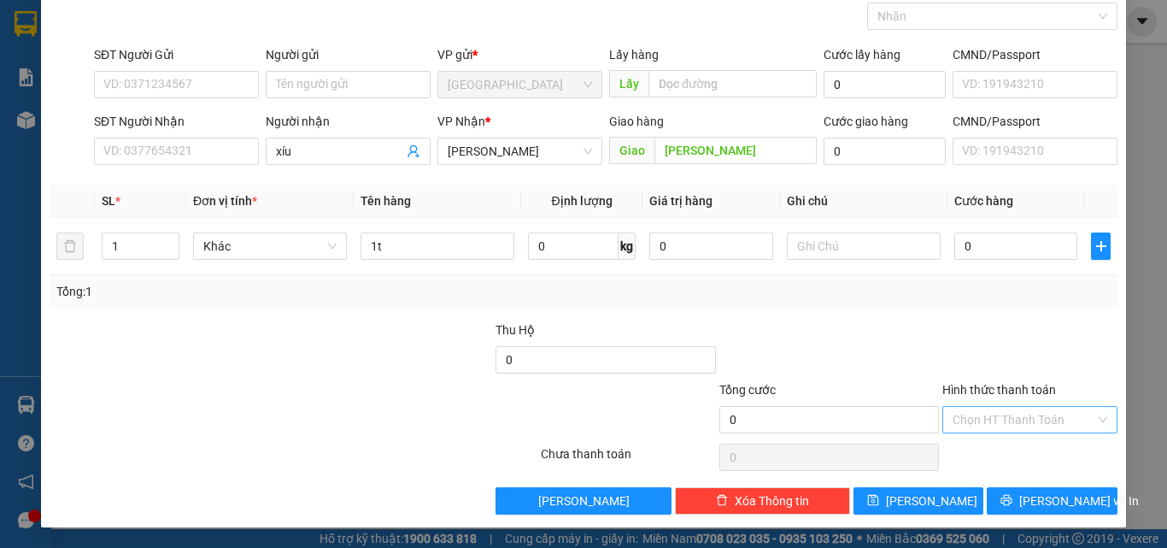
click at [1011, 416] on input "Hình thức thanh toán" at bounding box center [1024, 420] width 143 height 26
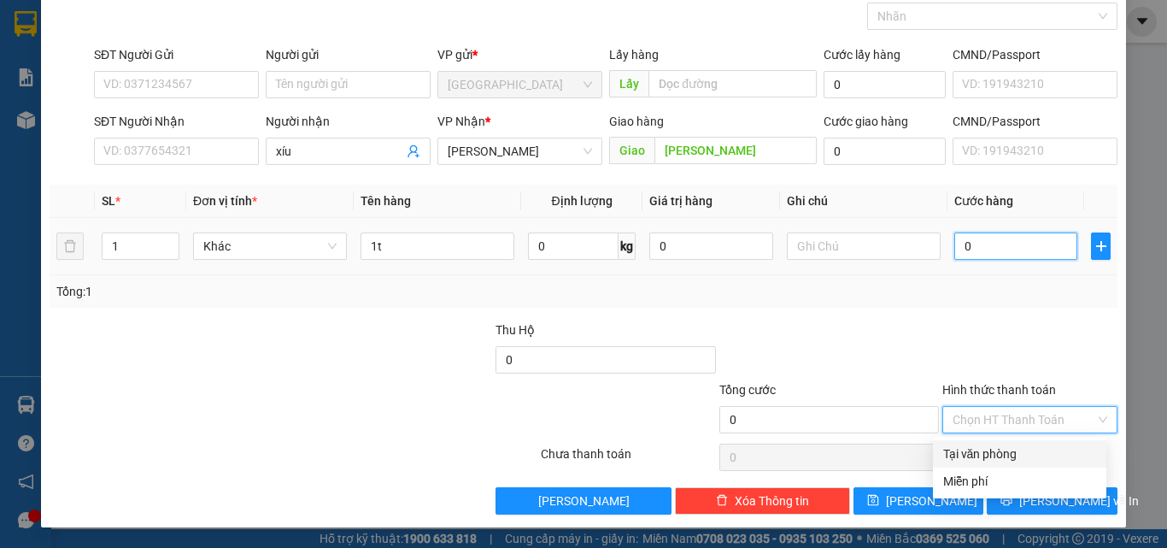
click at [981, 254] on input "0" at bounding box center [1015, 245] width 123 height 27
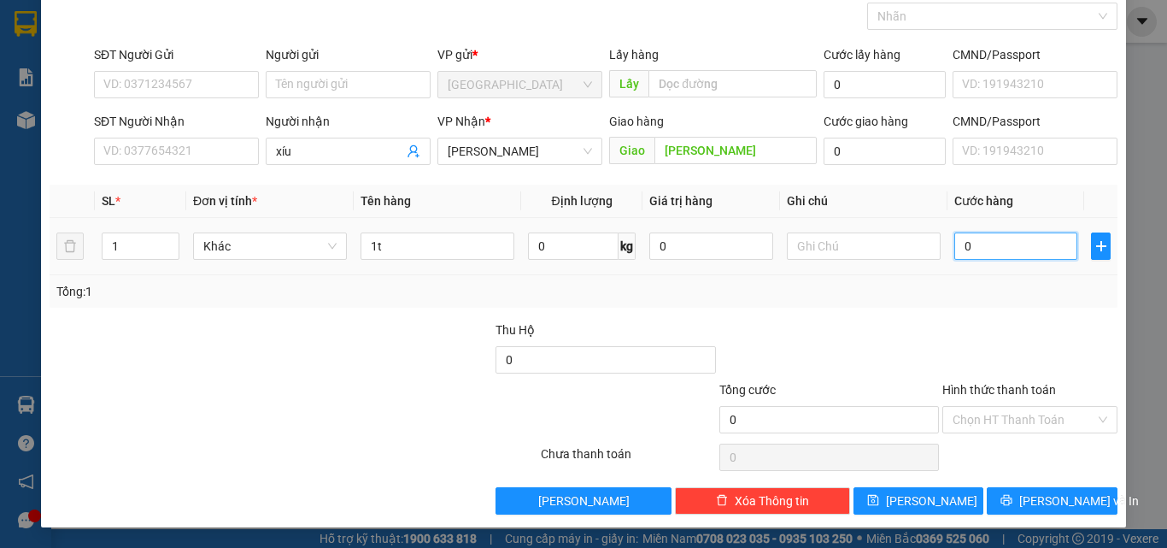
type input "50"
type input "50.000"
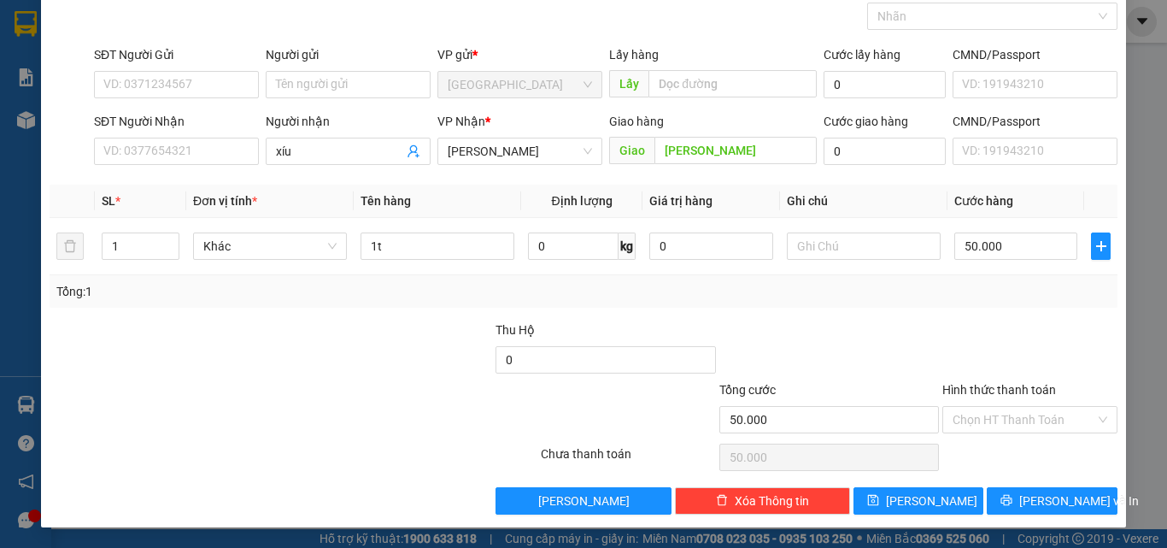
click at [980, 304] on div "Tổng: 1" at bounding box center [584, 291] width 1068 height 32
drag, startPoint x: 980, startPoint y: 414, endPoint x: 987, endPoint y: 444, distance: 30.7
click at [980, 413] on input "Hình thức thanh toán" at bounding box center [1024, 420] width 143 height 26
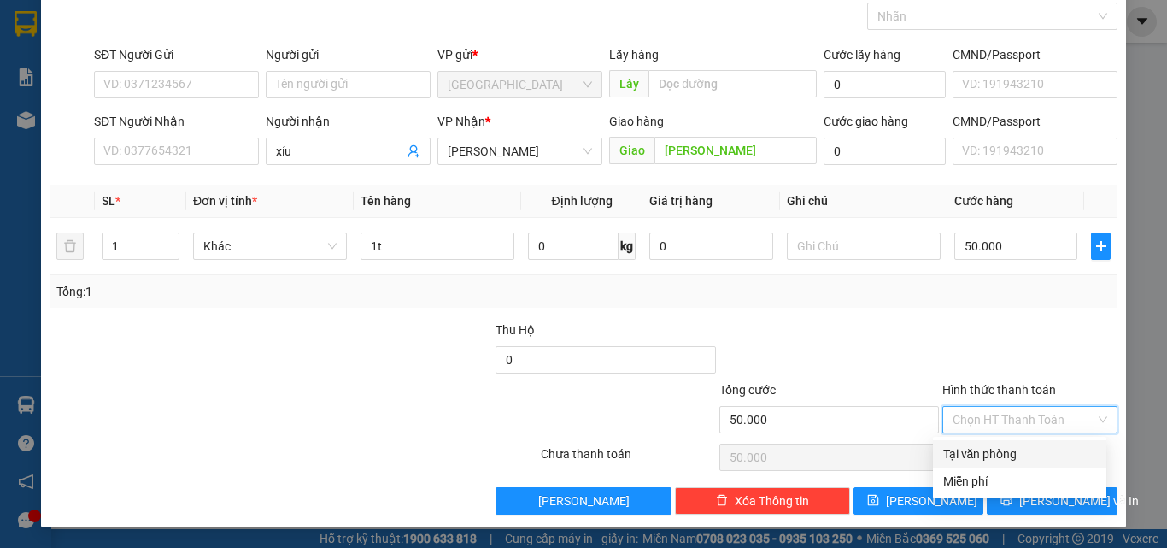
click at [991, 453] on div "Tại văn phòng" at bounding box center [1019, 453] width 153 height 19
type input "0"
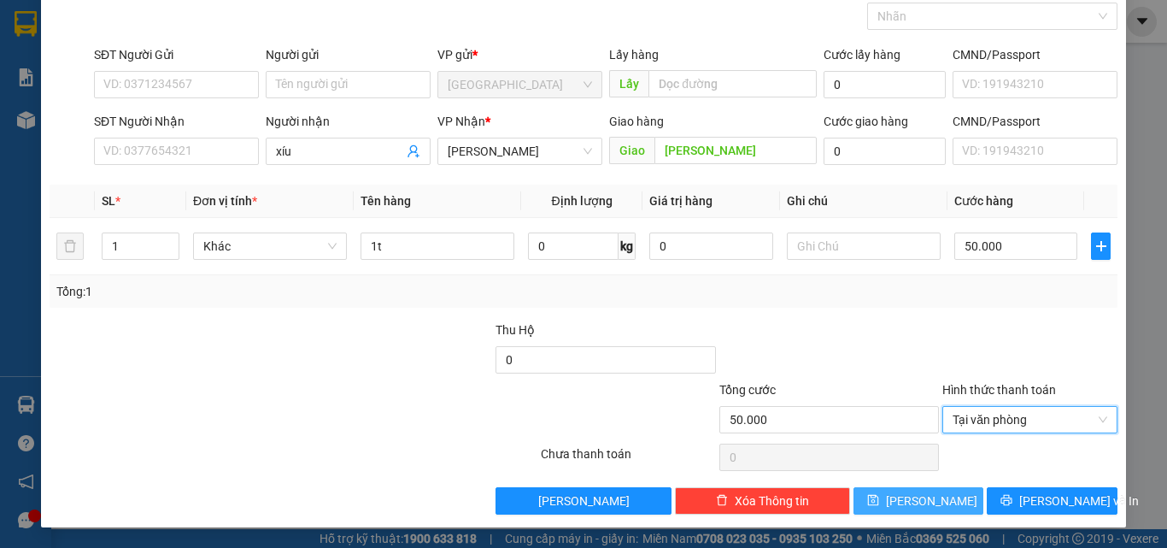
click at [931, 499] on button "[PERSON_NAME]" at bounding box center [918, 500] width 131 height 27
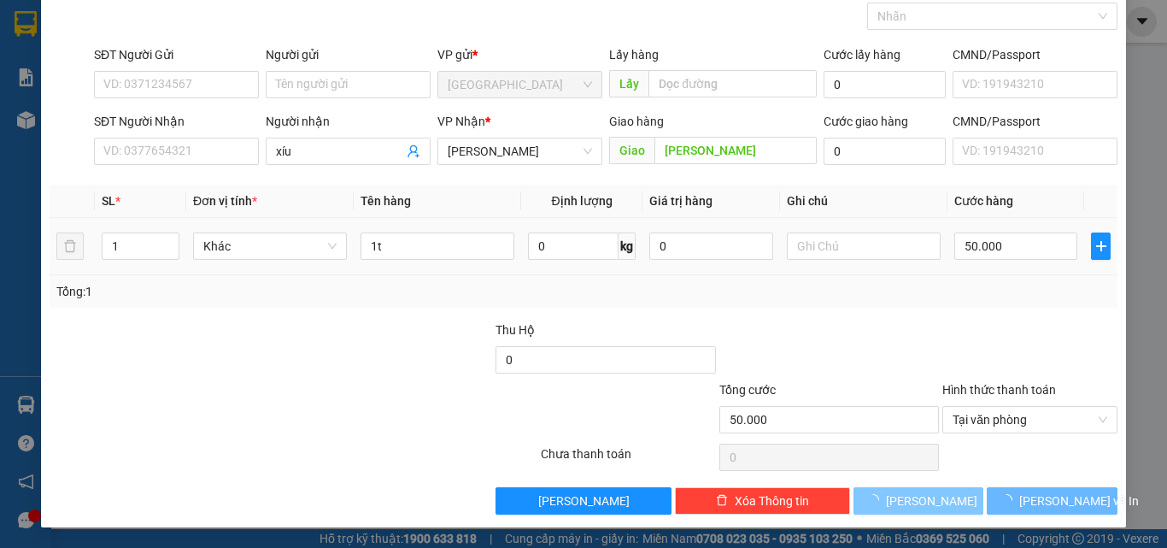
type input "0"
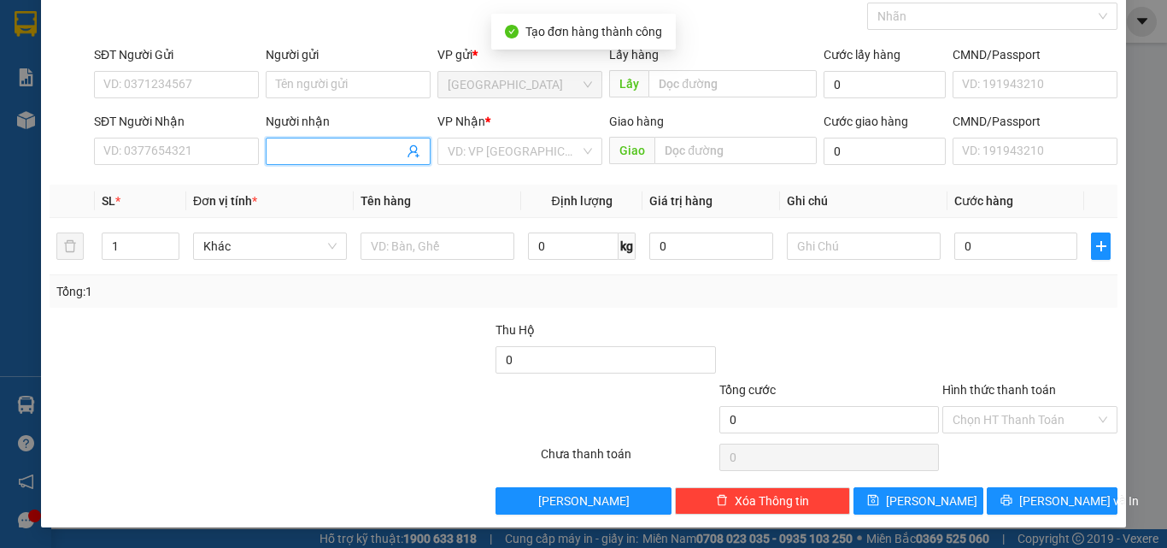
click at [346, 157] on input "Người nhận" at bounding box center [339, 151] width 127 height 19
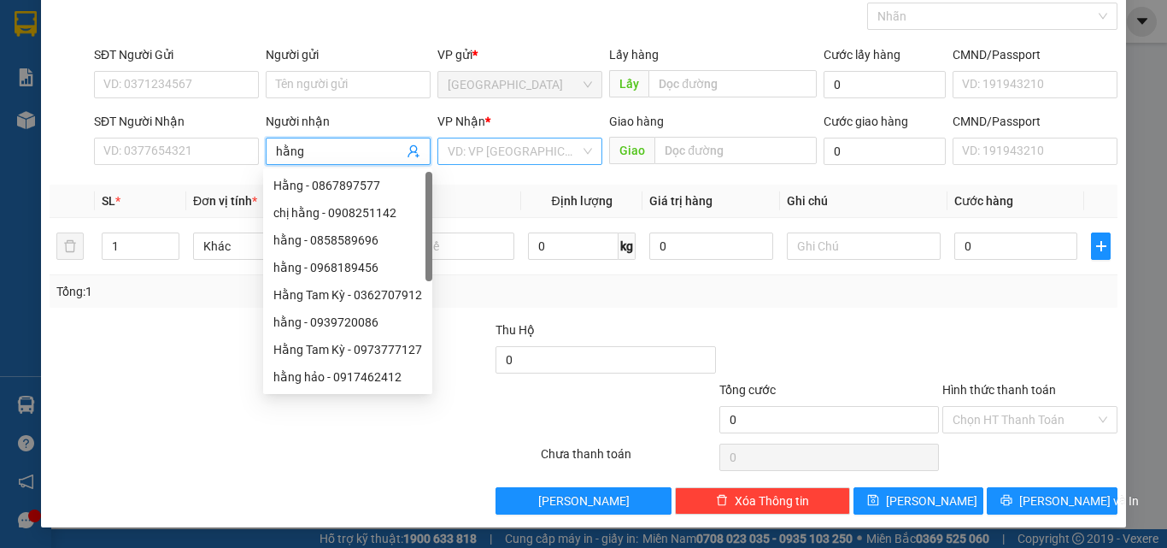
type input "hằng"
click at [537, 151] on input "search" at bounding box center [514, 151] width 132 height 26
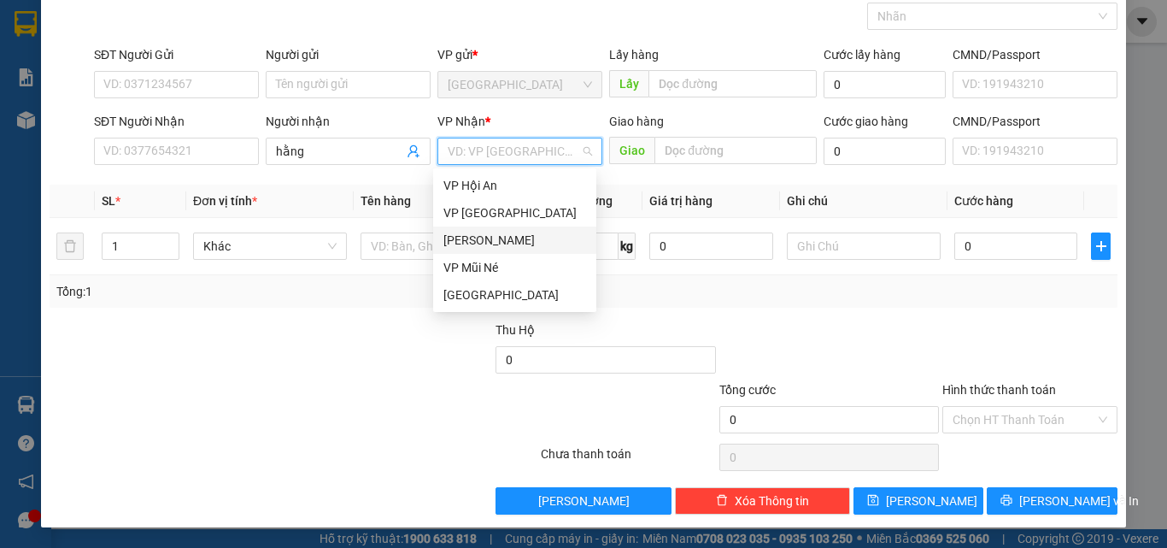
click at [496, 242] on div "[PERSON_NAME]" at bounding box center [514, 240] width 143 height 19
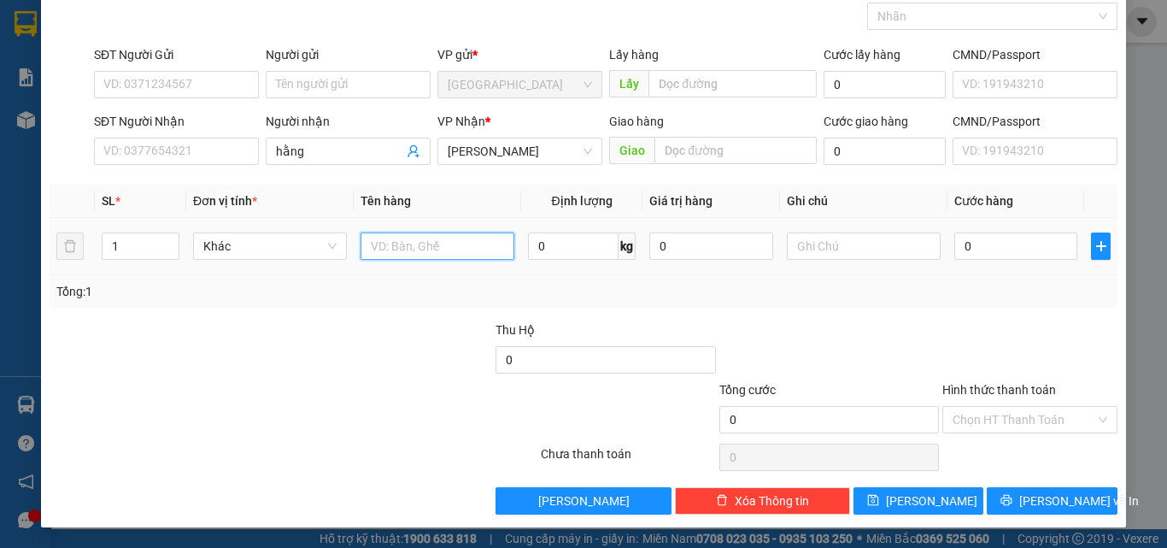
click at [423, 252] on input "text" at bounding box center [438, 245] width 154 height 27
type input "1t"
click at [970, 249] on input "0" at bounding box center [1015, 245] width 123 height 27
type input "50"
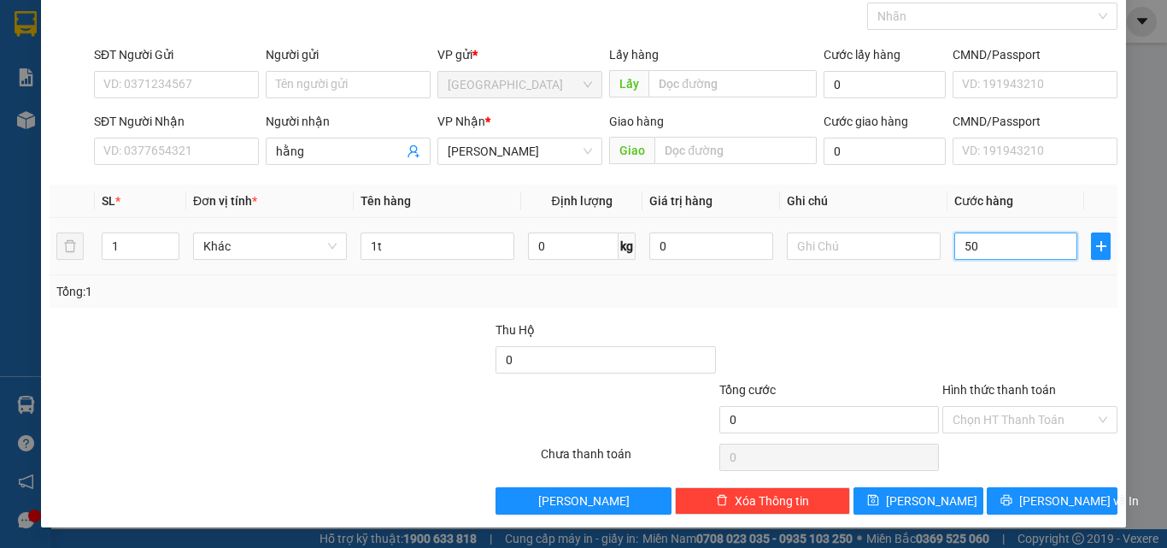
type input "50"
type input "0"
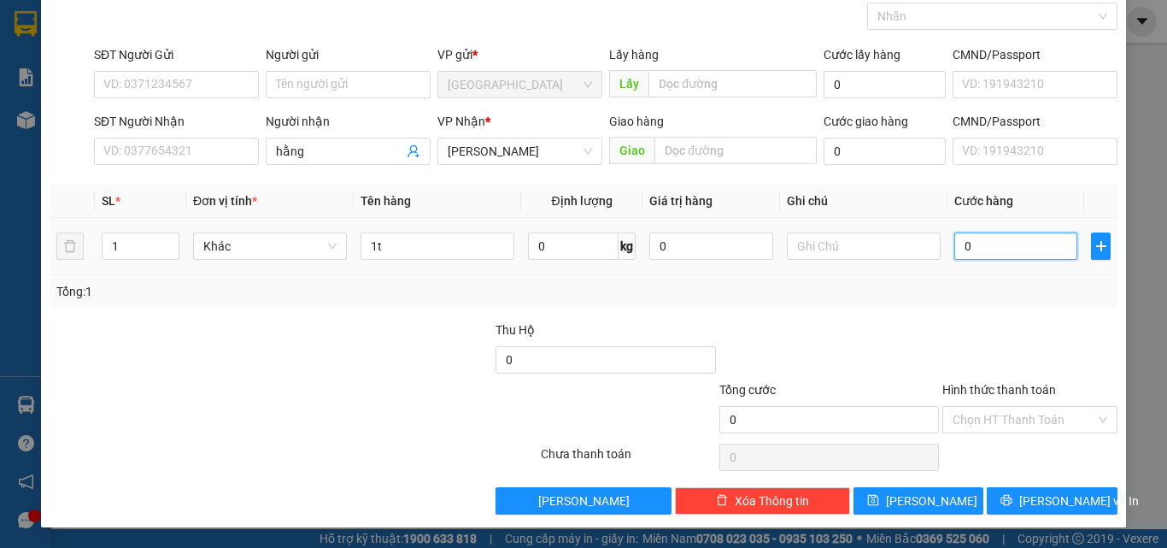
type input "50"
type input "0"
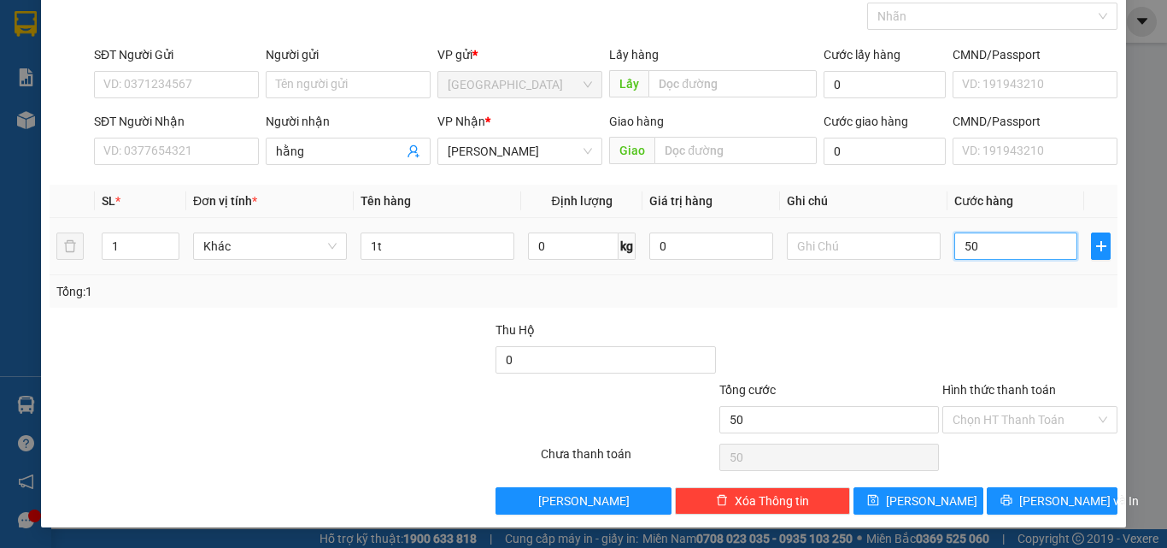
type input "0"
click at [992, 354] on div at bounding box center [1030, 350] width 179 height 60
click at [964, 501] on button "[PERSON_NAME]" at bounding box center [918, 500] width 131 height 27
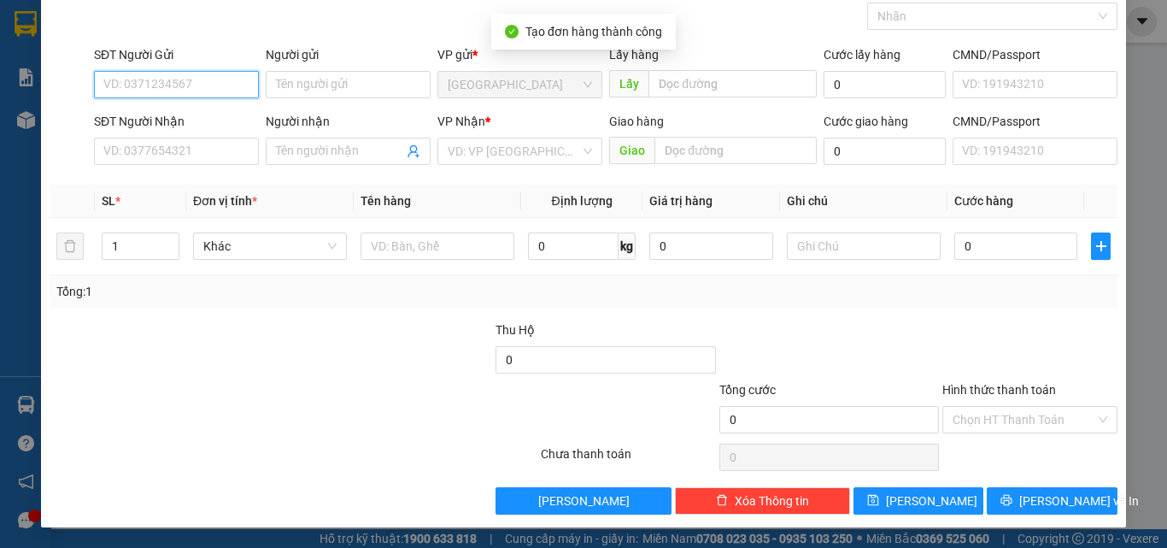
click at [185, 97] on input "SĐT Người Gửi" at bounding box center [176, 84] width 165 height 27
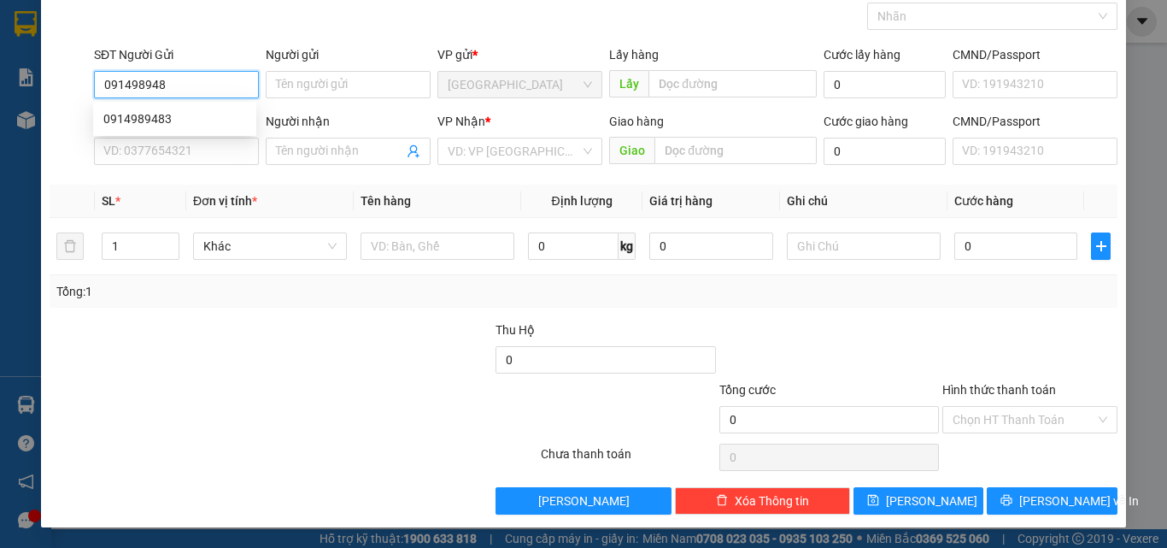
type input "0914989483"
click at [133, 113] on div "0914989483" at bounding box center [174, 118] width 143 height 19
type input "0842528839"
type input "lương sơn"
type input "40.000"
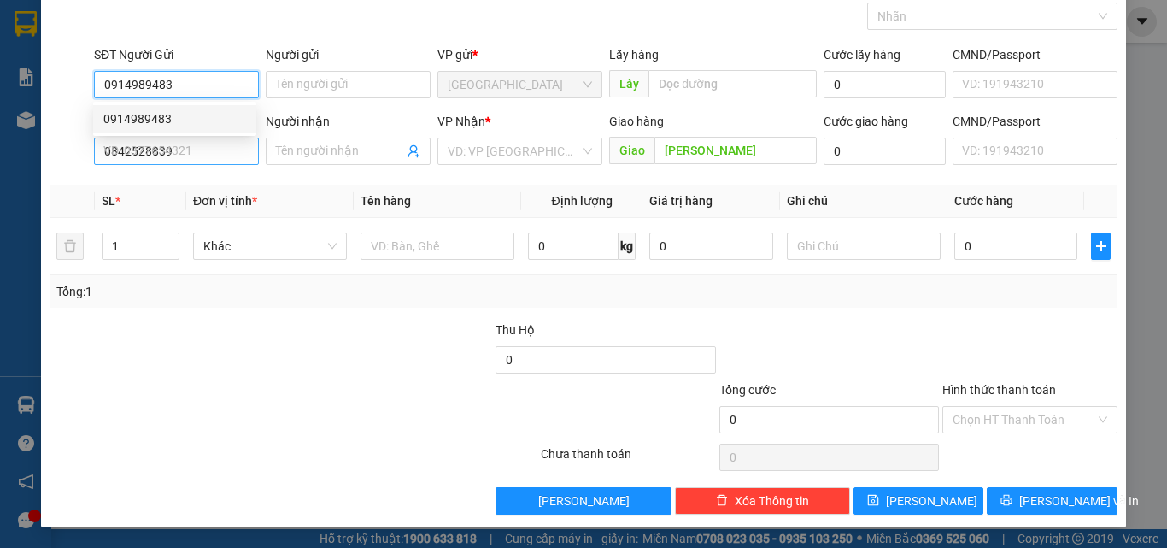
type input "40.000"
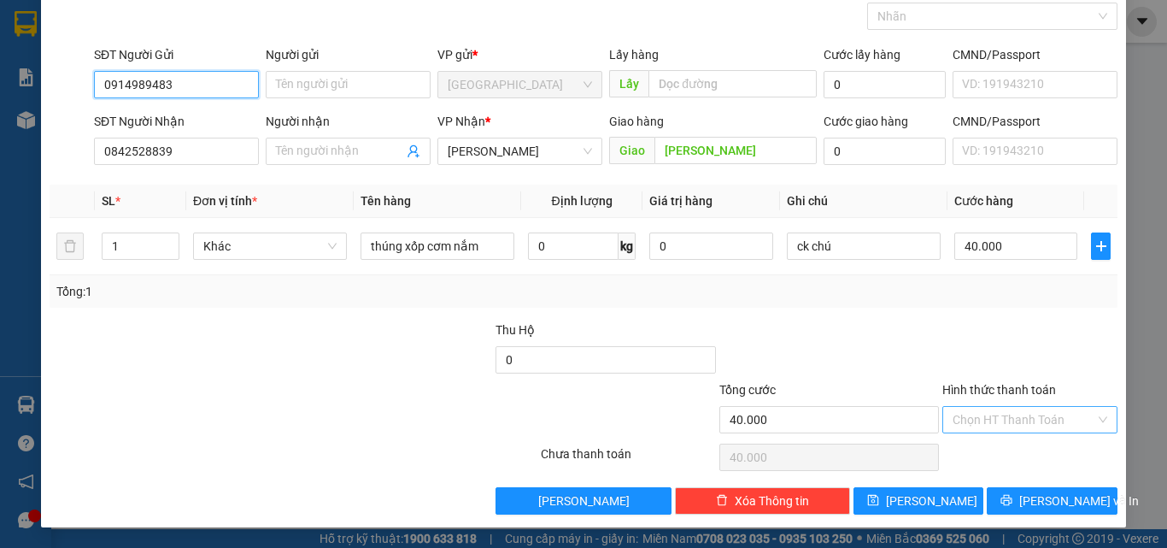
type input "0914989483"
click at [979, 413] on input "Hình thức thanh toán" at bounding box center [1024, 420] width 143 height 26
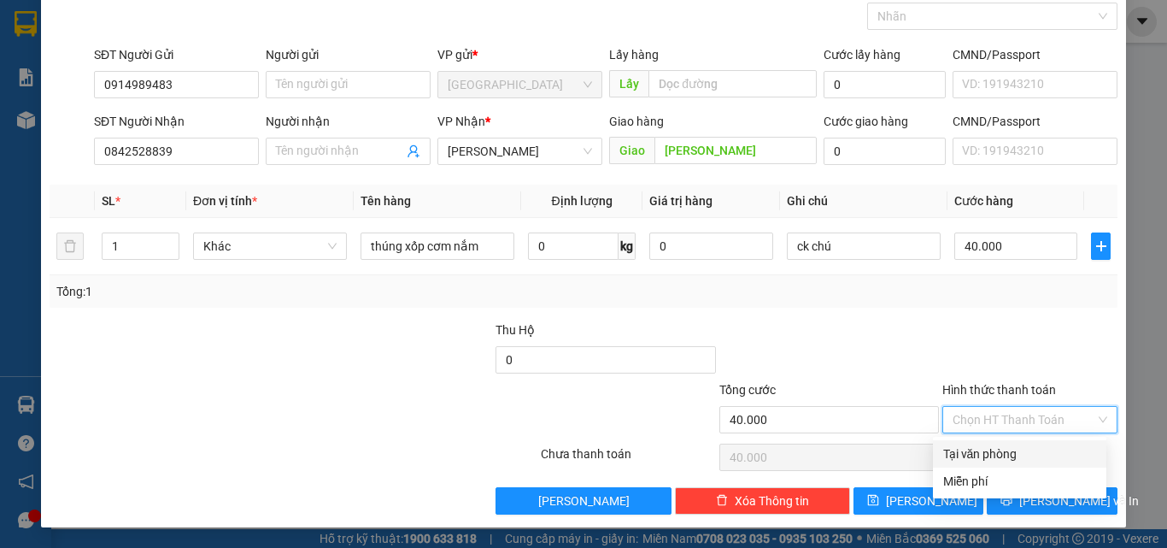
click at [976, 445] on div "Tại văn phòng" at bounding box center [1019, 453] width 153 height 19
type input "0"
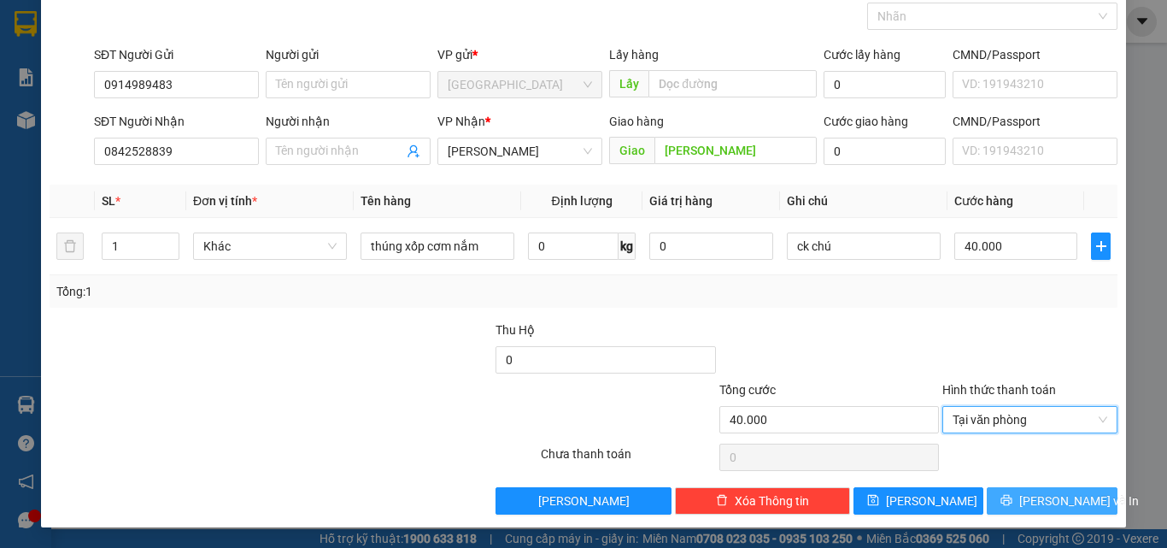
click at [1041, 499] on span "[PERSON_NAME] và In" at bounding box center [1079, 500] width 120 height 19
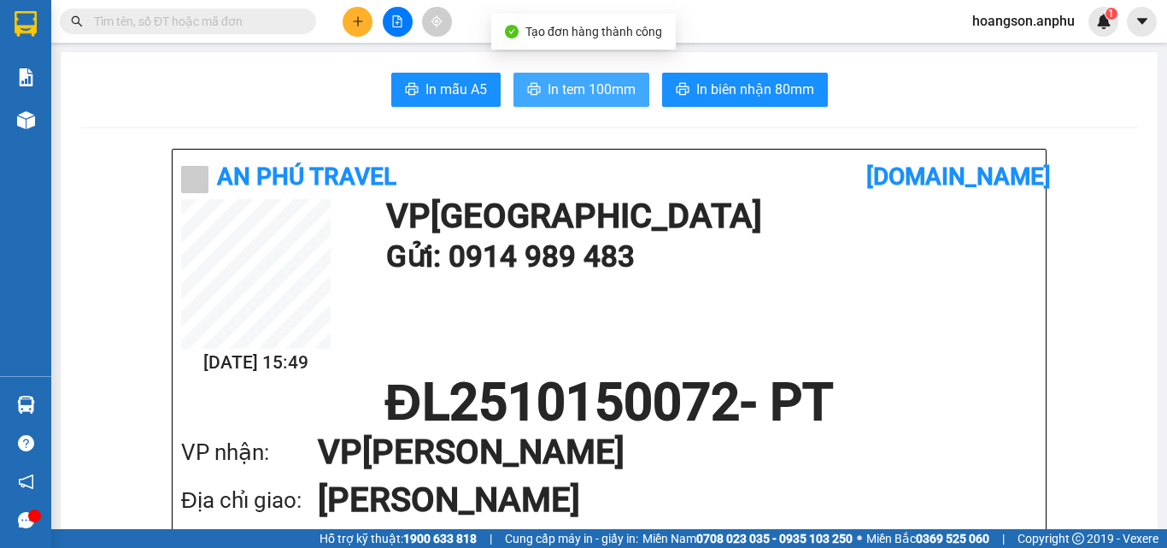
click at [614, 97] on span "In tem 100mm" at bounding box center [592, 89] width 88 height 21
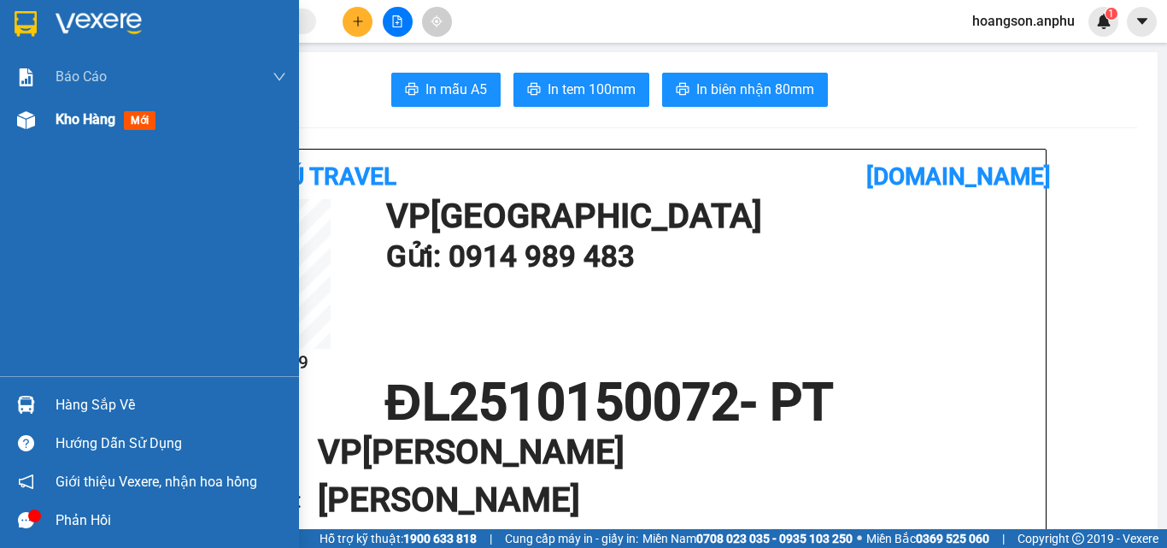
click at [46, 128] on div "Kho hàng mới" at bounding box center [149, 119] width 299 height 43
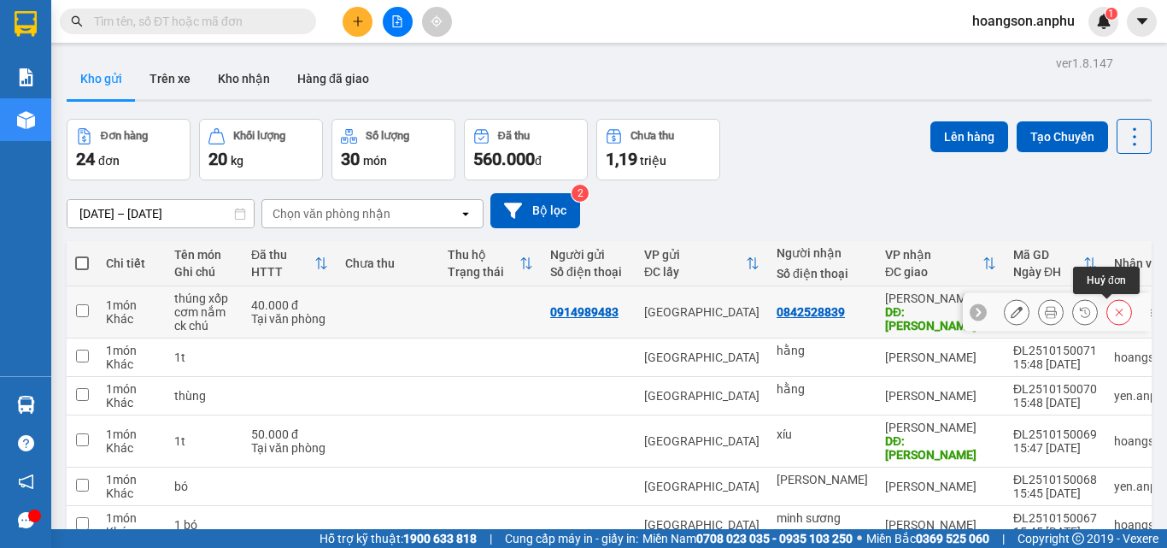
click at [1113, 316] on button at bounding box center [1119, 312] width 24 height 30
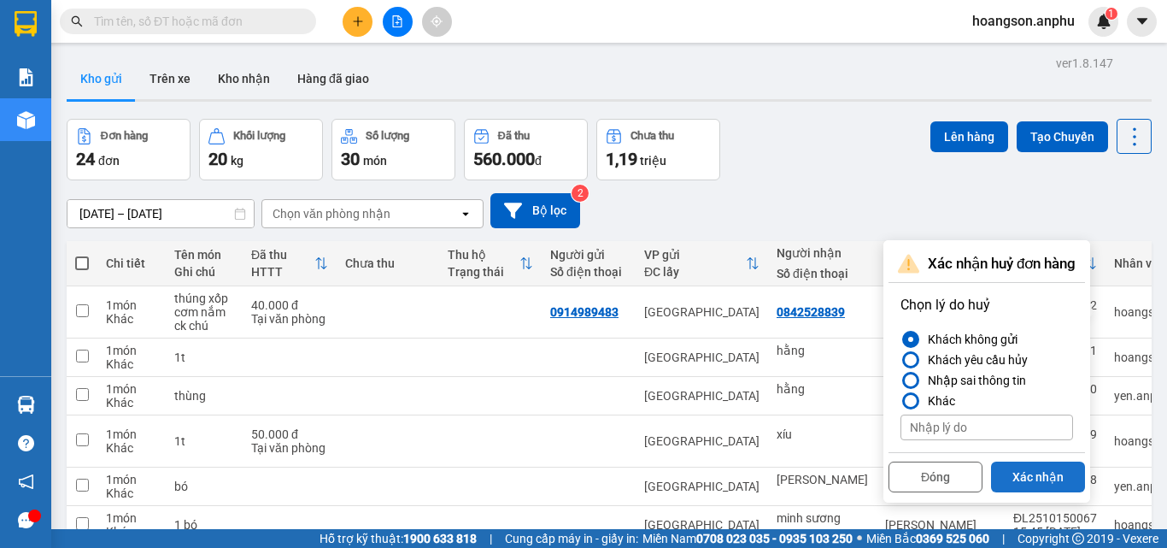
click at [1032, 472] on button "Xác nhận" at bounding box center [1038, 476] width 94 height 31
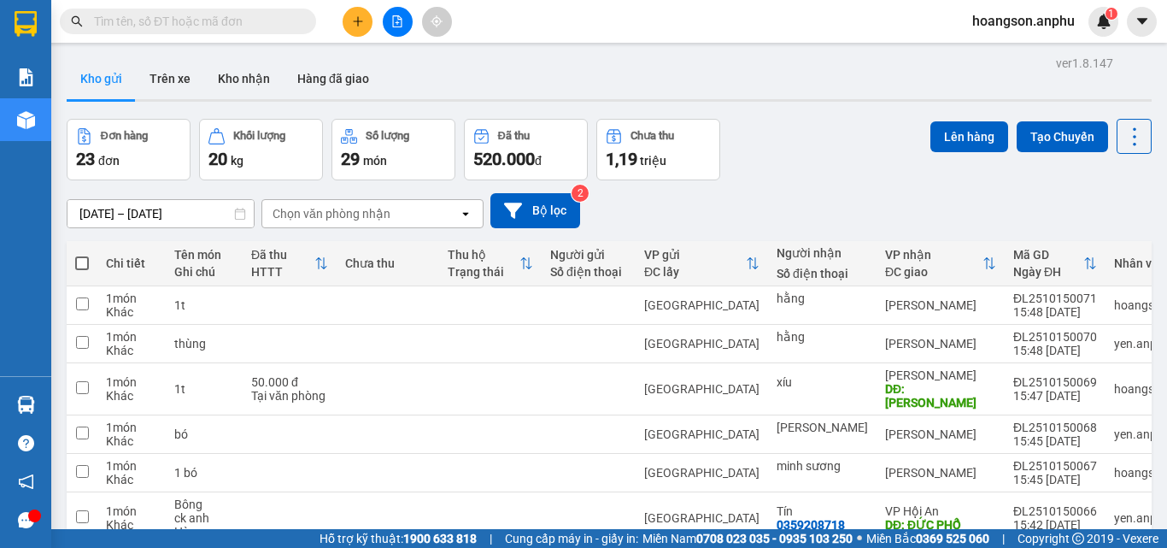
click at [354, 24] on icon "plus" at bounding box center [358, 21] width 12 height 12
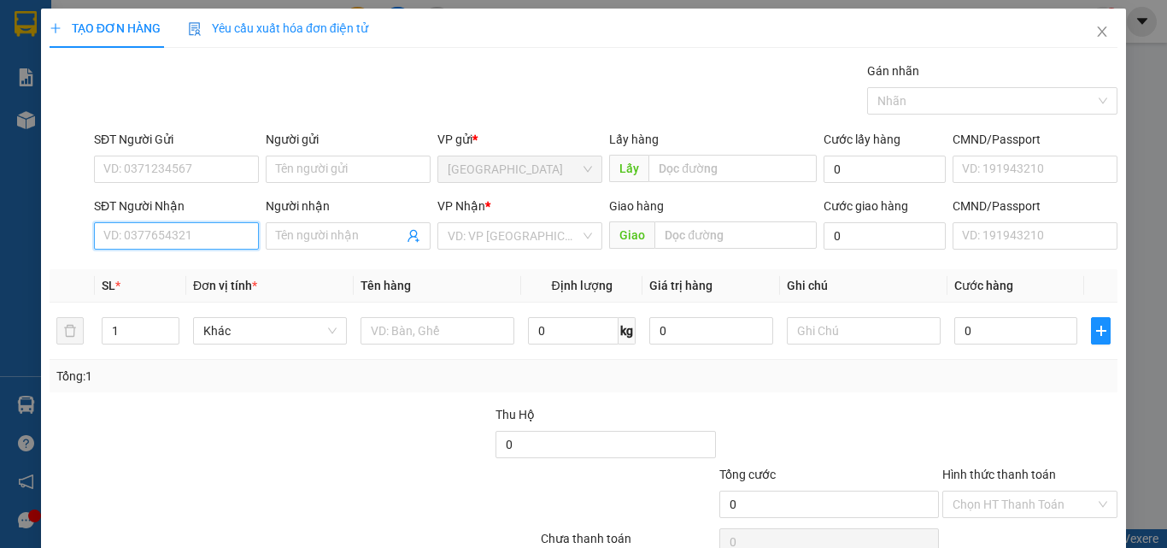
click at [165, 237] on input "SĐT Người Nhận" at bounding box center [176, 235] width 165 height 27
type input "0908383117"
click at [302, 230] on input "Người nhận" at bounding box center [339, 235] width 127 height 19
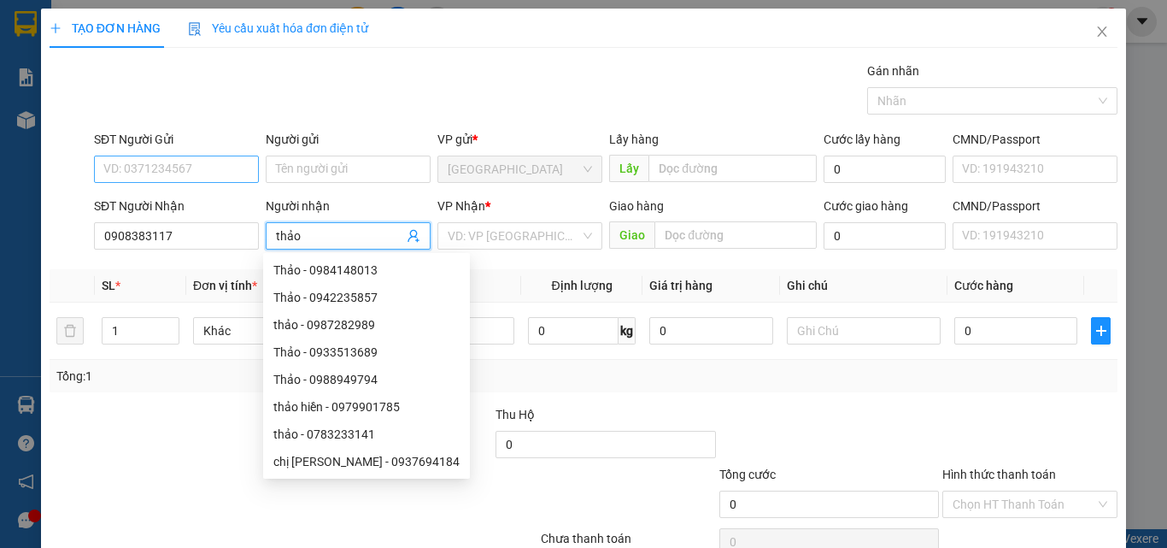
type input "thảo"
click at [205, 160] on input "SĐT Người Gửi" at bounding box center [176, 168] width 165 height 27
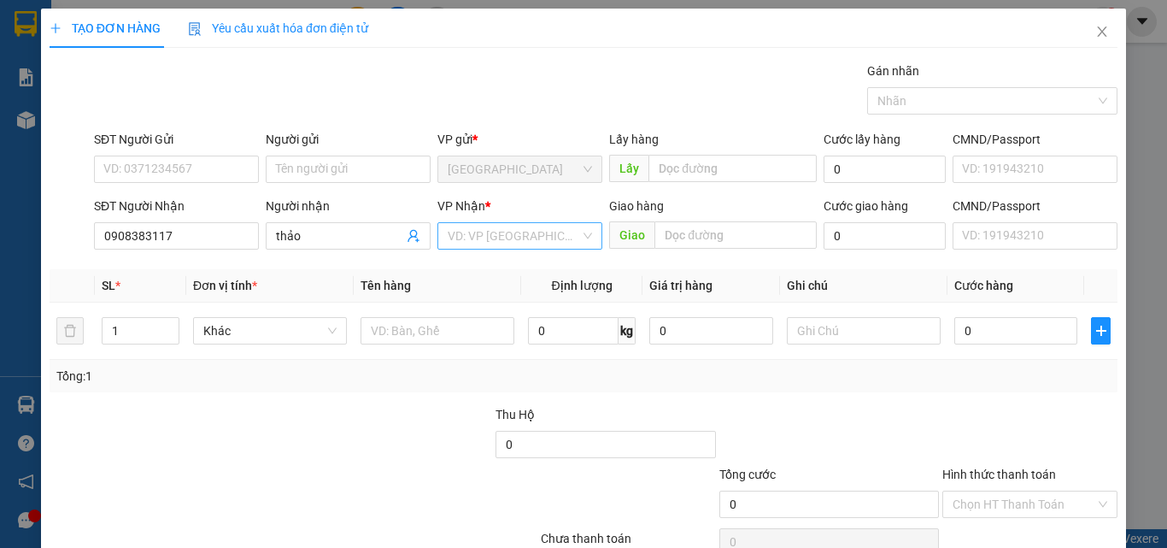
click at [532, 243] on input "search" at bounding box center [514, 236] width 132 height 26
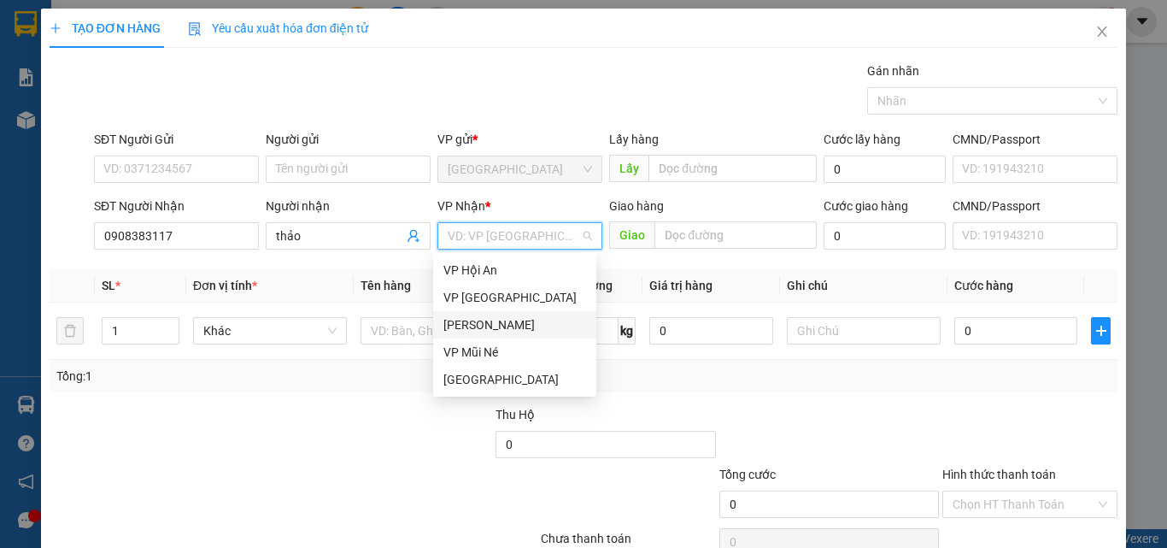
click at [496, 322] on div "[PERSON_NAME]" at bounding box center [514, 324] width 143 height 19
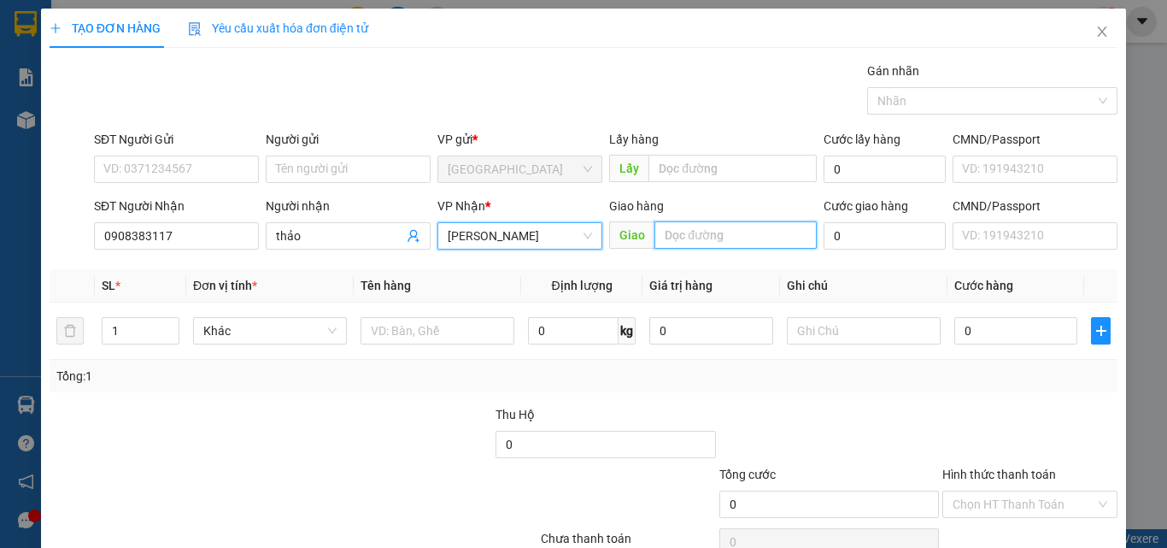
click at [669, 239] on input "text" at bounding box center [735, 234] width 162 height 27
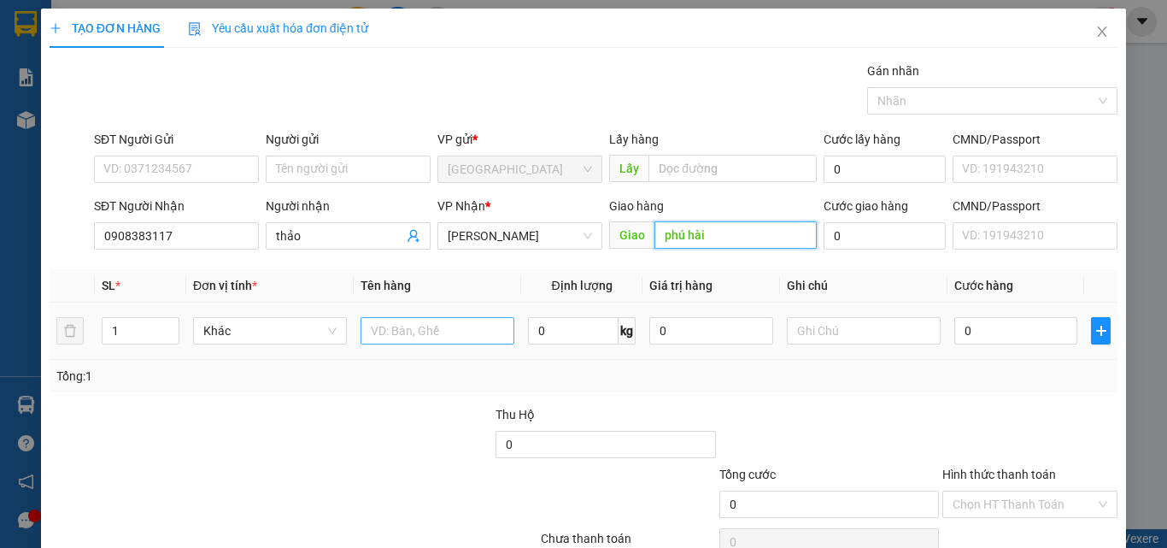
type input "phú hài"
click at [427, 337] on input "text" at bounding box center [438, 330] width 154 height 27
type input "1t"
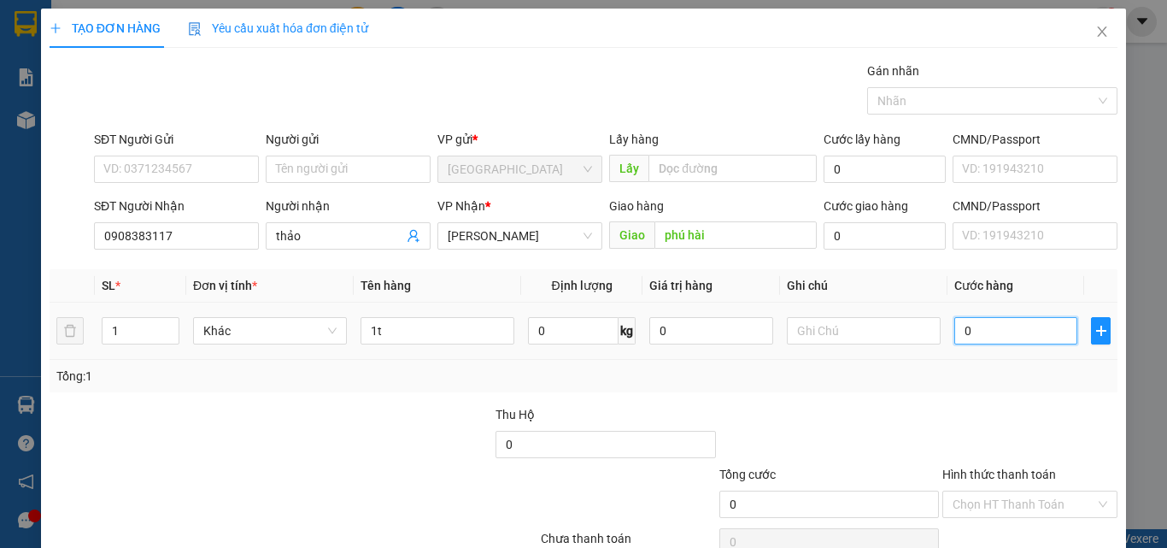
click at [1019, 337] on input "0" at bounding box center [1015, 330] width 123 height 27
type input "60"
click at [452, 337] on input "1t" at bounding box center [438, 330] width 154 height 27
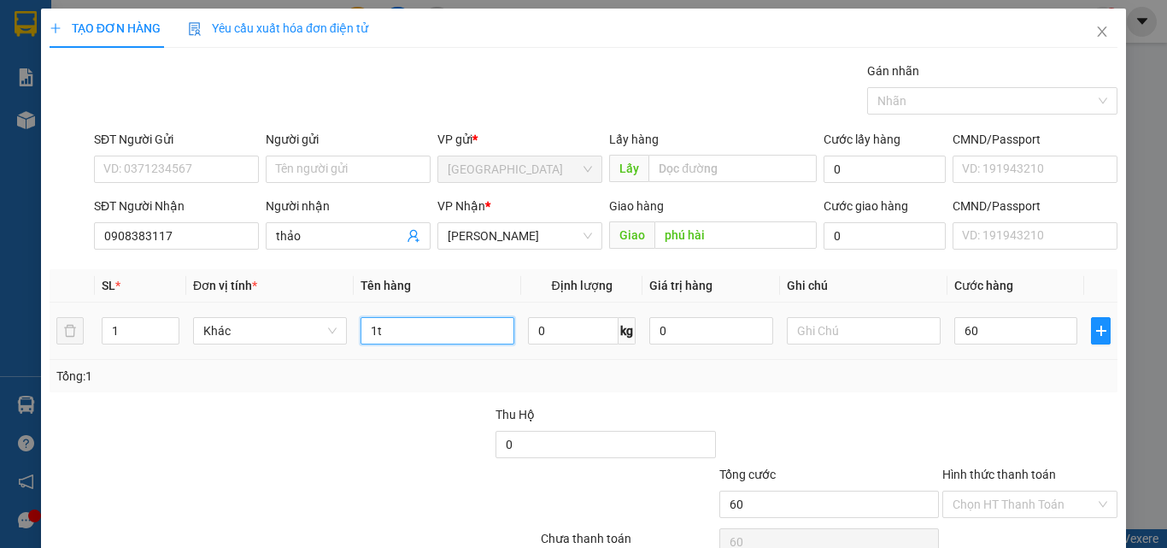
type input "60.000"
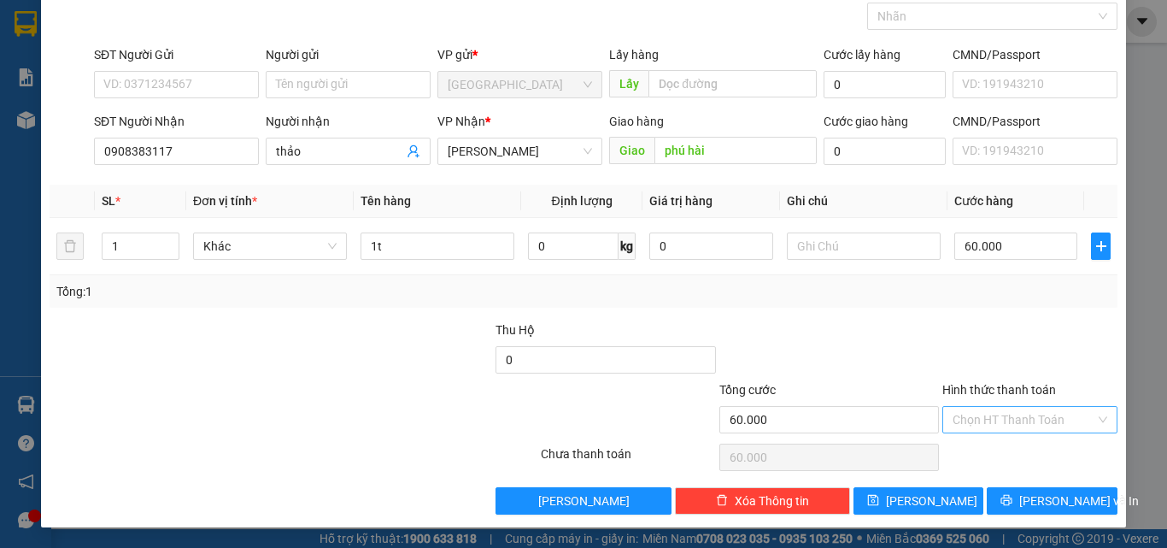
click at [1014, 419] on input "Hình thức thanh toán" at bounding box center [1024, 420] width 143 height 26
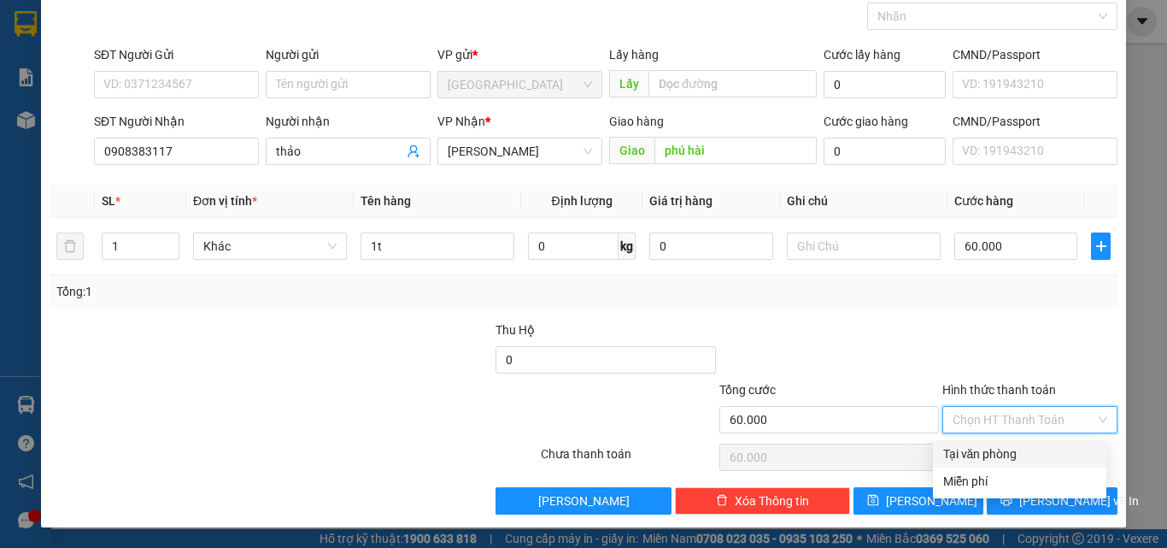
click at [1005, 453] on div "Tại văn phòng" at bounding box center [1019, 453] width 153 height 19
type input "0"
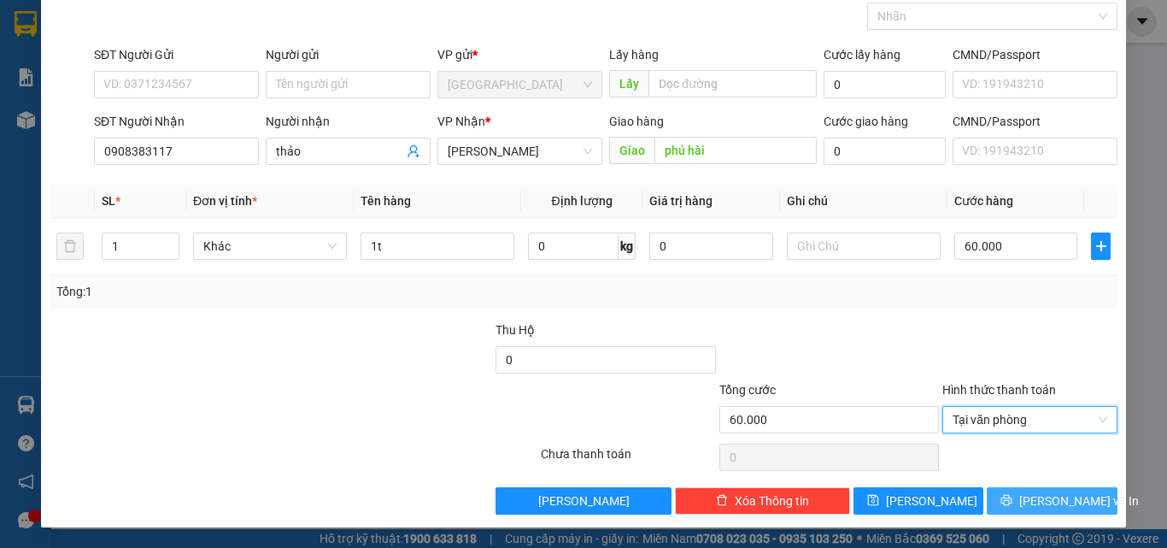
click at [1050, 496] on span "[PERSON_NAME] và In" at bounding box center [1079, 500] width 120 height 19
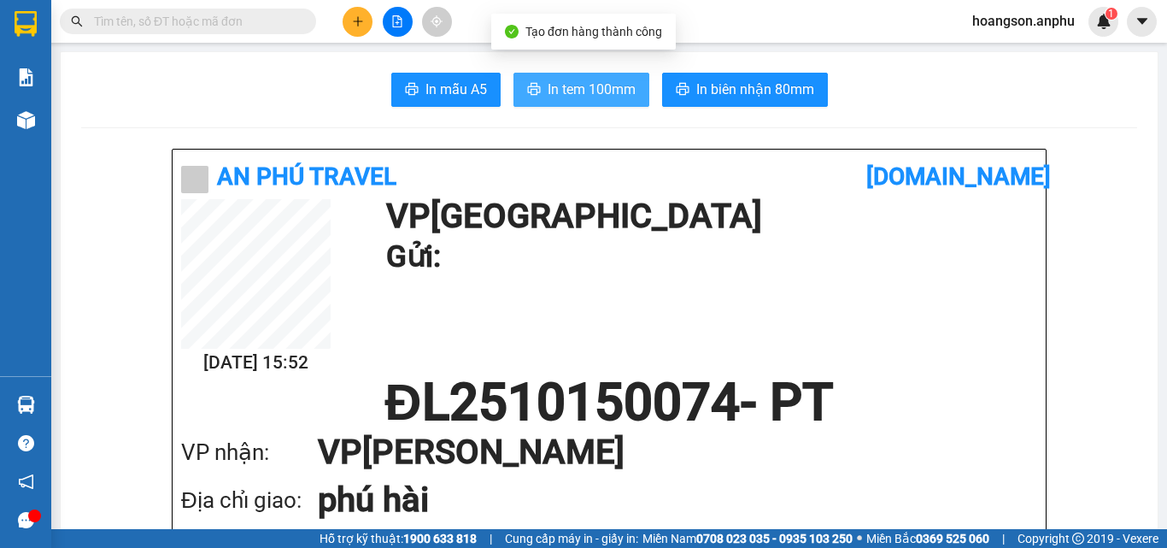
click at [609, 95] on span "In tem 100mm" at bounding box center [592, 89] width 88 height 21
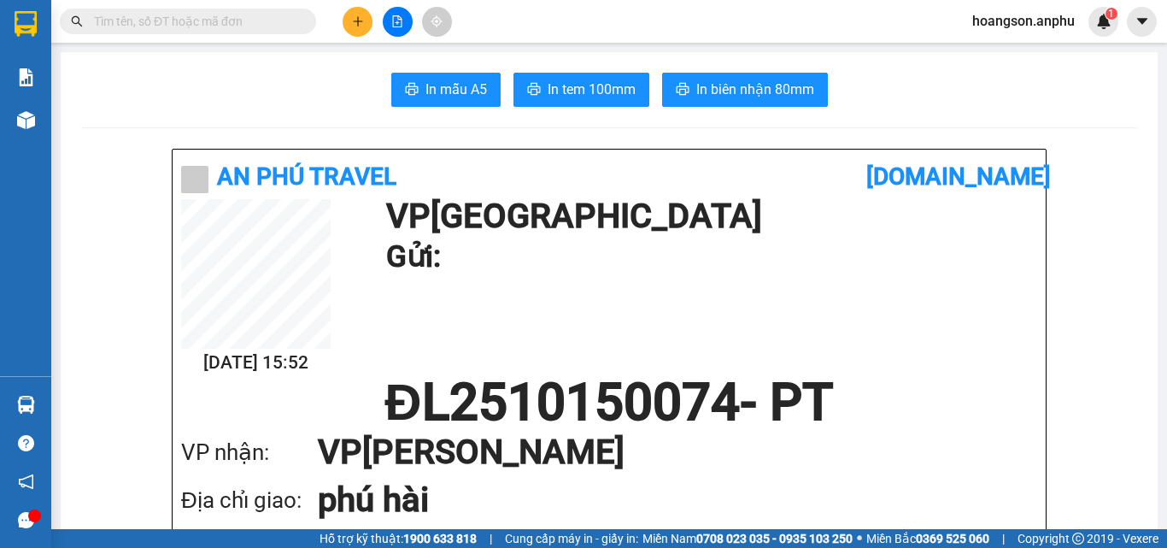
click at [352, 22] on icon "plus" at bounding box center [358, 21] width 12 height 12
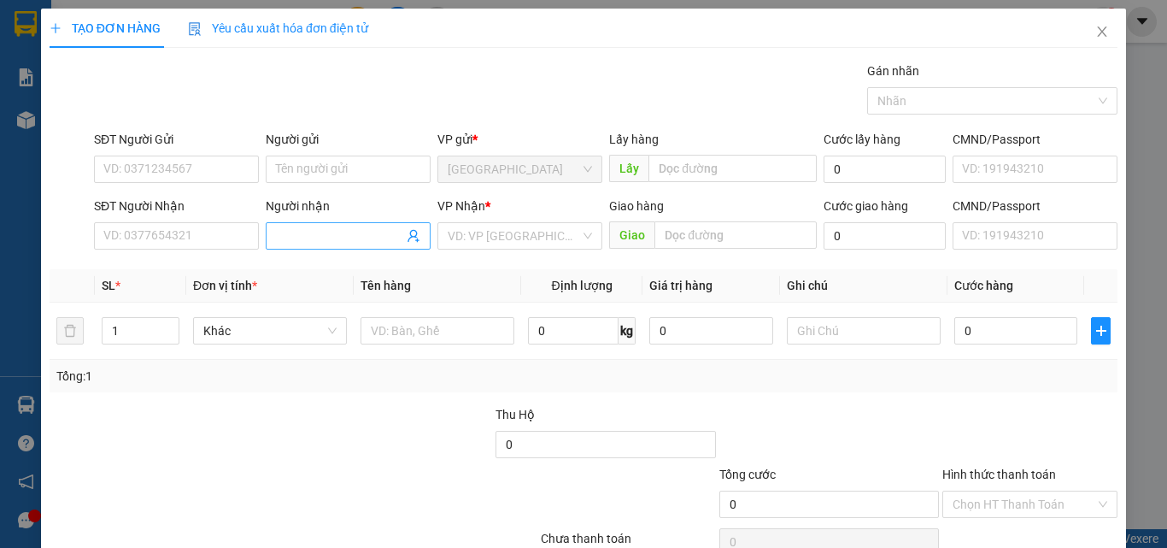
click at [320, 245] on span at bounding box center [348, 235] width 165 height 27
click at [323, 239] on input "Người nhận" at bounding box center [339, 235] width 127 height 19
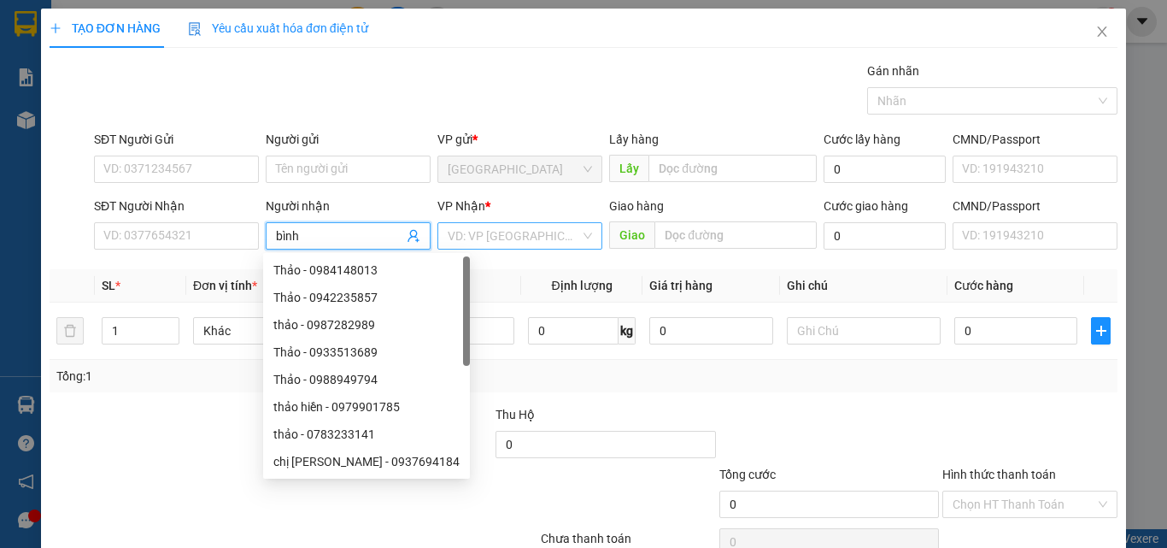
type input "bình"
click at [487, 235] on input "search" at bounding box center [514, 236] width 132 height 26
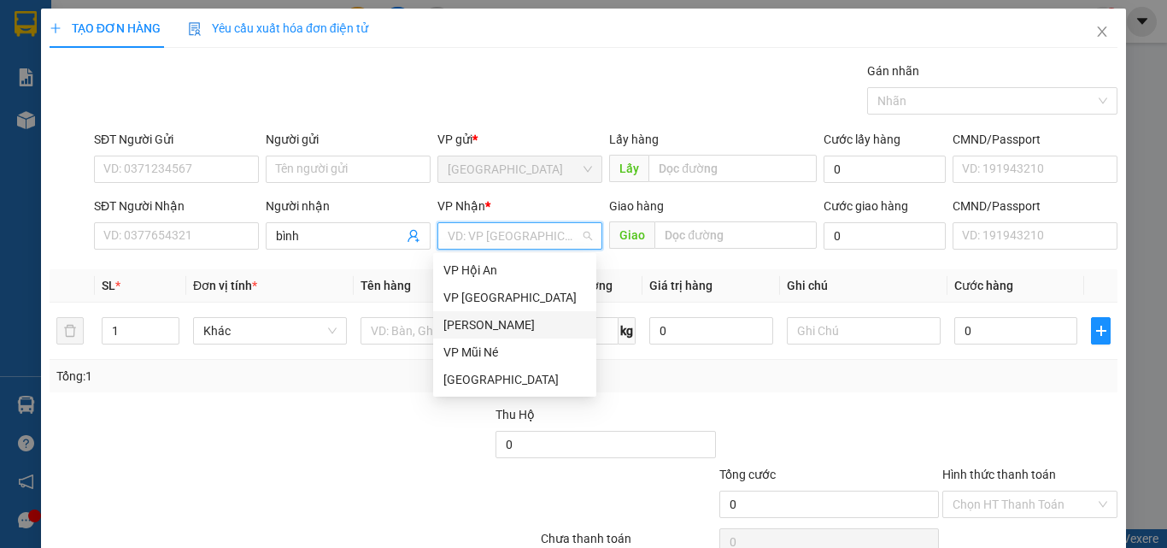
click at [481, 314] on div "[PERSON_NAME]" at bounding box center [514, 324] width 163 height 27
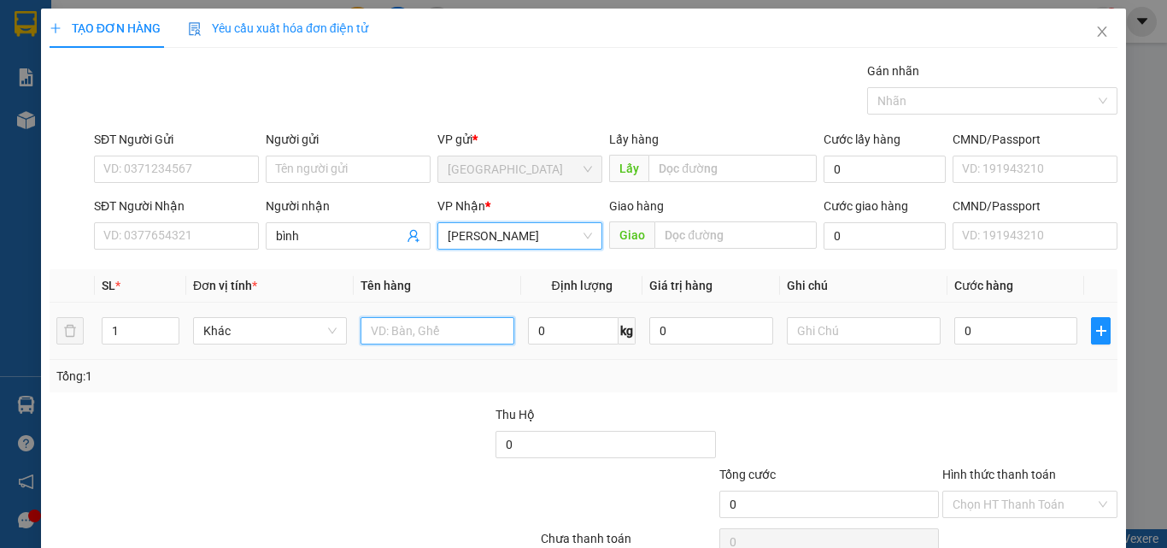
click at [414, 327] on input "text" at bounding box center [438, 330] width 154 height 27
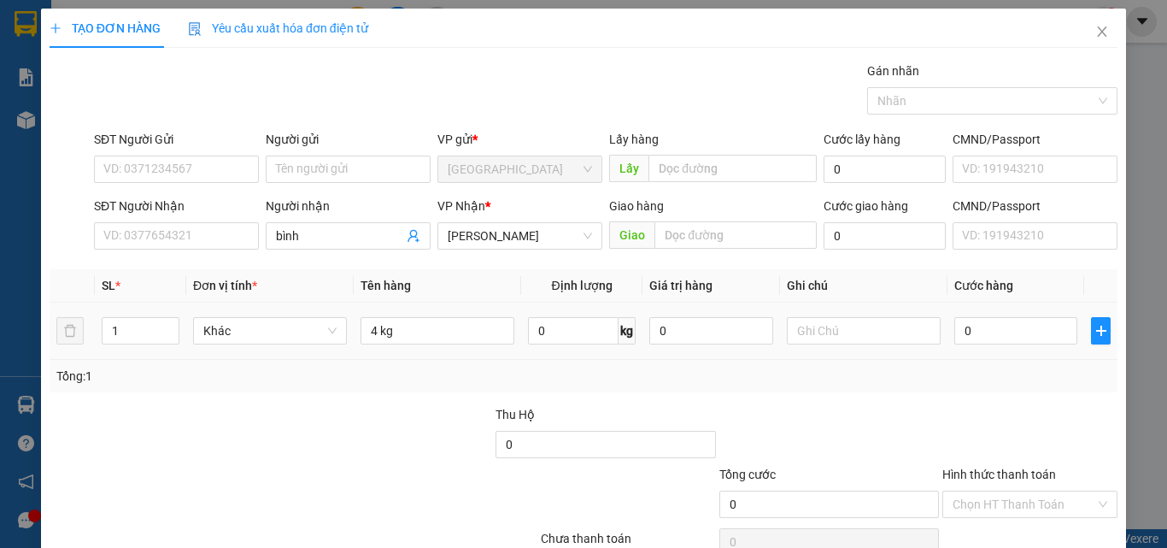
click at [420, 376] on div "Tổng: 1" at bounding box center [254, 375] width 396 height 19
click at [459, 332] on input "4 kg" at bounding box center [438, 330] width 154 height 27
type input "4 kg dâu"
click at [423, 433] on div at bounding box center [382, 435] width 223 height 60
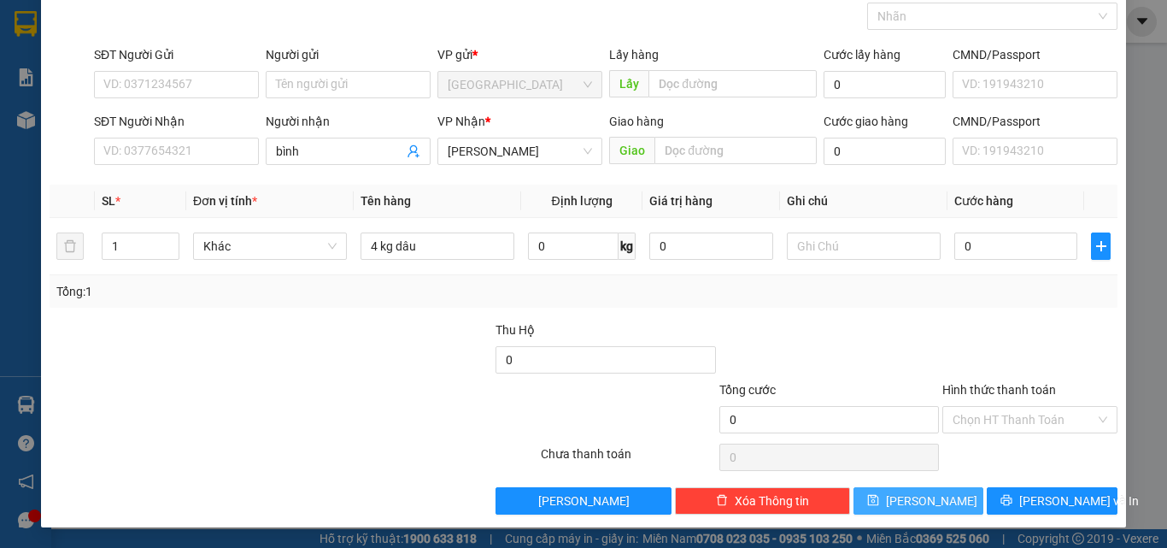
click at [947, 506] on button "[PERSON_NAME]" at bounding box center [918, 500] width 131 height 27
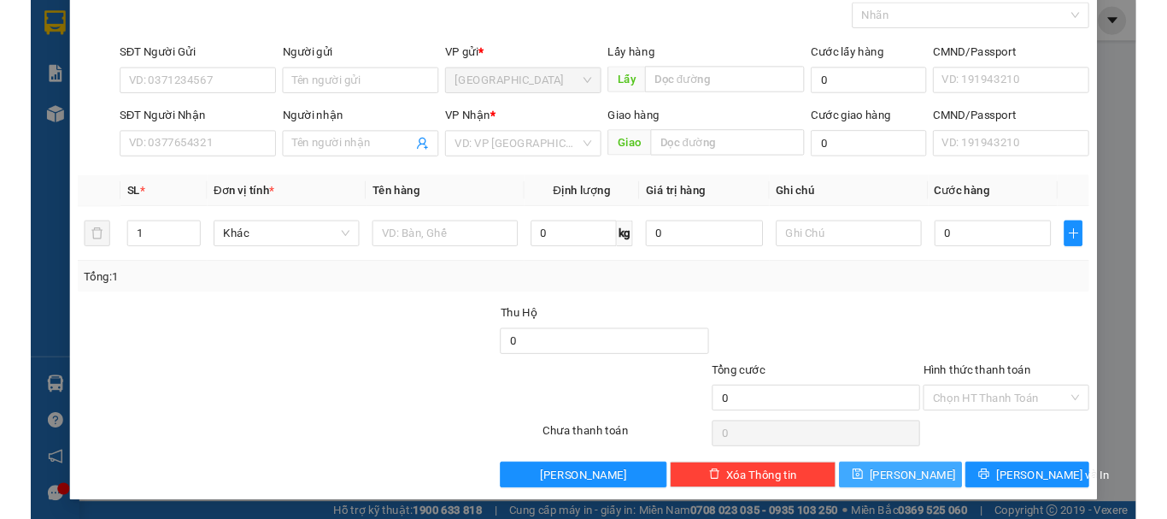
scroll to position [0, 0]
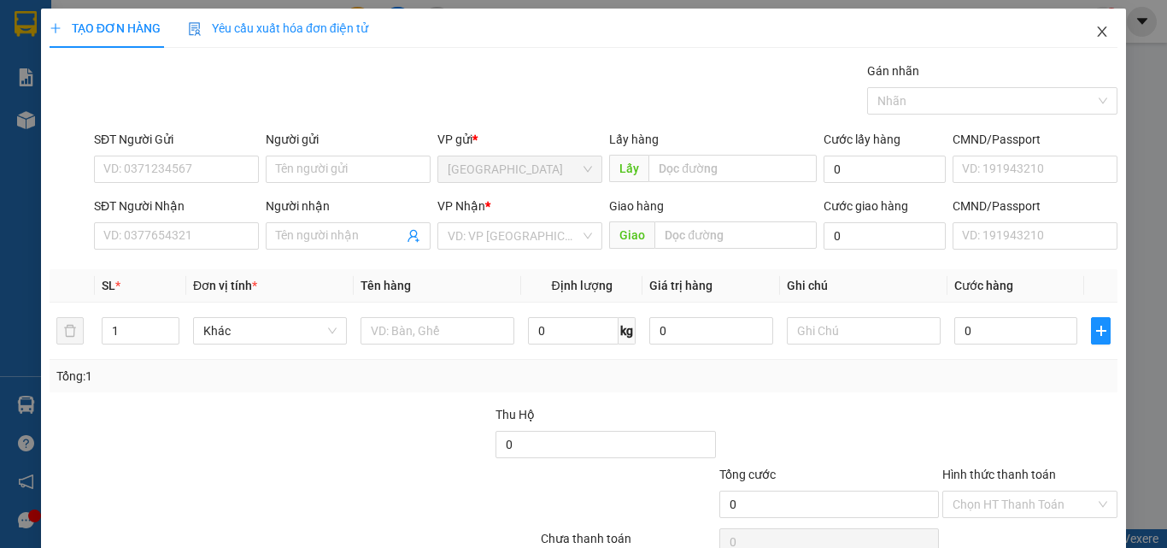
click at [1095, 38] on icon "close" at bounding box center [1102, 32] width 14 height 14
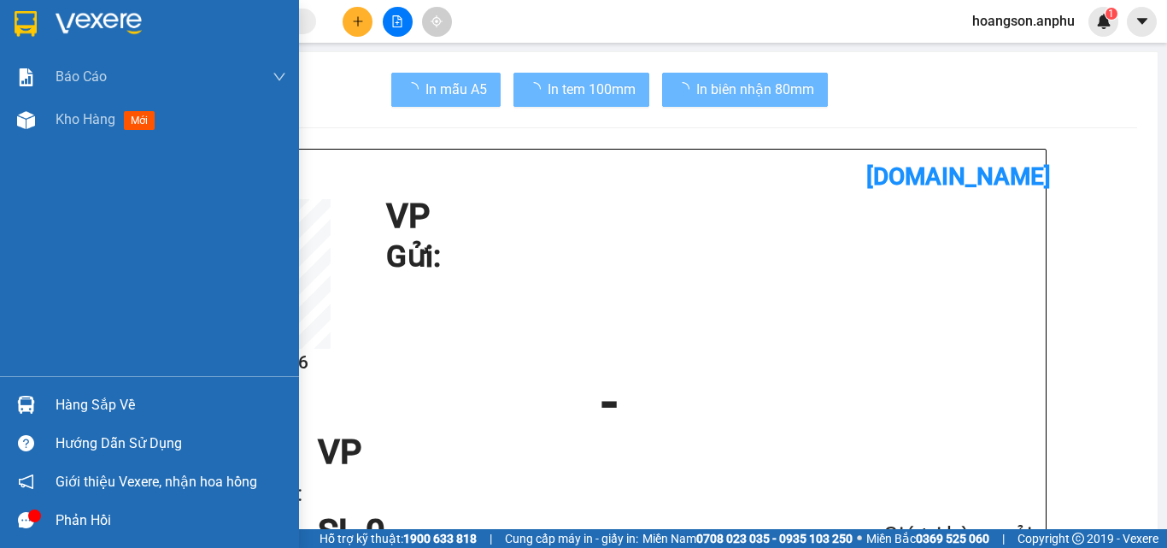
drag, startPoint x: 27, startPoint y: 121, endPoint x: 214, endPoint y: 144, distance: 188.5
click at [28, 122] on img at bounding box center [26, 120] width 18 height 18
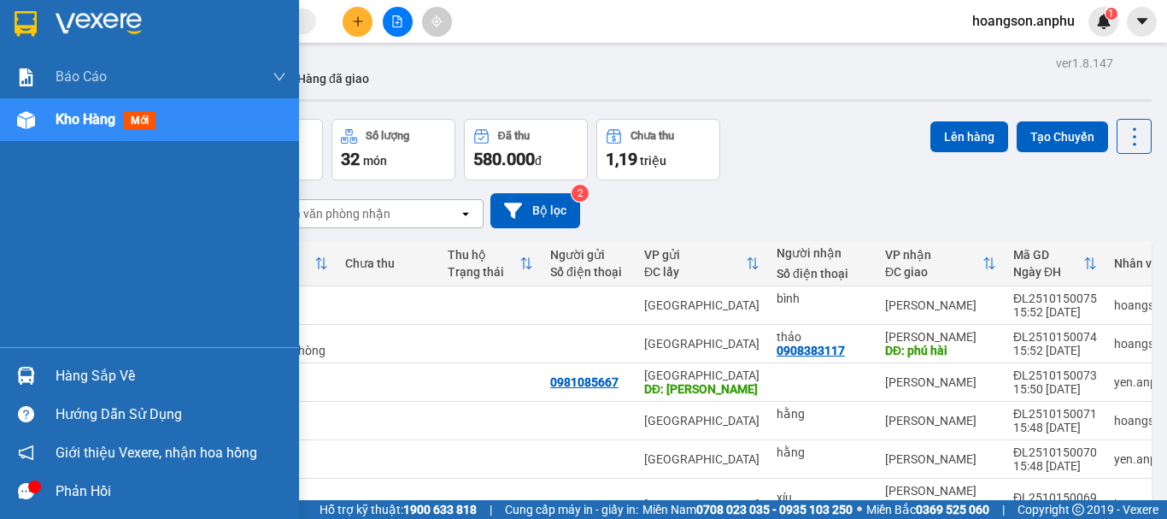
click at [32, 124] on img at bounding box center [26, 120] width 18 height 18
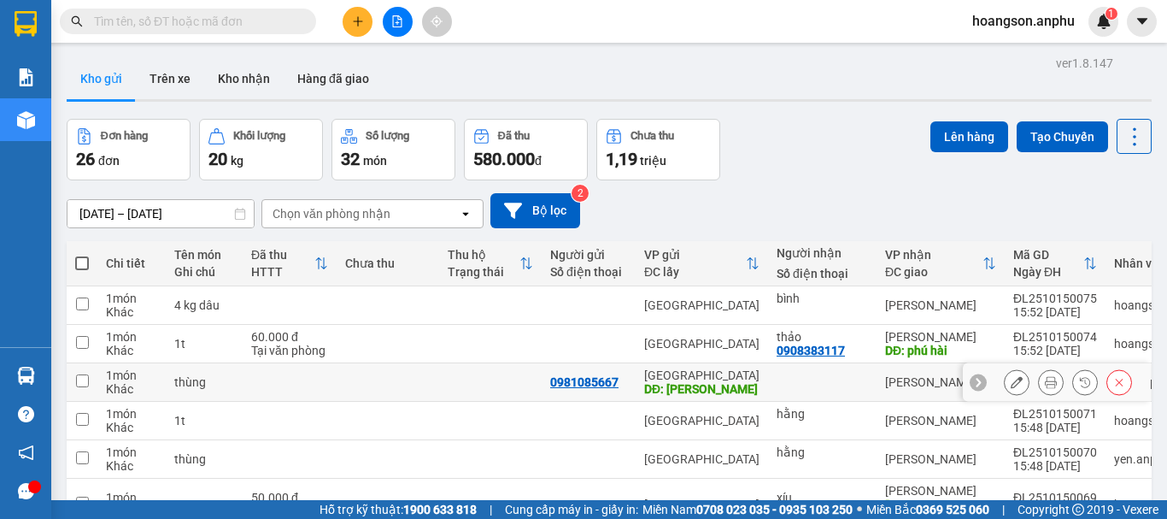
scroll to position [85, 0]
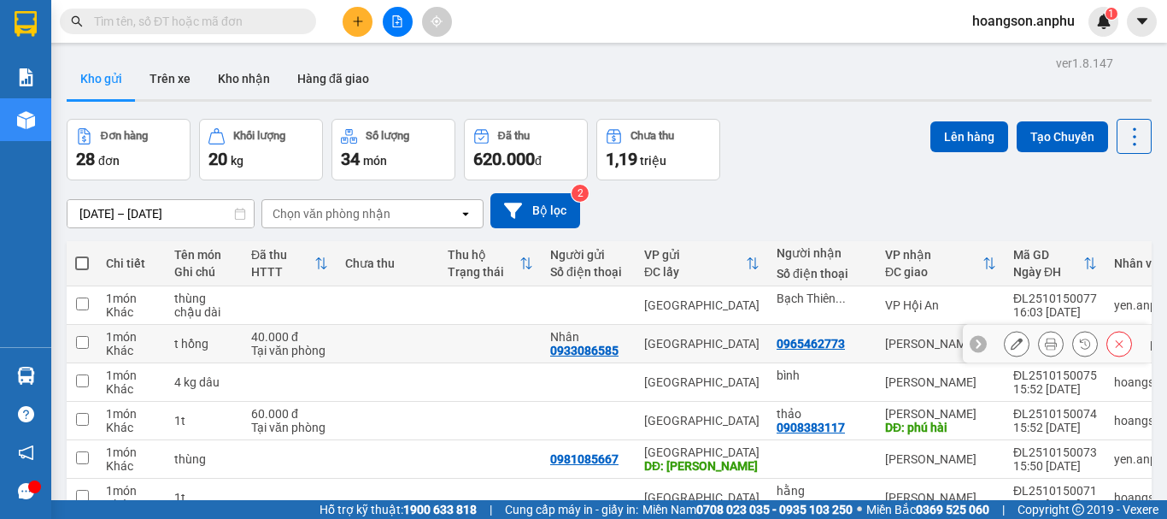
click at [1045, 349] on icon at bounding box center [1051, 343] width 12 height 12
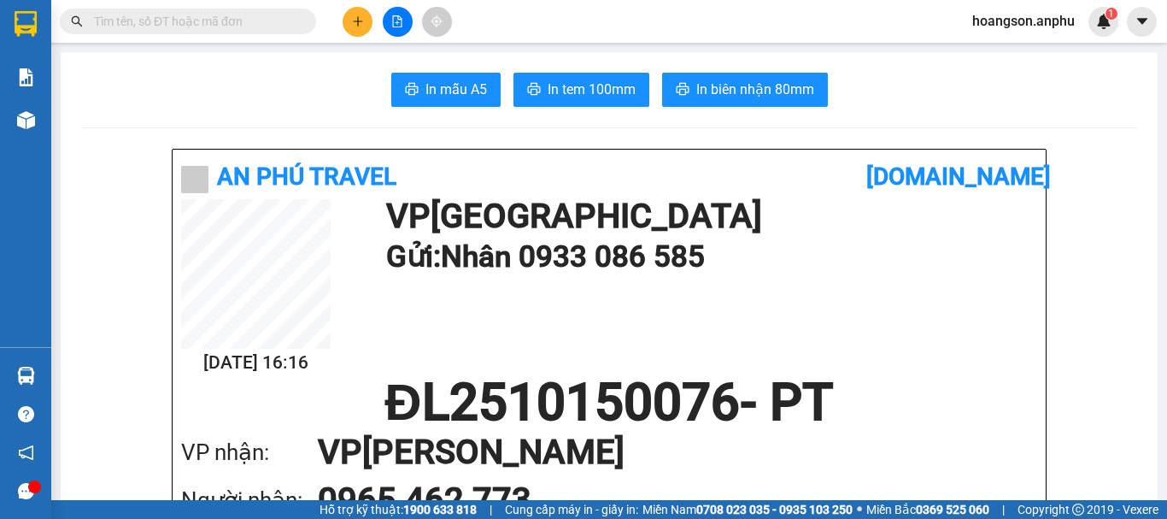
click at [566, 84] on span "In tem 100mm" at bounding box center [592, 89] width 88 height 21
click at [360, 24] on icon "plus" at bounding box center [358, 21] width 12 height 12
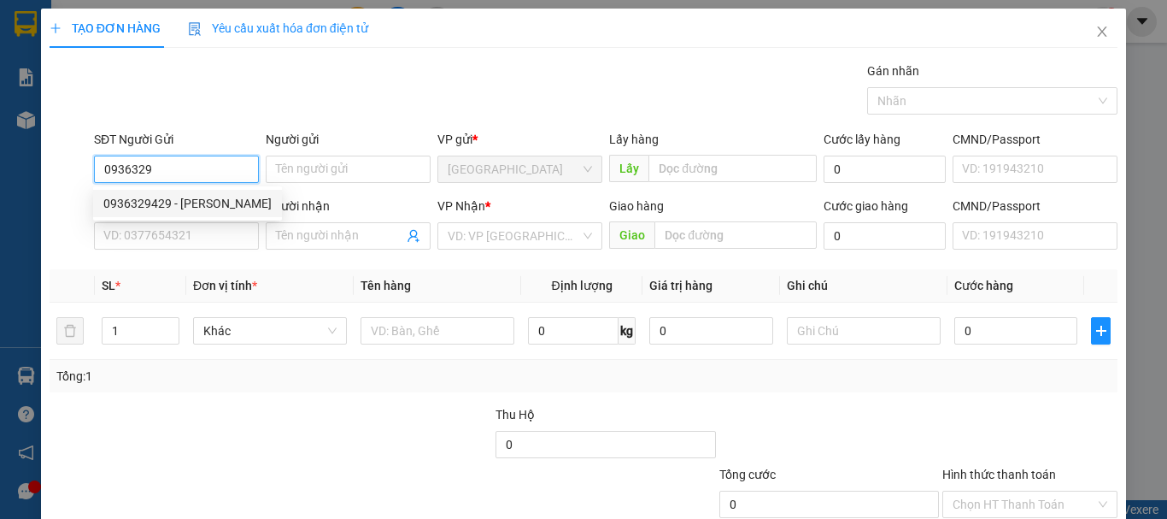
click at [194, 205] on div "0936329429 - [PERSON_NAME]" at bounding box center [187, 203] width 168 height 19
type input "0936329429"
type input "[PERSON_NAME]"
type input "0938918456"
type input "chị [PERSON_NAME]"
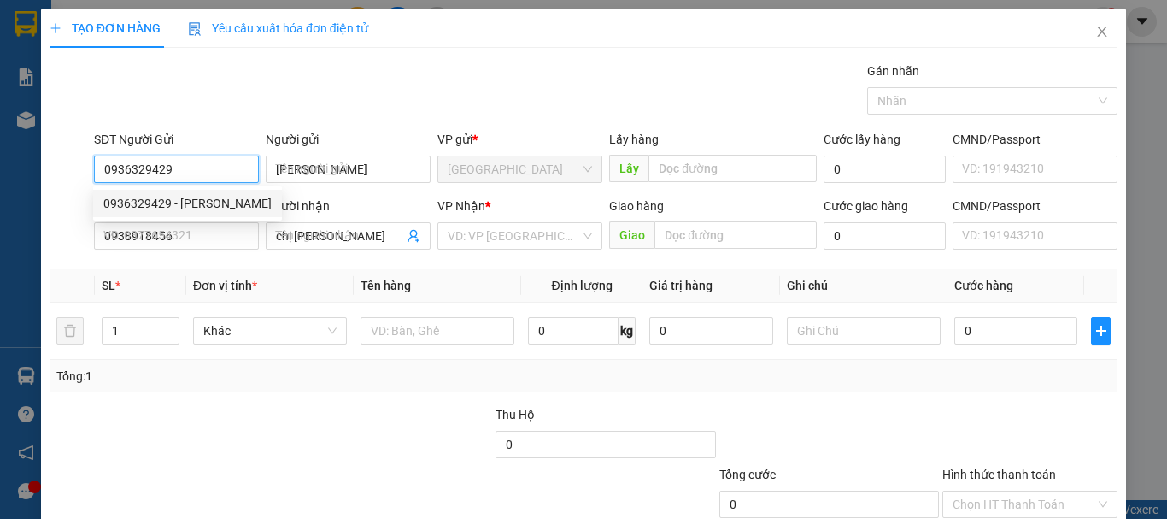
type input "40.000"
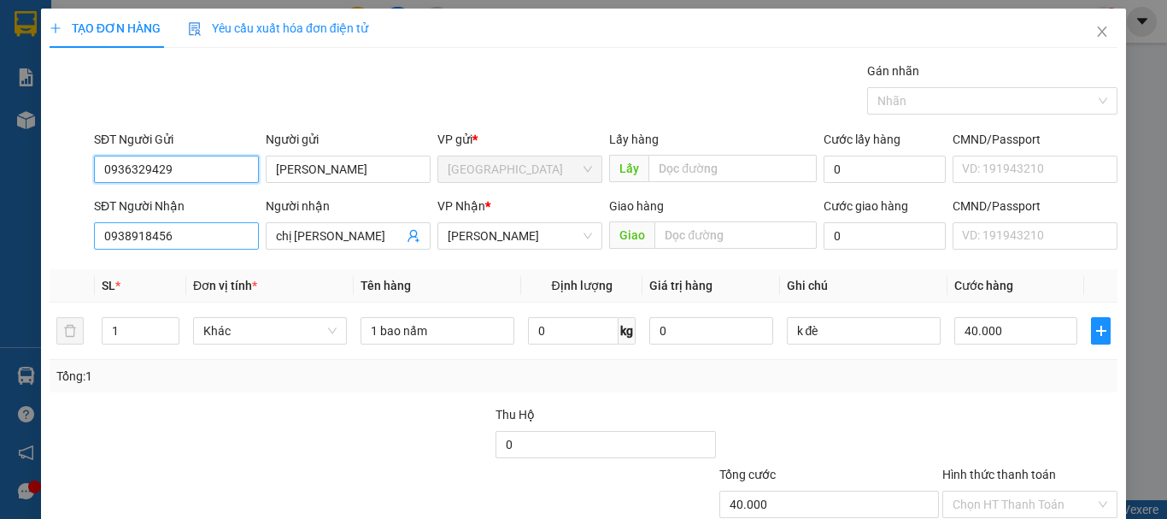
type input "0936329429"
click at [219, 233] on input "0938918456" at bounding box center [176, 235] width 165 height 27
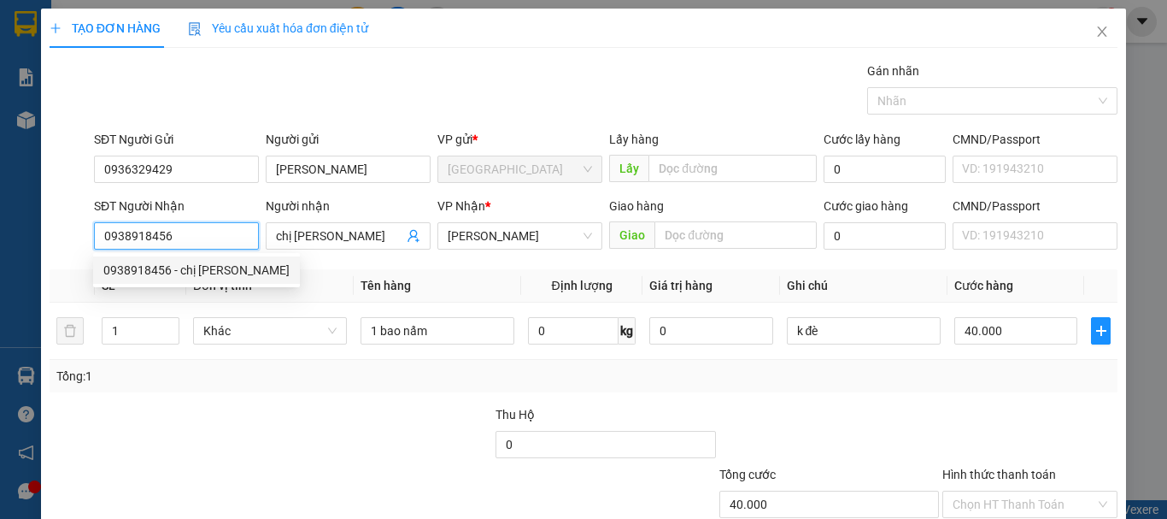
drag, startPoint x: 219, startPoint y: 233, endPoint x: 98, endPoint y: 230, distance: 120.5
click at [98, 230] on input "0938918456" at bounding box center [176, 235] width 165 height 27
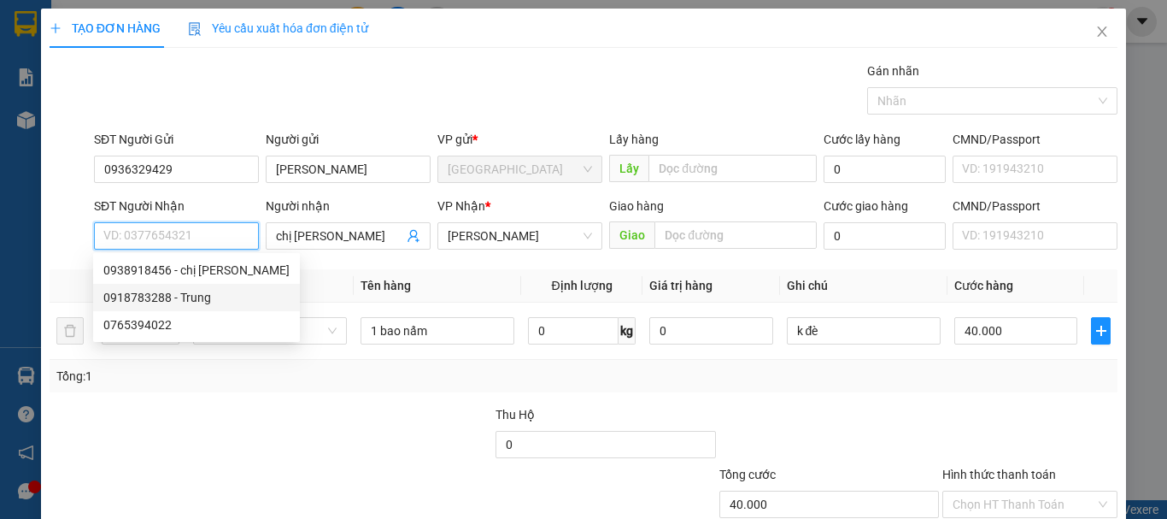
click at [199, 300] on div "0918783288 - Trung" at bounding box center [196, 297] width 186 height 19
type input "0918783288"
type input "Trung"
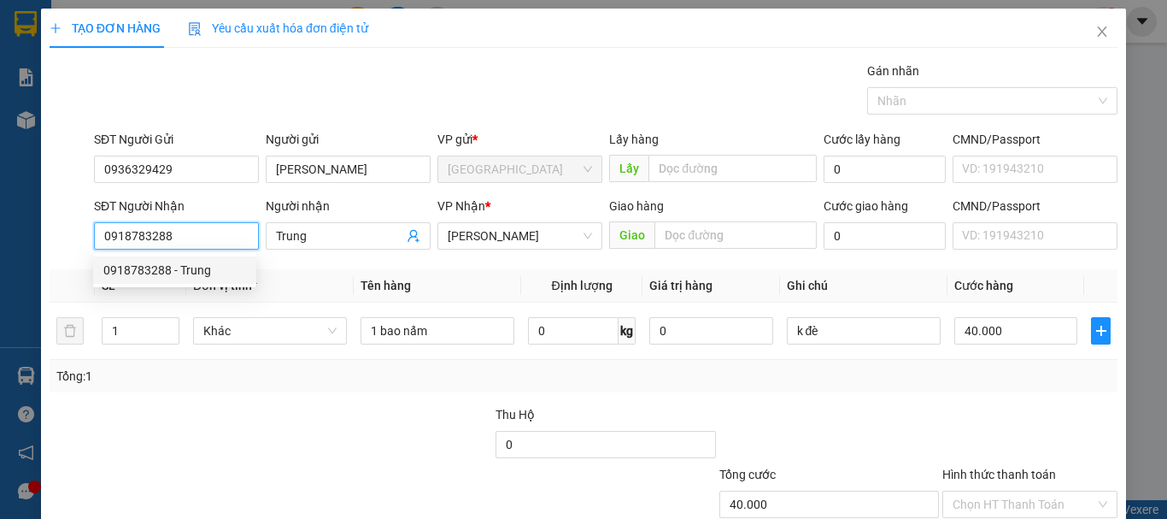
type input "50.000"
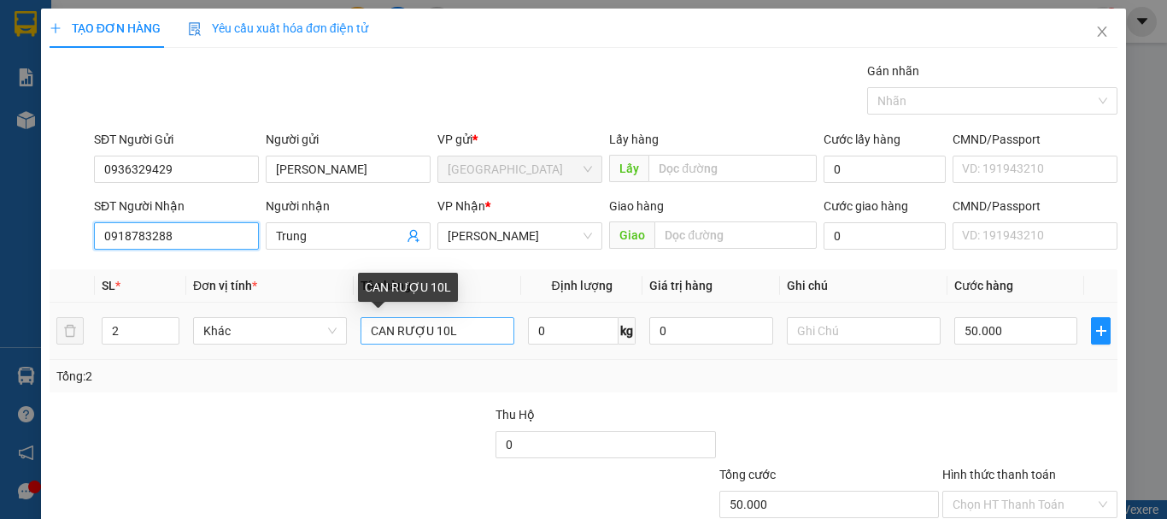
type input "0918783288"
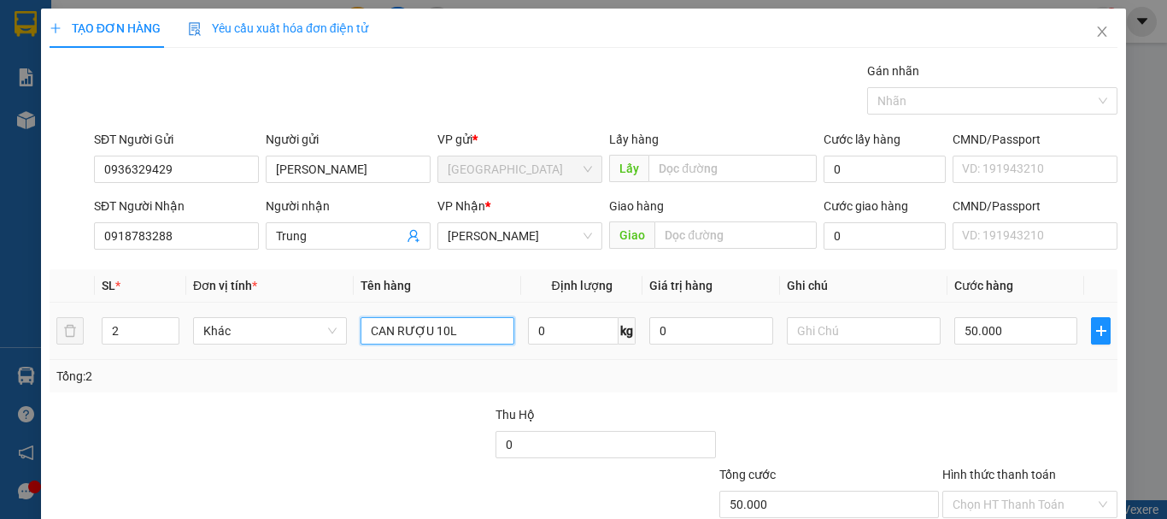
drag, startPoint x: 475, startPoint y: 337, endPoint x: 353, endPoint y: 347, distance: 122.5
click at [354, 347] on td "CAN RƯỢU 10L" at bounding box center [437, 330] width 167 height 57
type input "3 can rượu"
click at [1010, 331] on input "50.000" at bounding box center [1015, 330] width 123 height 27
type input "0"
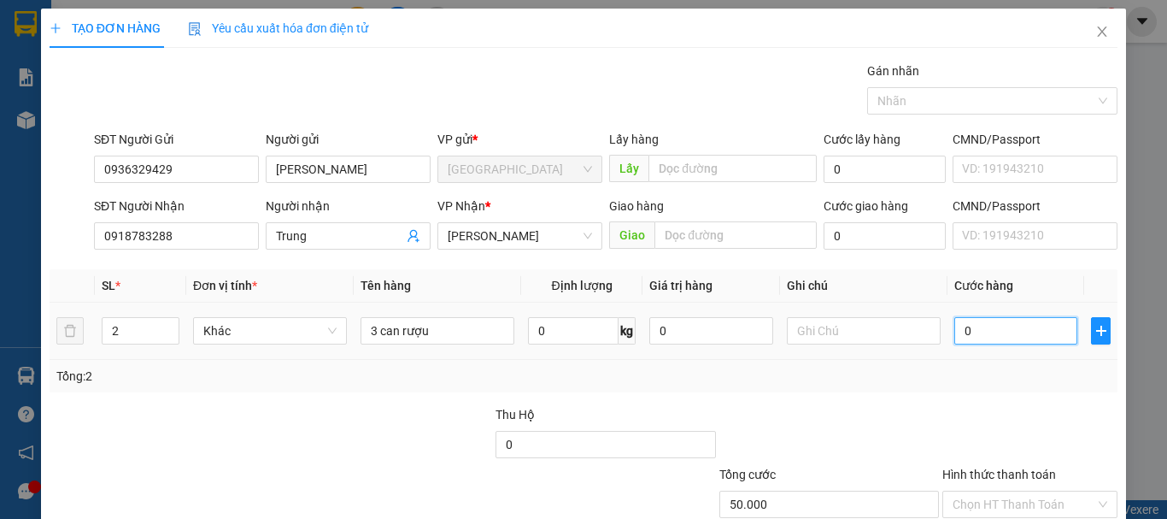
type input "0"
type input "60"
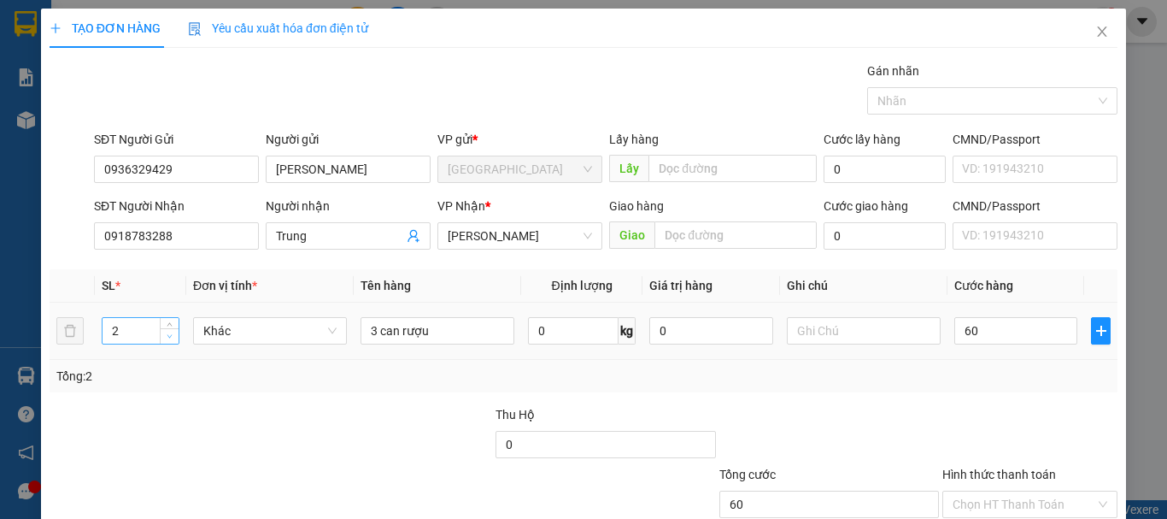
type input "60.000"
click at [170, 328] on span "Decrease Value" at bounding box center [169, 335] width 19 height 15
click at [167, 325] on icon "up" at bounding box center [170, 327] width 6 height 6
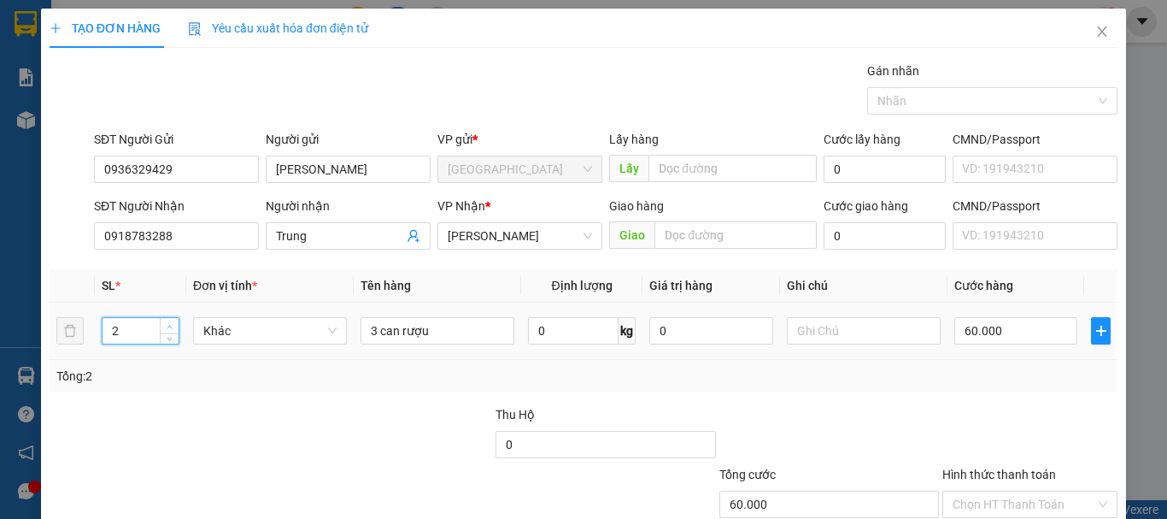
type input "3"
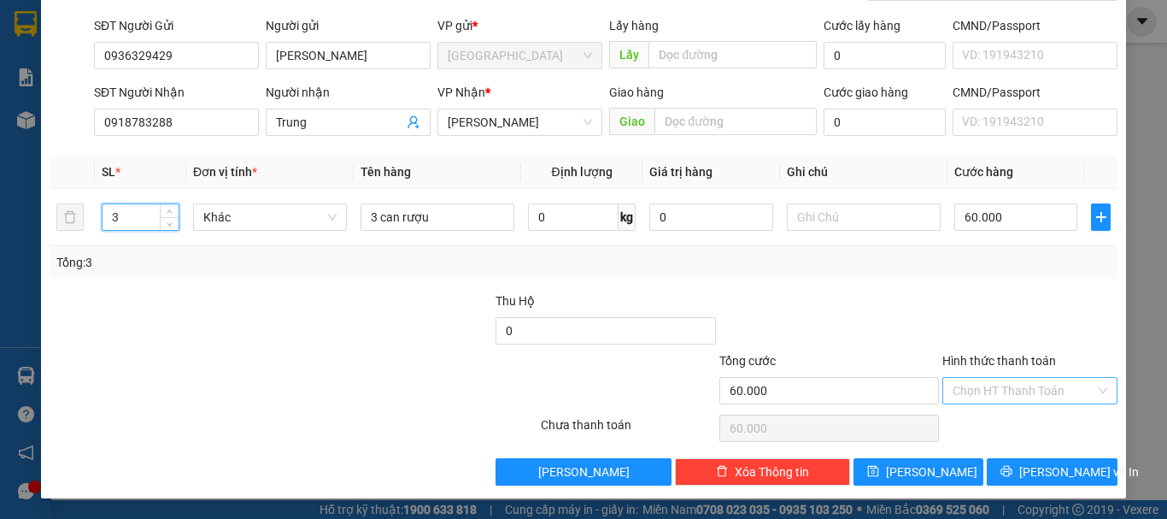
click at [1003, 377] on div "Chọn HT Thanh Toán" at bounding box center [1029, 390] width 175 height 27
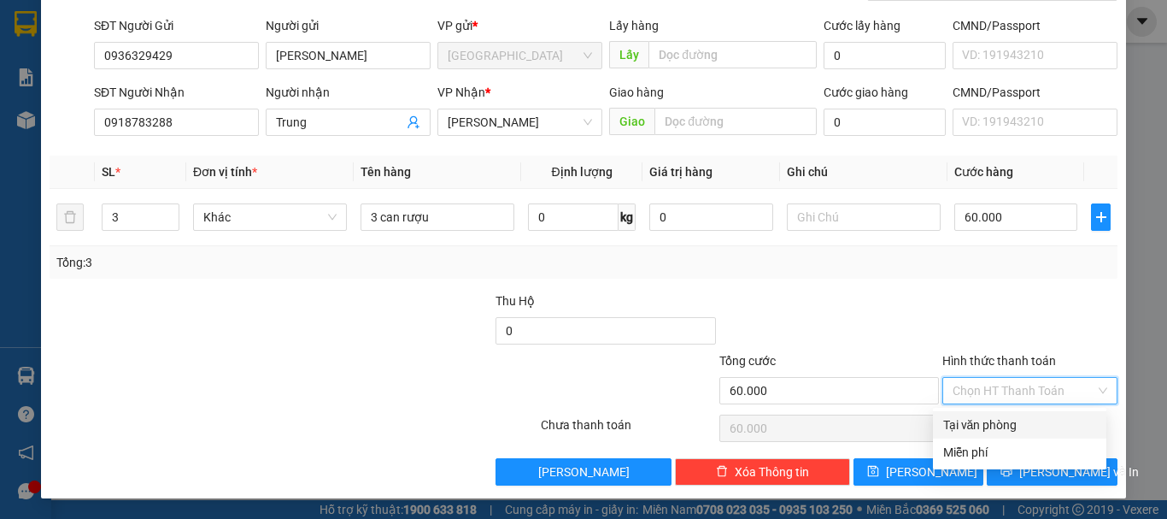
click at [976, 426] on div "Tại văn phòng" at bounding box center [1019, 424] width 153 height 19
type input "0"
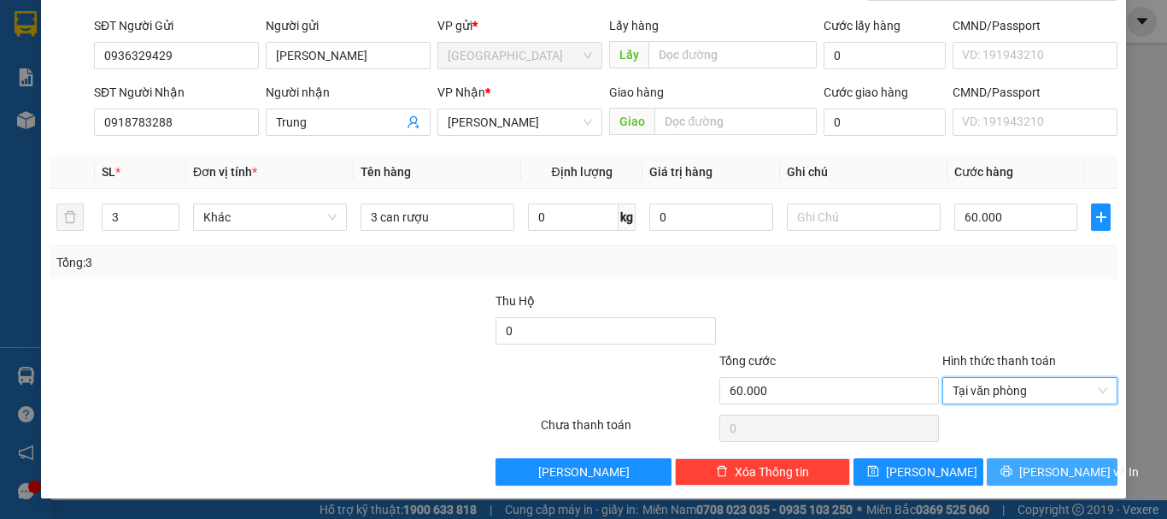
click at [1038, 472] on span "[PERSON_NAME] và In" at bounding box center [1079, 471] width 120 height 19
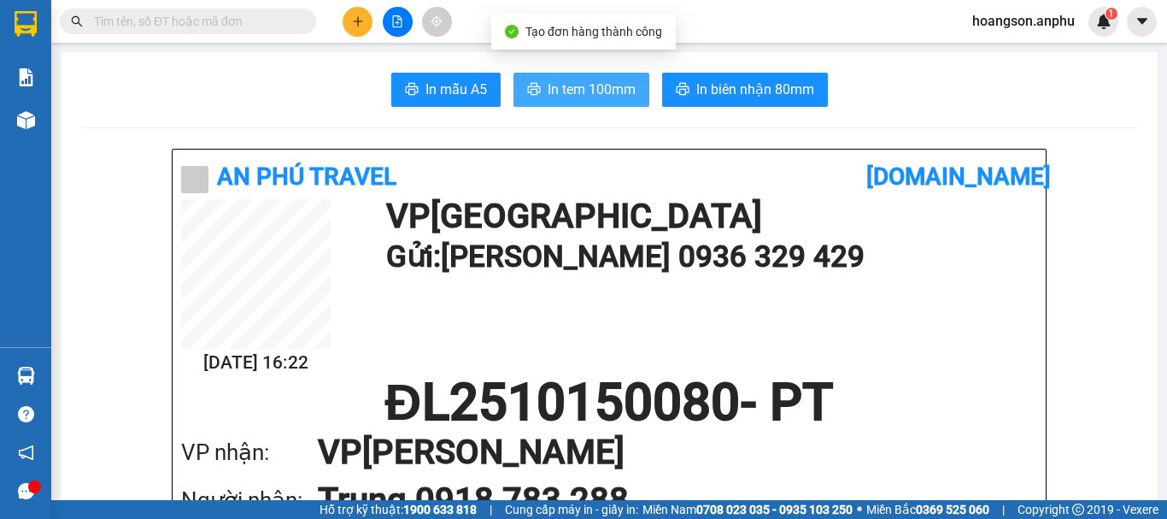
click at [610, 101] on button "In tem 100mm" at bounding box center [581, 90] width 136 height 34
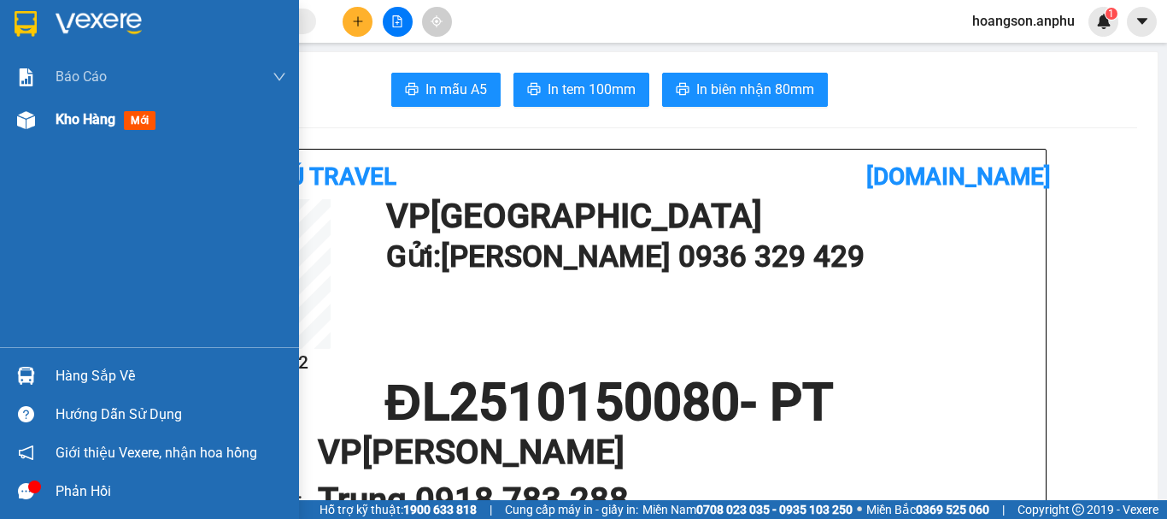
click at [13, 121] on div at bounding box center [26, 120] width 30 height 30
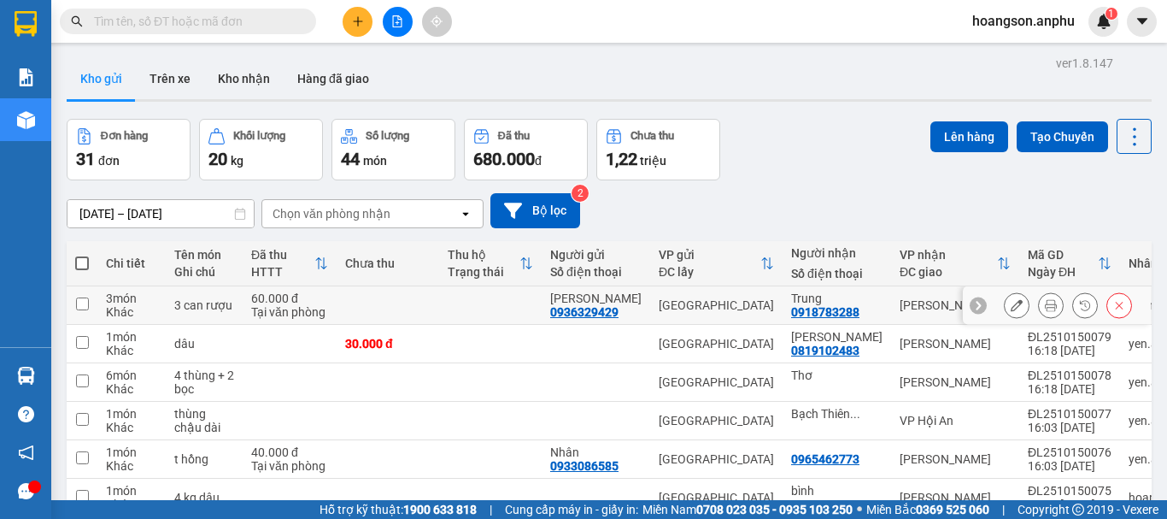
click at [1039, 310] on button at bounding box center [1051, 305] width 24 height 30
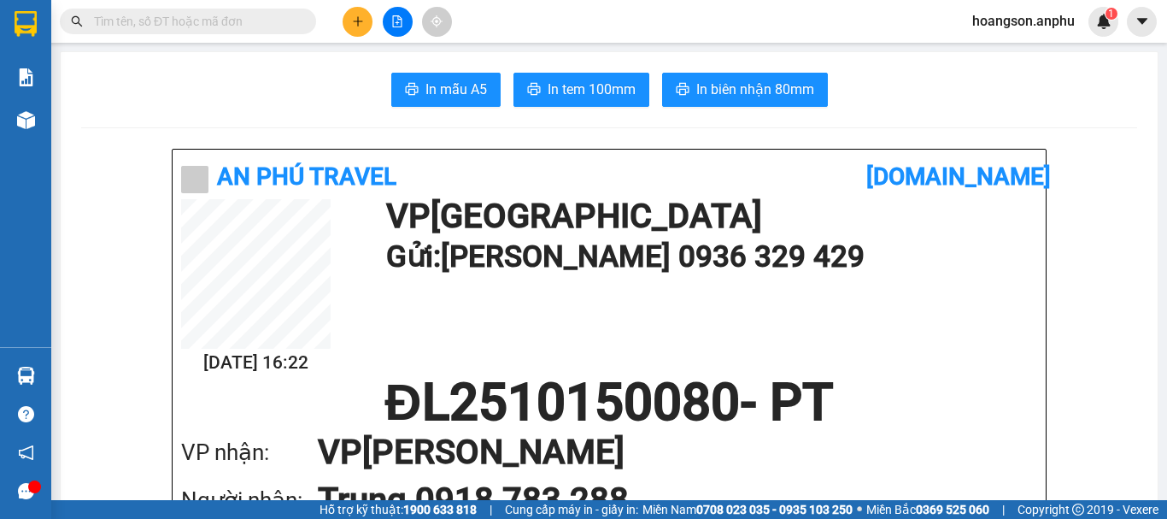
click at [623, 100] on span "In tem 100mm" at bounding box center [592, 89] width 88 height 21
click at [221, 23] on input "text" at bounding box center [195, 21] width 202 height 19
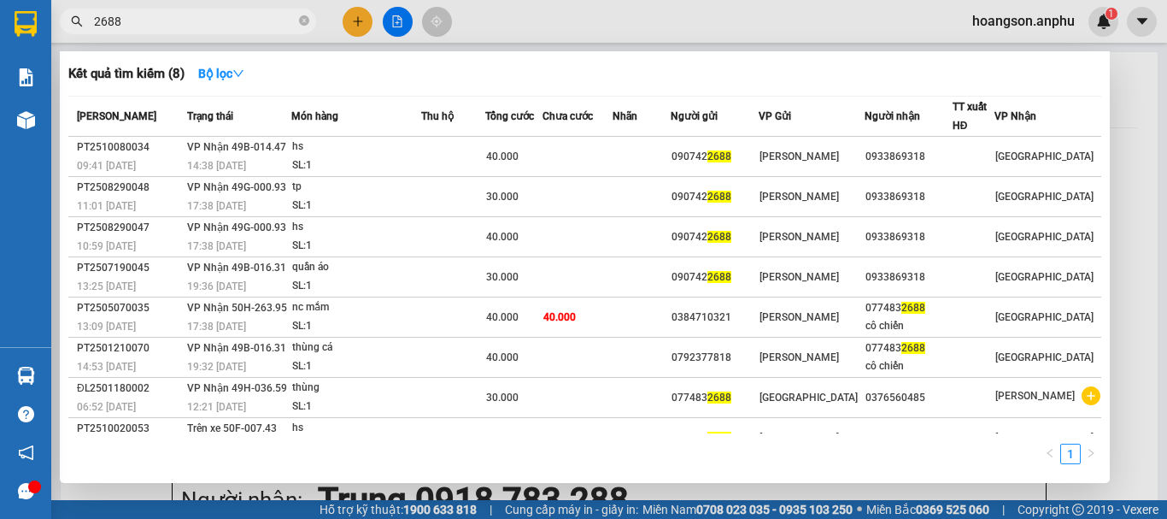
type input "2688"
click at [308, 21] on span "2688" at bounding box center [188, 22] width 256 height 26
click at [307, 21] on icon "close-circle" at bounding box center [304, 20] width 10 height 10
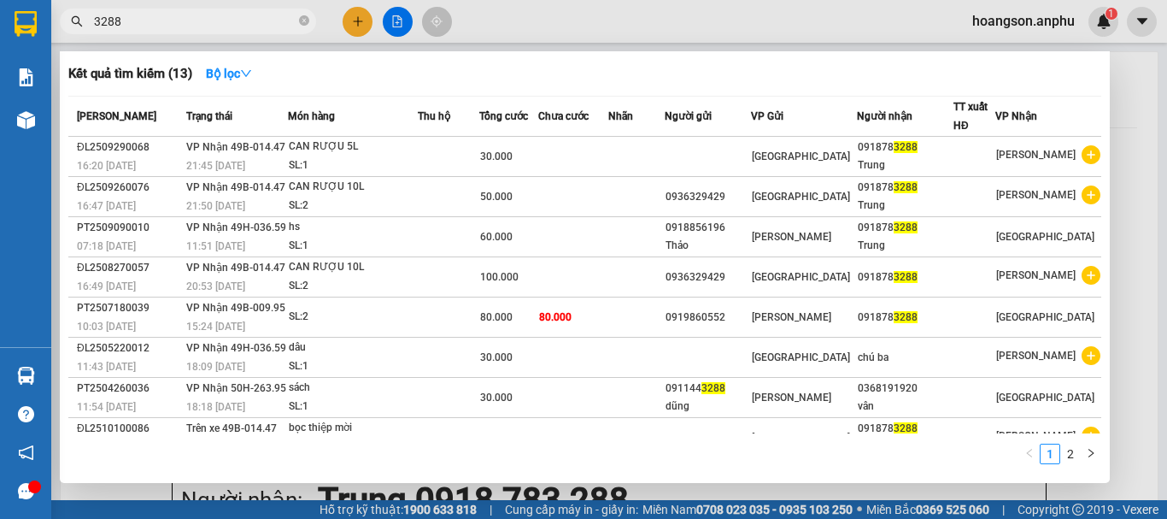
type input "3288"
click at [303, 25] on icon "close-circle" at bounding box center [304, 20] width 10 height 10
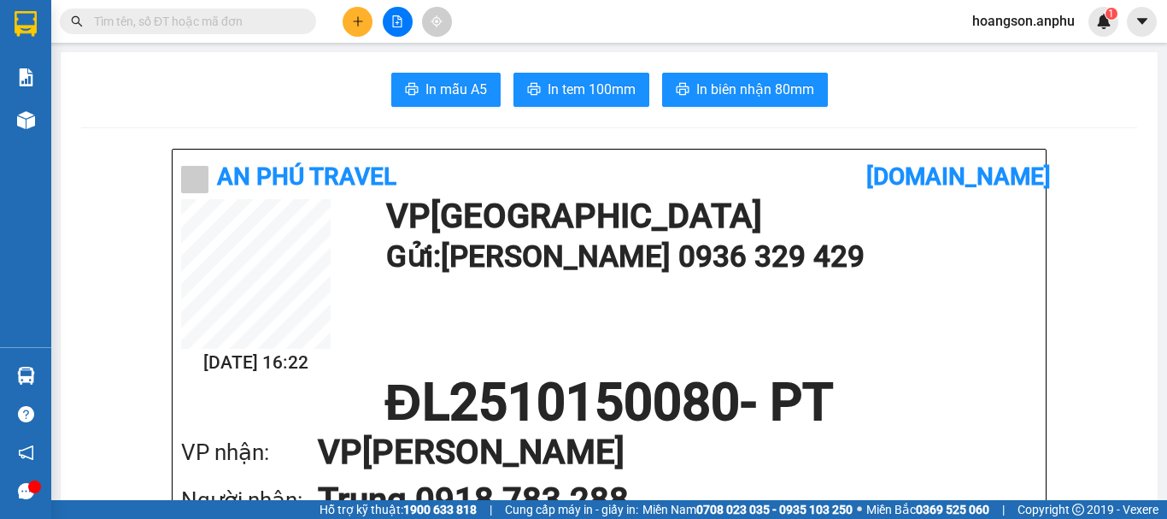
click at [348, 26] on button at bounding box center [358, 22] width 30 height 30
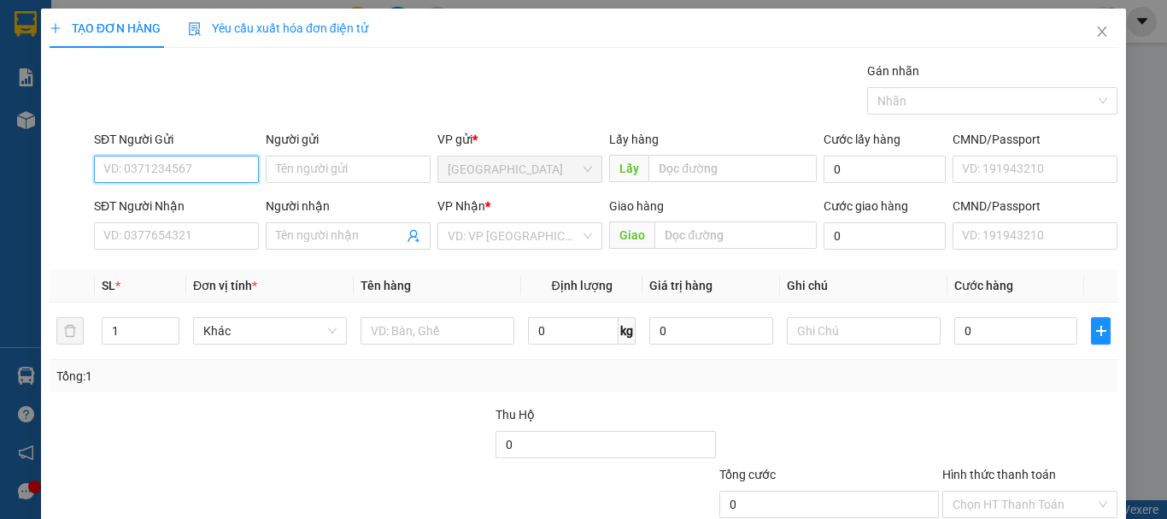
click at [196, 165] on input "SĐT Người Gửi" at bounding box center [176, 168] width 165 height 27
click at [171, 208] on div "0378671549" at bounding box center [174, 203] width 143 height 19
type input "0378671549"
type input "0976647487"
type input "0342406246"
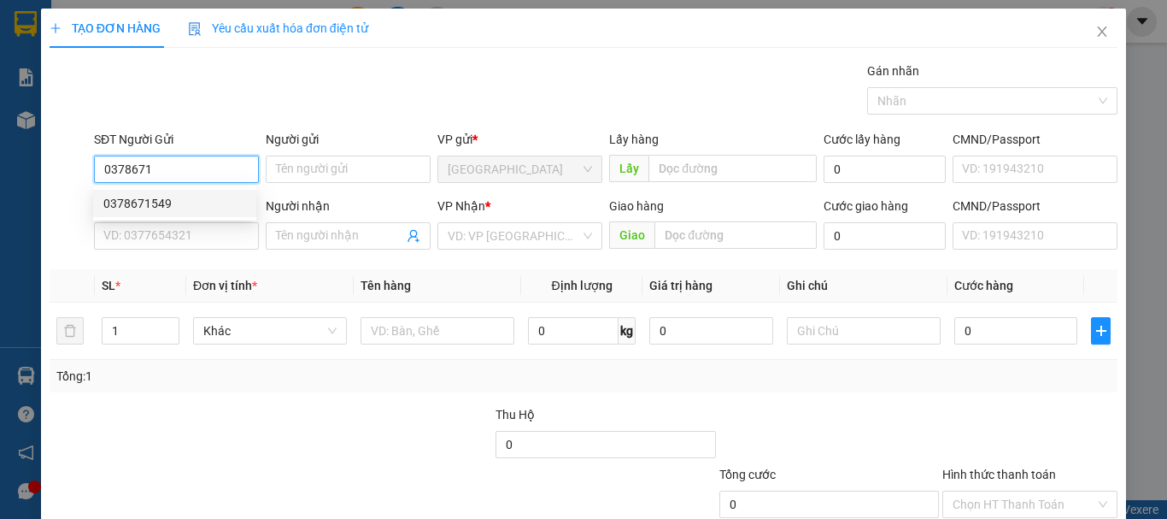
type input "HƯƠNG AN"
type input "100.000"
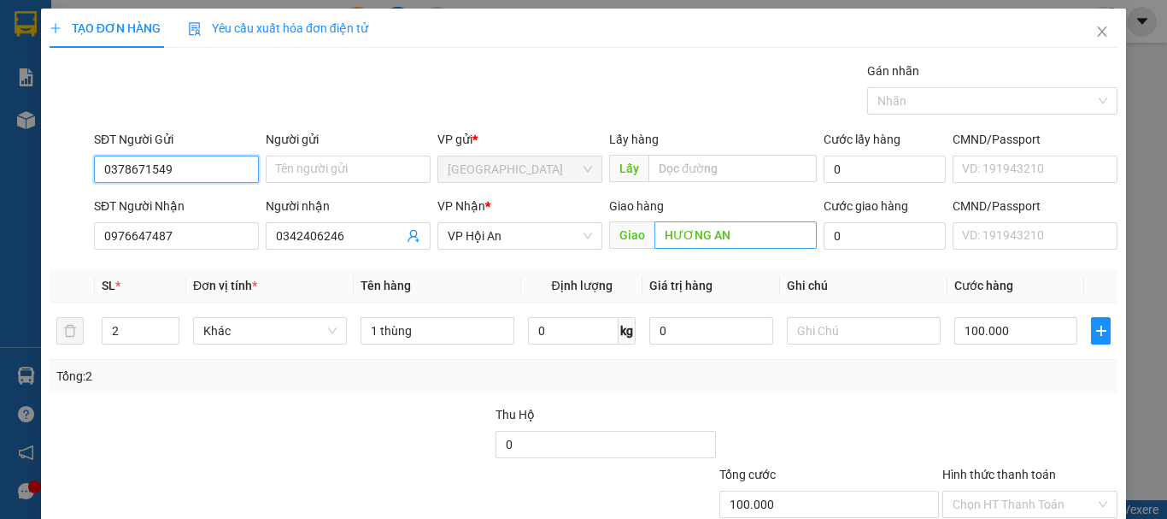
type input "0378671549"
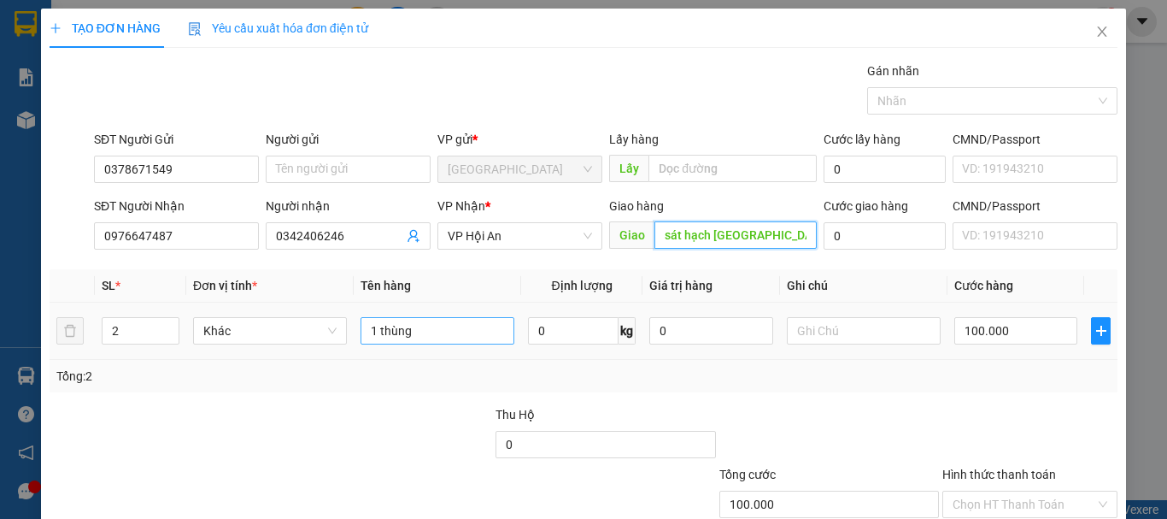
type input "sát hạch [GEOGRAPHIC_DATA]"
click at [422, 330] on input "1 thùng" at bounding box center [438, 330] width 154 height 27
drag, startPoint x: 422, startPoint y: 330, endPoint x: 385, endPoint y: 328, distance: 36.8
click at [385, 328] on input "1 thùng" at bounding box center [438, 330] width 154 height 27
click at [468, 330] on input "1 thùng" at bounding box center [438, 330] width 154 height 27
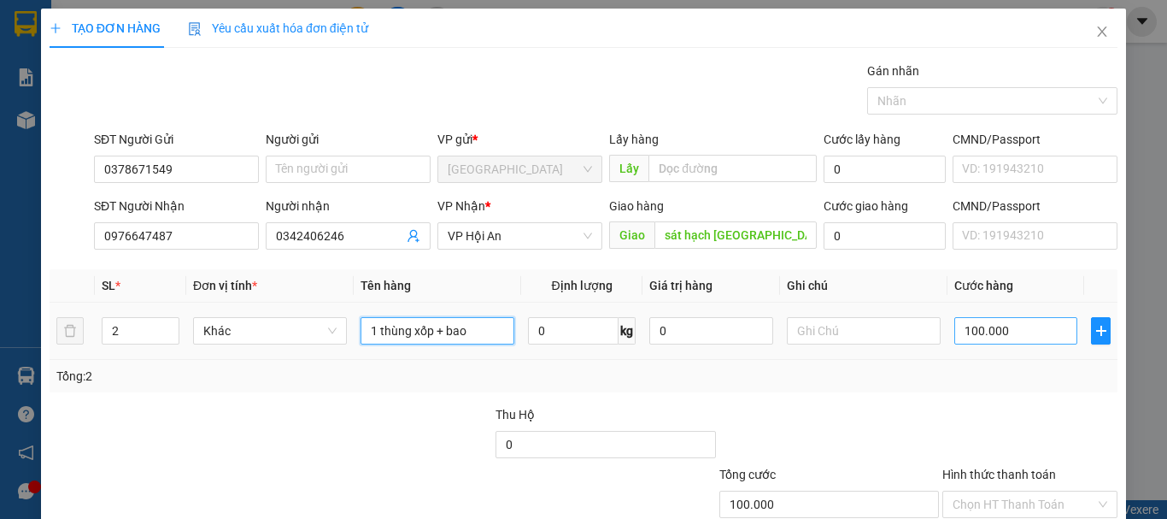
type input "1 thùng xốp + bao"
click at [1047, 331] on input "100.000" at bounding box center [1015, 330] width 123 height 27
type input "0"
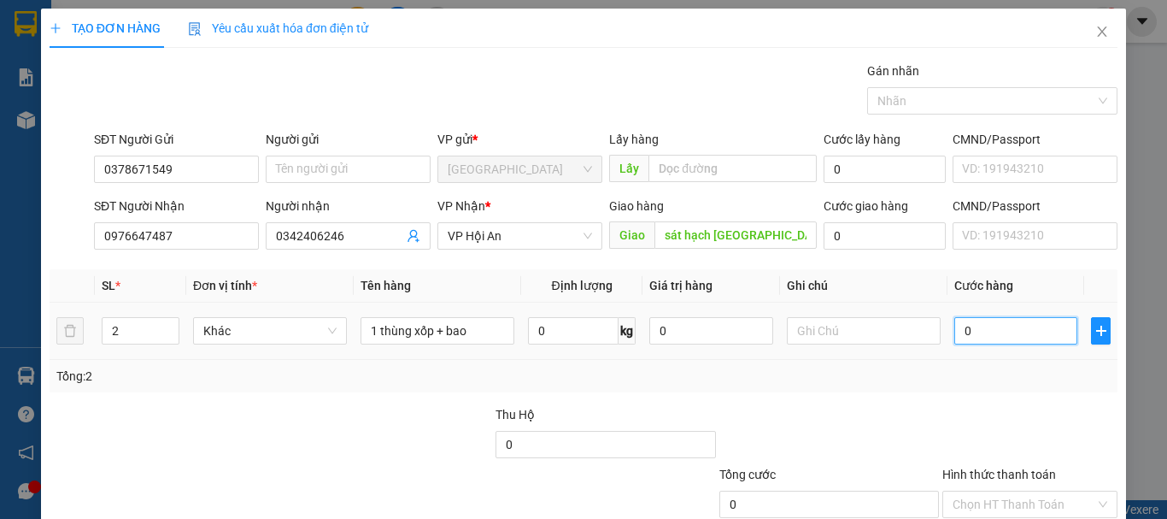
type input "20"
type input "200"
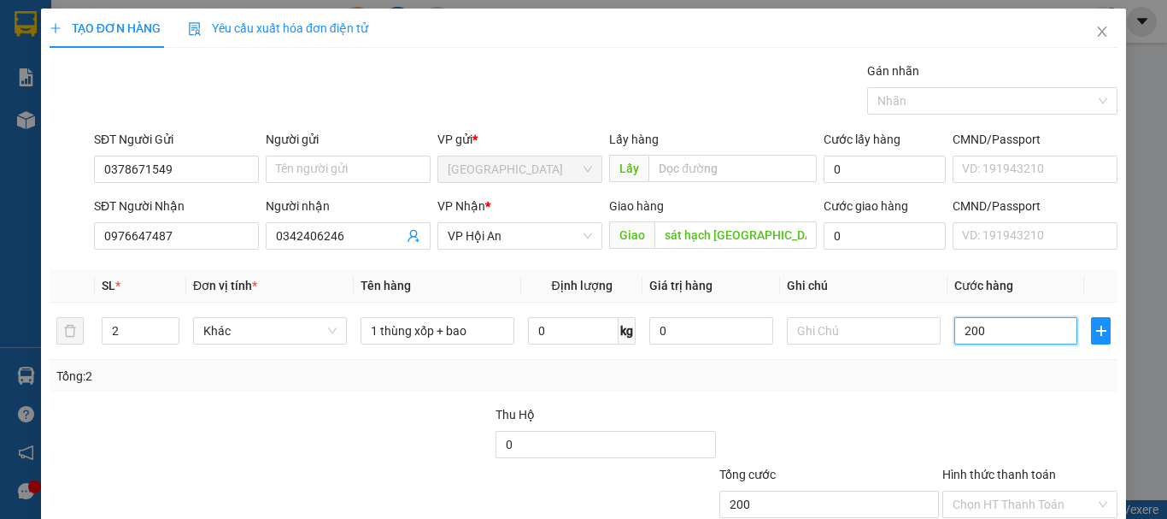
type input "200"
click at [257, 411] on div at bounding box center [159, 435] width 223 height 60
type input "200.000"
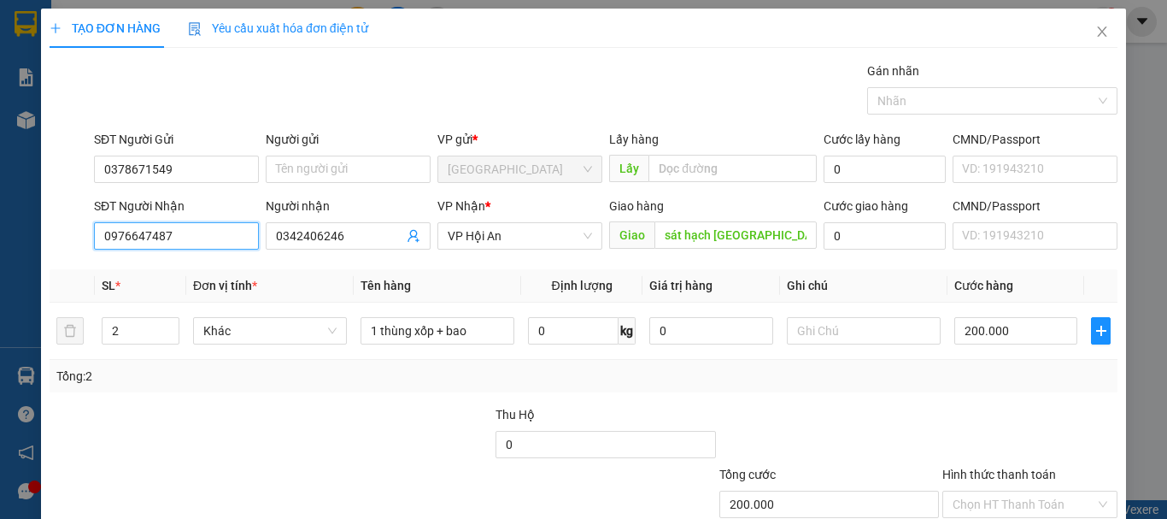
click at [214, 243] on input "0976647487" at bounding box center [176, 235] width 165 height 27
type input "0"
click at [175, 270] on div "0394807996" at bounding box center [174, 270] width 143 height 19
type input "0394807996"
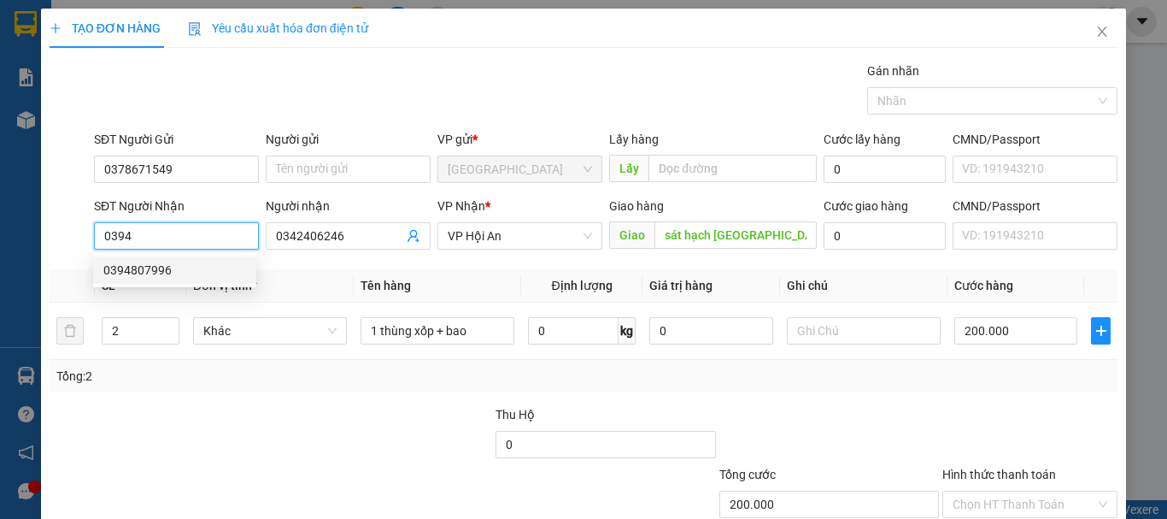
type input "Sát hạch QUẢNG NAM"
type input "50.000"
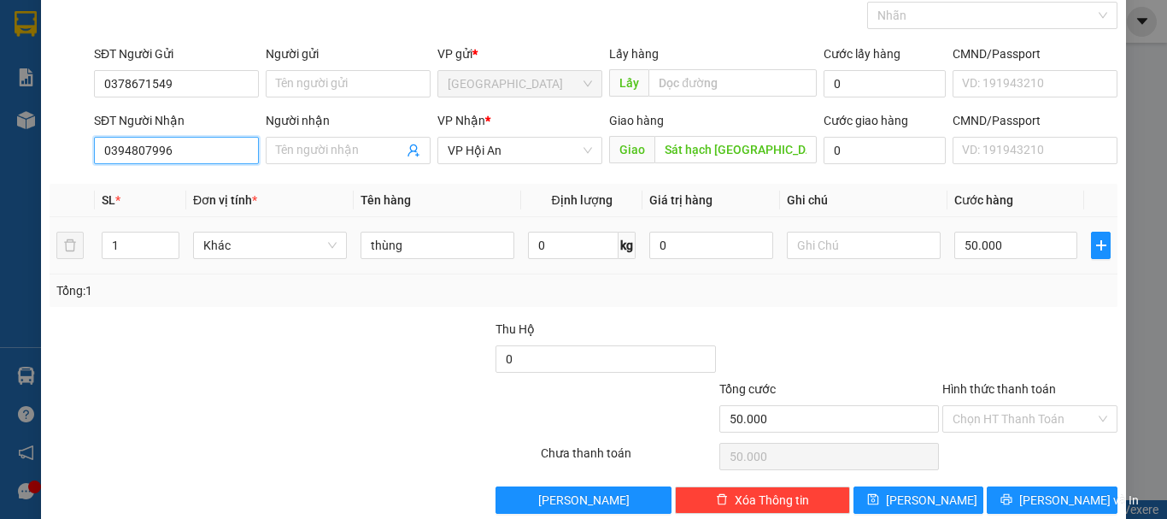
scroll to position [114, 0]
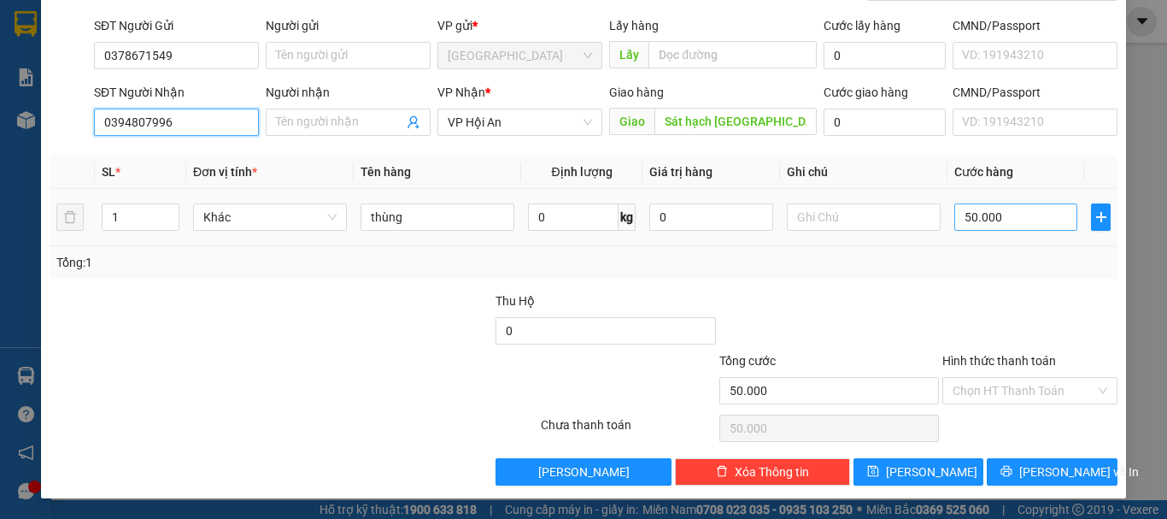
type input "0394807996"
click at [1012, 214] on input "50.000" at bounding box center [1015, 216] width 123 height 27
type input "0"
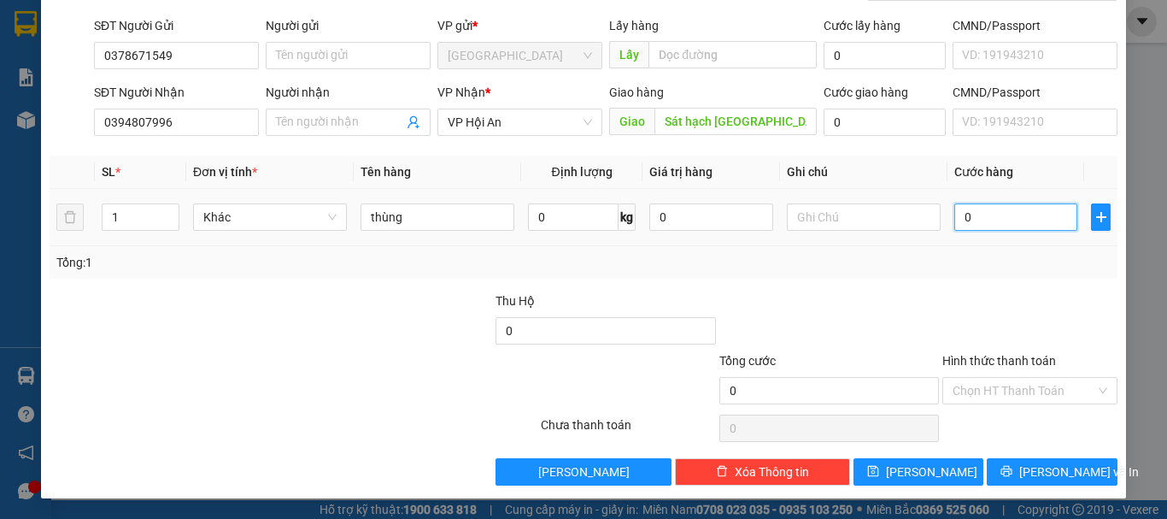
type input "20"
type input "200"
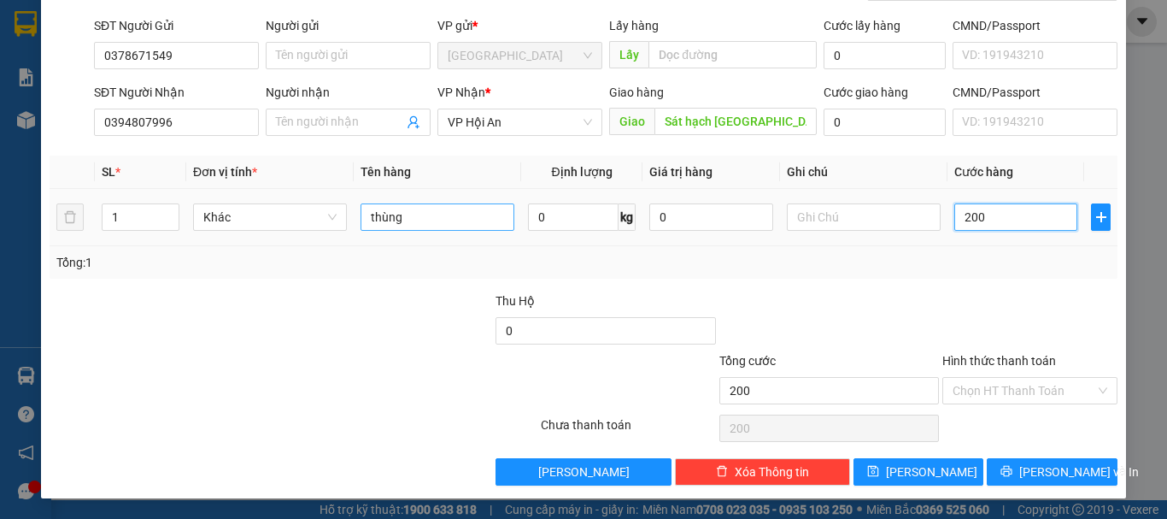
type input "200"
type input "200.000"
click at [423, 222] on input "thùng" at bounding box center [438, 216] width 154 height 27
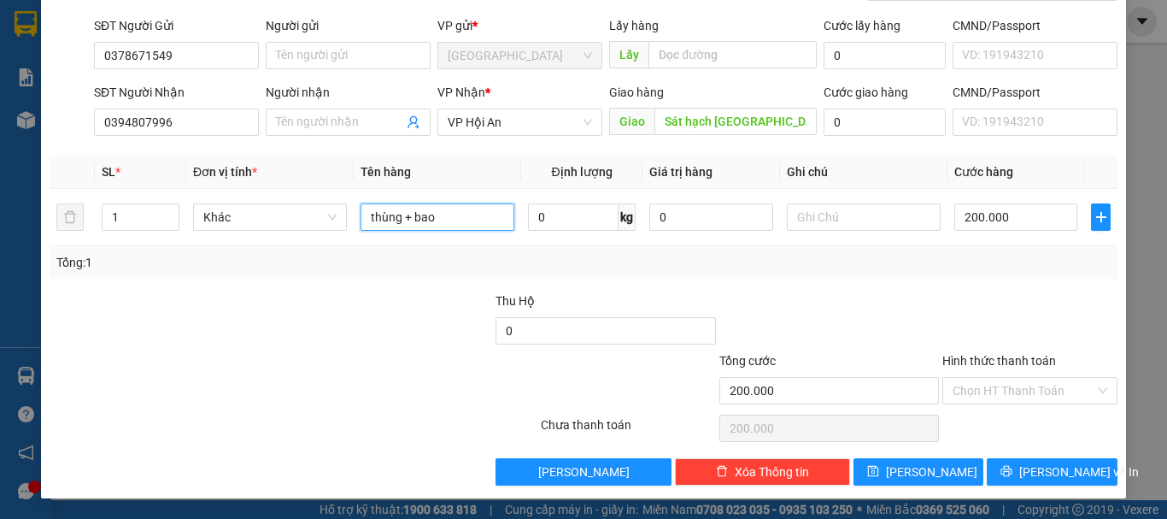
type input "thùng + bao"
click at [936, 273] on div "Tổng: 1" at bounding box center [584, 262] width 1068 height 32
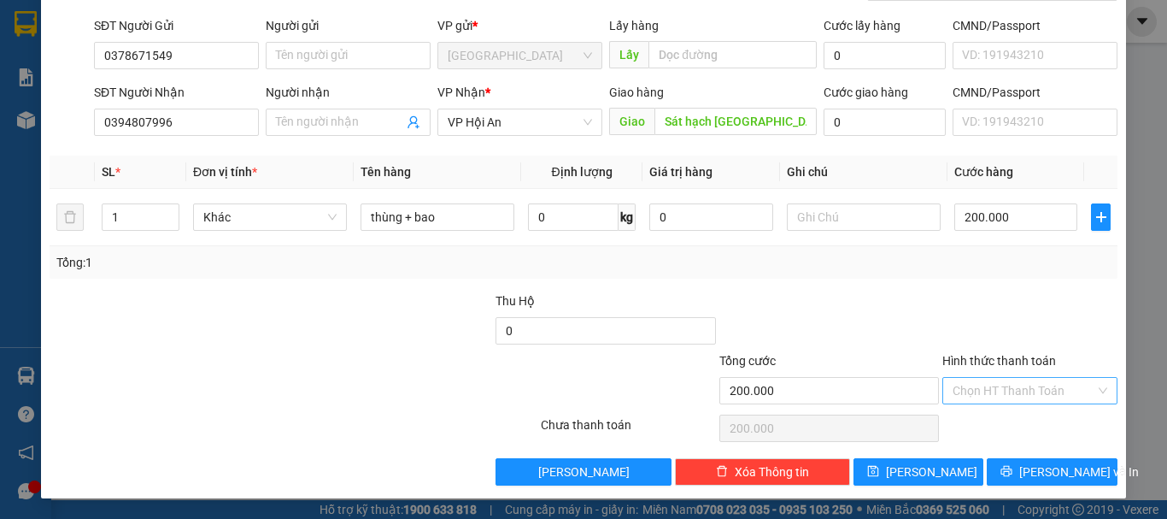
click at [993, 379] on input "Hình thức thanh toán" at bounding box center [1024, 391] width 143 height 26
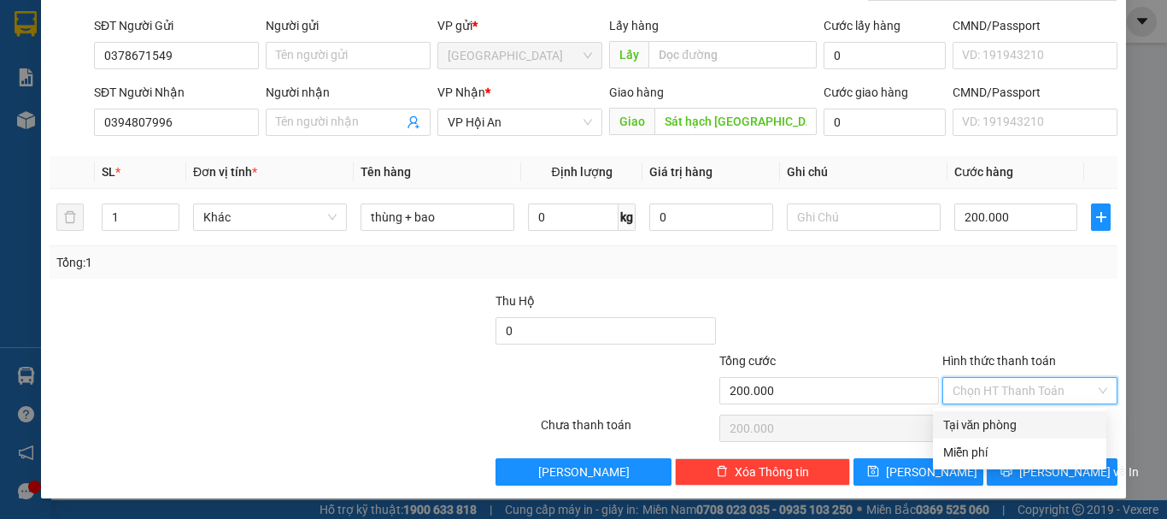
click at [988, 417] on div "Tại văn phòng" at bounding box center [1019, 424] width 153 height 19
type input "0"
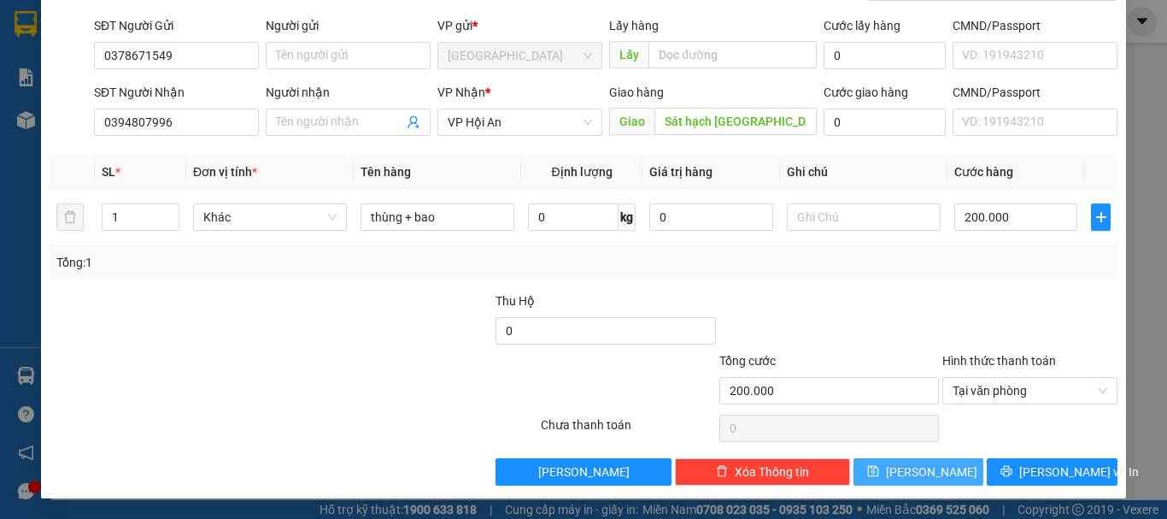
click at [952, 470] on button "[PERSON_NAME]" at bounding box center [918, 471] width 131 height 27
type input "0"
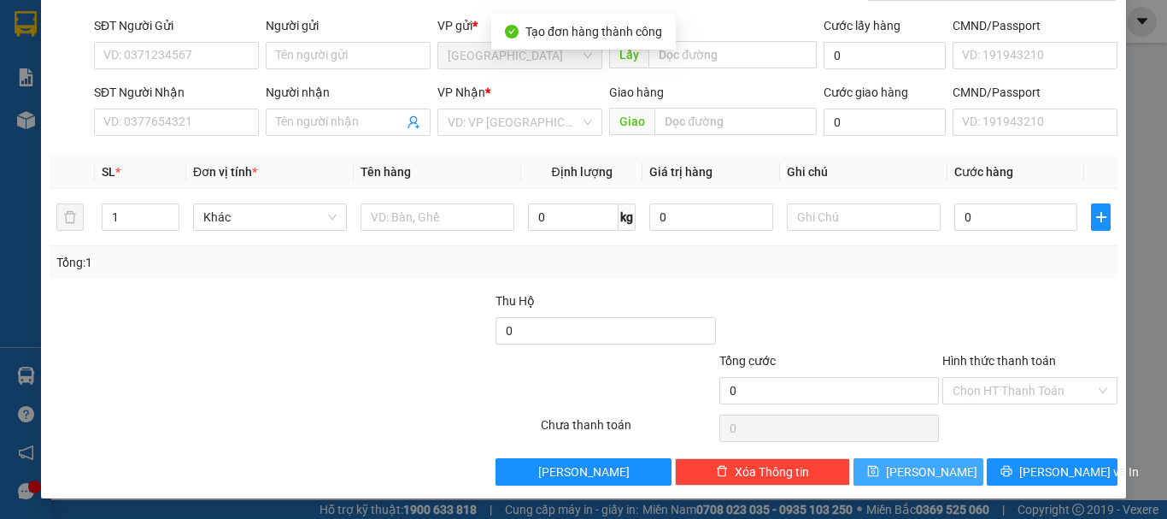
scroll to position [0, 0]
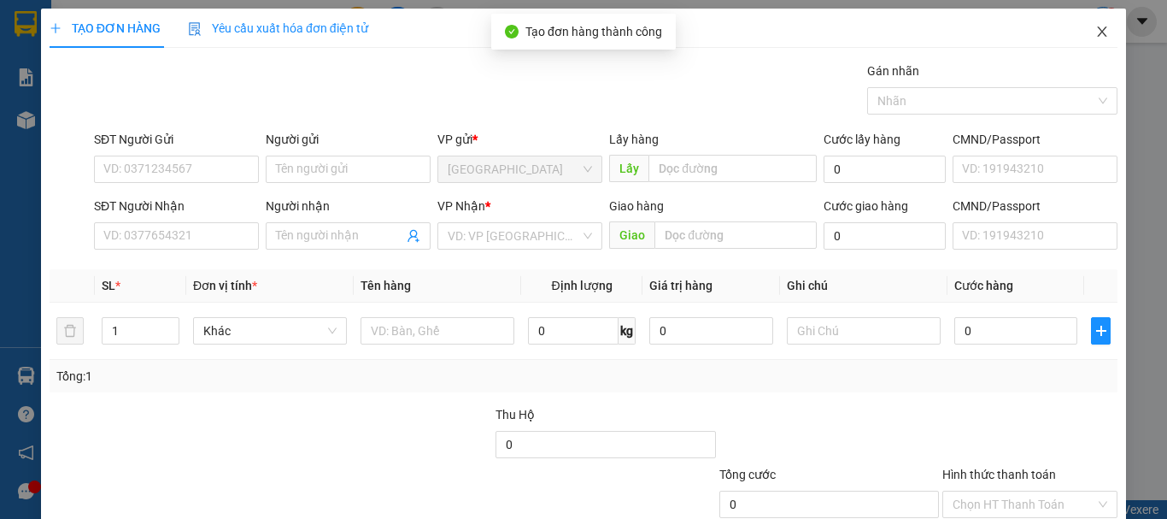
click at [1099, 25] on span "Close" at bounding box center [1102, 33] width 48 height 48
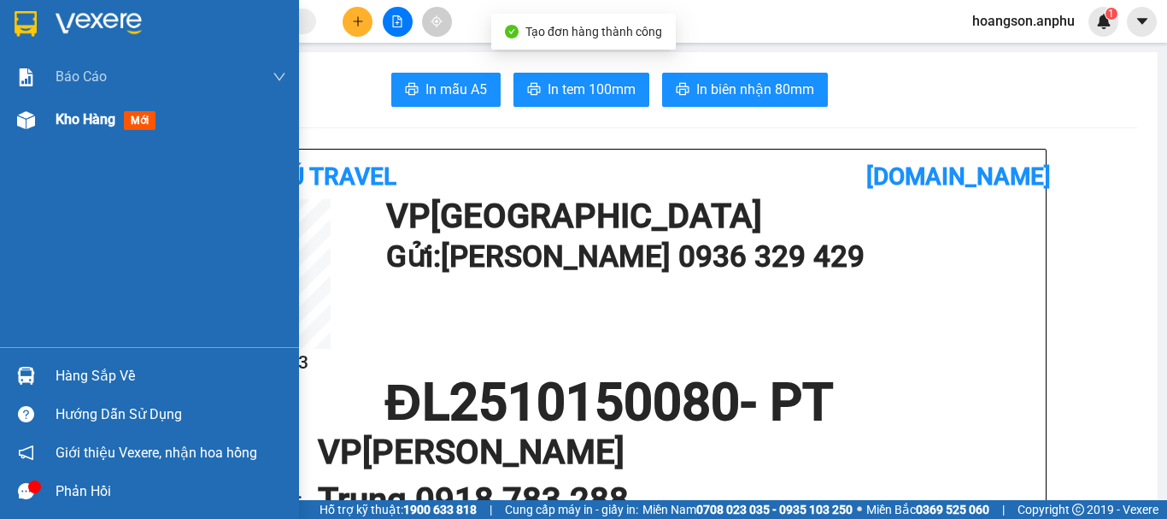
click at [30, 121] on img at bounding box center [26, 120] width 18 height 18
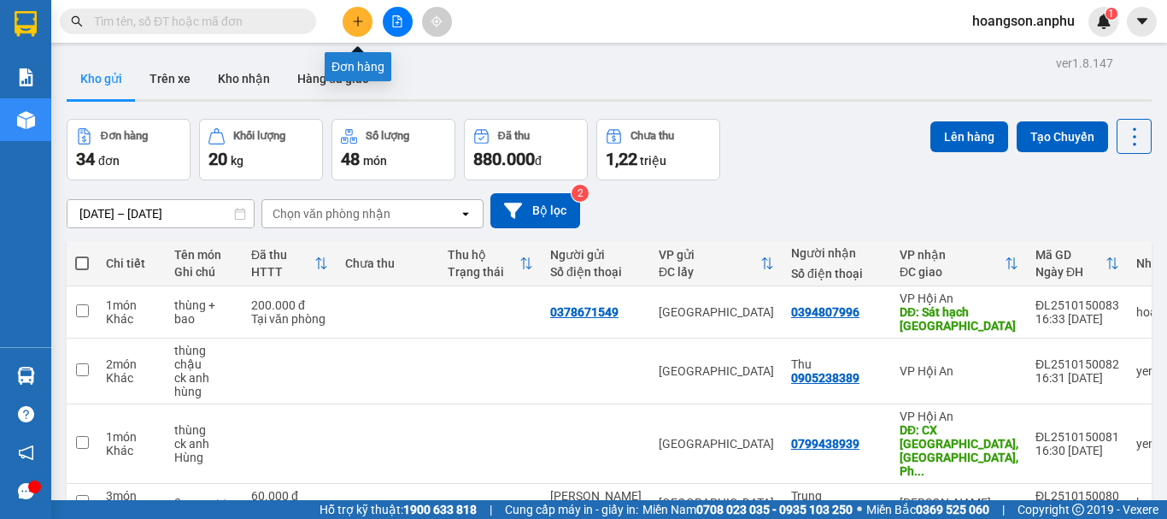
click at [349, 17] on button at bounding box center [358, 22] width 30 height 30
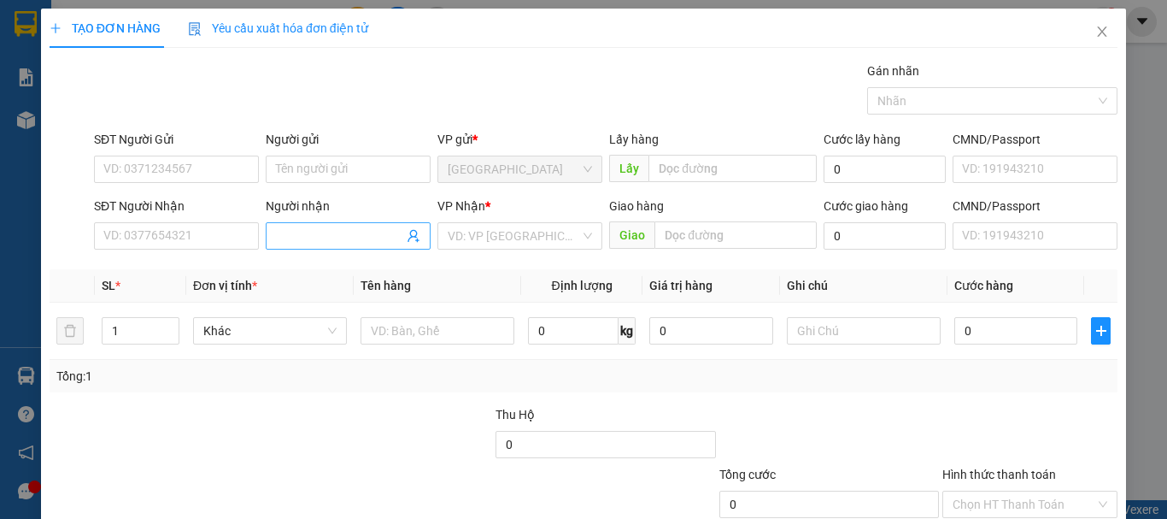
click at [344, 239] on input "Người nhận" at bounding box center [339, 235] width 127 height 19
type input "tùng"
click at [496, 243] on input "search" at bounding box center [514, 236] width 132 height 26
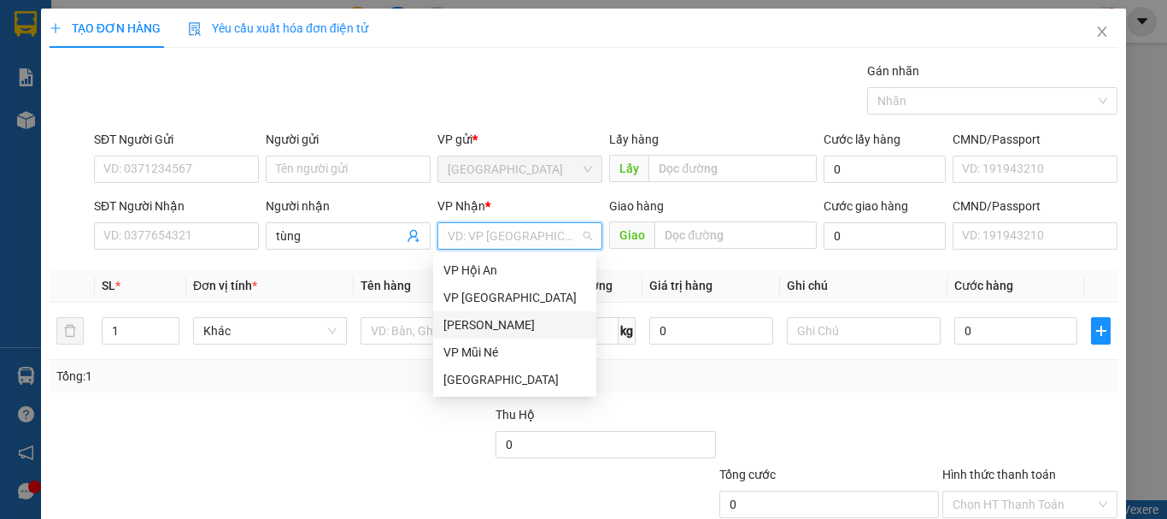
click at [490, 328] on div "[PERSON_NAME]" at bounding box center [514, 324] width 143 height 19
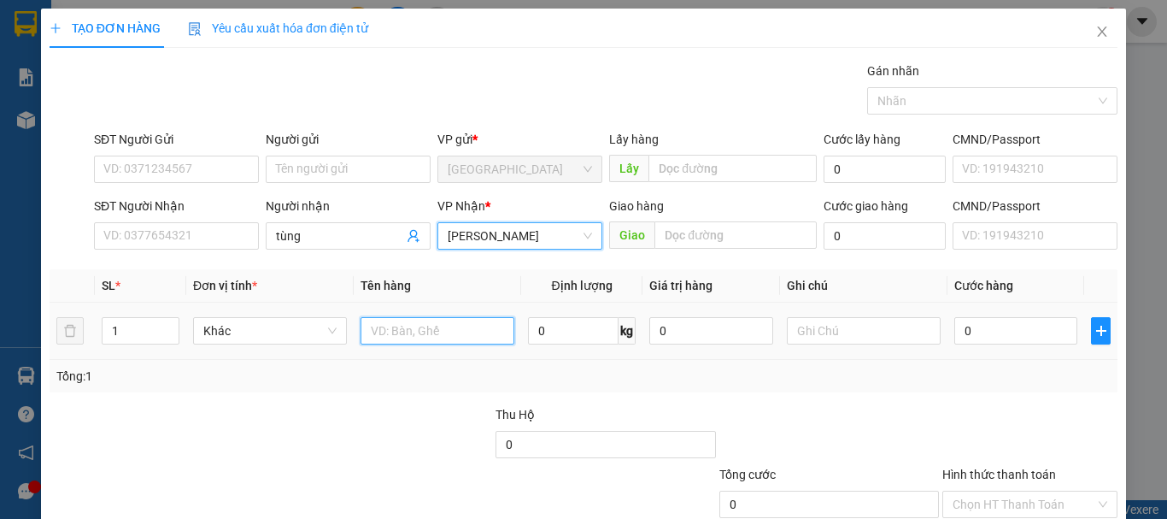
click at [433, 332] on input "text" at bounding box center [438, 330] width 154 height 27
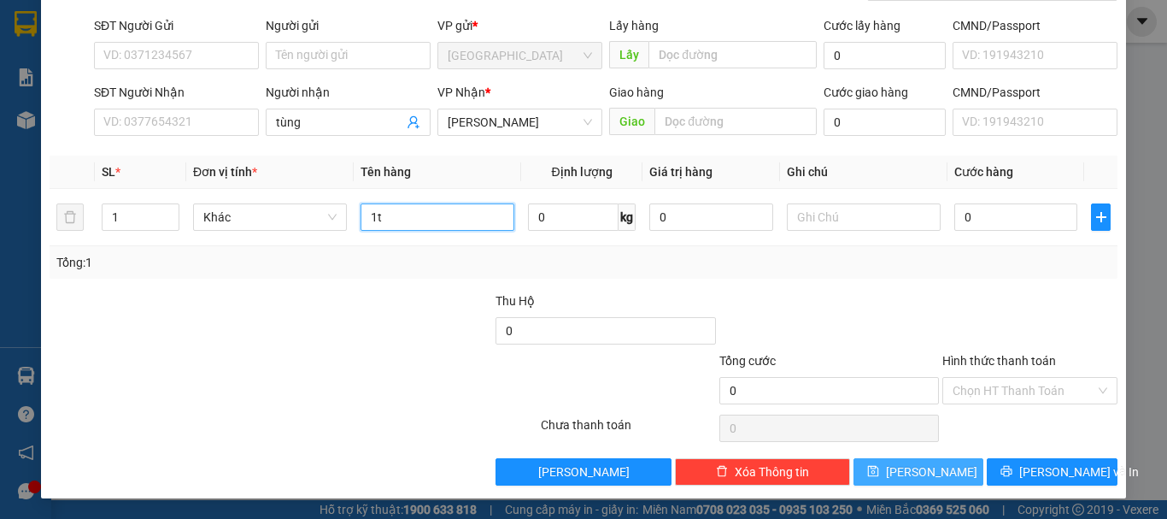
type input "1t"
click at [943, 468] on button "[PERSON_NAME]" at bounding box center [918, 471] width 131 height 27
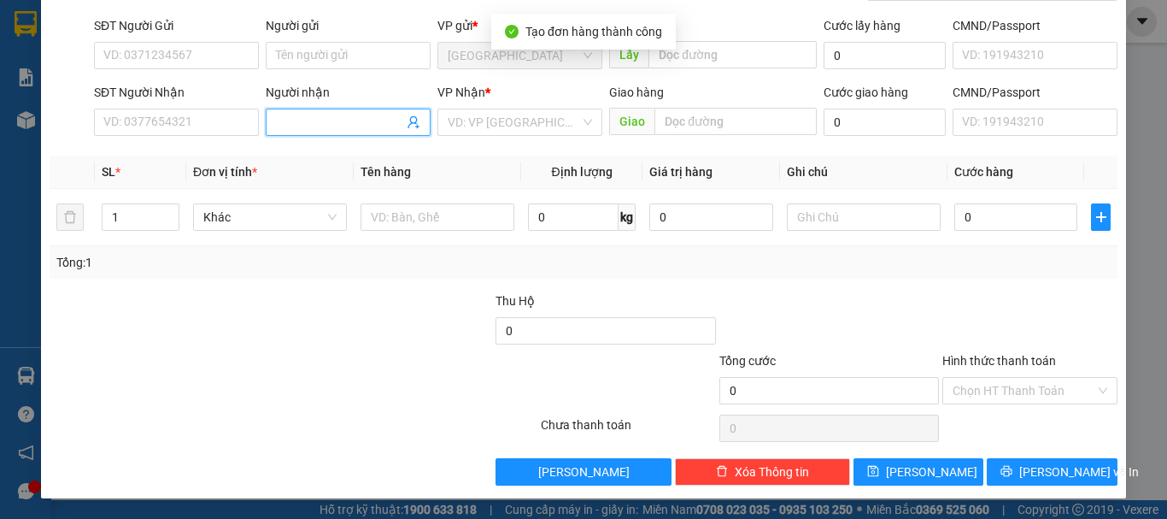
click at [302, 130] on input "Người nhận" at bounding box center [339, 122] width 127 height 19
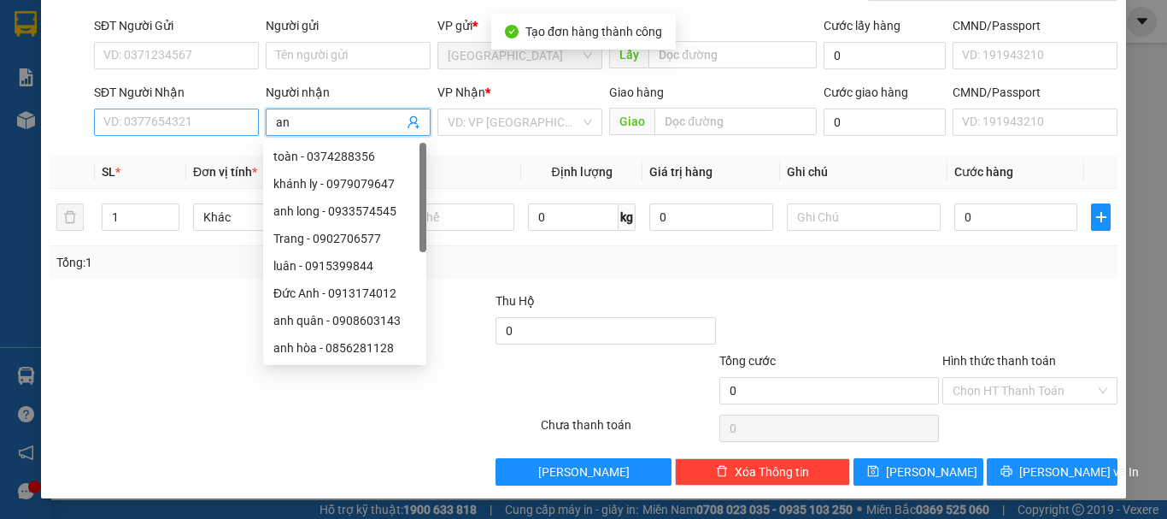
type input "an"
click at [179, 122] on input "SĐT Người Nhận" at bounding box center [176, 121] width 165 height 27
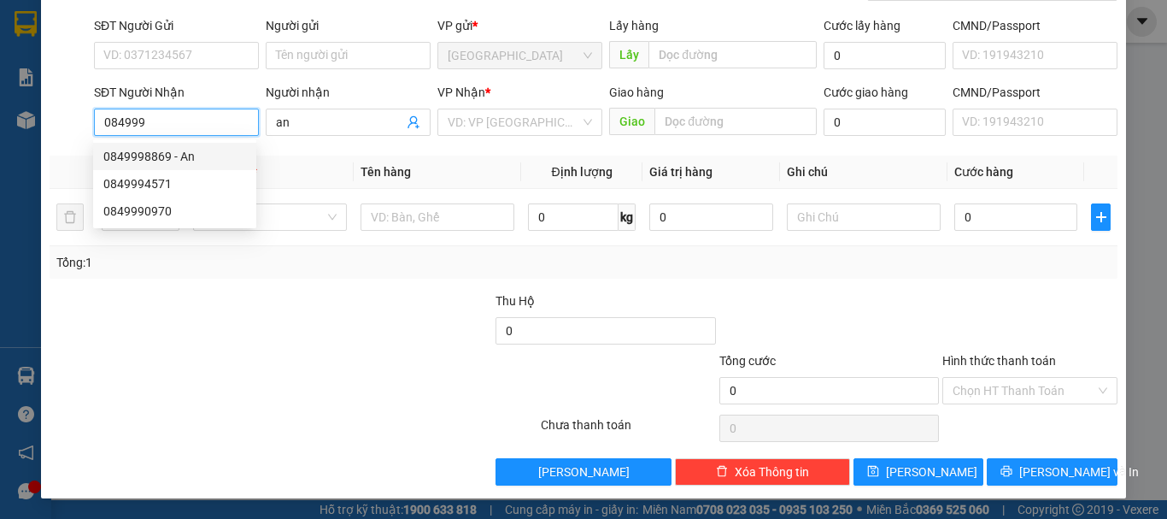
click at [192, 157] on div "0849998869 - An" at bounding box center [174, 156] width 143 height 19
type input "0849998869"
type input "An"
type input "30.000"
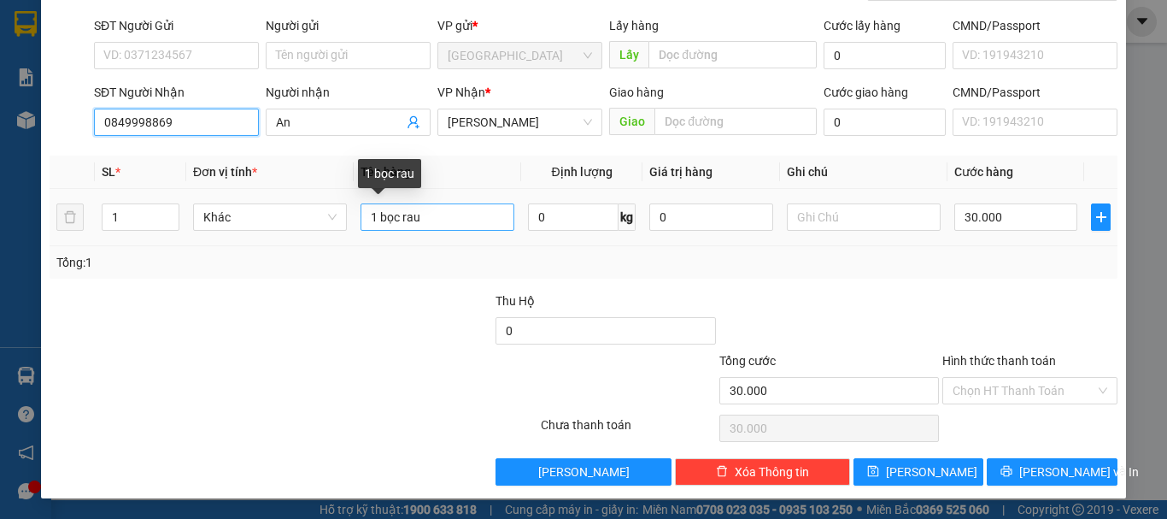
type input "0849998869"
drag, startPoint x: 460, startPoint y: 216, endPoint x: 363, endPoint y: 215, distance: 97.4
click at [363, 215] on input "1 bọc rau" at bounding box center [438, 216] width 154 height 27
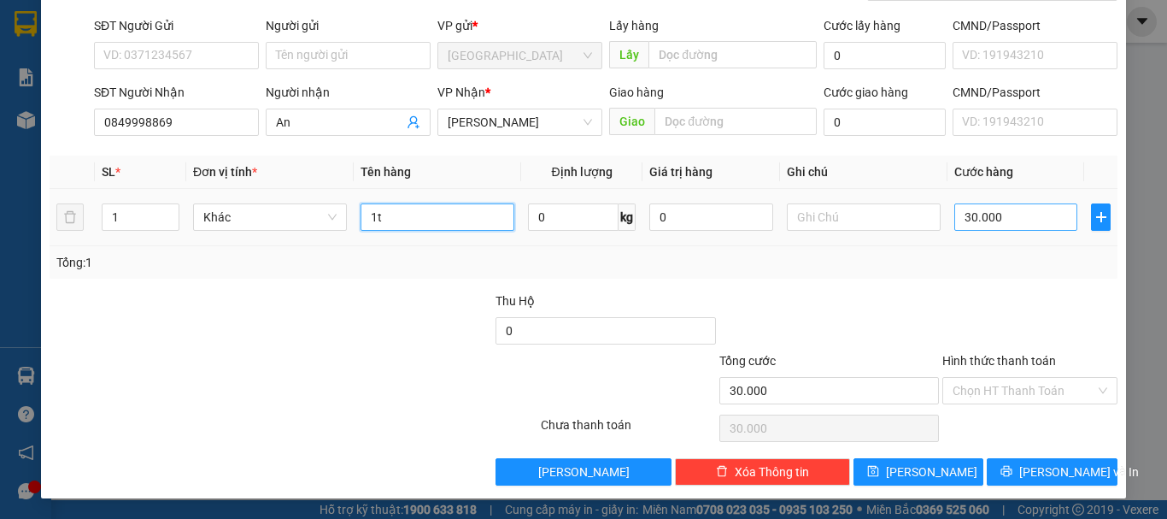
type input "1t"
click at [1006, 220] on input "30.000" at bounding box center [1015, 216] width 123 height 27
type input "0"
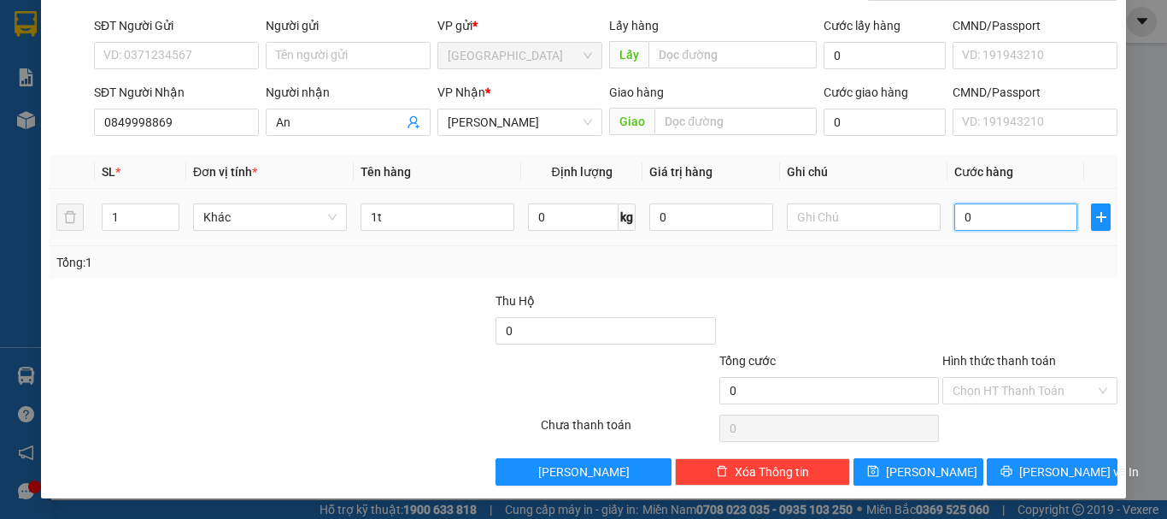
type input "40"
type input "40.000"
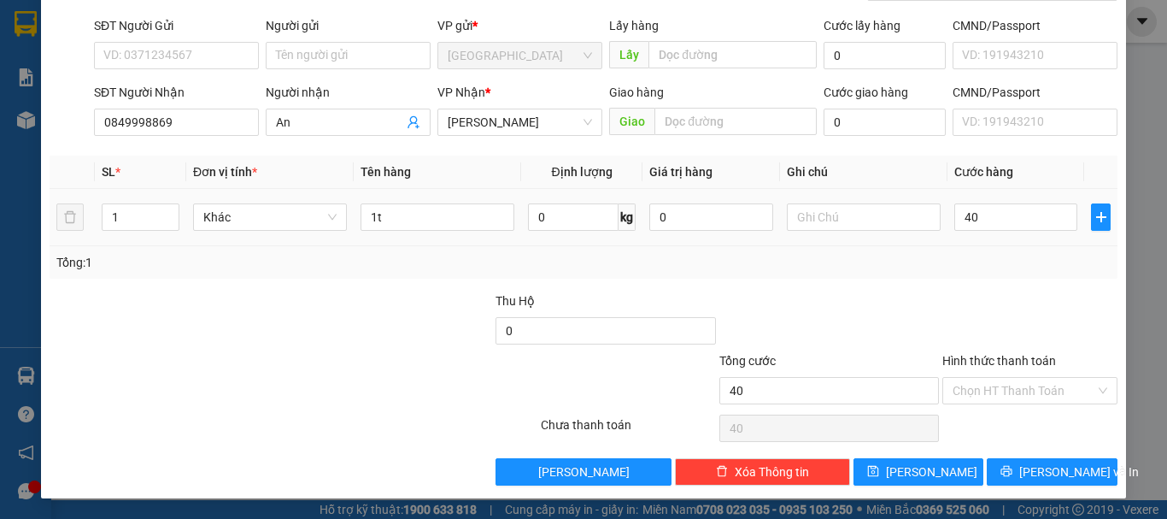
type input "40.000"
click at [975, 318] on div at bounding box center [1030, 321] width 179 height 60
click at [940, 468] on button "[PERSON_NAME]" at bounding box center [918, 471] width 131 height 27
type input "0"
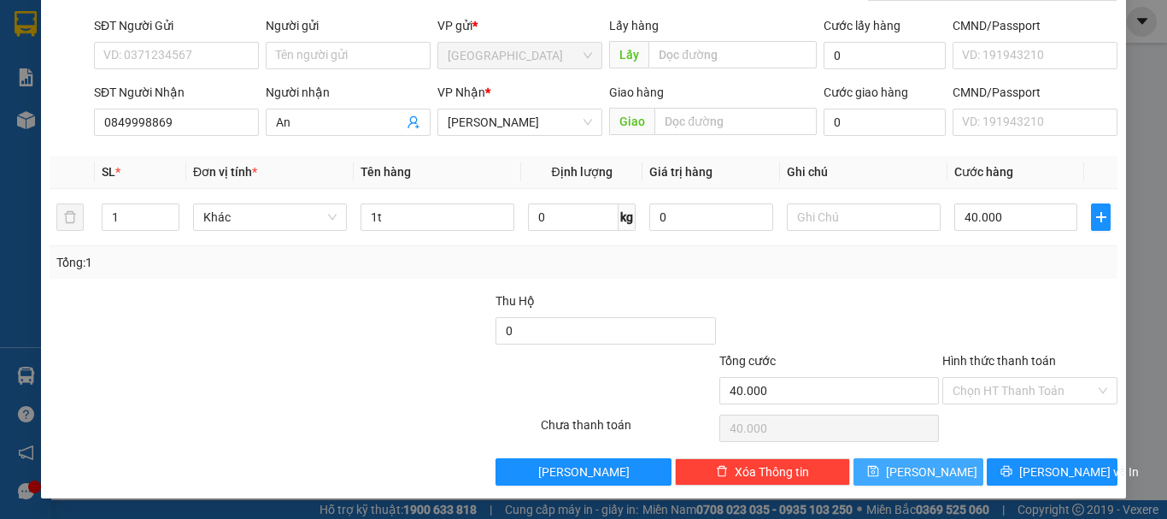
type input "0"
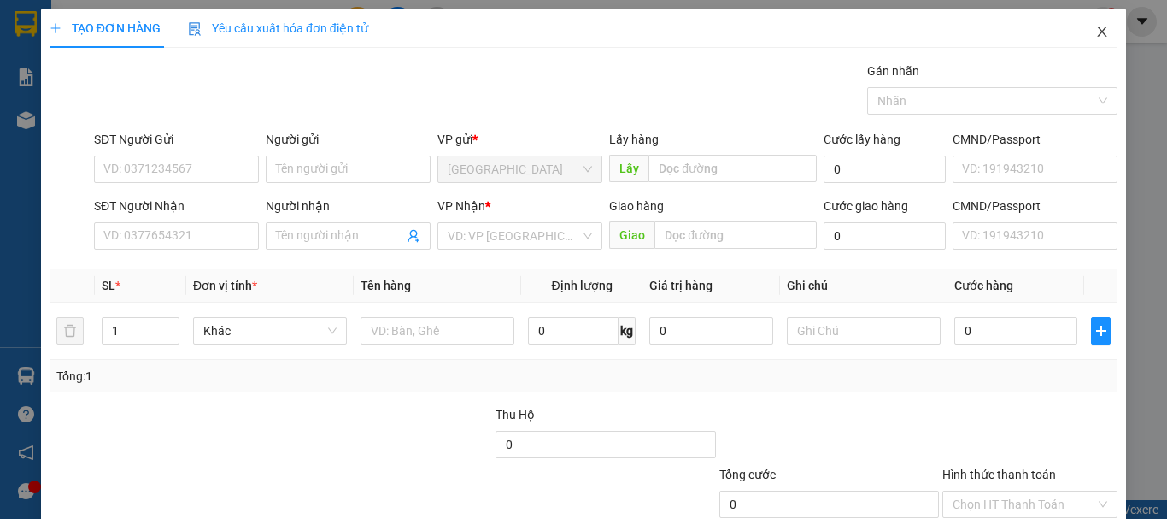
click at [1095, 33] on icon "close" at bounding box center [1102, 32] width 14 height 14
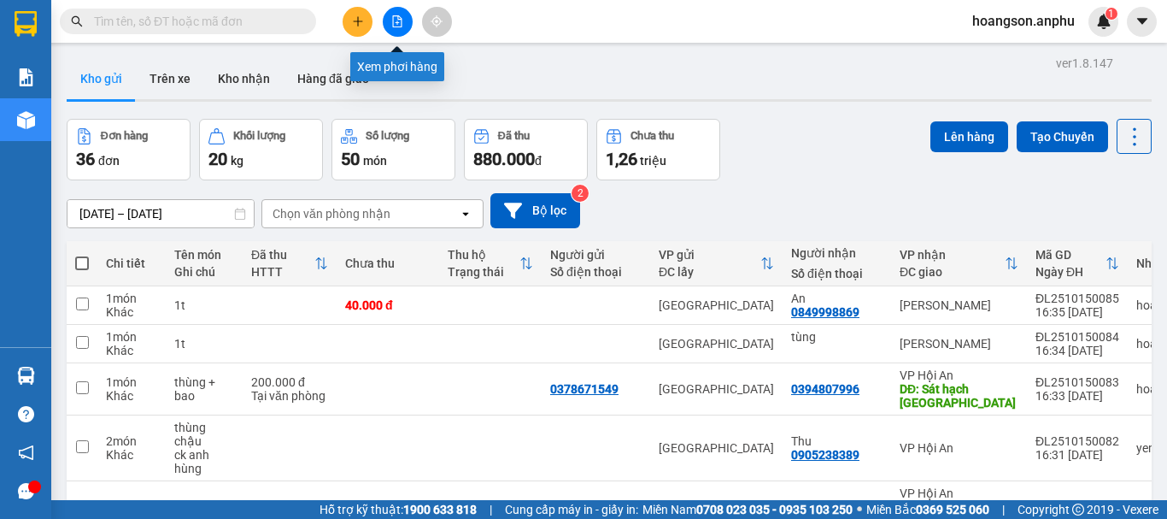
click at [367, 9] on div at bounding box center [397, 22] width 128 height 30
click at [367, 20] on button at bounding box center [358, 22] width 30 height 30
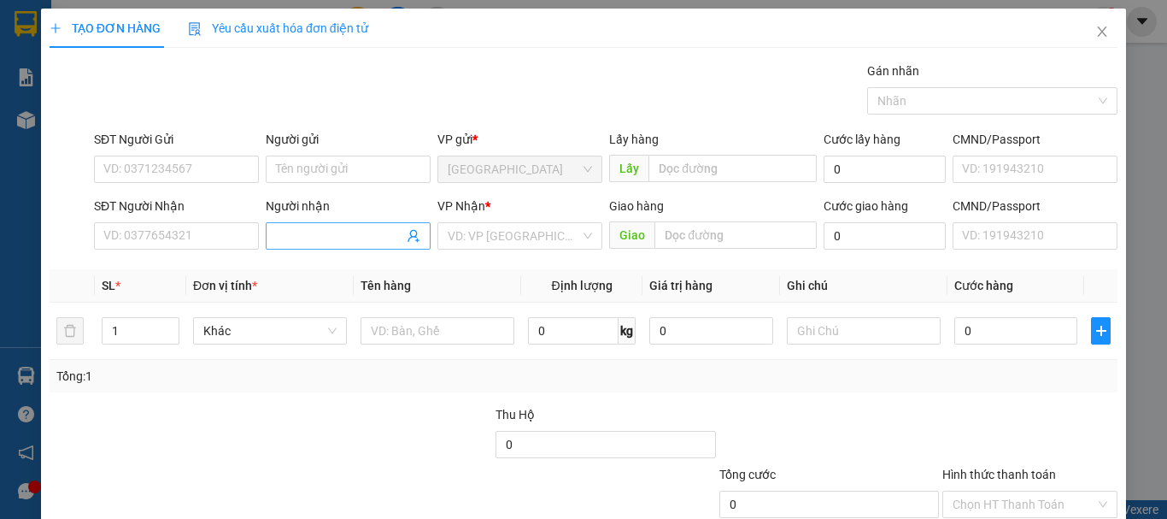
click at [313, 241] on input "Người nhận" at bounding box center [339, 235] width 127 height 19
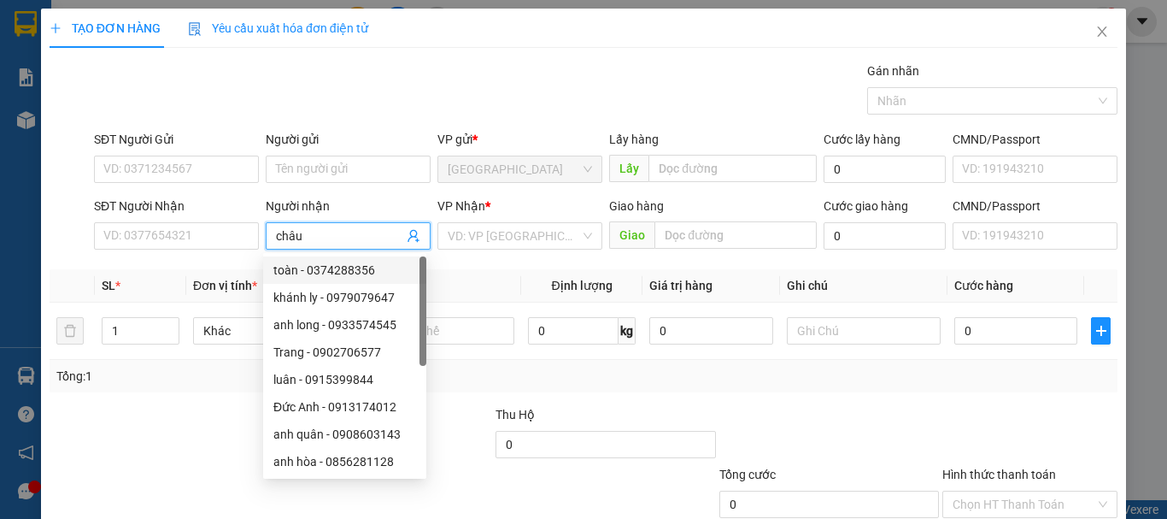
type input "châu"
drag, startPoint x: 498, startPoint y: 250, endPoint x: 497, endPoint y: 231, distance: 19.7
click at [497, 247] on div "VP Nhận * VD: VP Sài Gòn" at bounding box center [519, 226] width 165 height 60
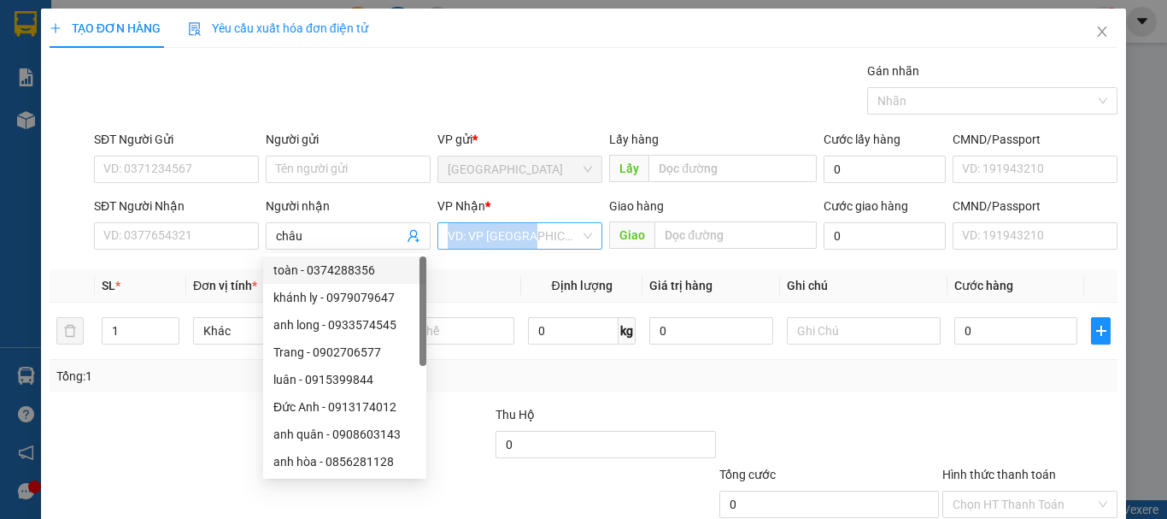
click at [497, 231] on input "search" at bounding box center [514, 236] width 132 height 26
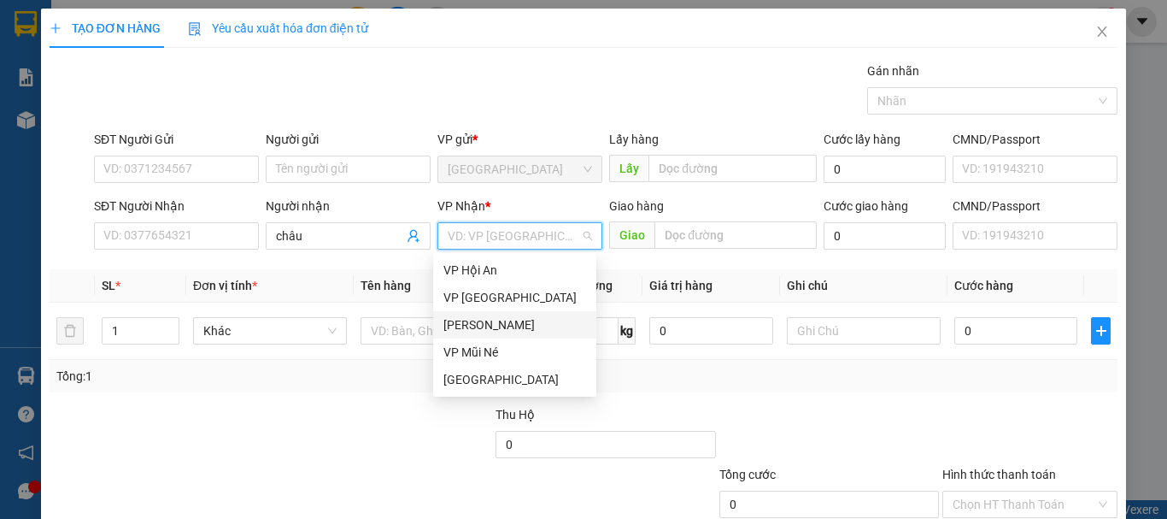
click at [491, 323] on div "[PERSON_NAME]" at bounding box center [514, 324] width 143 height 19
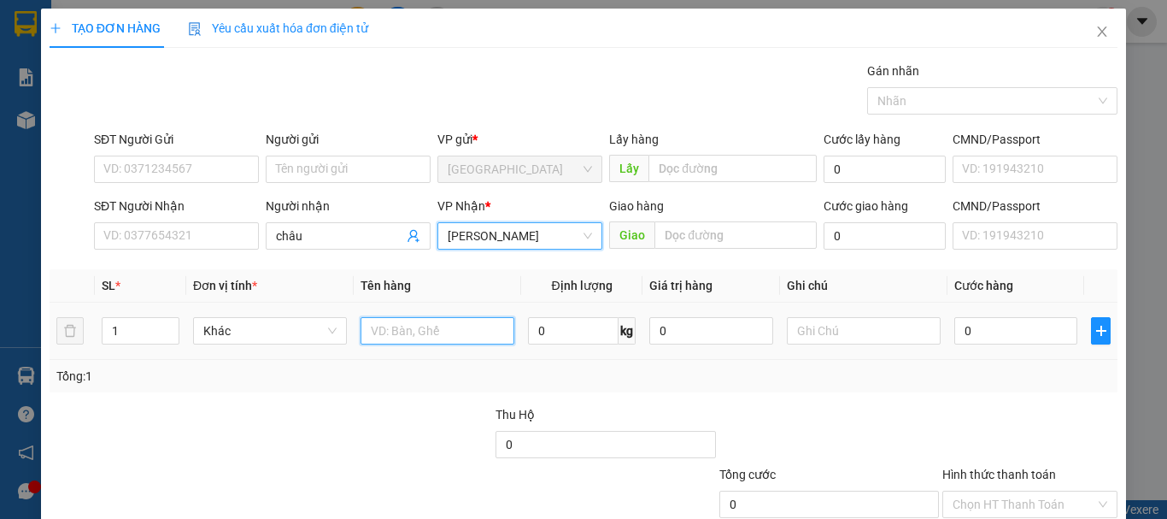
click at [405, 338] on input "text" at bounding box center [438, 330] width 154 height 27
type input "1t rau"
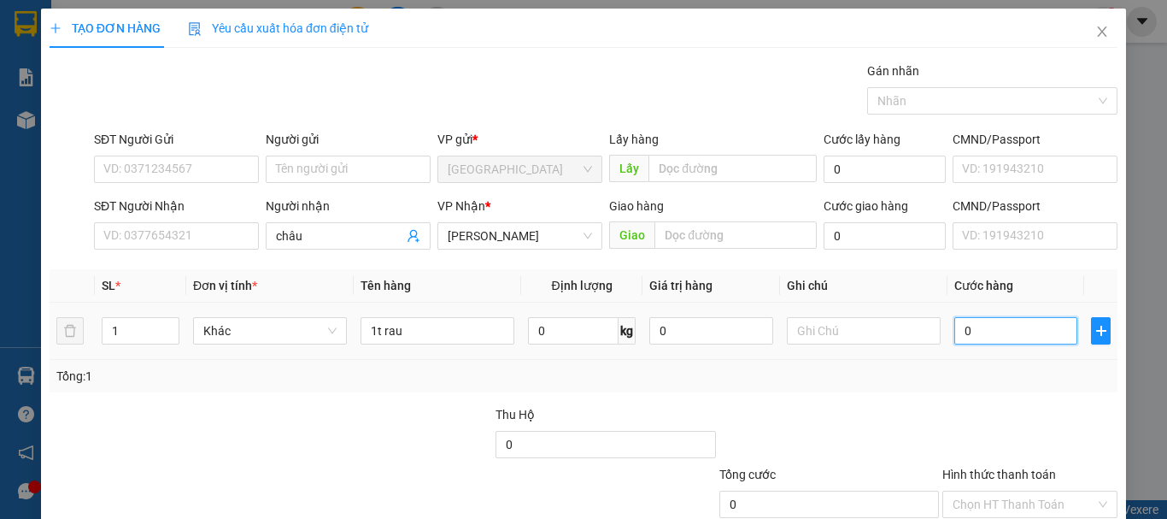
click at [982, 338] on input "0" at bounding box center [1015, 330] width 123 height 27
type input "50"
type input "50.000"
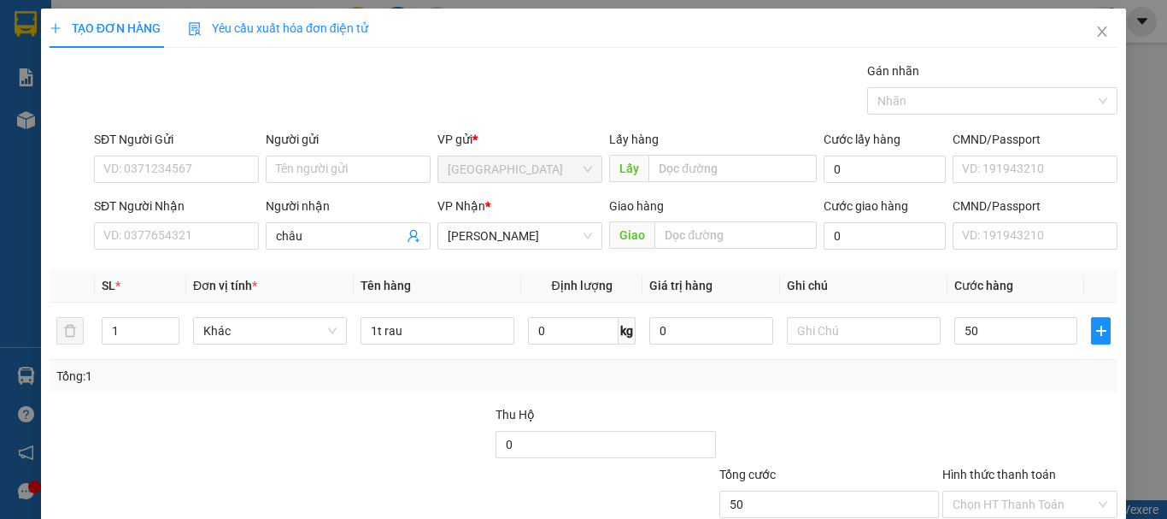
type input "50.000"
click at [966, 374] on div "Tổng: 1" at bounding box center [583, 375] width 1054 height 19
click at [990, 488] on div "Hình thức thanh toán" at bounding box center [1029, 478] width 175 height 26
click at [990, 501] on input "Hình thức thanh toán" at bounding box center [1024, 504] width 143 height 26
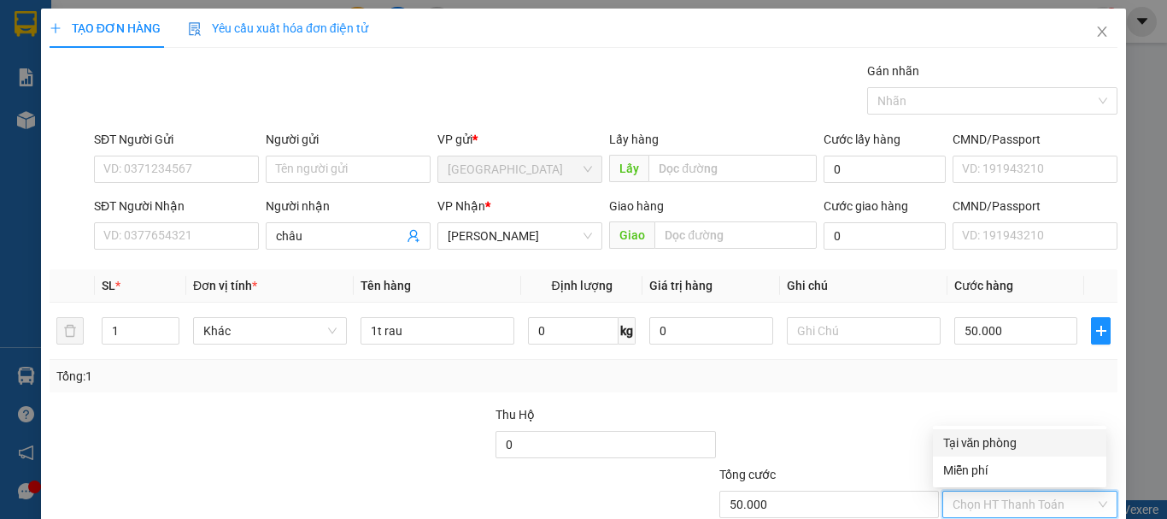
click at [1003, 439] on div "Tại văn phòng" at bounding box center [1019, 442] width 153 height 19
type input "0"
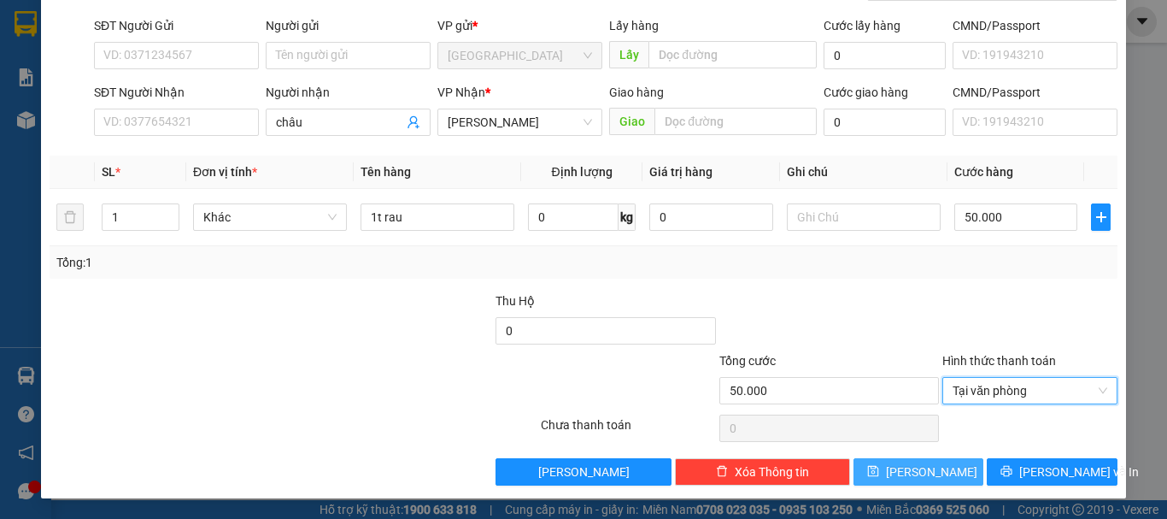
click at [953, 472] on button "[PERSON_NAME]" at bounding box center [918, 471] width 131 height 27
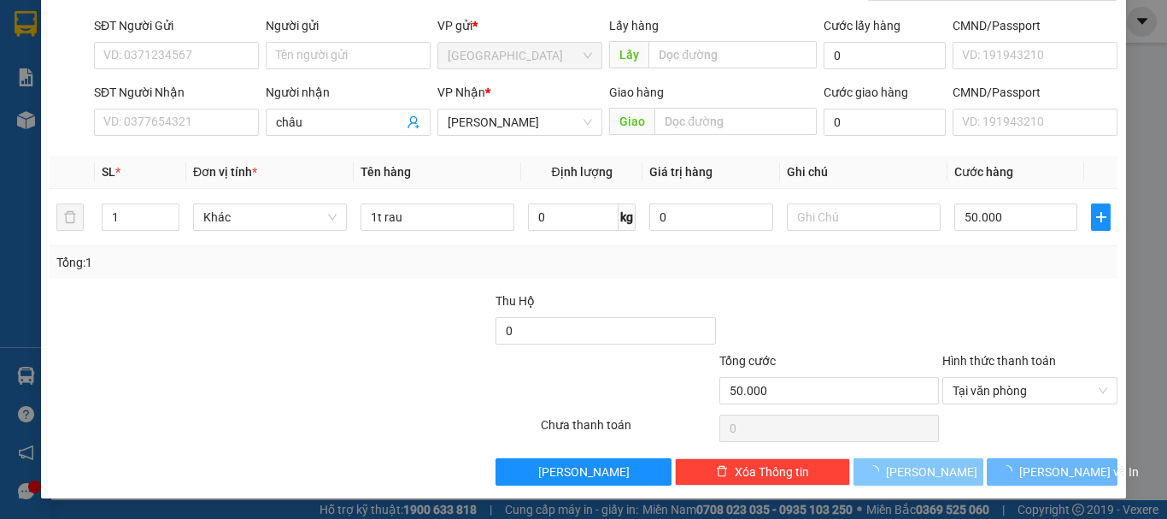
type input "0"
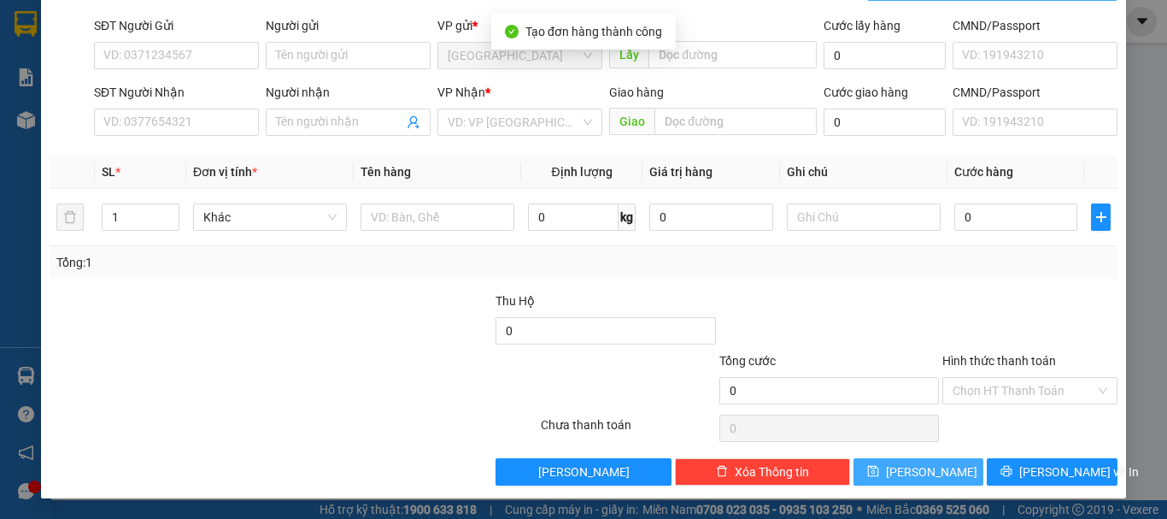
scroll to position [0, 0]
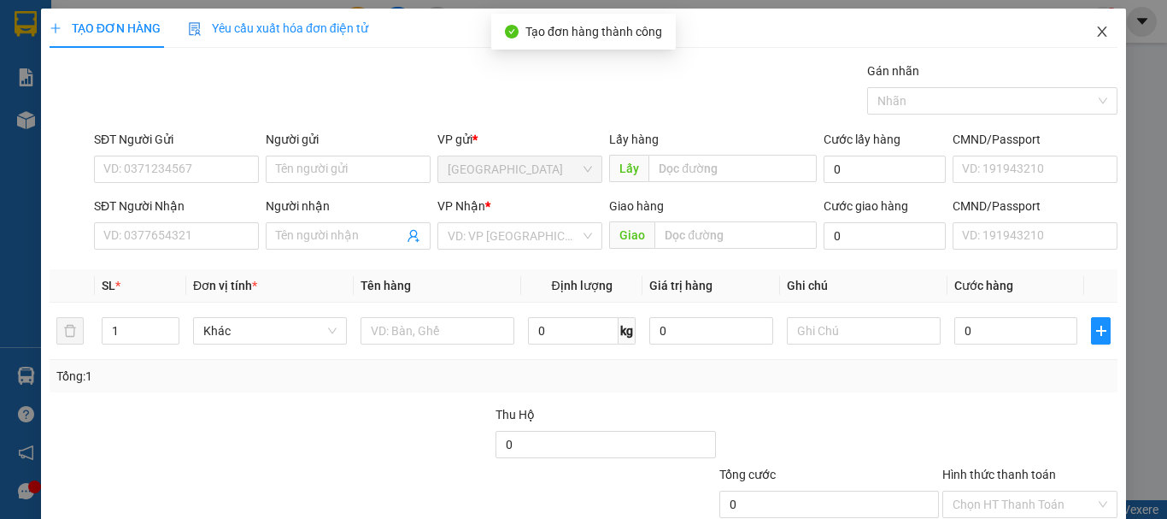
click at [1095, 29] on icon "close" at bounding box center [1102, 32] width 14 height 14
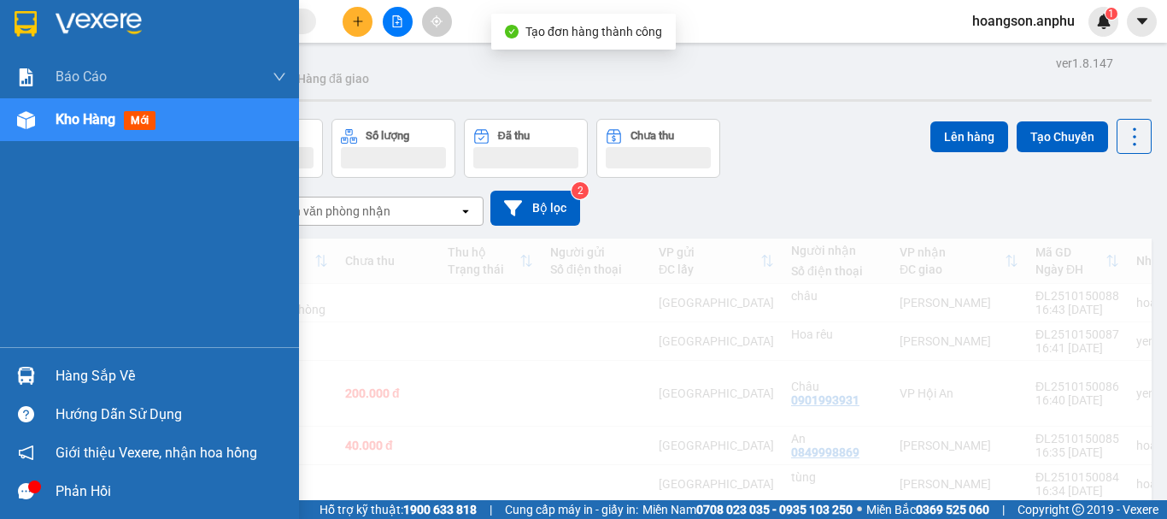
click at [8, 116] on div "Kho hàng mới" at bounding box center [149, 119] width 299 height 43
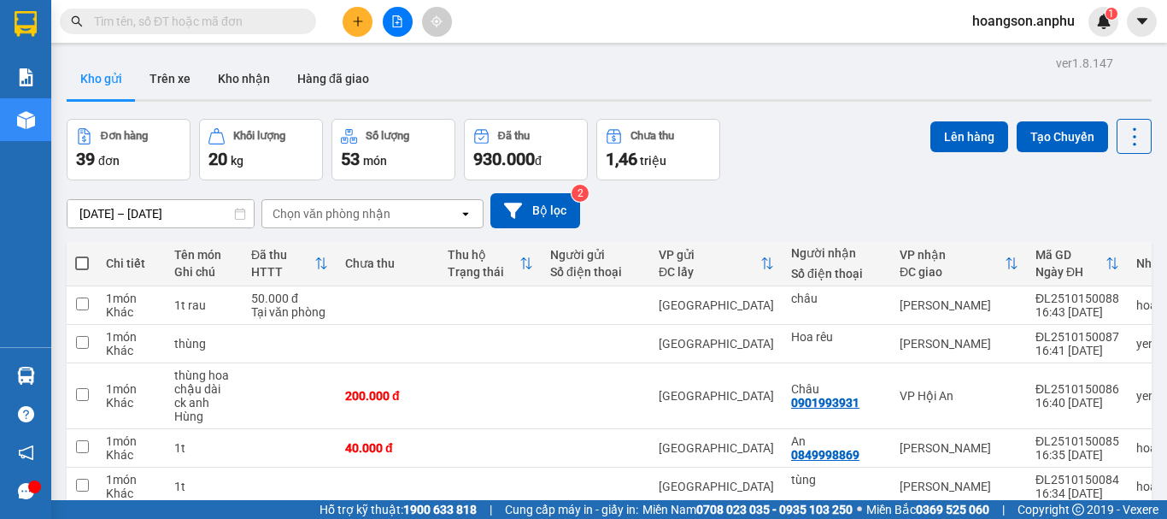
scroll to position [171, 0]
click at [357, 24] on icon "plus" at bounding box center [358, 21] width 12 height 12
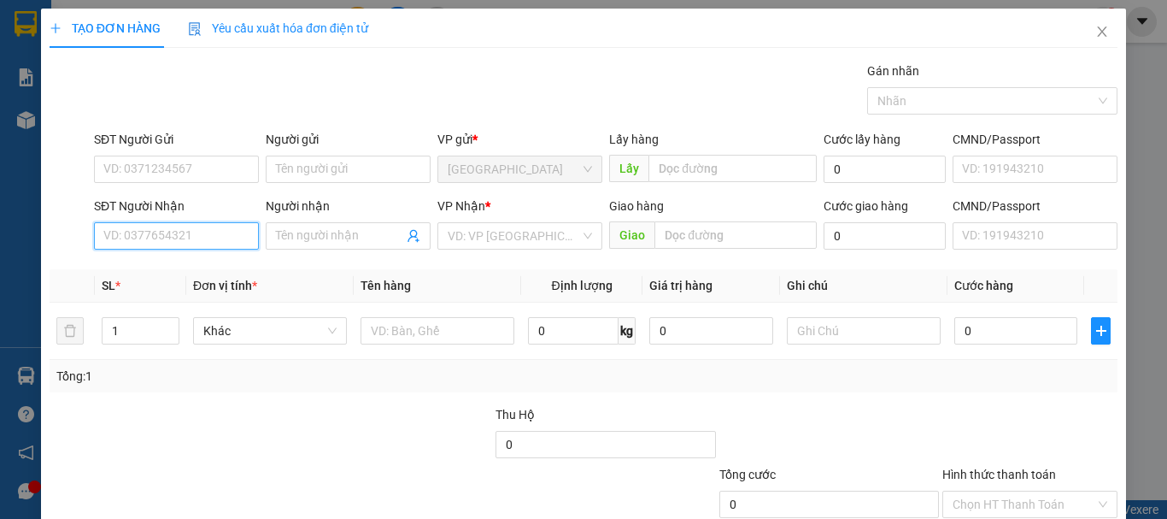
click at [196, 236] on input "SĐT Người Nhận" at bounding box center [176, 235] width 165 height 27
click at [167, 268] on div "0967384303 - [PERSON_NAME]" at bounding box center [187, 270] width 168 height 19
type input "0967384303"
type input "[PERSON_NAME]"
type input "hàm đức"
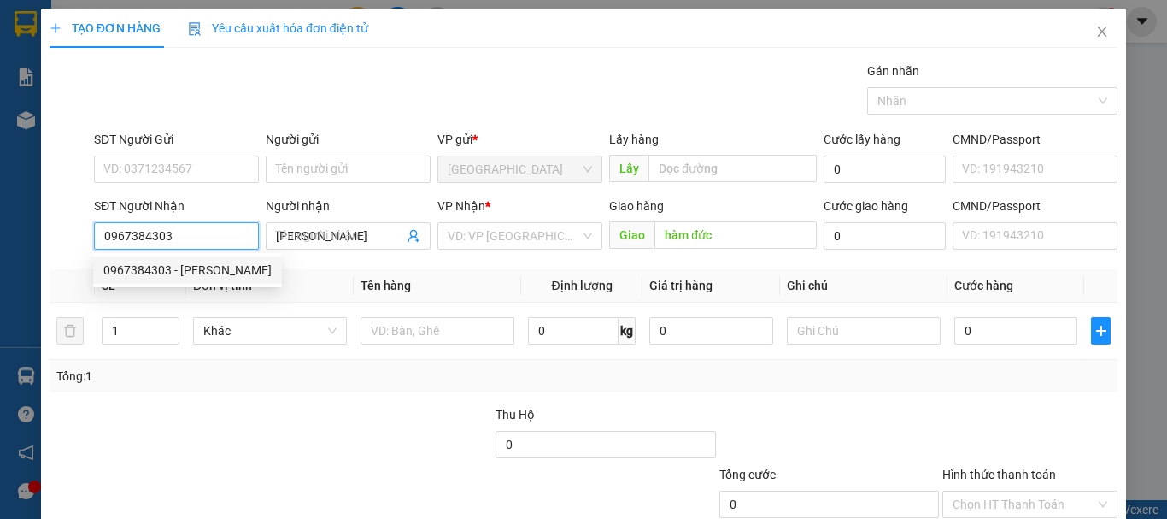
type input "30.000"
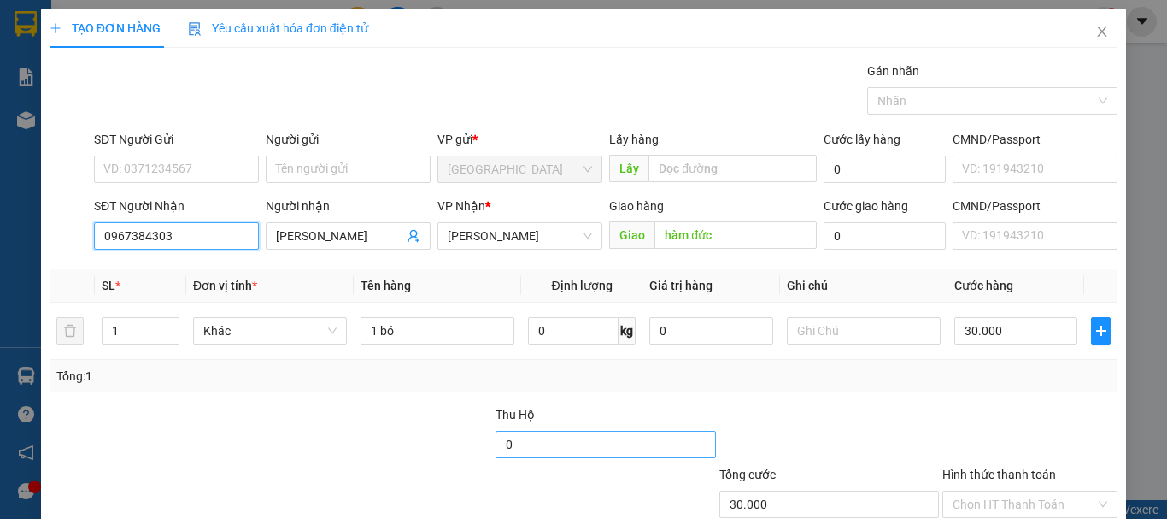
scroll to position [114, 0]
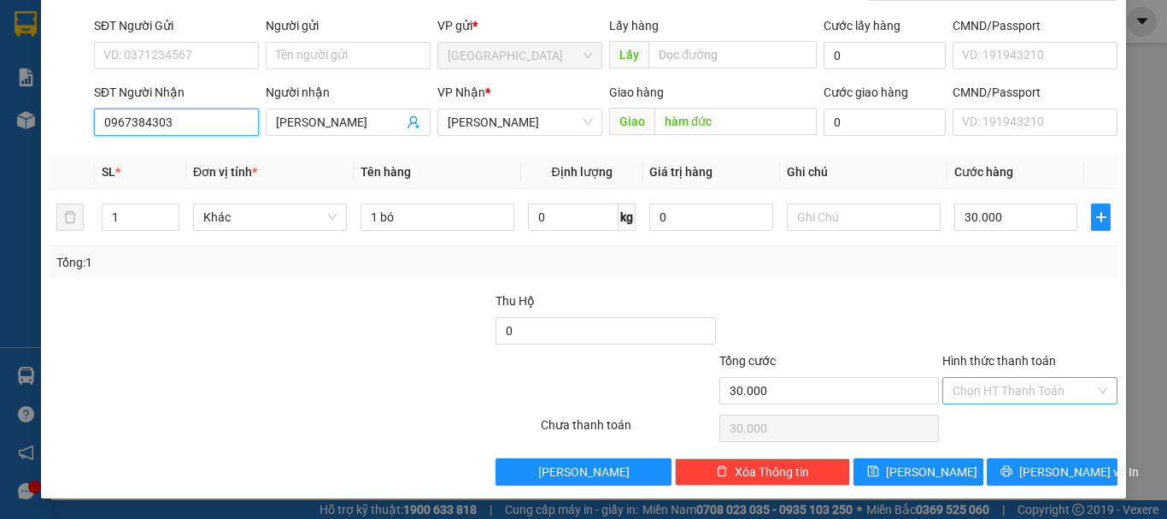
type input "0967384303"
click at [966, 381] on input "Hình thức thanh toán" at bounding box center [1024, 391] width 143 height 26
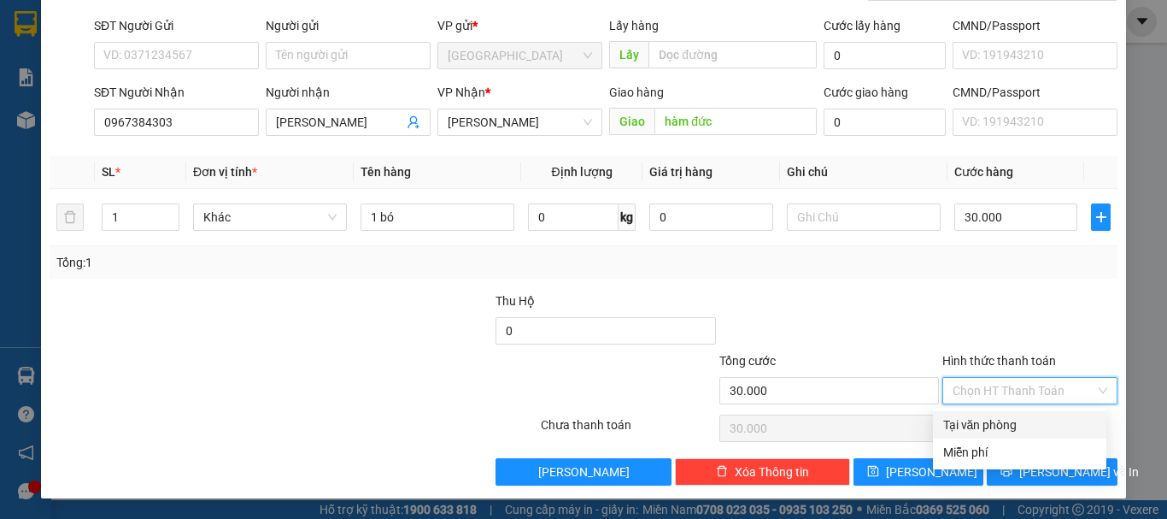
click at [976, 424] on div "Tại văn phòng" at bounding box center [1019, 424] width 153 height 19
type input "0"
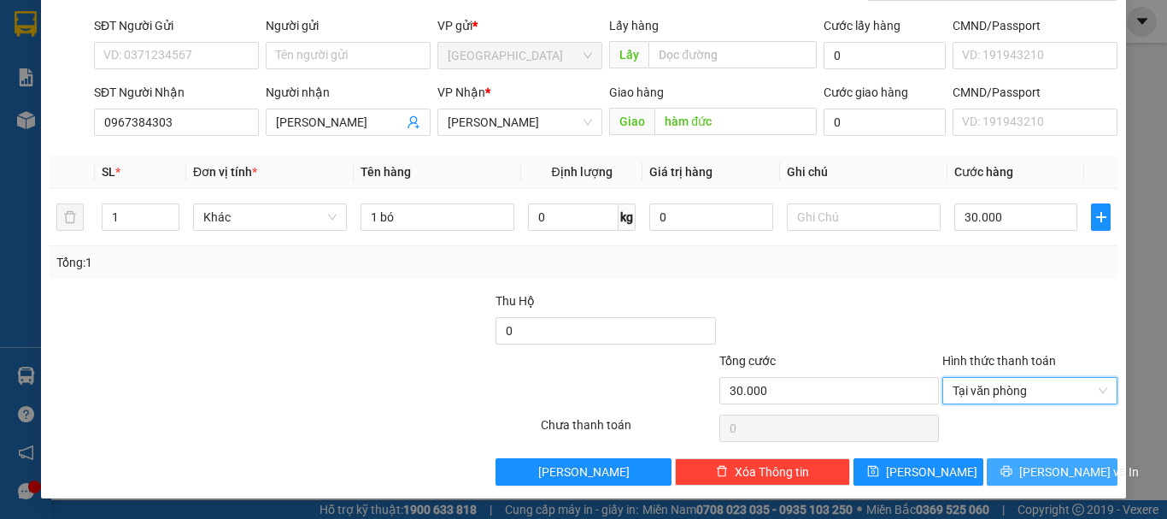
click at [1000, 467] on button "[PERSON_NAME] và In" at bounding box center [1052, 471] width 131 height 27
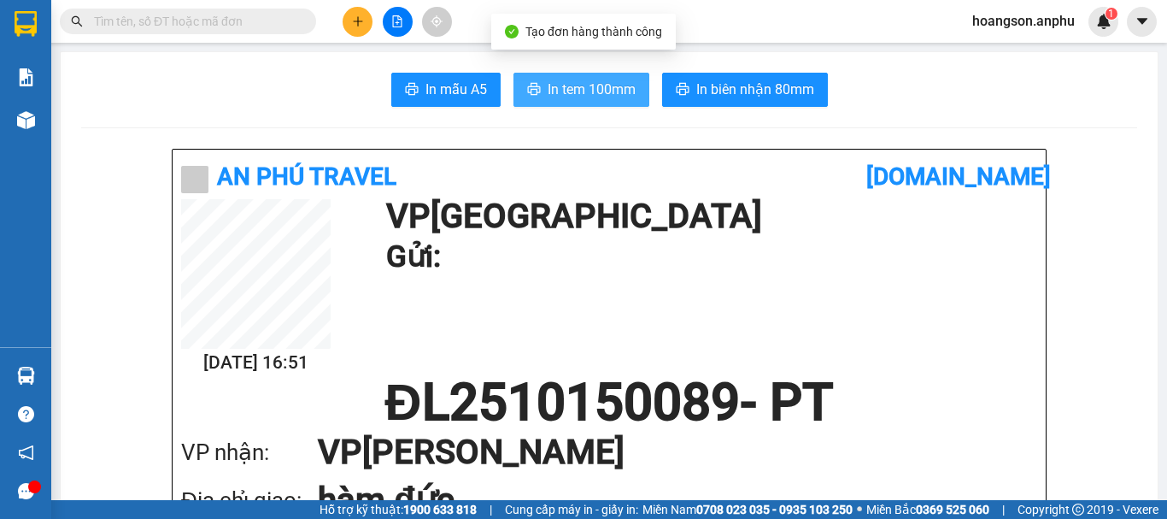
click at [579, 102] on button "In tem 100mm" at bounding box center [581, 90] width 136 height 34
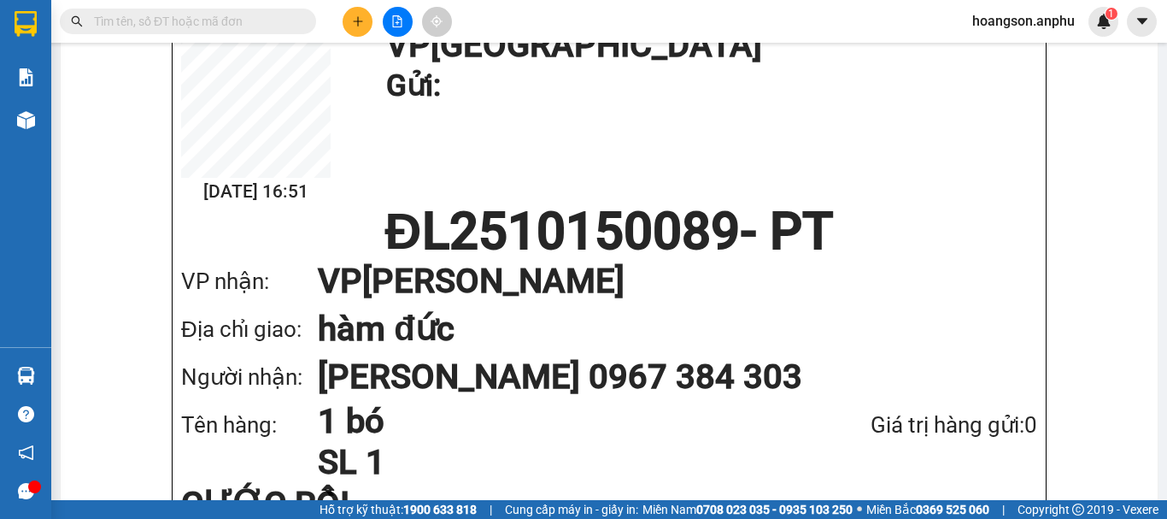
scroll to position [513, 0]
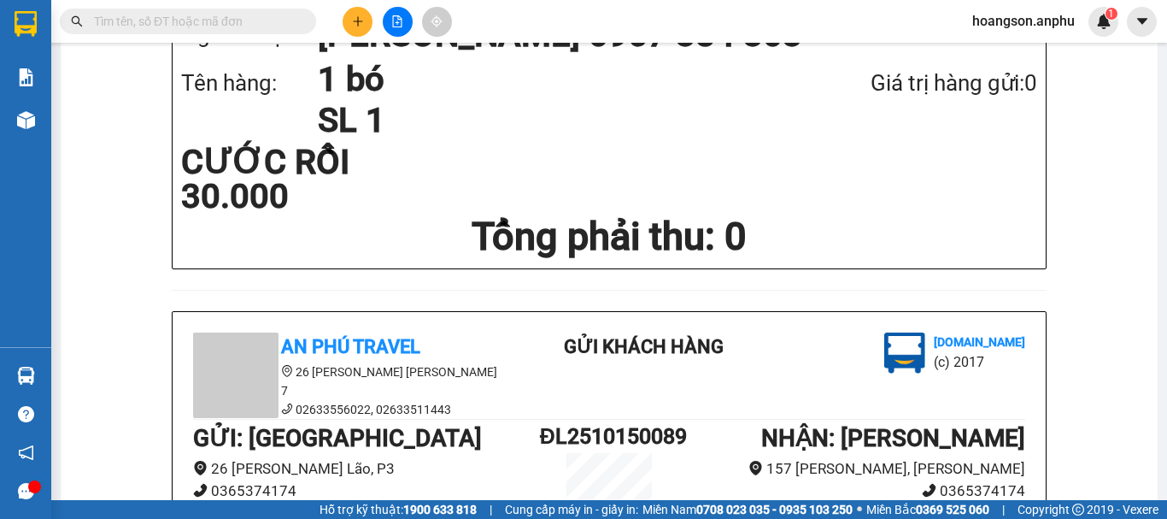
click at [292, 15] on input "text" at bounding box center [195, 21] width 202 height 19
click at [397, 33] on button at bounding box center [398, 22] width 30 height 30
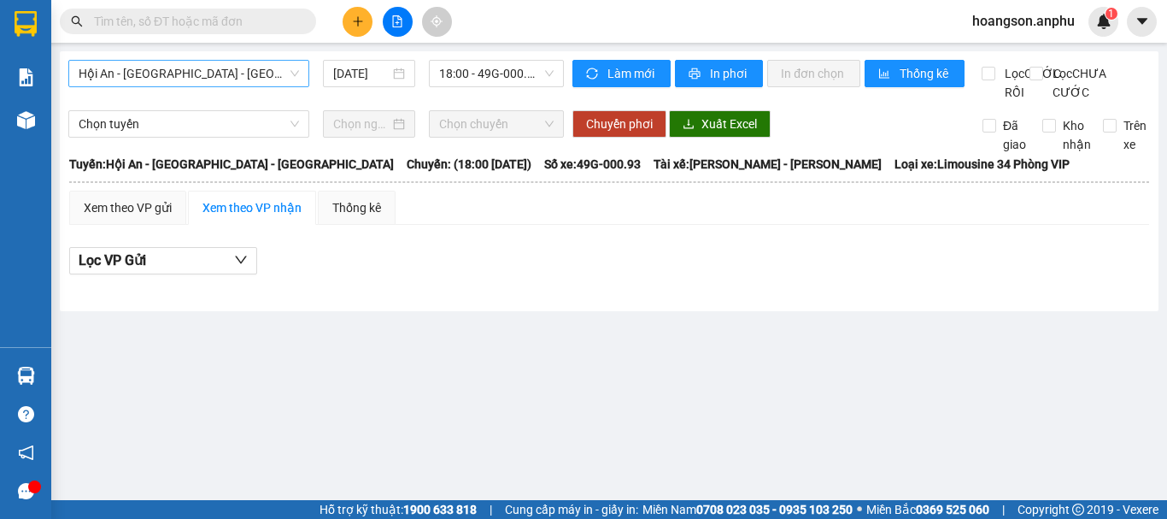
click at [222, 77] on span "Hội An - [GEOGRAPHIC_DATA] - [GEOGRAPHIC_DATA]" at bounding box center [189, 74] width 220 height 26
click at [361, 102] on div "Hội An - [GEOGRAPHIC_DATA] - [GEOGRAPHIC_DATA] [DATE] 18:00 - 49G-000.93" at bounding box center [315, 81] width 495 height 42
click at [236, 79] on span "Hội An - [GEOGRAPHIC_DATA] - [GEOGRAPHIC_DATA]" at bounding box center [189, 74] width 220 height 26
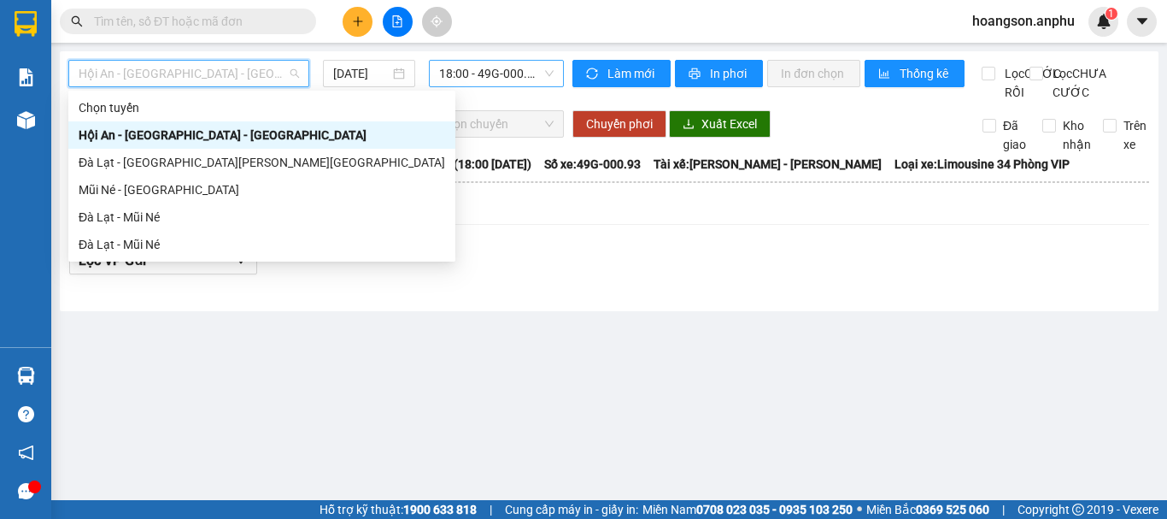
click at [495, 76] on span "18:00 - 49G-000.93" at bounding box center [496, 74] width 114 height 26
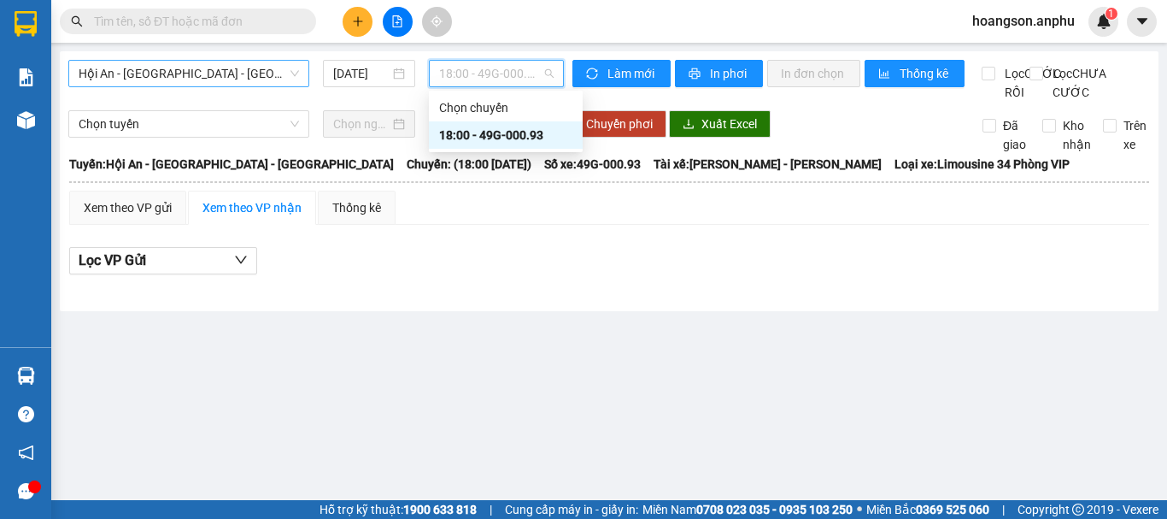
click at [234, 82] on span "Hội An - [GEOGRAPHIC_DATA] - [GEOGRAPHIC_DATA]" at bounding box center [189, 74] width 220 height 26
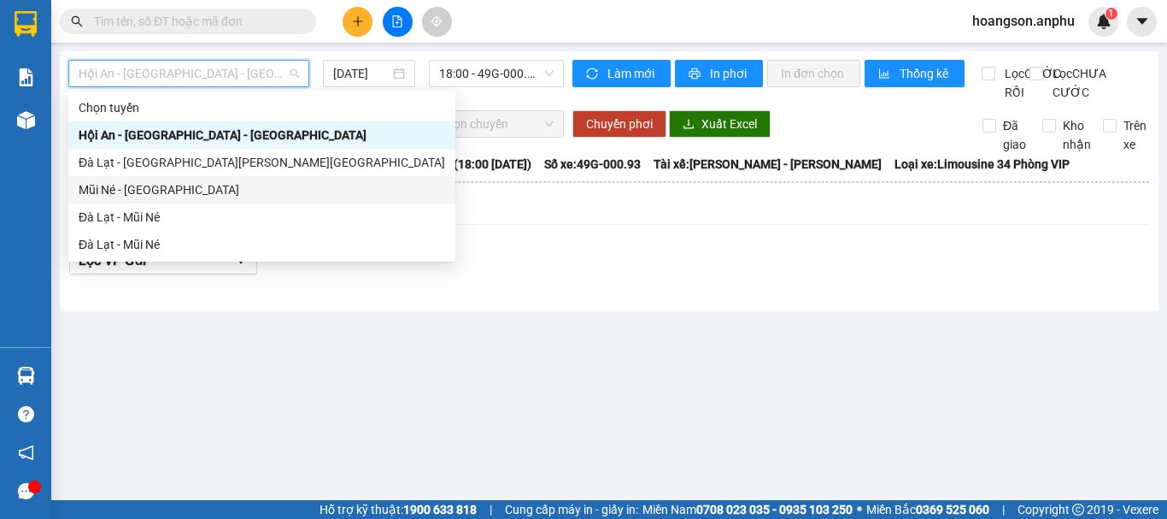
click at [142, 185] on div "Mũi Né - [GEOGRAPHIC_DATA]" at bounding box center [262, 189] width 366 height 19
type input "[DATE]"
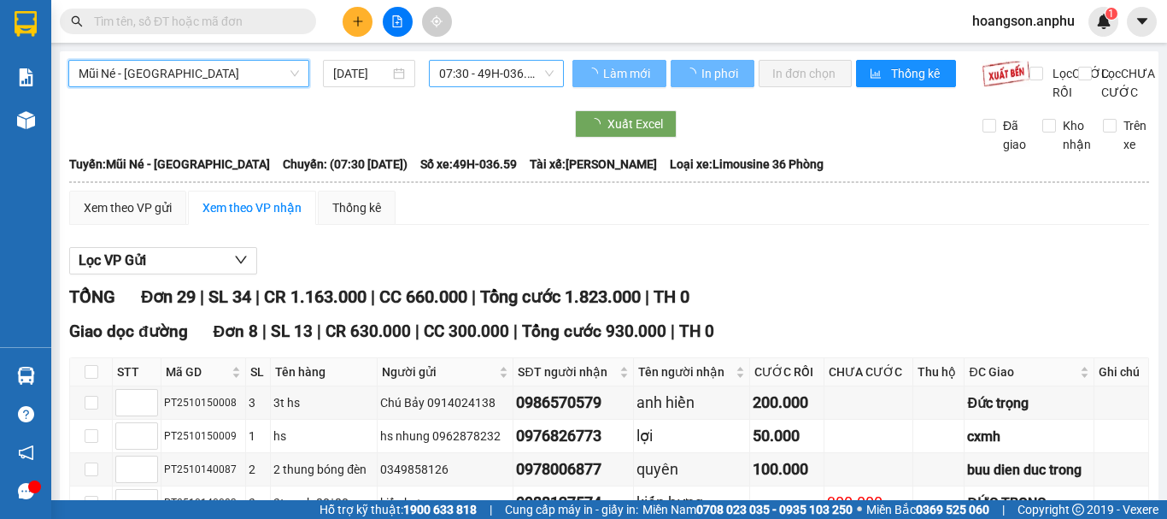
click at [484, 69] on span "07:30 - 49H-036.59" at bounding box center [496, 74] width 114 height 26
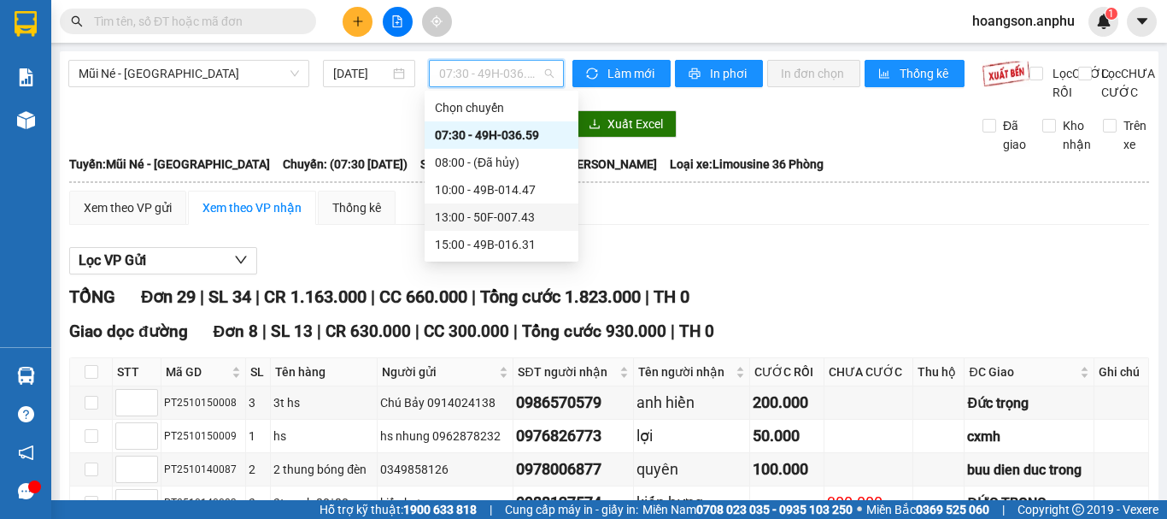
click at [494, 215] on div "13:00 - 50F-007.43" at bounding box center [501, 217] width 133 height 19
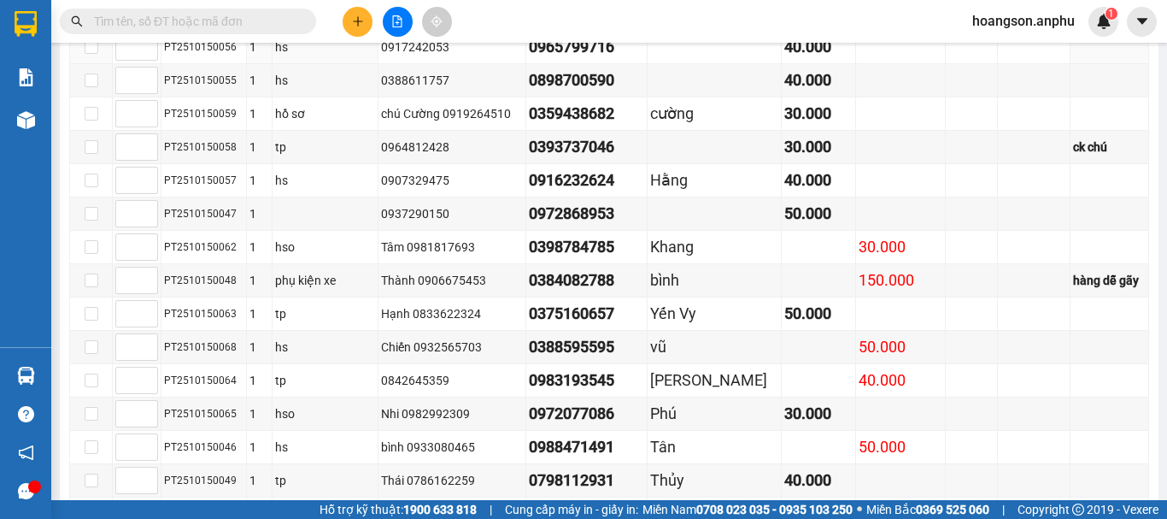
scroll to position [528, 0]
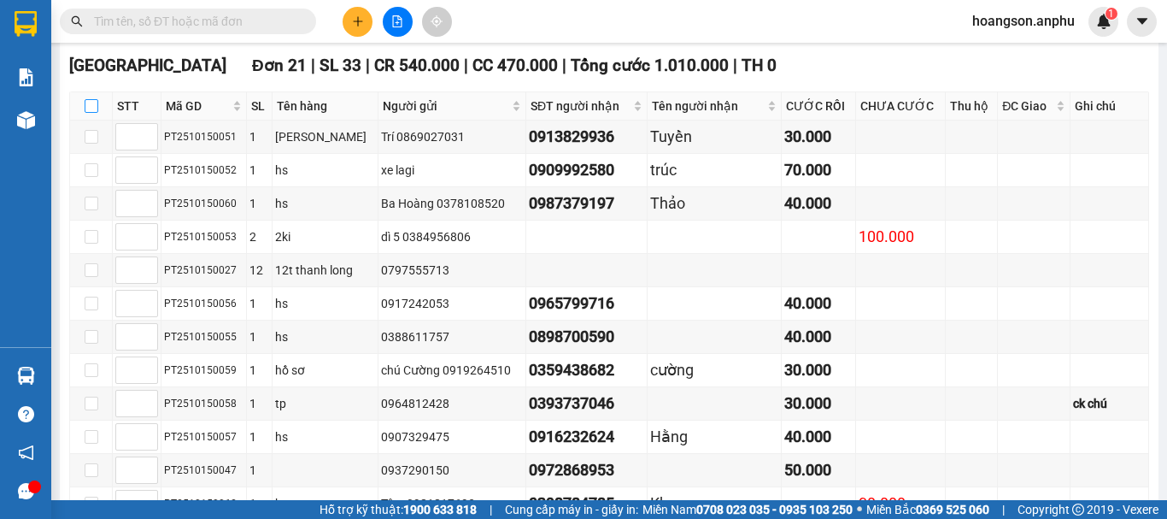
click at [85, 113] on input "checkbox" at bounding box center [92, 106] width 14 height 14
checkbox input "true"
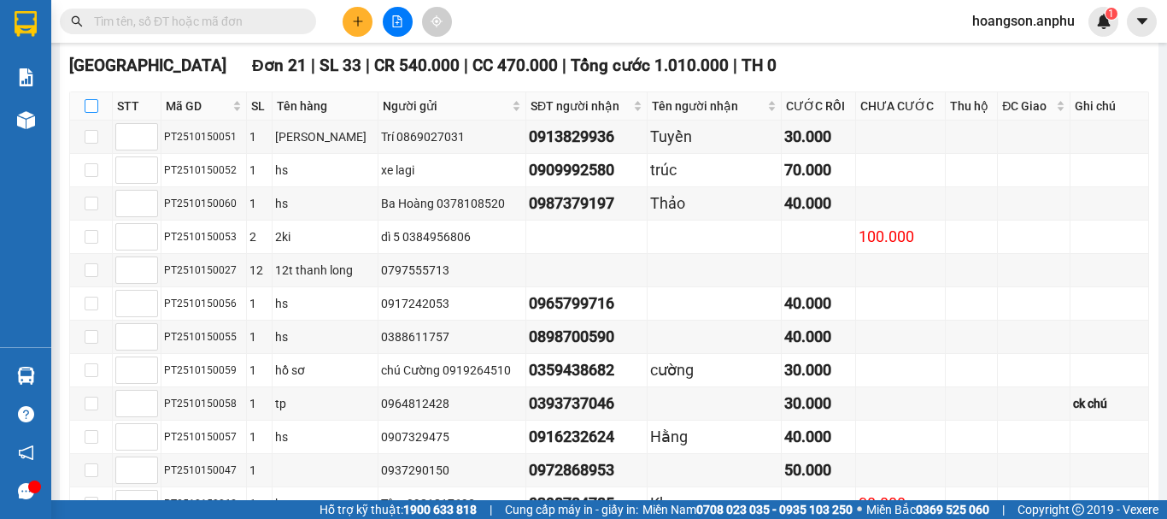
checkbox input "true"
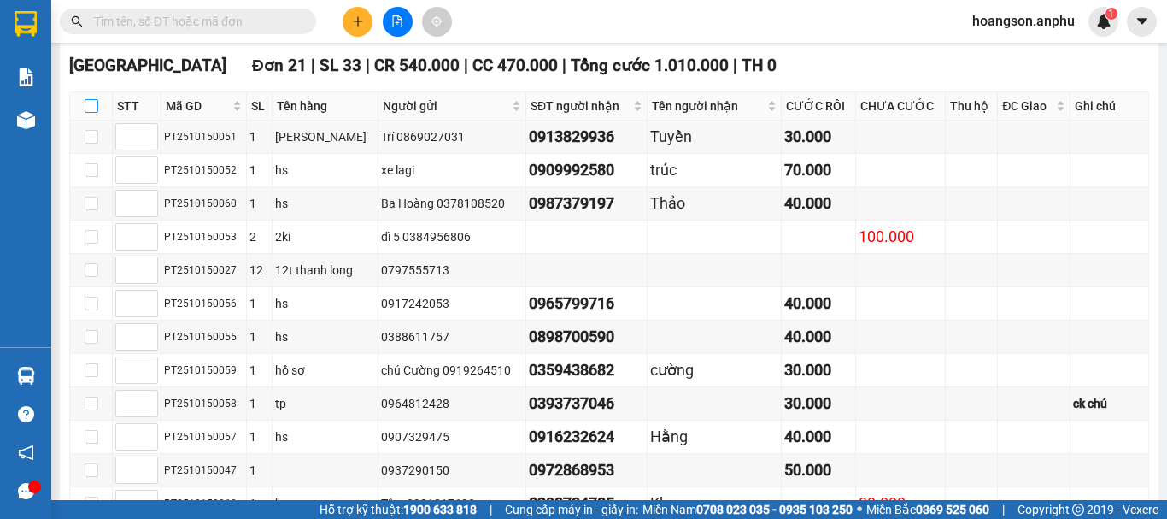
checkbox input "true"
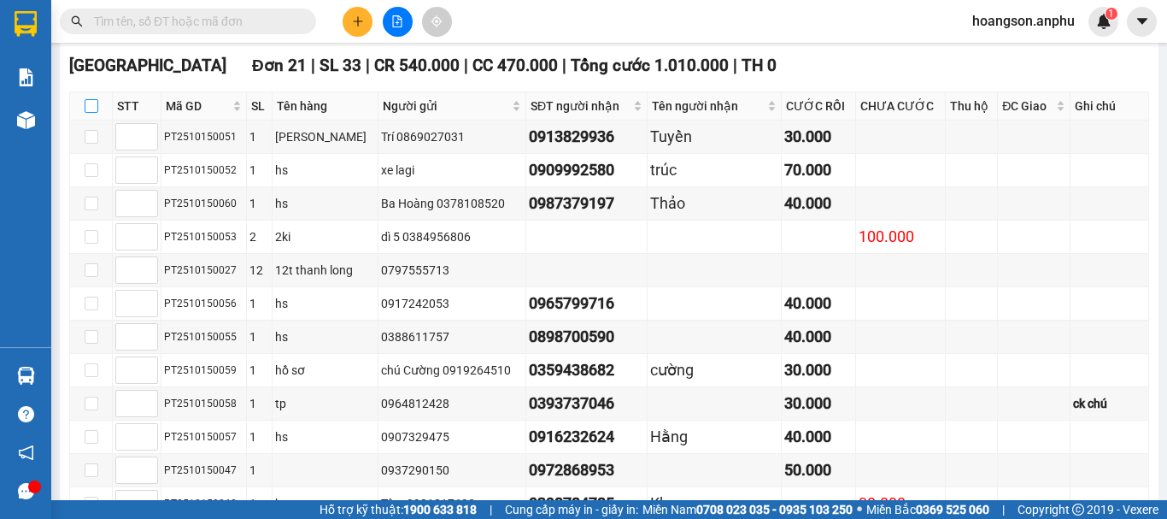
checkbox input "true"
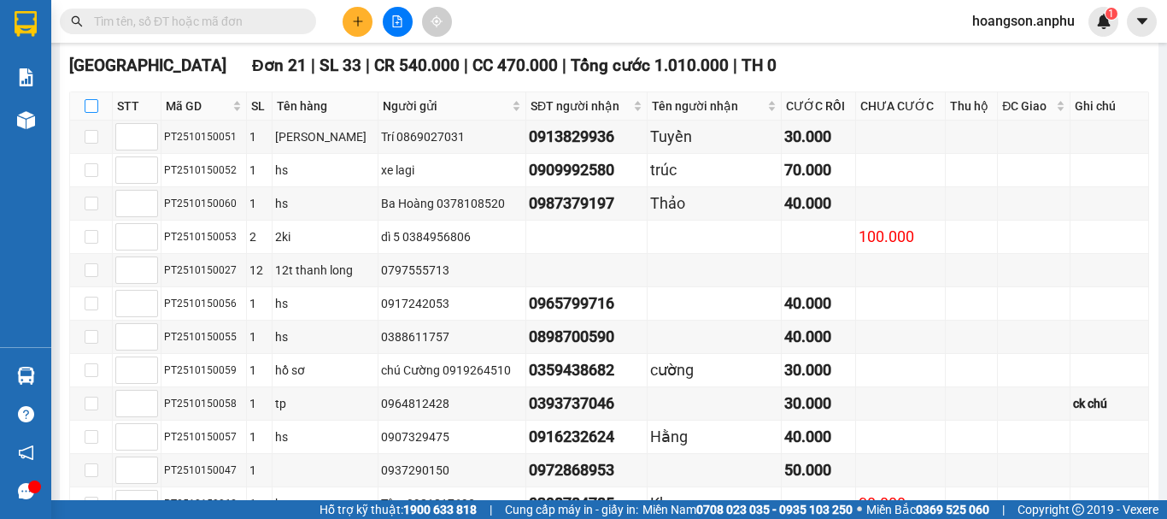
checkbox input "true"
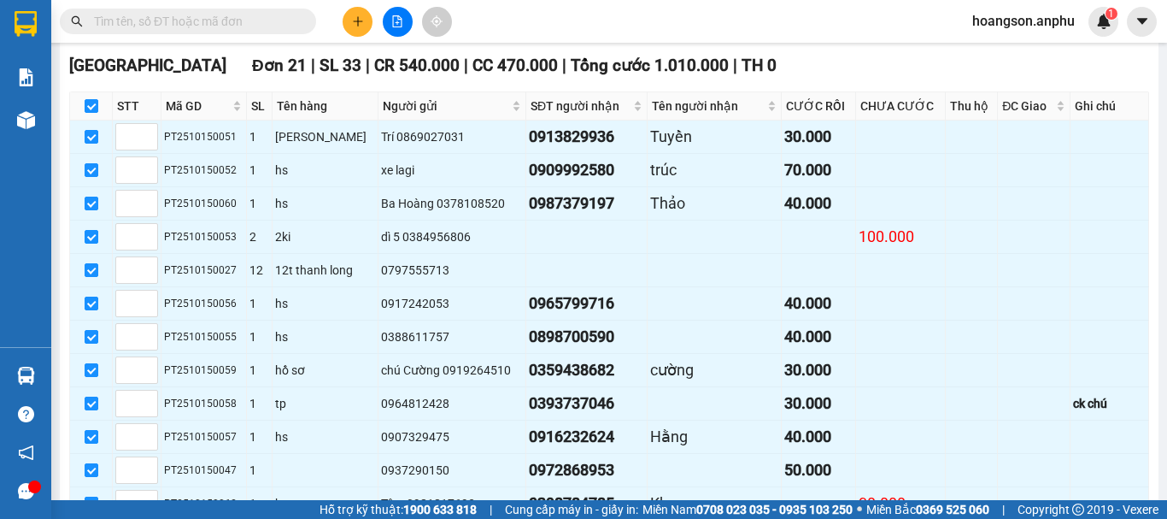
scroll to position [443, 0]
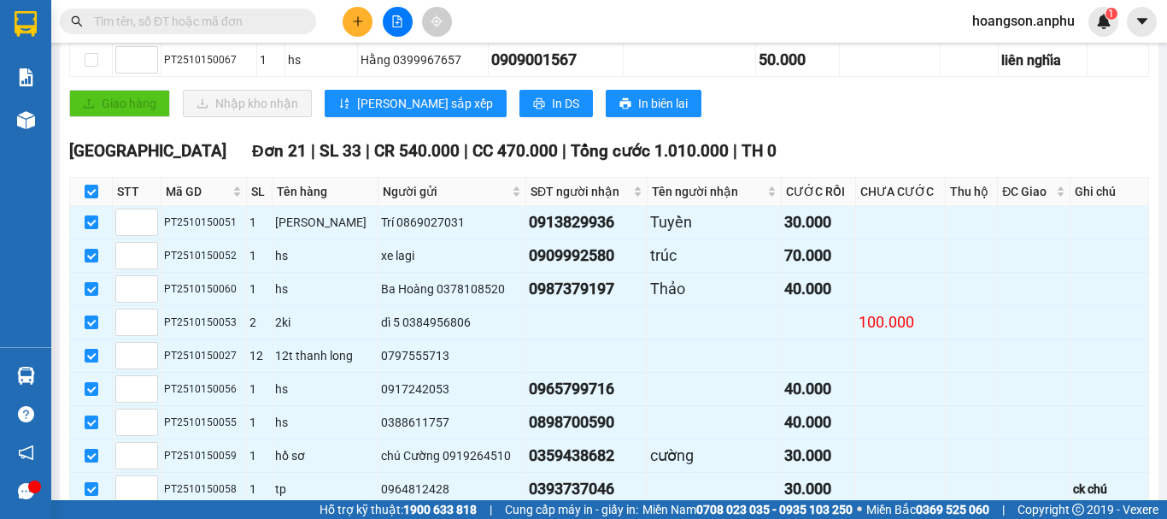
click at [163, 5] on div "Kết quả tìm kiếm ( 0 ) Bộ lọc No Data hoangson.anphu 1" at bounding box center [583, 21] width 1167 height 43
click at [165, 18] on input "text" at bounding box center [195, 21] width 202 height 19
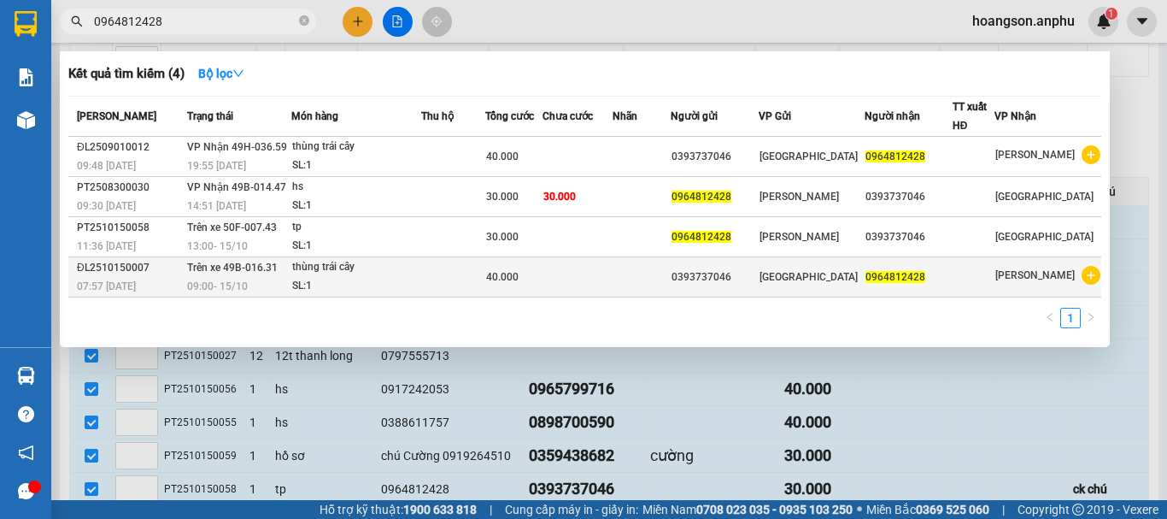
type input "0964812428"
click at [758, 284] on div "0393737046" at bounding box center [714, 277] width 86 height 18
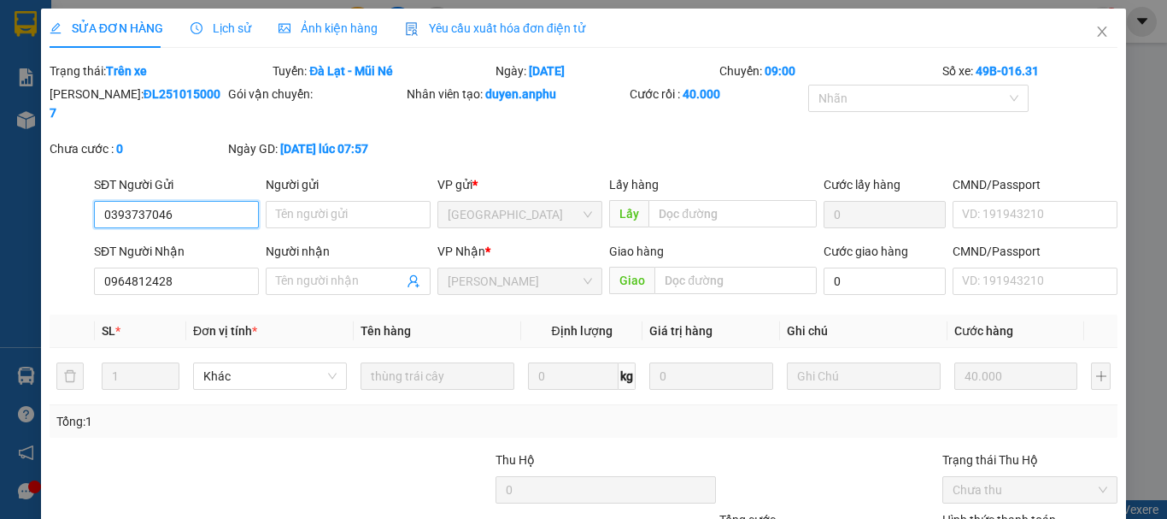
type input "0393737046"
type input "0964812428"
type input "40.000"
click at [231, 25] on span "Lịch sử" at bounding box center [221, 28] width 61 height 14
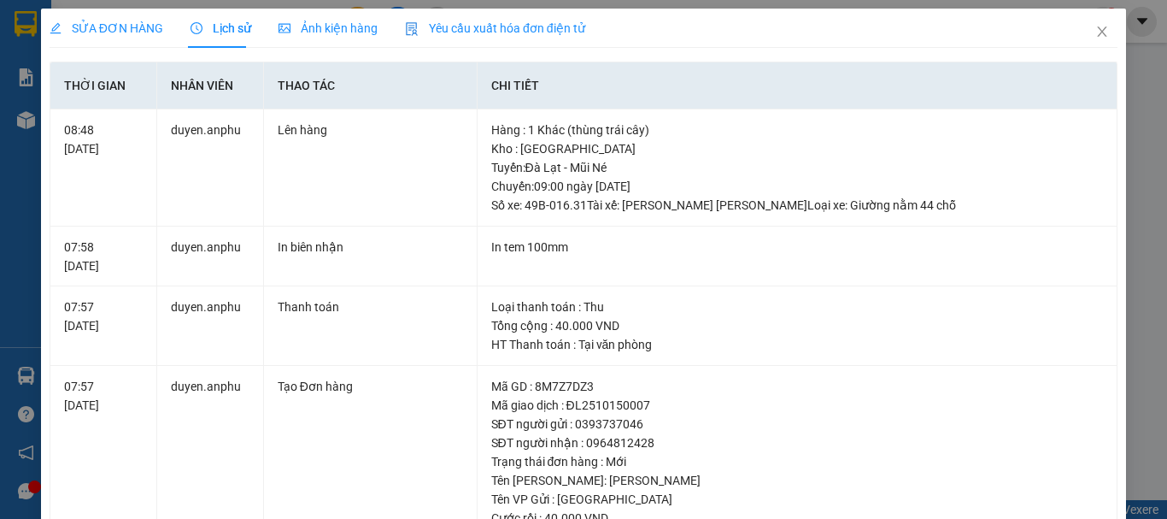
click at [296, 23] on span "Ảnh kiện hàng" at bounding box center [327, 28] width 99 height 14
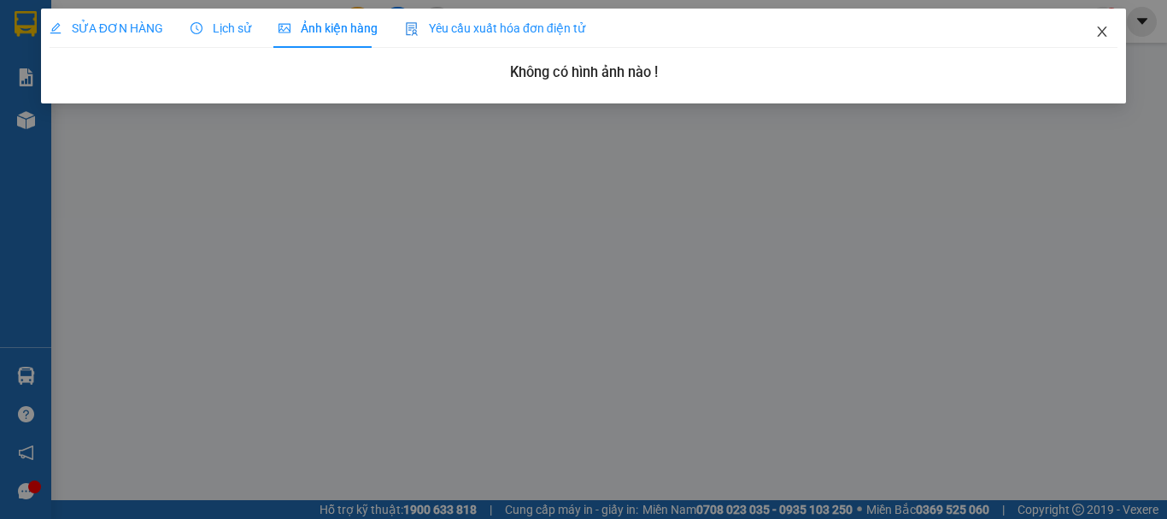
click at [1096, 35] on icon "close" at bounding box center [1102, 32] width 14 height 14
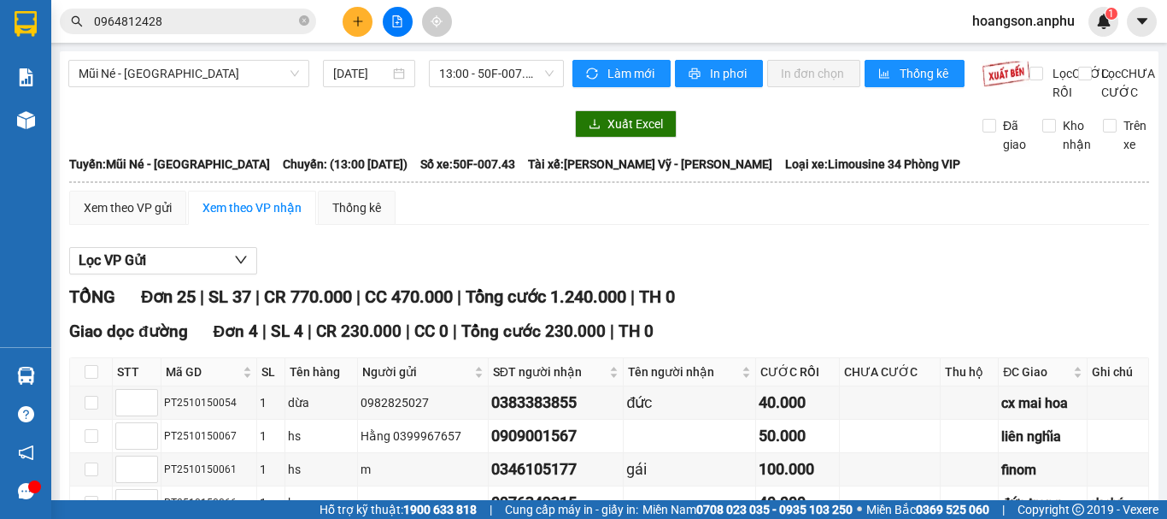
click at [189, 14] on input "0964812428" at bounding box center [195, 21] width 202 height 19
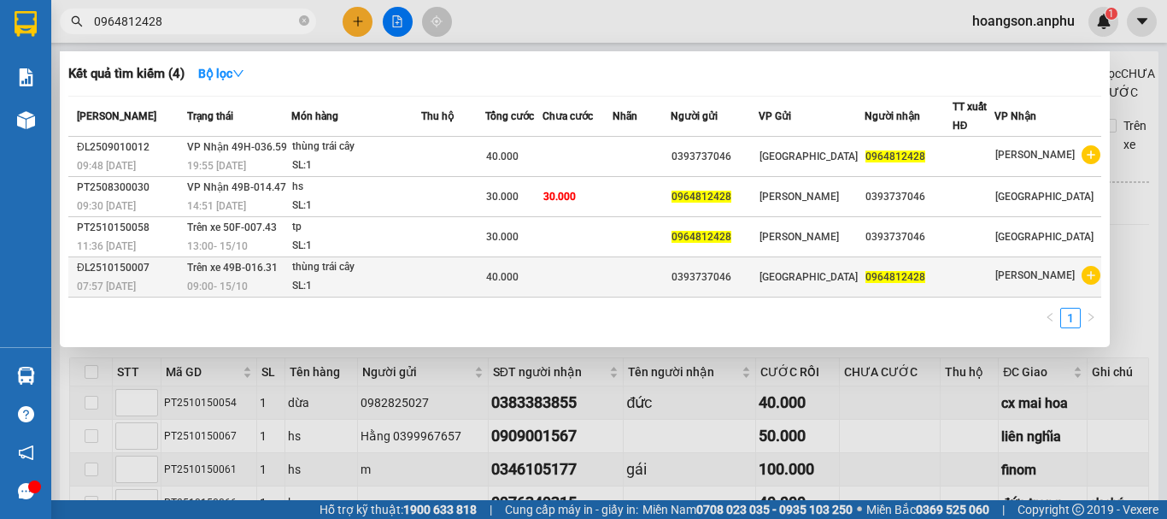
click at [758, 280] on div "0393737046" at bounding box center [714, 277] width 86 height 18
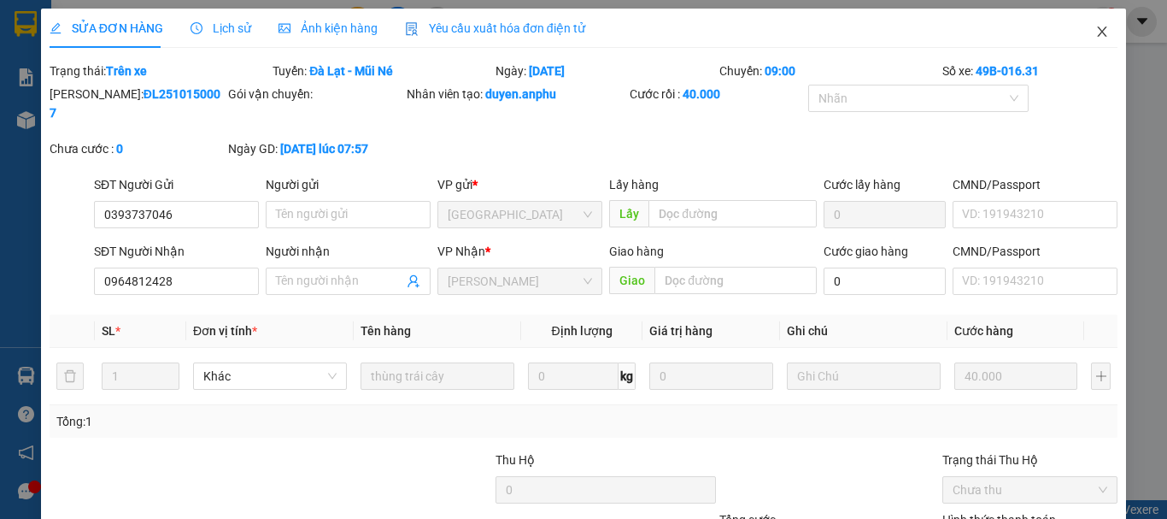
click at [1095, 37] on icon "close" at bounding box center [1102, 32] width 14 height 14
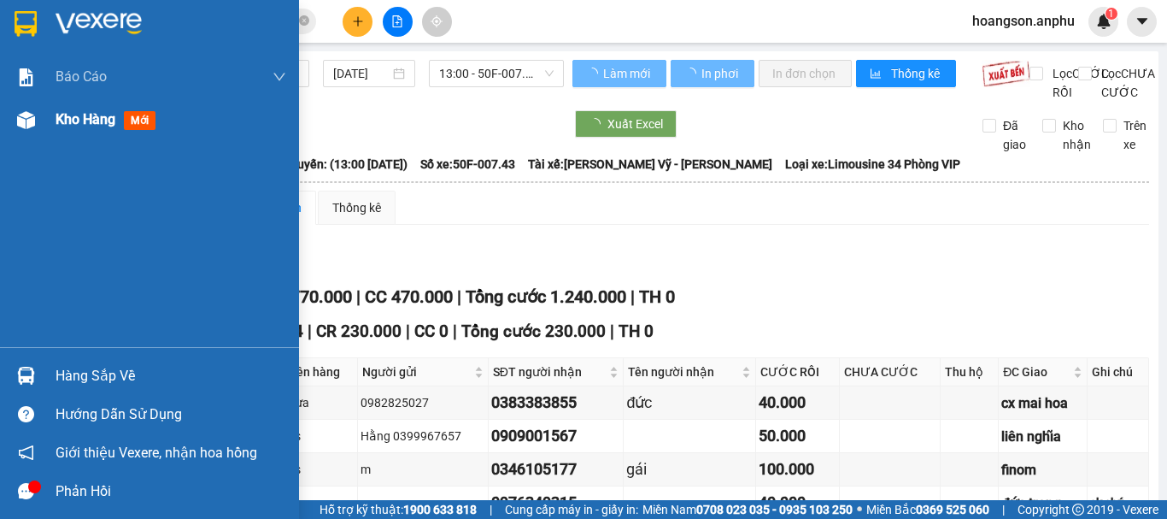
click at [51, 126] on div "Kho hàng mới" at bounding box center [149, 119] width 299 height 43
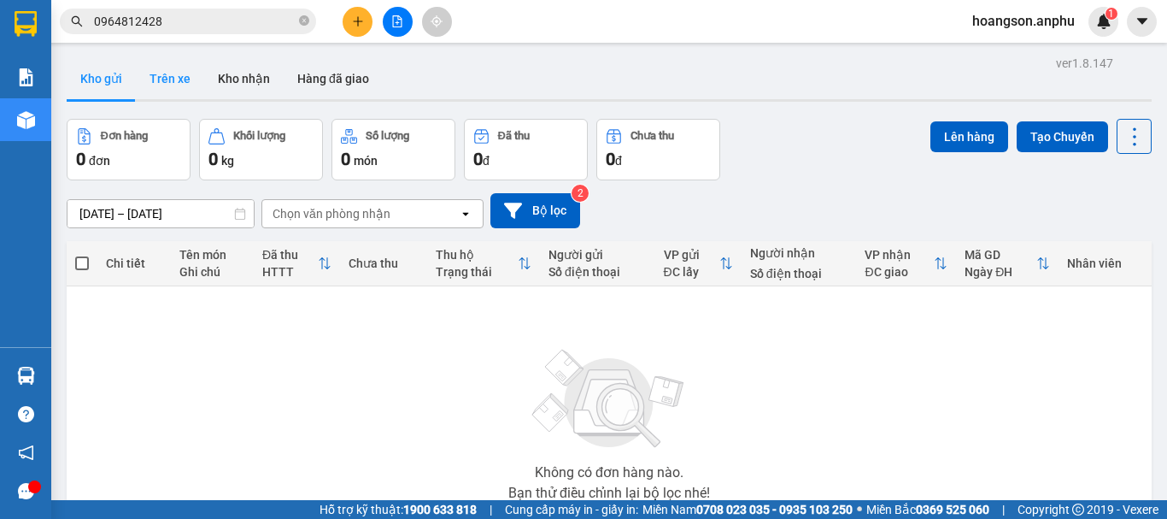
click at [186, 85] on button "Trên xe" at bounding box center [170, 78] width 68 height 41
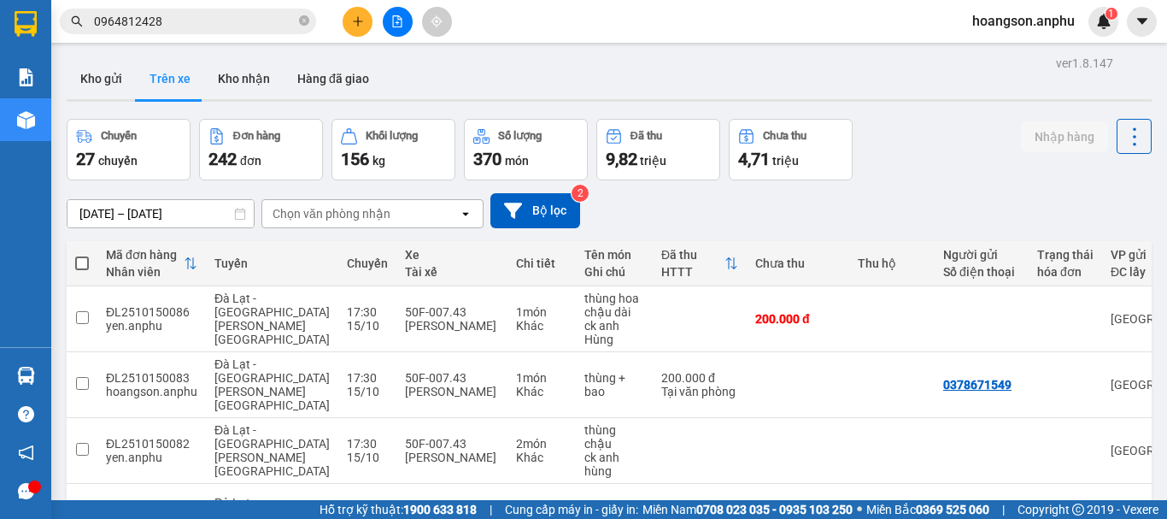
scroll to position [412, 0]
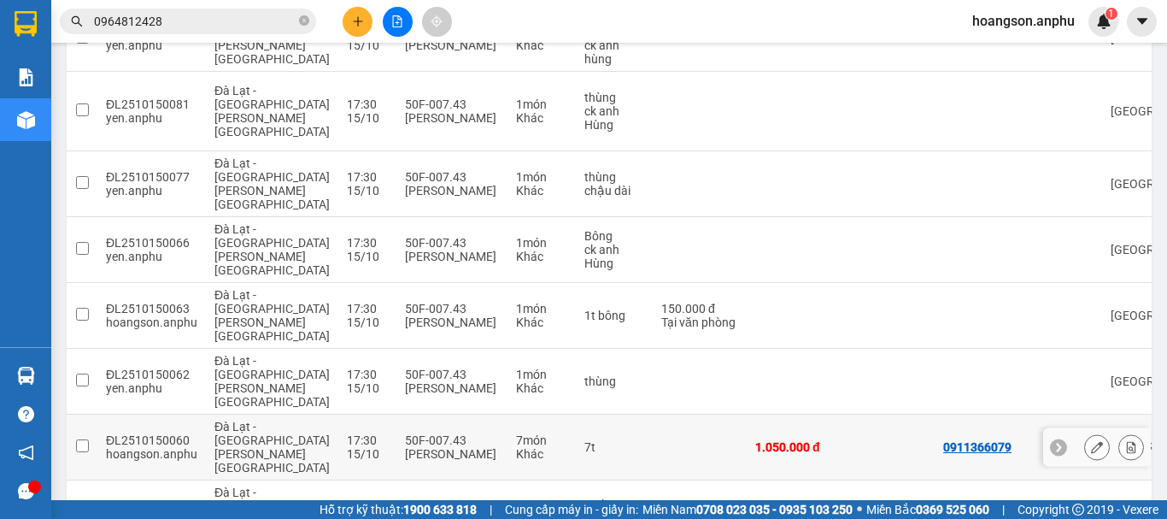
click at [1091, 441] on icon at bounding box center [1097, 447] width 12 height 12
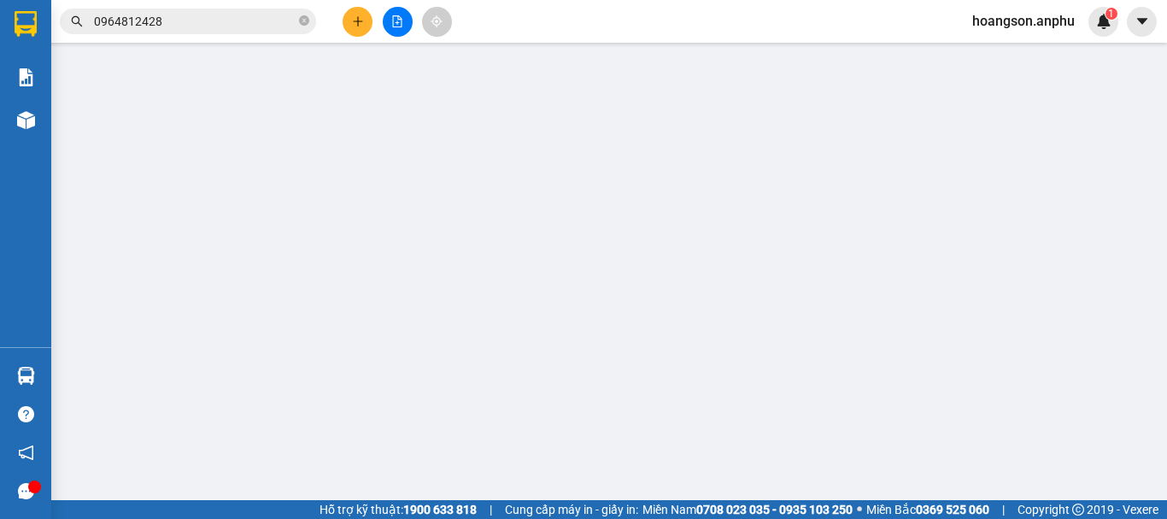
type input "0911366079"
type input "0983052174"
type input "tâm"
type input "1.050.000"
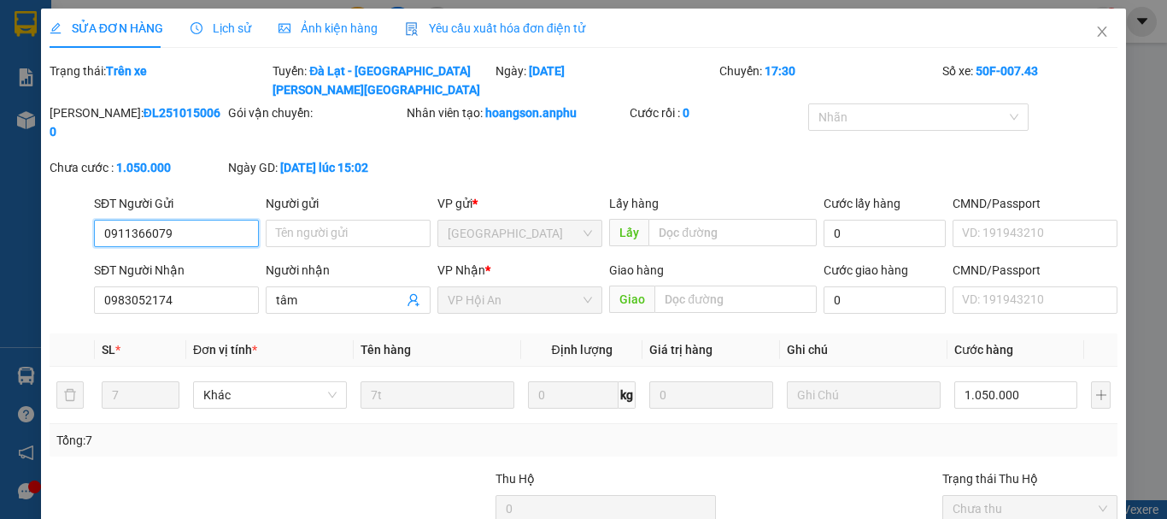
scroll to position [140, 0]
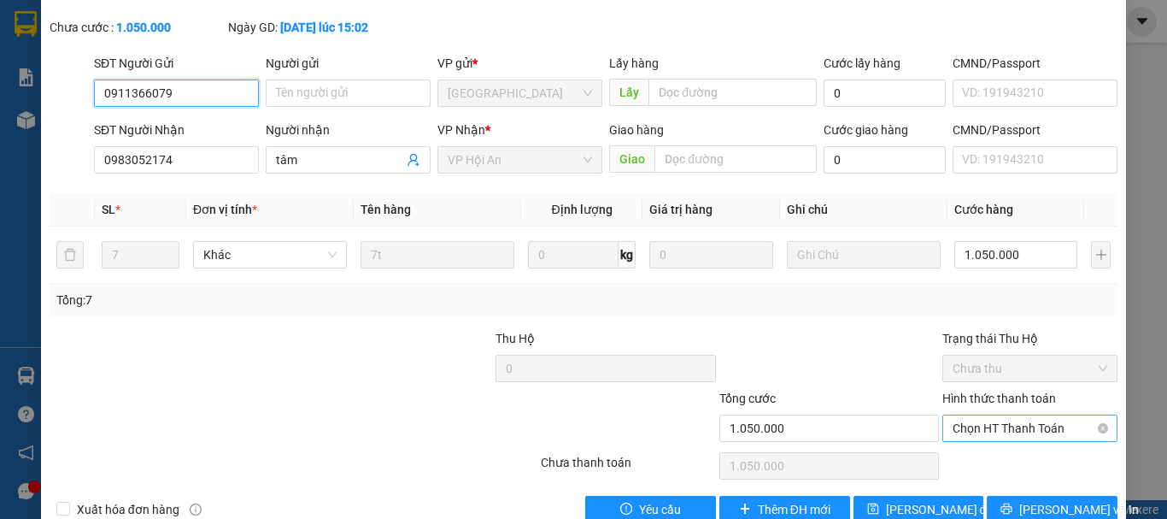
click at [998, 415] on span "Chọn HT Thanh Toán" at bounding box center [1030, 428] width 155 height 26
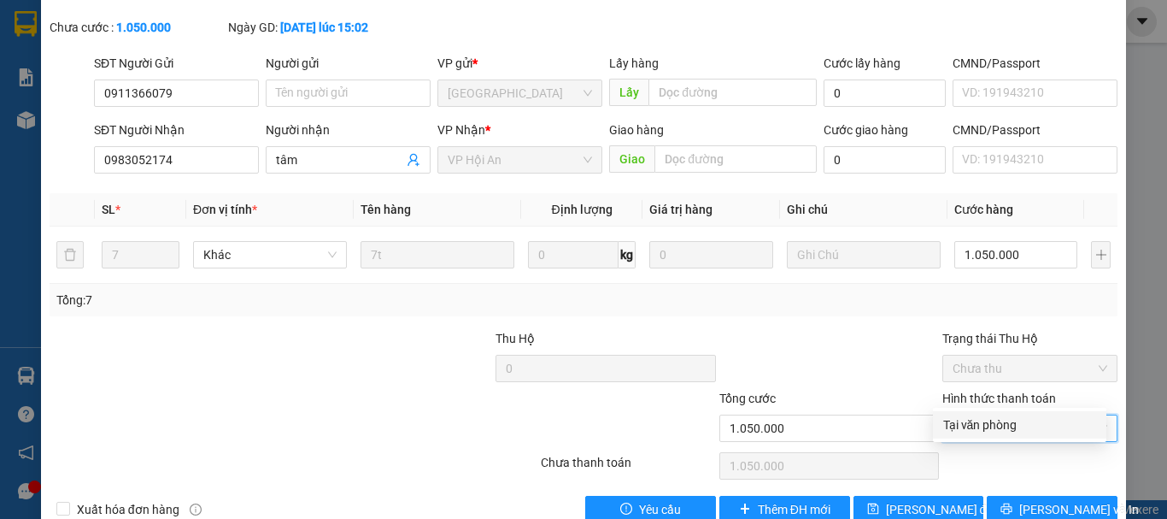
click at [986, 423] on div "Tại văn phòng" at bounding box center [1019, 424] width 153 height 19
type input "0"
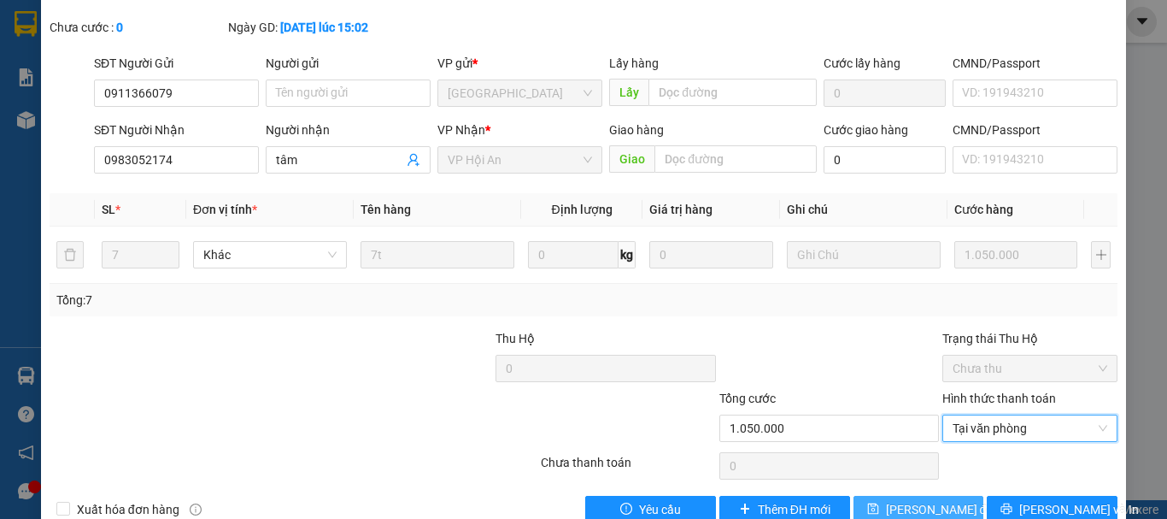
click at [929, 500] on span "[PERSON_NAME] đổi" at bounding box center [941, 509] width 110 height 19
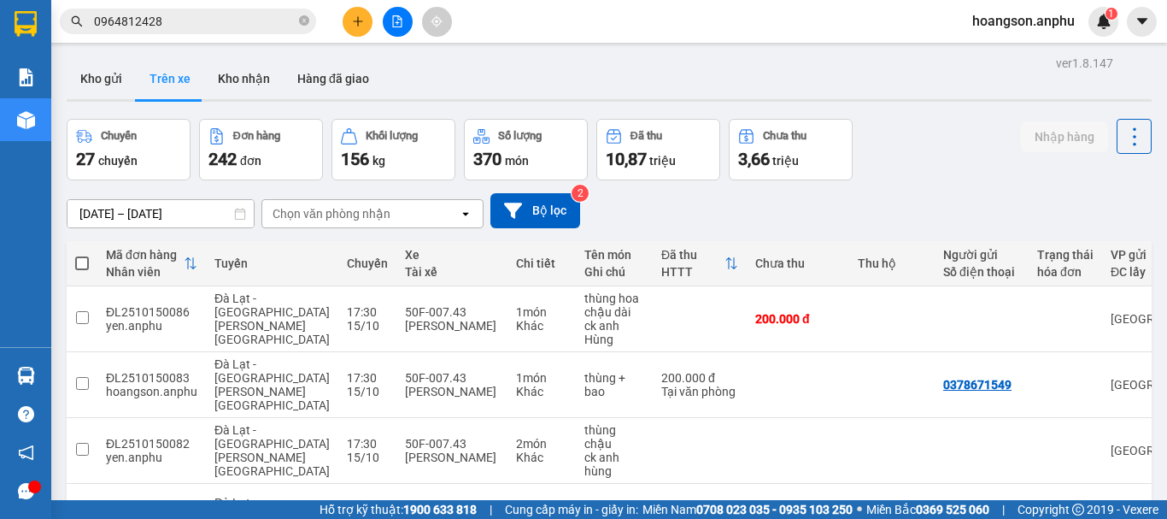
click at [226, 13] on input "0964812428" at bounding box center [195, 21] width 202 height 19
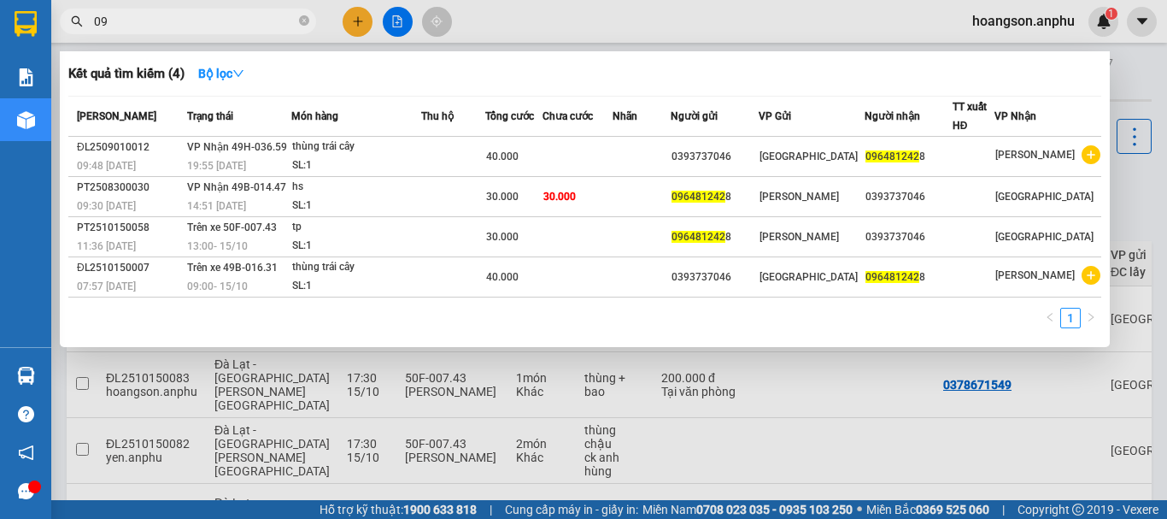
type input "0"
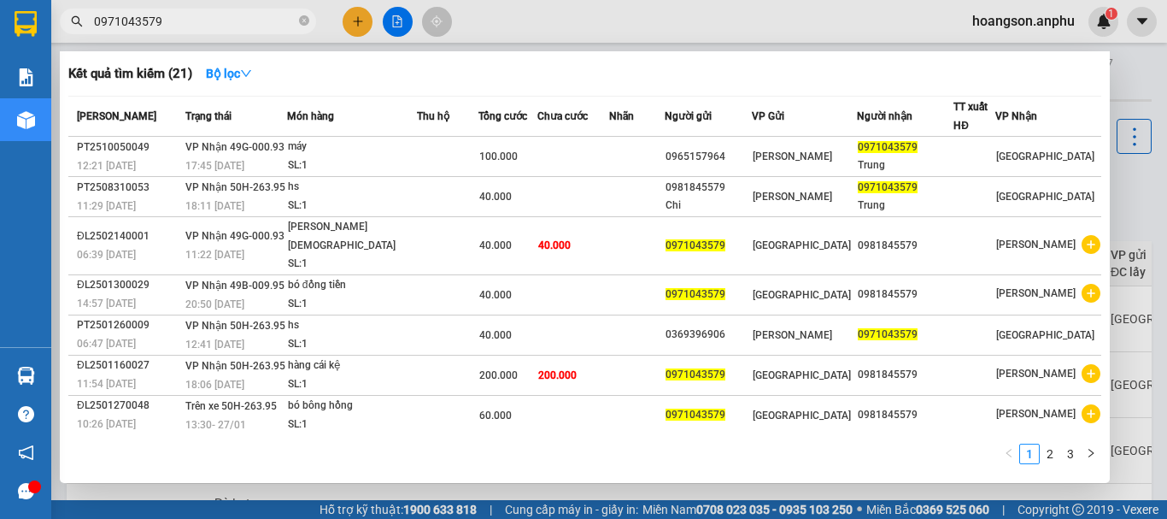
type input "0971043579"
click at [305, 20] on icon "close-circle" at bounding box center [304, 20] width 10 height 10
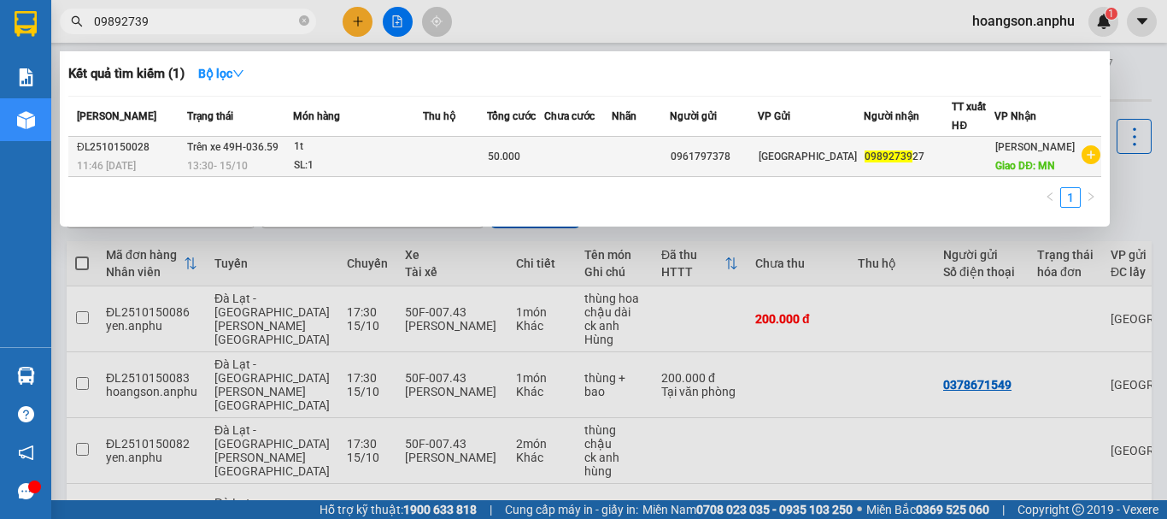
type input "09892739"
click at [334, 162] on div "SL: 1" at bounding box center [358, 165] width 128 height 19
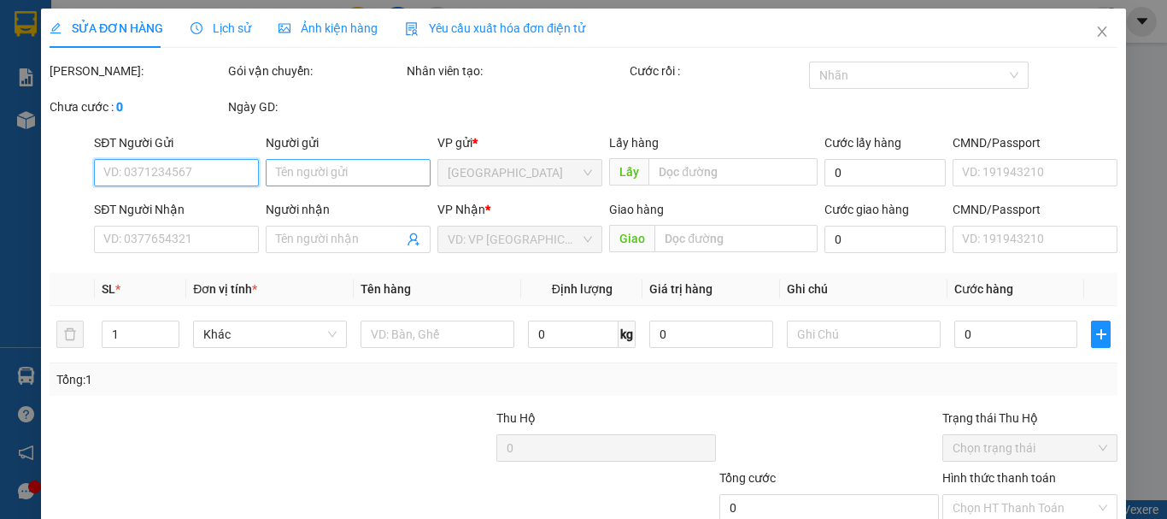
type input "0961797378"
type input "0989273927"
type input "MN"
type input "50.000"
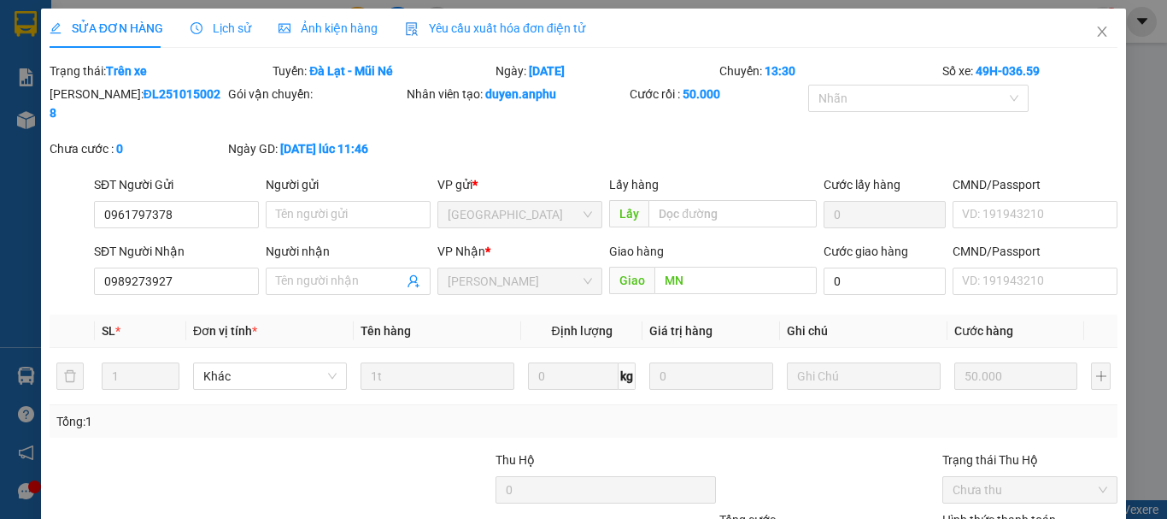
click at [711, 287] on div "Total Paid Fee 50.000 Total UnPaid Fee 0 Cash Collection Total Fee Trạng thái: …" at bounding box center [584, 353] width 1068 height 583
click at [1095, 29] on icon "close" at bounding box center [1102, 32] width 14 height 14
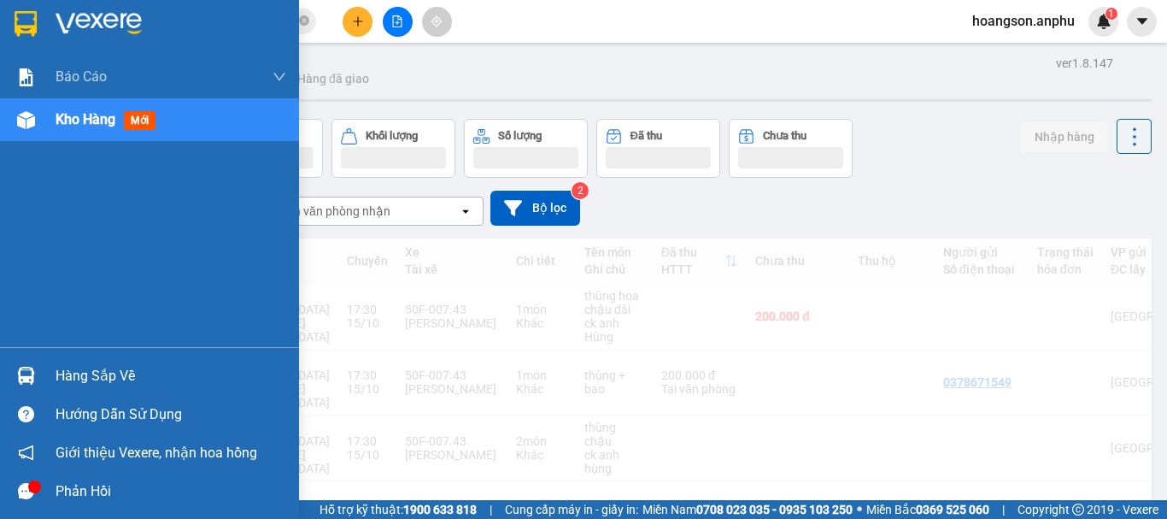
click at [25, 122] on img at bounding box center [26, 120] width 18 height 18
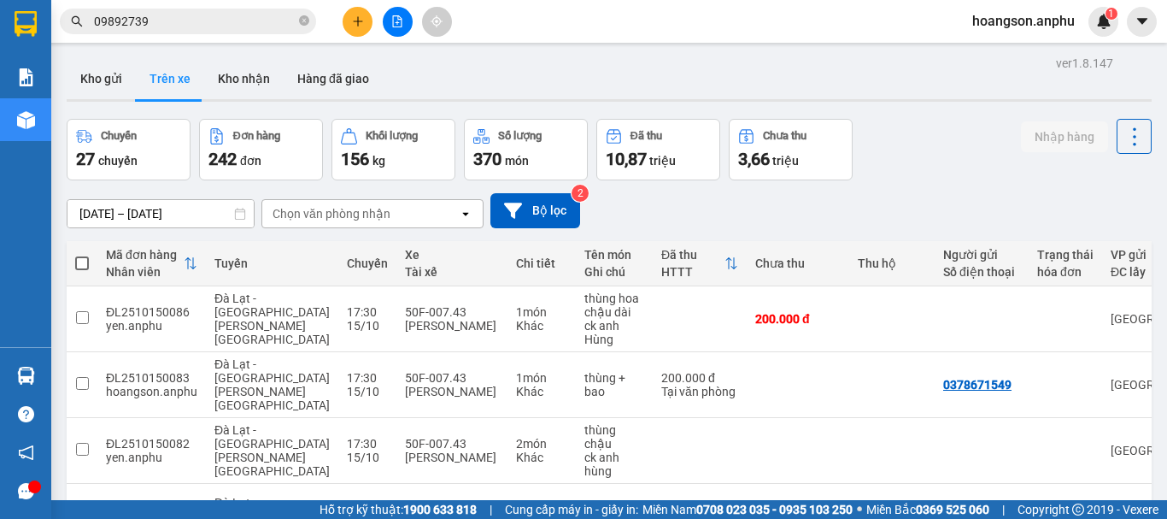
click at [395, 22] on icon "file-add" at bounding box center [397, 21] width 12 height 12
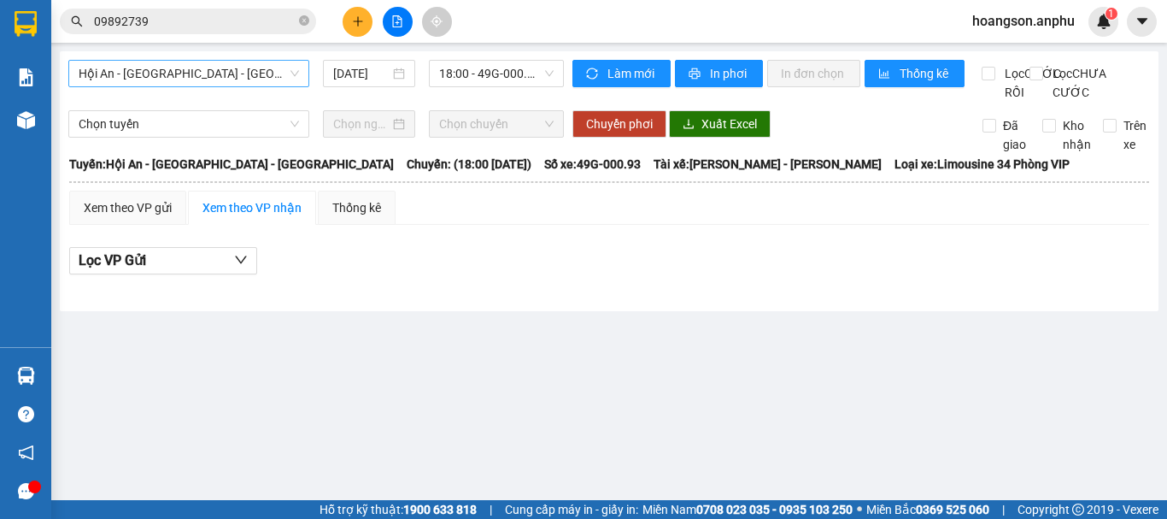
click at [226, 82] on span "Hội An - [GEOGRAPHIC_DATA] - [GEOGRAPHIC_DATA]" at bounding box center [189, 74] width 220 height 26
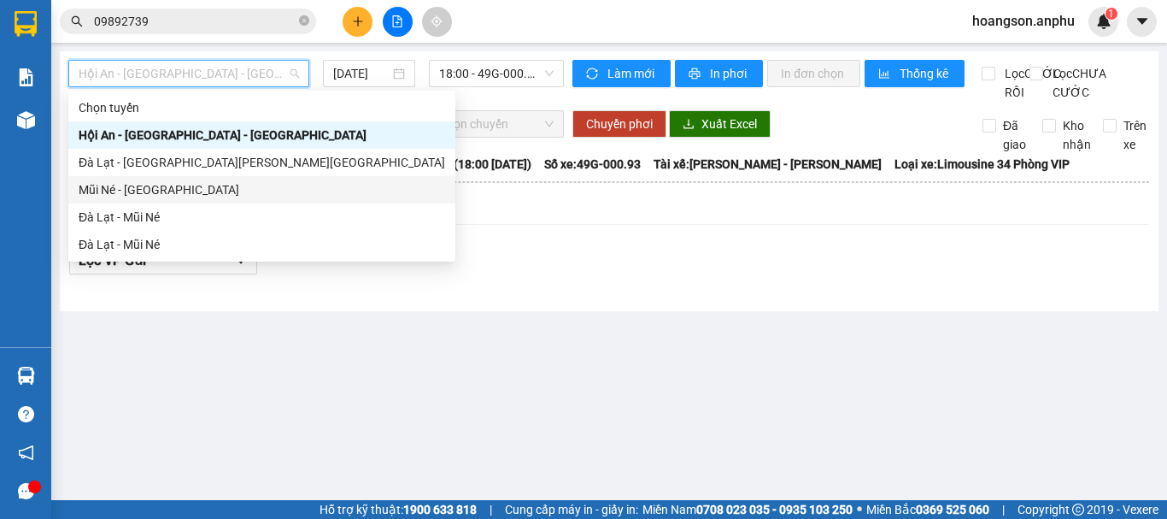
click at [150, 185] on div "Mũi Né - [GEOGRAPHIC_DATA]" at bounding box center [262, 189] width 366 height 19
type input "[DATE]"
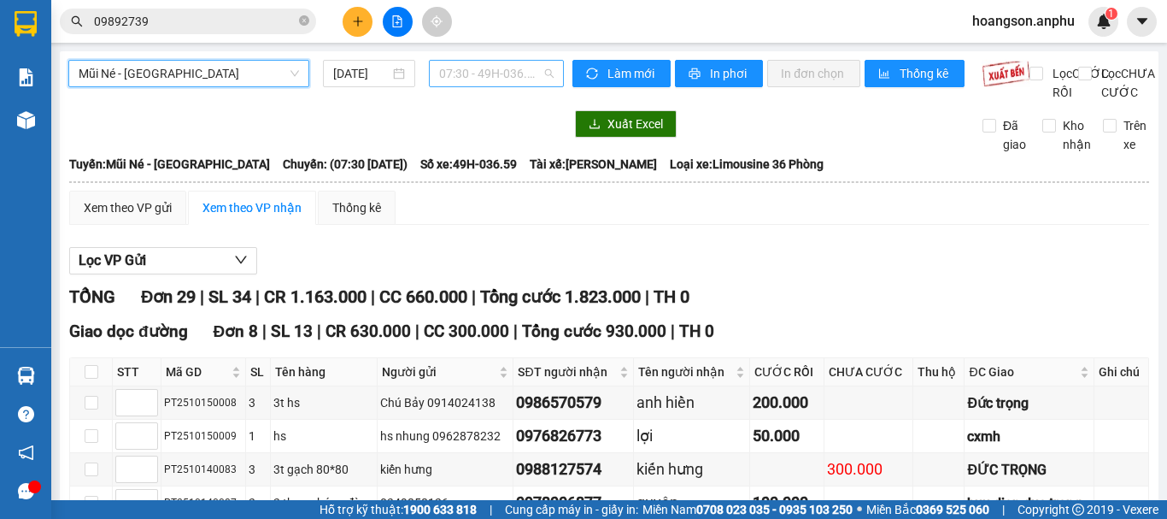
click at [501, 79] on span "07:30 - 49H-036.59" at bounding box center [496, 74] width 114 height 26
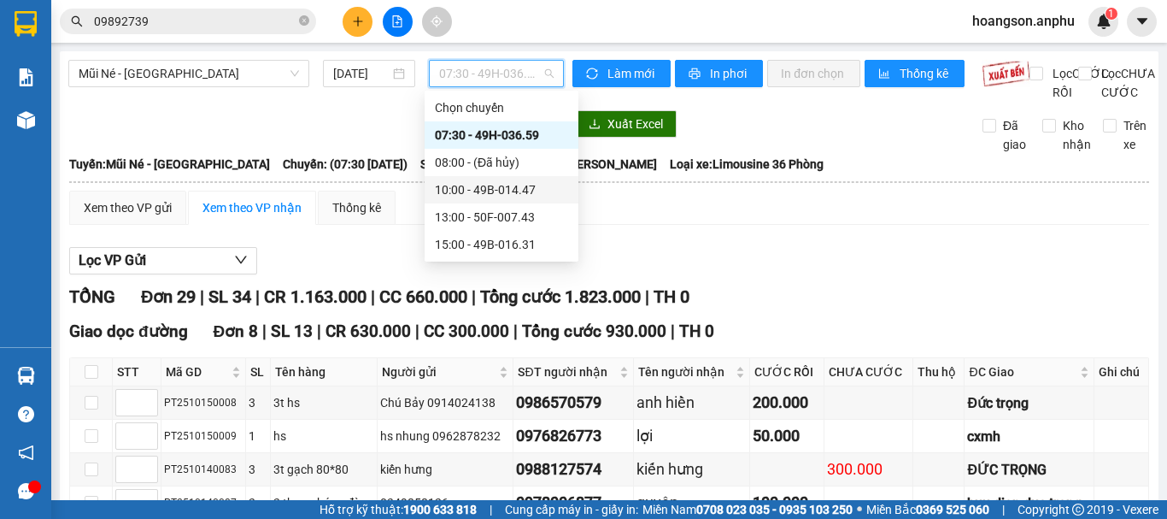
click at [525, 176] on div "10:00 - 49B-014.47" at bounding box center [502, 189] width 154 height 27
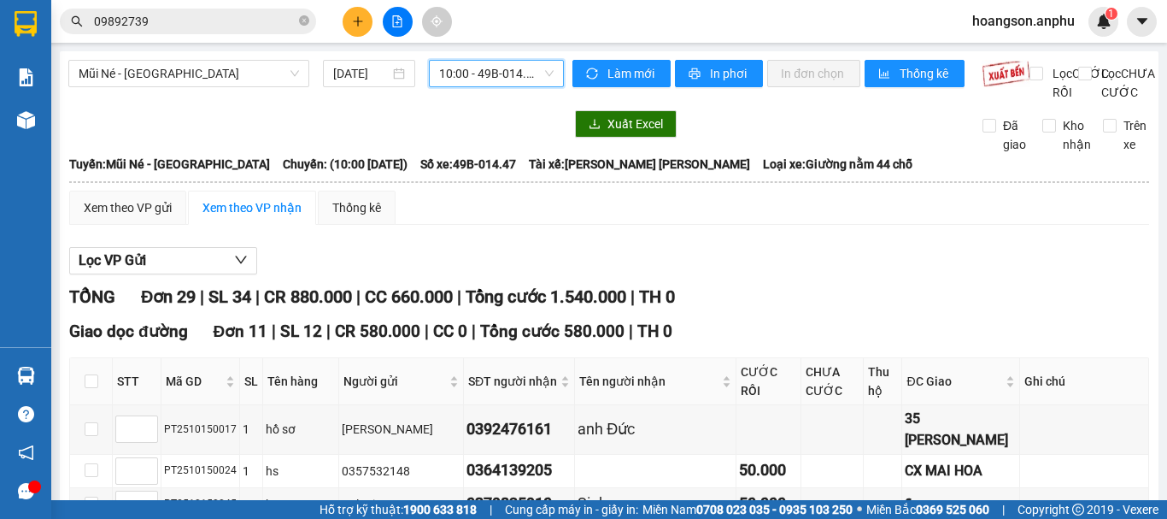
click at [495, 89] on div "Mũi Né - [GEOGRAPHIC_DATA] [DATE] 10:00 10:00 - 49B-014.47" at bounding box center [315, 81] width 495 height 42
click at [498, 84] on span "10:00 - 49B-014.47" at bounding box center [496, 74] width 114 height 26
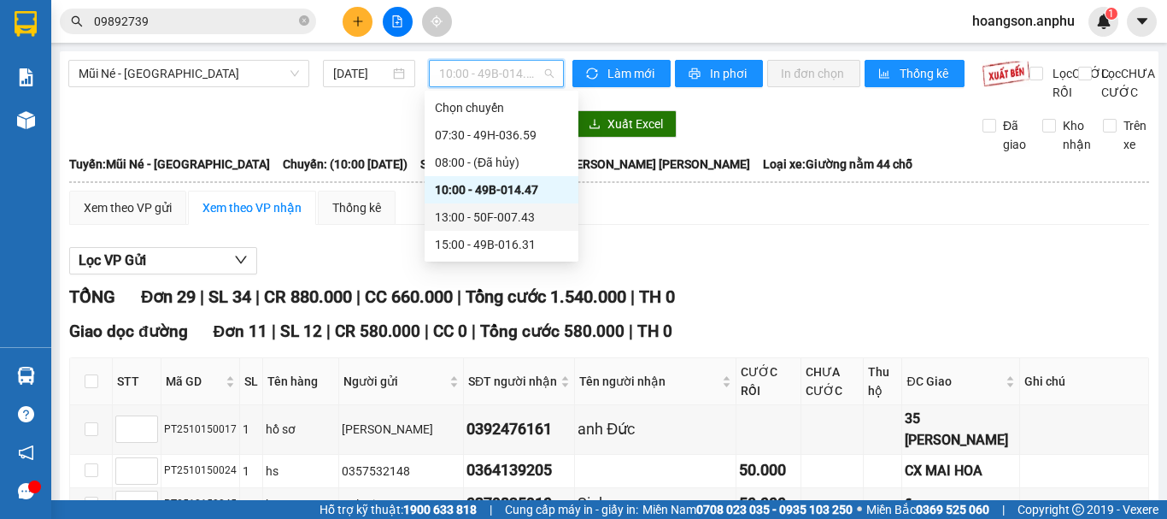
click at [471, 212] on div "13:00 - 50F-007.43" at bounding box center [501, 217] width 133 height 19
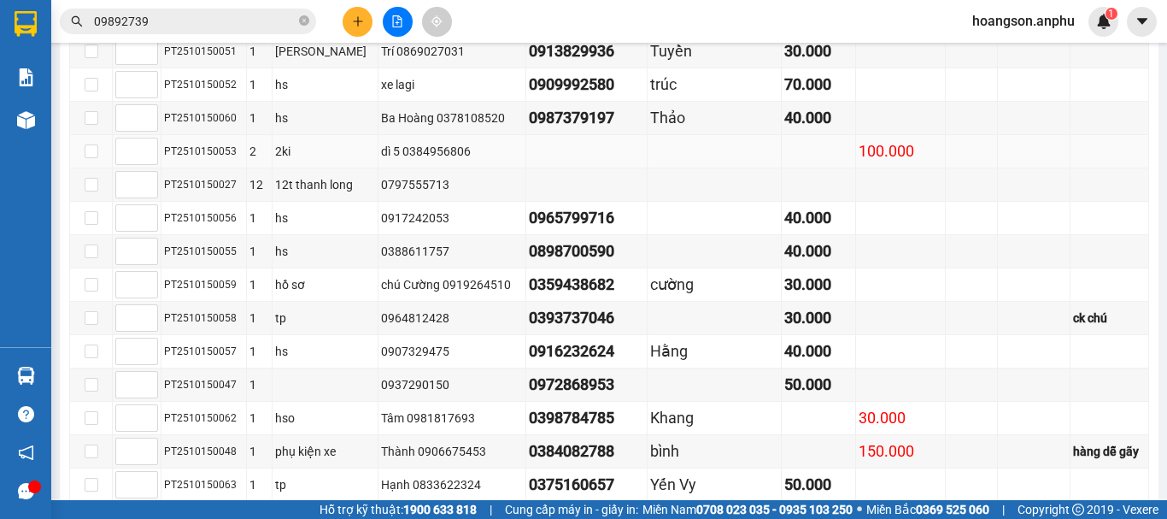
scroll to position [528, 0]
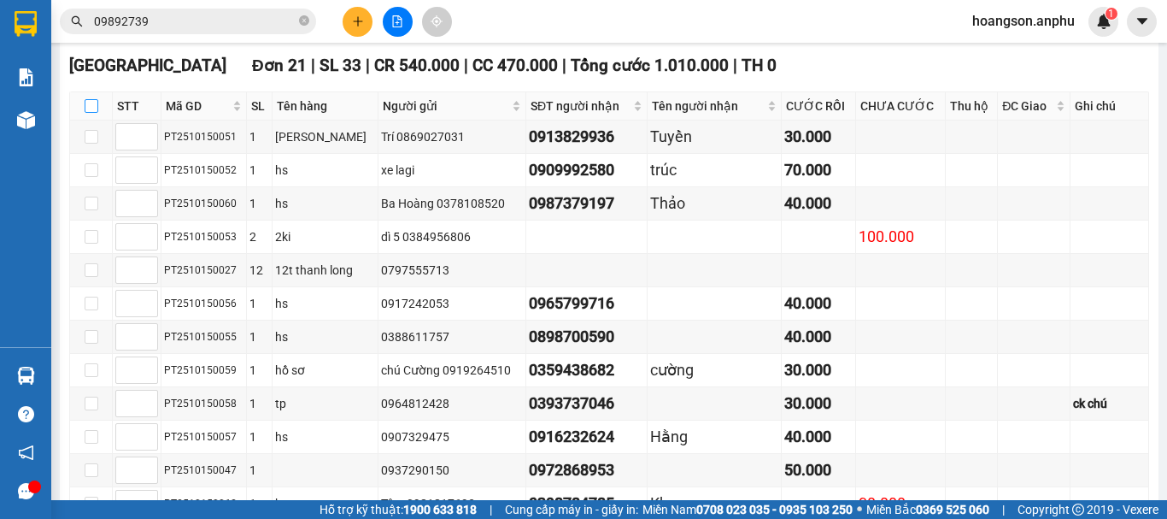
click at [89, 113] on input "checkbox" at bounding box center [92, 106] width 14 height 14
checkbox input "true"
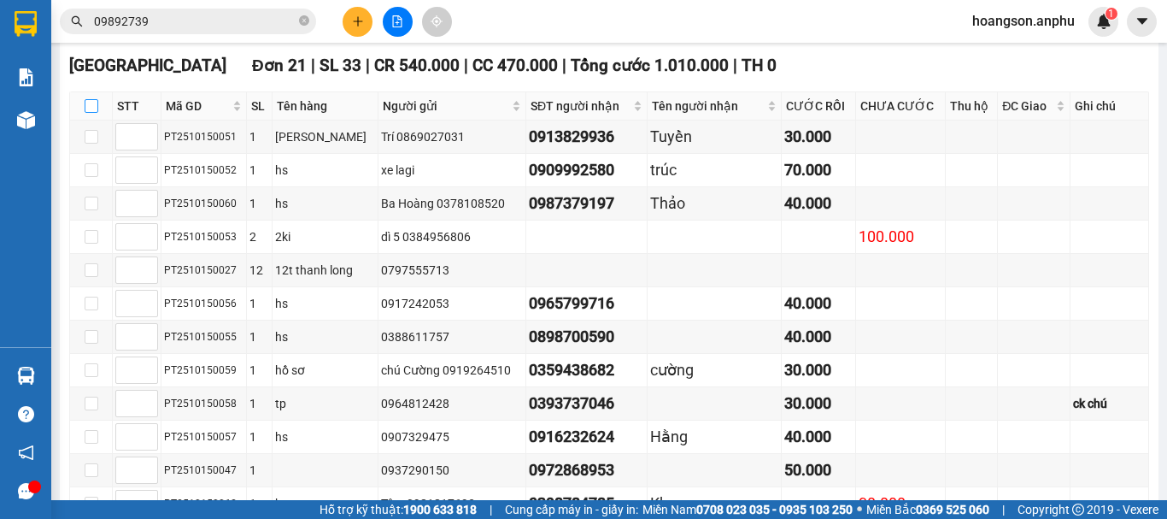
checkbox input "true"
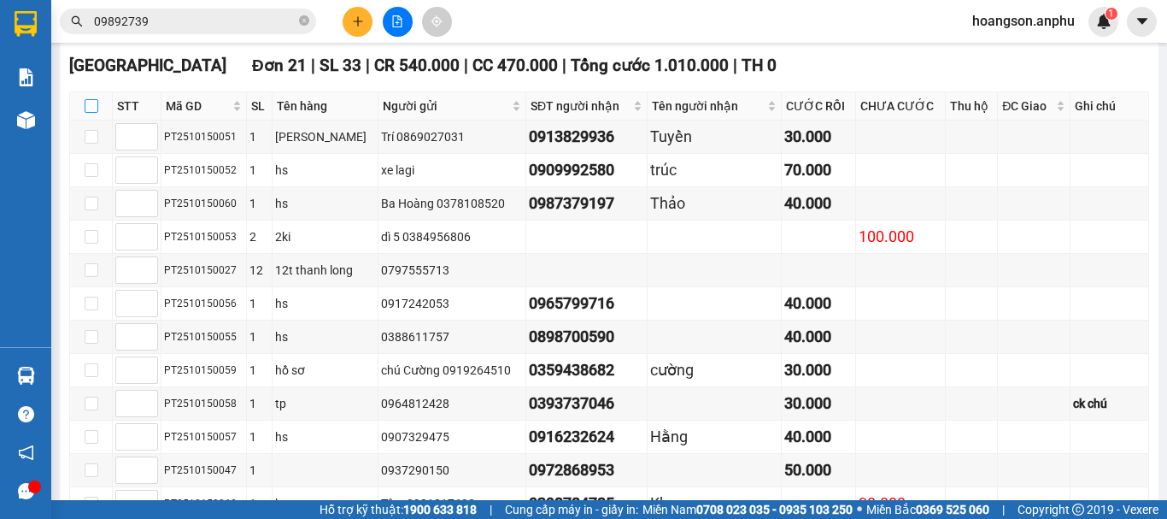
checkbox input "true"
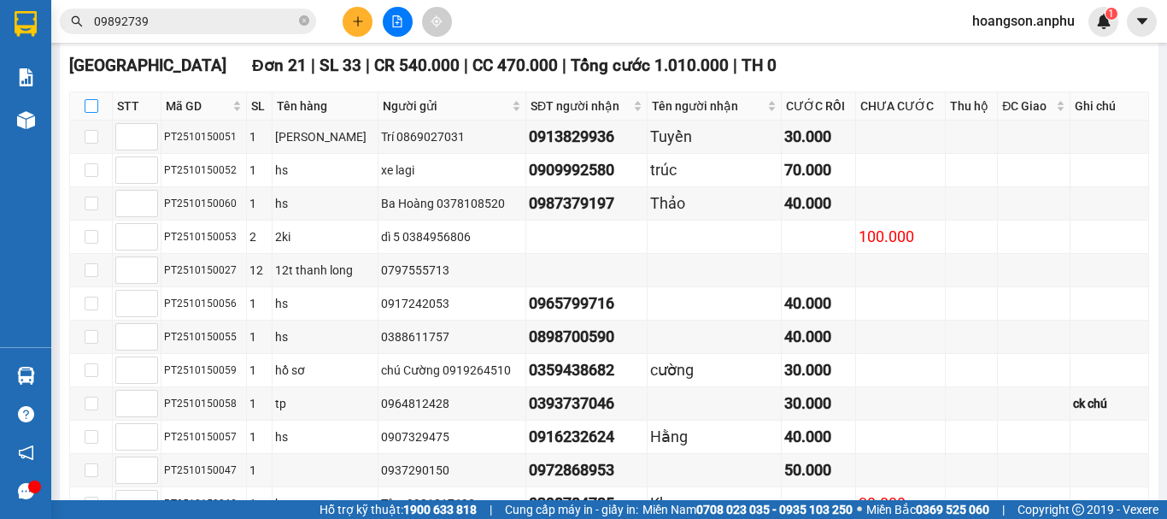
checkbox input "true"
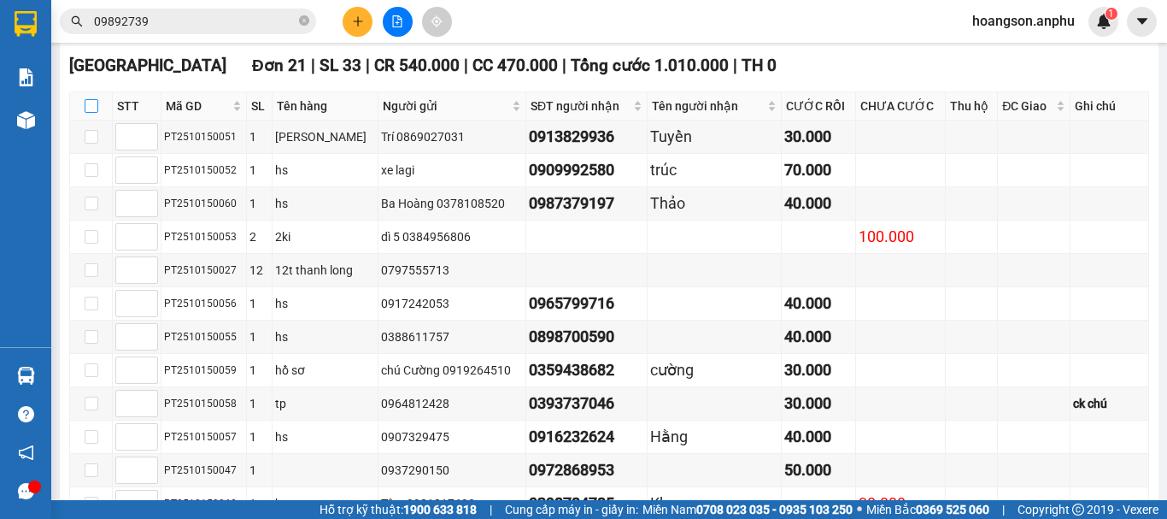
checkbox input "true"
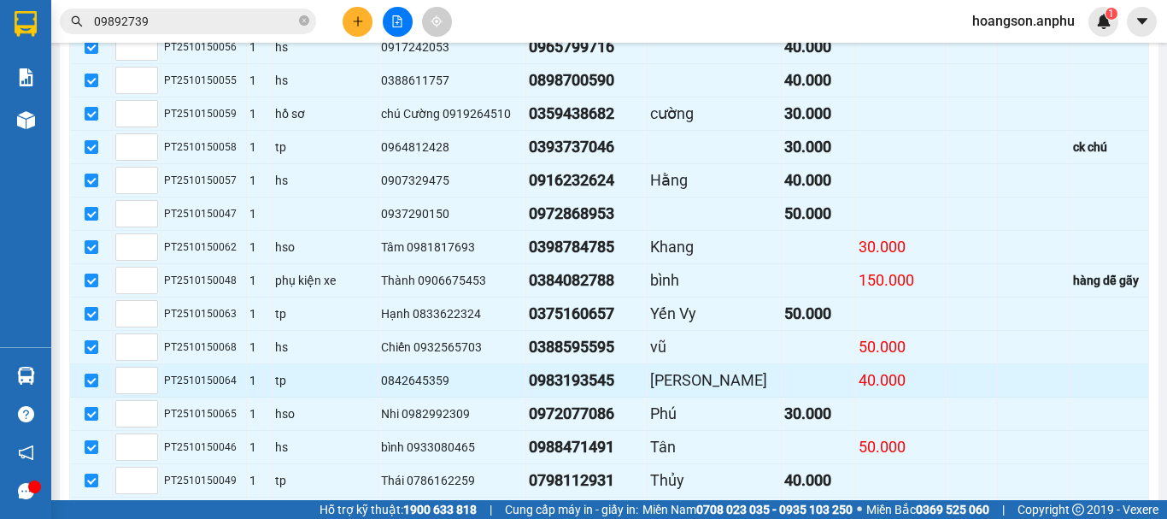
scroll to position [955, 0]
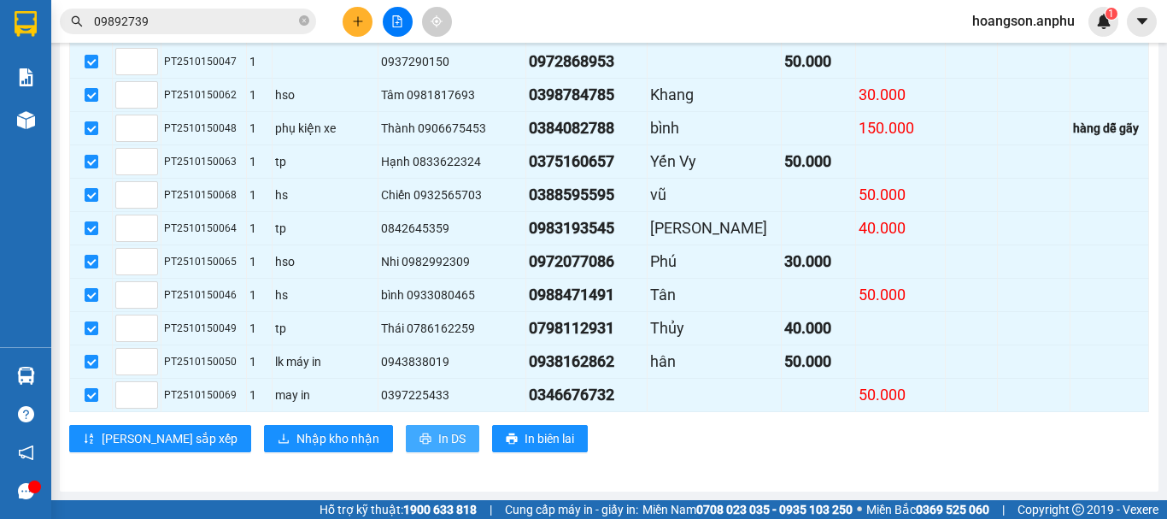
click at [406, 447] on button "In DS" at bounding box center [442, 438] width 73 height 27
click at [296, 434] on span "Nhập kho nhận" at bounding box center [337, 438] width 83 height 19
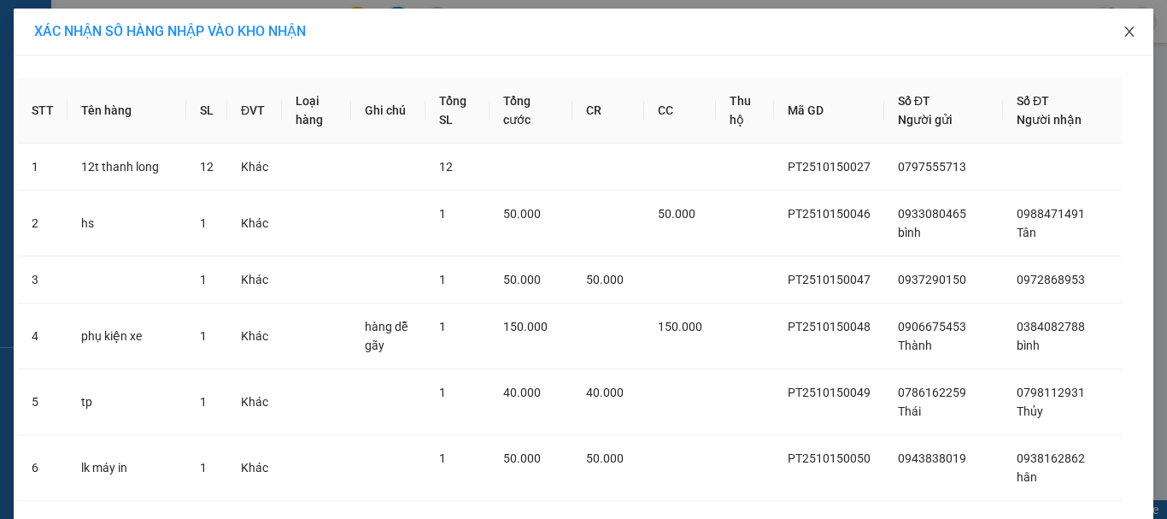
click at [1124, 36] on icon "close" at bounding box center [1130, 32] width 14 height 14
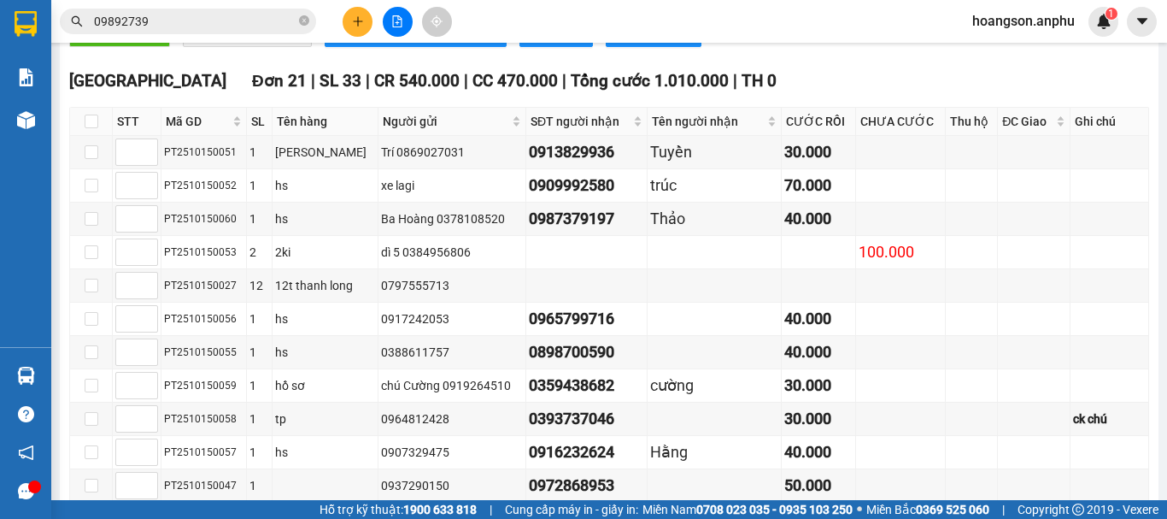
scroll to position [940, 0]
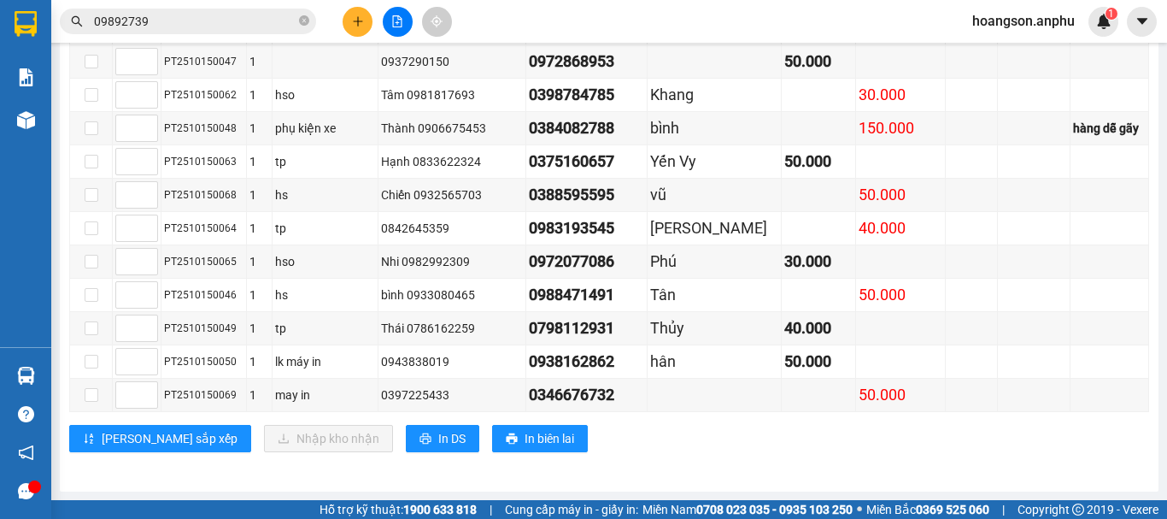
click at [264, 20] on input "09892739" at bounding box center [195, 21] width 202 height 19
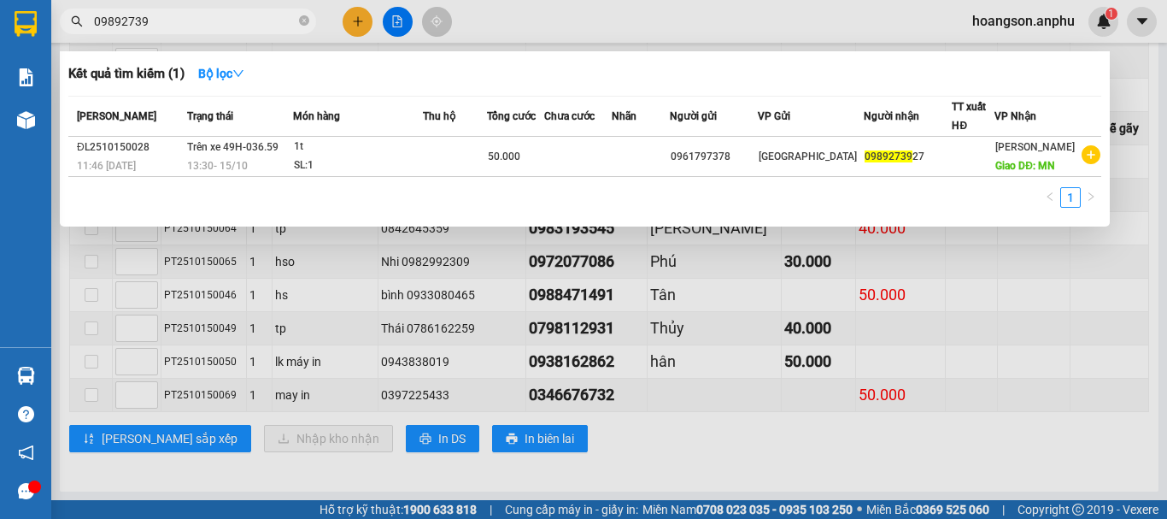
click at [306, 7] on div at bounding box center [583, 259] width 1167 height 519
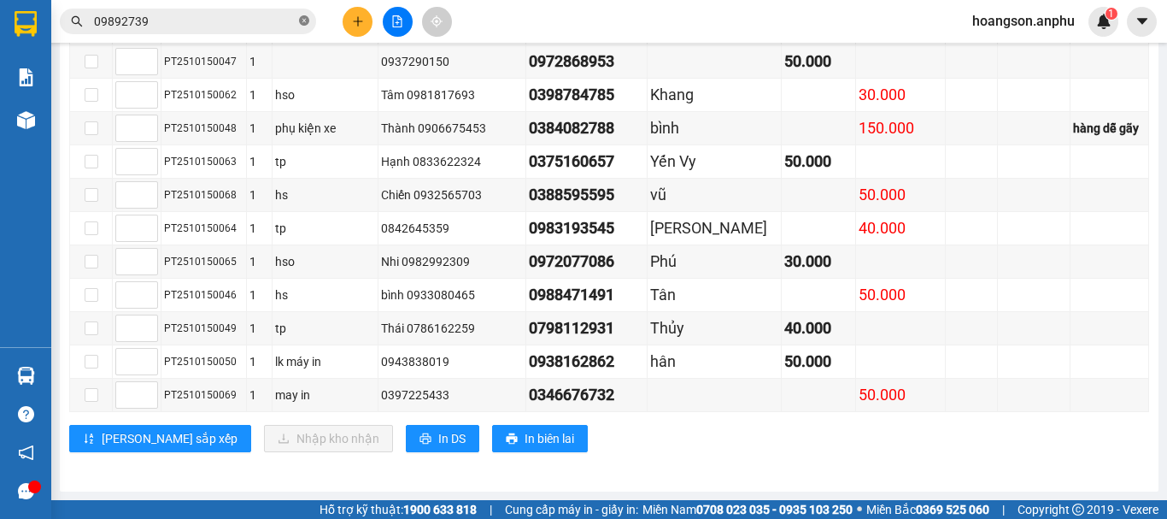
click at [302, 25] on icon "close-circle" at bounding box center [304, 20] width 10 height 10
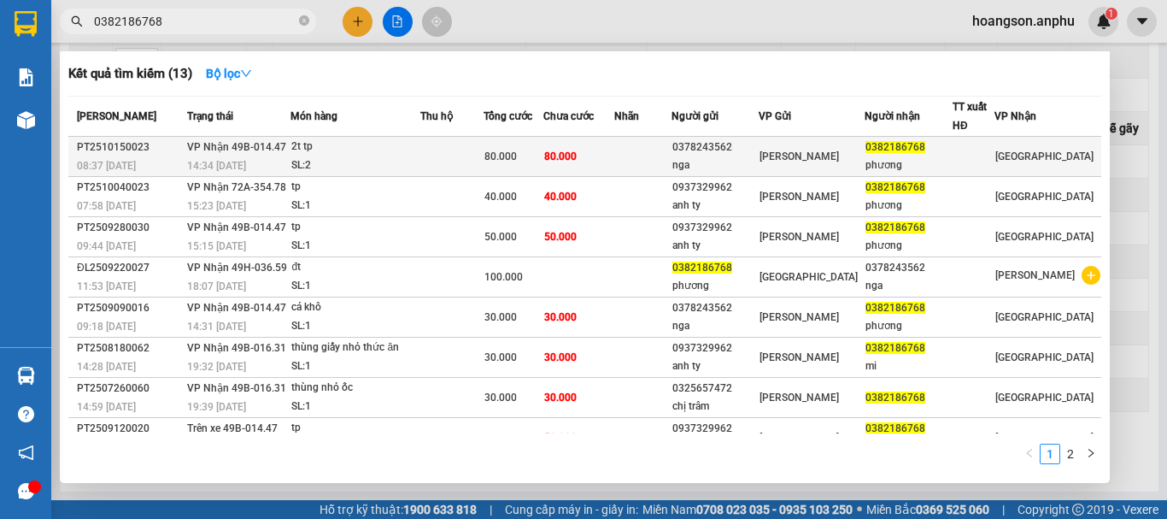
type input "0382186768"
click at [472, 159] on td at bounding box center [451, 157] width 63 height 40
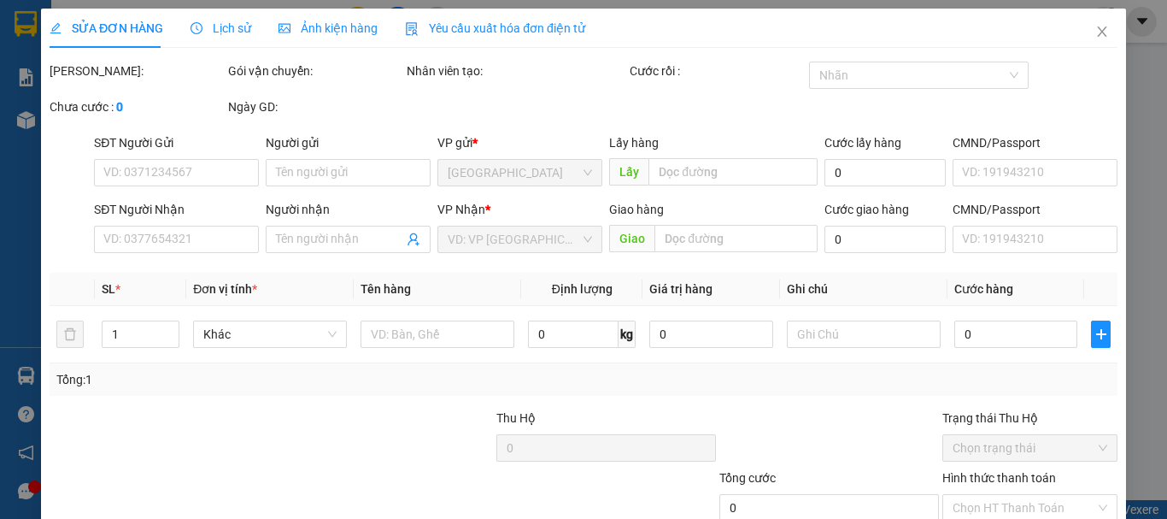
type input "0378243562"
type input "nga"
type input "0382186768"
type input "phương"
type input "80.000"
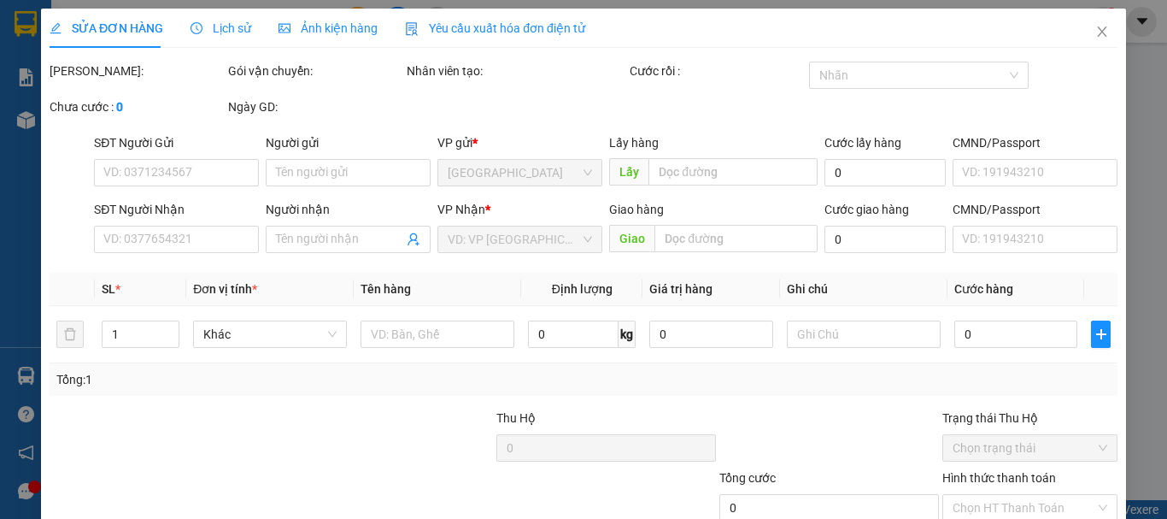
type input "80.000"
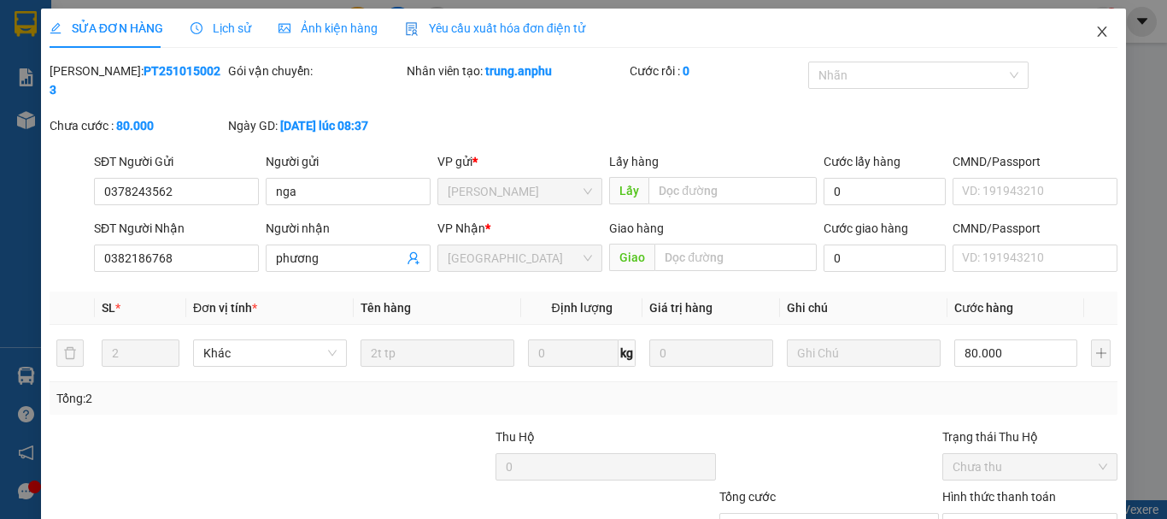
click at [1095, 37] on icon "close" at bounding box center [1102, 32] width 14 height 14
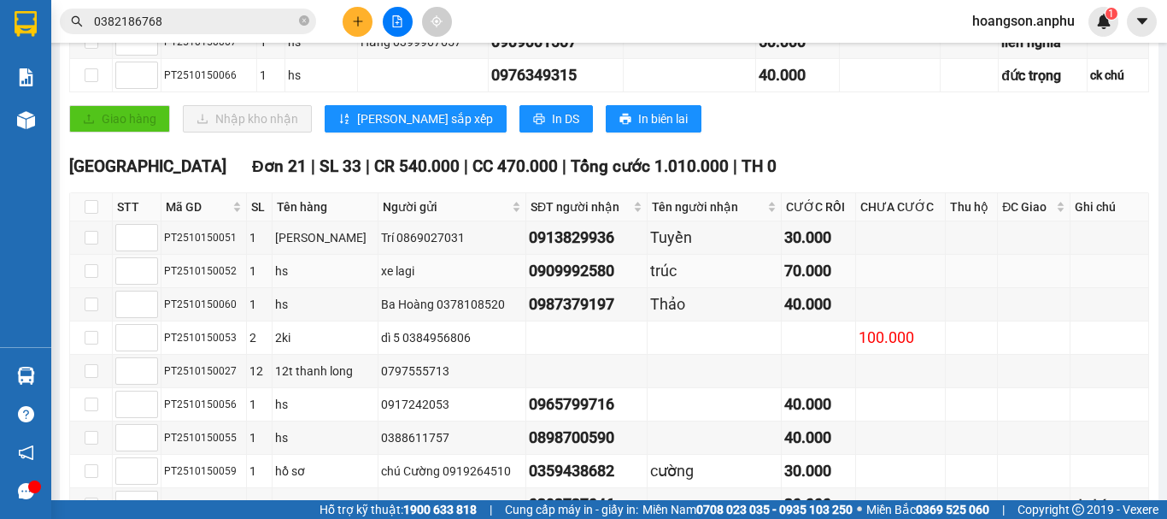
scroll to position [513, 0]
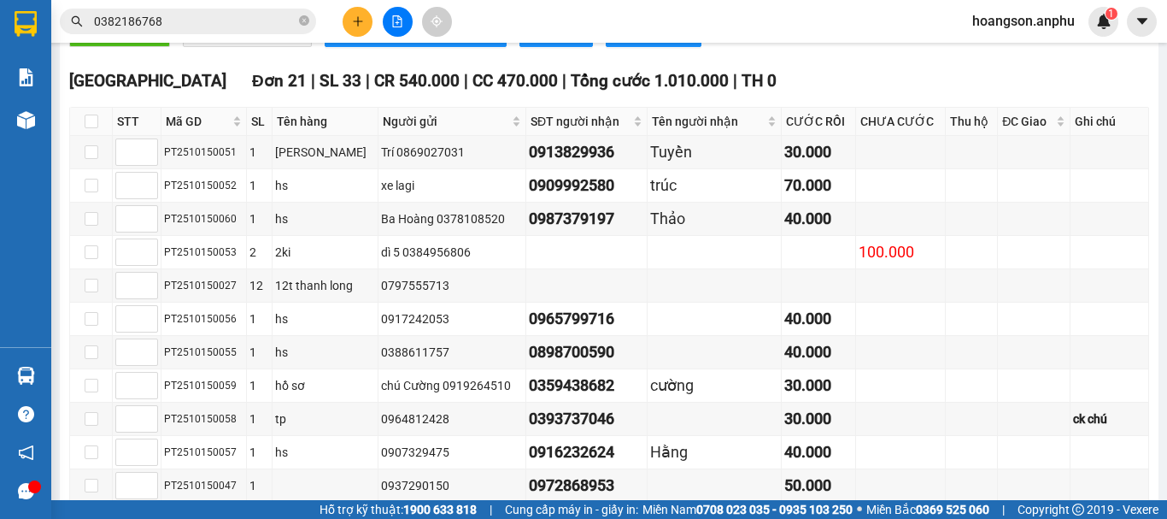
click at [81, 129] on th at bounding box center [91, 122] width 43 height 28
click at [91, 128] on input "checkbox" at bounding box center [92, 121] width 14 height 14
checkbox input "true"
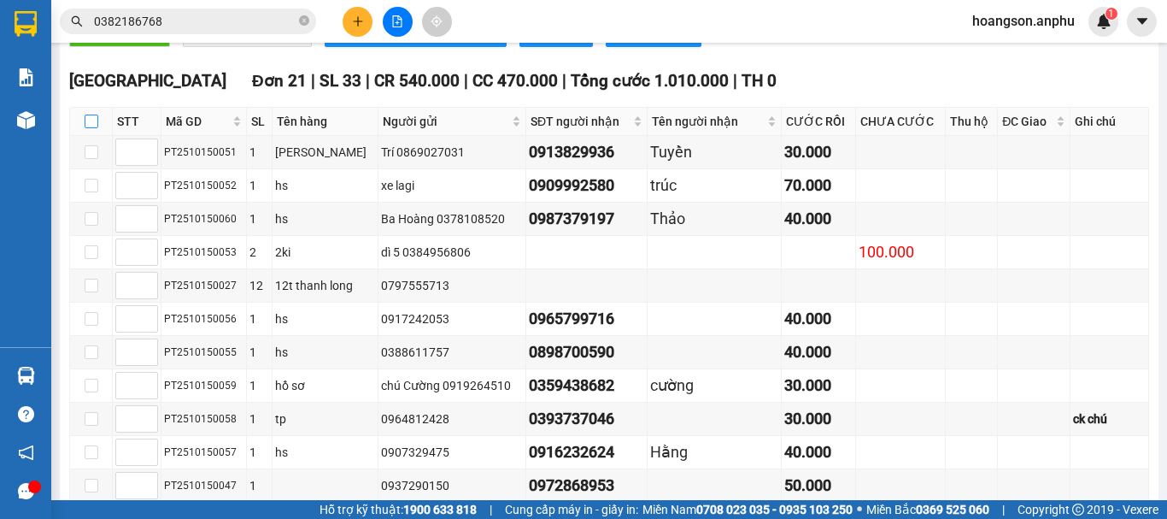
checkbox input "true"
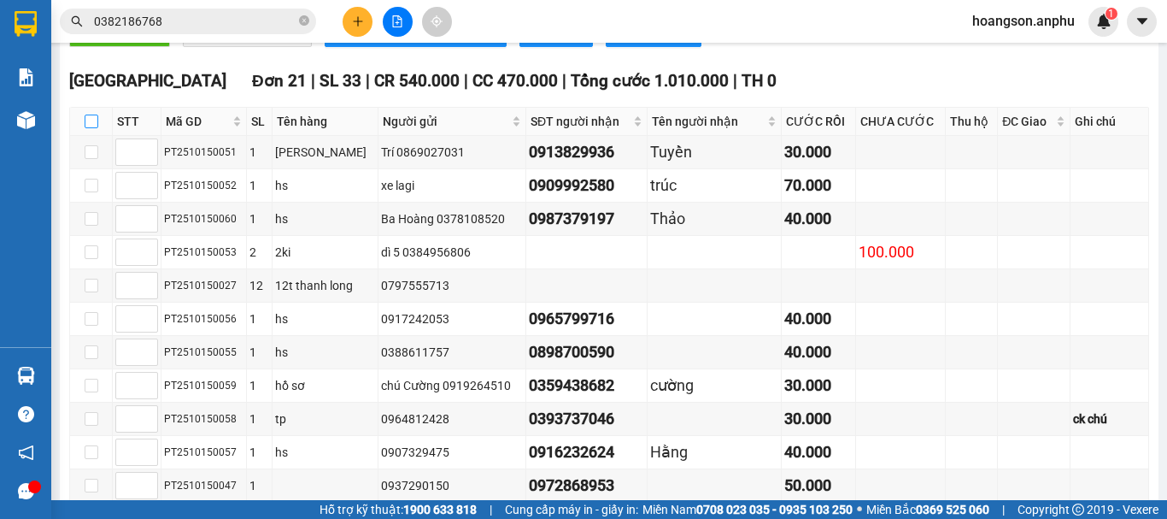
checkbox input "true"
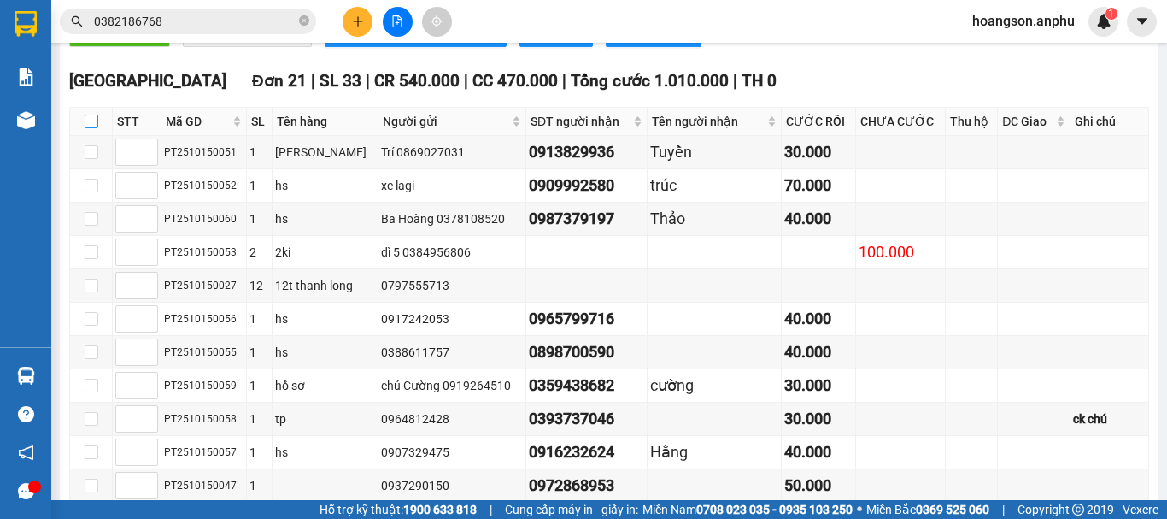
checkbox input "true"
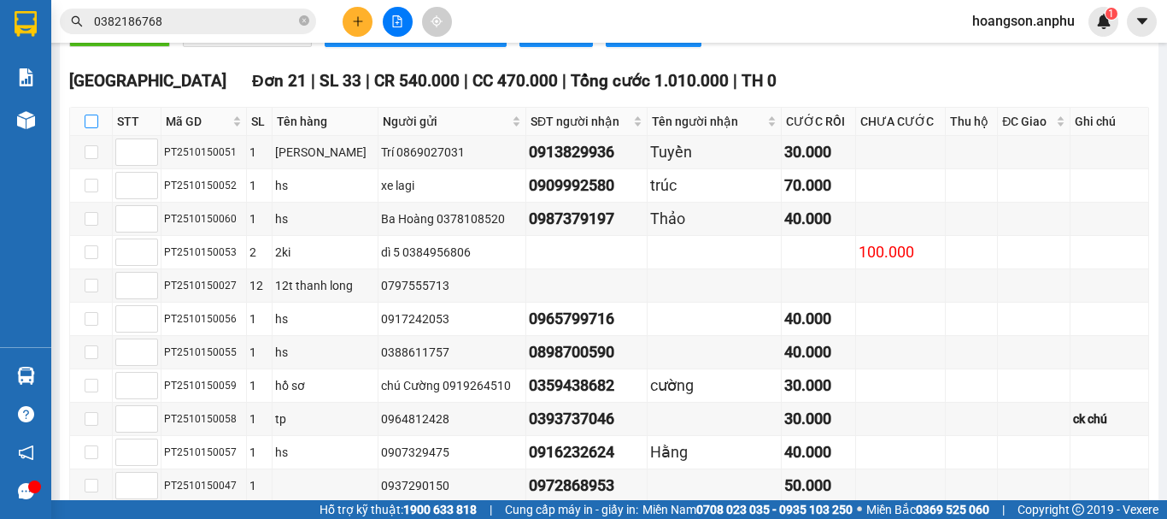
checkbox input "true"
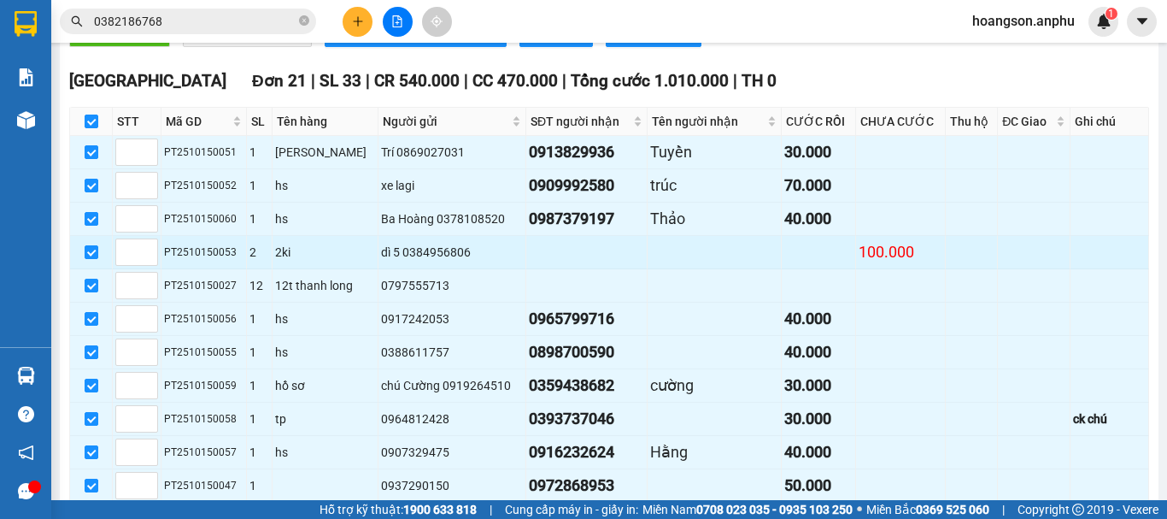
scroll to position [940, 0]
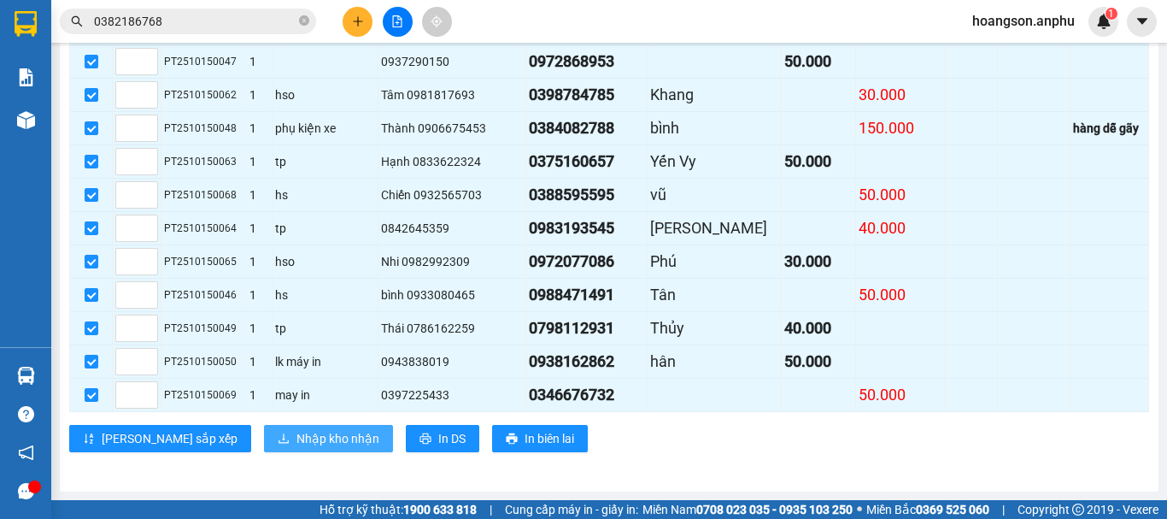
click at [296, 448] on span "Nhập kho nhận" at bounding box center [337, 438] width 83 height 19
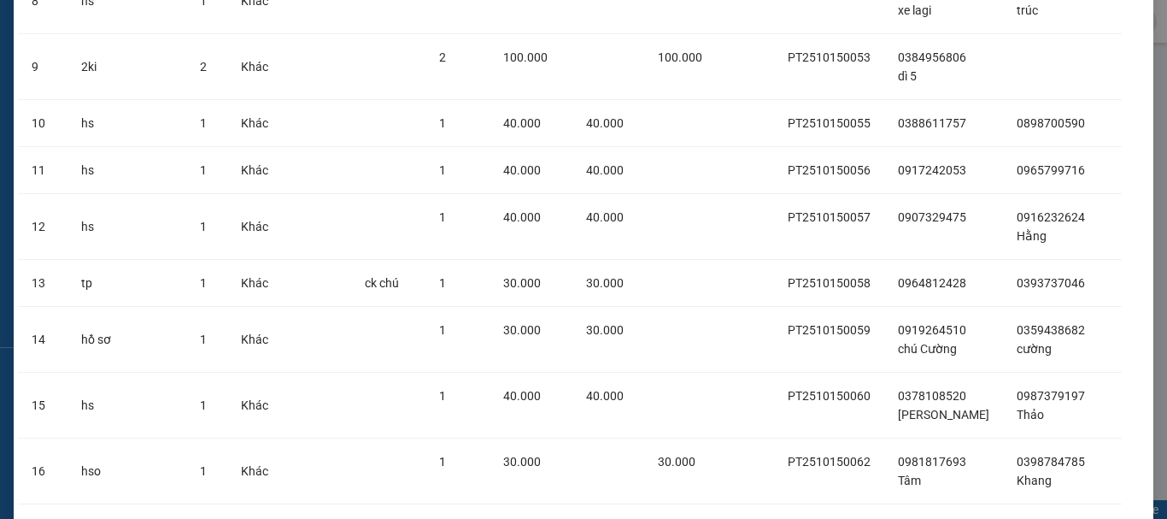
scroll to position [1018, 0]
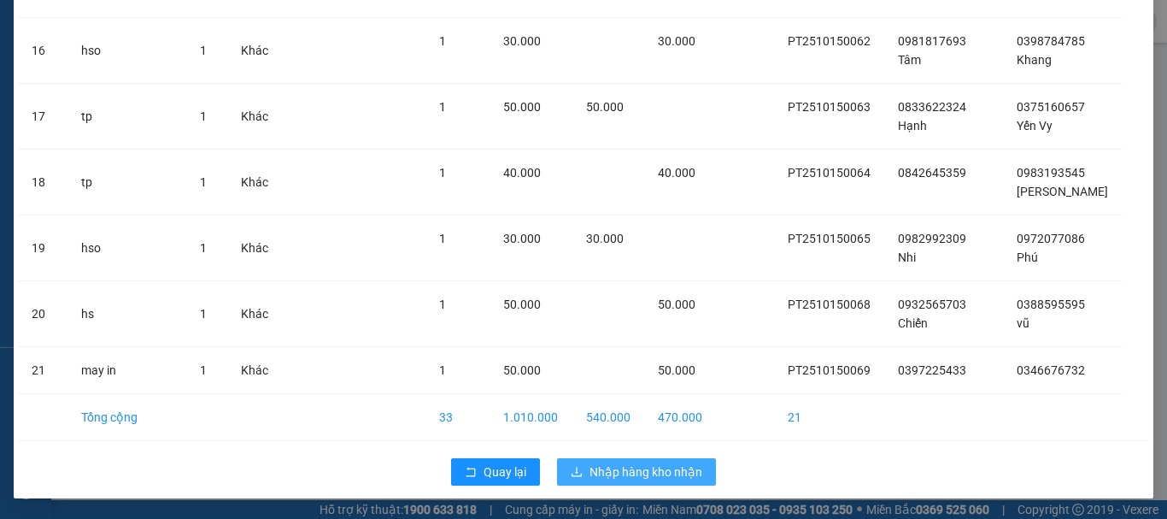
click at [623, 471] on span "Nhập hàng kho nhận" at bounding box center [645, 471] width 113 height 19
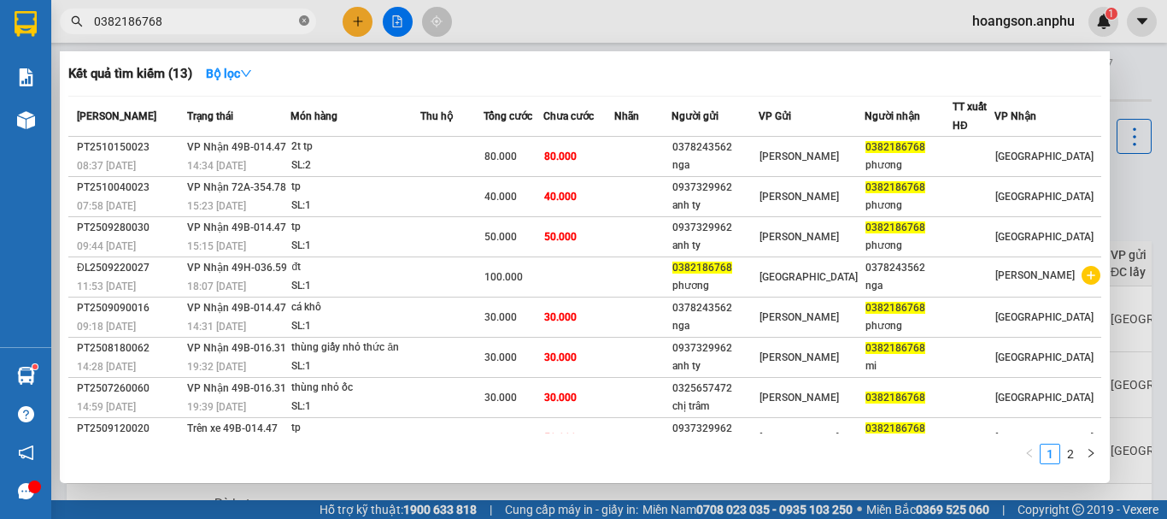
click at [304, 27] on span at bounding box center [304, 22] width 10 height 16
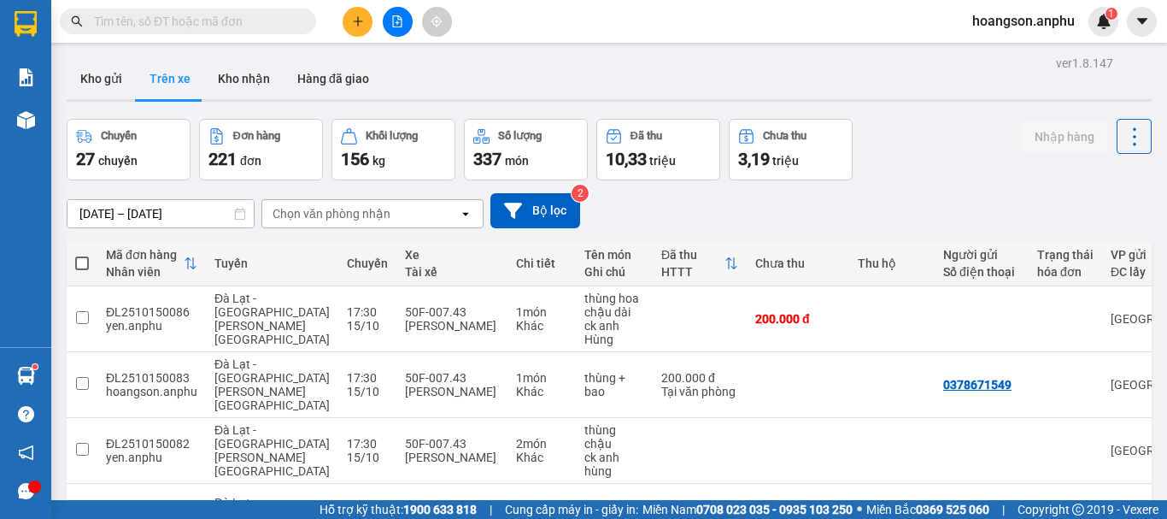
click at [219, 24] on input "text" at bounding box center [195, 21] width 202 height 19
